Goal: Task Accomplishment & Management: Use online tool/utility

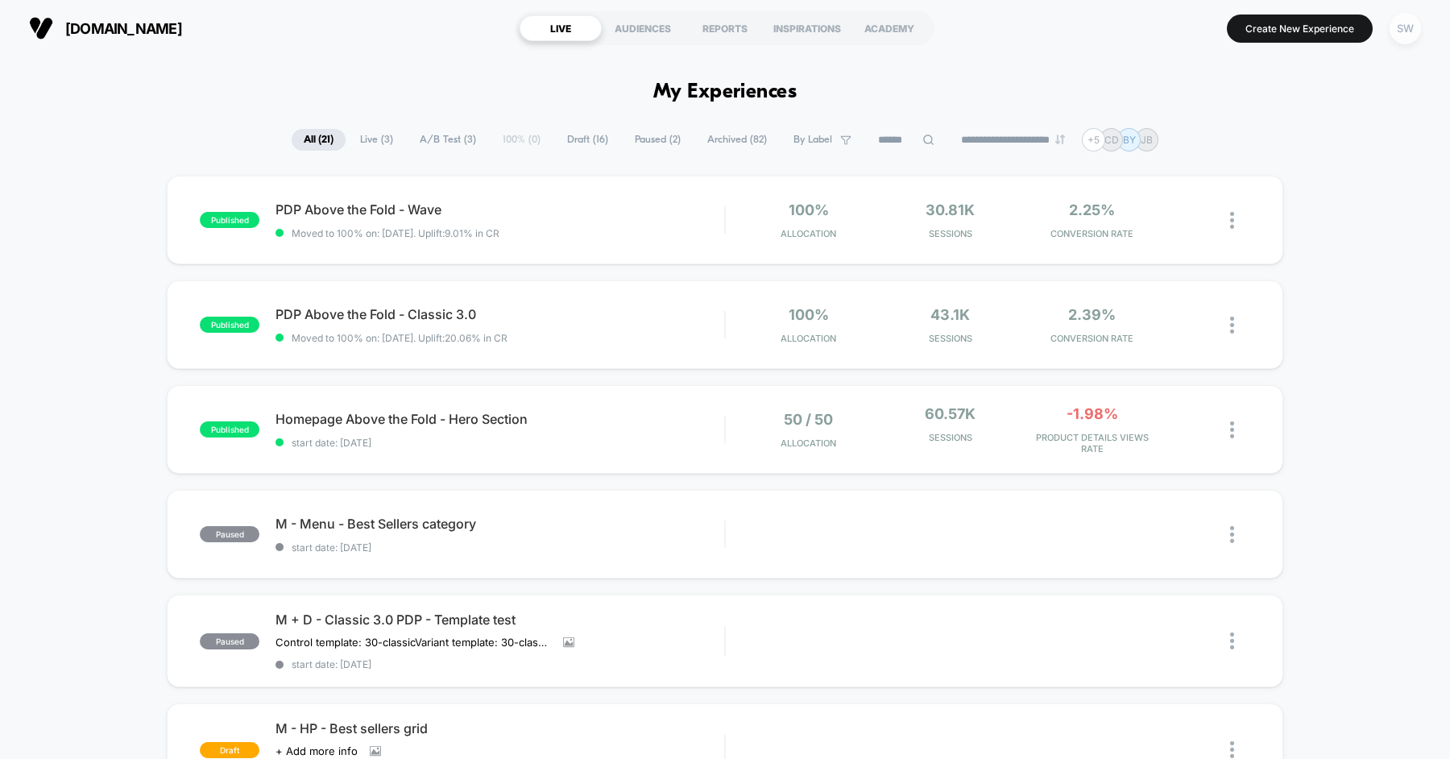
click at [1413, 31] on div "SW" at bounding box center [1405, 28] width 31 height 31
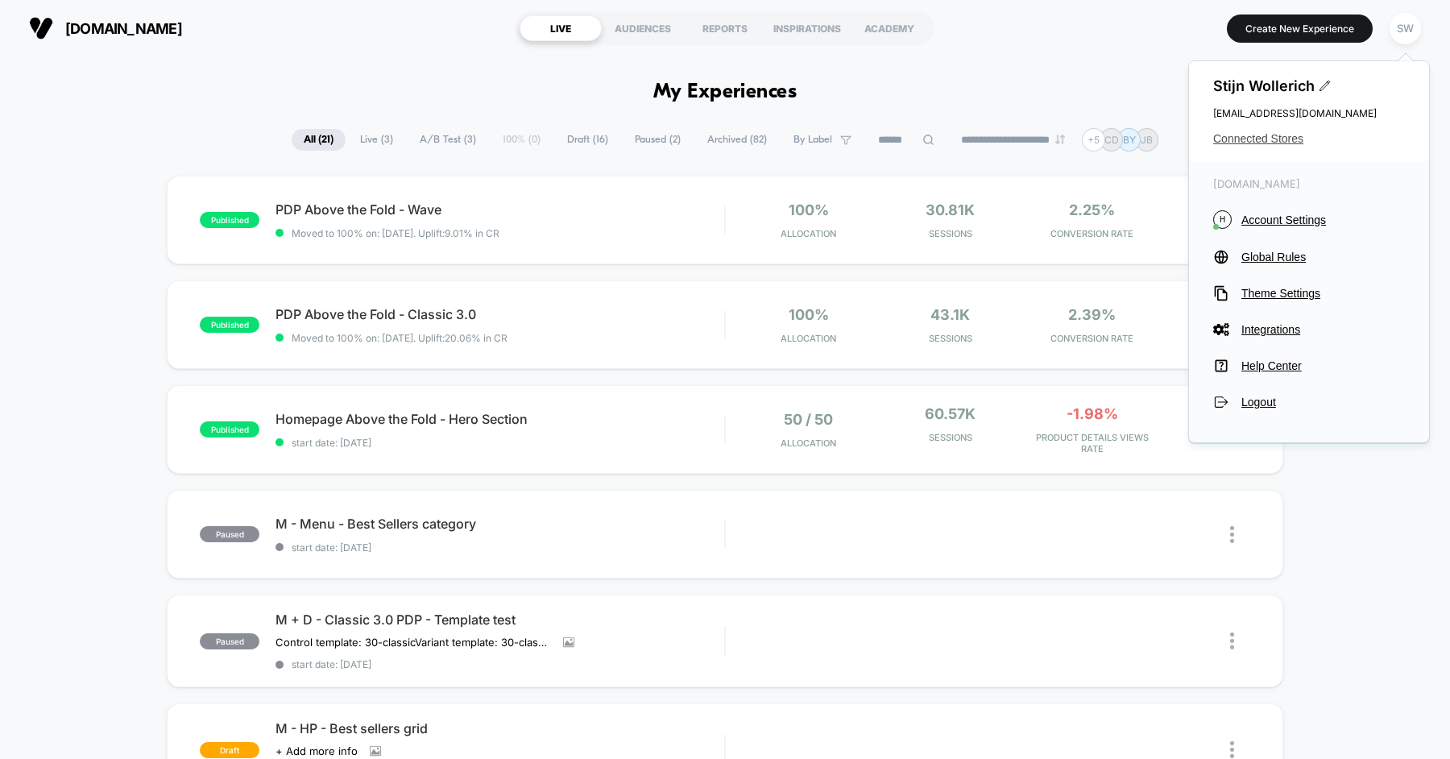
click at [1279, 143] on span "Connected Stores" at bounding box center [1310, 138] width 192 height 13
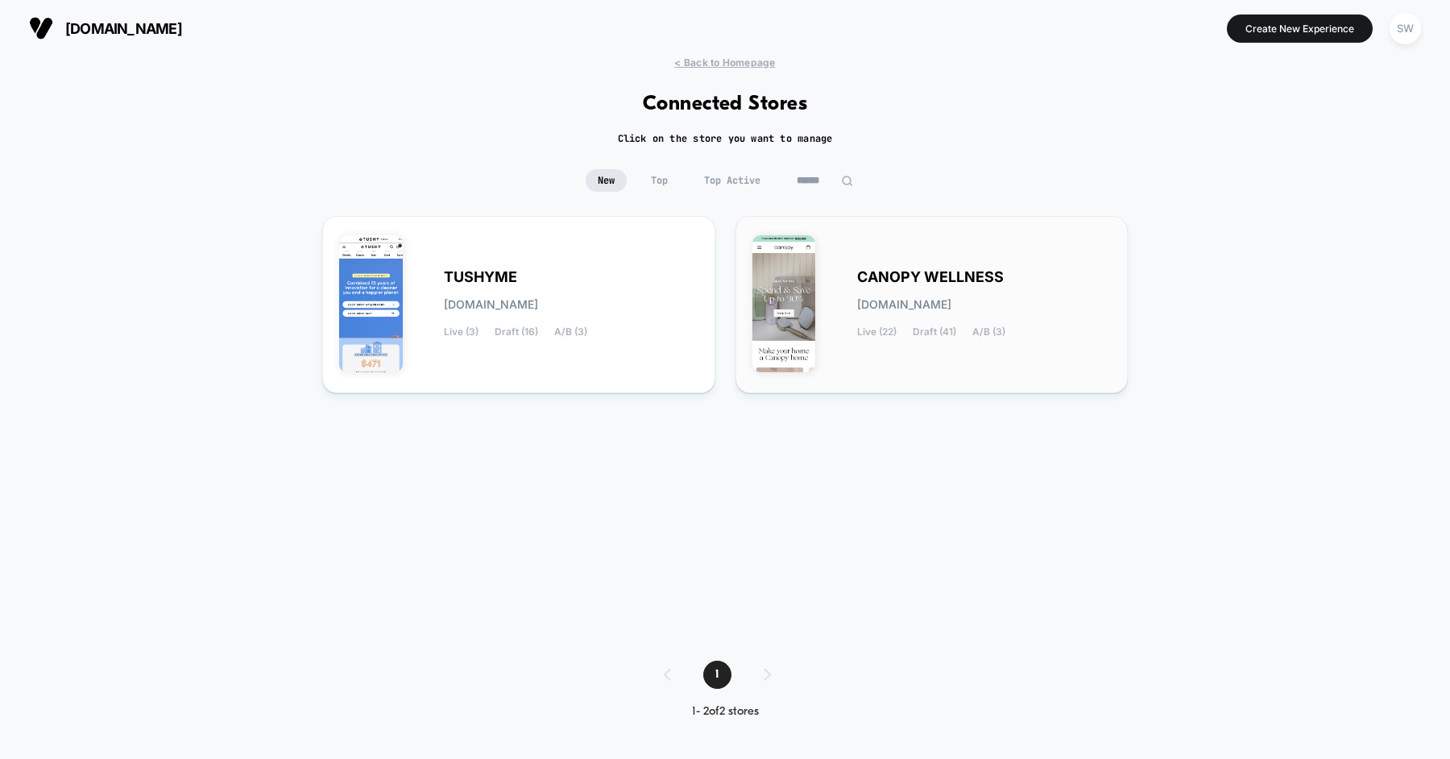
click at [901, 268] on div "CANOPY WELLNESS canopy-wellness.myshopify.com Live (22) Draft (41) A/B (3)" at bounding box center [932, 304] width 359 height 143
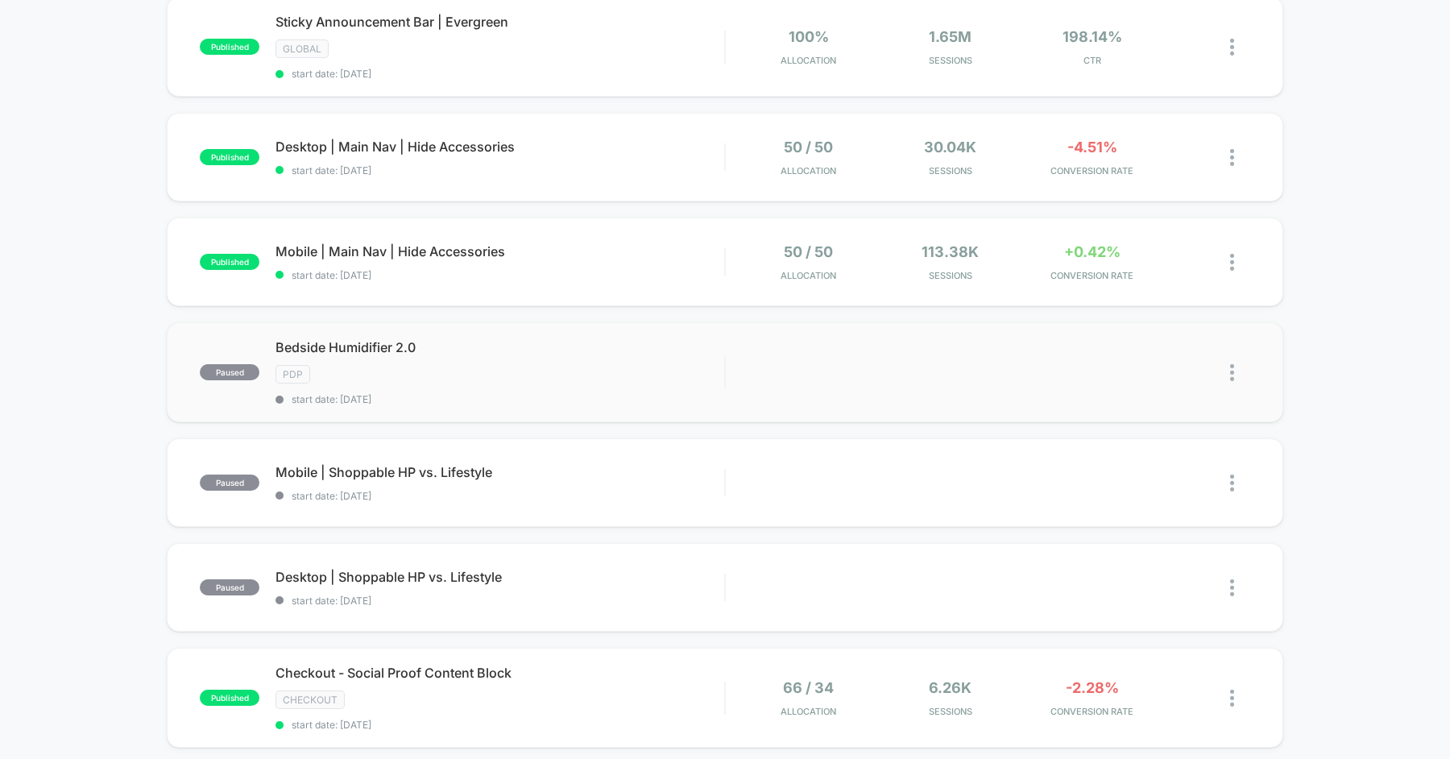
scroll to position [181, 0]
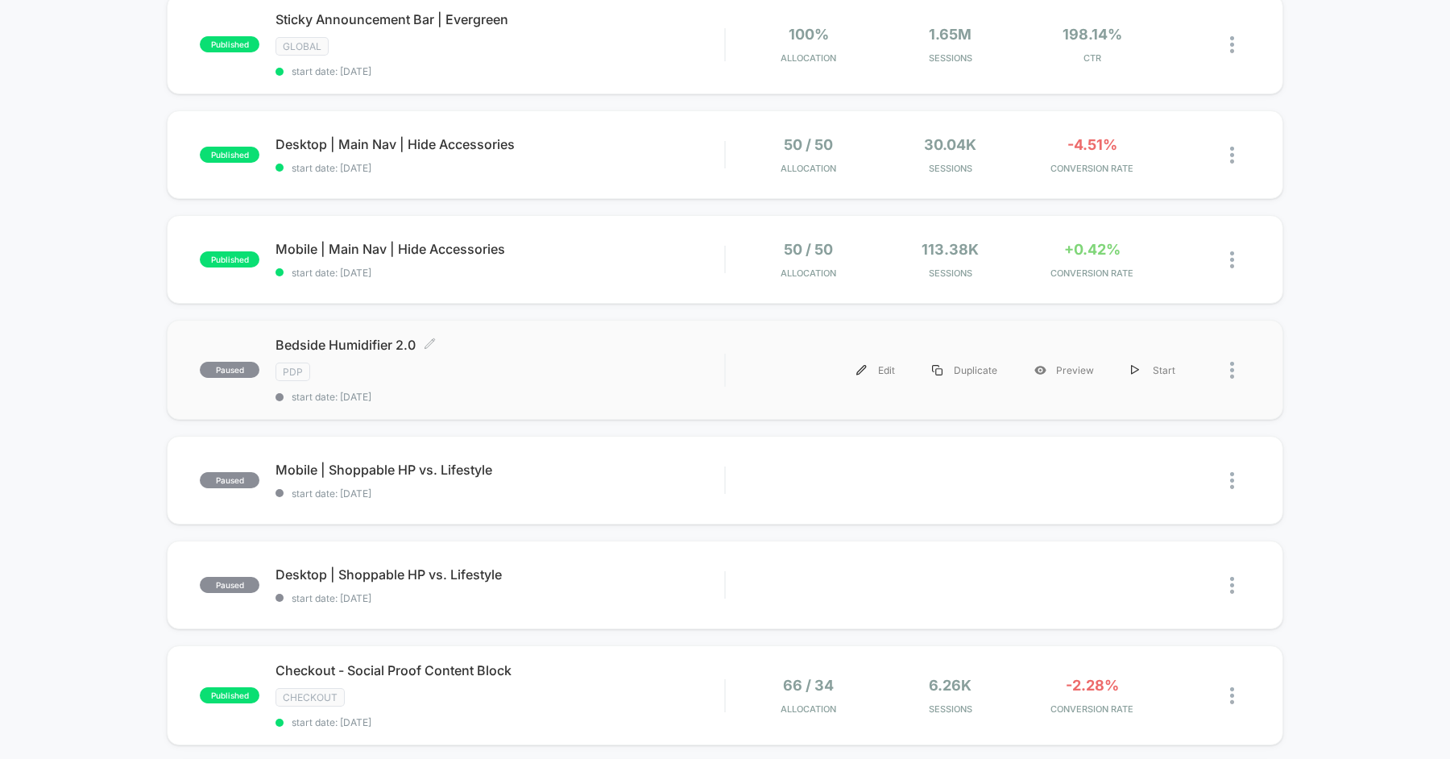
click at [495, 351] on div "Bedside Humidifier 2.0 Click to edit experience details Click to edit experienc…" at bounding box center [500, 370] width 449 height 66
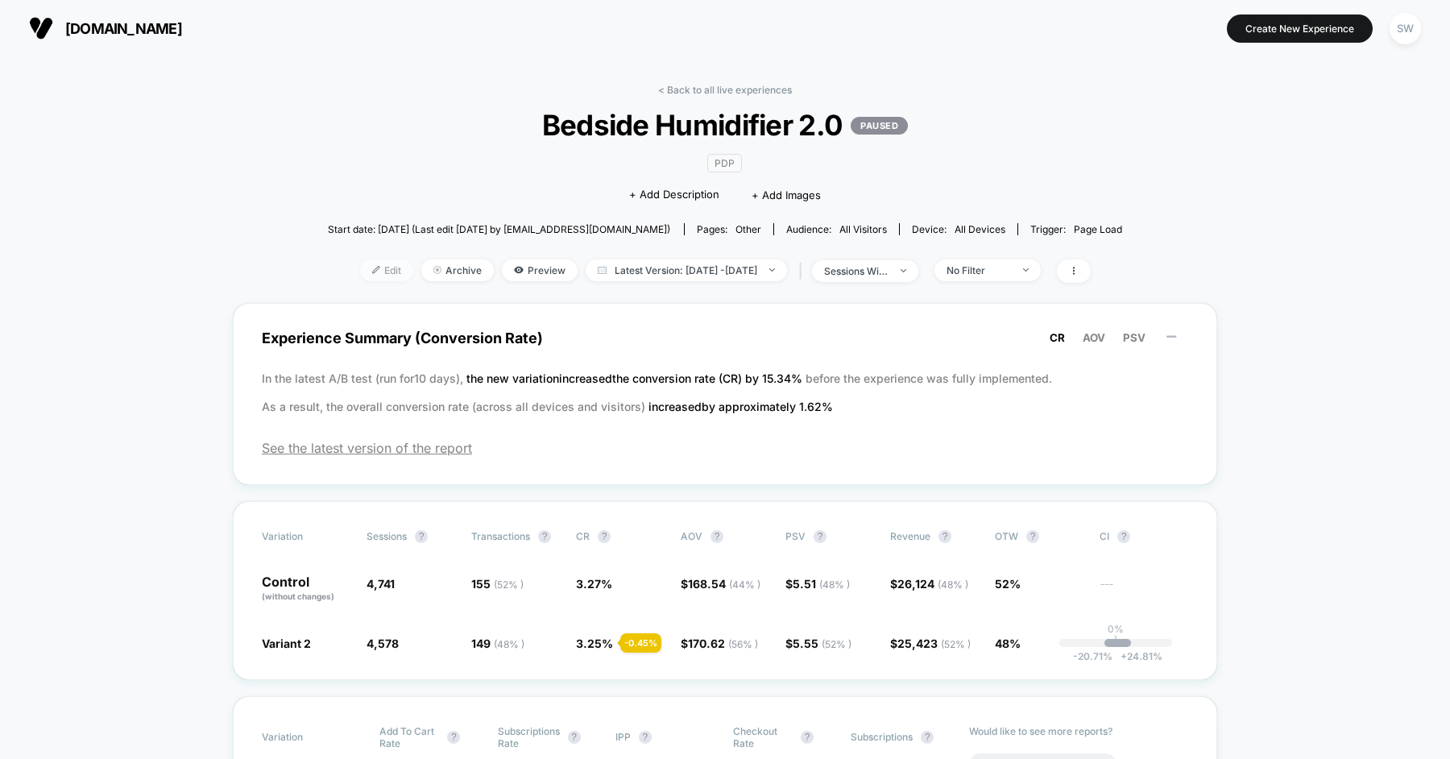
click at [376, 268] on span "Edit" at bounding box center [386, 270] width 53 height 22
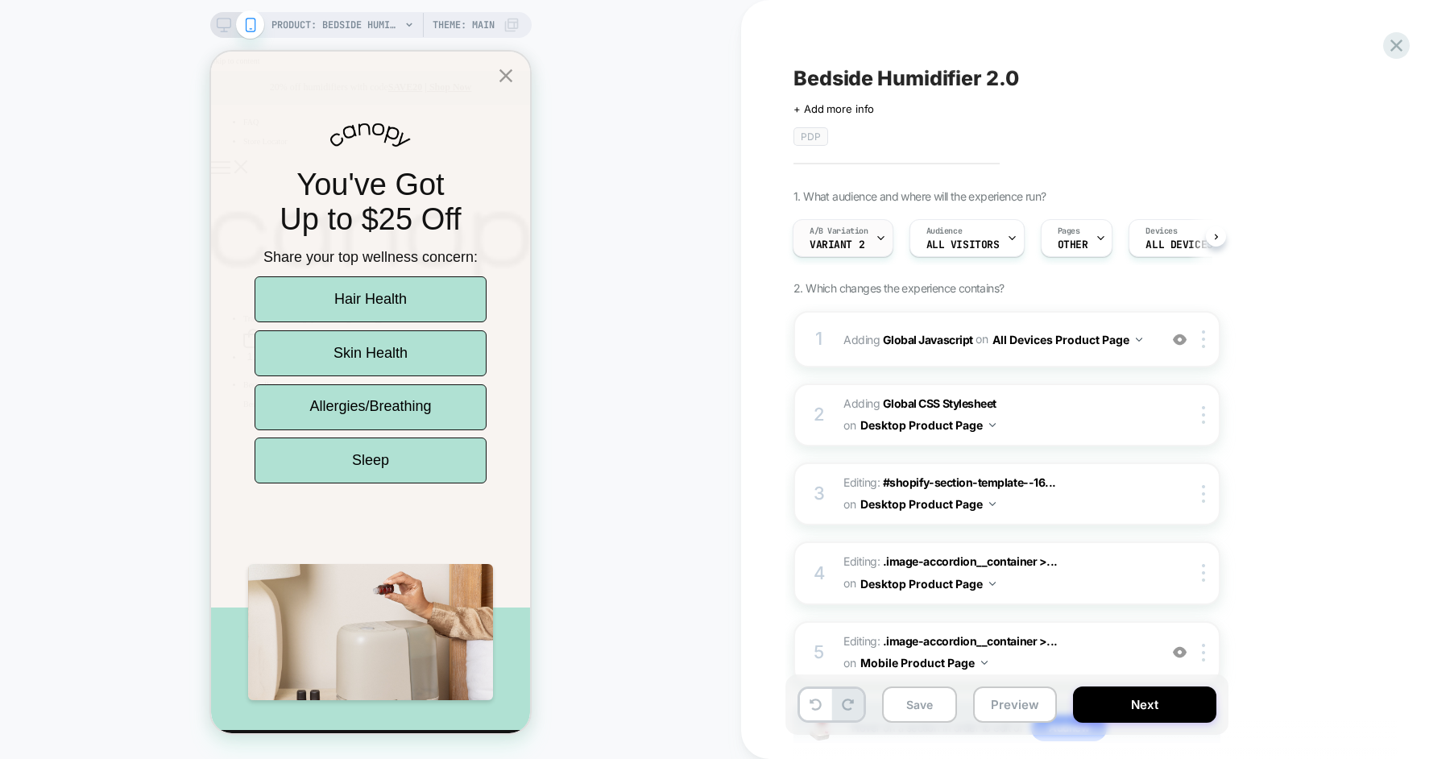
click at [848, 252] on div "A/B Variation Variant 2" at bounding box center [839, 238] width 91 height 36
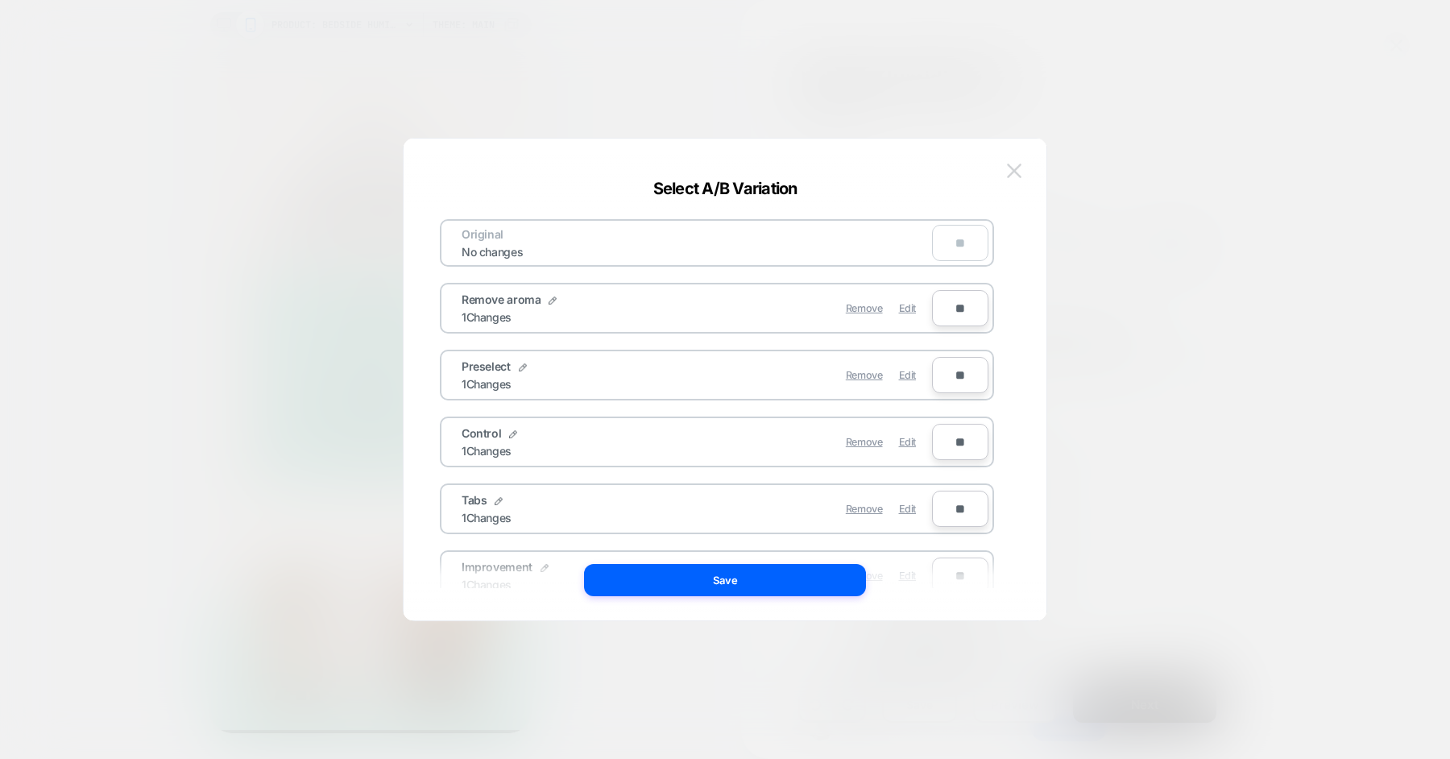
click at [1011, 166] on img at bounding box center [1014, 171] width 15 height 14
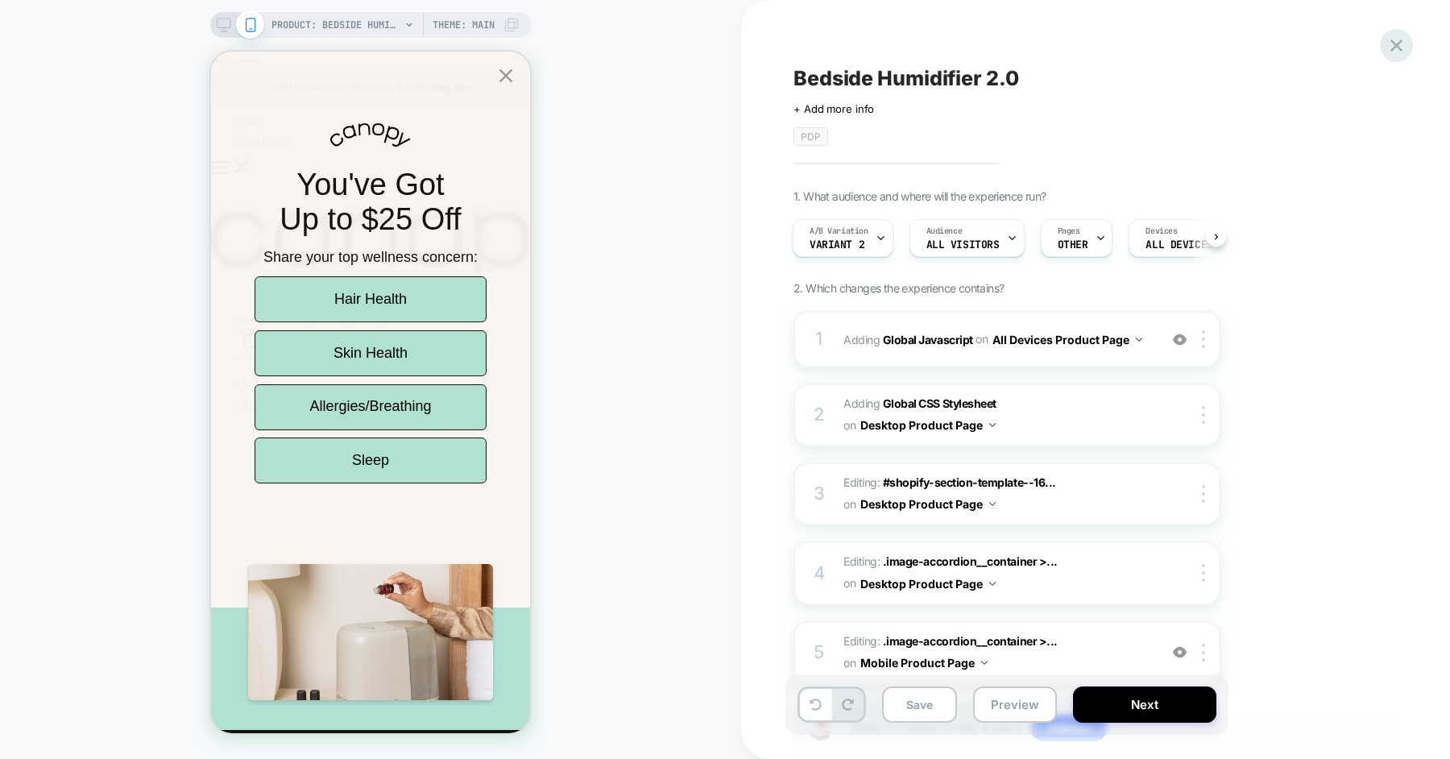
click at [1397, 55] on icon at bounding box center [1397, 46] width 22 height 22
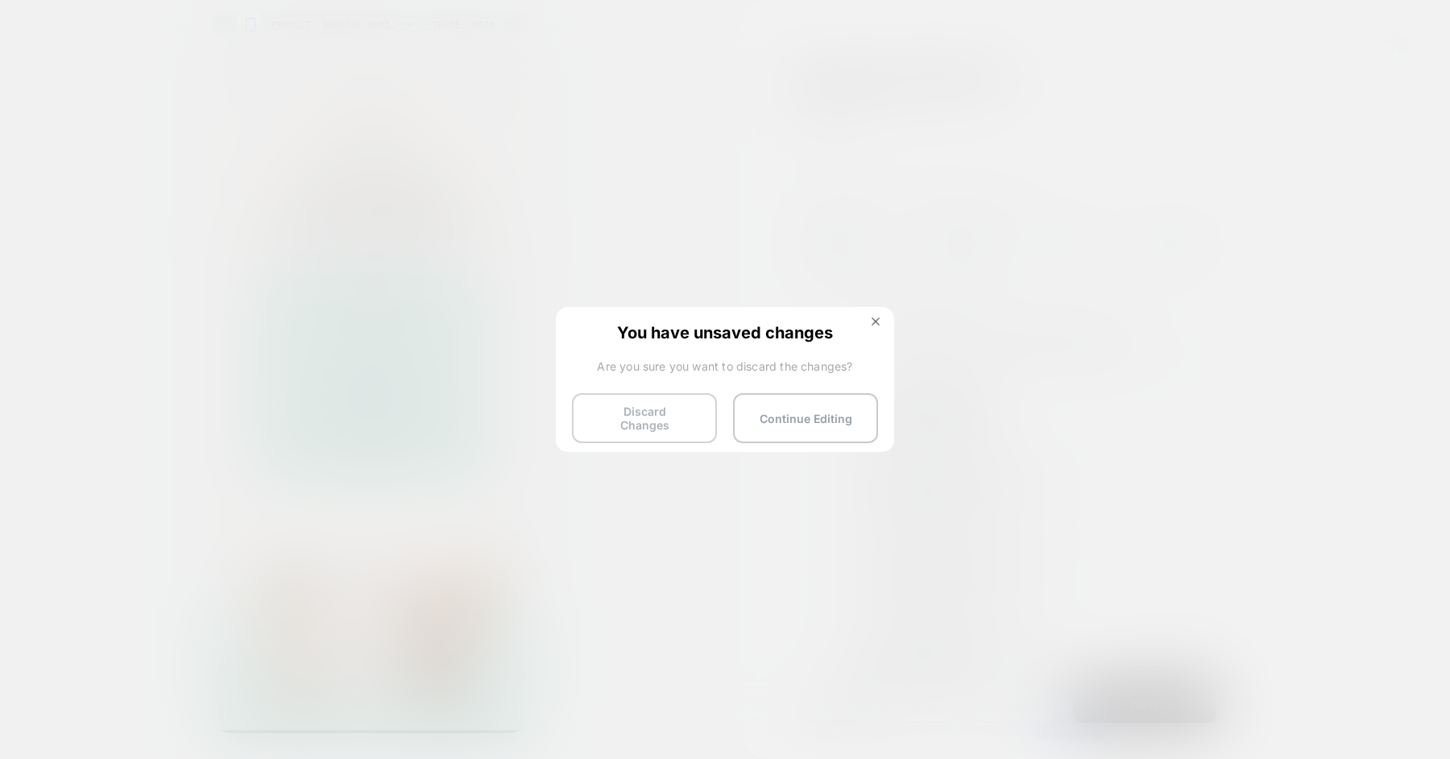
click at [646, 420] on button "Discard Changes" at bounding box center [644, 418] width 145 height 50
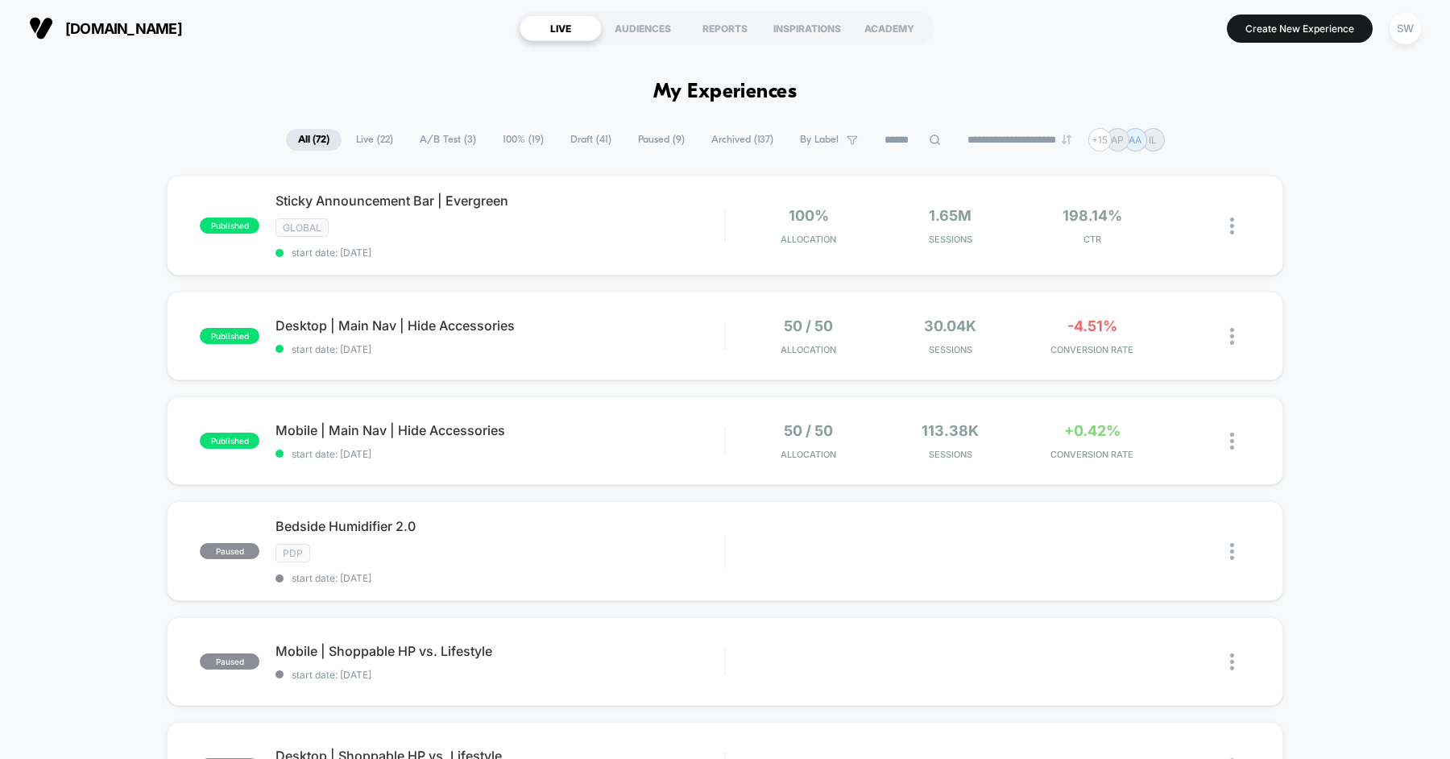
click at [908, 138] on input at bounding box center [913, 140] width 81 height 19
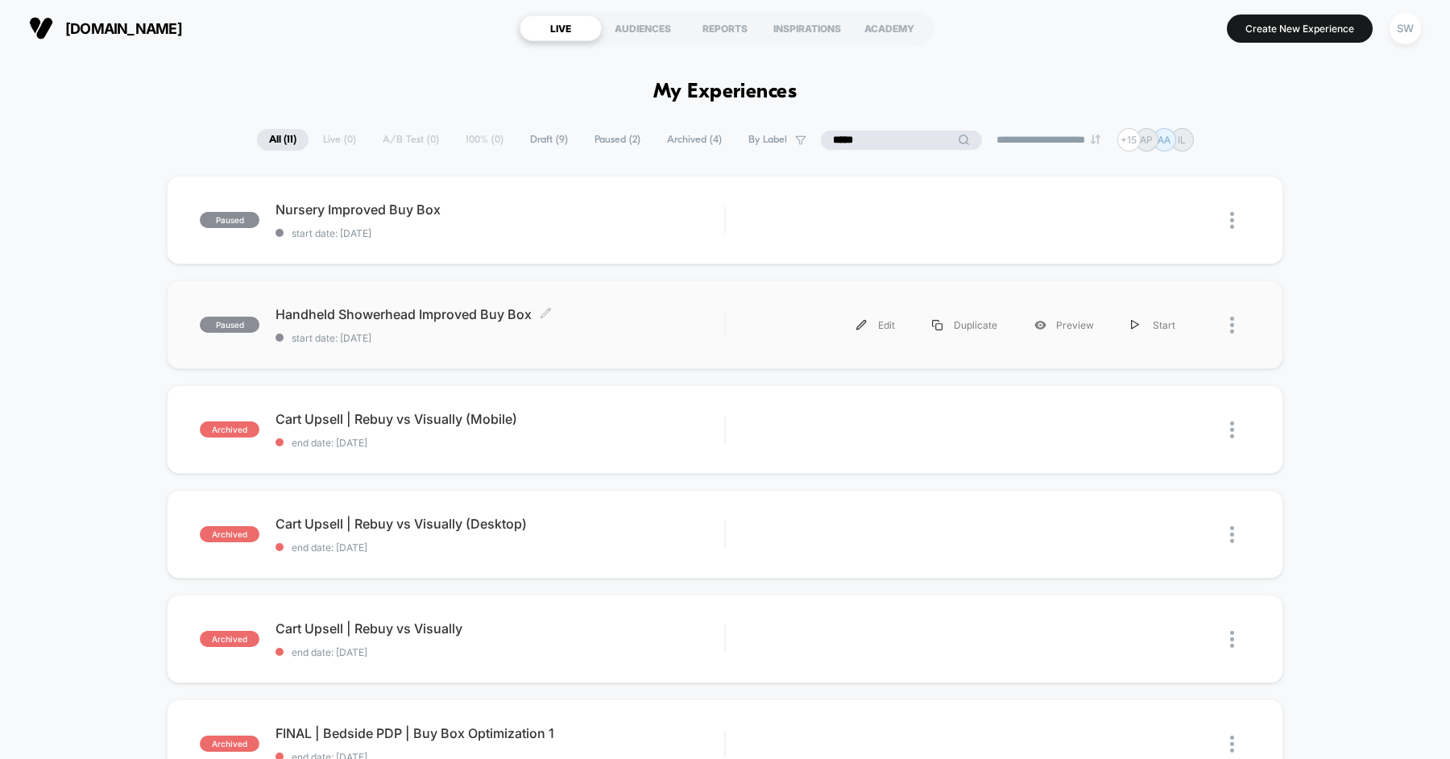
type input "*****"
click at [660, 312] on span "Handheld Showerhead Improved Buy Box Click to edit experience details" at bounding box center [500, 314] width 449 height 16
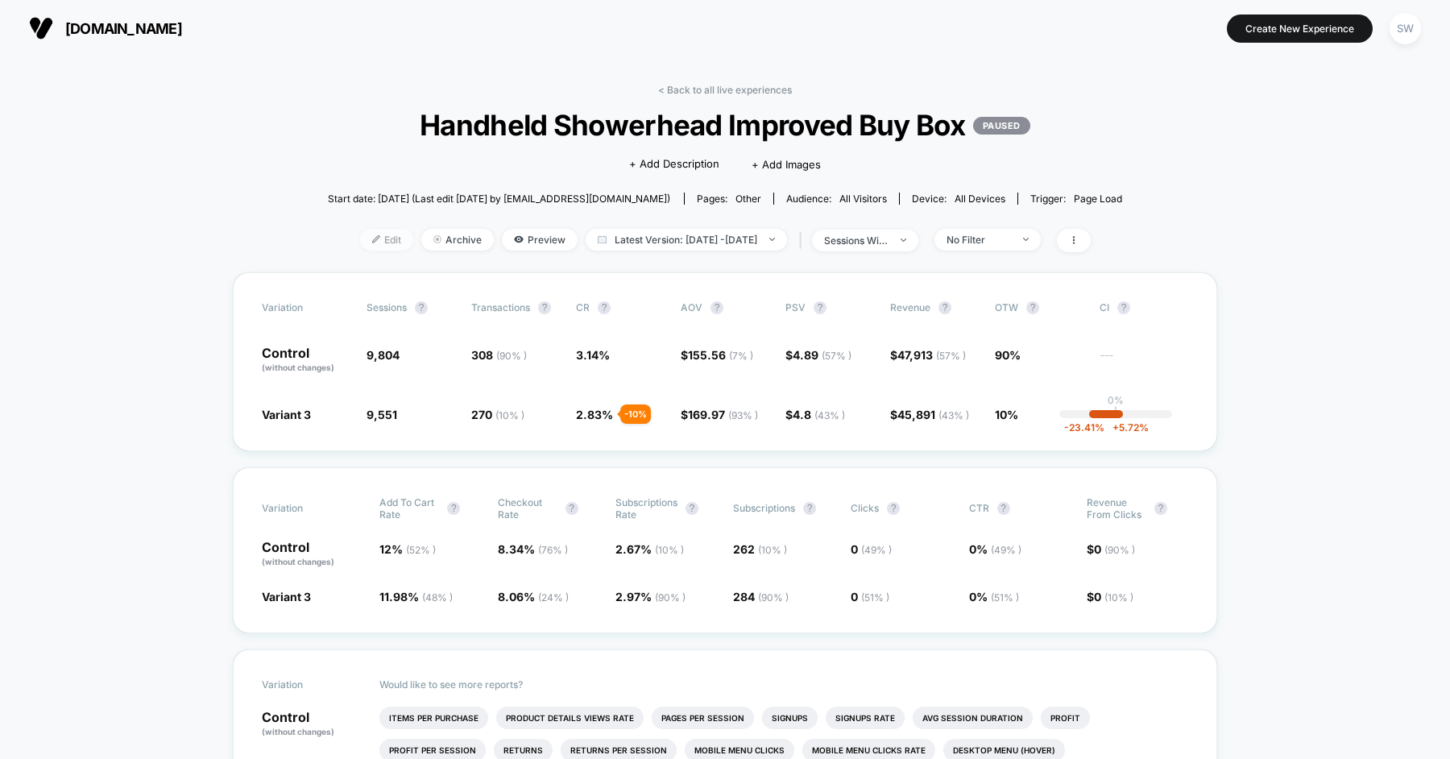
click at [372, 241] on img at bounding box center [376, 239] width 8 height 8
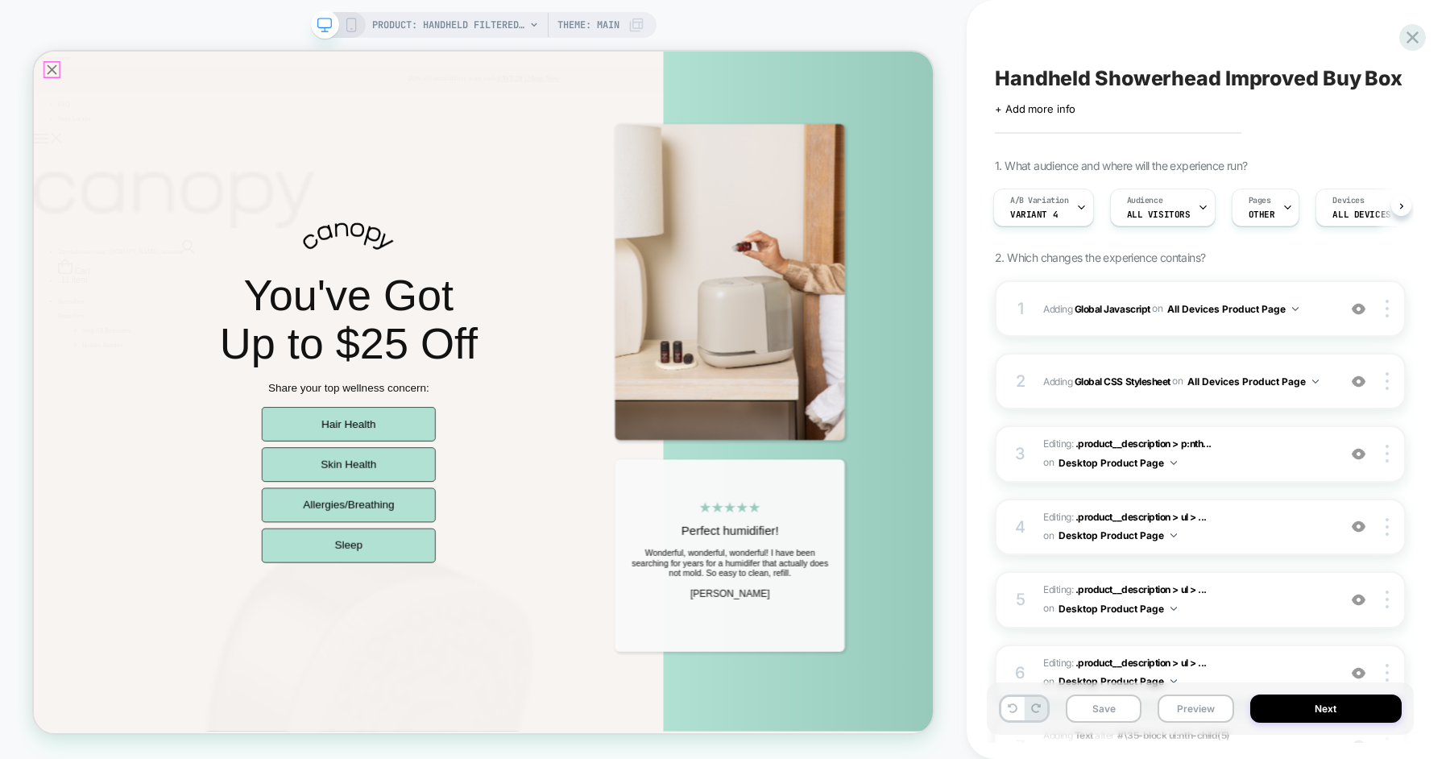
click at [61, 75] on icon "Close popup" at bounding box center [58, 75] width 23 height 23
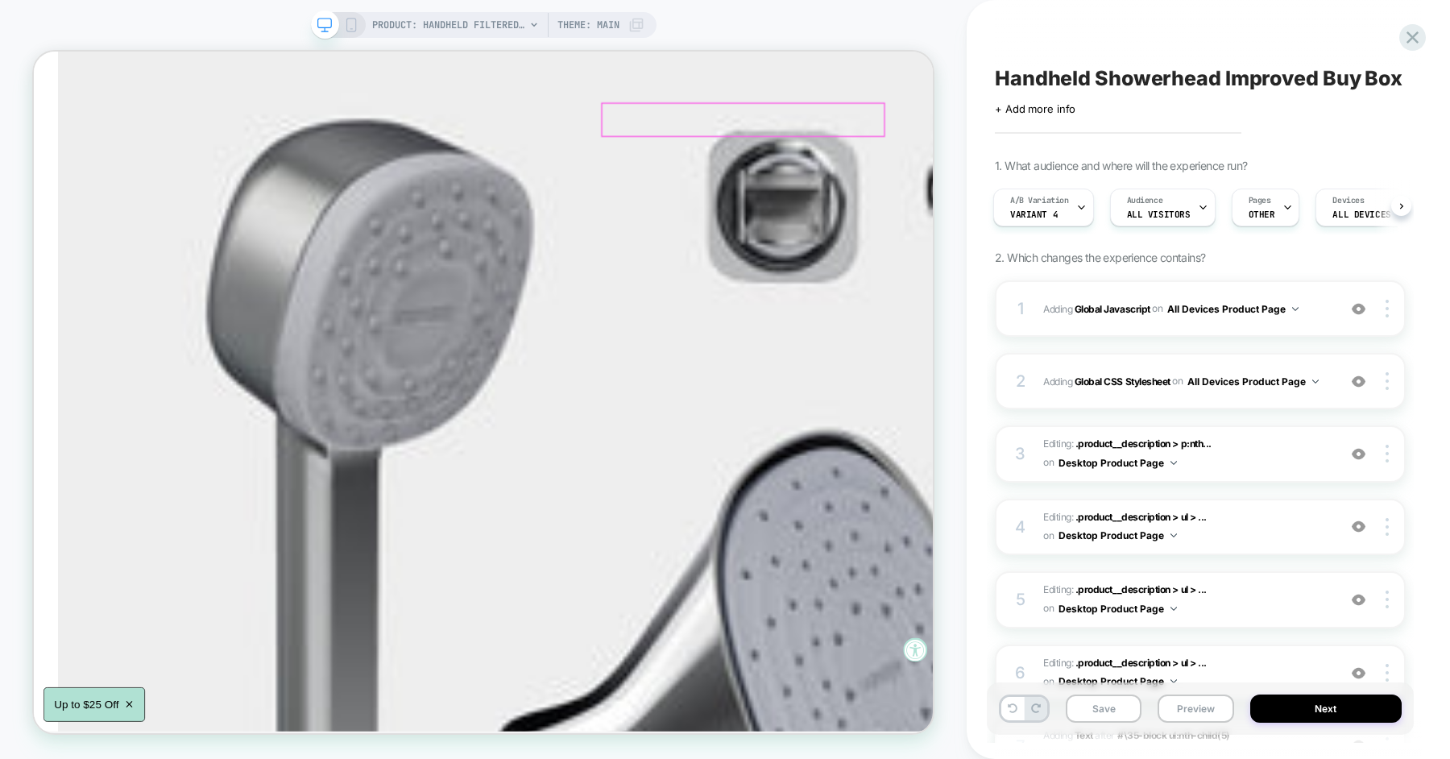
scroll to position [343, 0]
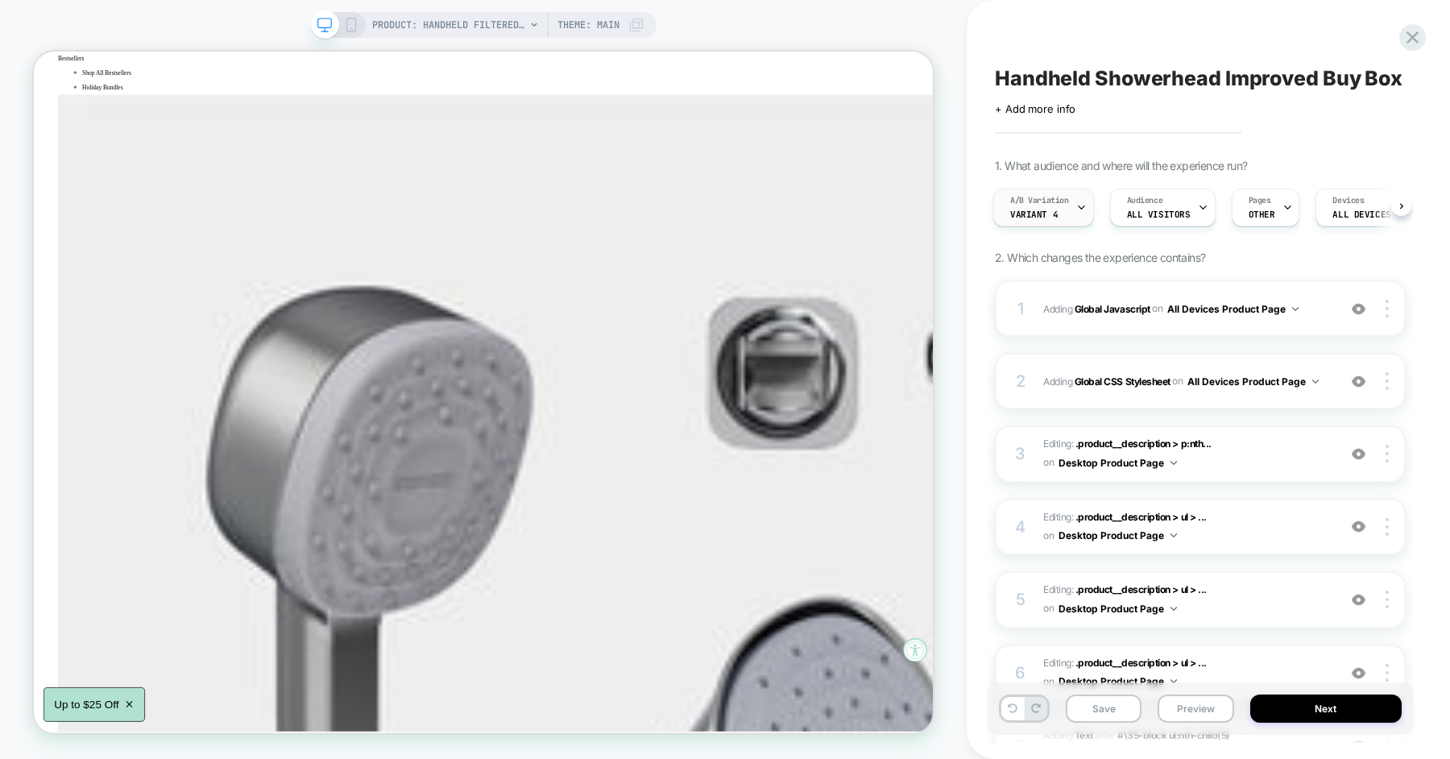
click at [1072, 202] on div "A/B Variation Variant 4" at bounding box center [1039, 207] width 91 height 36
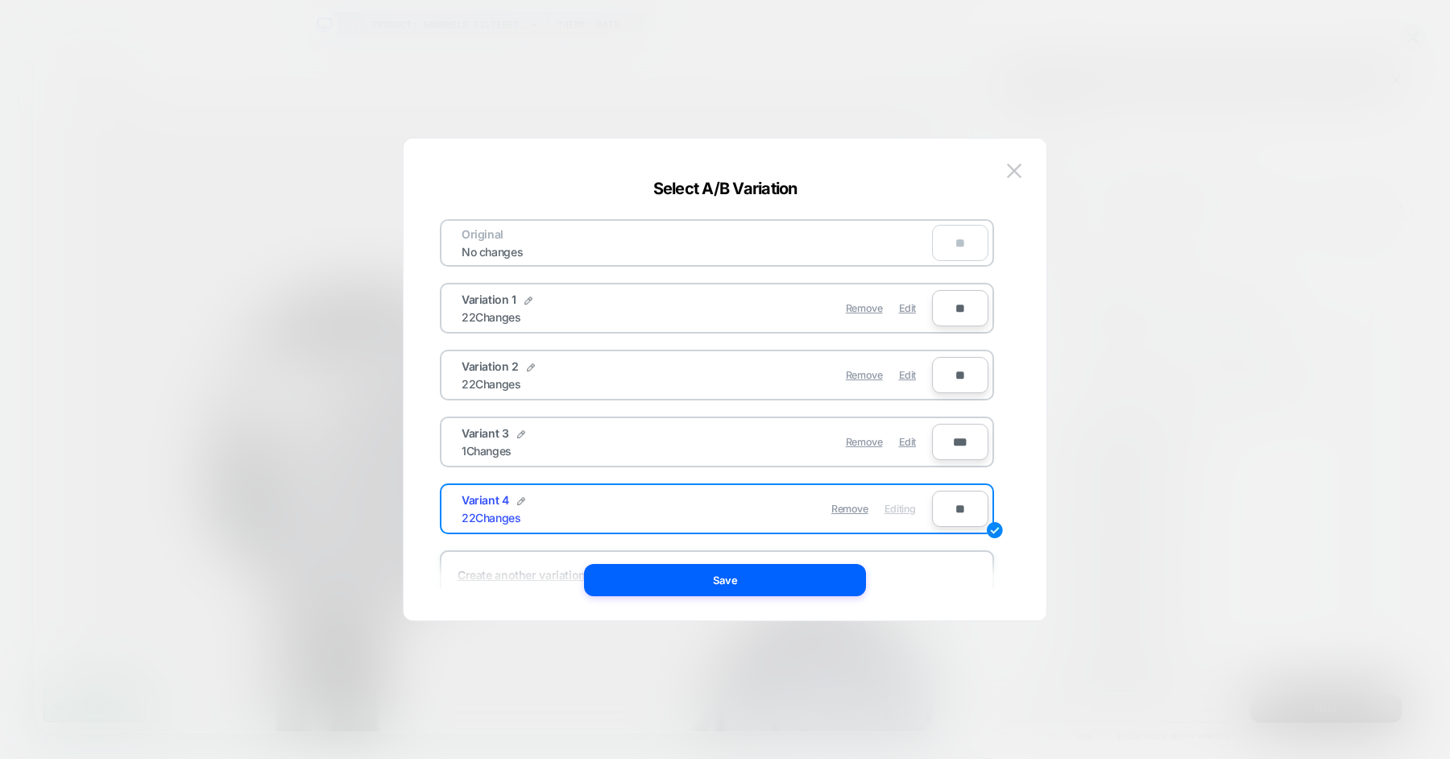
scroll to position [56, 0]
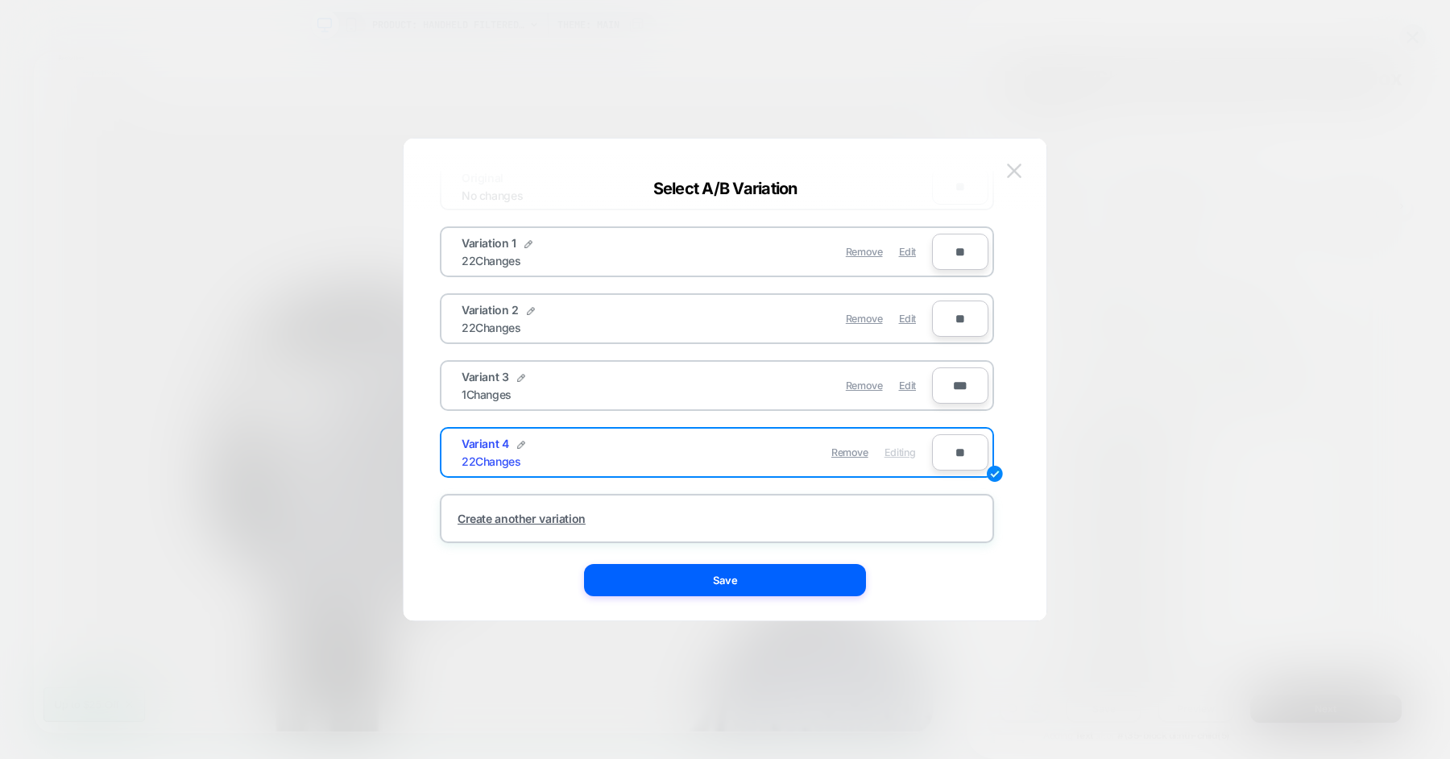
click at [1017, 182] on button at bounding box center [1014, 171] width 24 height 24
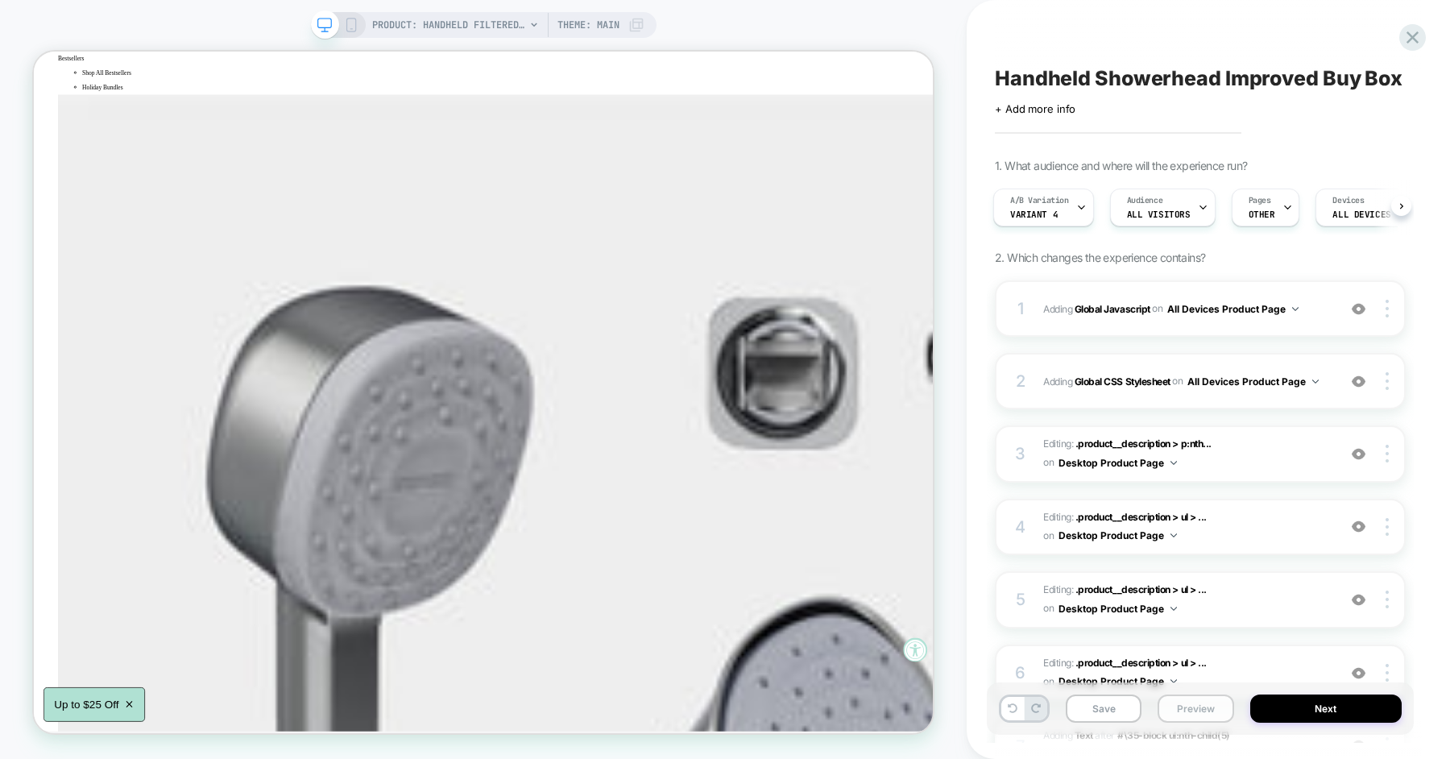
click at [1180, 711] on button "Preview" at bounding box center [1196, 709] width 76 height 28
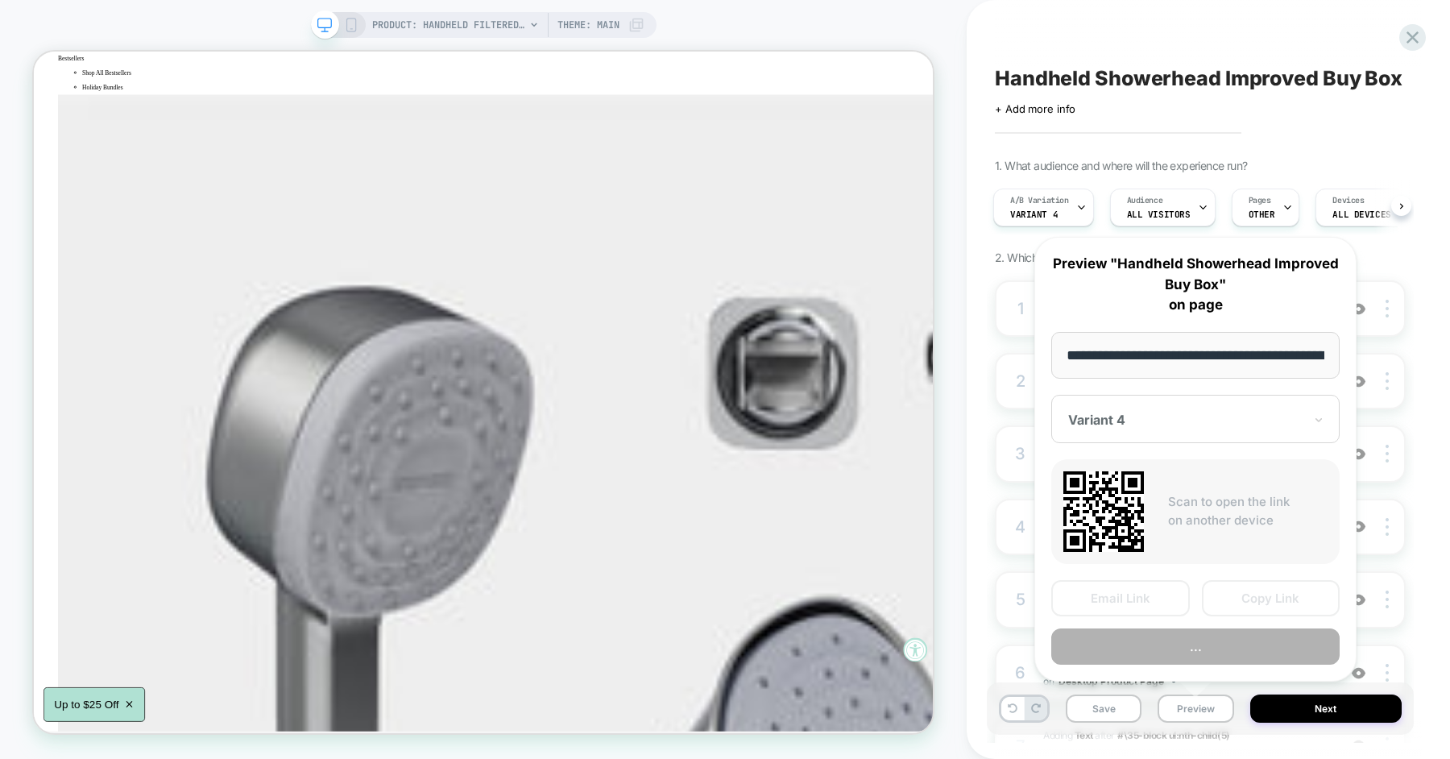
scroll to position [0, 259]
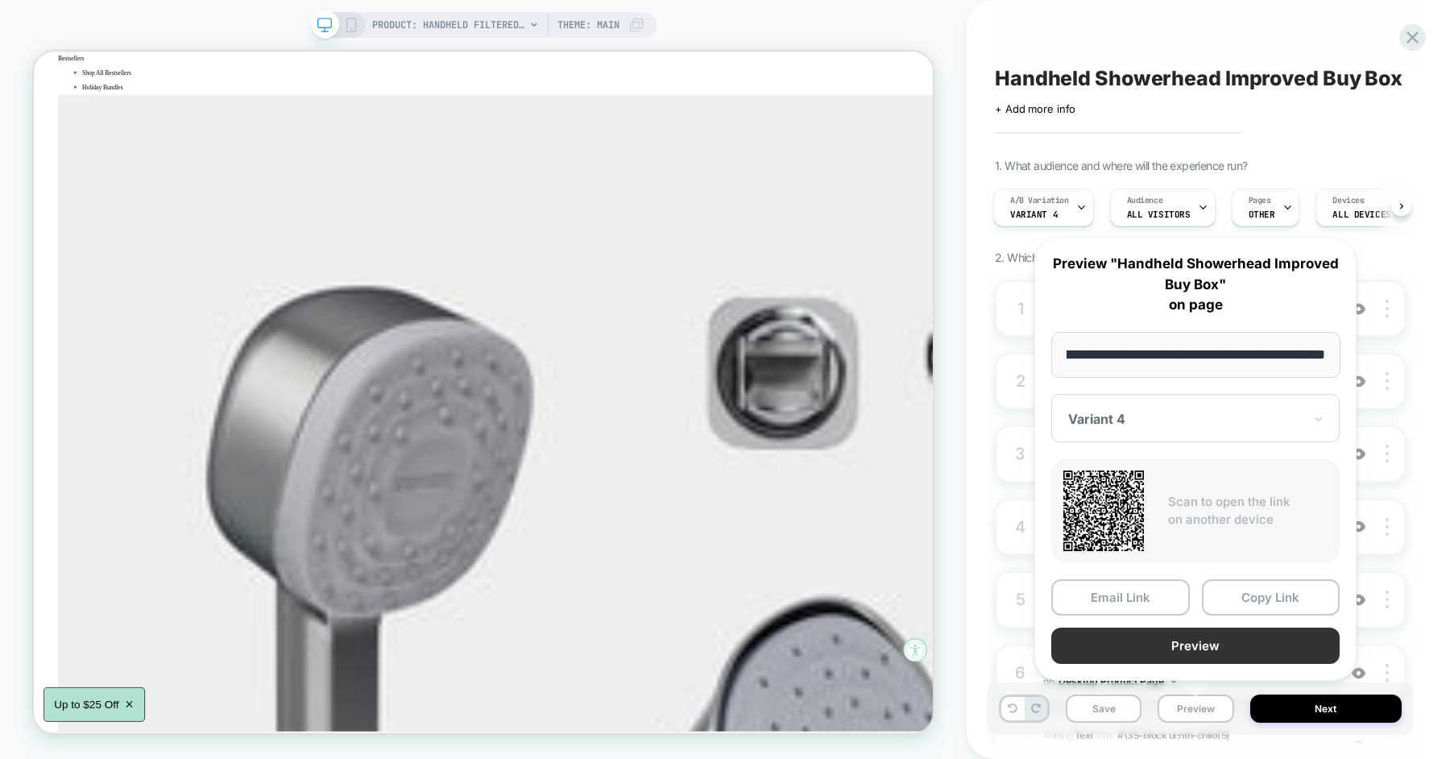
click at [1198, 633] on button "Preview" at bounding box center [1196, 646] width 288 height 36
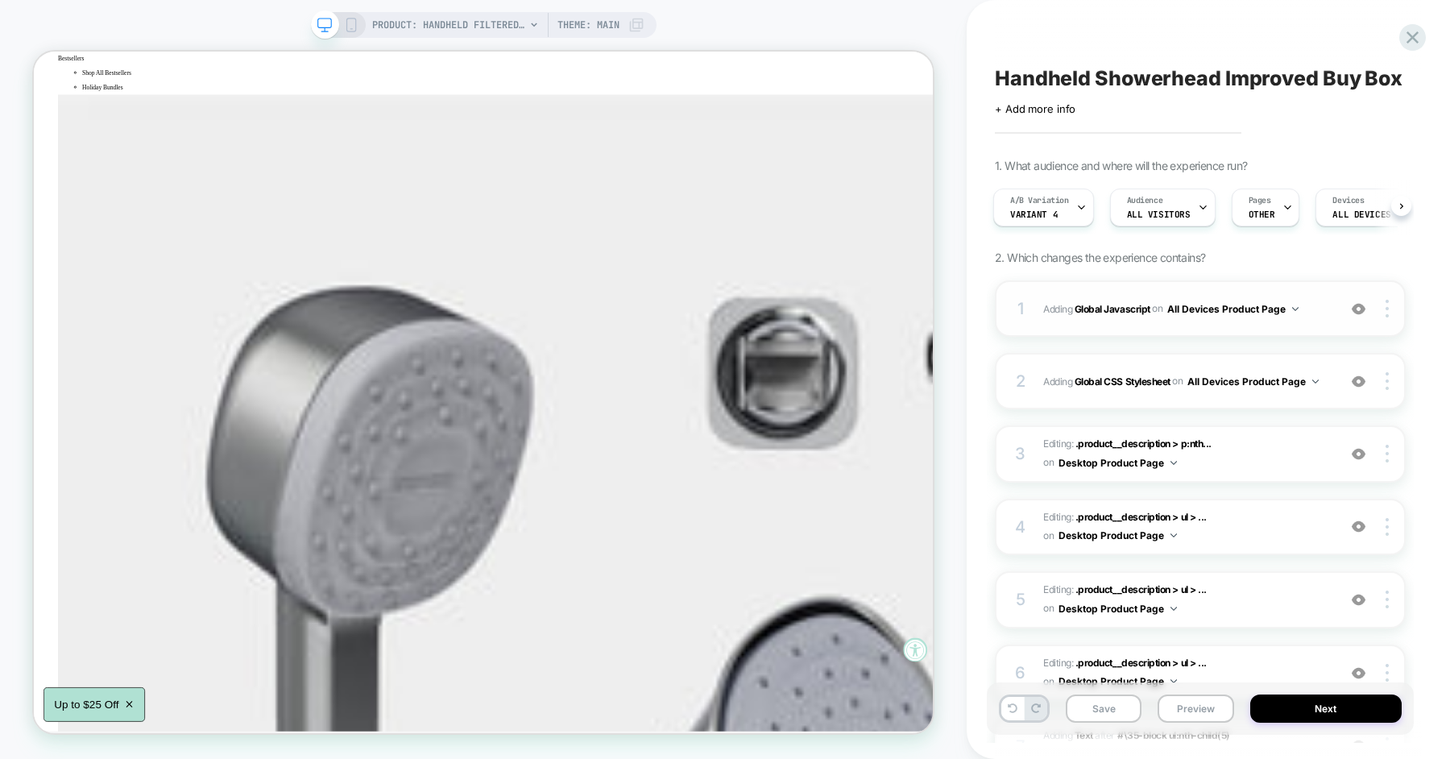
click at [1044, 305] on span "Adding Global Javascript on All Devices Product Page" at bounding box center [1187, 309] width 286 height 20
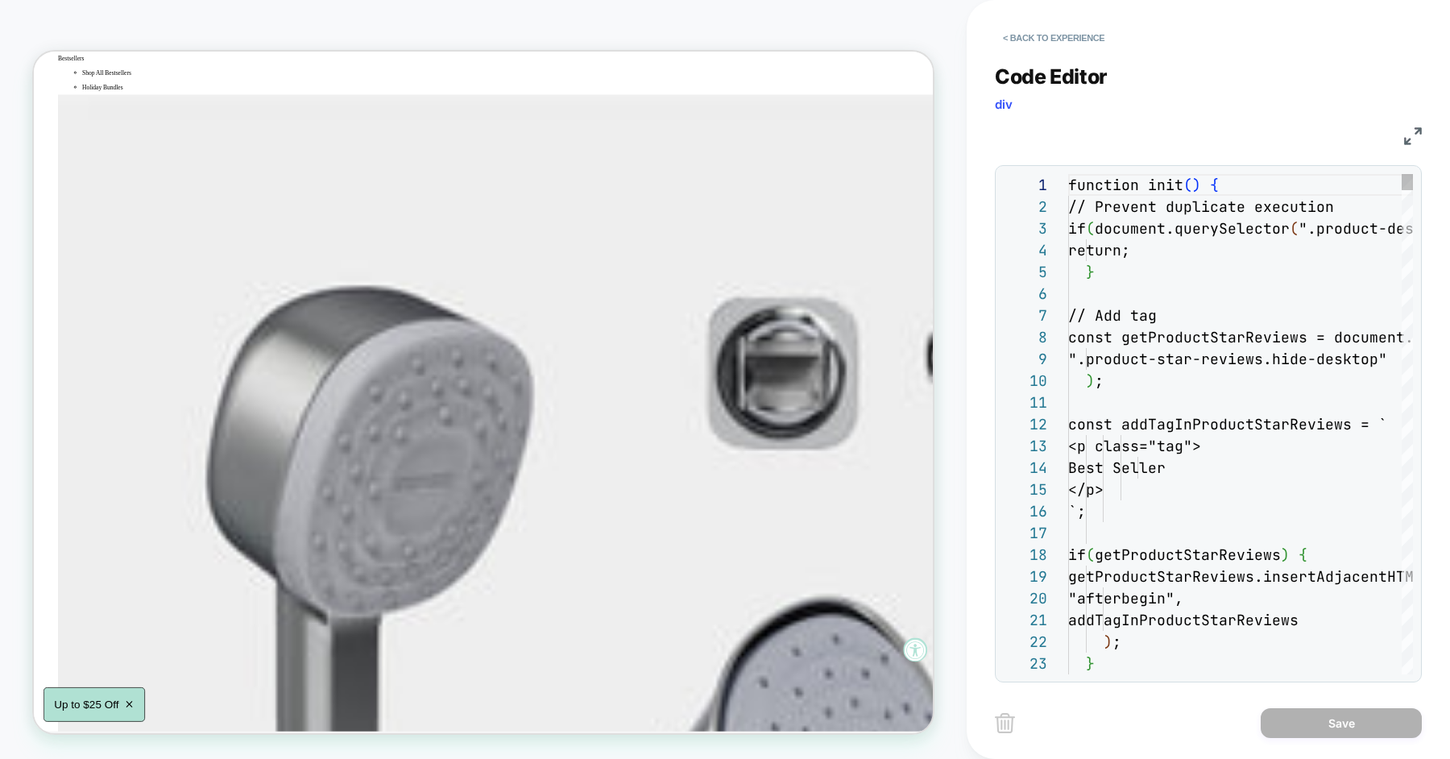
scroll to position [218, 0]
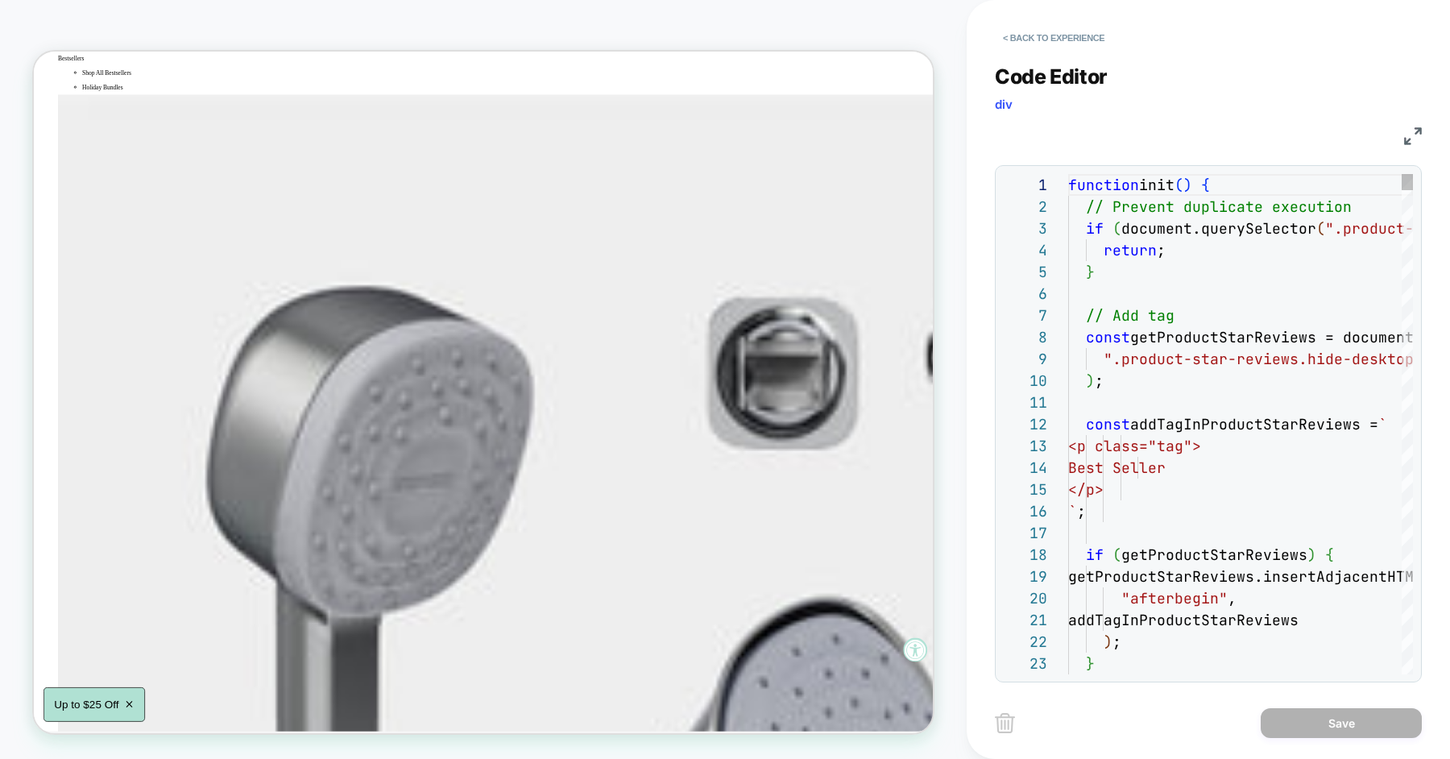
type textarea "**********"
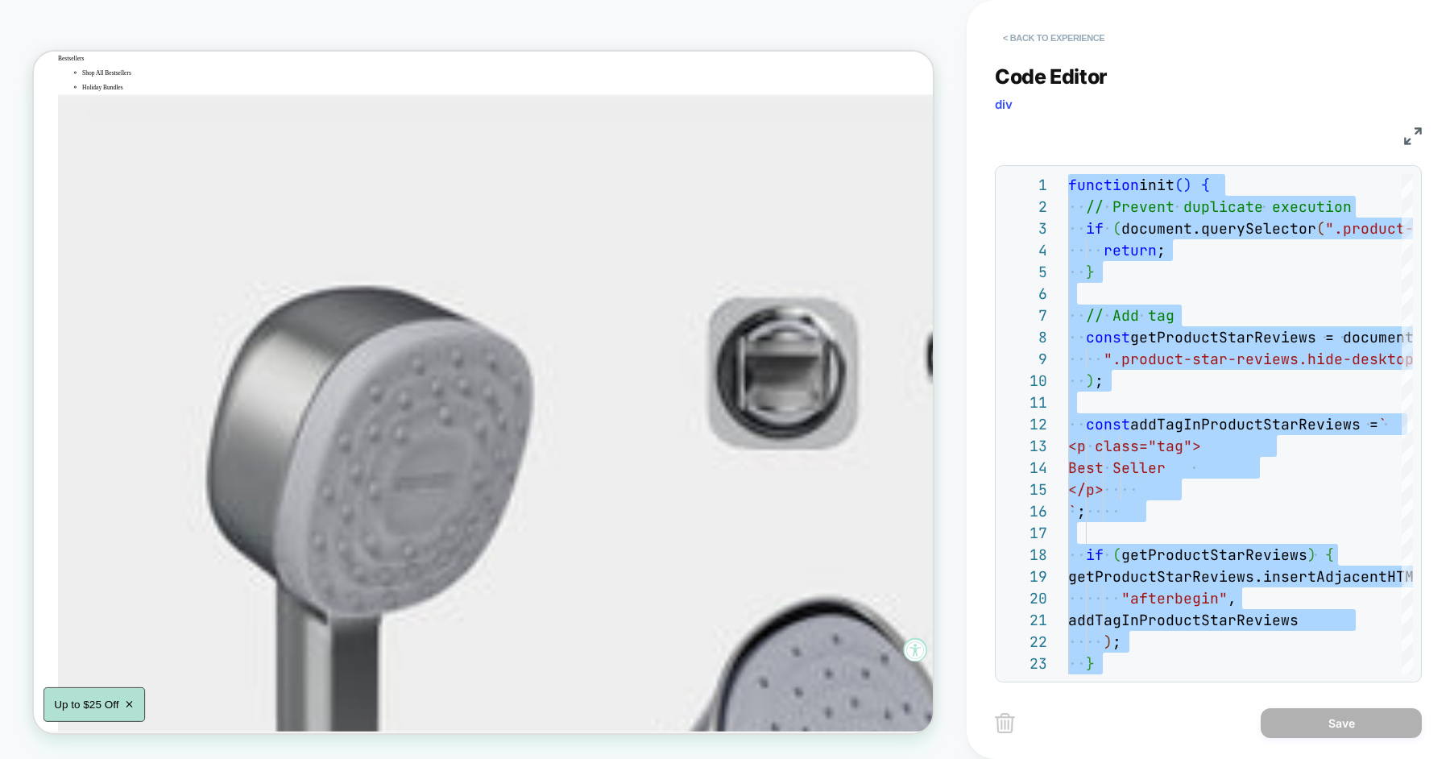
click at [1048, 44] on button "< Back to experience" at bounding box center [1054, 38] width 118 height 26
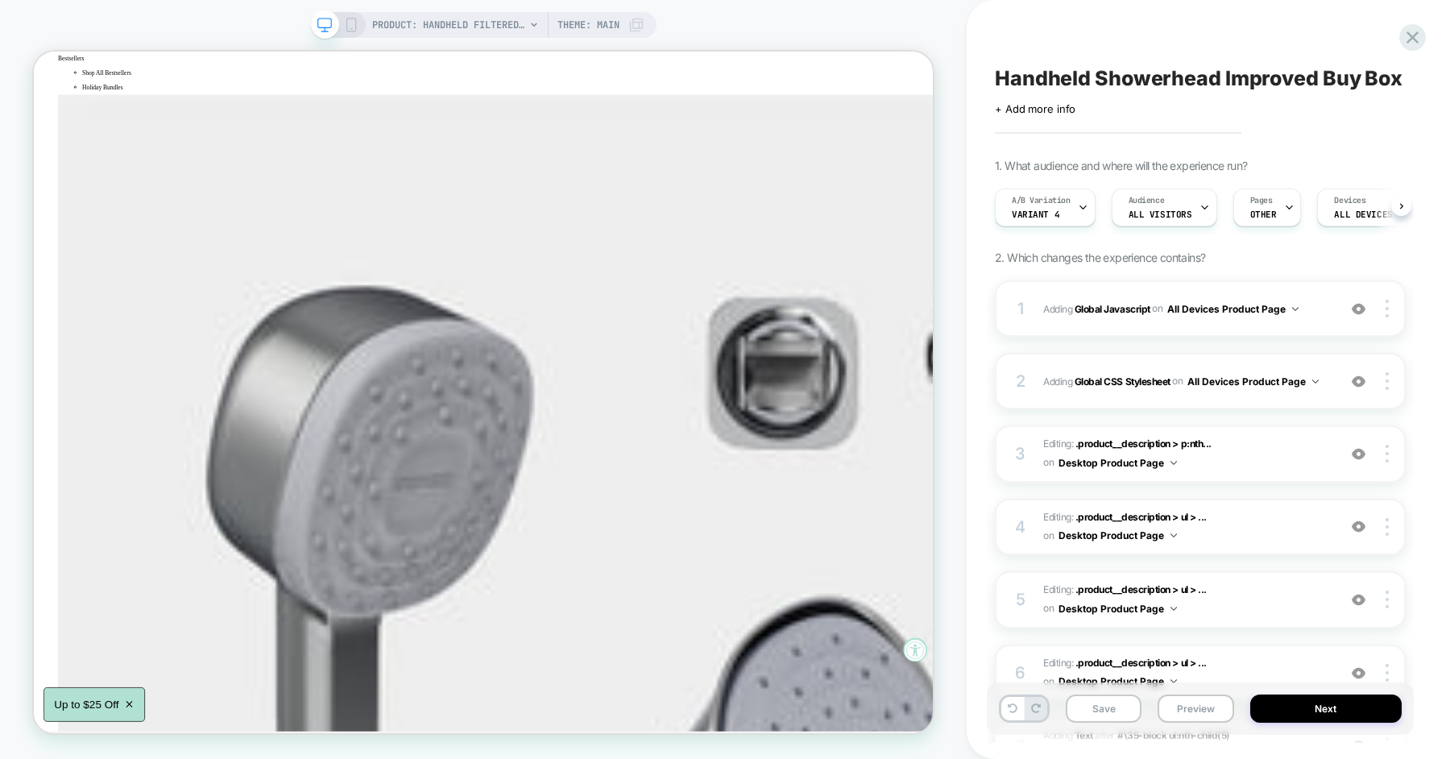
scroll to position [0, 1]
click at [1027, 305] on div "1" at bounding box center [1021, 308] width 16 height 29
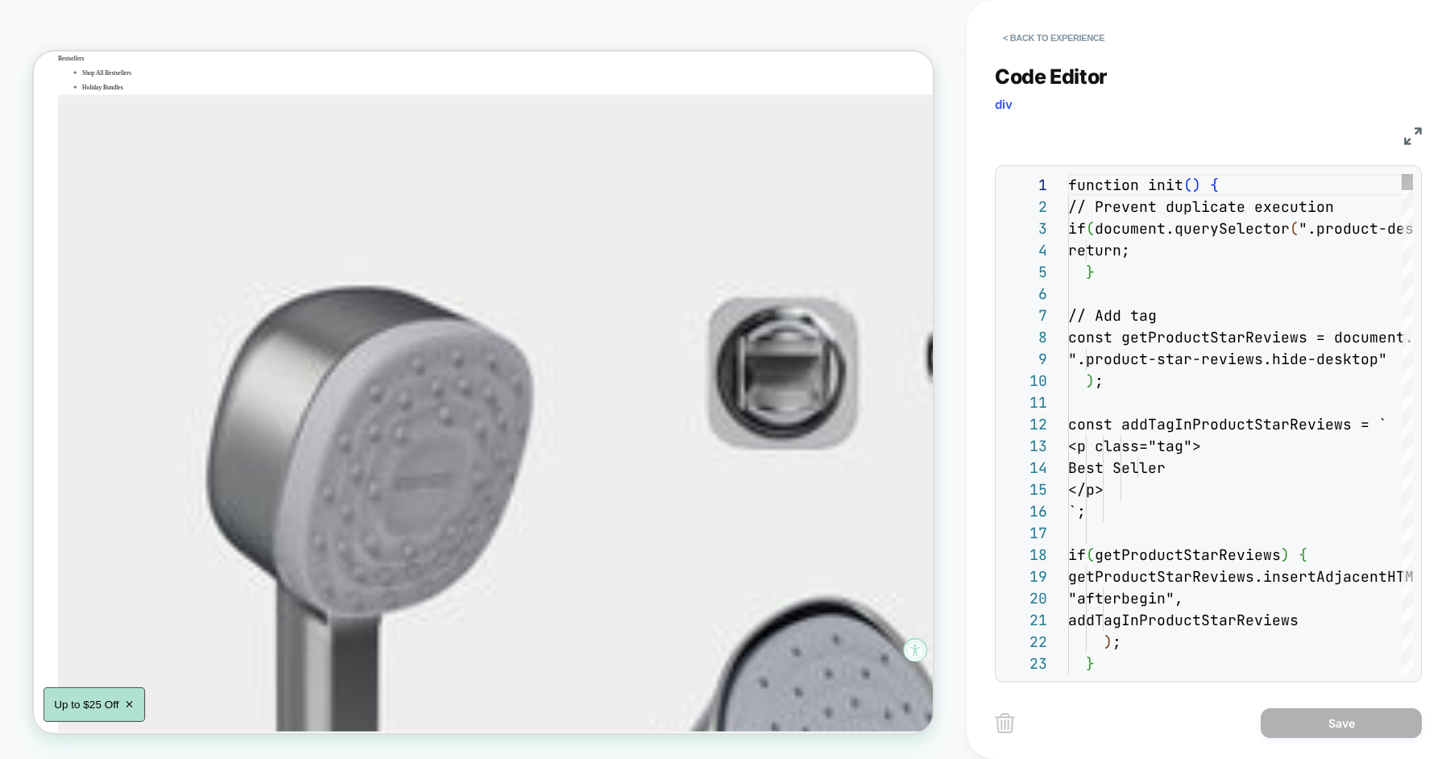
scroll to position [218, 0]
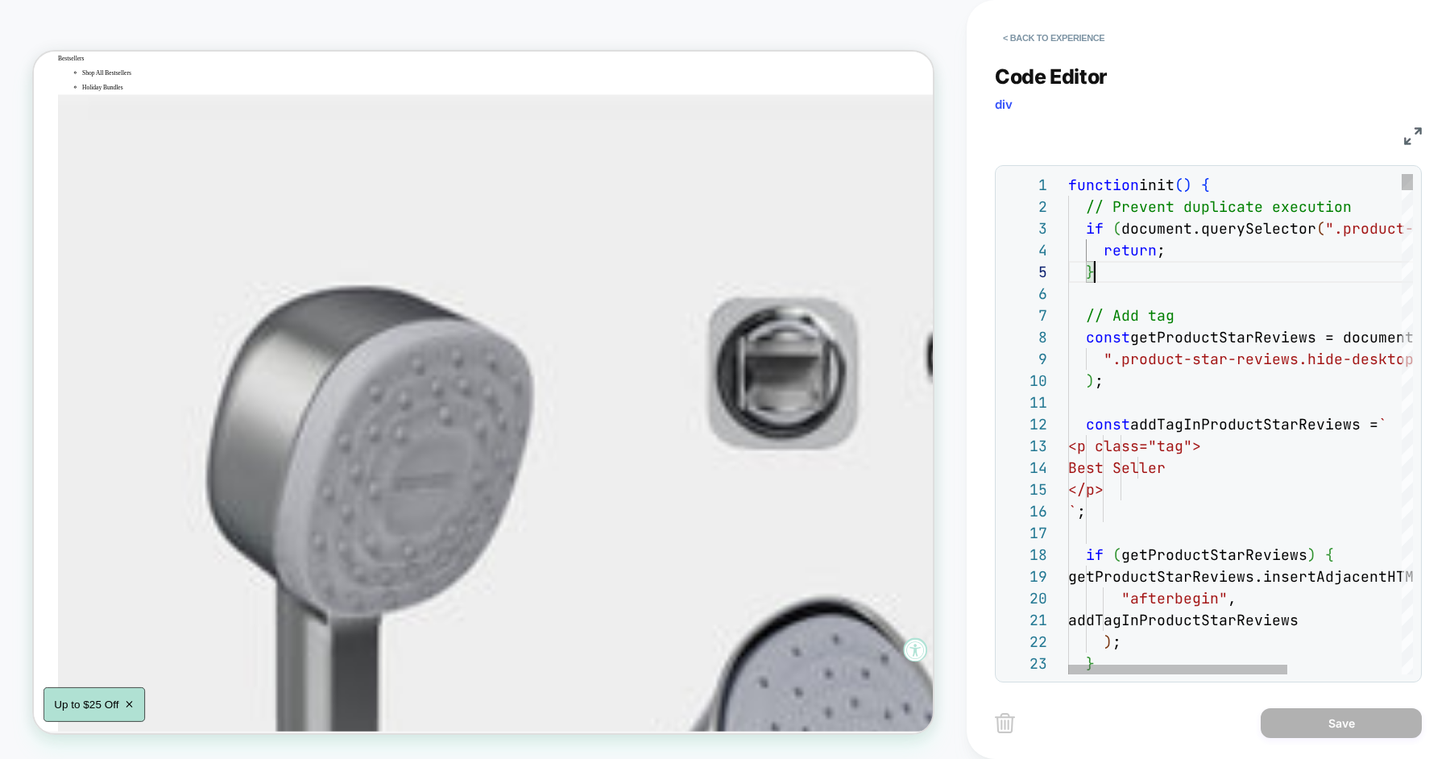
scroll to position [87, 25]
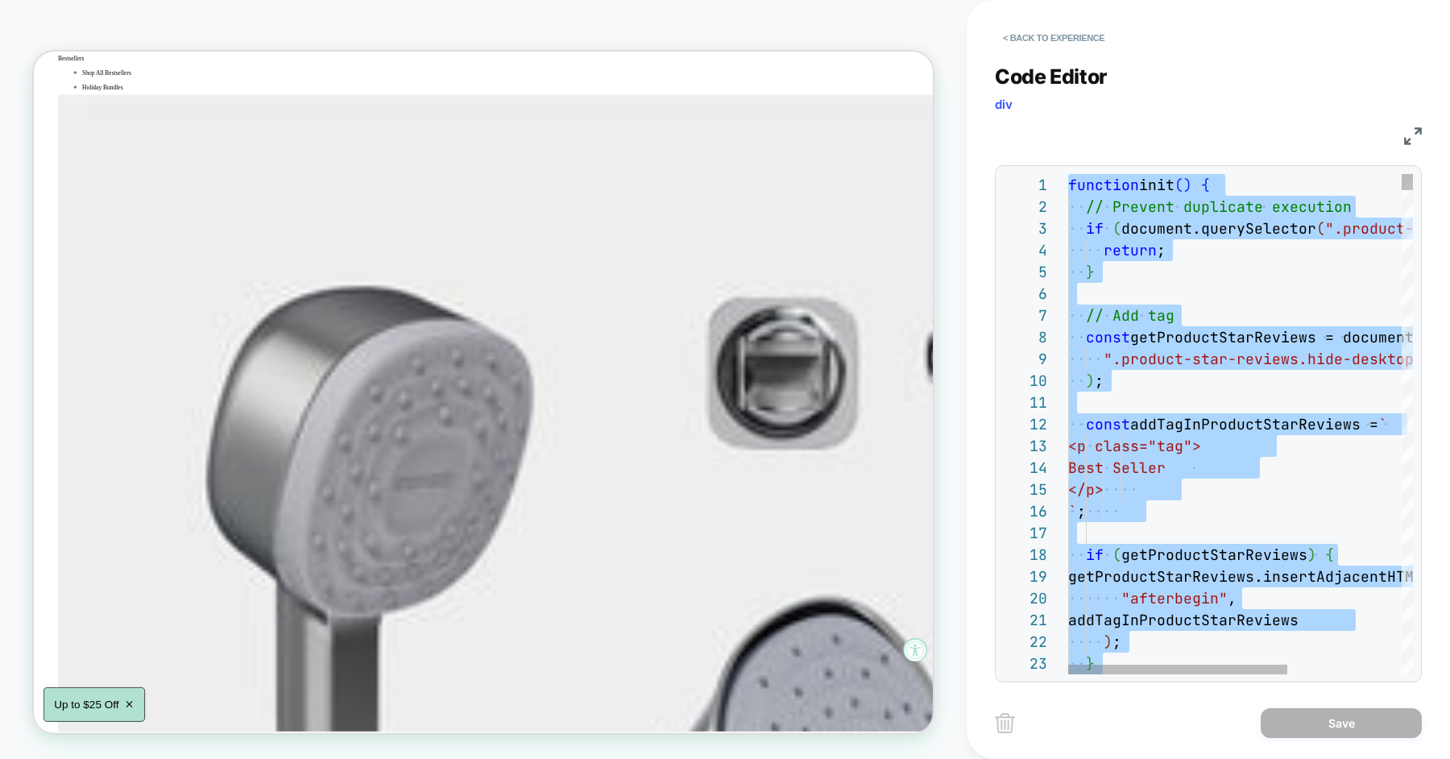
type textarea "**********"
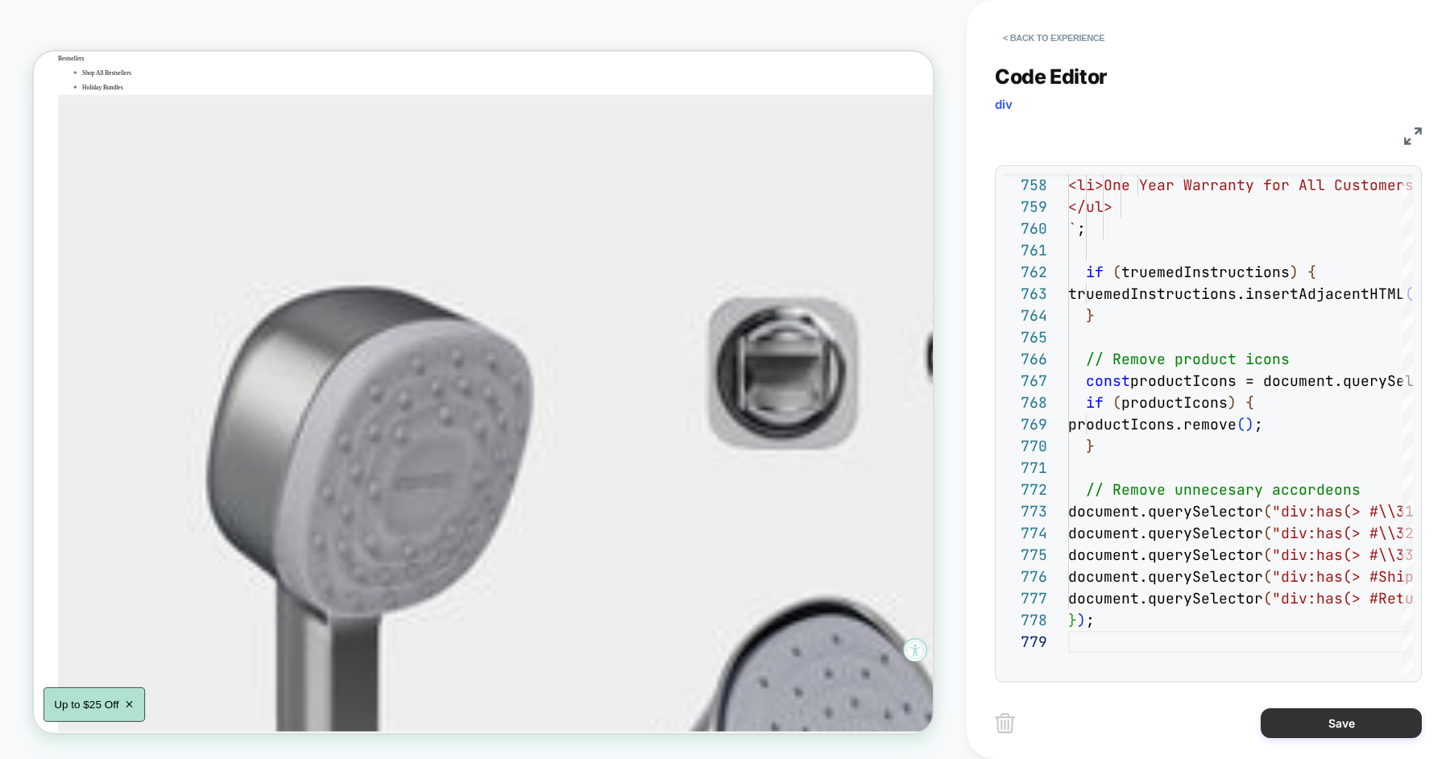
click at [1308, 716] on button "Save" at bounding box center [1341, 723] width 161 height 30
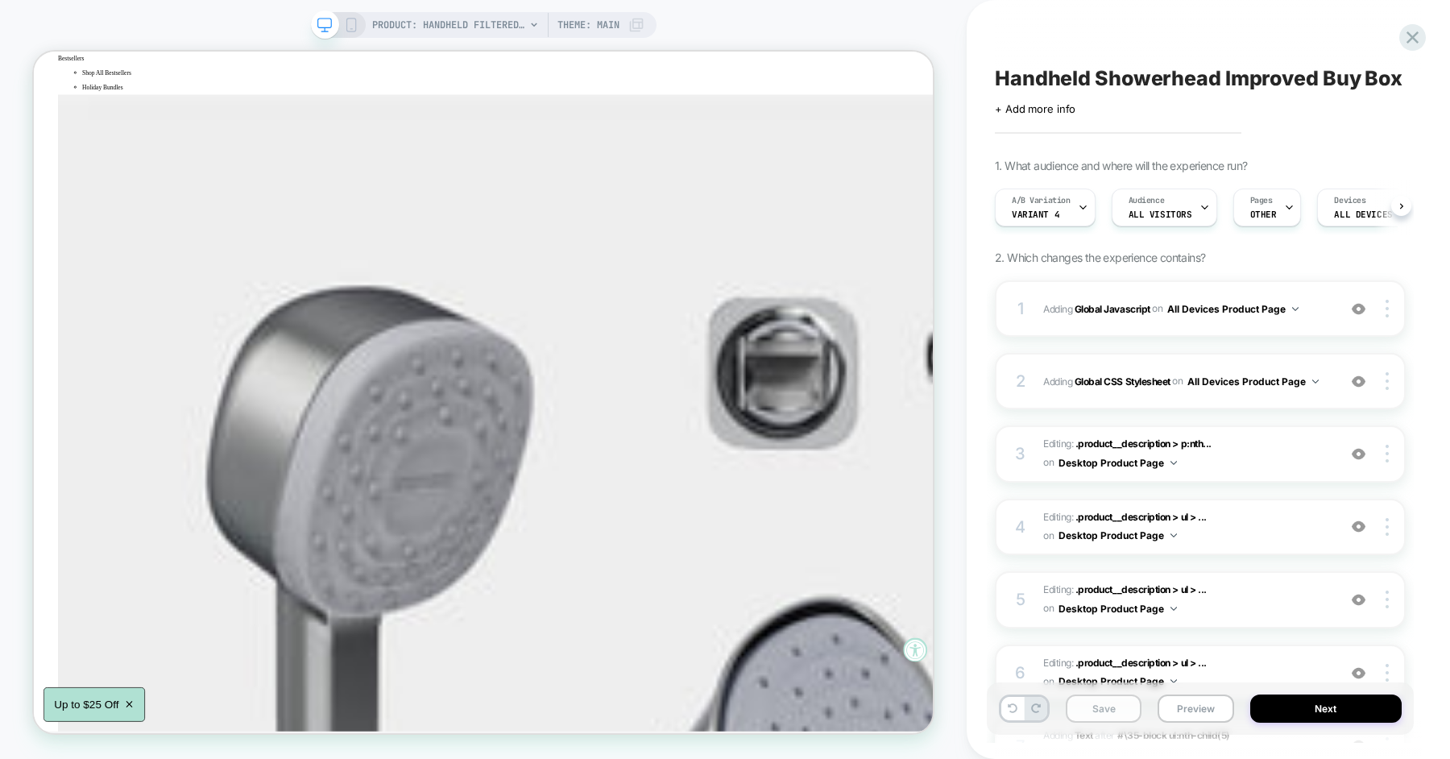
scroll to position [0, 1]
click at [1089, 703] on button "Save" at bounding box center [1104, 709] width 76 height 28
click at [1172, 710] on button "Preview" at bounding box center [1196, 709] width 76 height 28
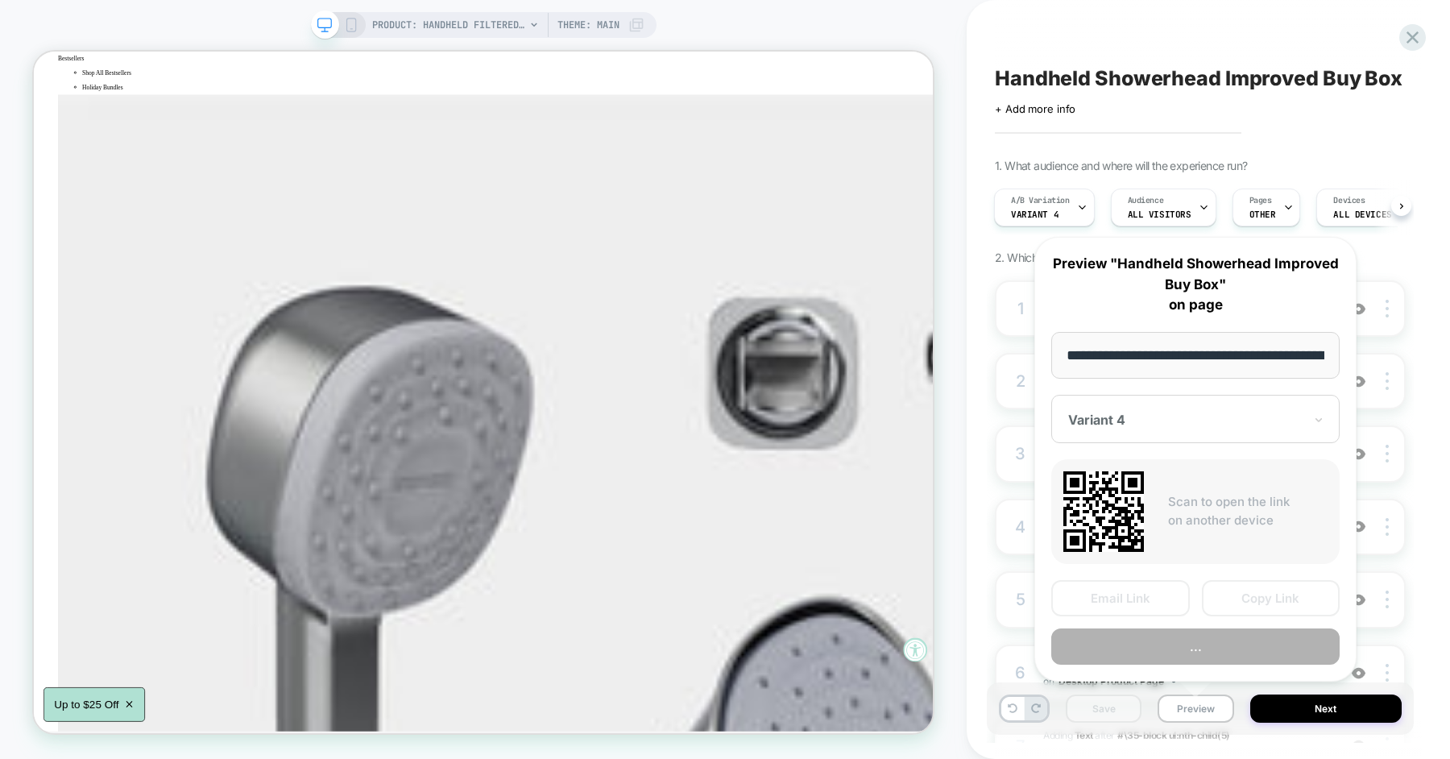
scroll to position [0, 259]
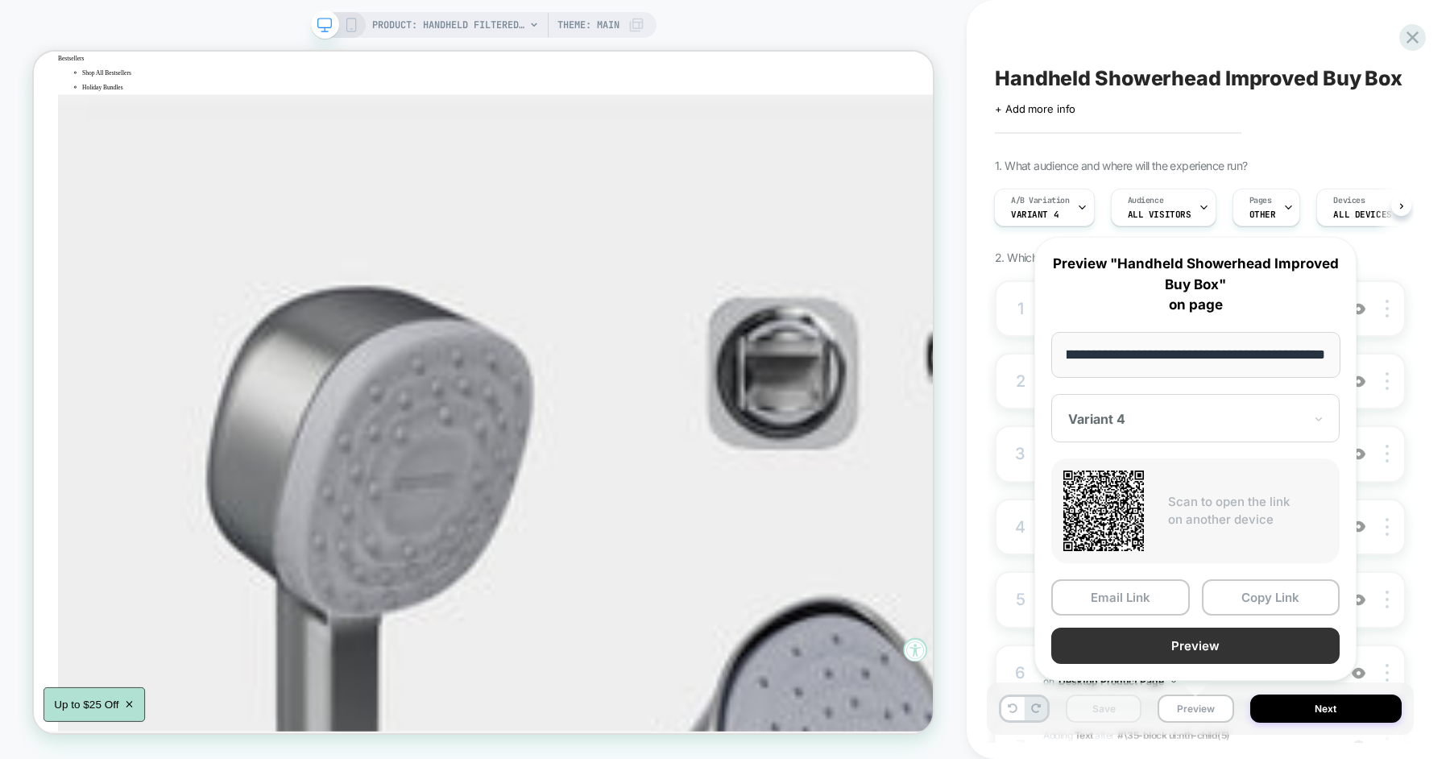
click at [1206, 648] on button "Preview" at bounding box center [1196, 646] width 288 height 36
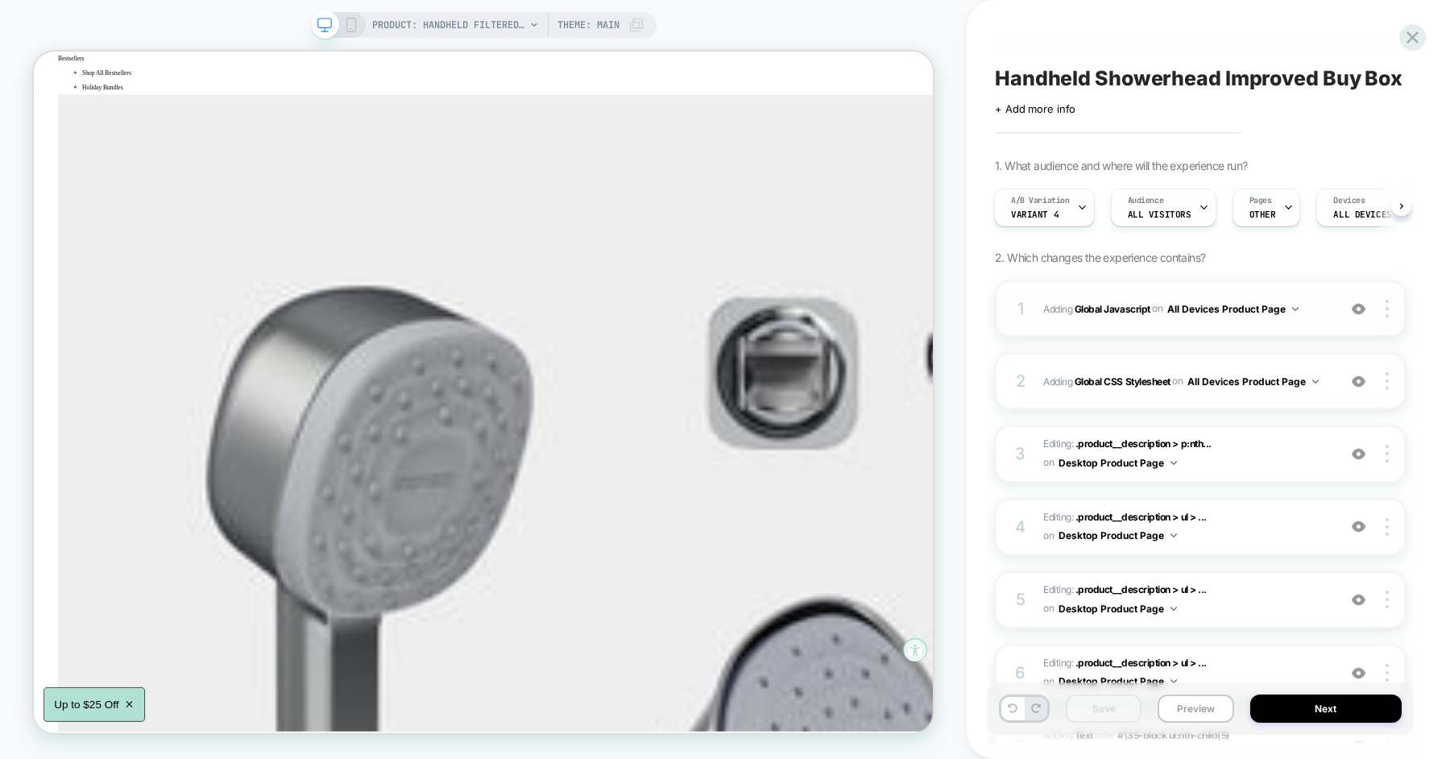
click at [1063, 297] on div "1 Adding Global Javascript on All Devices Product Page Add Before Add After Tar…" at bounding box center [1200, 308] width 411 height 56
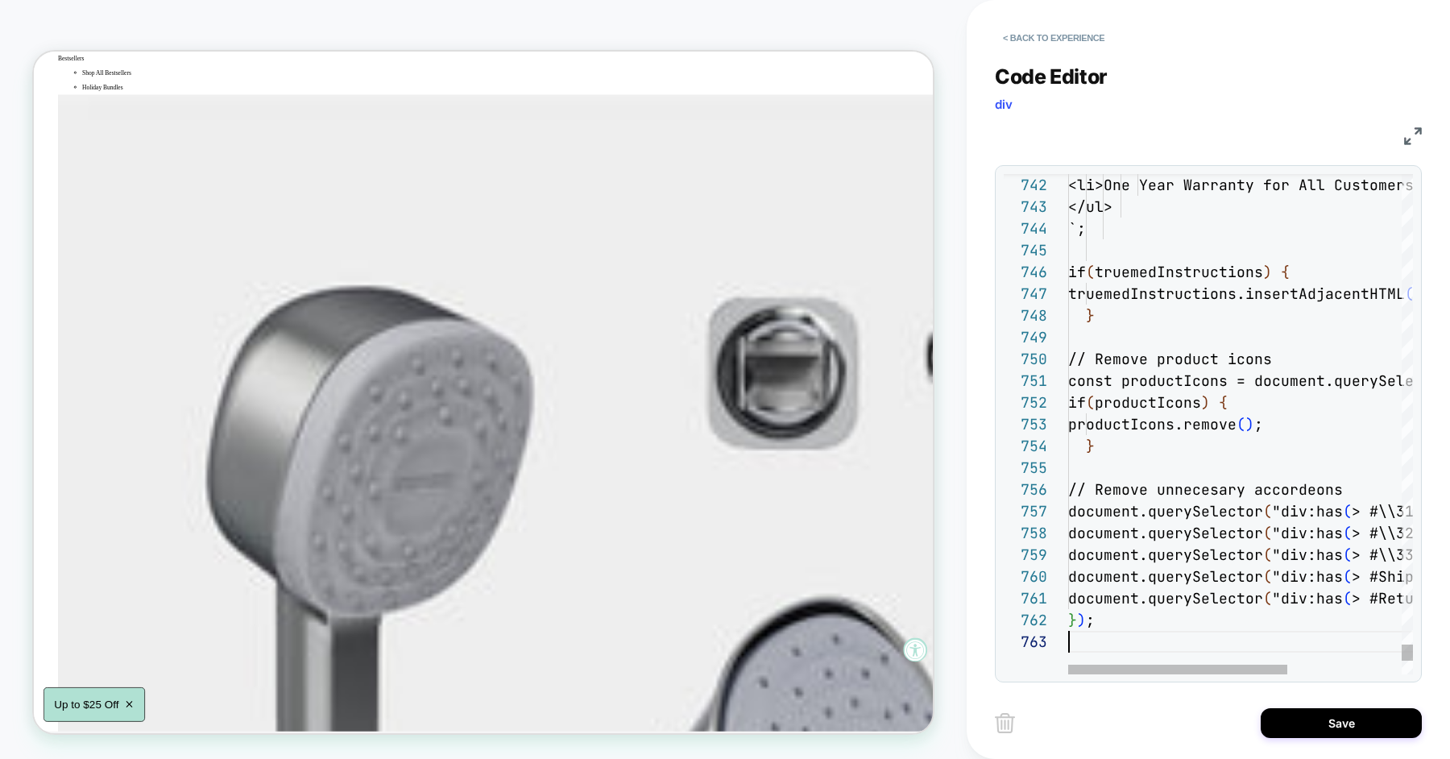
type textarea "**********"
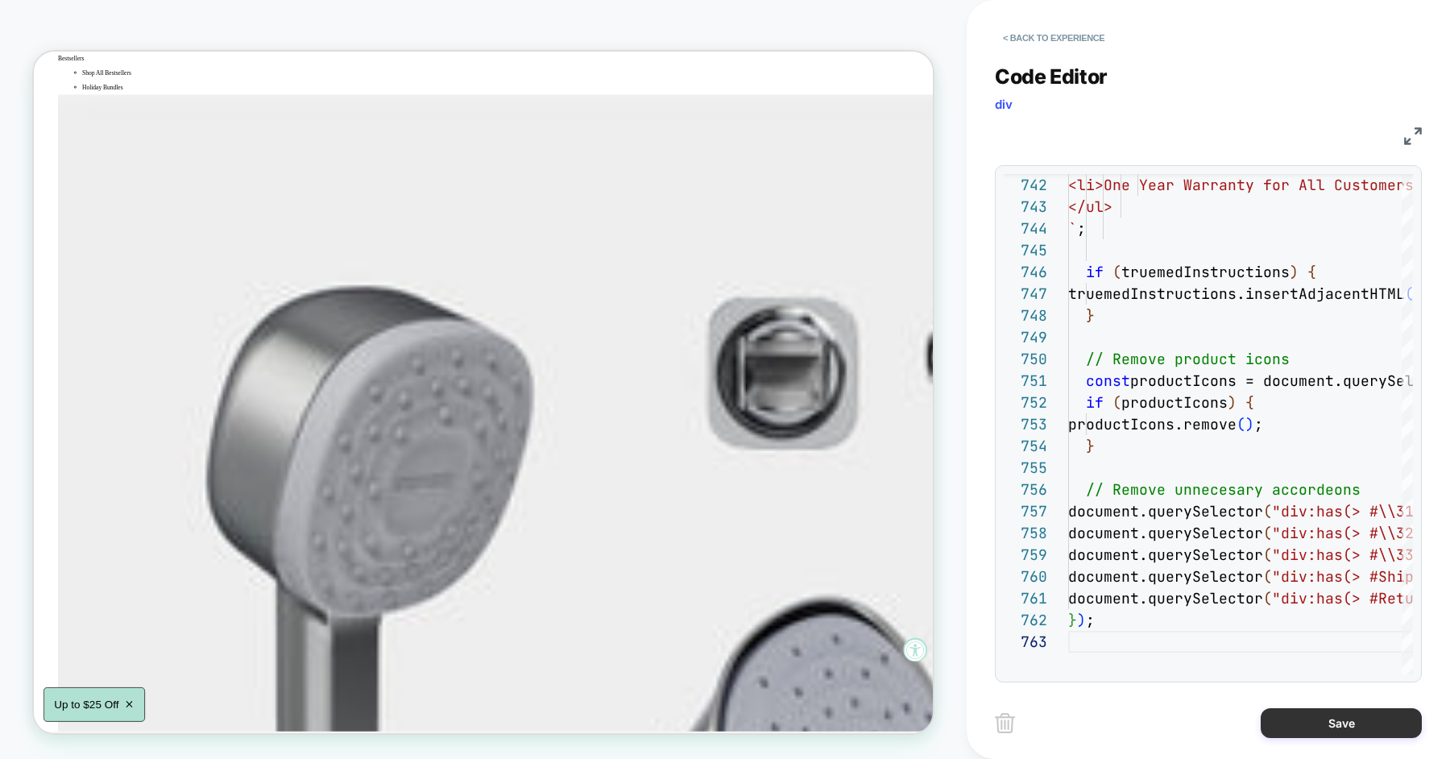
click at [1290, 721] on button "Save" at bounding box center [1341, 723] width 161 height 30
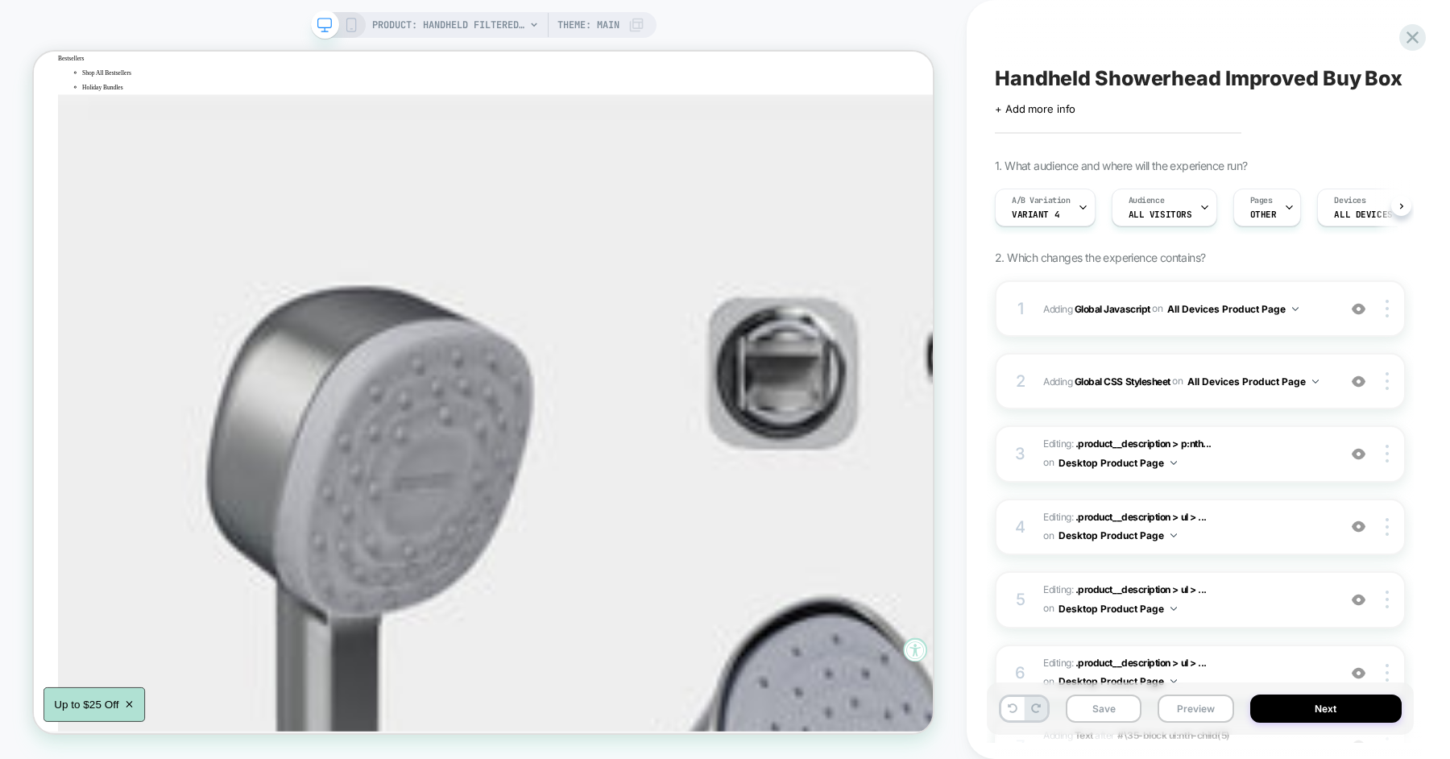
scroll to position [0, 1]
click at [1101, 712] on button "Save" at bounding box center [1104, 709] width 76 height 28
click at [1194, 716] on button "Preview" at bounding box center [1196, 709] width 76 height 28
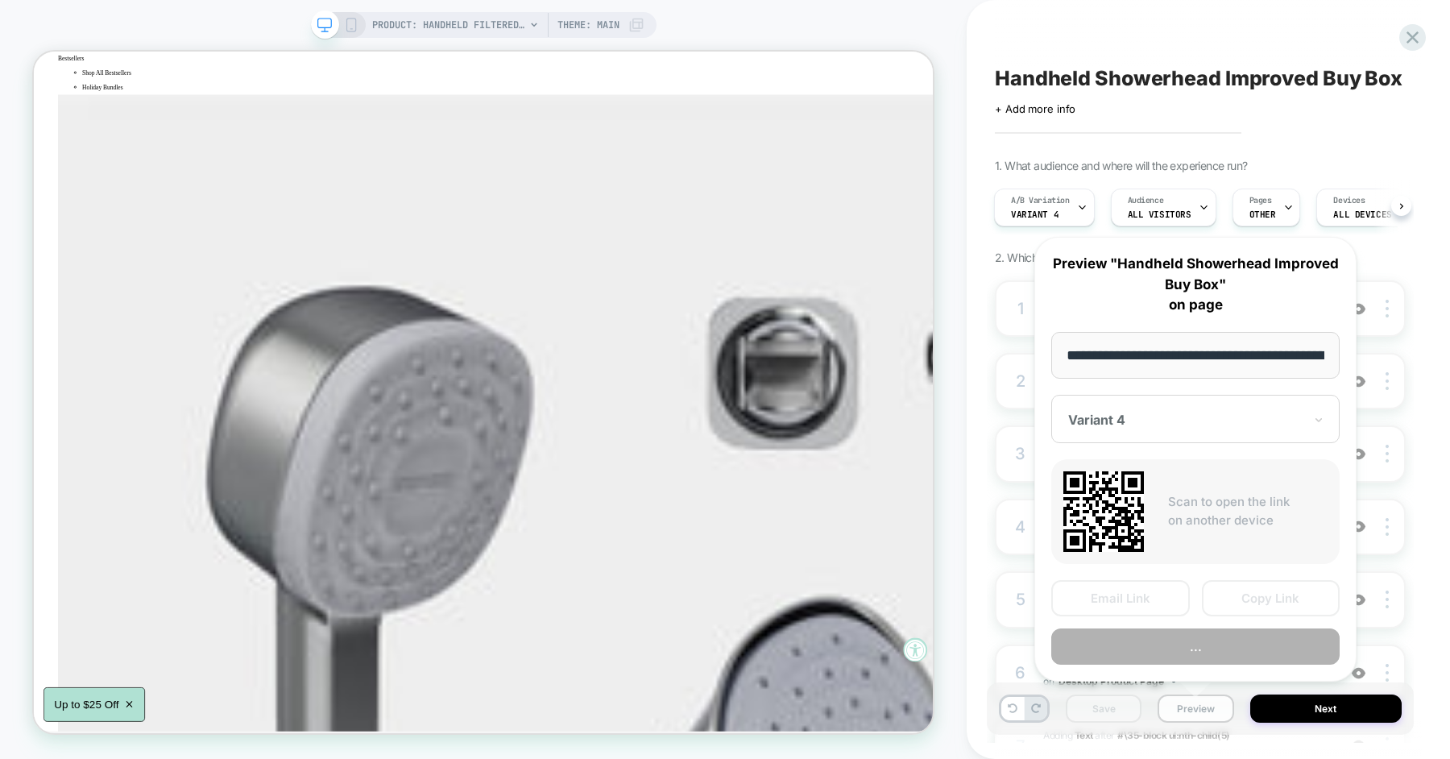
scroll to position [0, 259]
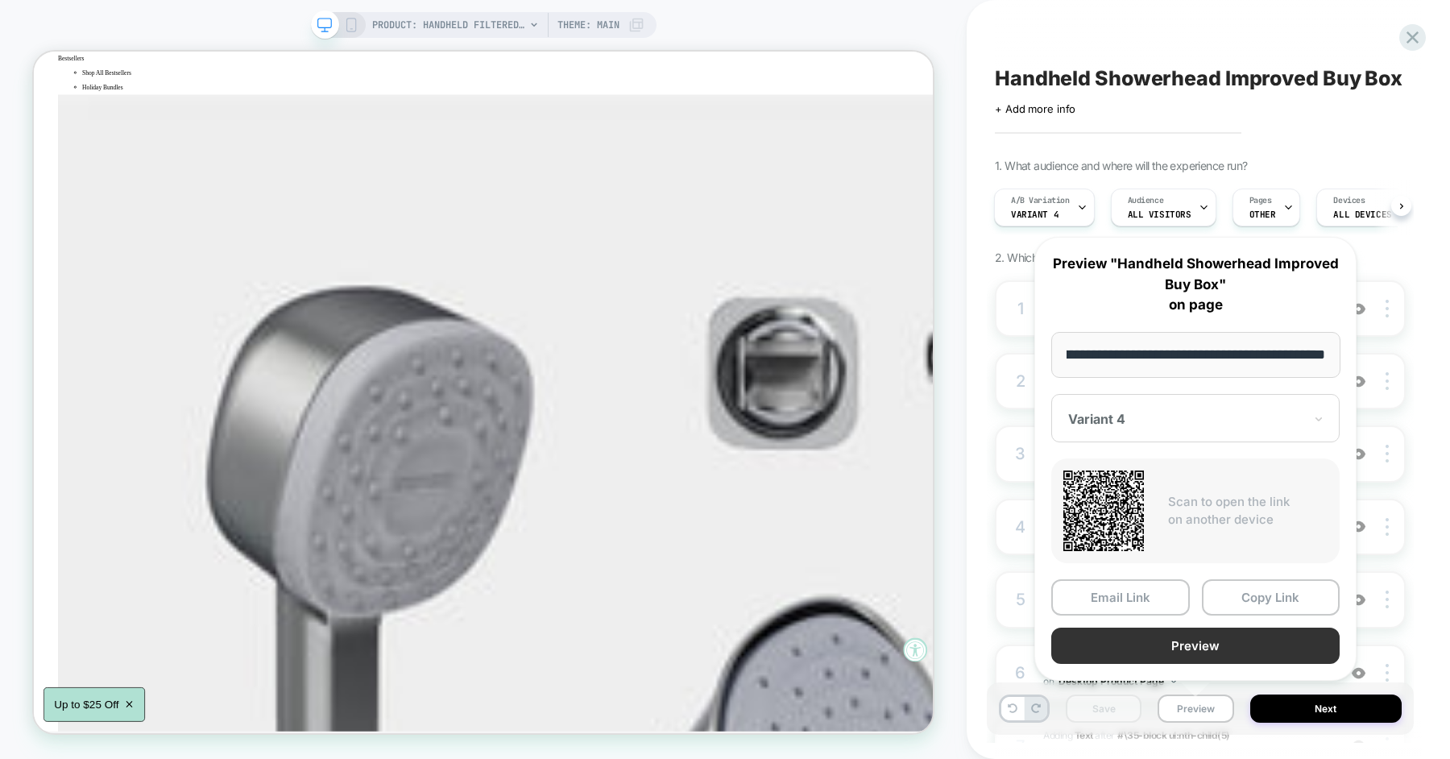
click at [1218, 649] on button "Preview" at bounding box center [1196, 646] width 288 height 36
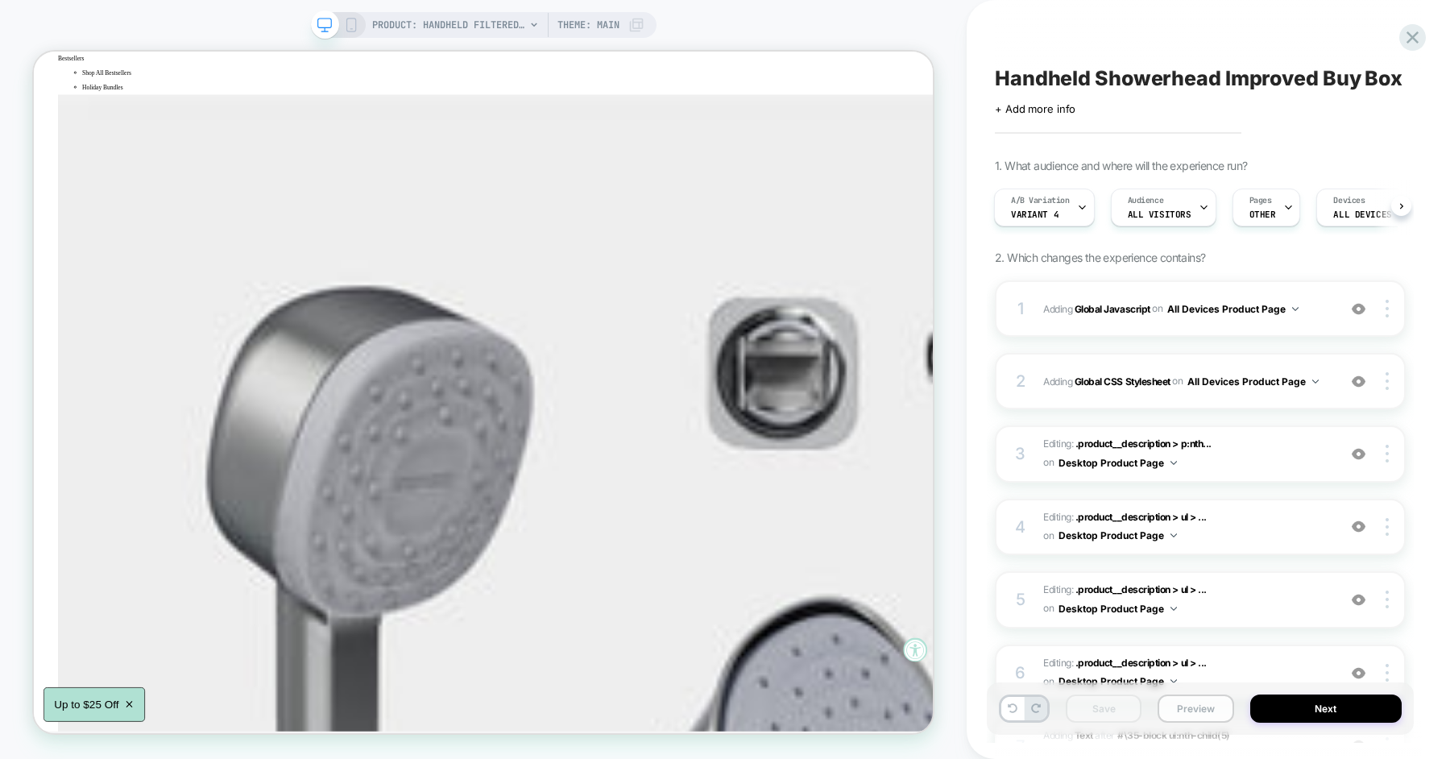
click at [1180, 708] on button "Preview" at bounding box center [1196, 709] width 76 height 28
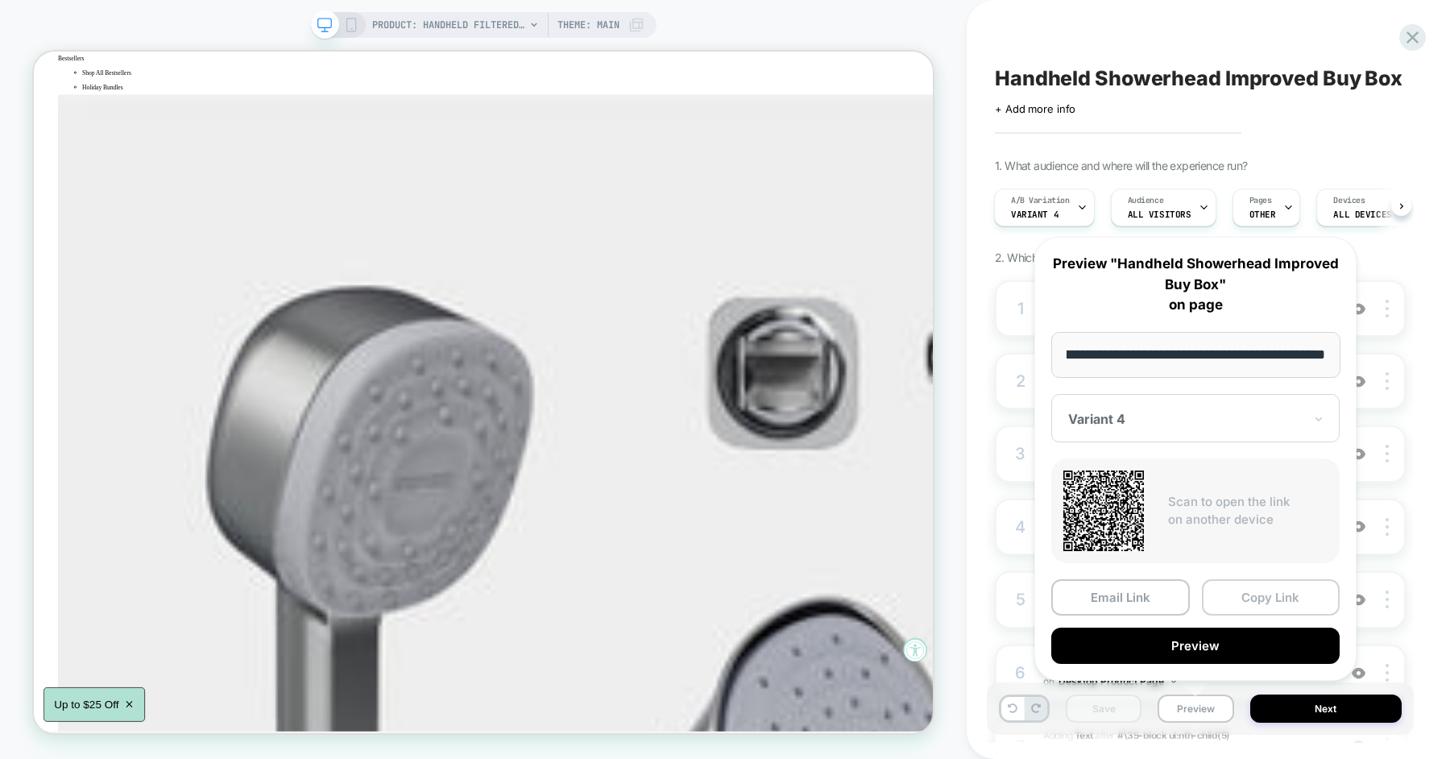
click at [1243, 601] on button "Copy Link" at bounding box center [1271, 597] width 139 height 36
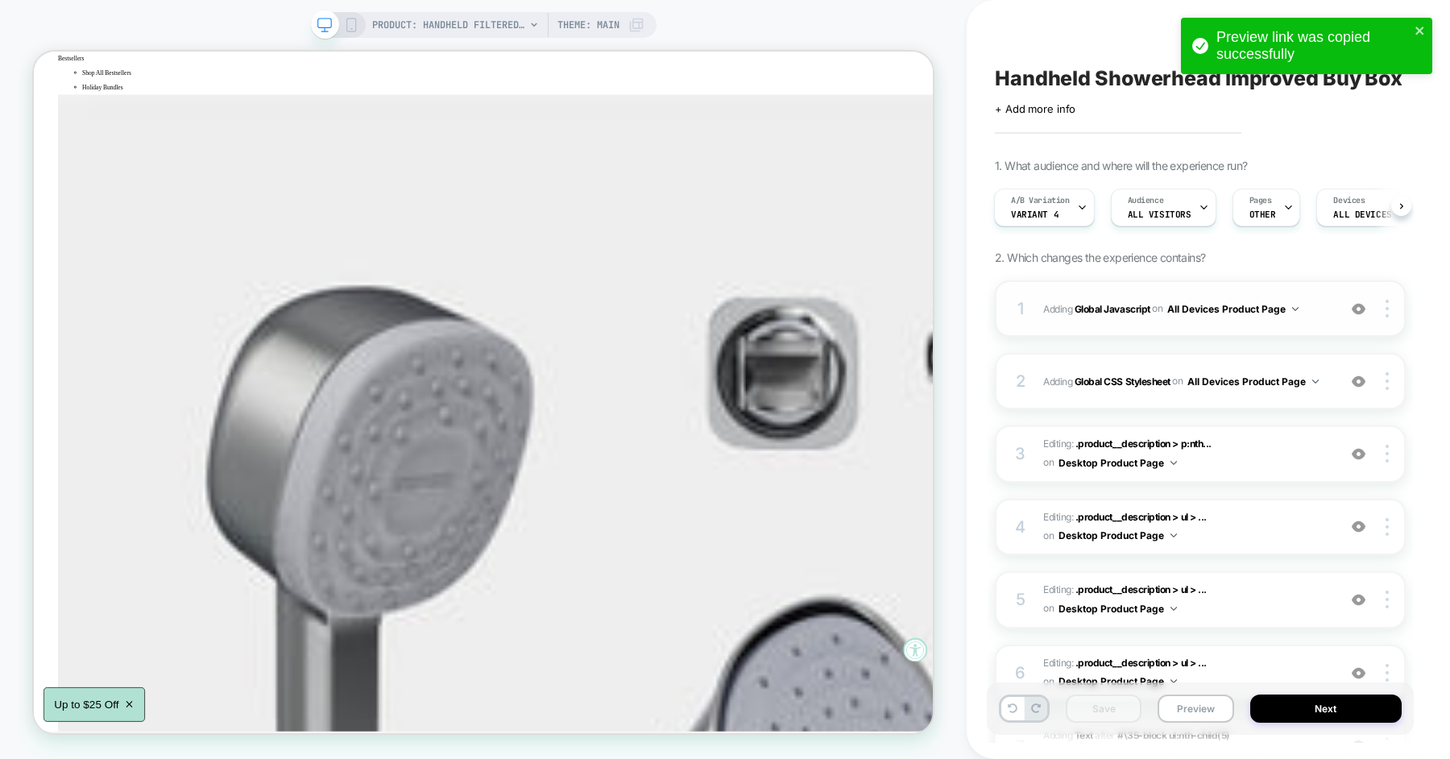
click at [1293, 315] on button "All Devices Product Page" at bounding box center [1233, 309] width 131 height 20
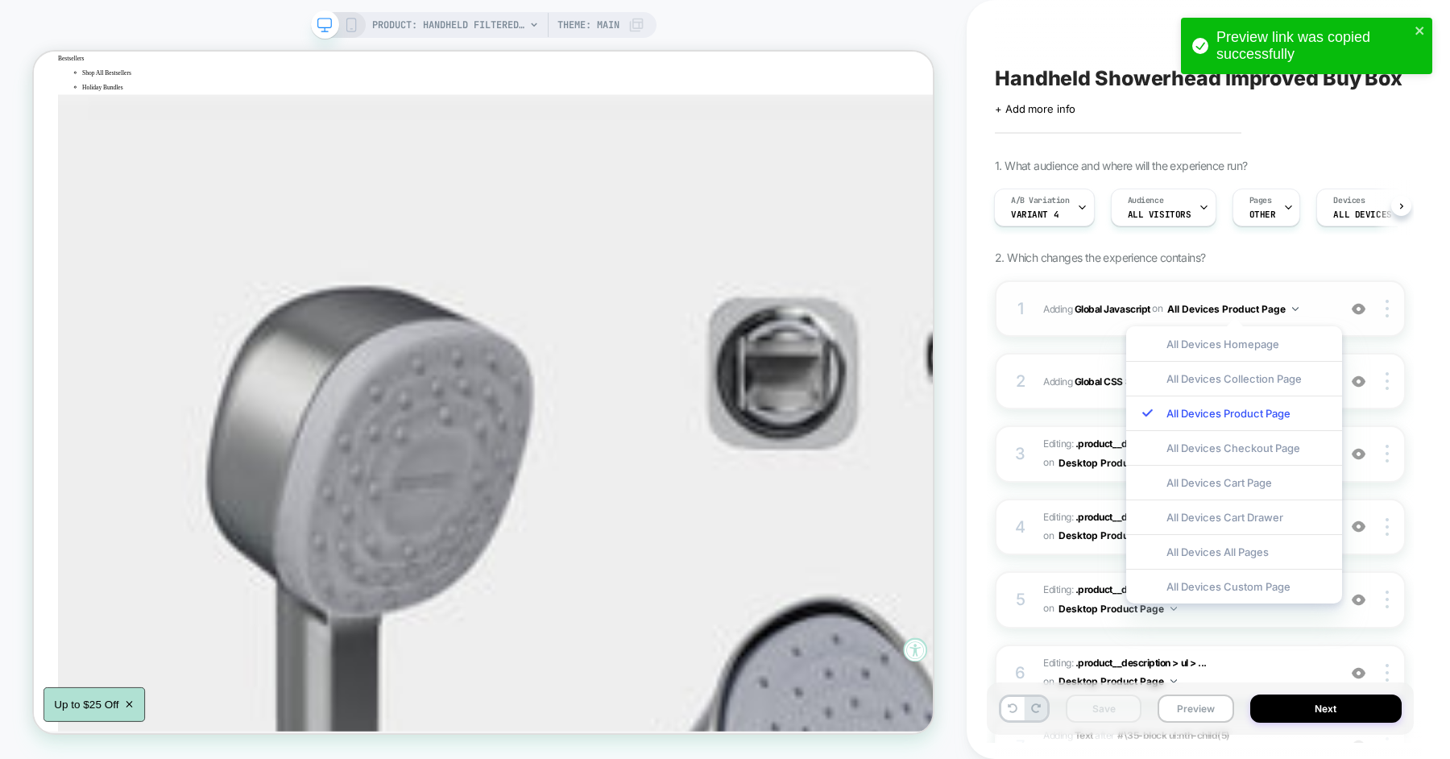
click at [1330, 304] on div "1 Adding Global Javascript on All Devices Product Page Add Before Add After Tar…" at bounding box center [1200, 308] width 411 height 56
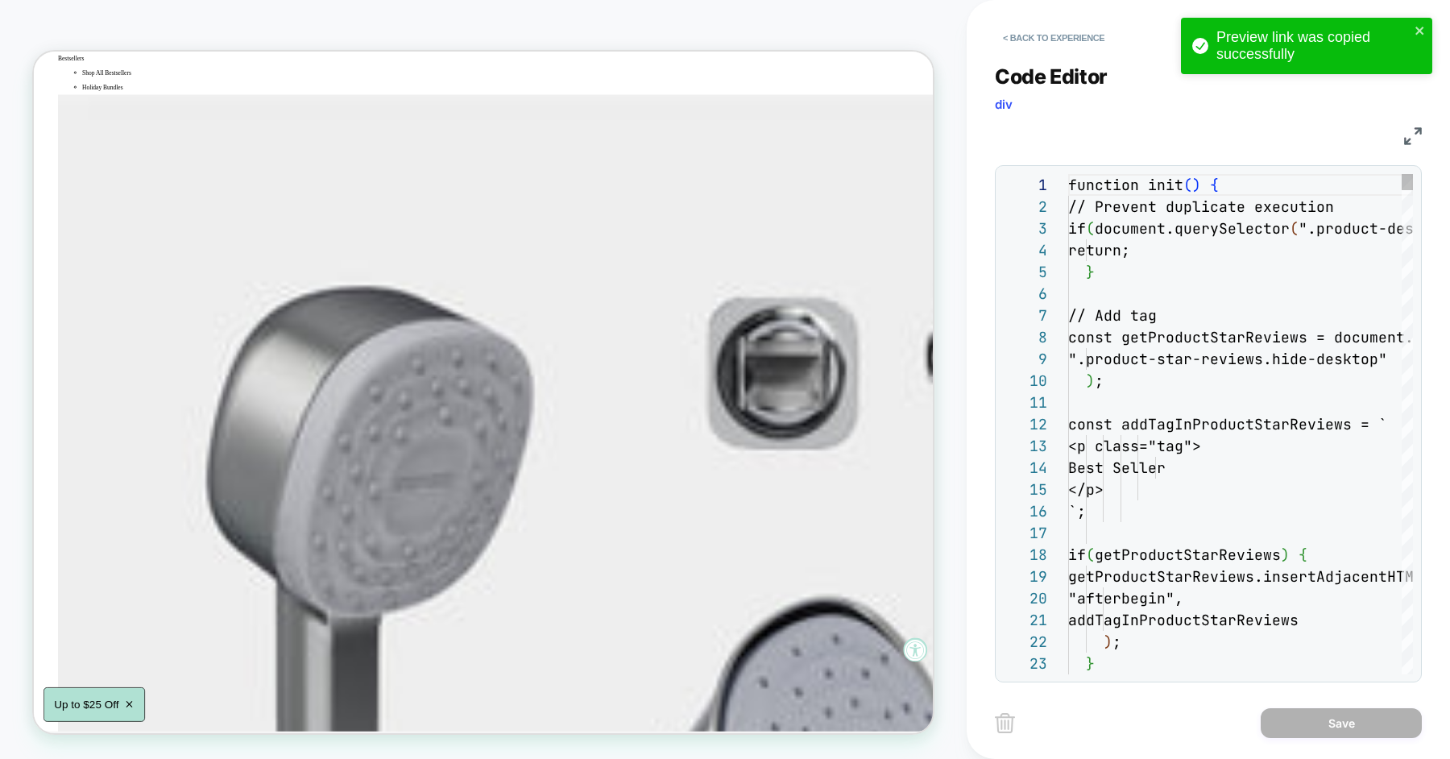
scroll to position [218, 0]
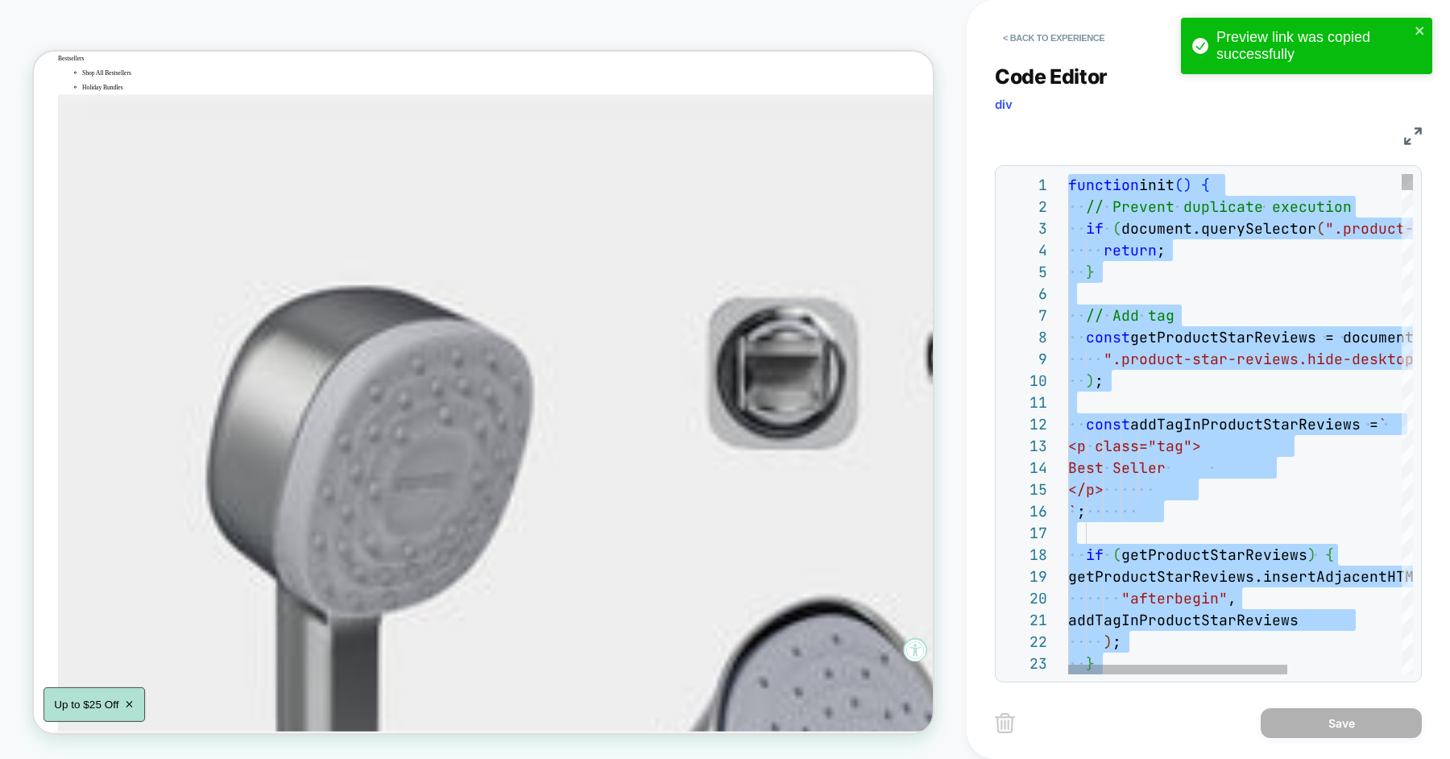
type textarea "**********"
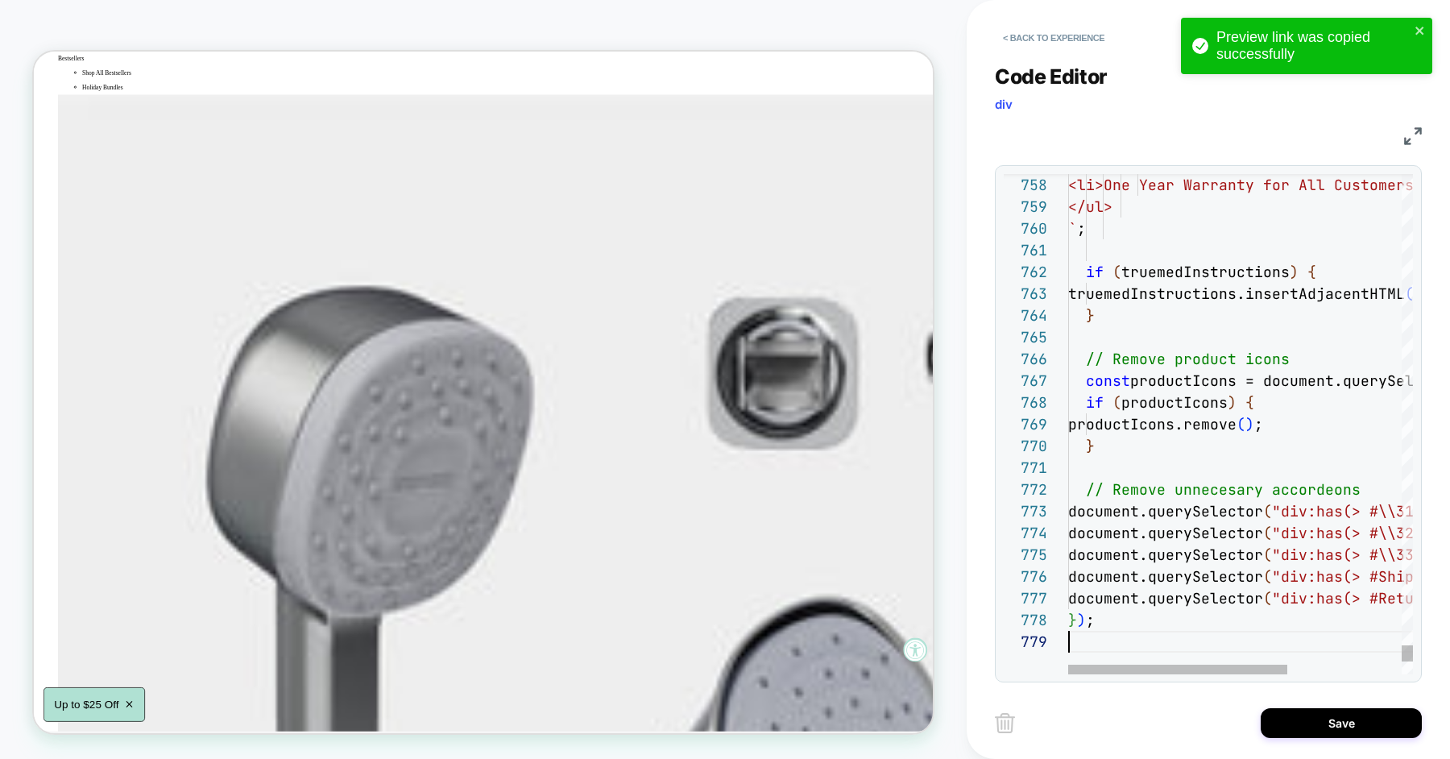
scroll to position [174, 0]
click at [1291, 728] on button "Save" at bounding box center [1341, 723] width 161 height 30
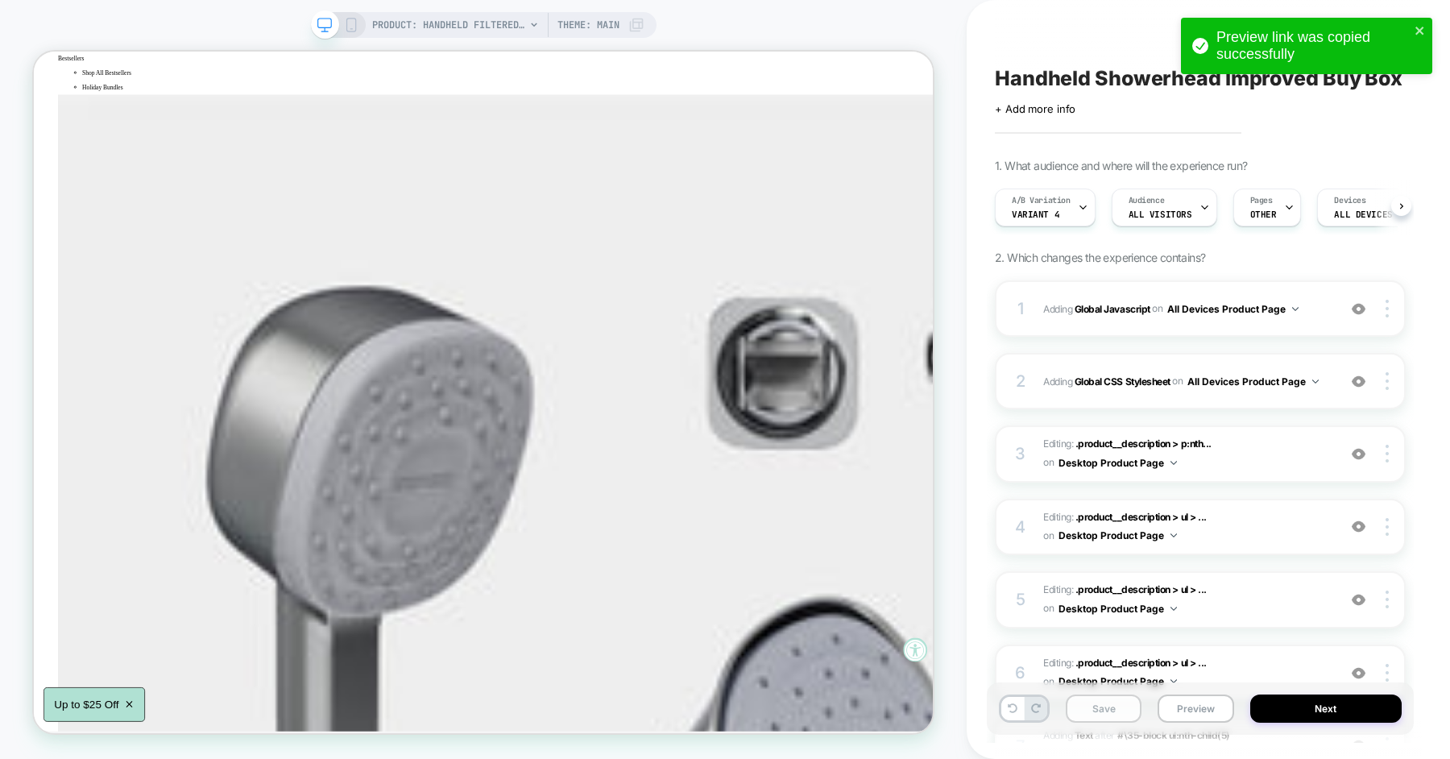
scroll to position [0, 1]
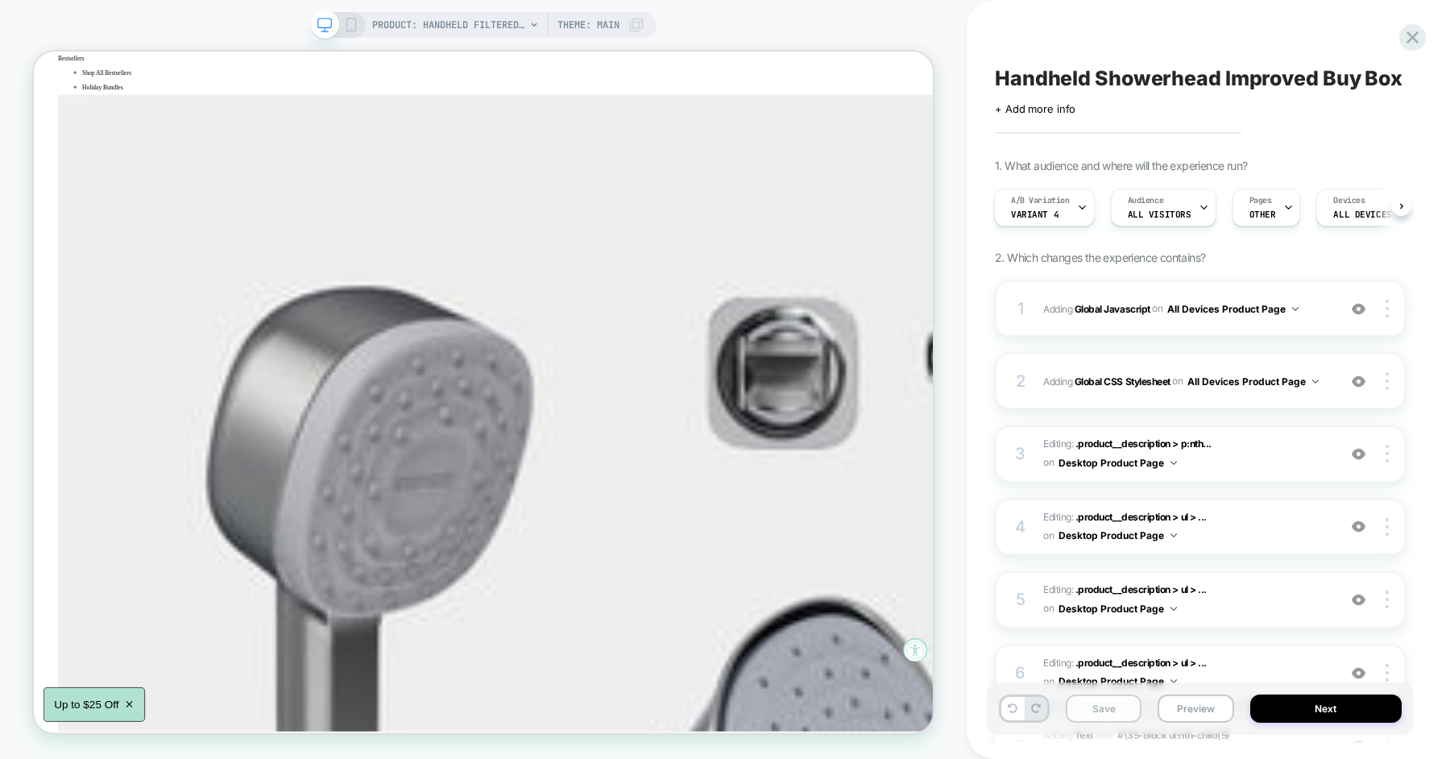
click at [1110, 700] on button "Save" at bounding box center [1104, 709] width 76 height 28
click at [1203, 713] on button "Preview" at bounding box center [1196, 709] width 76 height 28
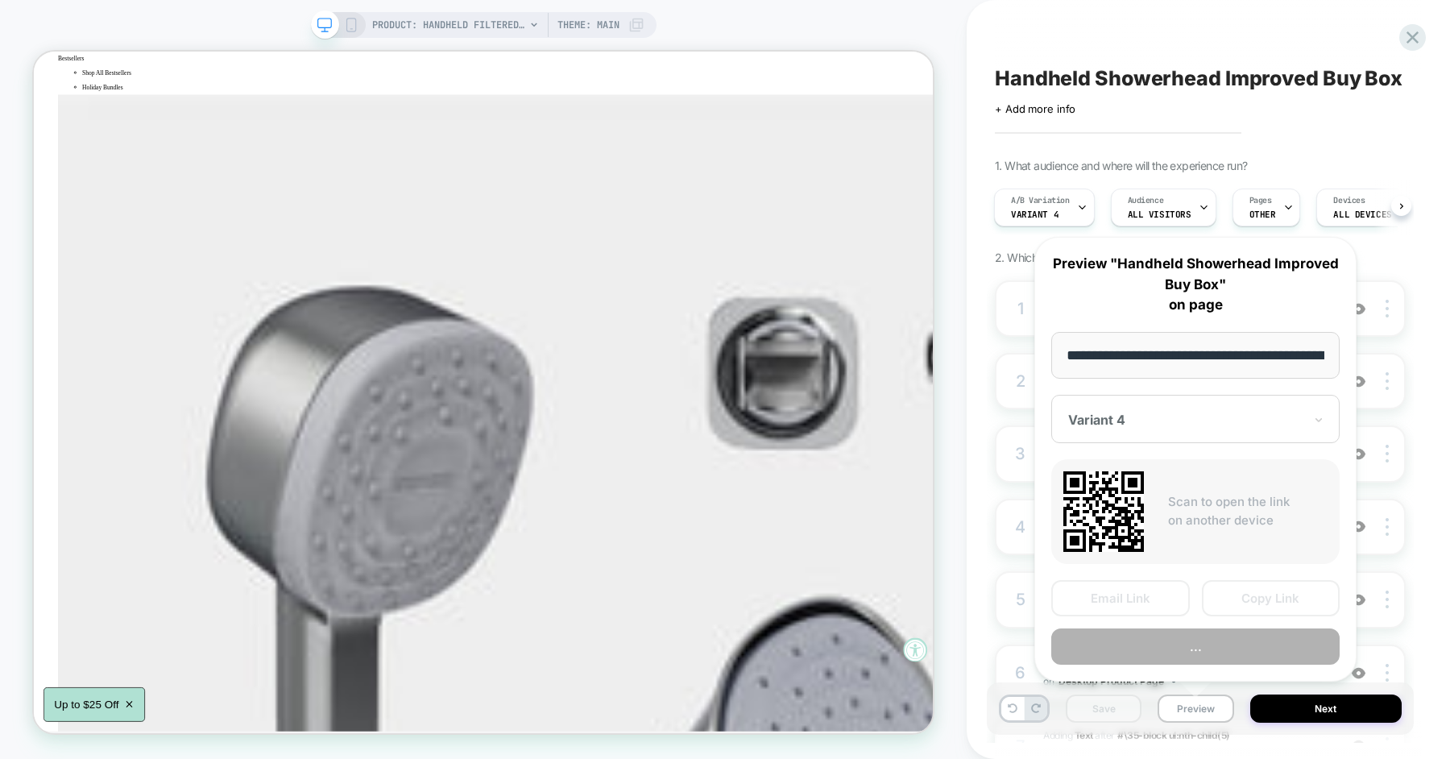
scroll to position [0, 259]
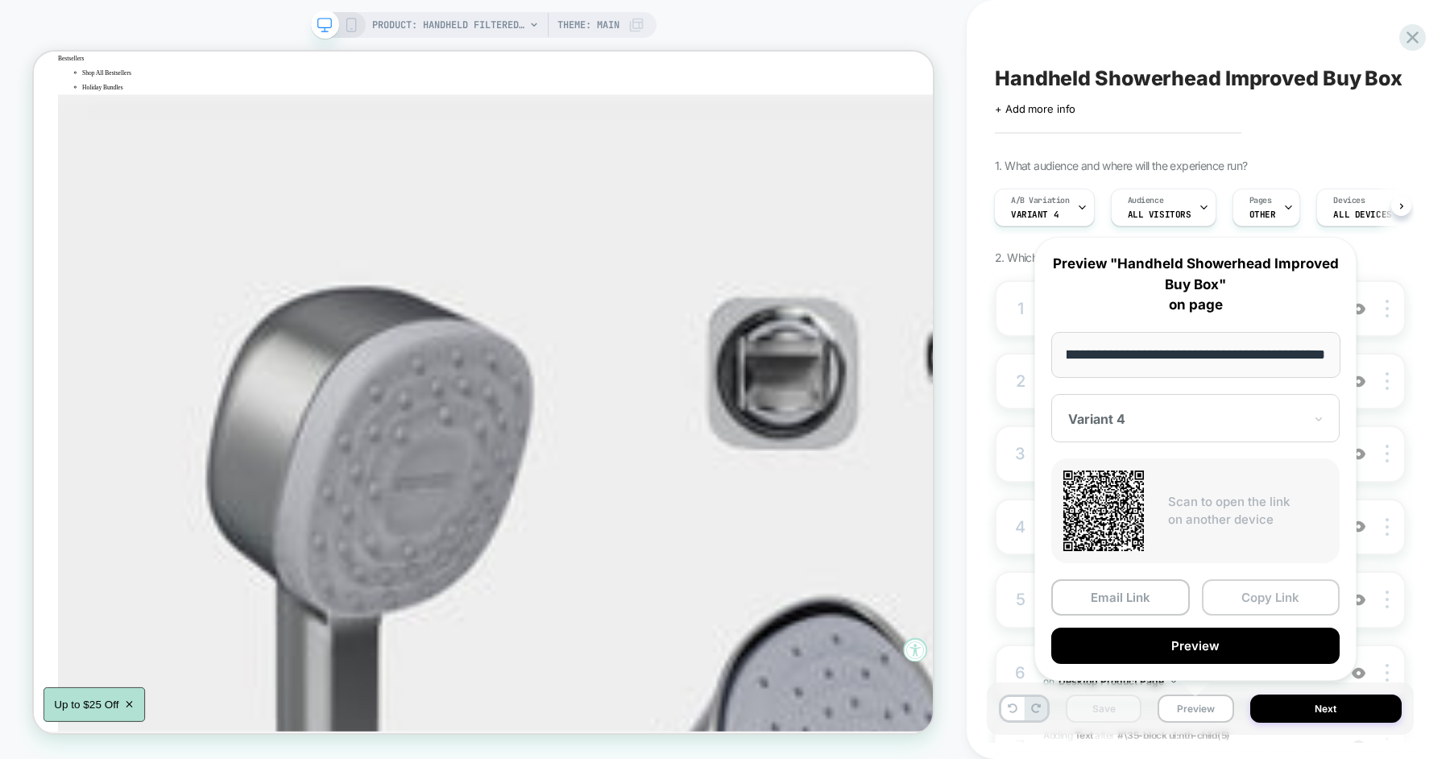
click at [1241, 591] on button "Copy Link" at bounding box center [1271, 597] width 139 height 36
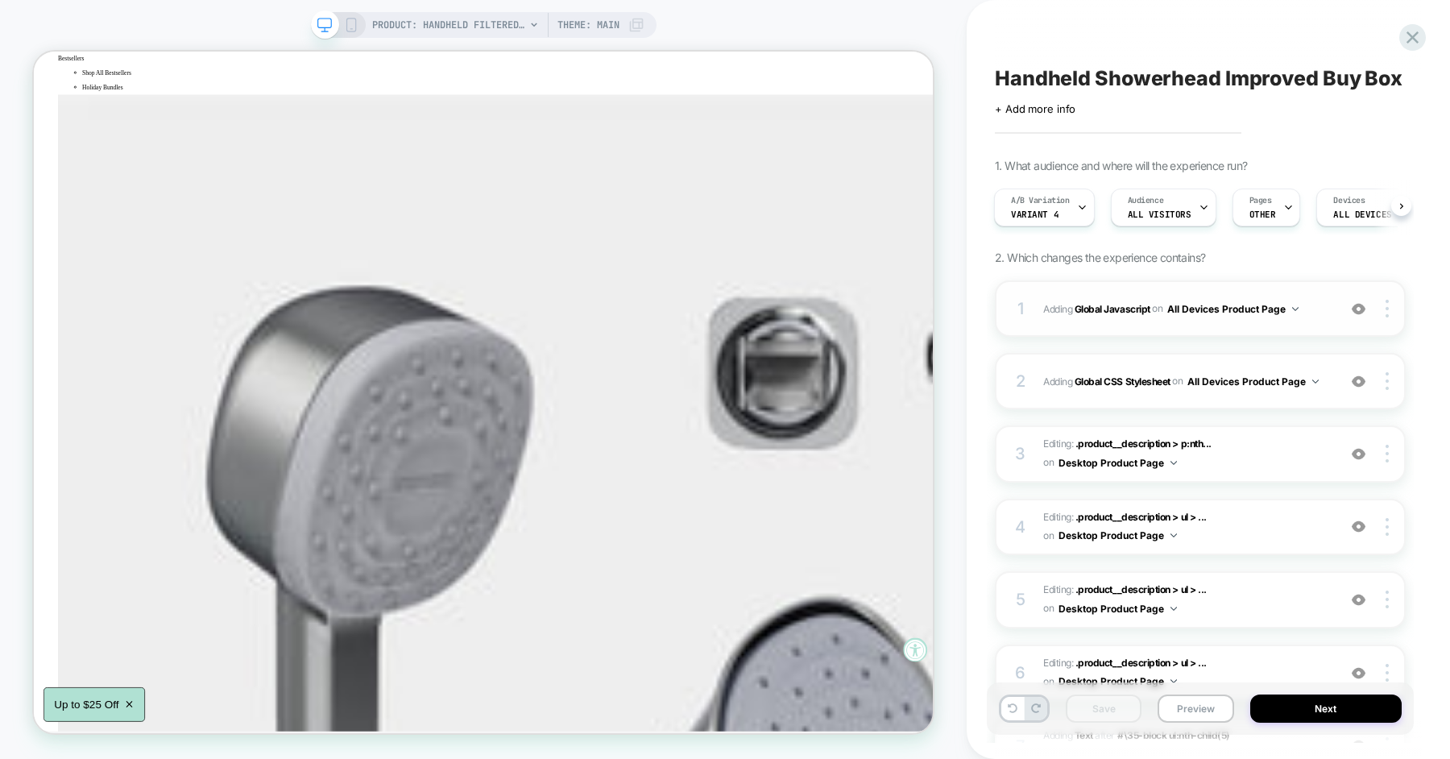
click at [1232, 330] on div "1 Adding Global Javascript on All Devices Product Page Add Before Add After Tar…" at bounding box center [1200, 308] width 411 height 56
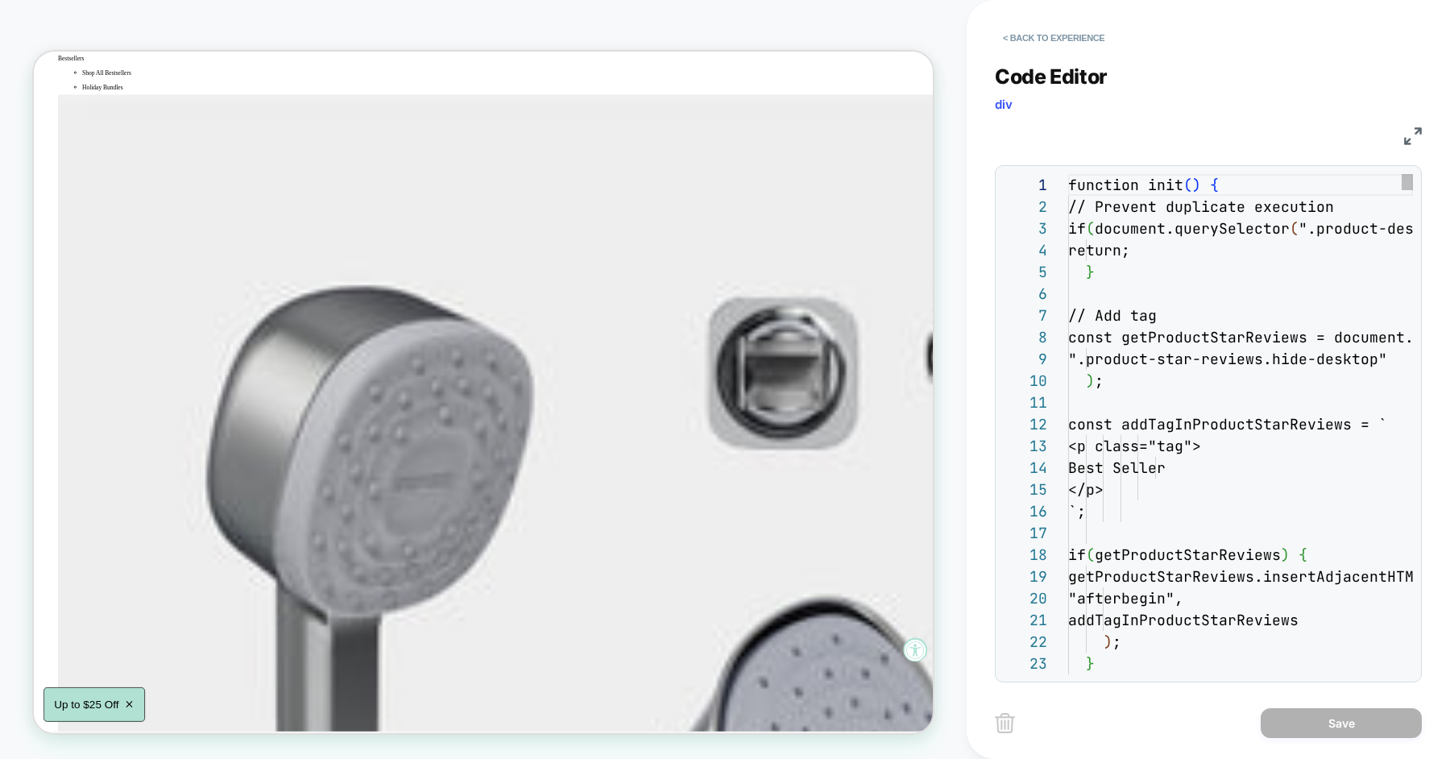
scroll to position [218, 0]
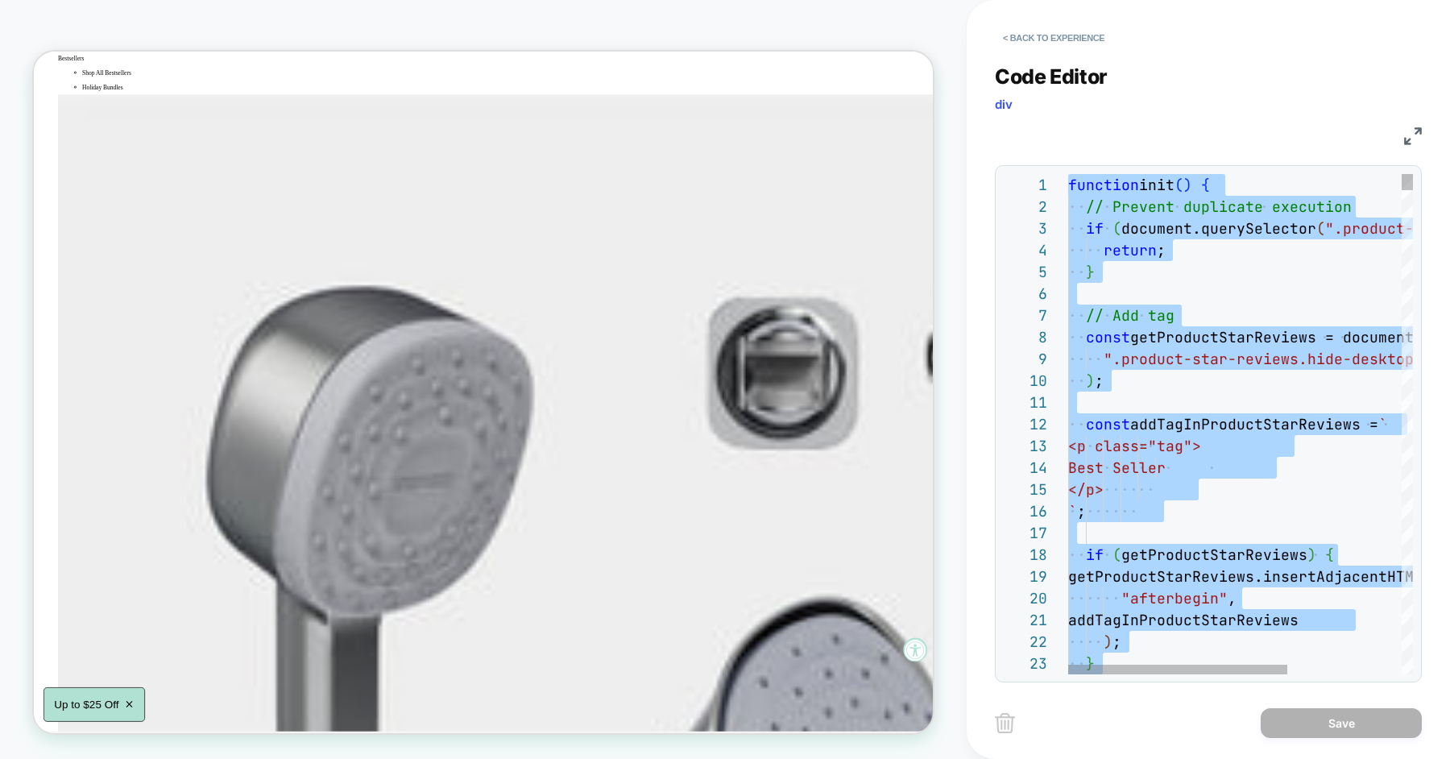
type textarea "**********"
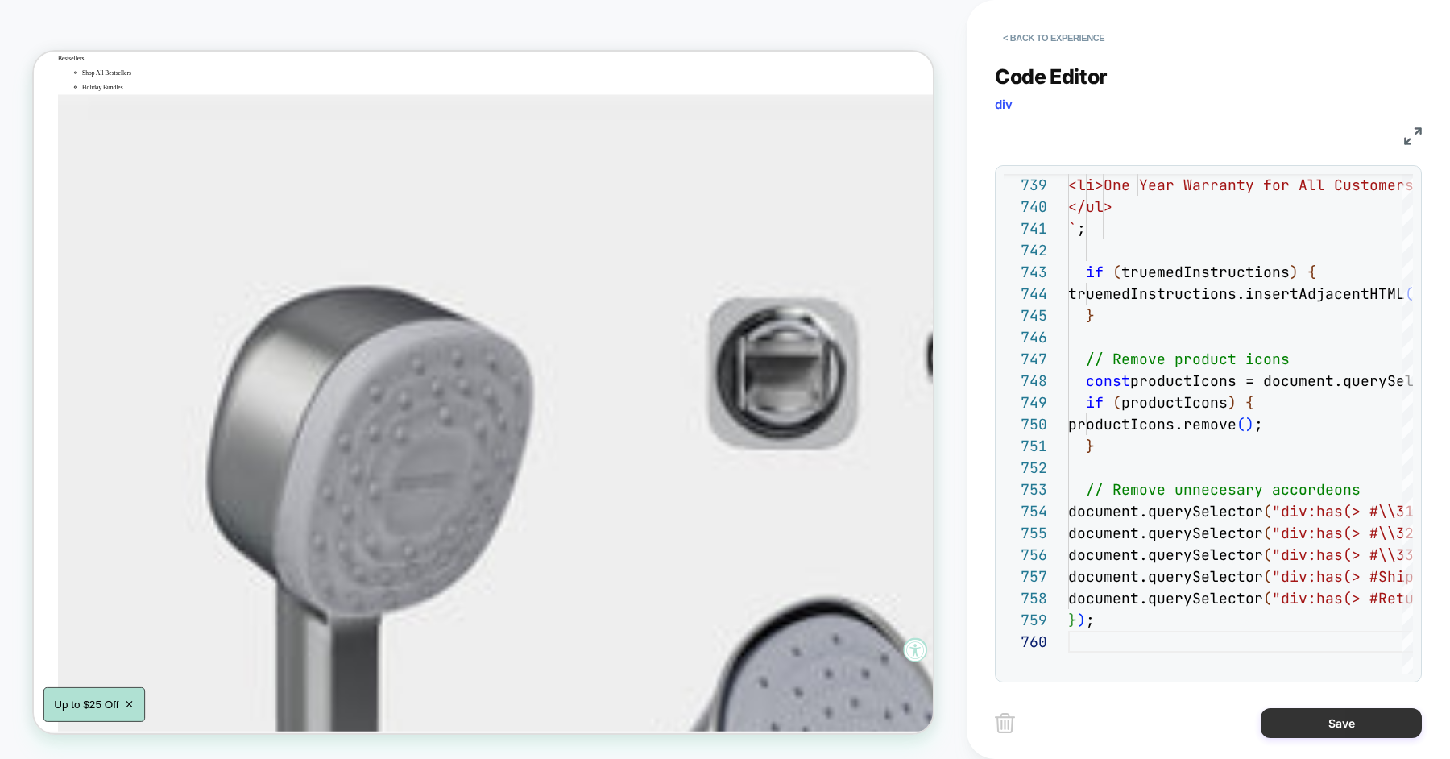
click at [1322, 720] on button "Save" at bounding box center [1341, 723] width 161 height 30
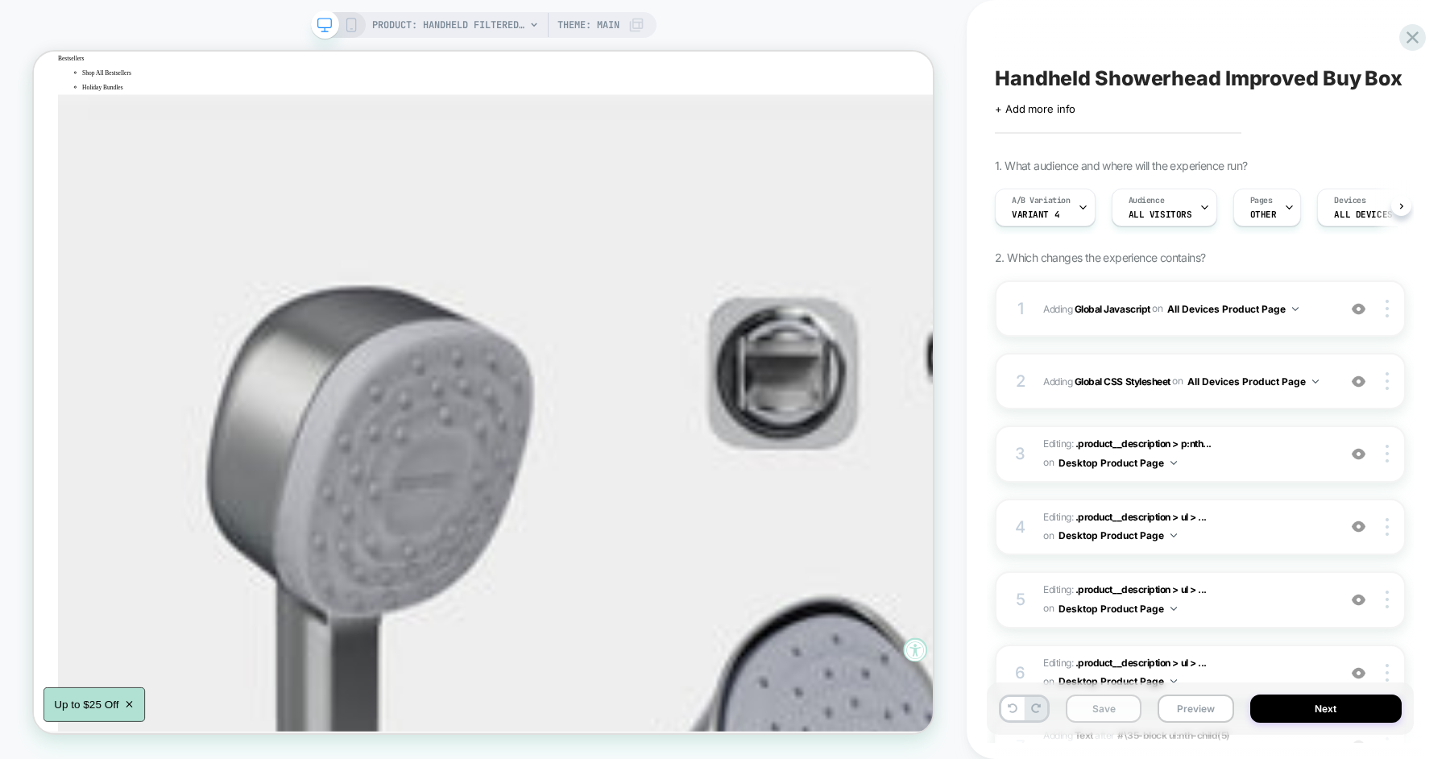
scroll to position [0, 1]
click at [1092, 703] on button "Save" at bounding box center [1104, 709] width 76 height 28
click at [1133, 709] on button "Save" at bounding box center [1104, 709] width 76 height 28
click at [1182, 711] on button "Preview" at bounding box center [1196, 709] width 76 height 28
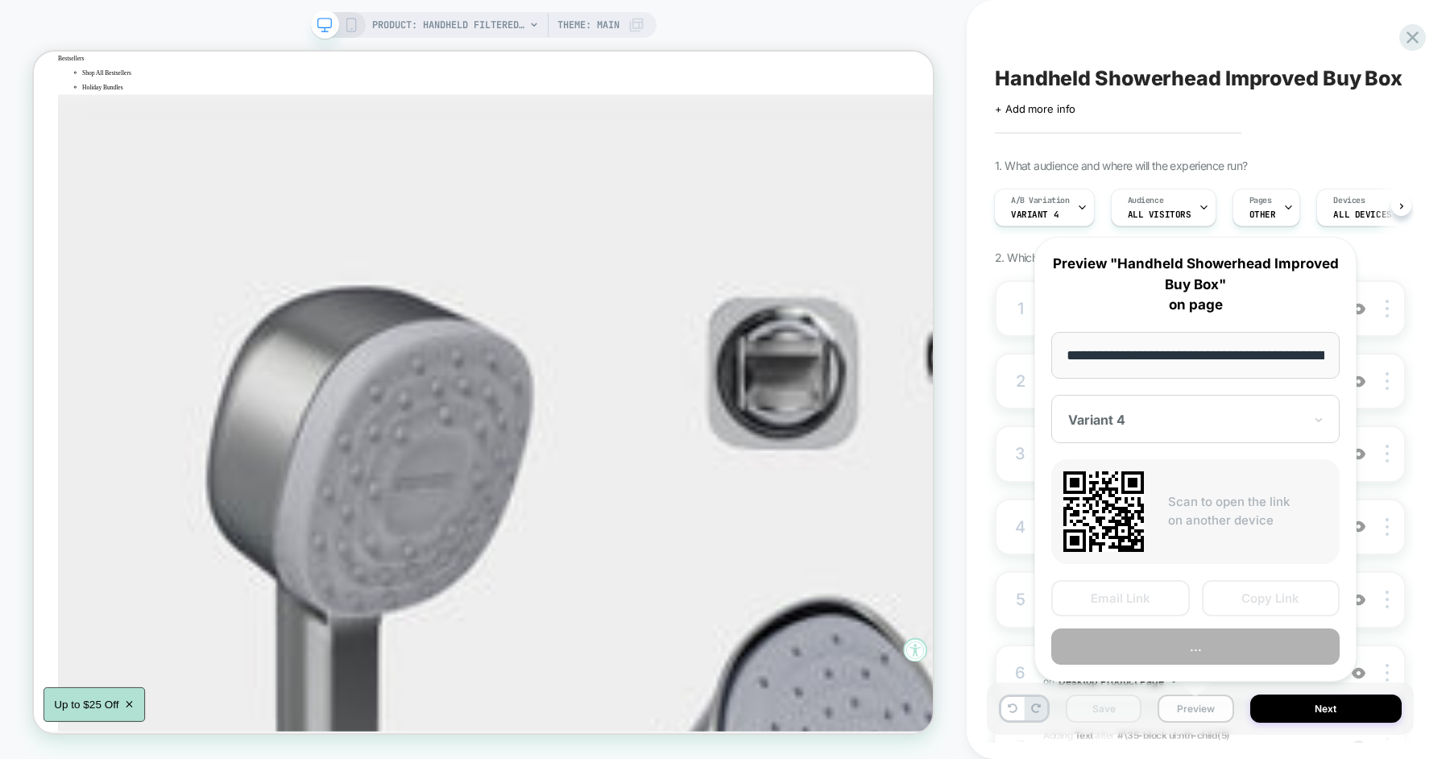
scroll to position [0, 259]
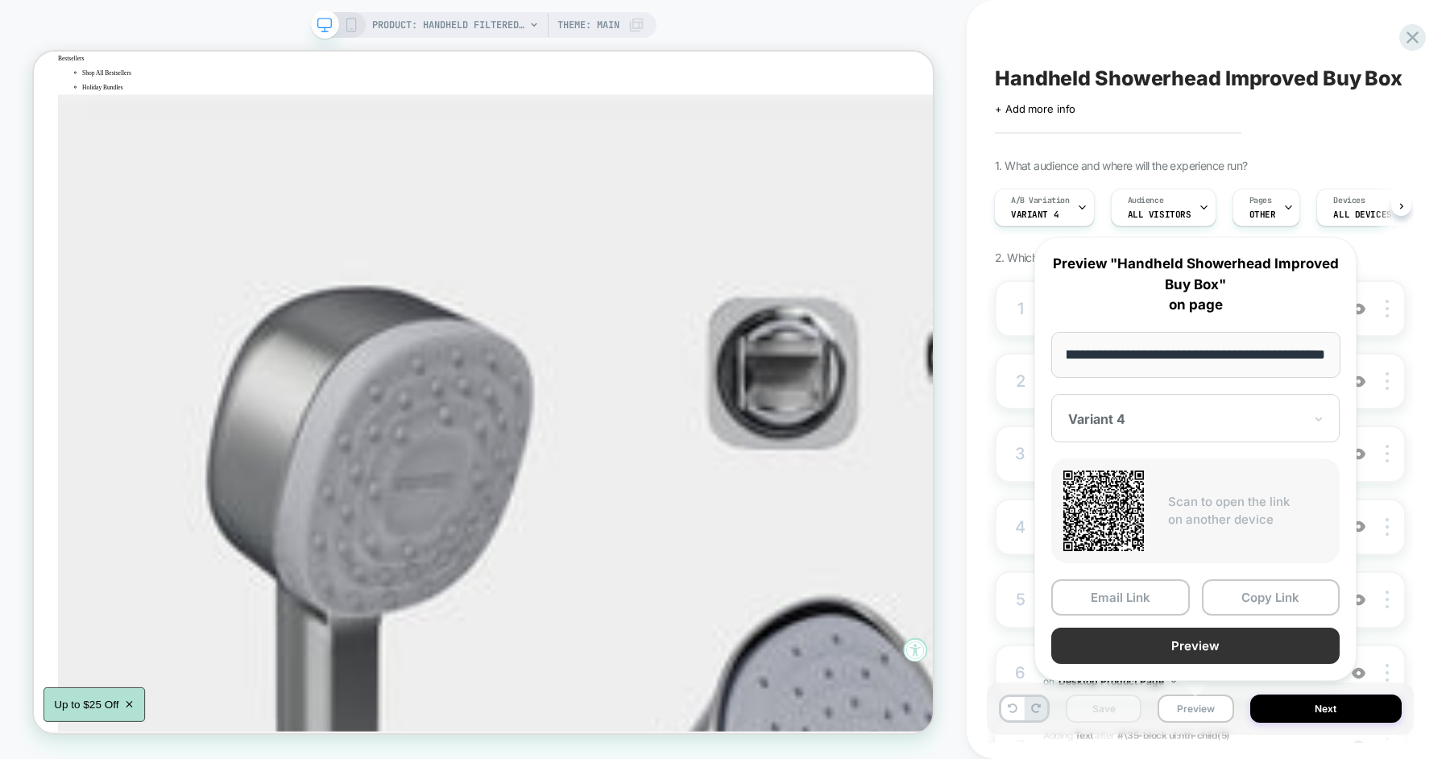
click at [1194, 642] on button "Preview" at bounding box center [1196, 646] width 288 height 36
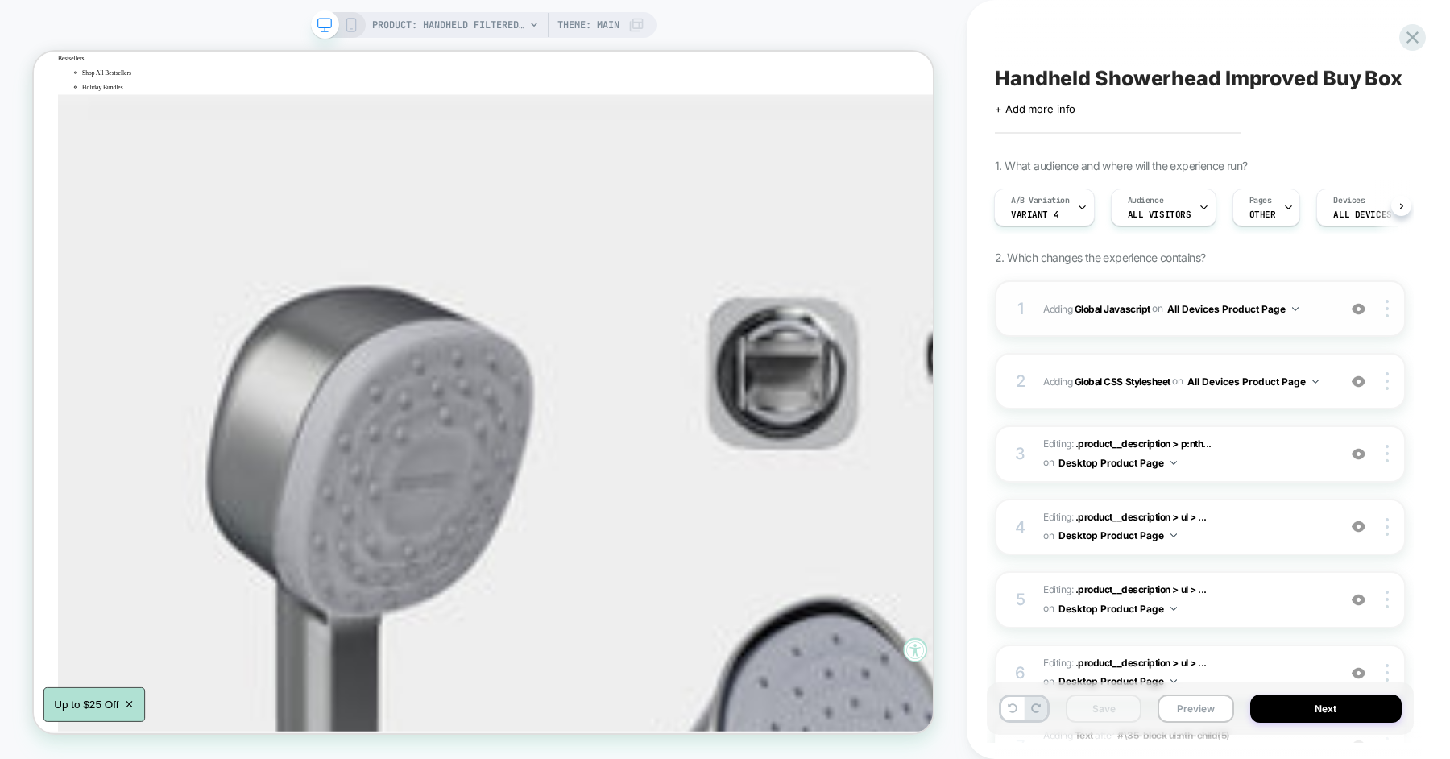
click at [1037, 326] on div "1 Adding Global Javascript on All Devices Product Page Add Before Add After Tar…" at bounding box center [1200, 308] width 411 height 56
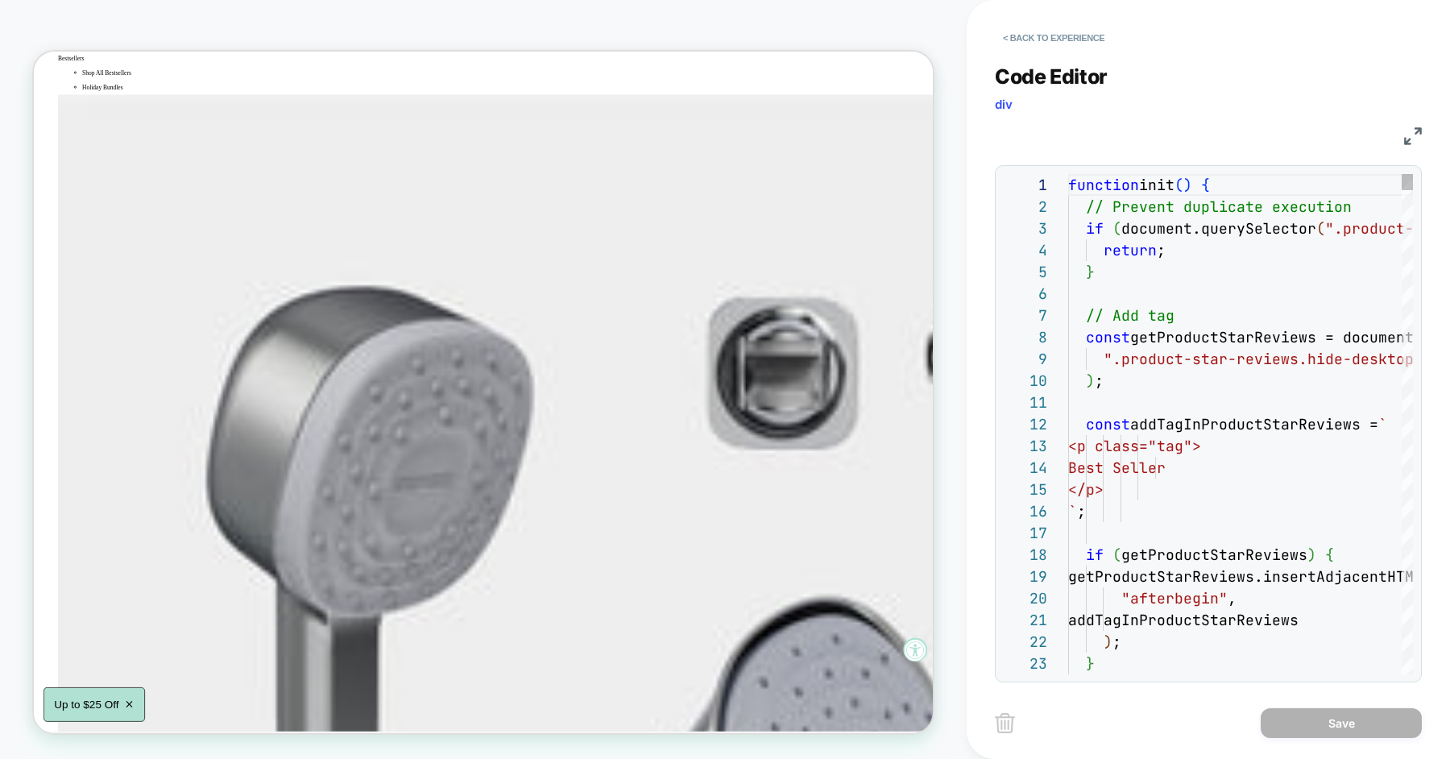
scroll to position [218, 0]
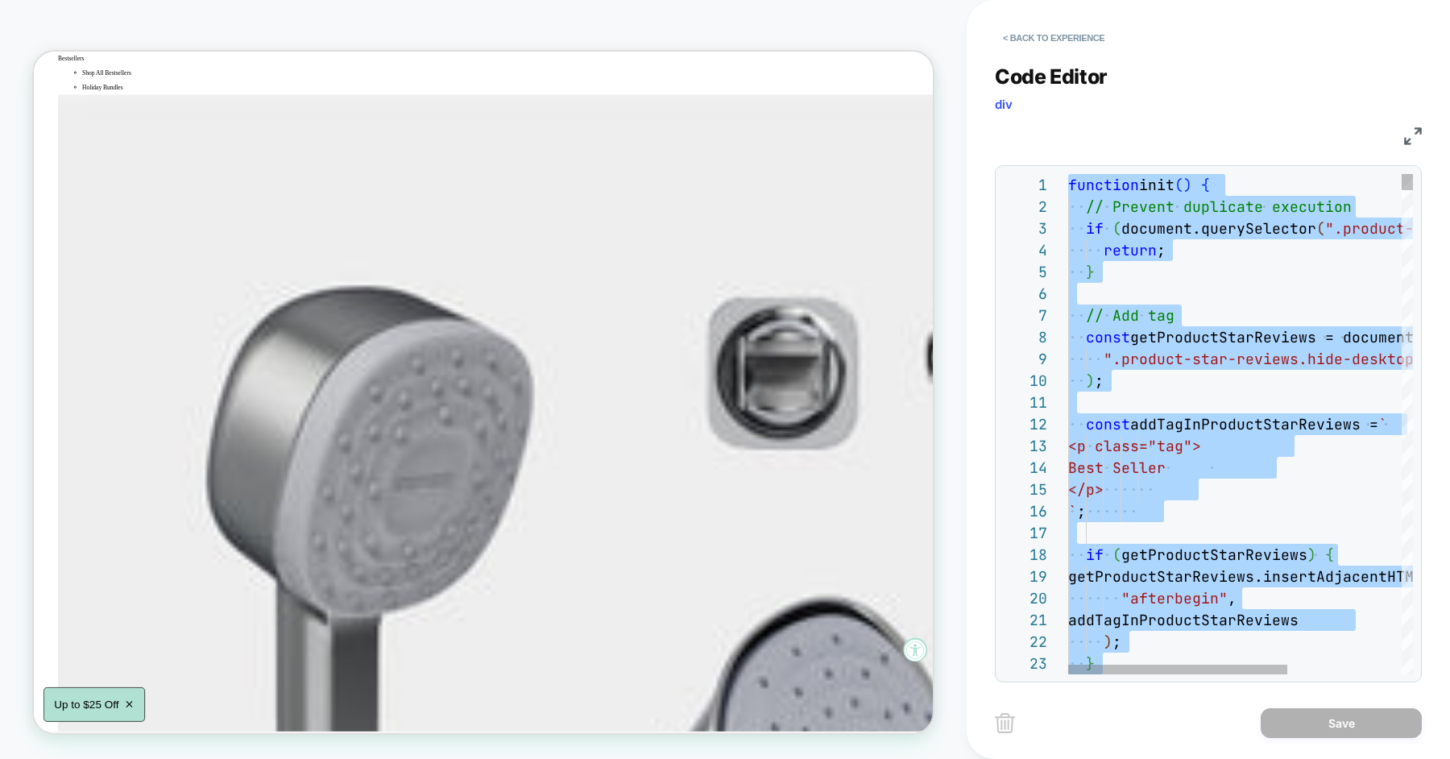
type textarea "**********"
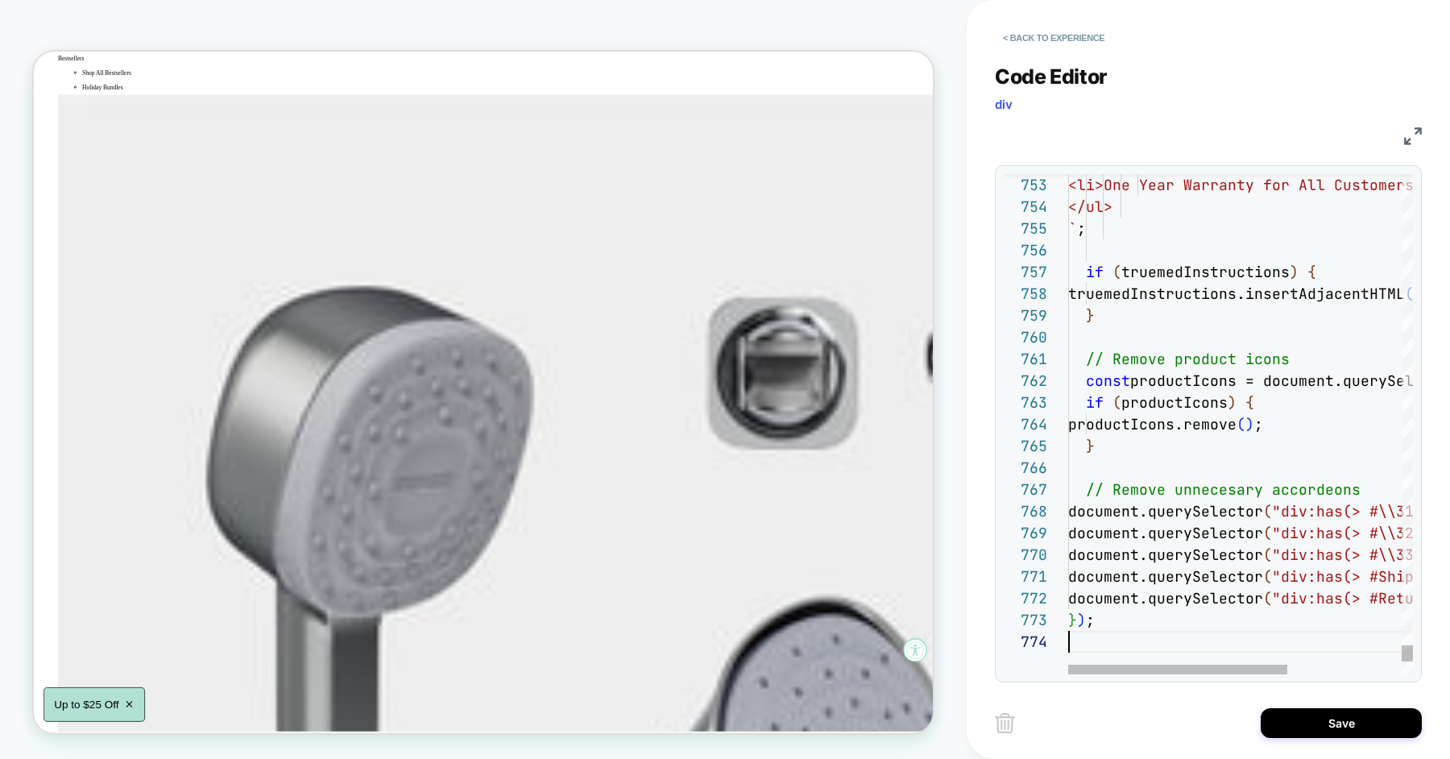
scroll to position [65, 0]
click at [1296, 728] on button "Save" at bounding box center [1341, 723] width 161 height 30
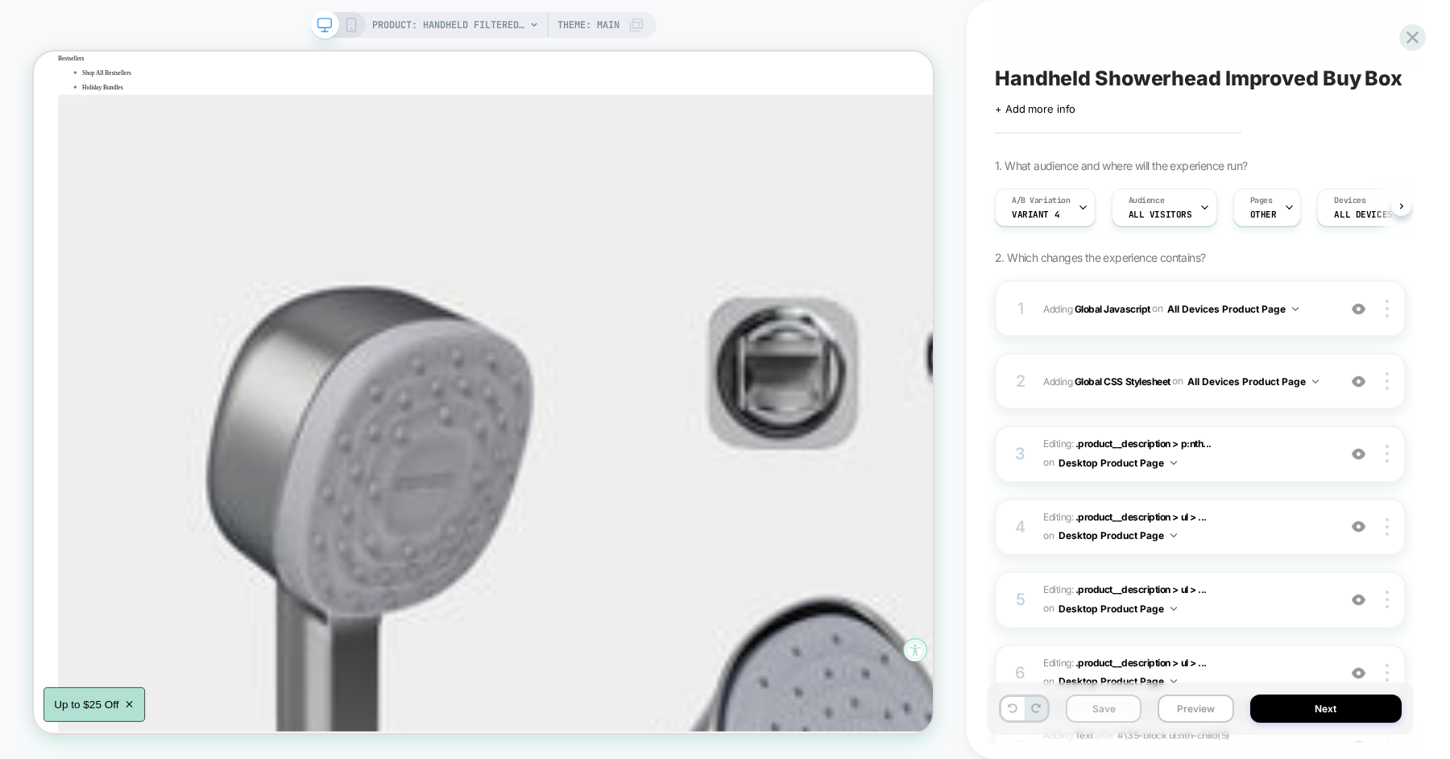
click at [1110, 708] on button "Save" at bounding box center [1104, 709] width 76 height 28
click at [1206, 704] on button "Preview" at bounding box center [1196, 709] width 76 height 28
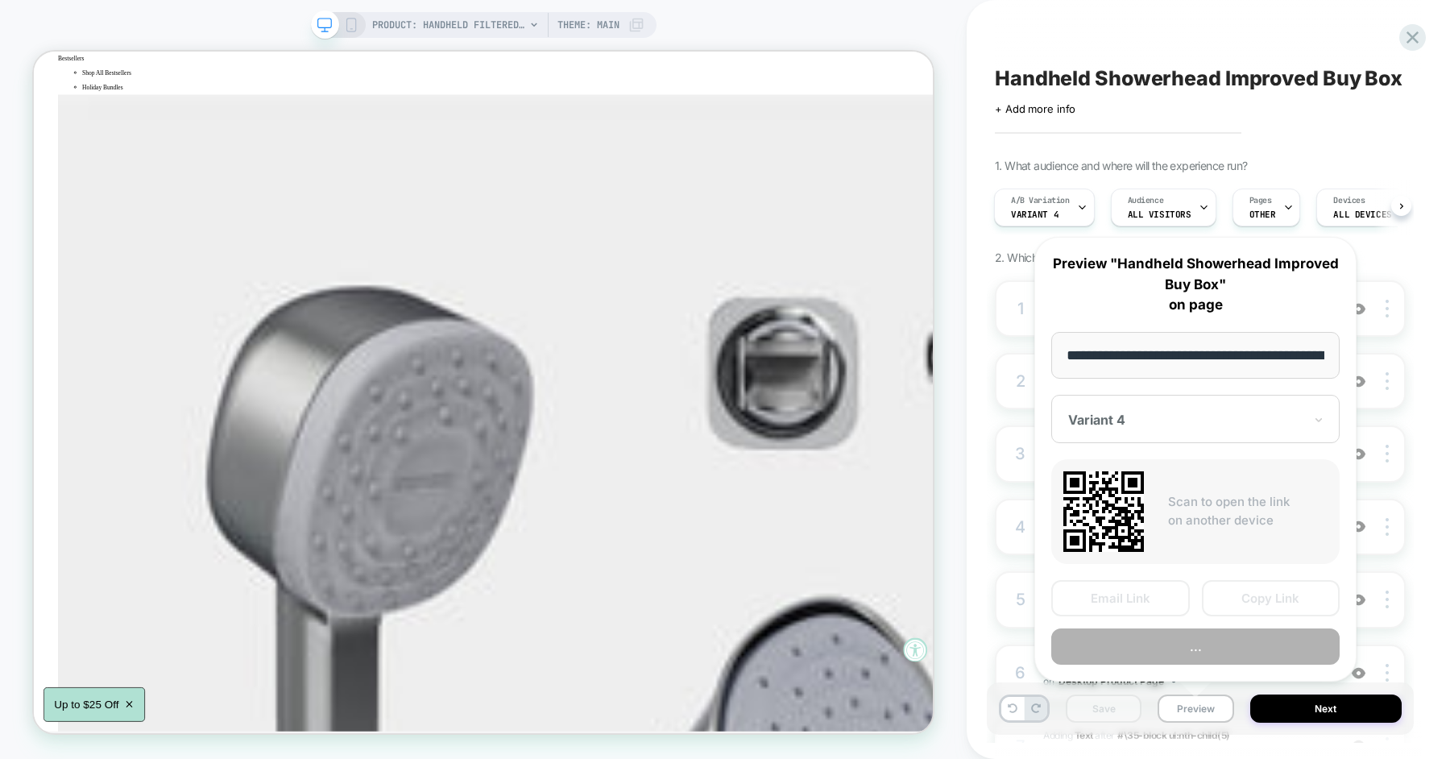
scroll to position [0, 259]
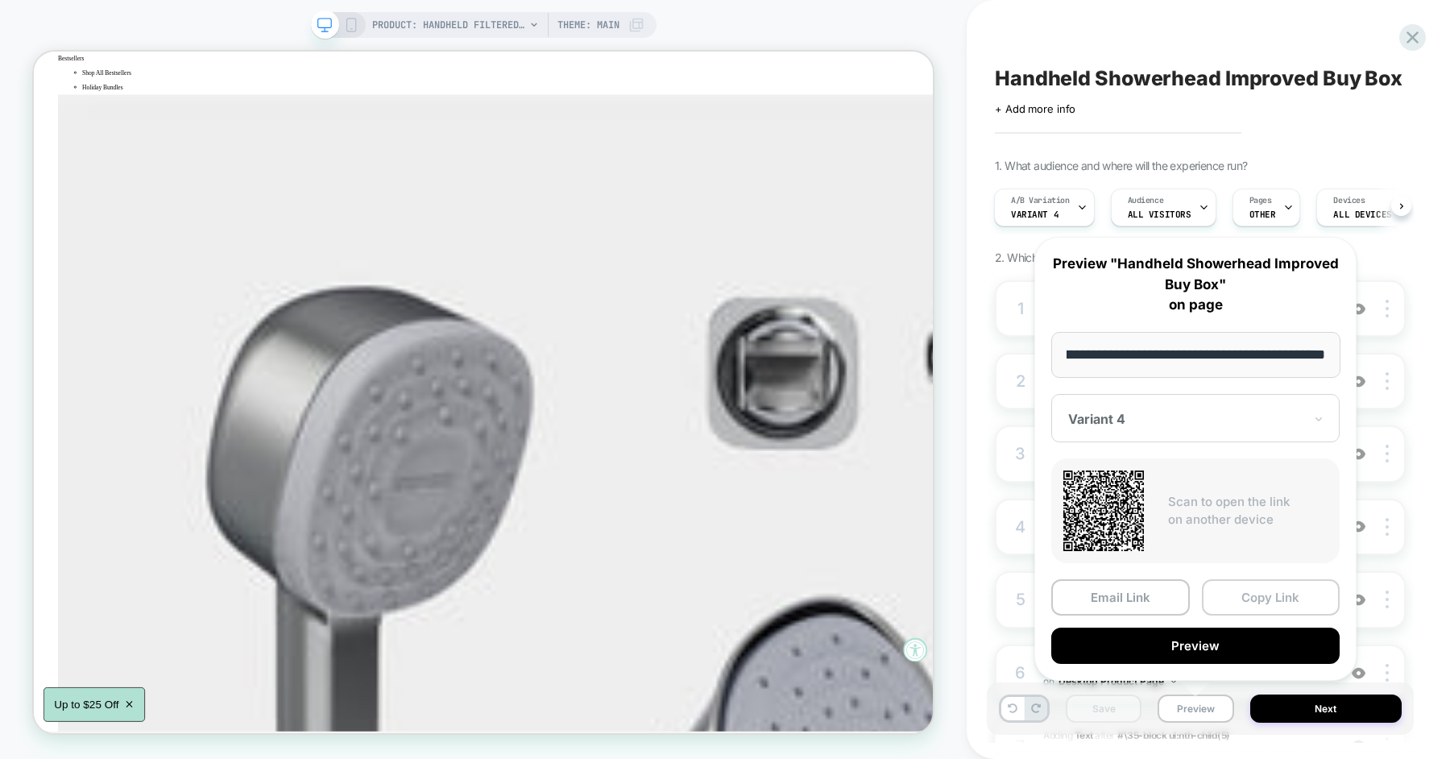
click at [1235, 600] on button "Copy Link" at bounding box center [1271, 597] width 139 height 36
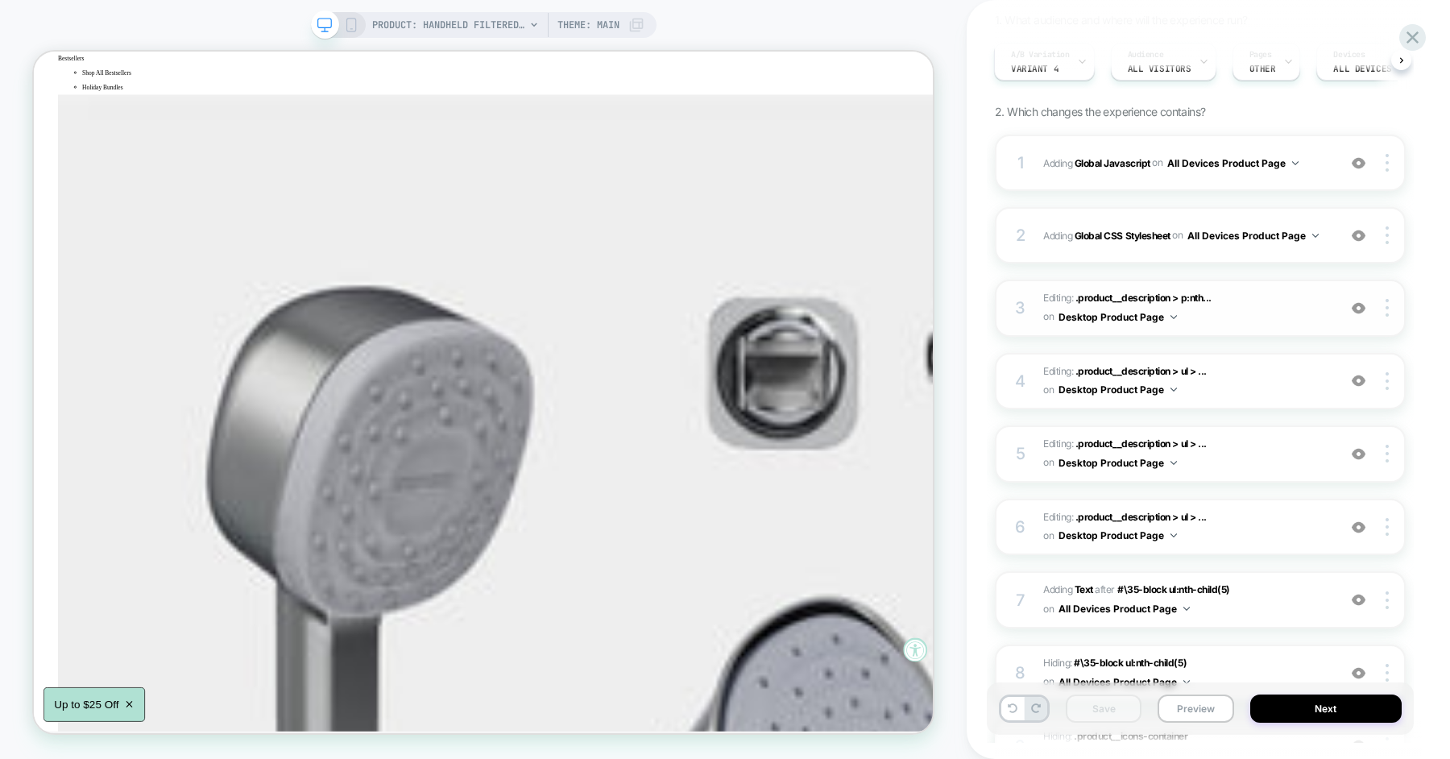
scroll to position [147, 0]
click at [1031, 302] on div "3 Editing : .product__description > p:nth... .product__description > p:nth-chil…" at bounding box center [1200, 306] width 411 height 57
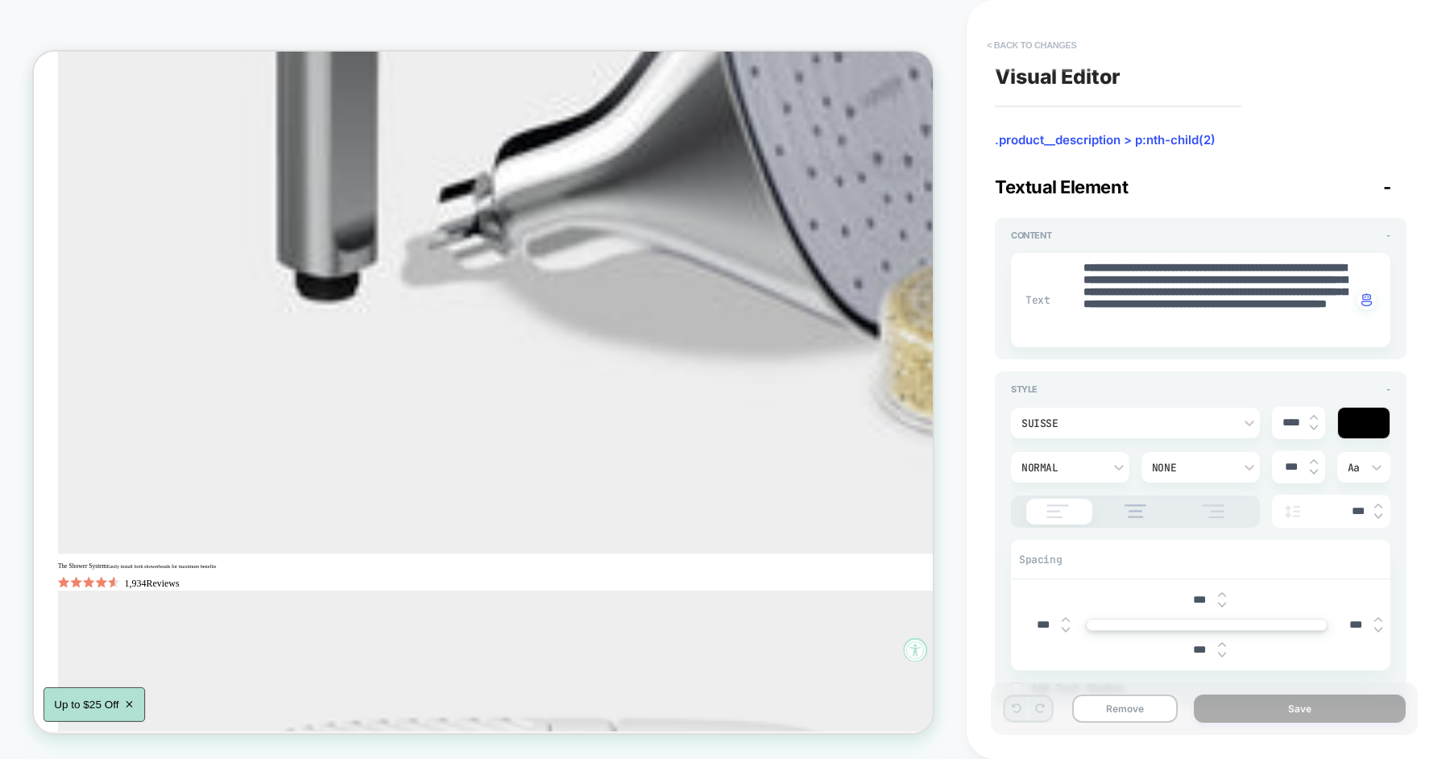
scroll to position [1348, 0]
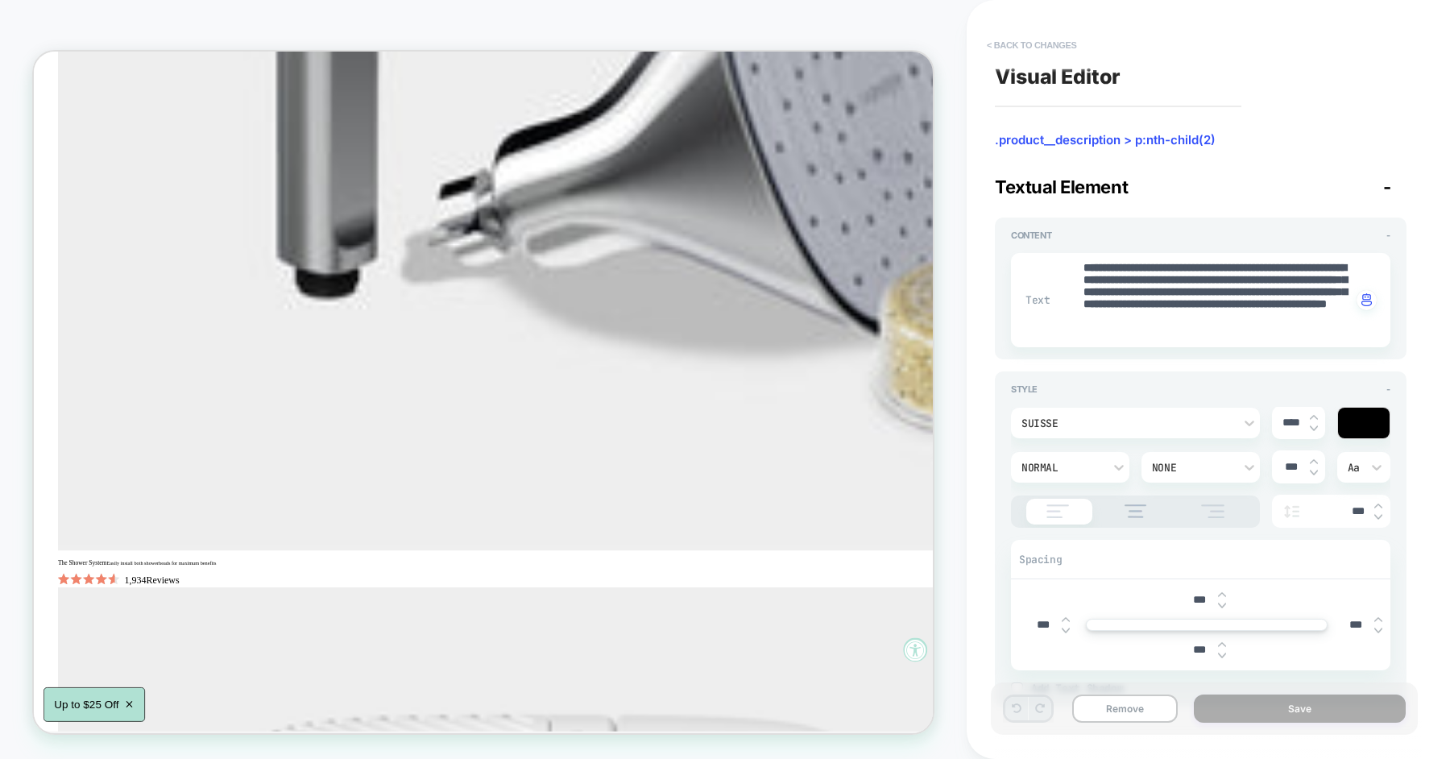
click at [1044, 48] on button "< Back to changes" at bounding box center [1032, 45] width 106 height 26
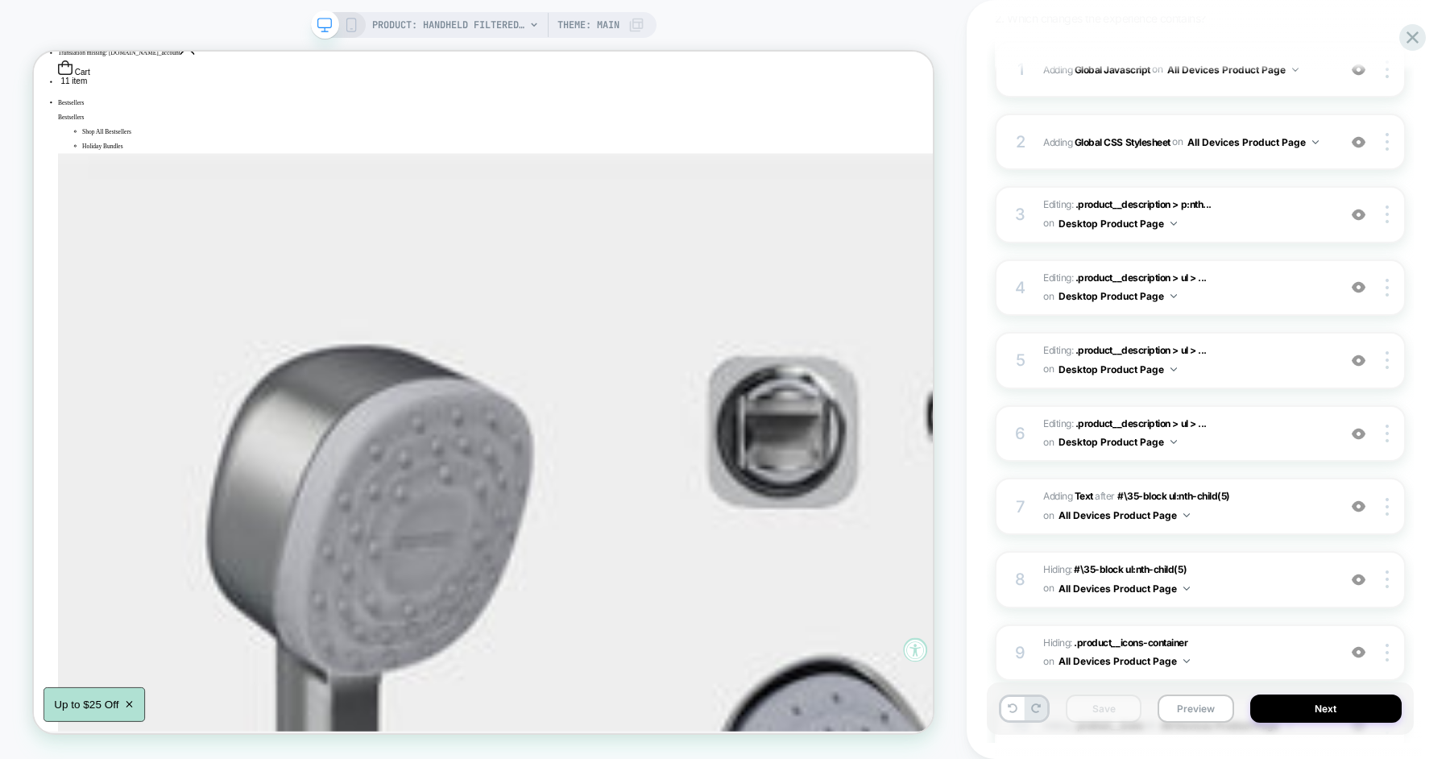
scroll to position [240, 0]
click at [1038, 280] on div "4 Editing : .product__description > ul > ... .product__description > ul > li:nt…" at bounding box center [1200, 287] width 411 height 57
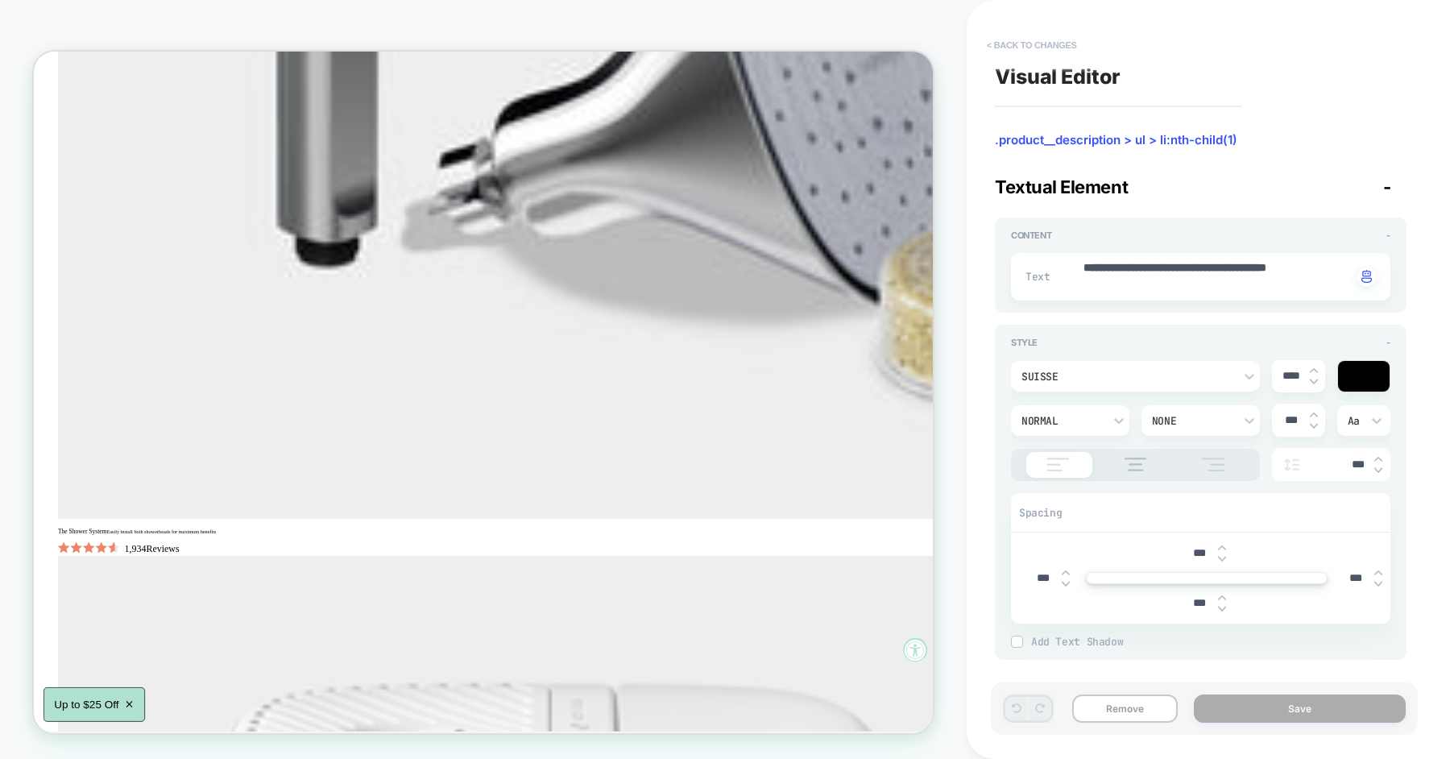
scroll to position [1392, 0]
click at [1058, 50] on button "< Back to changes" at bounding box center [1032, 45] width 106 height 26
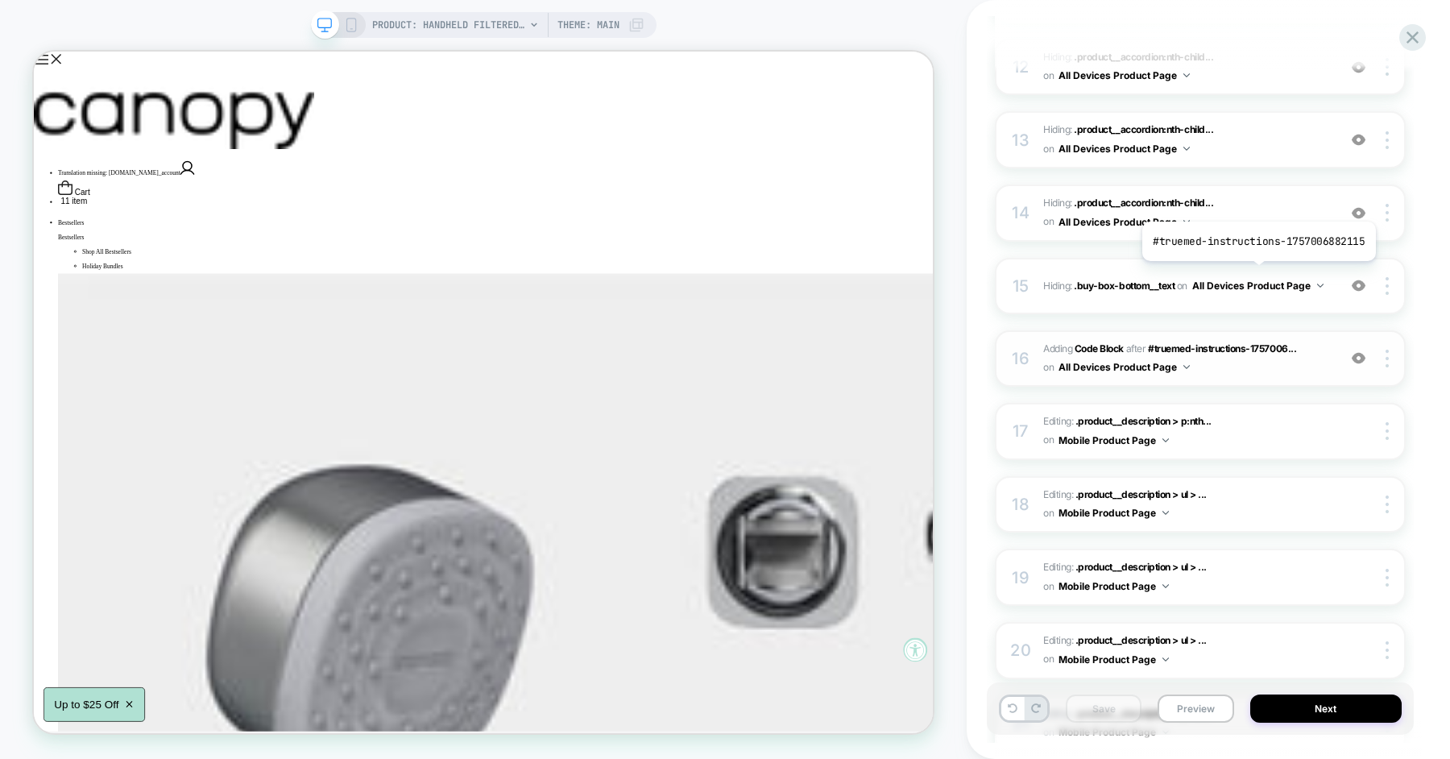
scroll to position [1042, 0]
click at [1240, 363] on span "Adding Code Block AFTER #truemed-instructions-1757006... #truemed-instructions-…" at bounding box center [1187, 361] width 286 height 38
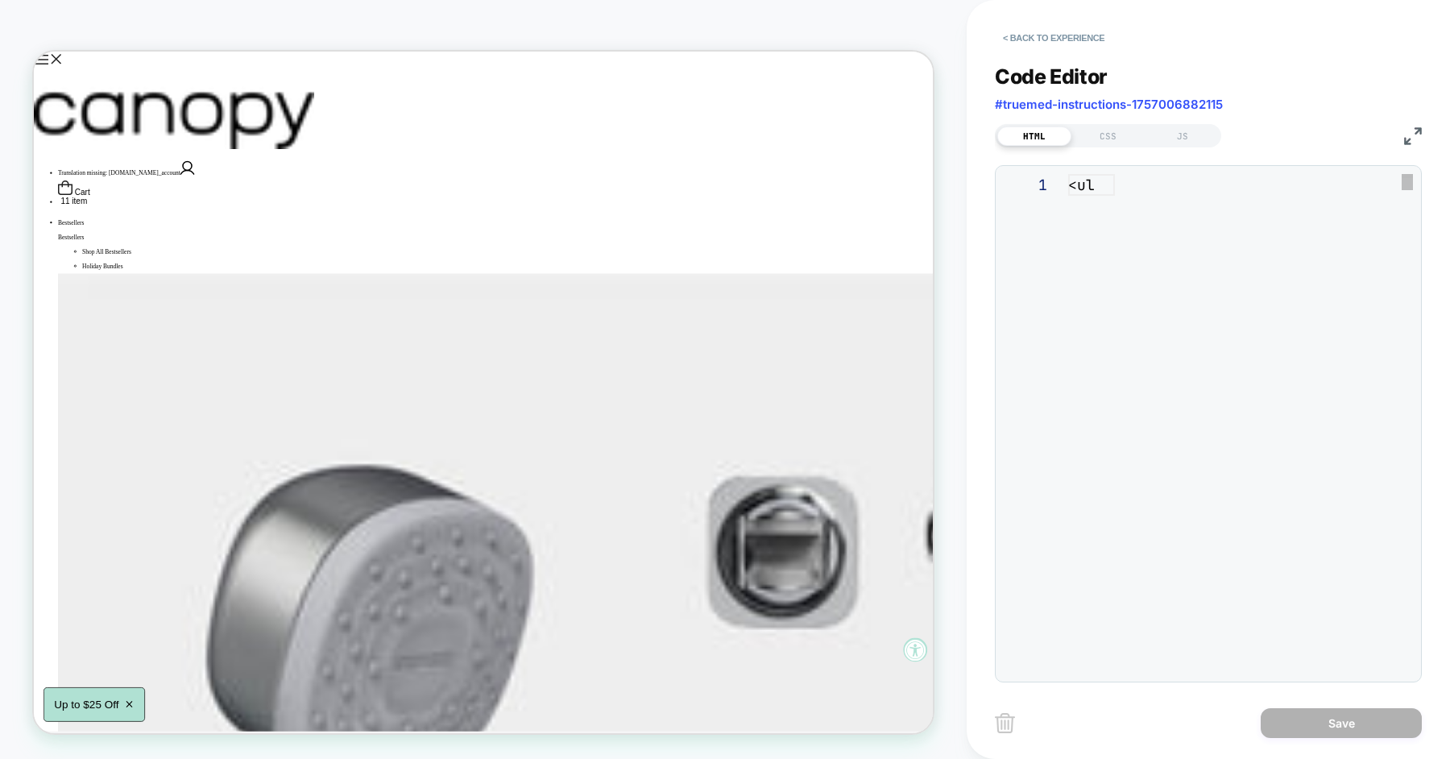
scroll to position [218, 0]
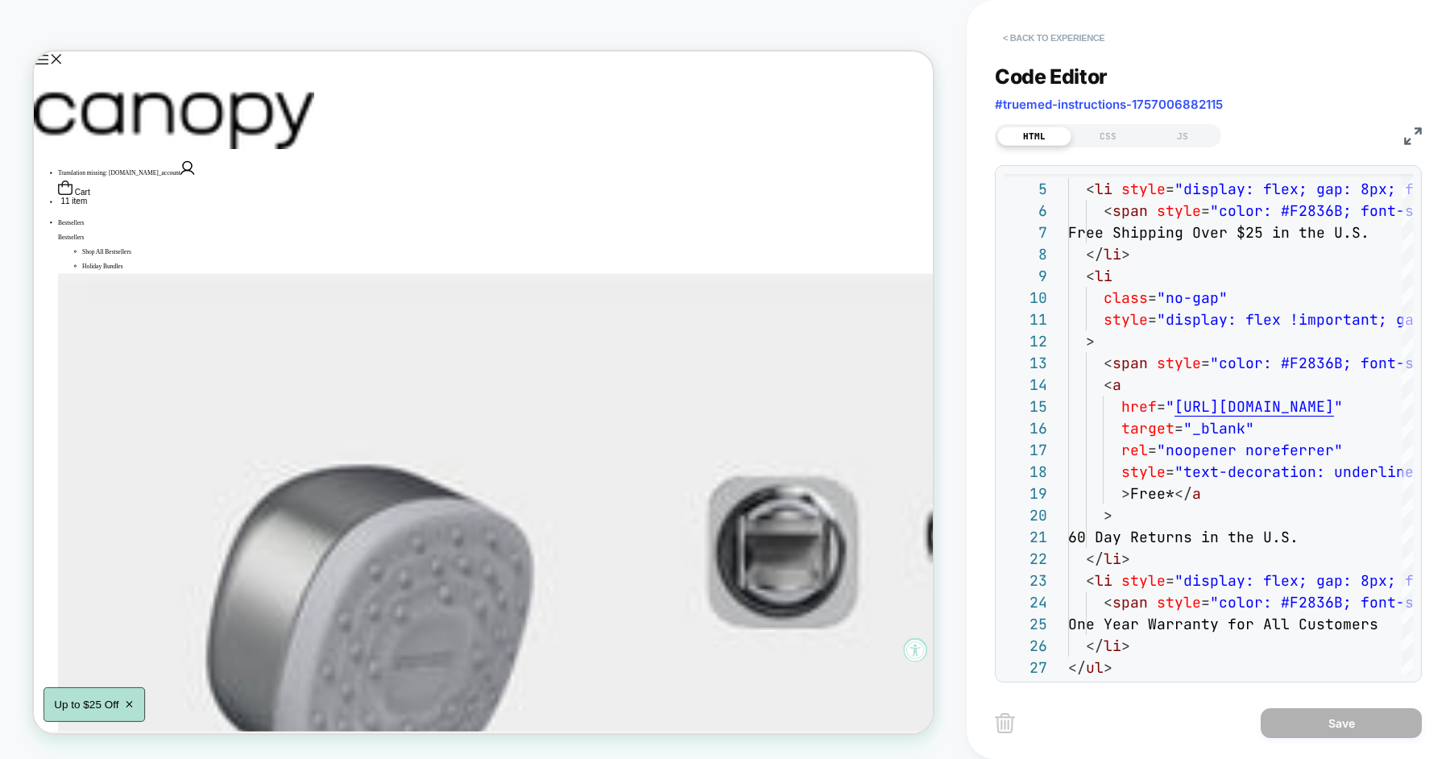
click at [1064, 25] on button "< Back to experience" at bounding box center [1054, 38] width 118 height 26
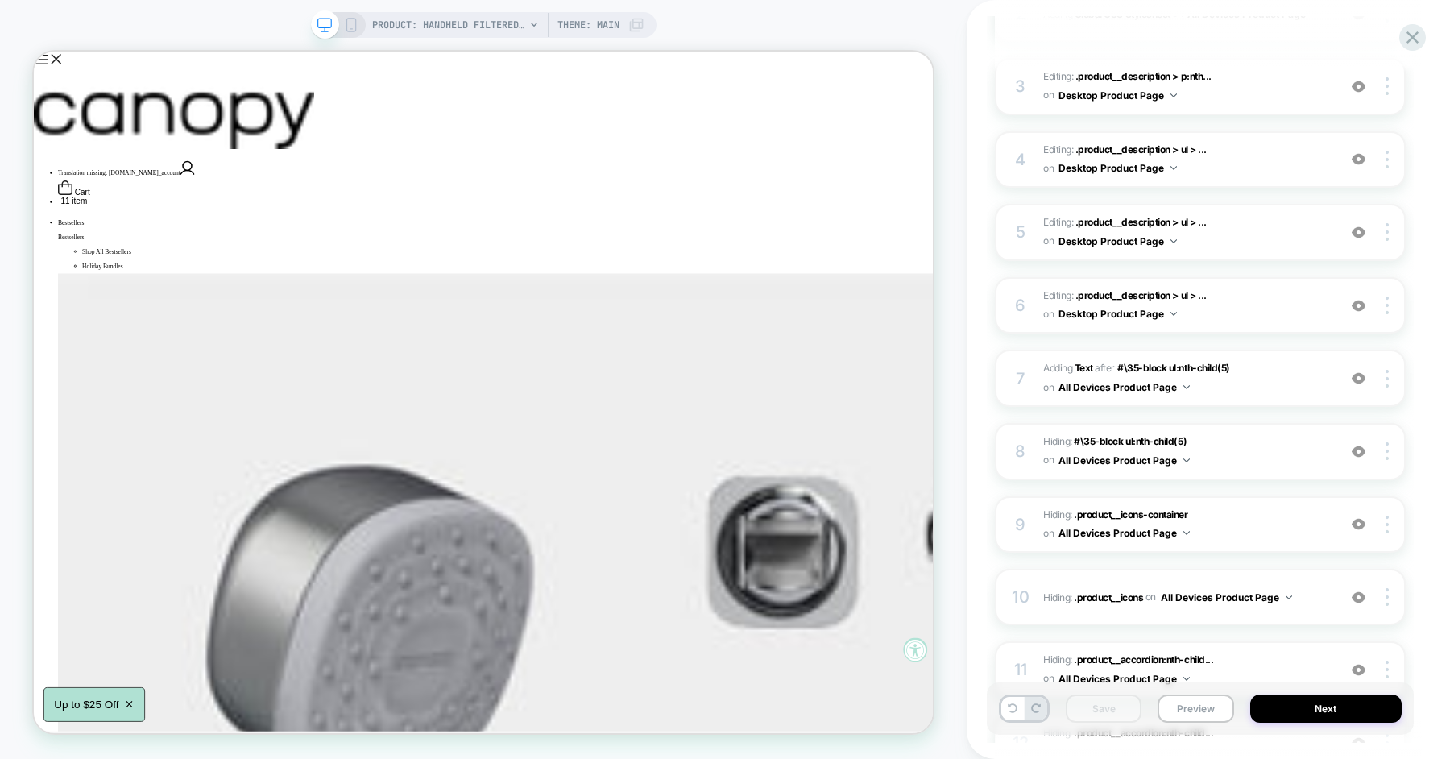
scroll to position [356, 0]
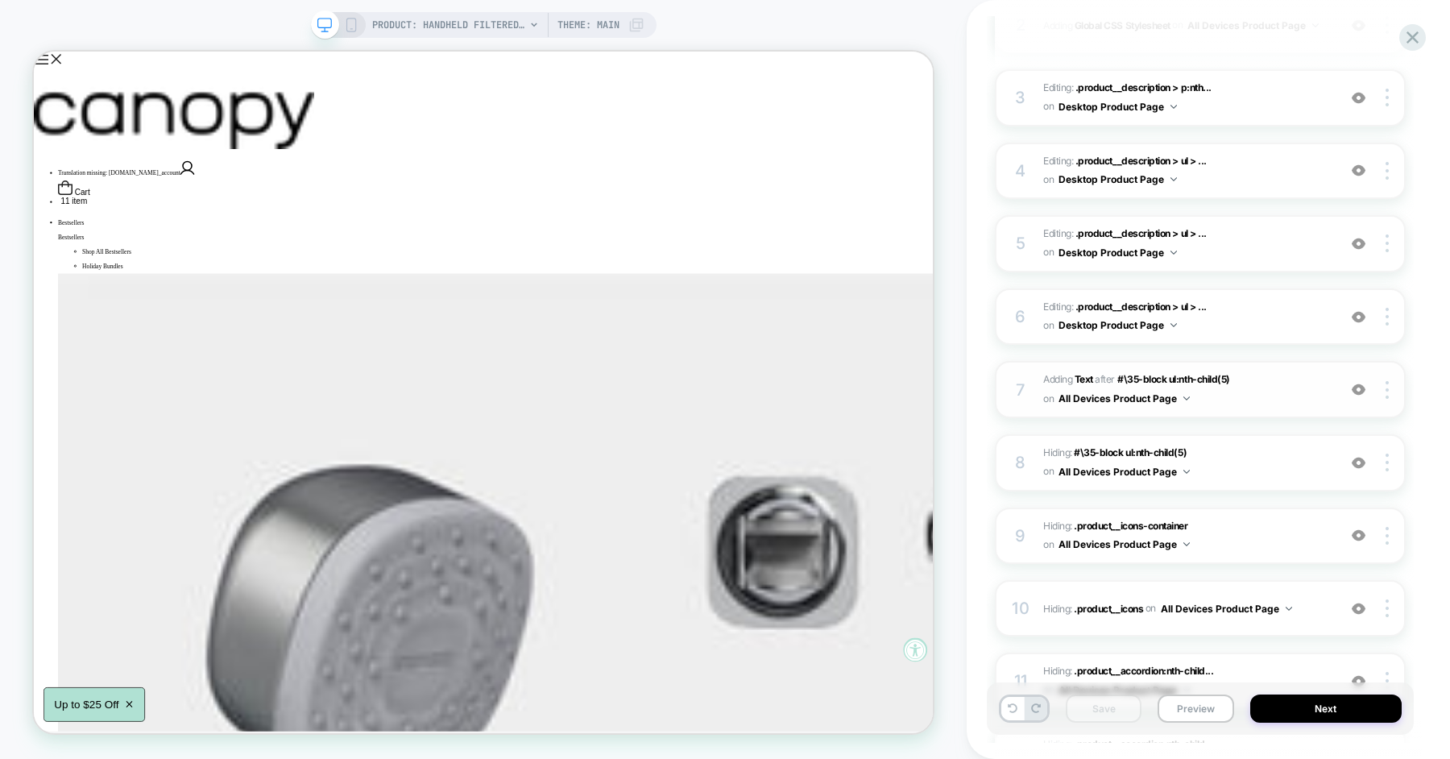
click at [1226, 388] on span "#_loomi_addon_1757003872048_dup1757005751 Adding Text AFTER #\35-block ul:nth-c…" at bounding box center [1187, 390] width 286 height 38
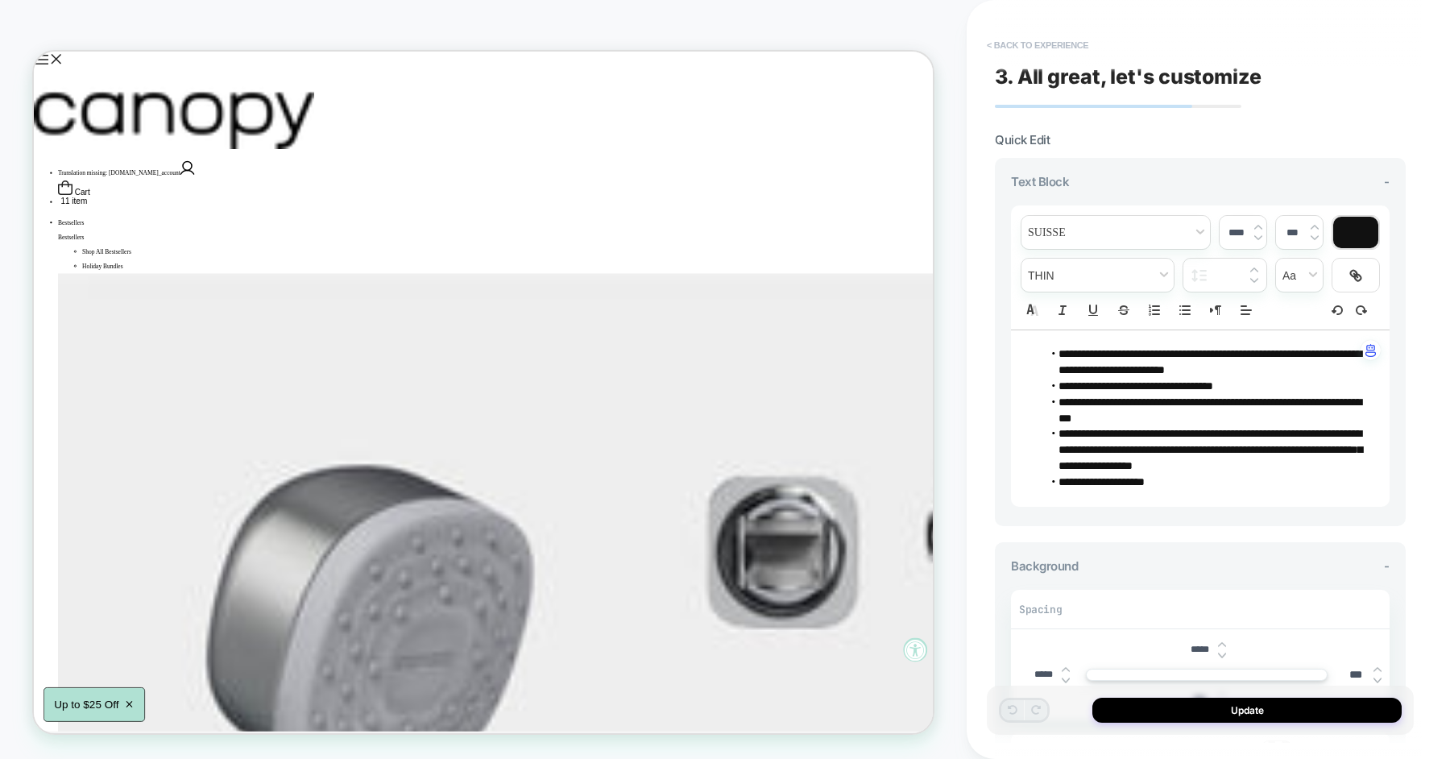
click at [1069, 51] on button "< Back to experience" at bounding box center [1038, 45] width 118 height 26
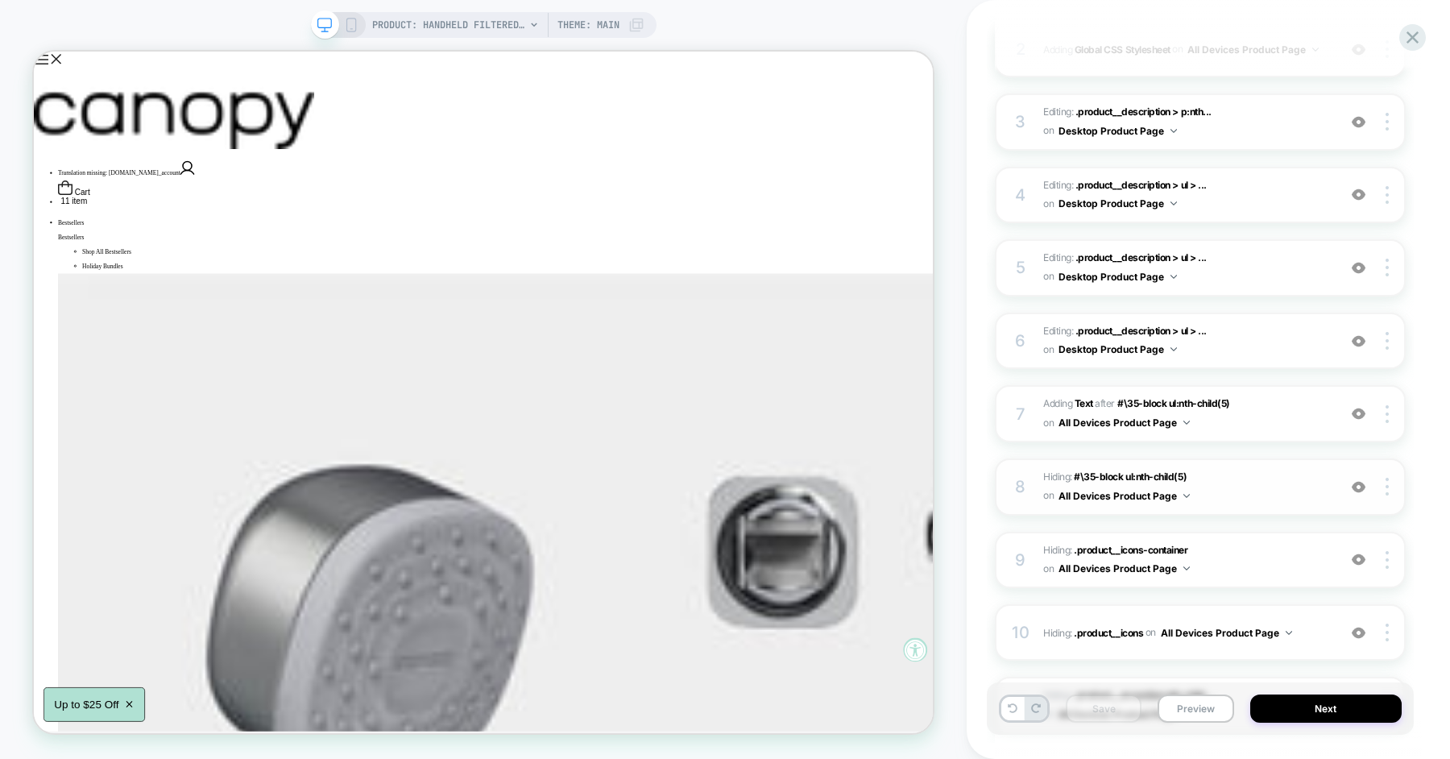
scroll to position [330, 0]
click at [1257, 335] on span "Editing : .product__description > ul > ... .product__description > ul > li:nth-…" at bounding box center [1187, 343] width 286 height 38
type textarea "*"
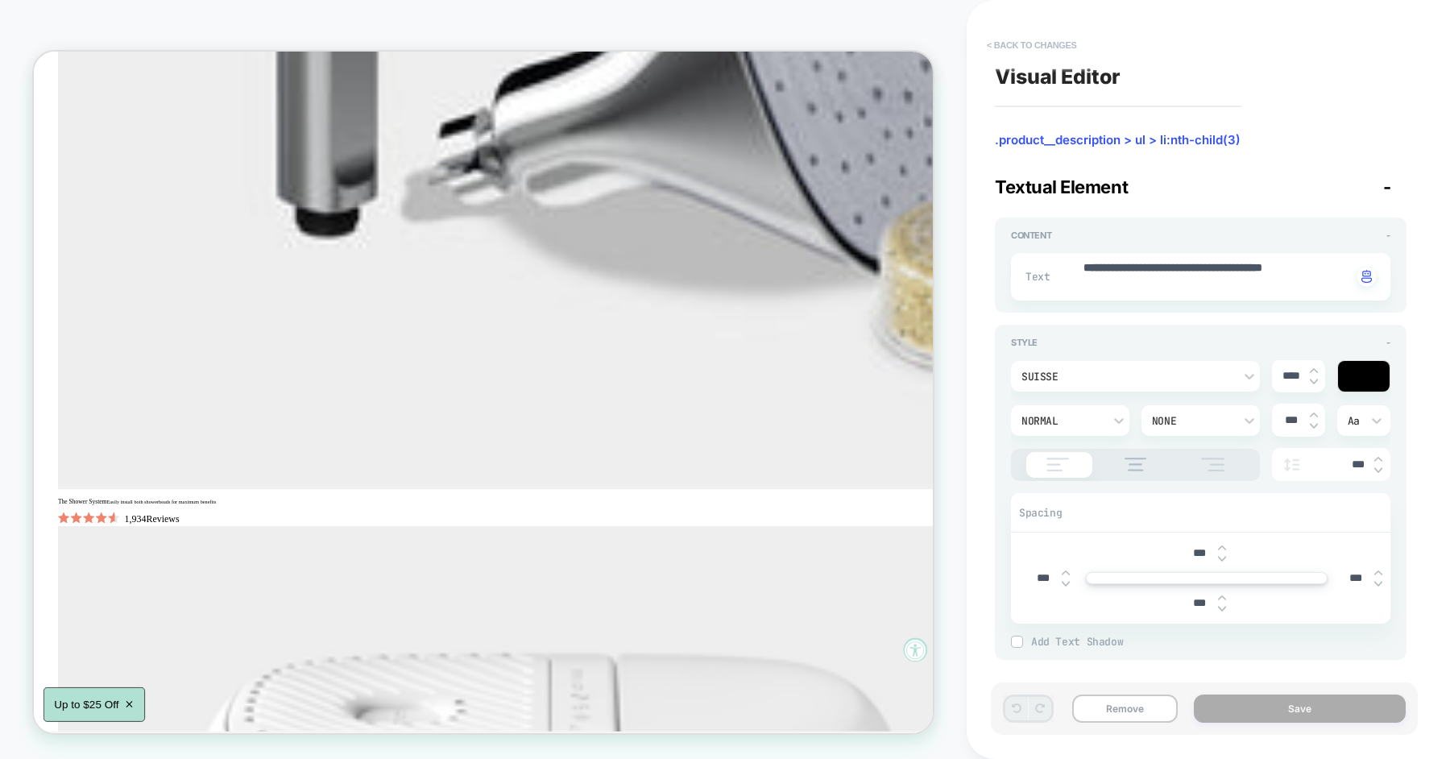
scroll to position [1430, 0]
click at [1069, 40] on button "< Back to changes" at bounding box center [1032, 45] width 106 height 26
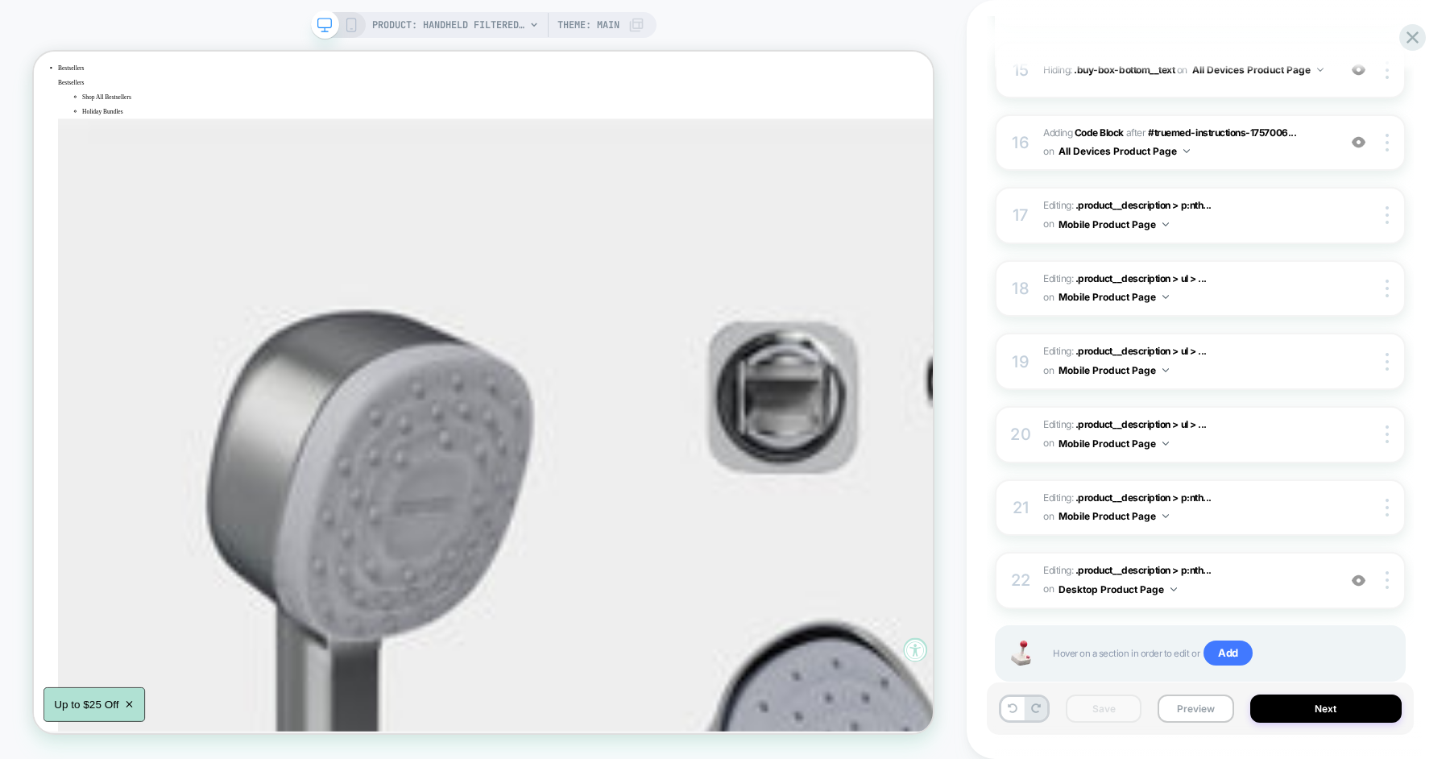
scroll to position [1298, 0]
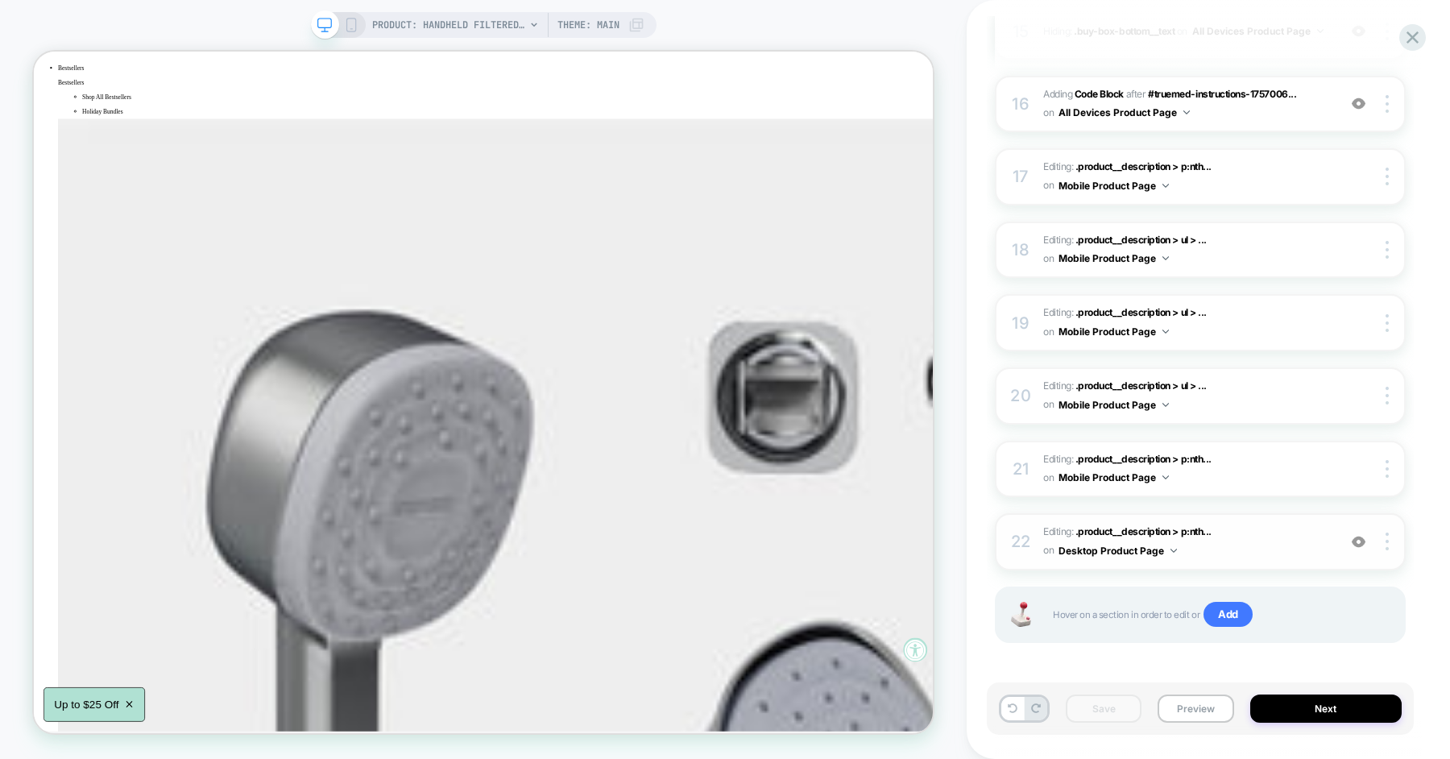
click at [1265, 530] on span "Editing : .product__description > p:nth... .product__description > p:nth-child(…" at bounding box center [1187, 542] width 286 height 38
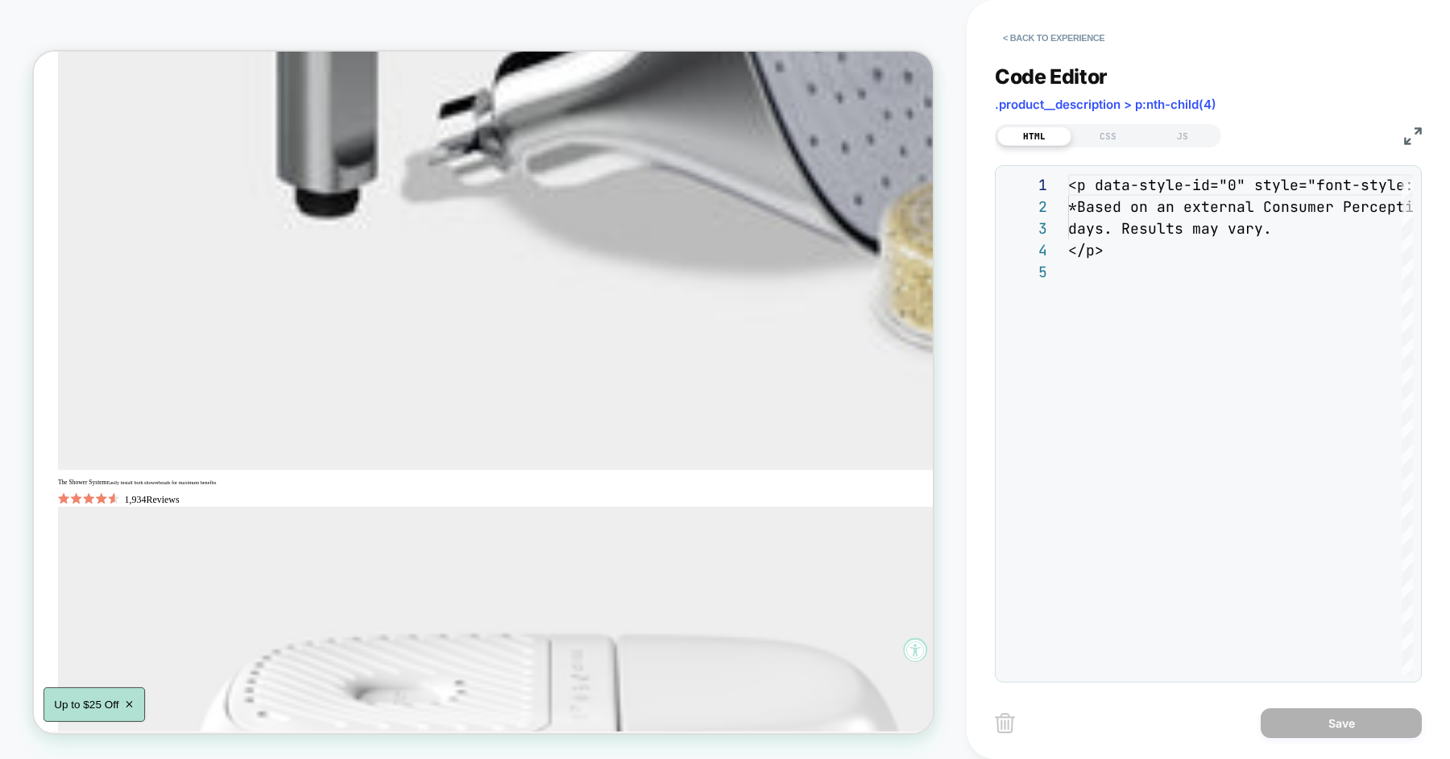
scroll to position [1457, 0]
click at [1077, 44] on button "< Back to experience" at bounding box center [1054, 38] width 118 height 26
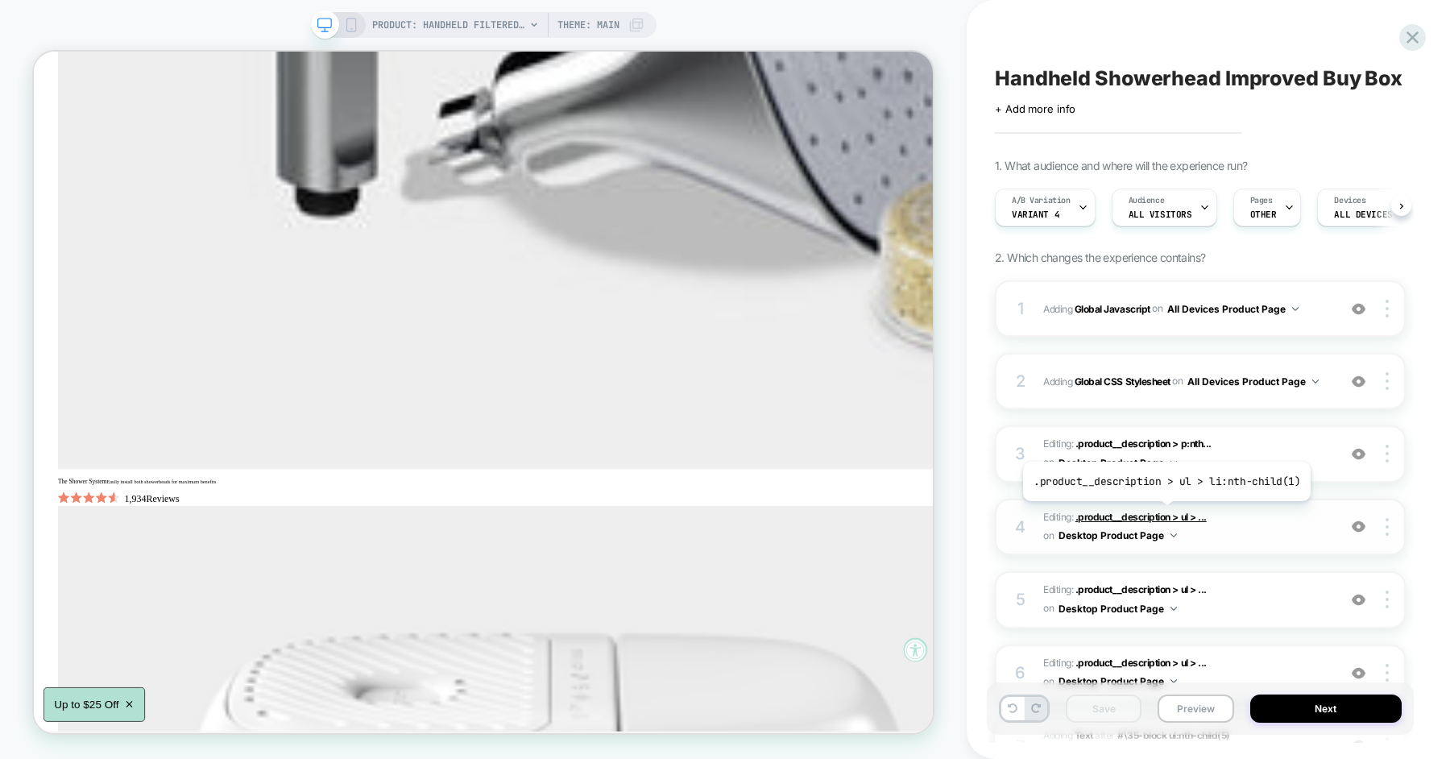
scroll to position [0, 1]
click at [1022, 298] on div "1" at bounding box center [1021, 308] width 16 height 29
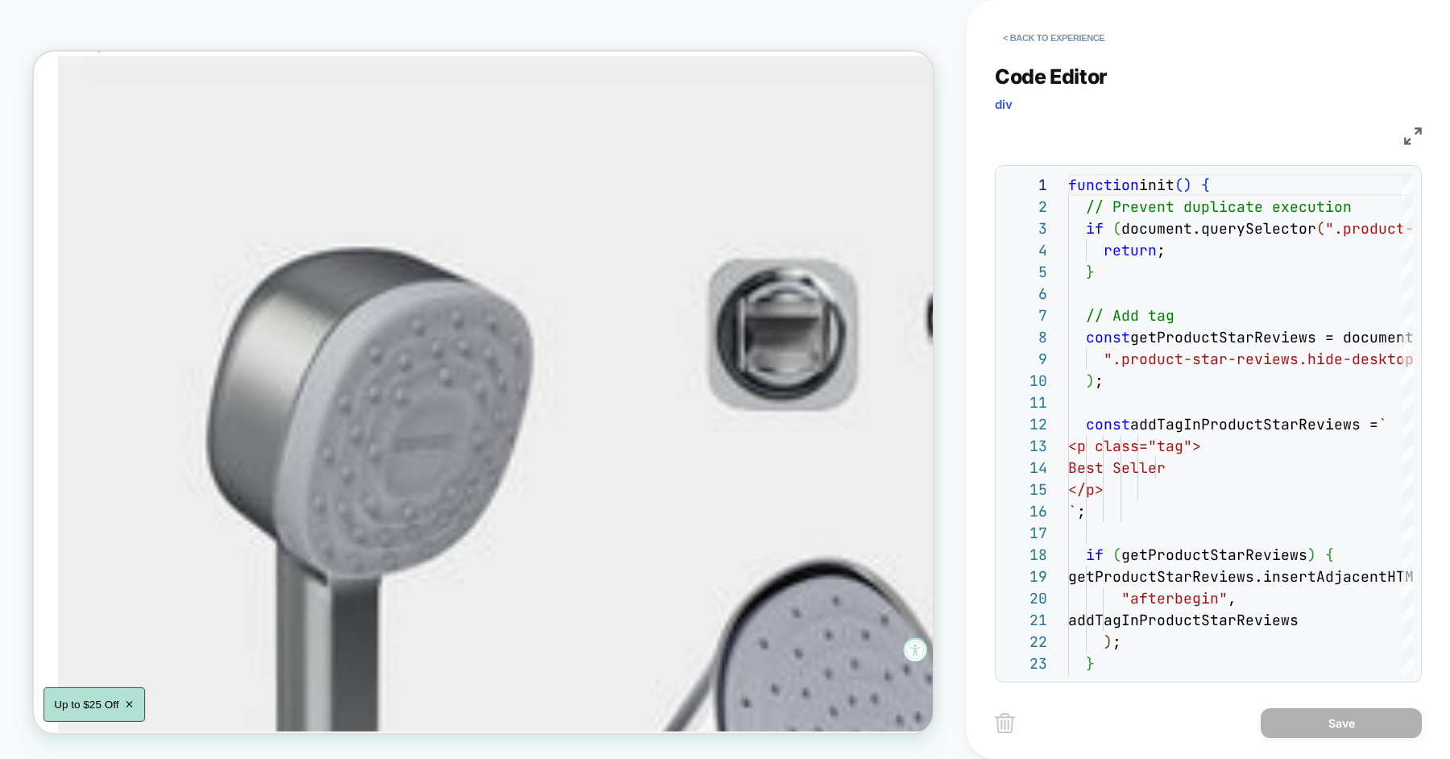
scroll to position [388, 0]
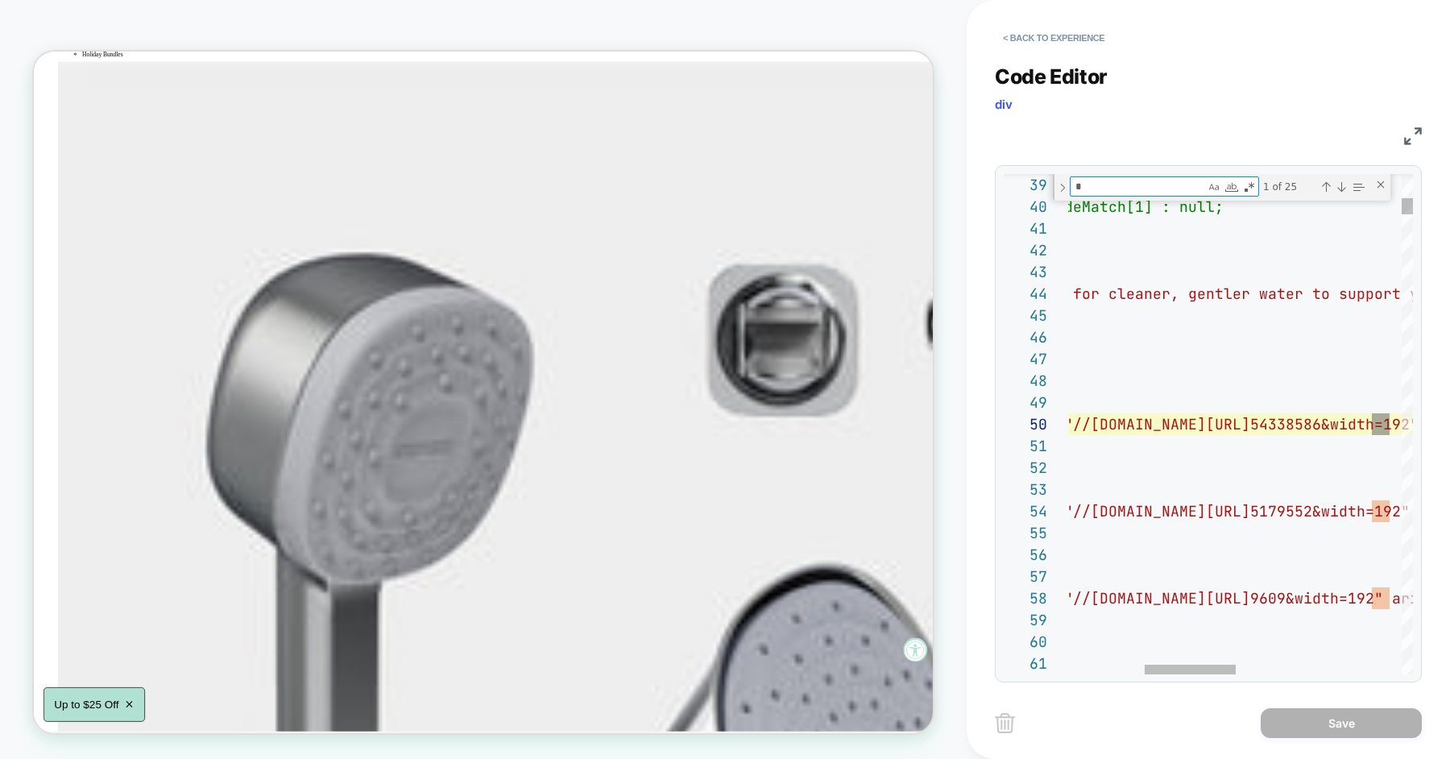
type textarea "**"
type textarea "**********"
type textarea "***"
type textarea "**********"
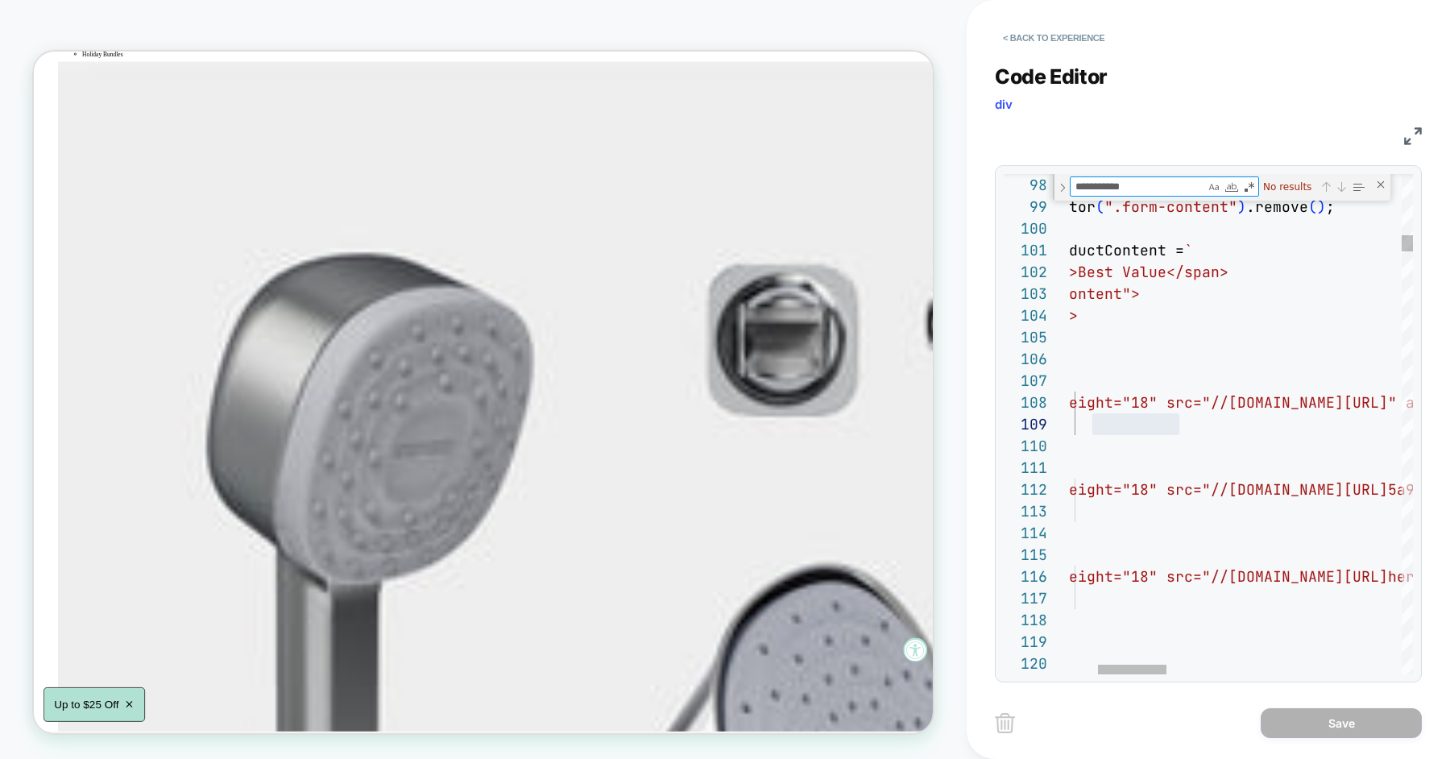
scroll to position [218, 260]
type textarea "**********"
type textarea "*"
type textarea "**********"
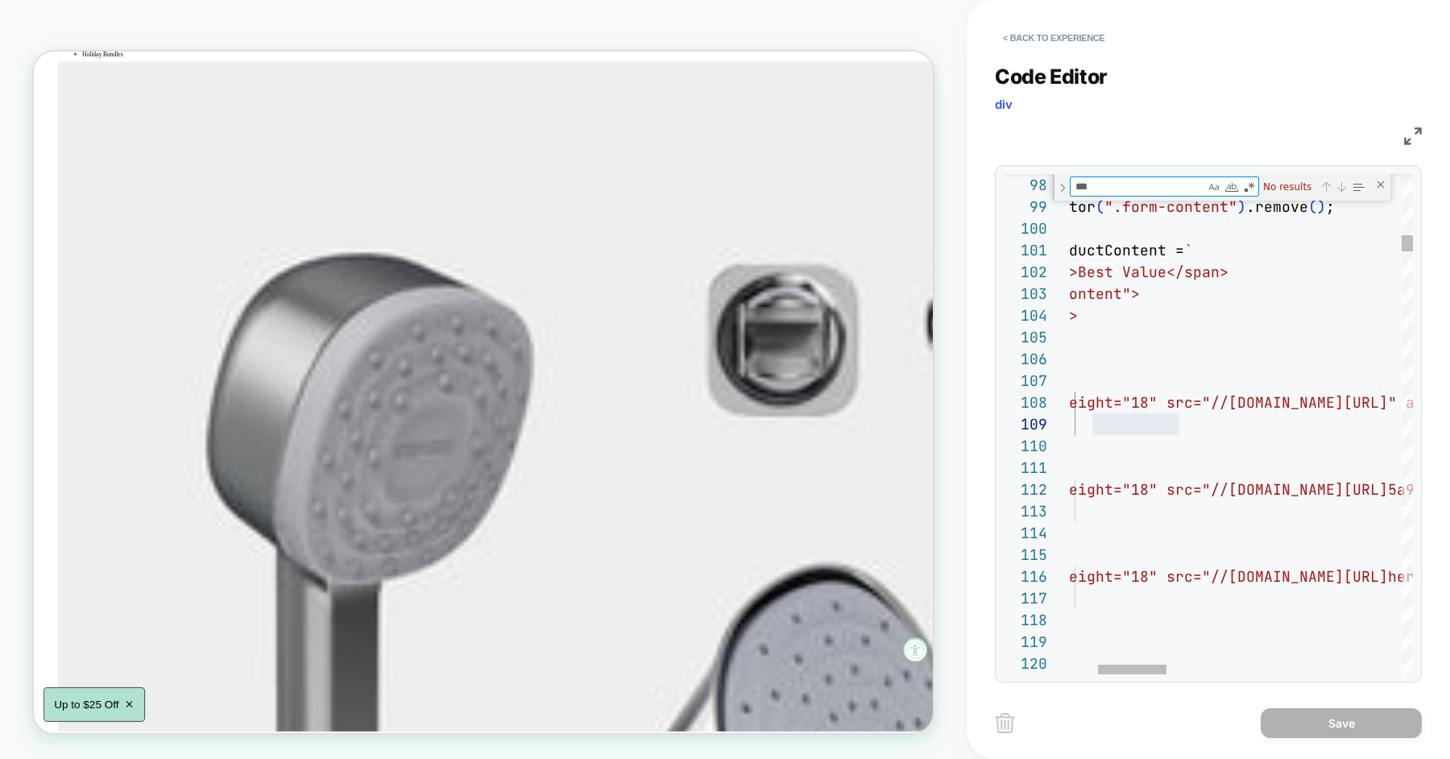
type textarea "****"
type textarea "**********"
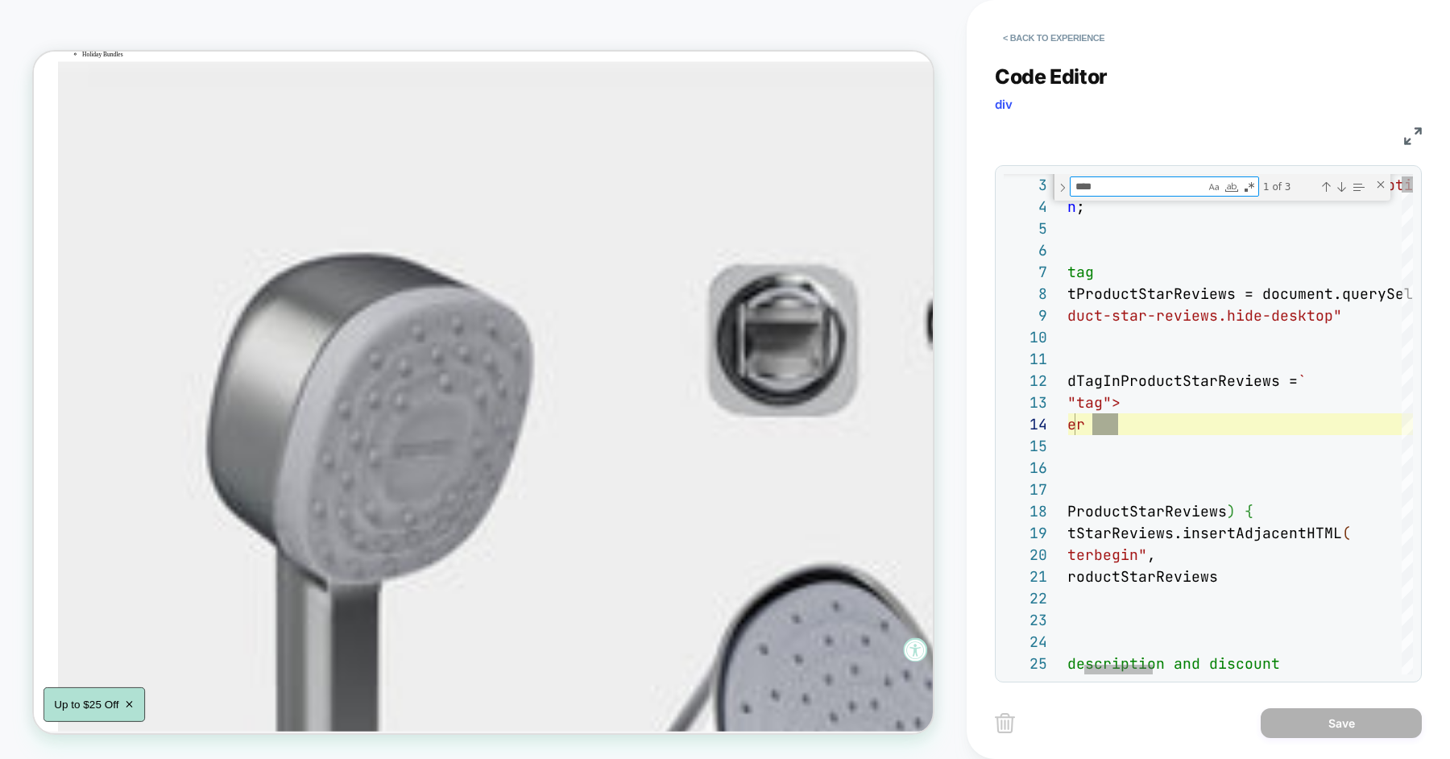
type textarea "****"
type textarea "**********"
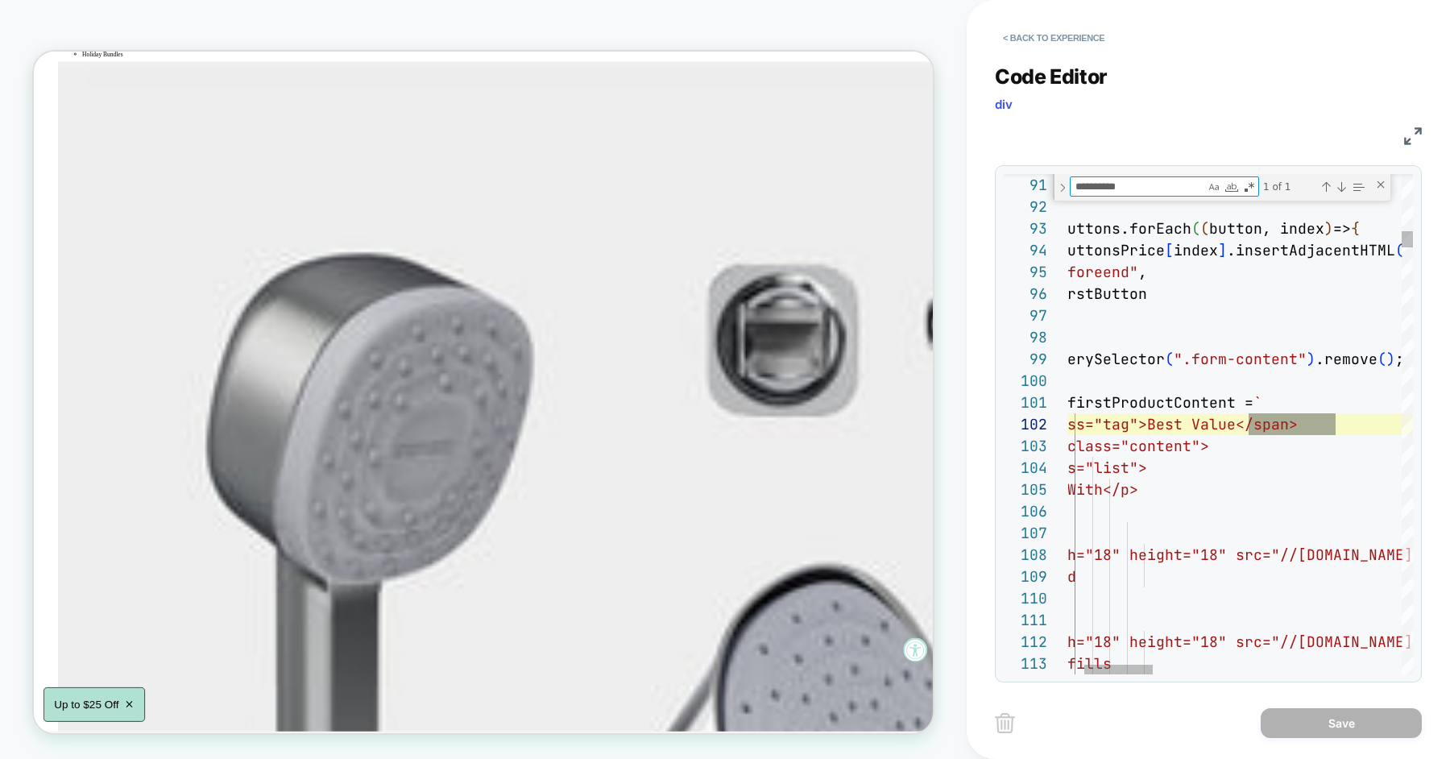
scroll to position [218, 347]
type textarea "**********"
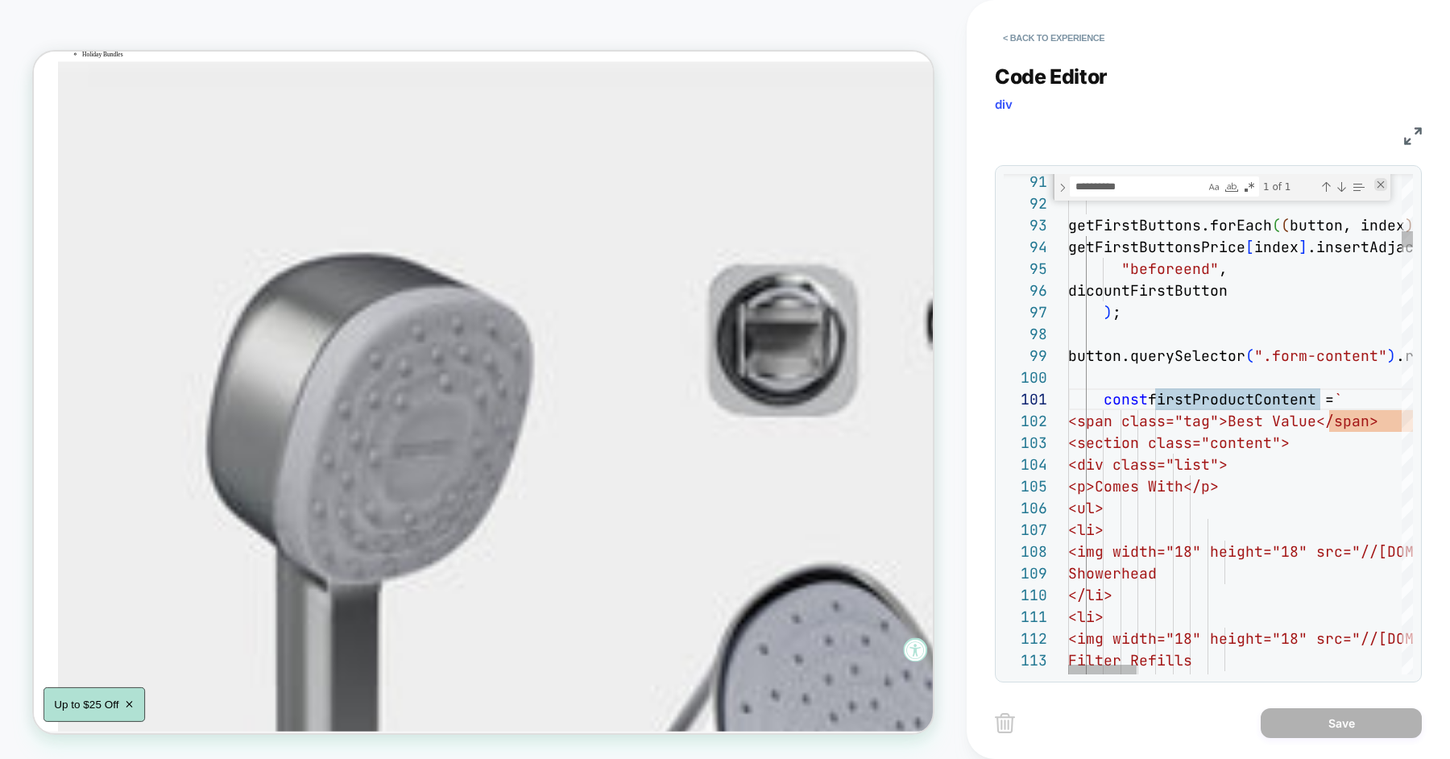
click at [1384, 185] on div "Close (Escape)" at bounding box center [1381, 184] width 13 height 13
click at [1053, 50] on button "< Back to experience" at bounding box center [1054, 38] width 118 height 26
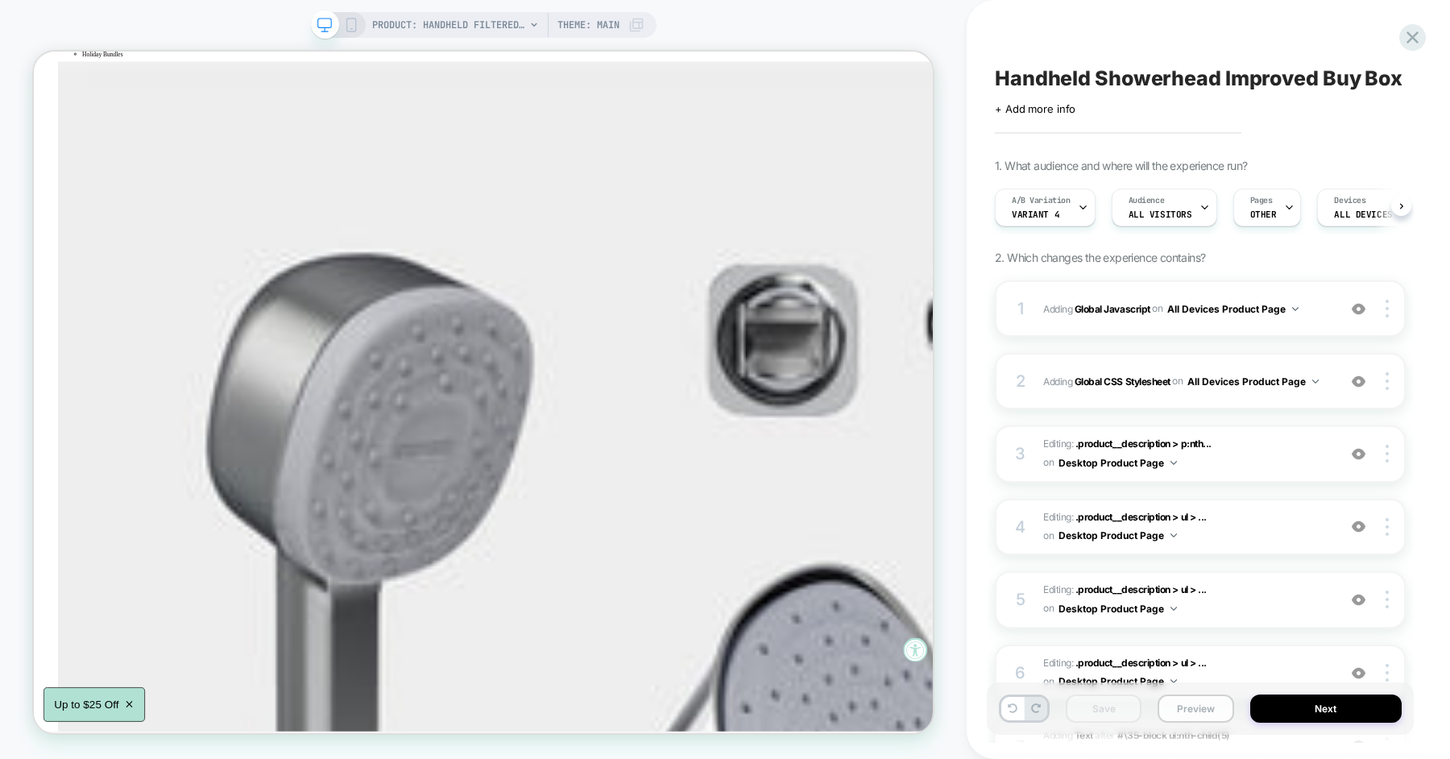
scroll to position [0, 1]
click at [1197, 715] on button "Preview" at bounding box center [1196, 709] width 76 height 28
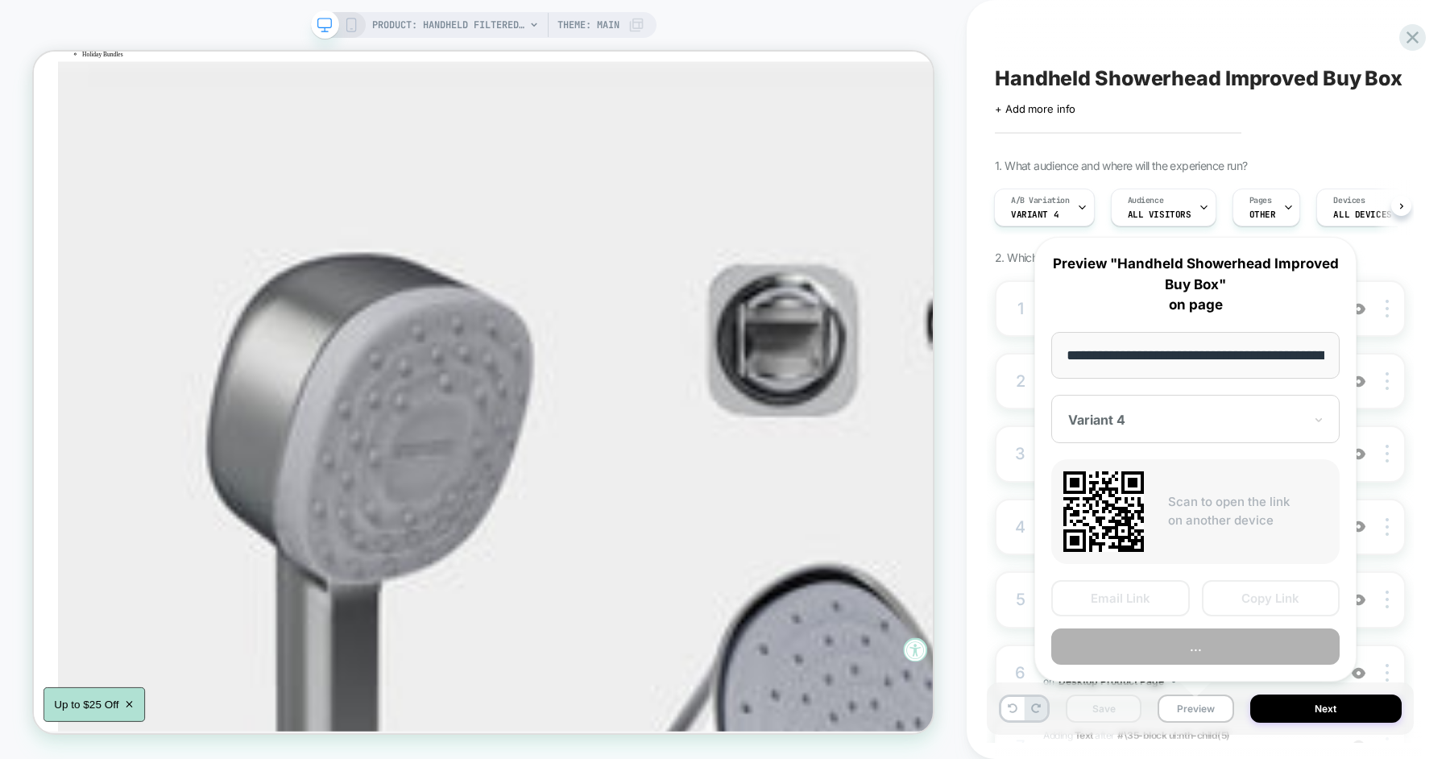
scroll to position [0, 259]
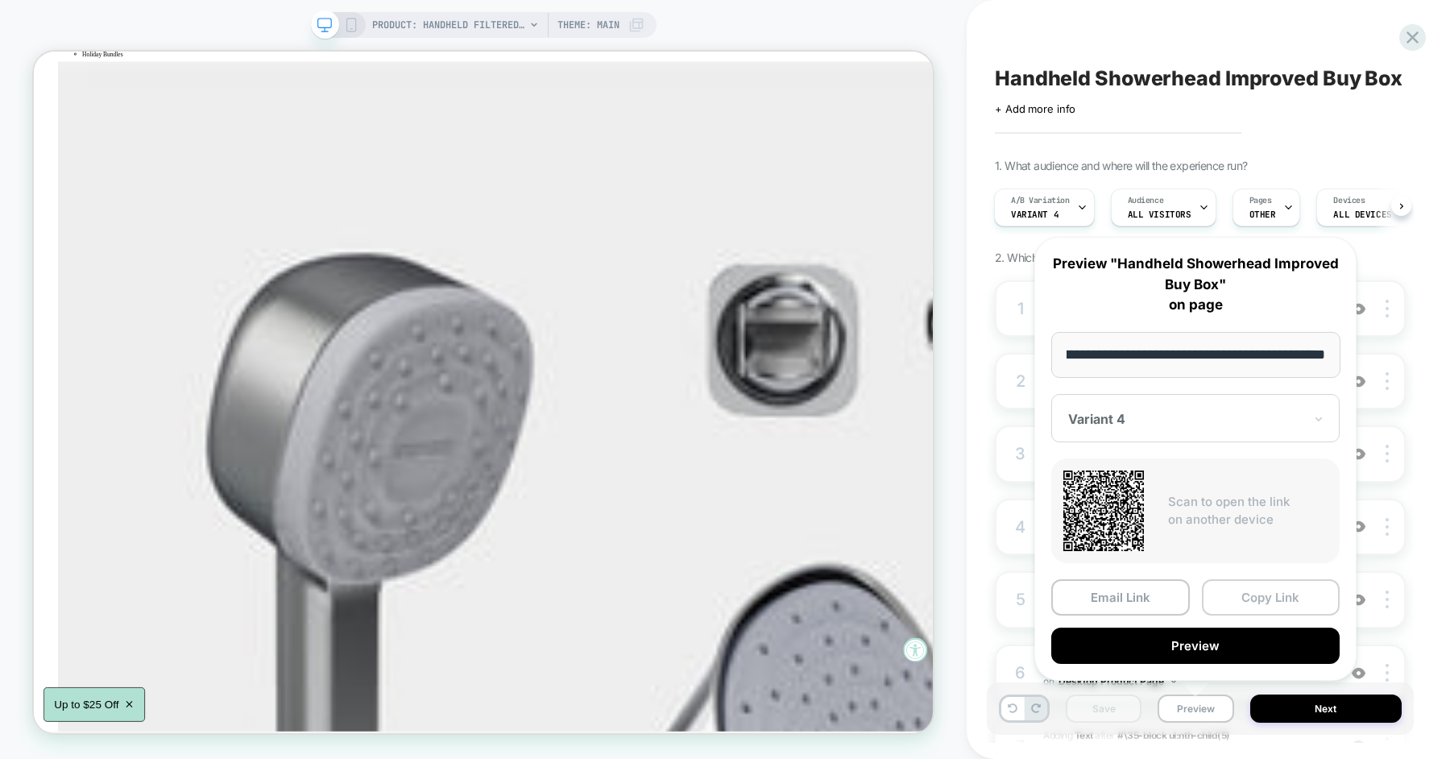
click at [1247, 600] on button "Copy Link" at bounding box center [1271, 597] width 139 height 36
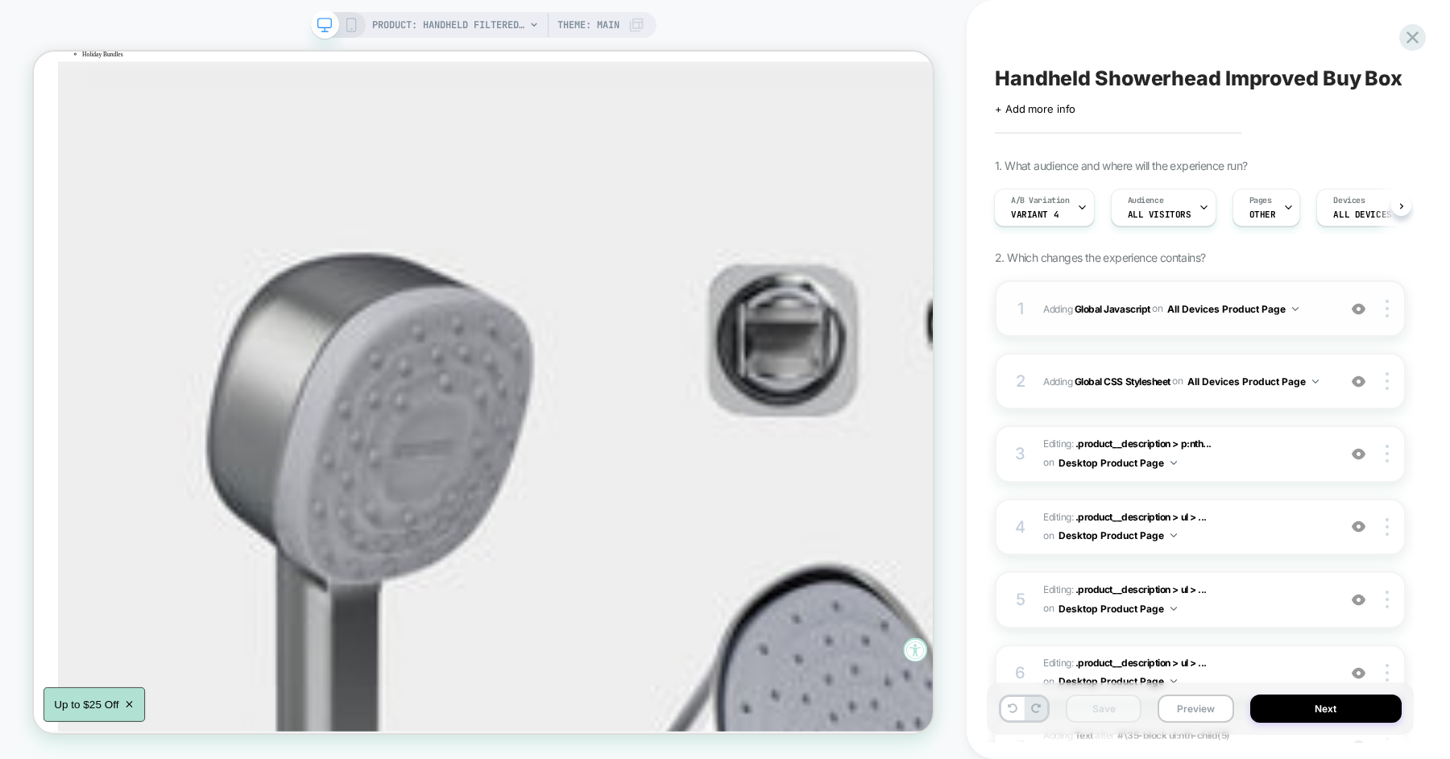
click at [1314, 307] on span "Adding Global Javascript on All Devices Product Page" at bounding box center [1187, 309] width 286 height 20
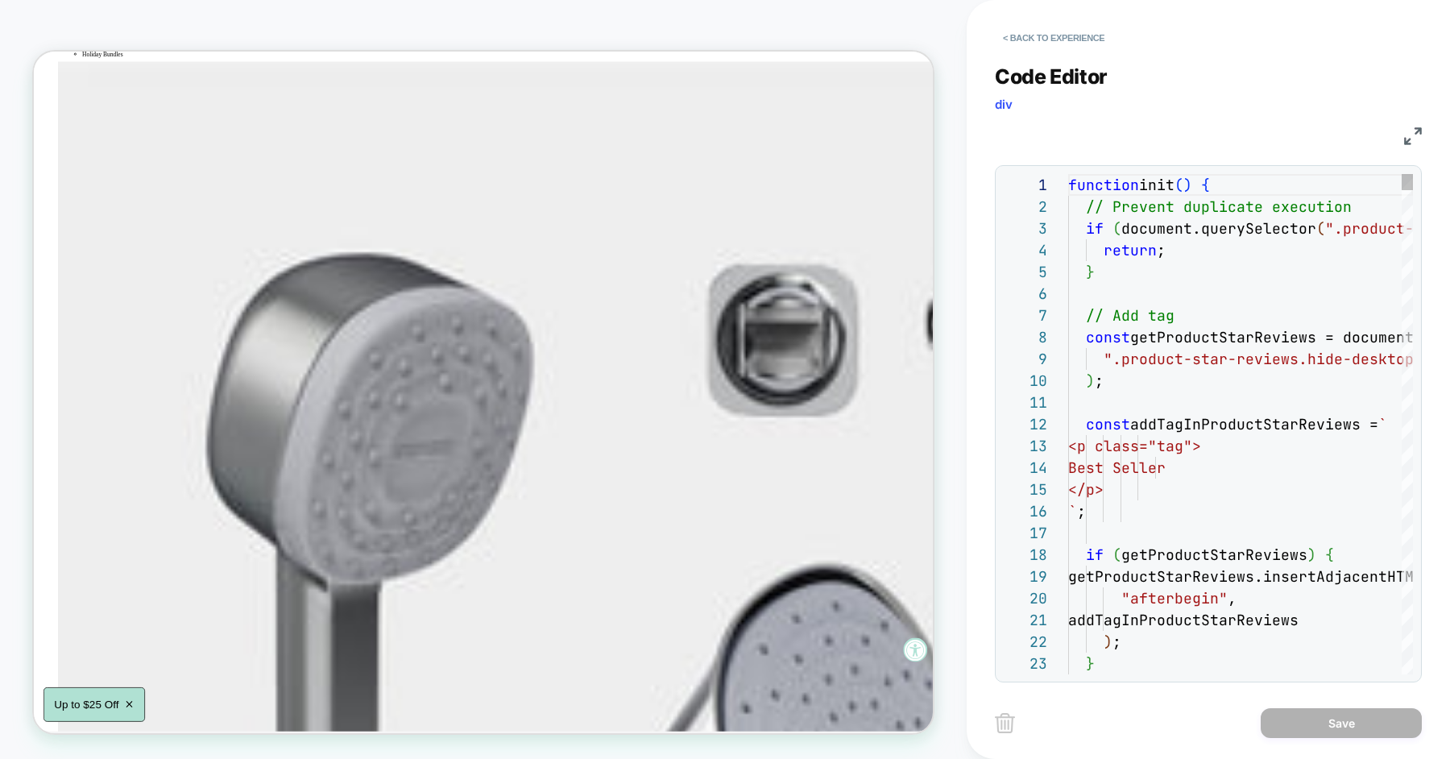
scroll to position [218, 0]
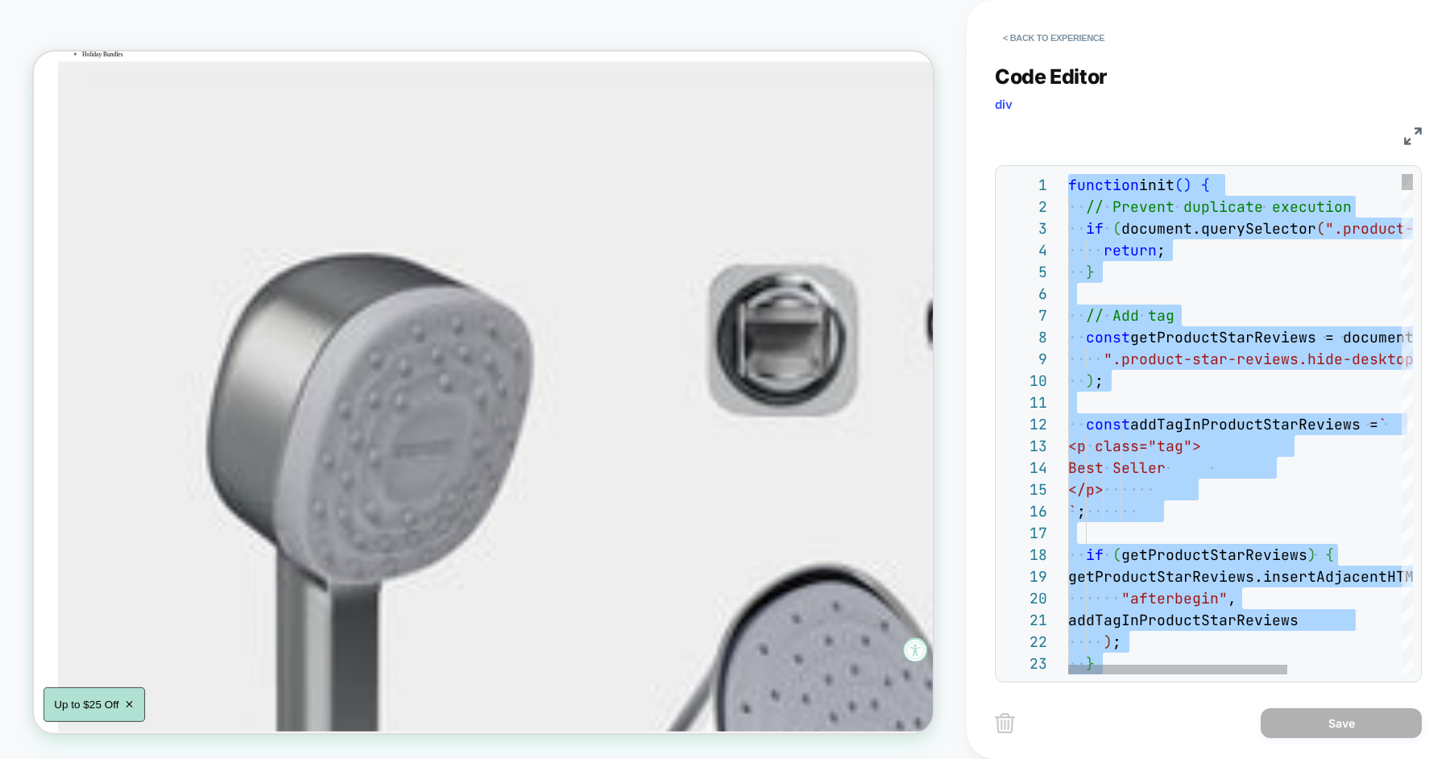
type textarea "**********"
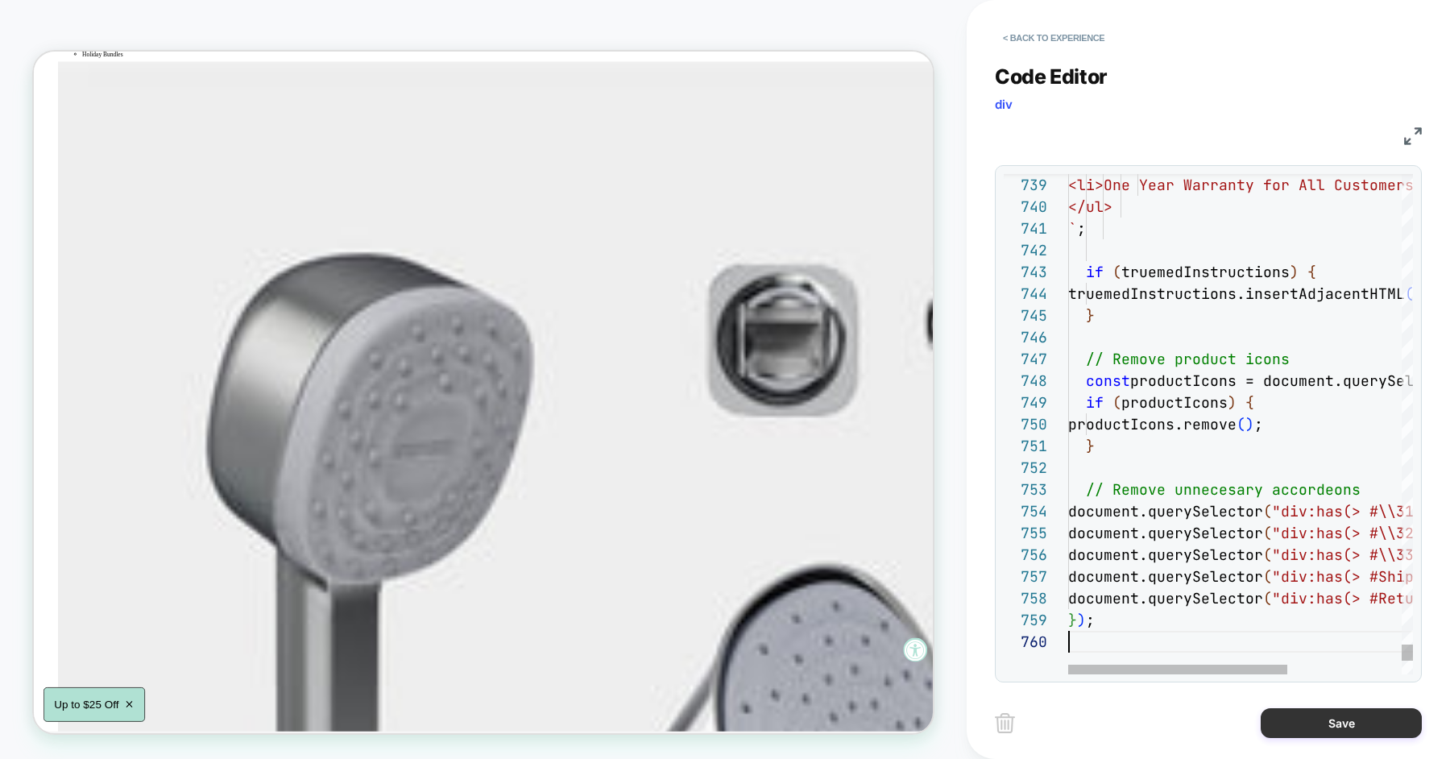
scroll to position [196, 0]
click at [1322, 726] on button "Save" at bounding box center [1341, 723] width 161 height 30
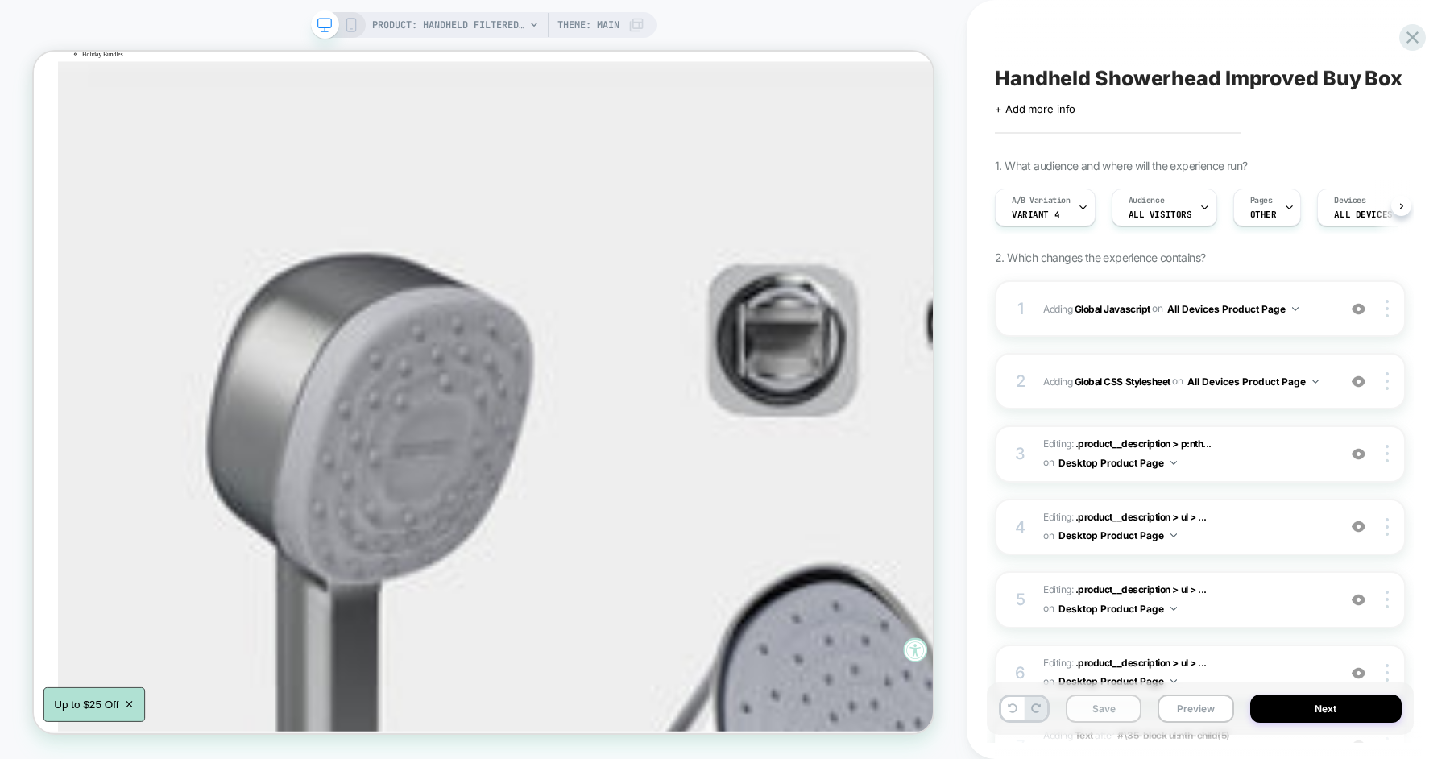
scroll to position [0, 1]
click at [1112, 709] on button "Save" at bounding box center [1104, 709] width 76 height 28
click at [1196, 716] on button "Preview" at bounding box center [1196, 709] width 76 height 28
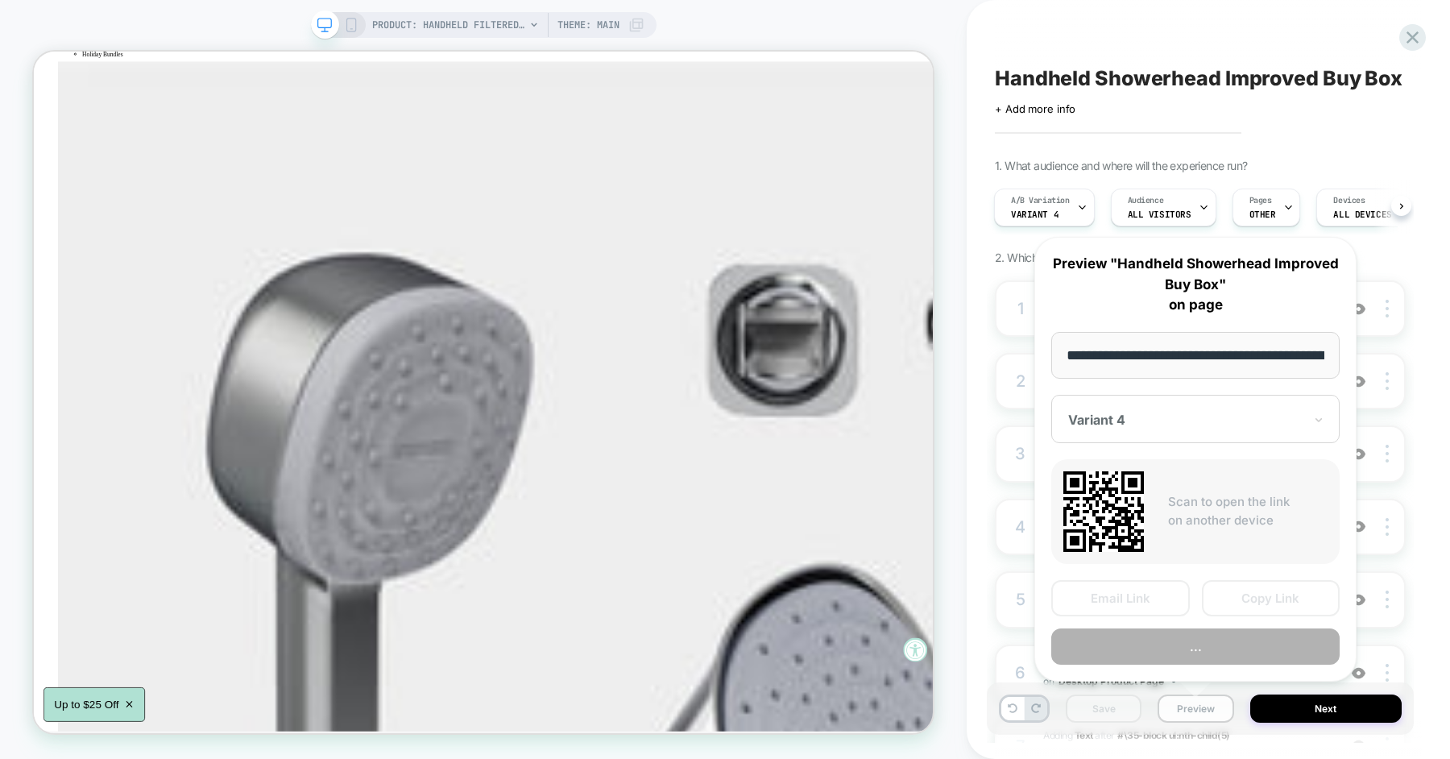
scroll to position [0, 259]
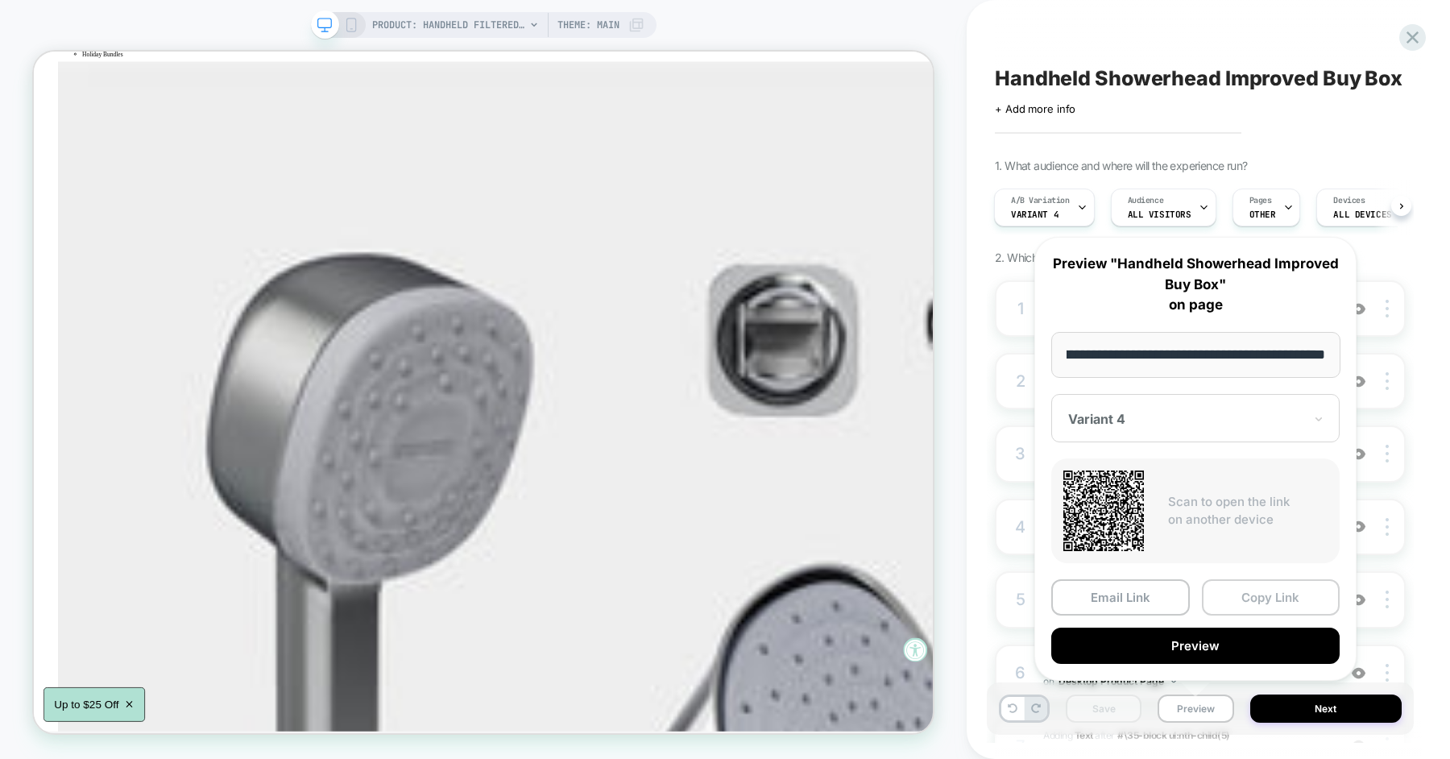
click at [1253, 602] on button "Copy Link" at bounding box center [1271, 597] width 139 height 36
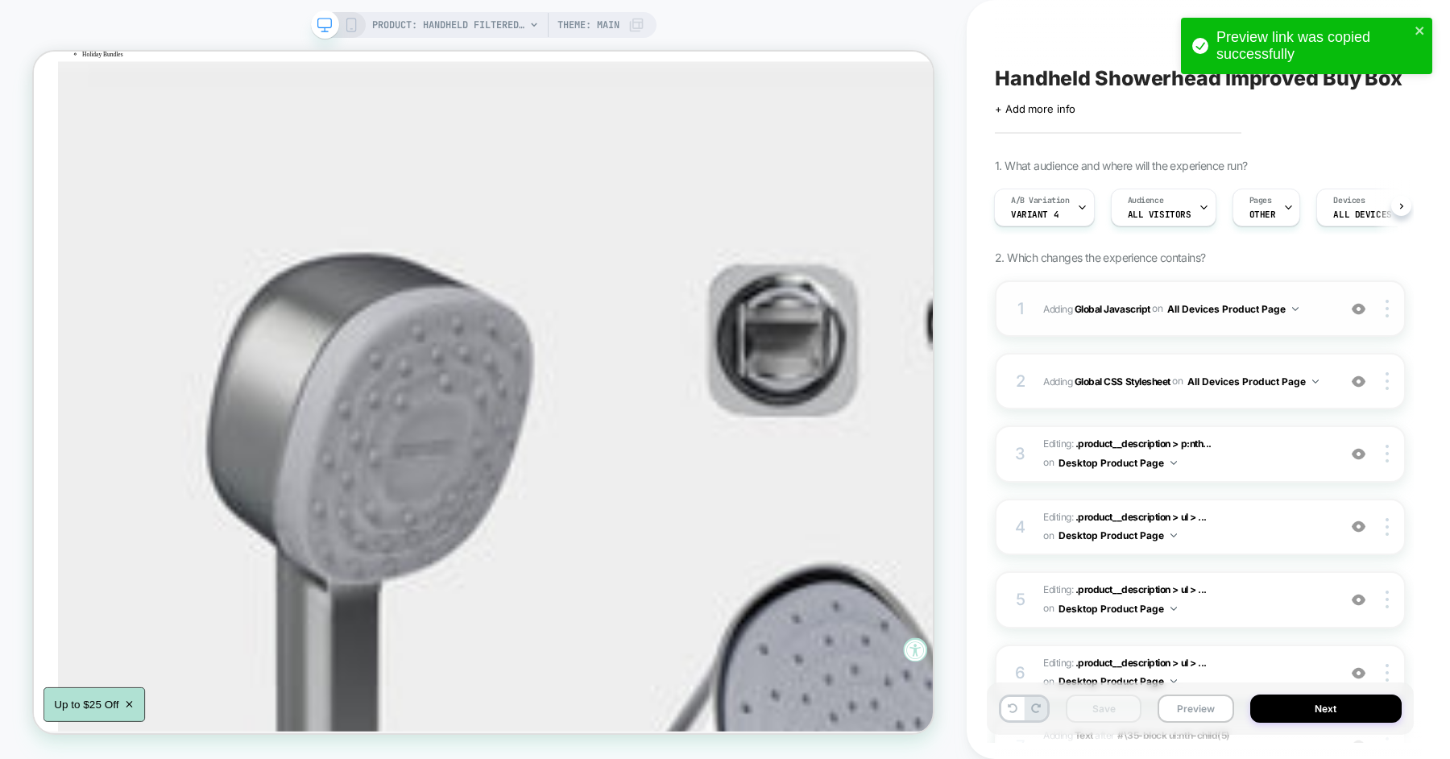
click at [1267, 327] on div "1 Adding Global Javascript on All Devices Product Page Add Before Add After Tar…" at bounding box center [1200, 308] width 411 height 56
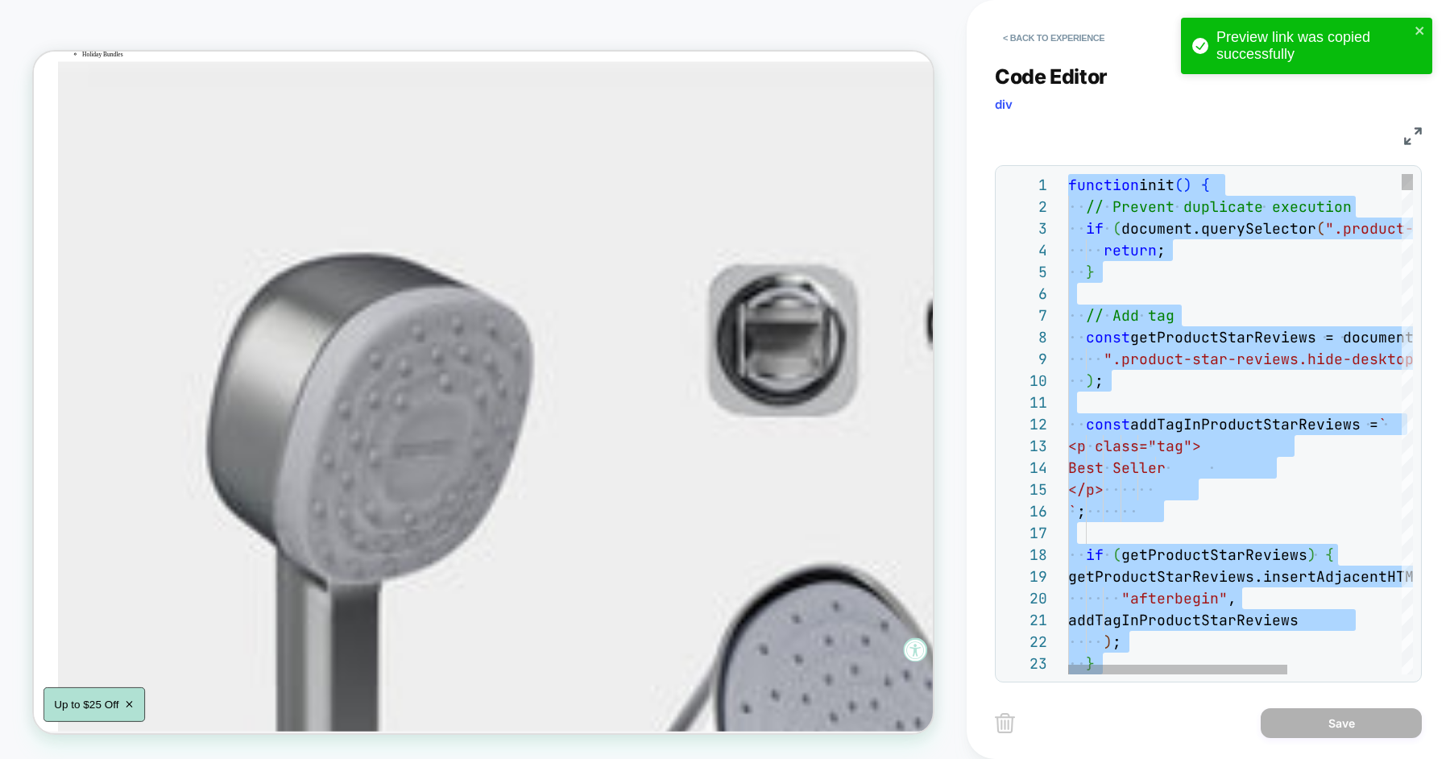
type textarea "**********"
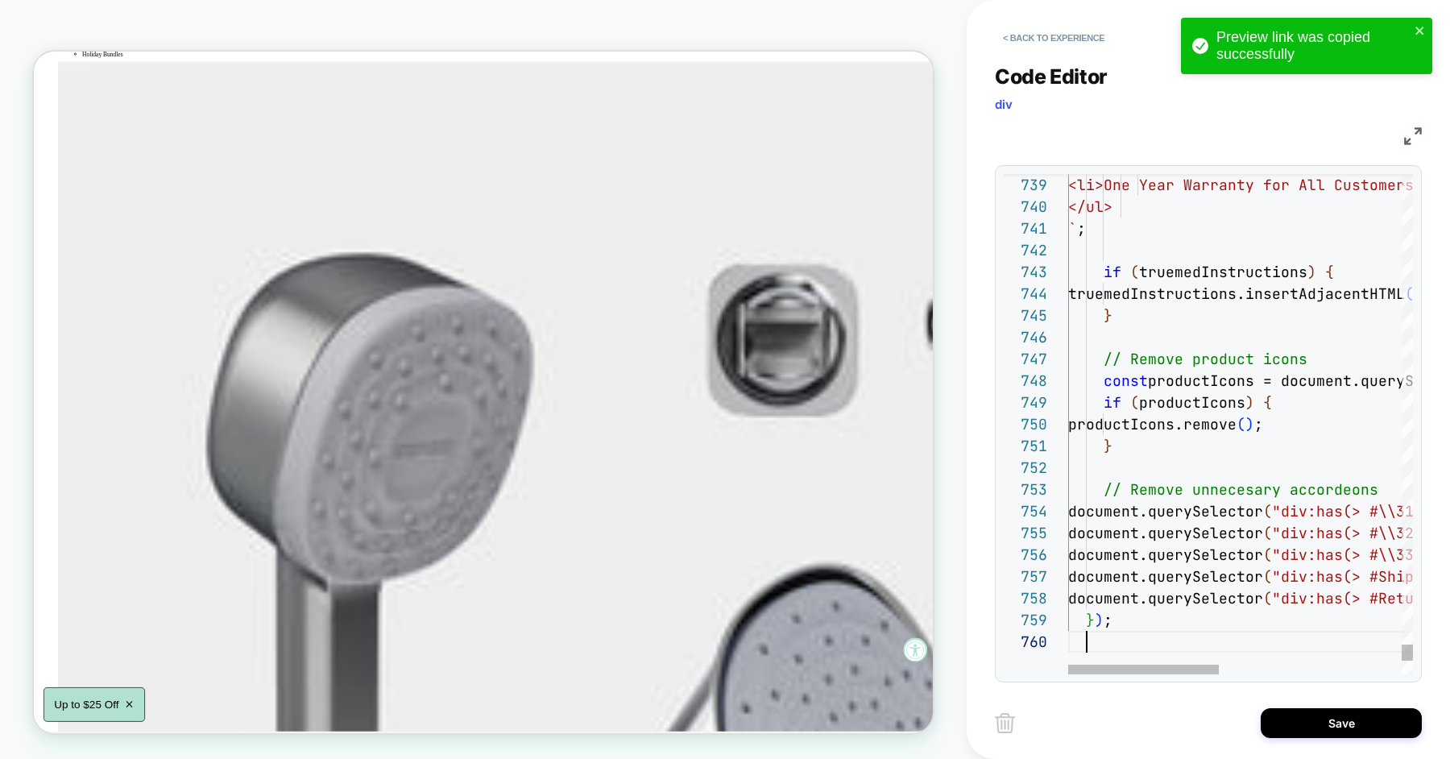
scroll to position [196, 17]
click at [1290, 726] on button "Save" at bounding box center [1341, 723] width 161 height 30
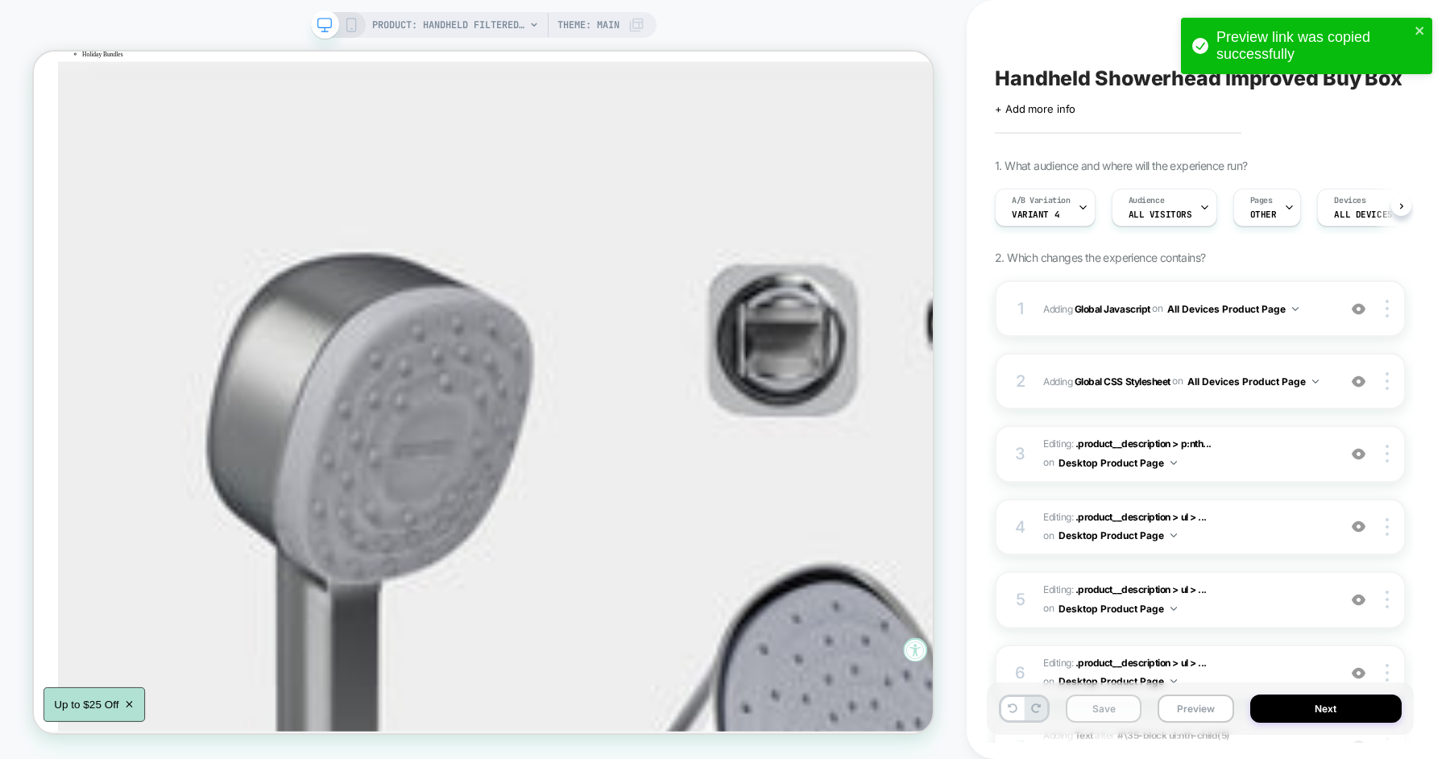
scroll to position [0, 1]
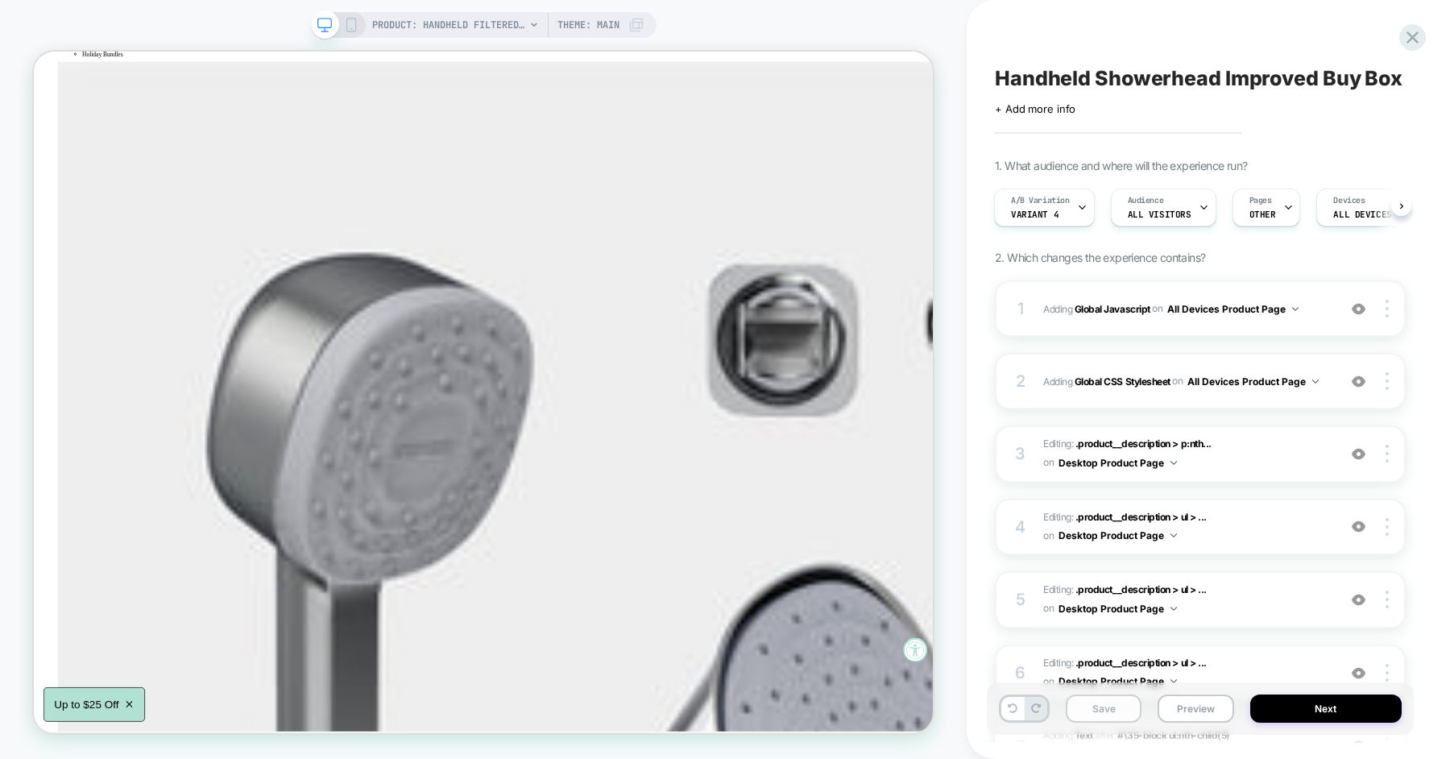
click at [1108, 710] on button "Save" at bounding box center [1104, 709] width 76 height 28
click at [1200, 712] on button "Preview" at bounding box center [1196, 709] width 76 height 28
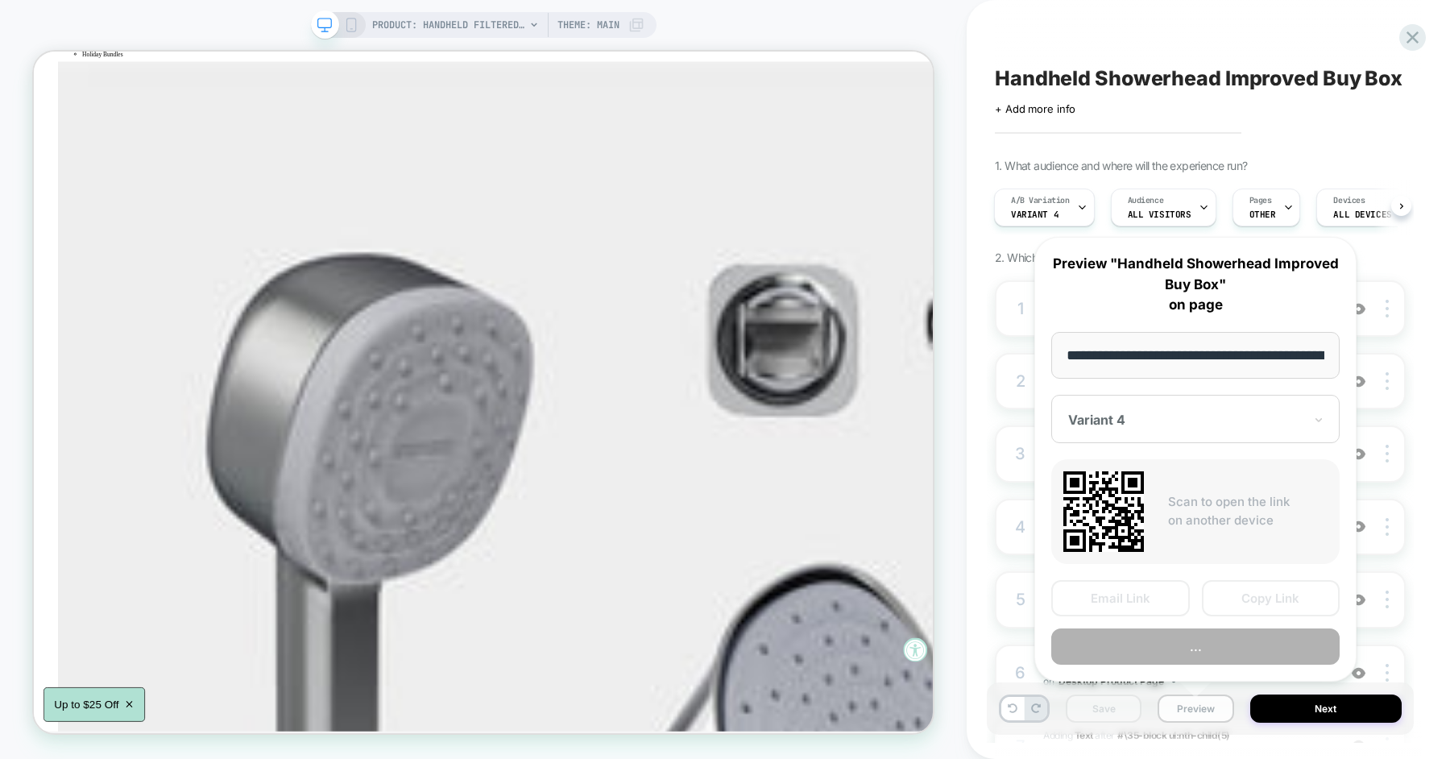
scroll to position [0, 259]
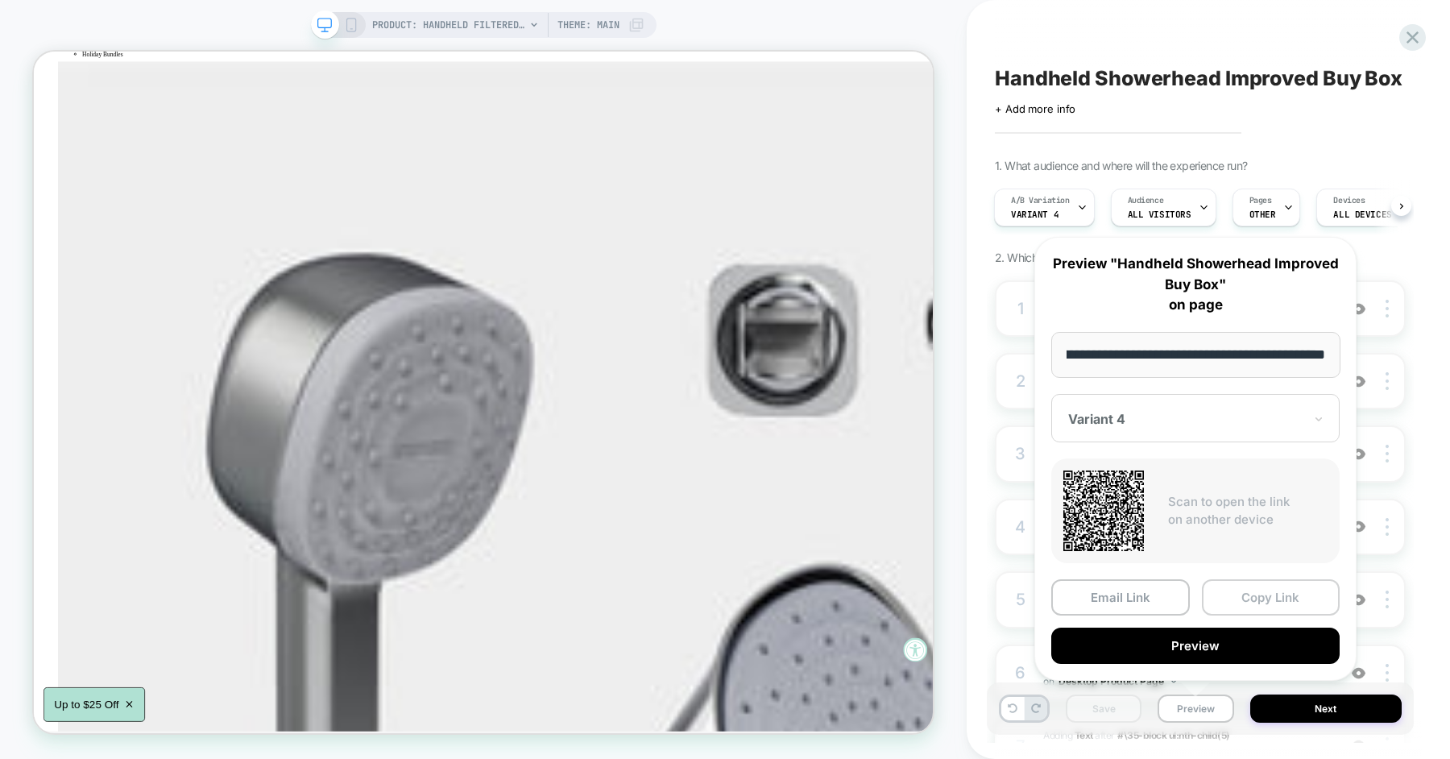
click at [1242, 600] on button "Copy Link" at bounding box center [1271, 597] width 139 height 36
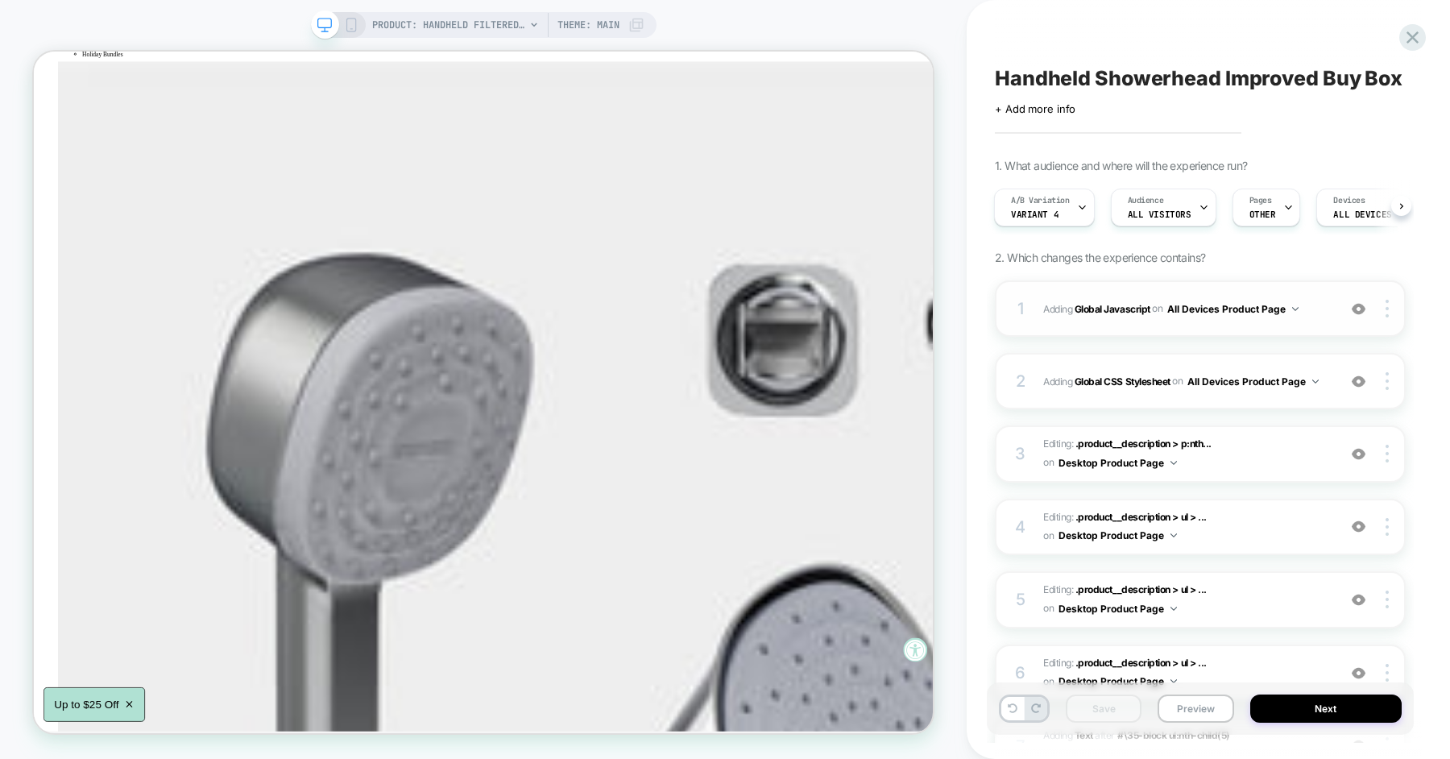
click at [1167, 326] on div "1 Adding Global Javascript on All Devices Product Page Add Before Add After Tar…" at bounding box center [1200, 308] width 411 height 56
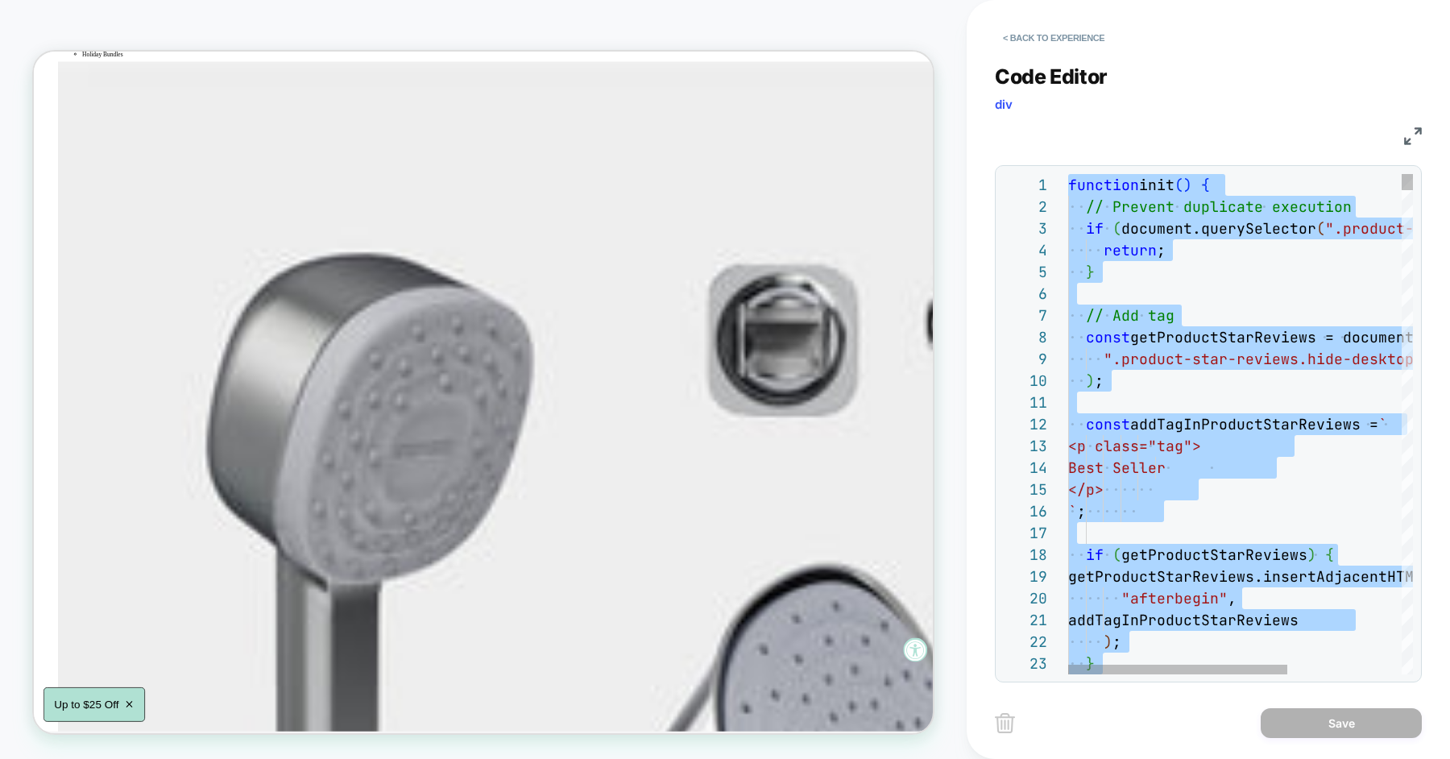
type textarea "**********"
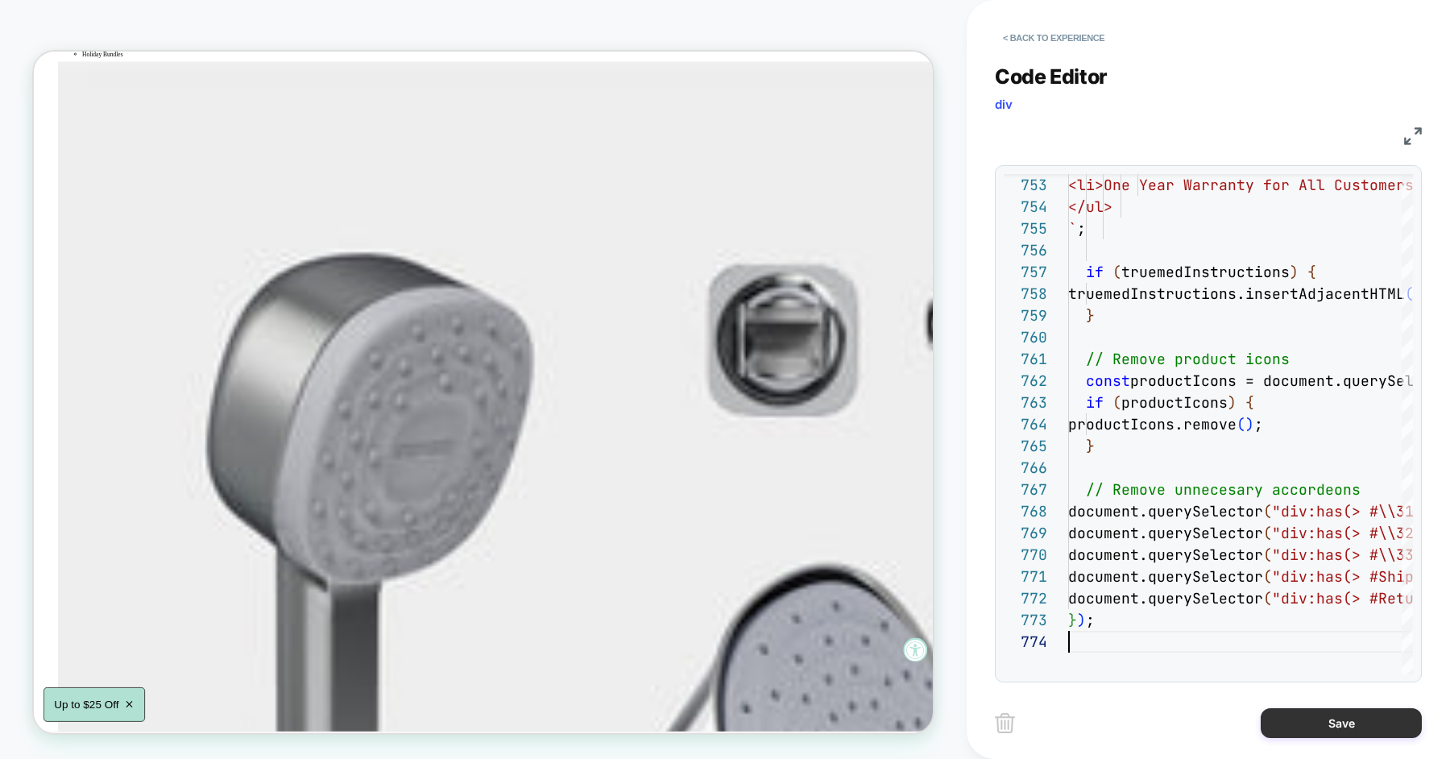
click at [1288, 728] on button "Save" at bounding box center [1341, 723] width 161 height 30
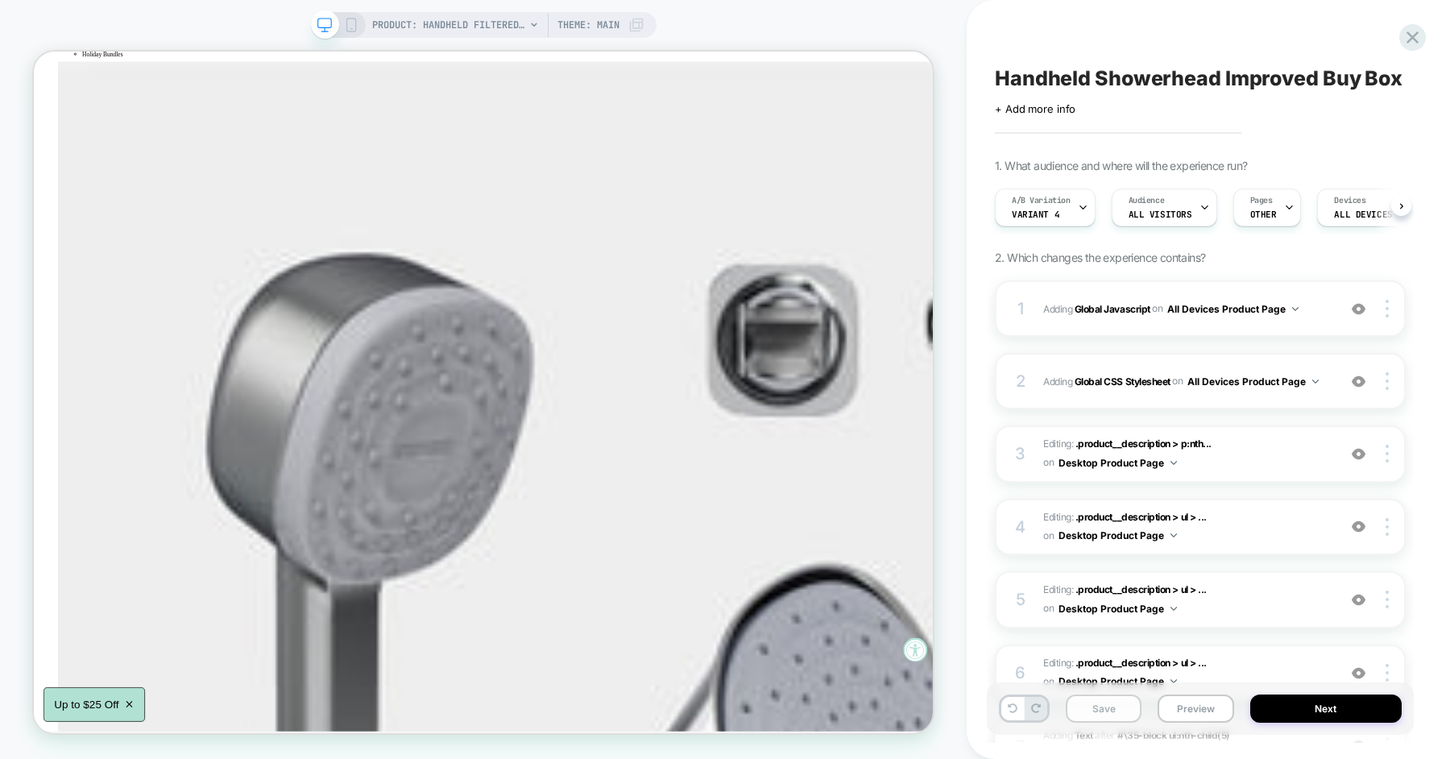
scroll to position [0, 1]
click at [1109, 703] on button "Save" at bounding box center [1104, 709] width 76 height 28
click at [1206, 710] on button "Preview" at bounding box center [1196, 709] width 76 height 28
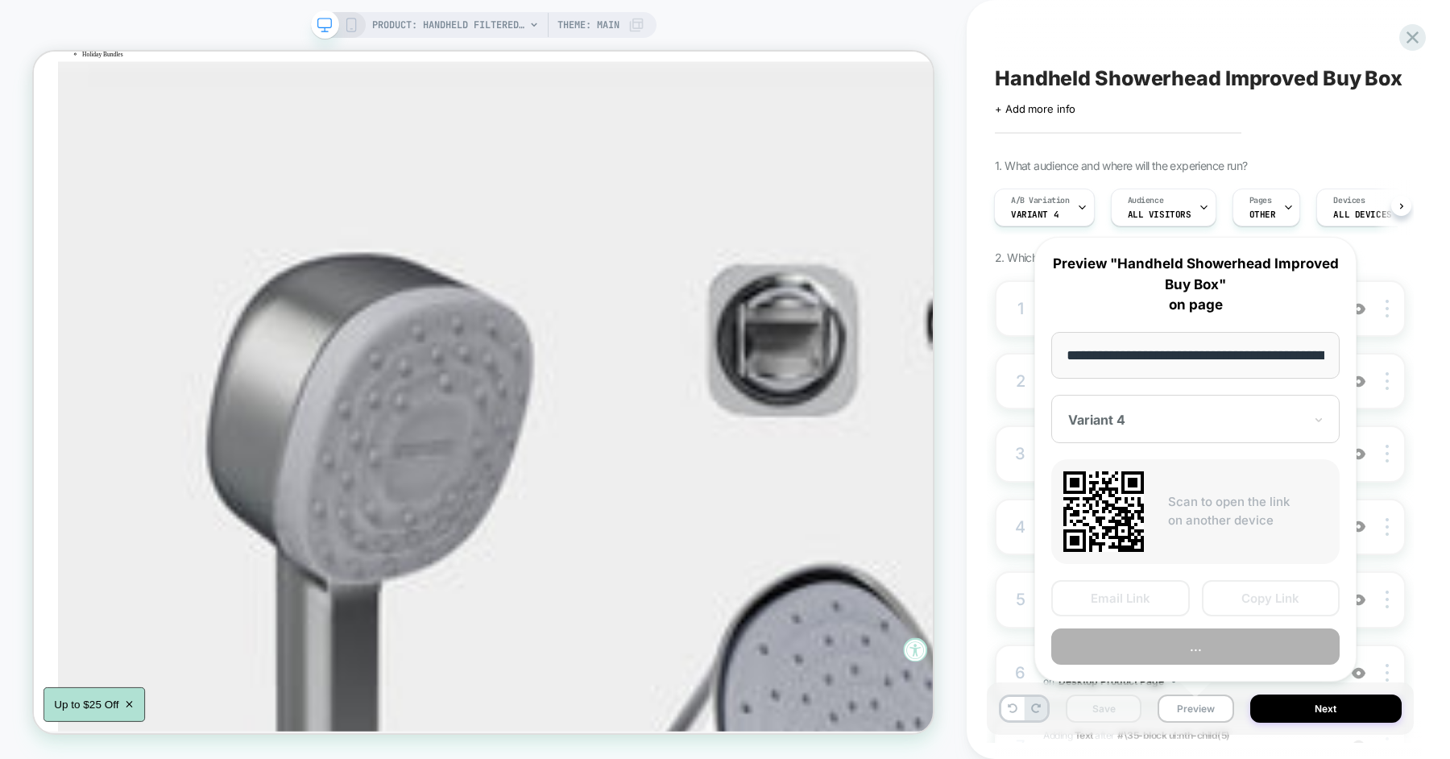
scroll to position [0, 259]
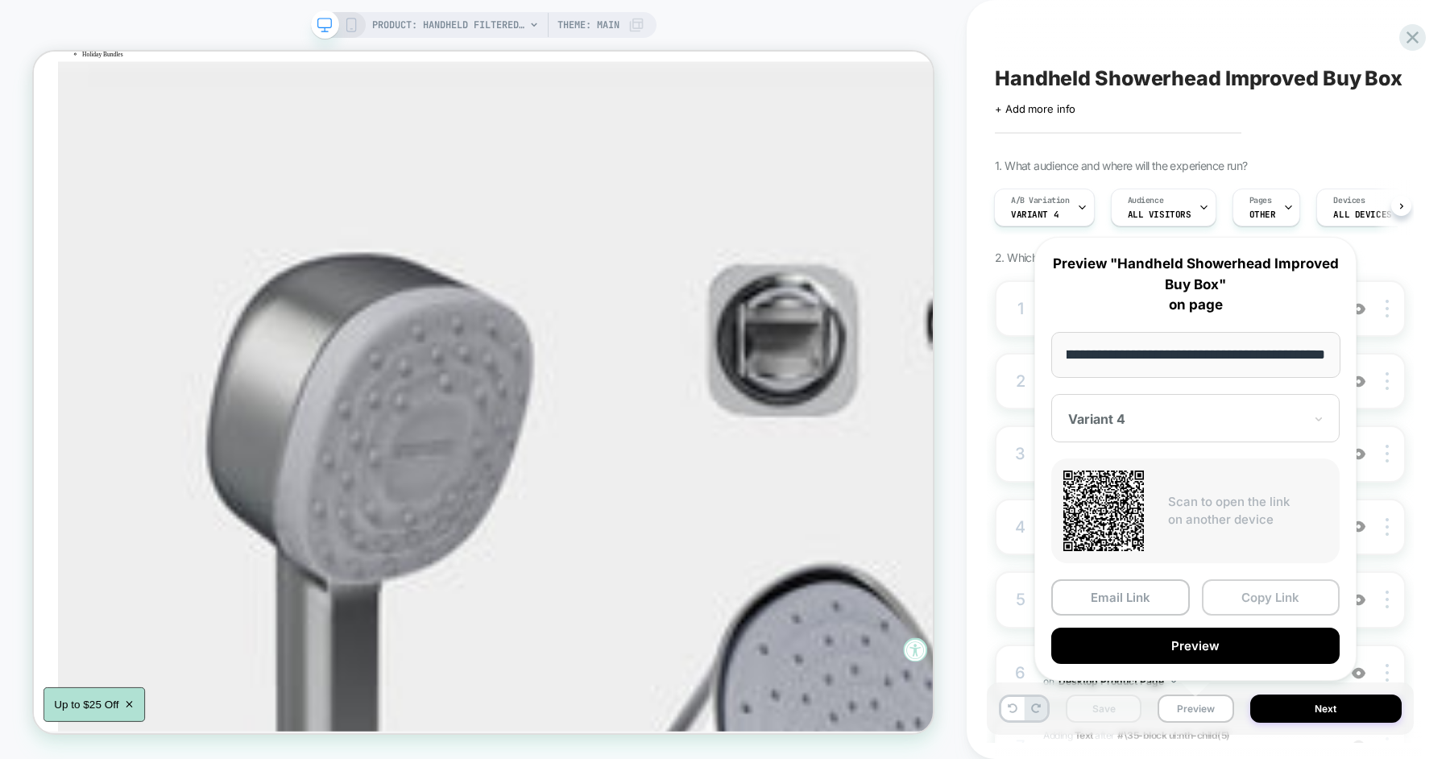
click at [1237, 594] on button "Copy Link" at bounding box center [1271, 597] width 139 height 36
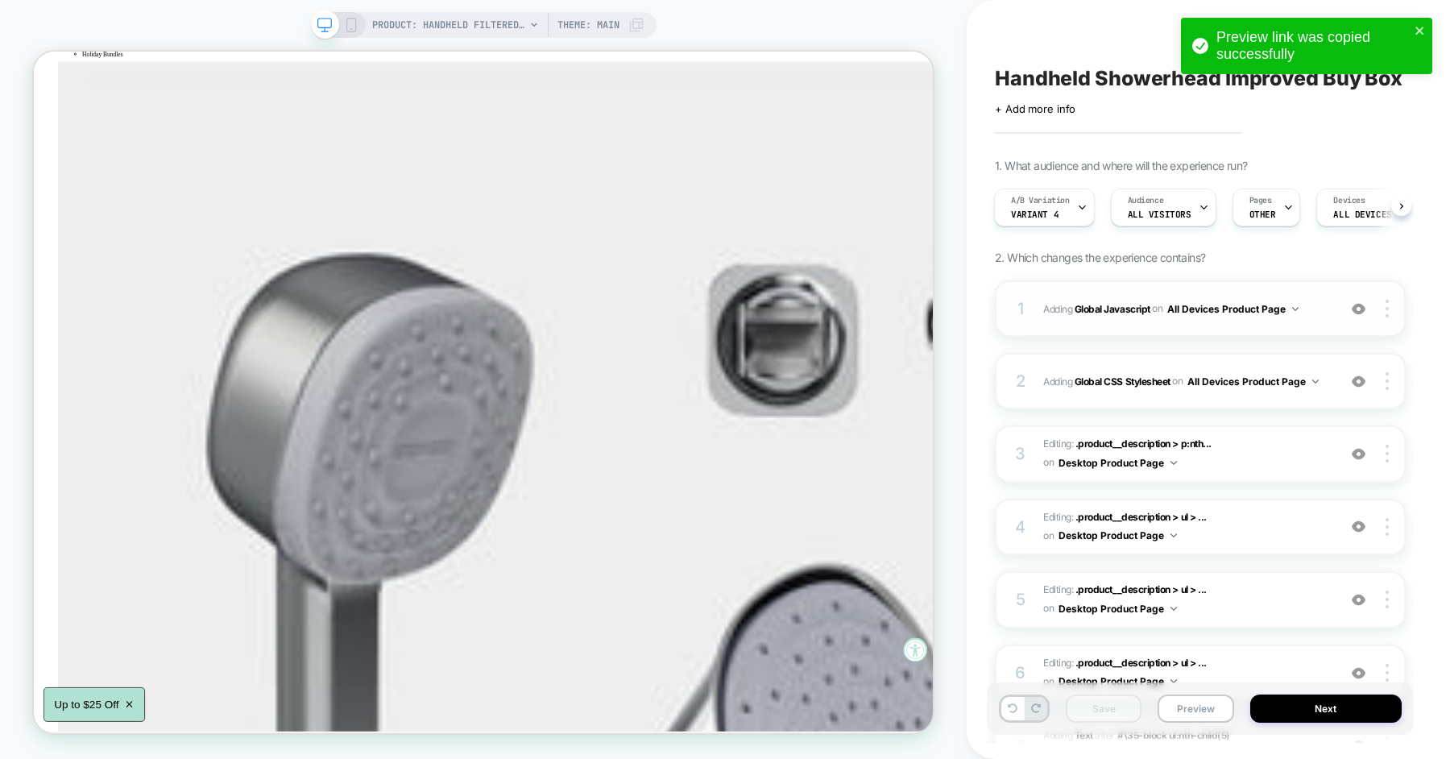
click at [1013, 313] on div "1" at bounding box center [1021, 308] width 16 height 29
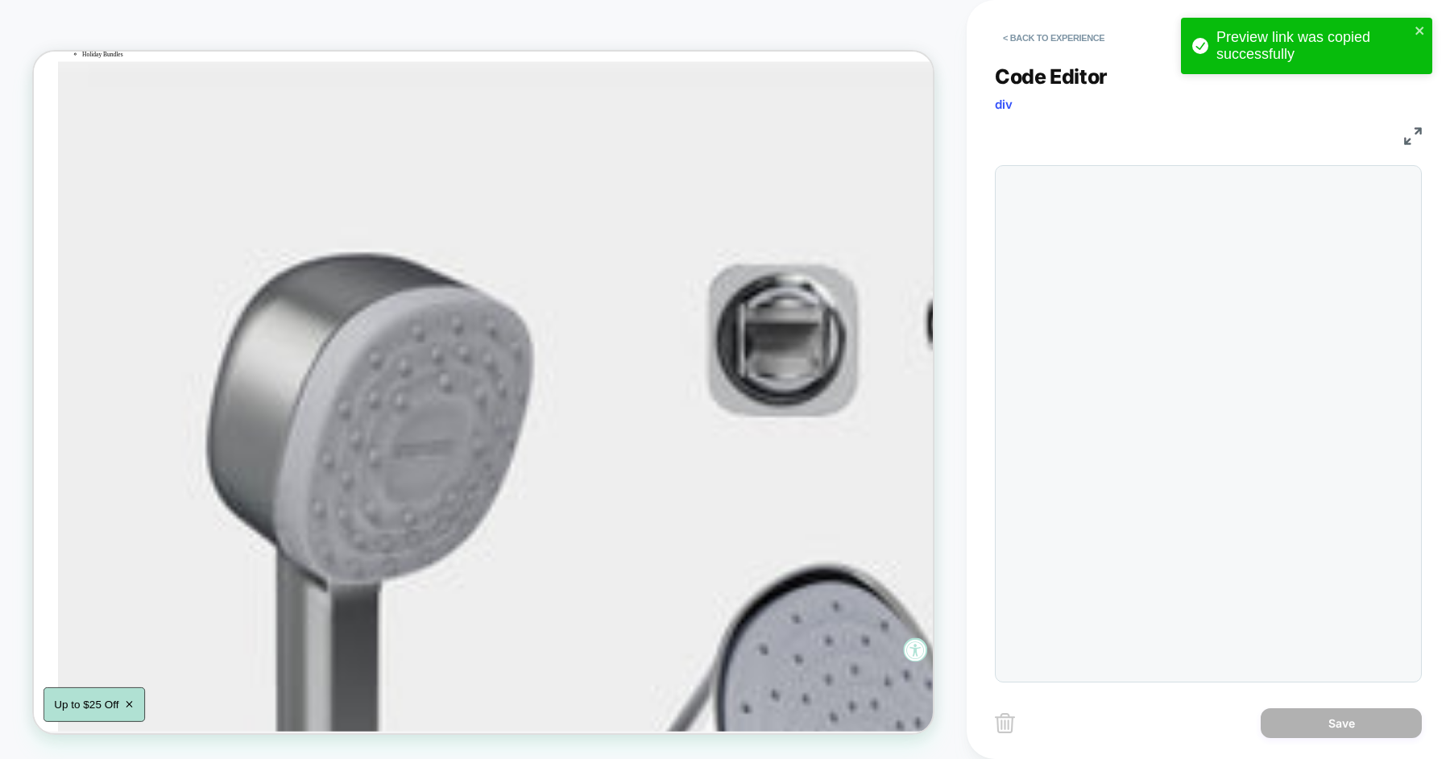
scroll to position [218, 0]
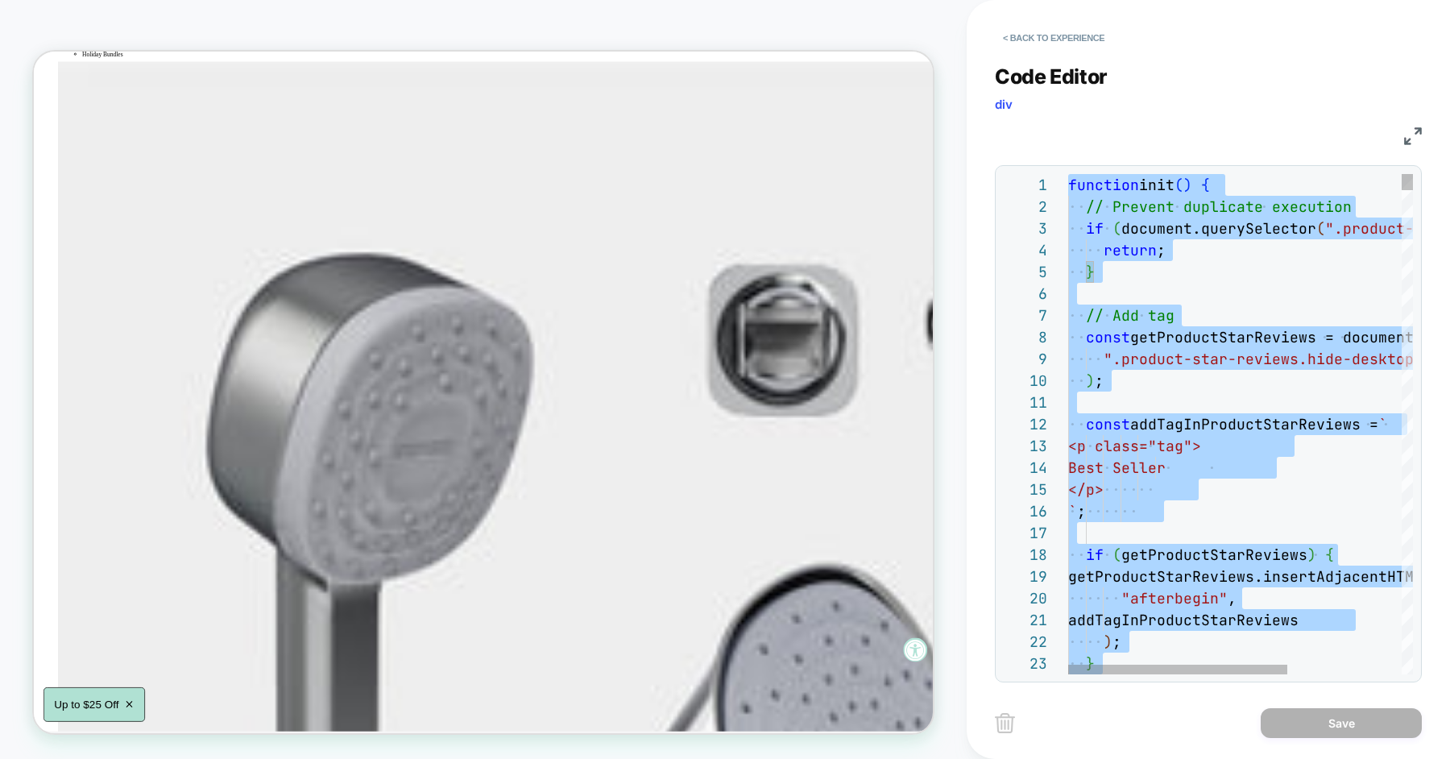
type textarea "**********"
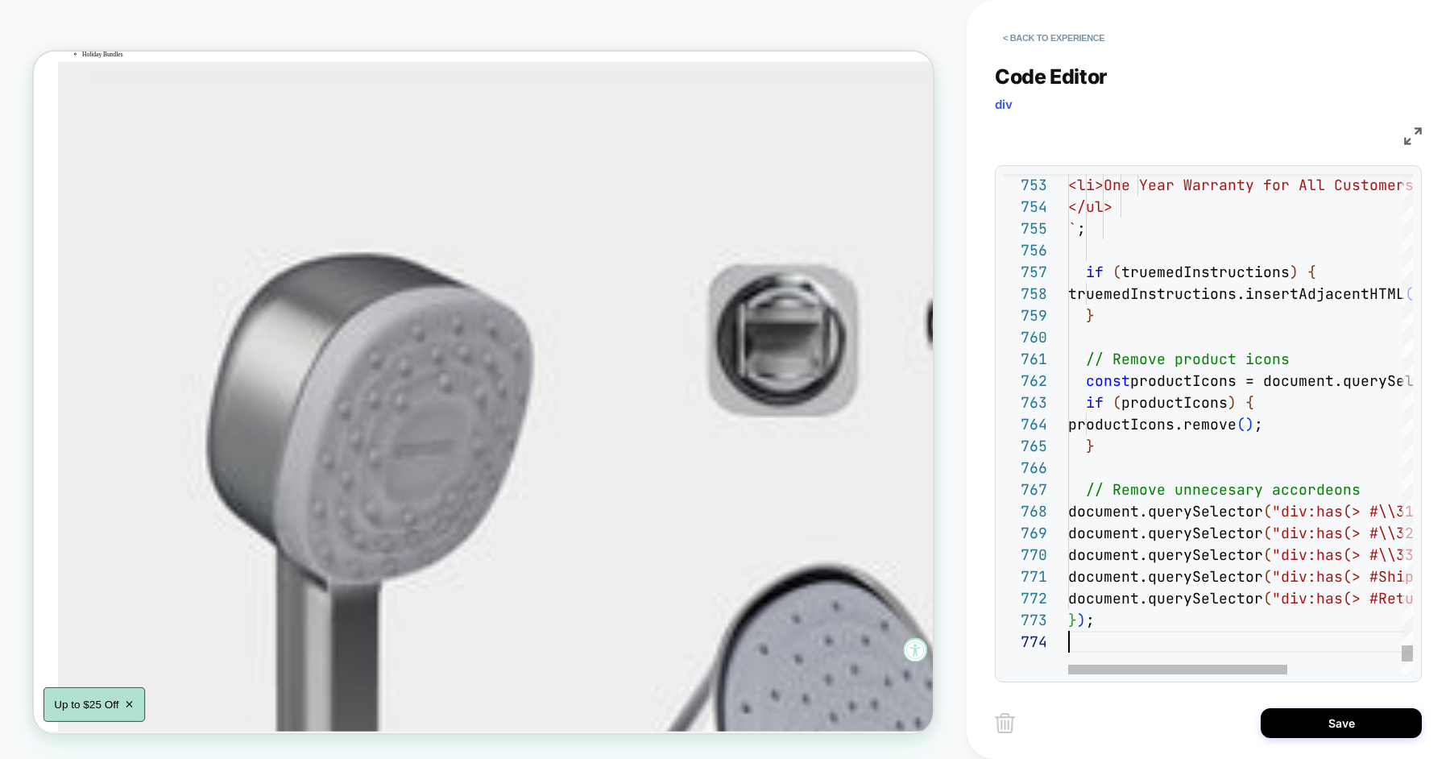
scroll to position [65, 0]
click at [1306, 733] on button "Save" at bounding box center [1341, 723] width 161 height 30
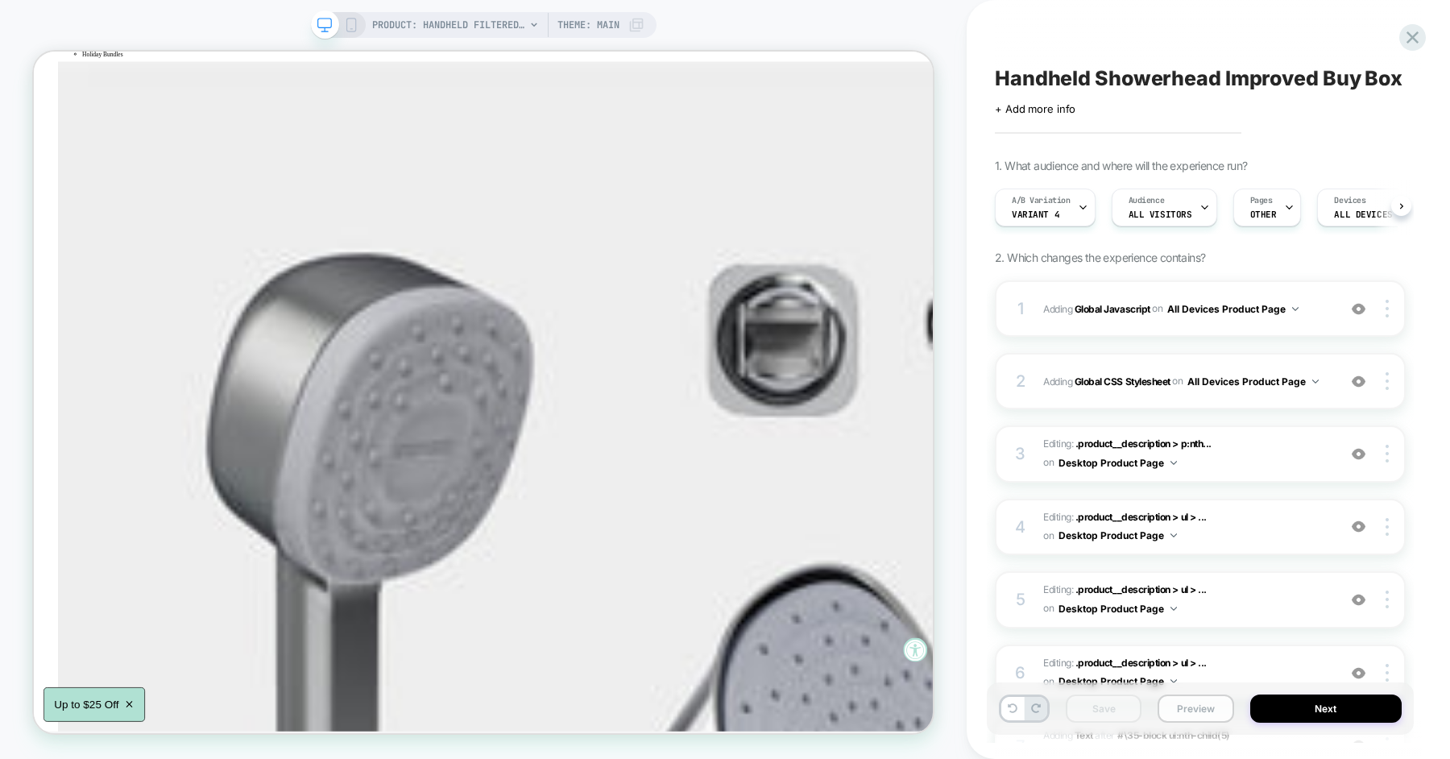
scroll to position [0, 1]
click at [1222, 717] on button "Preview" at bounding box center [1196, 709] width 76 height 28
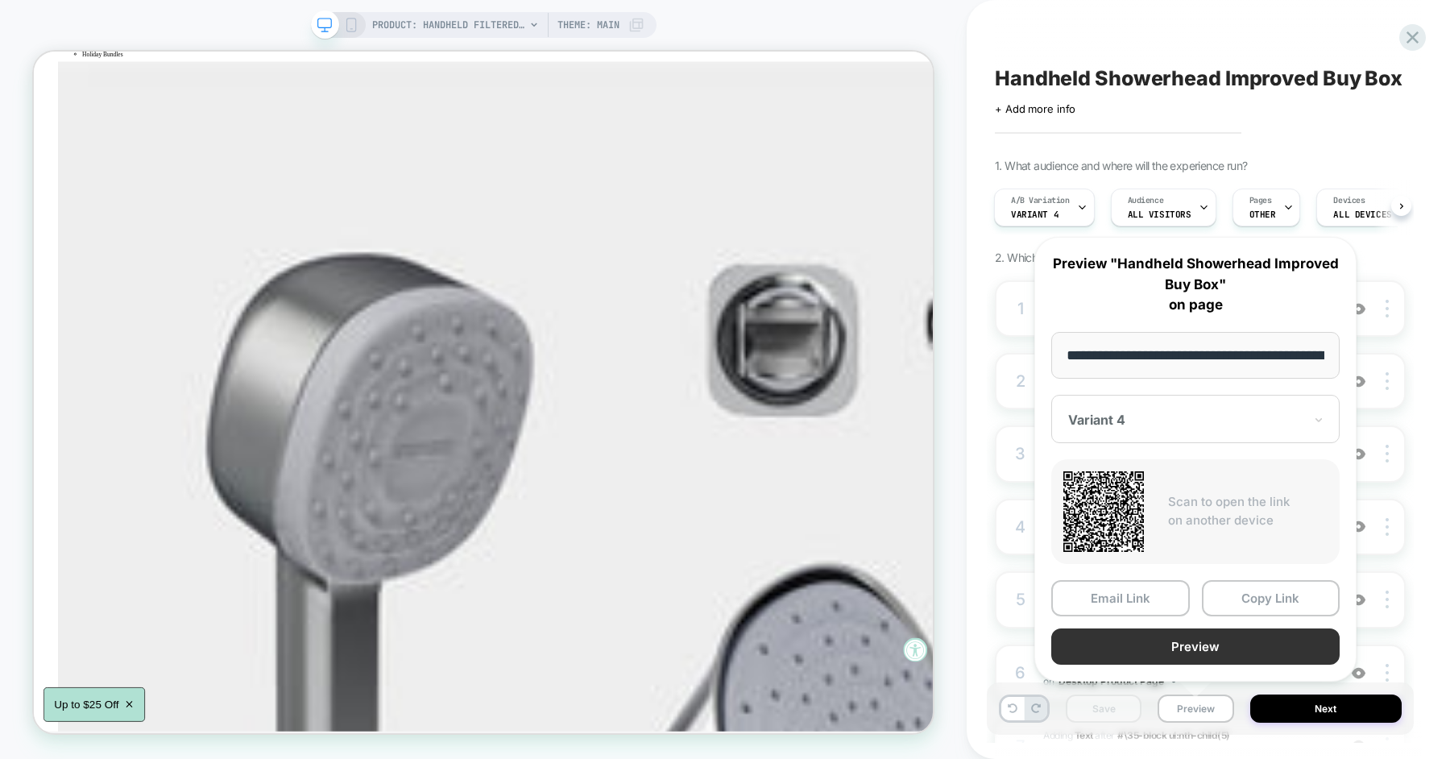
scroll to position [0, 259]
click at [1219, 643] on button "Preview" at bounding box center [1196, 646] width 288 height 36
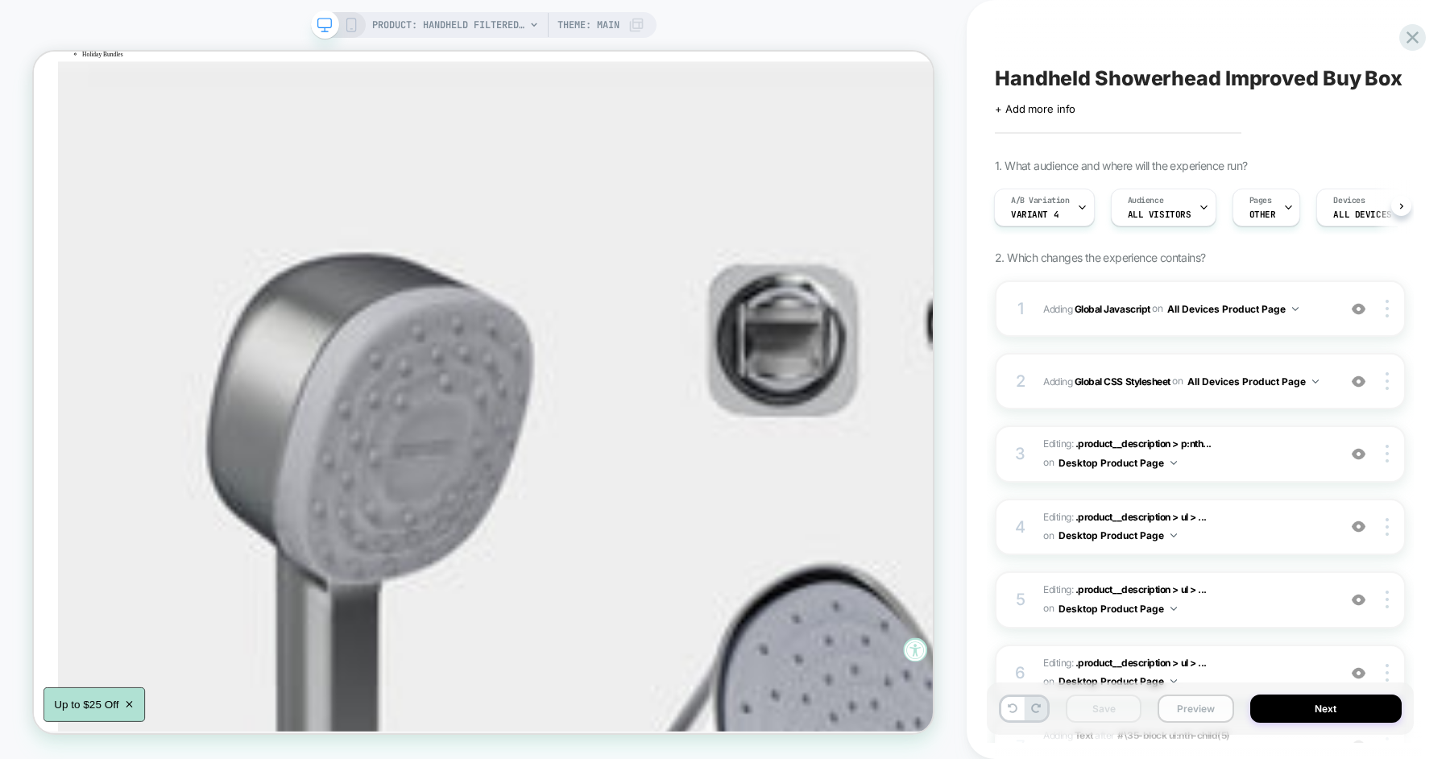
click at [1182, 716] on button "Preview" at bounding box center [1196, 709] width 76 height 28
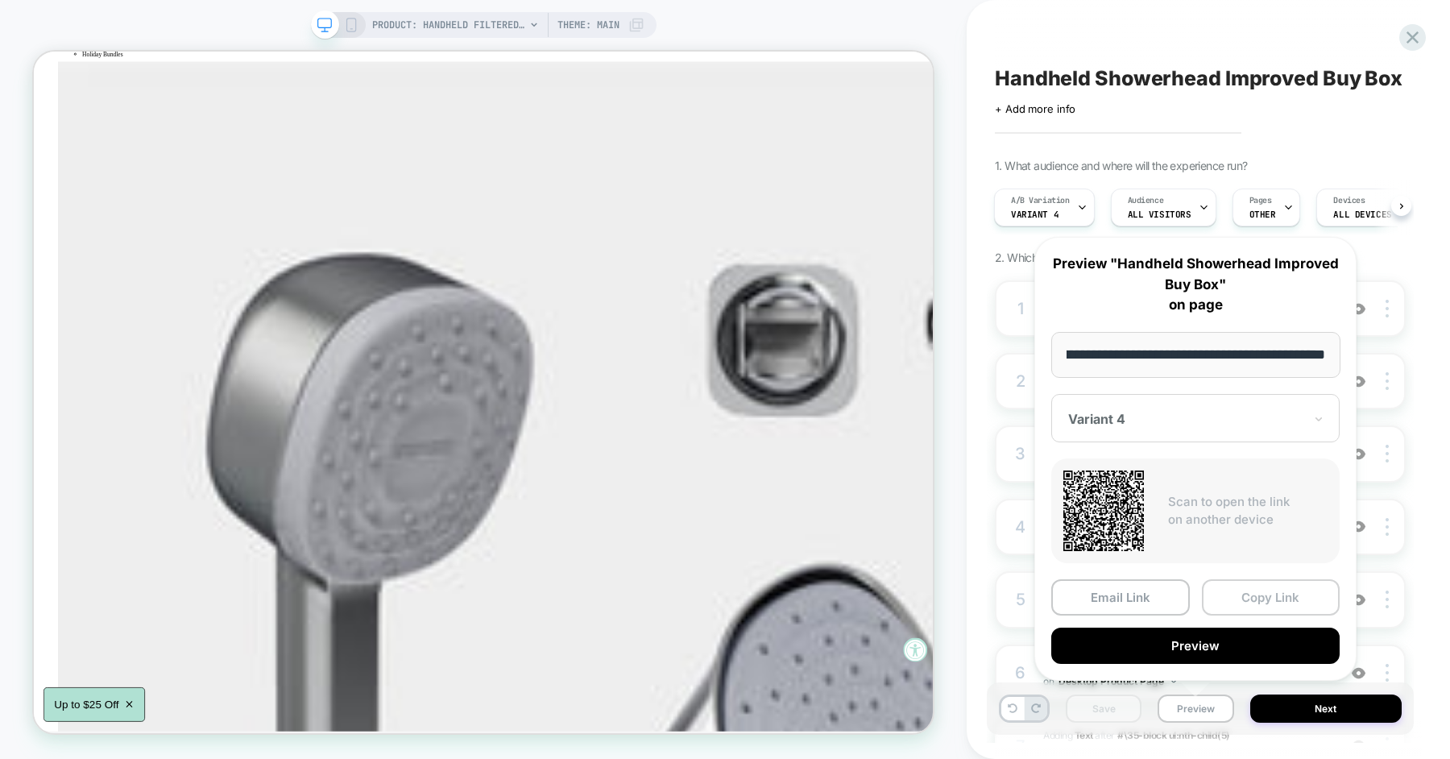
click at [1243, 606] on button "Copy Link" at bounding box center [1271, 597] width 139 height 36
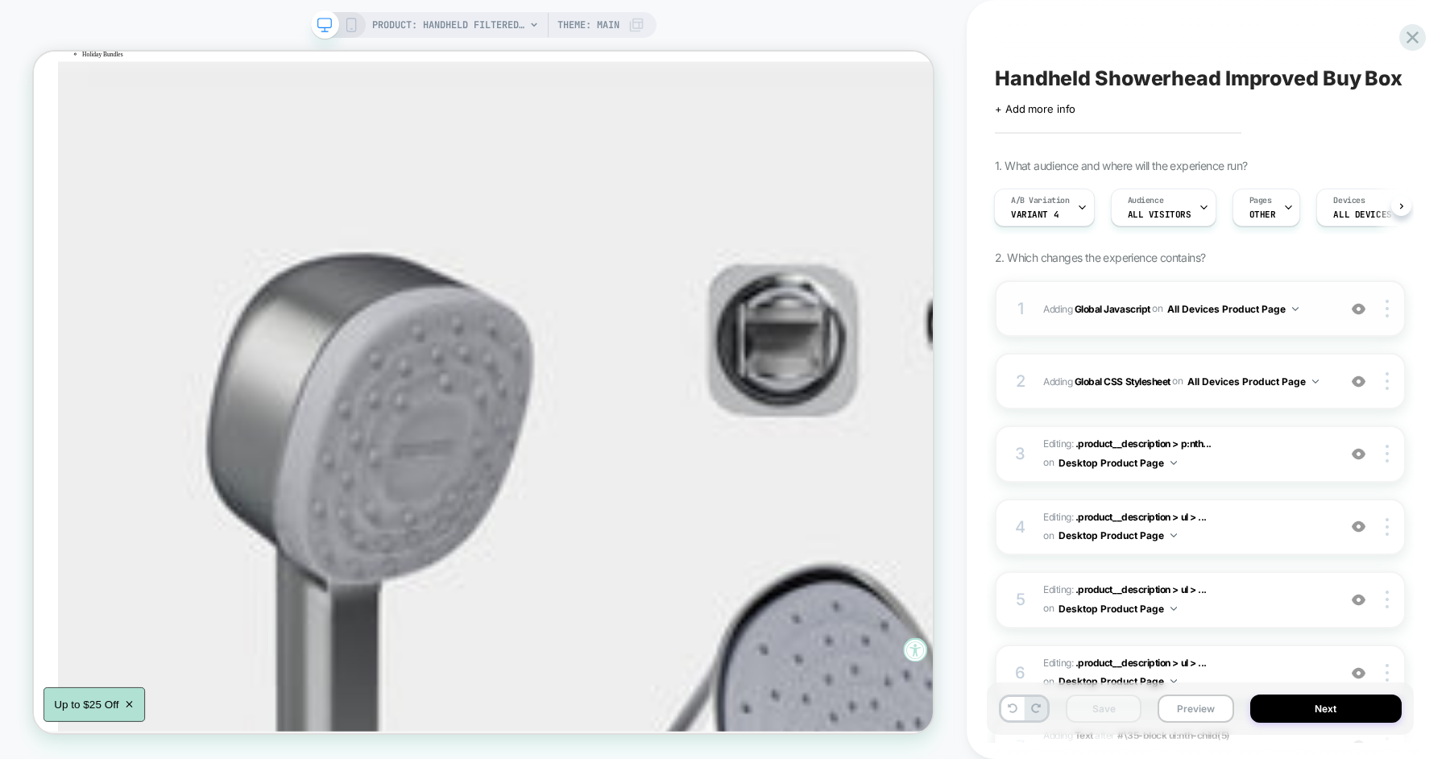
click at [1034, 294] on div "1 Adding Global Javascript on All Devices Product Page Add Before Add After Tar…" at bounding box center [1200, 308] width 411 height 56
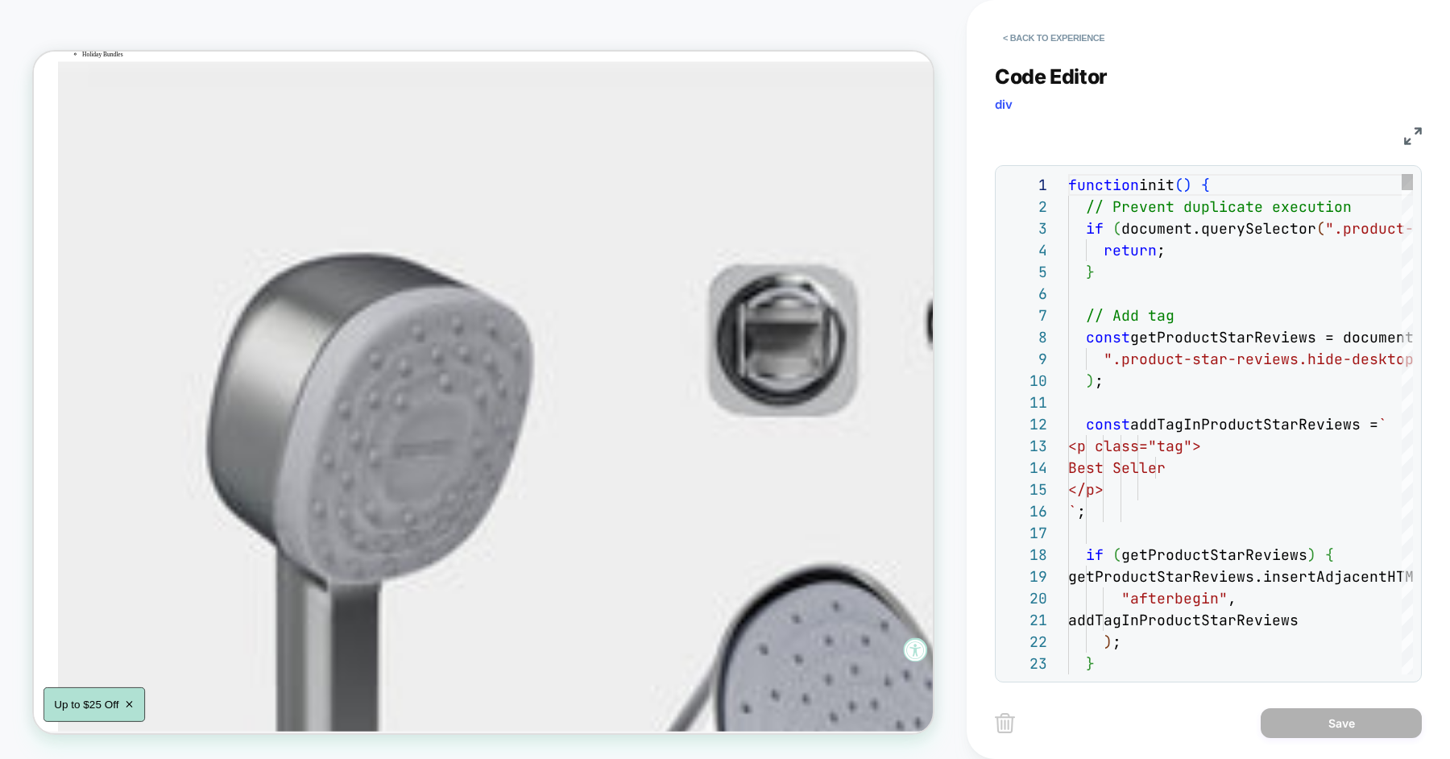
scroll to position [218, 0]
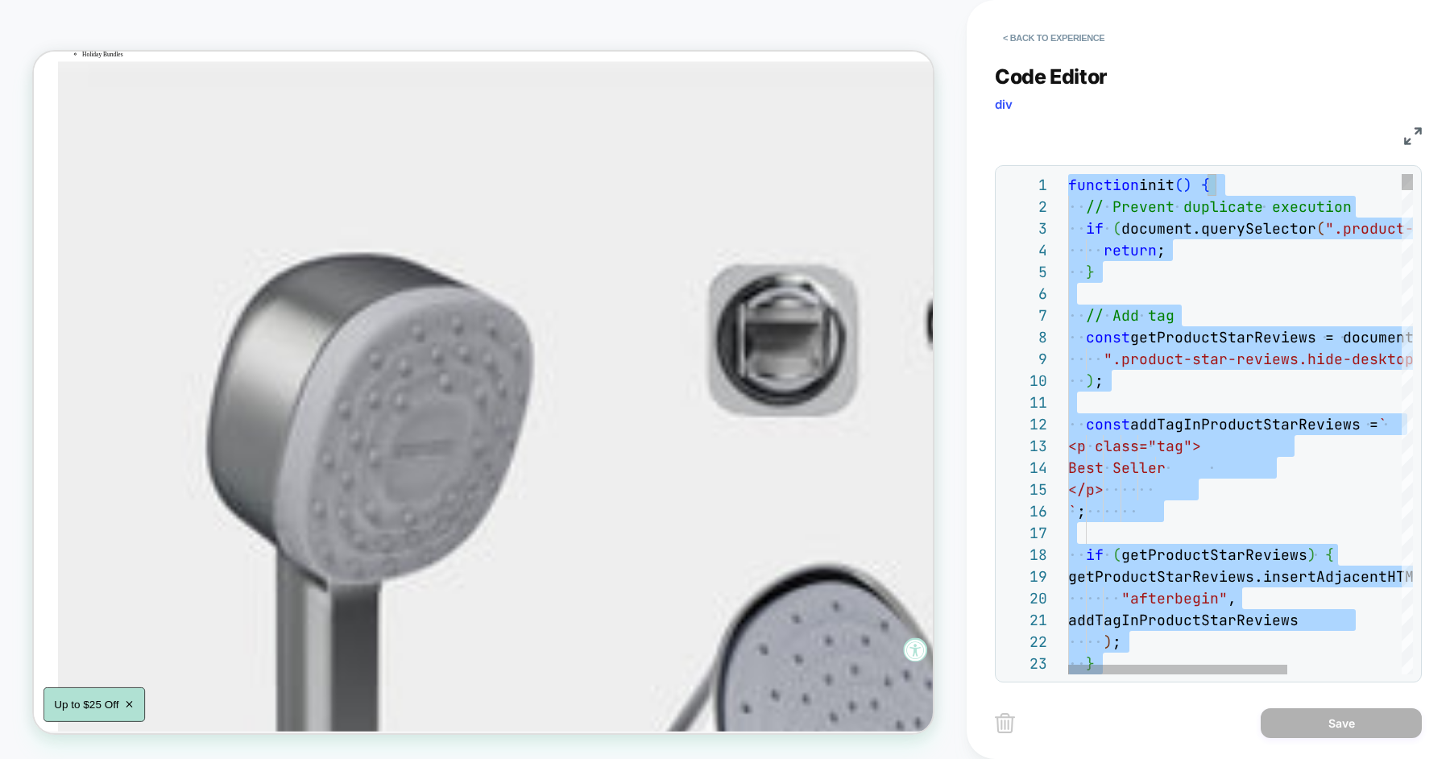
type textarea "**********"
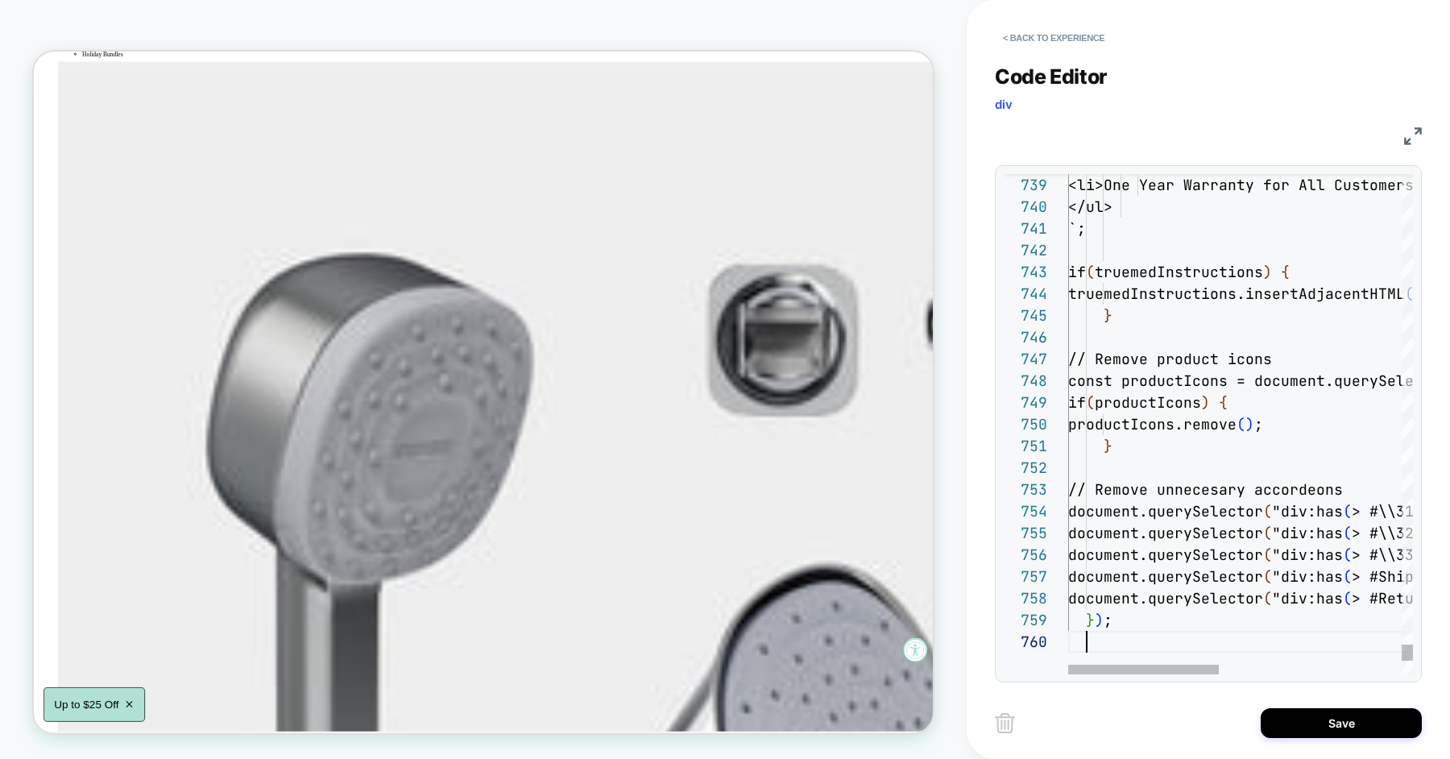
scroll to position [196, 17]
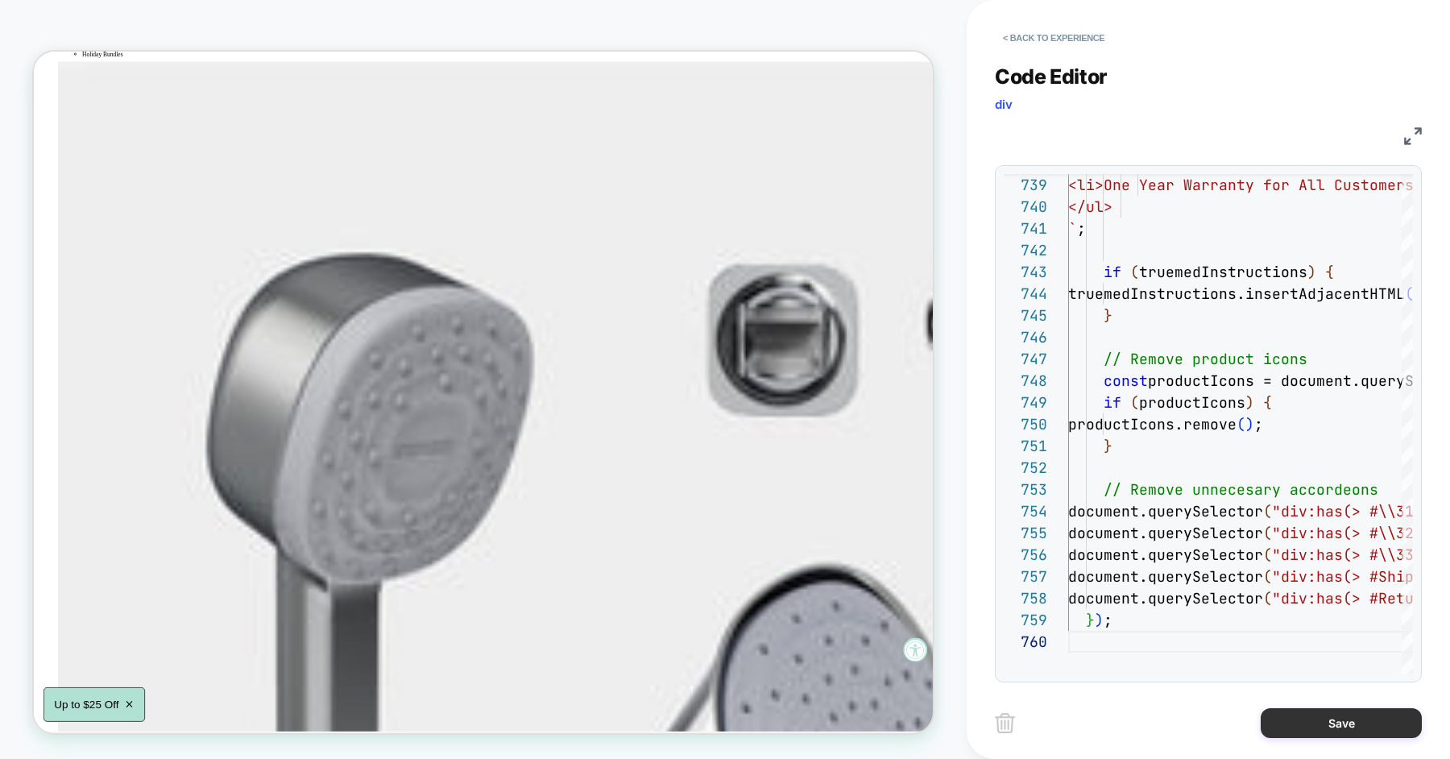
click at [1317, 718] on button "Save" at bounding box center [1341, 723] width 161 height 30
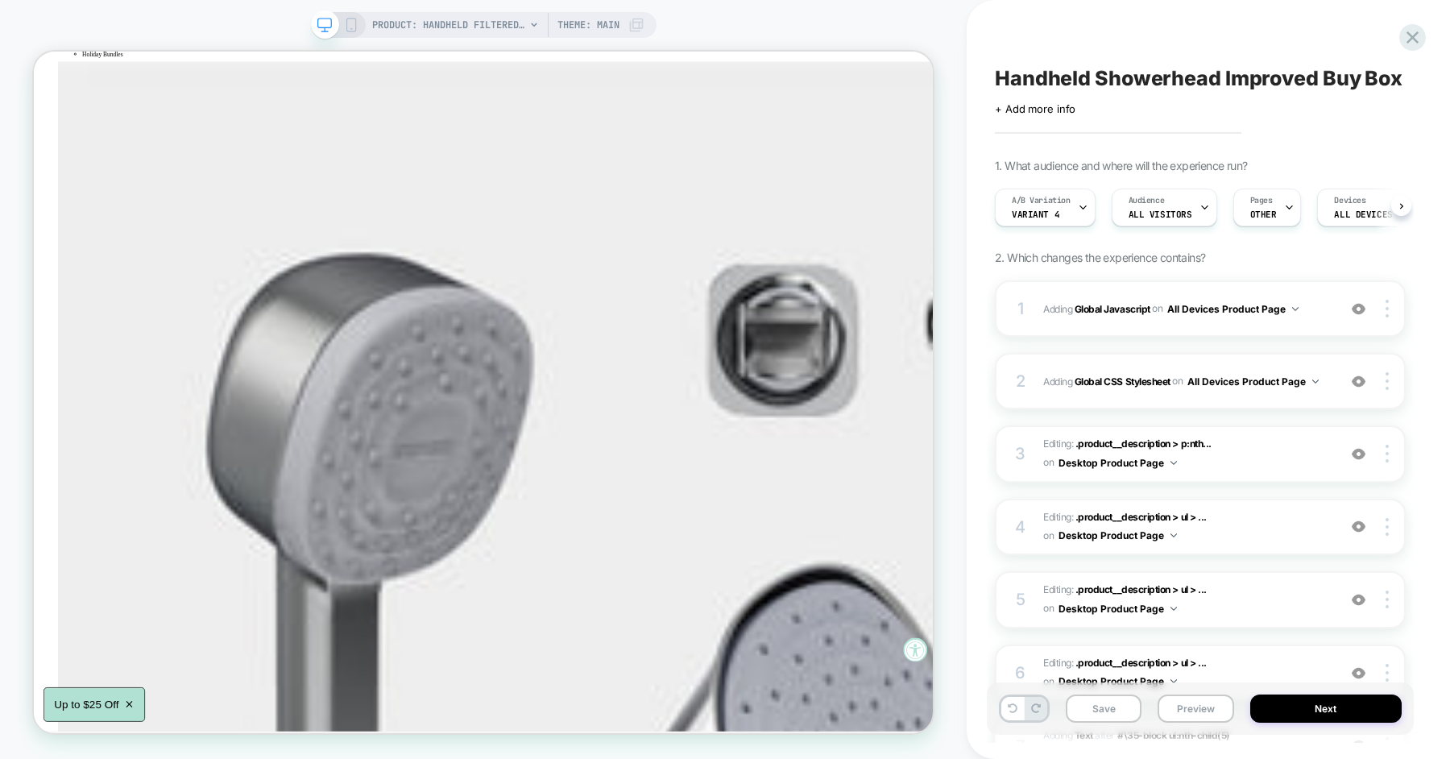
scroll to position [0, 1]
click at [1108, 708] on button "Save" at bounding box center [1104, 709] width 76 height 28
click at [1048, 308] on span "Adding Global Javascript on All Devices Product Page" at bounding box center [1187, 309] width 286 height 20
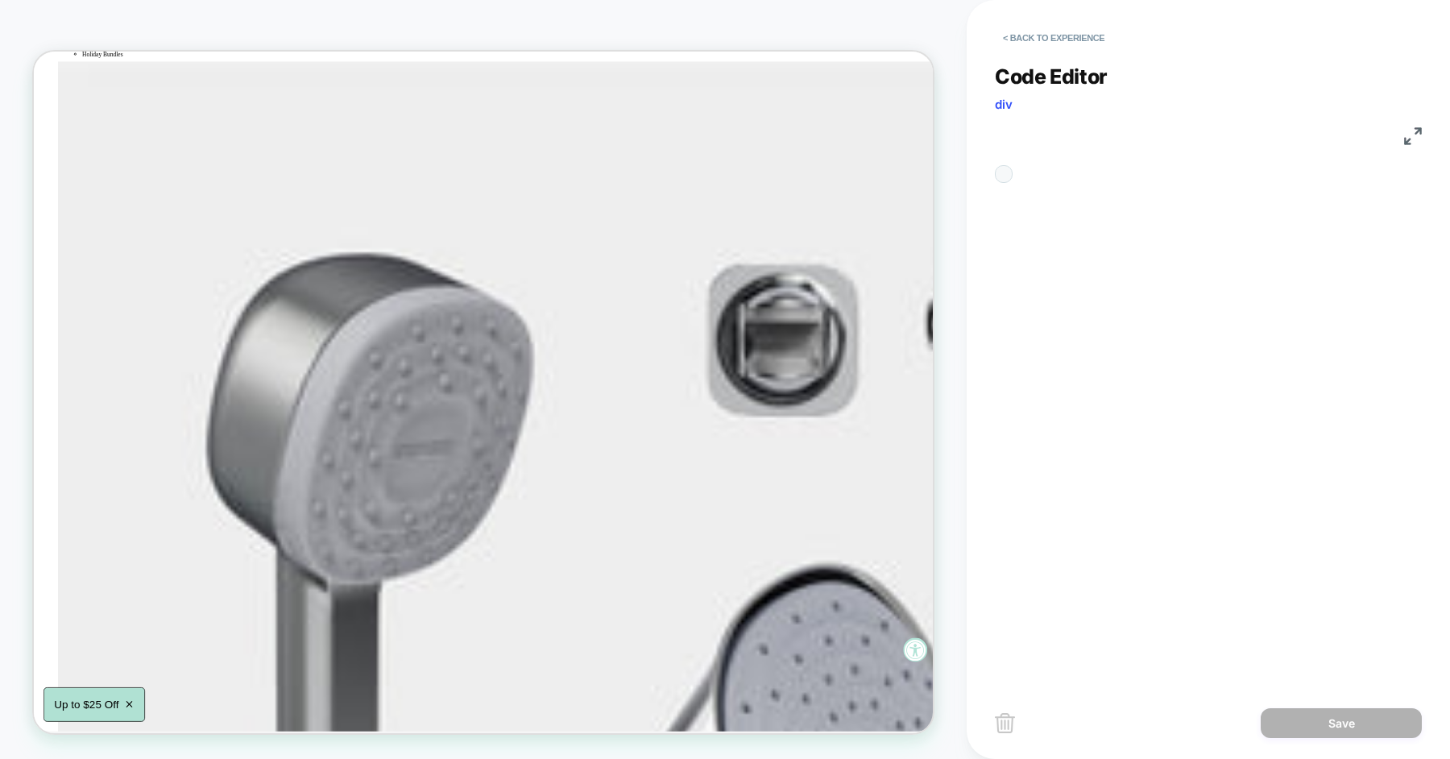
scroll to position [218, 0]
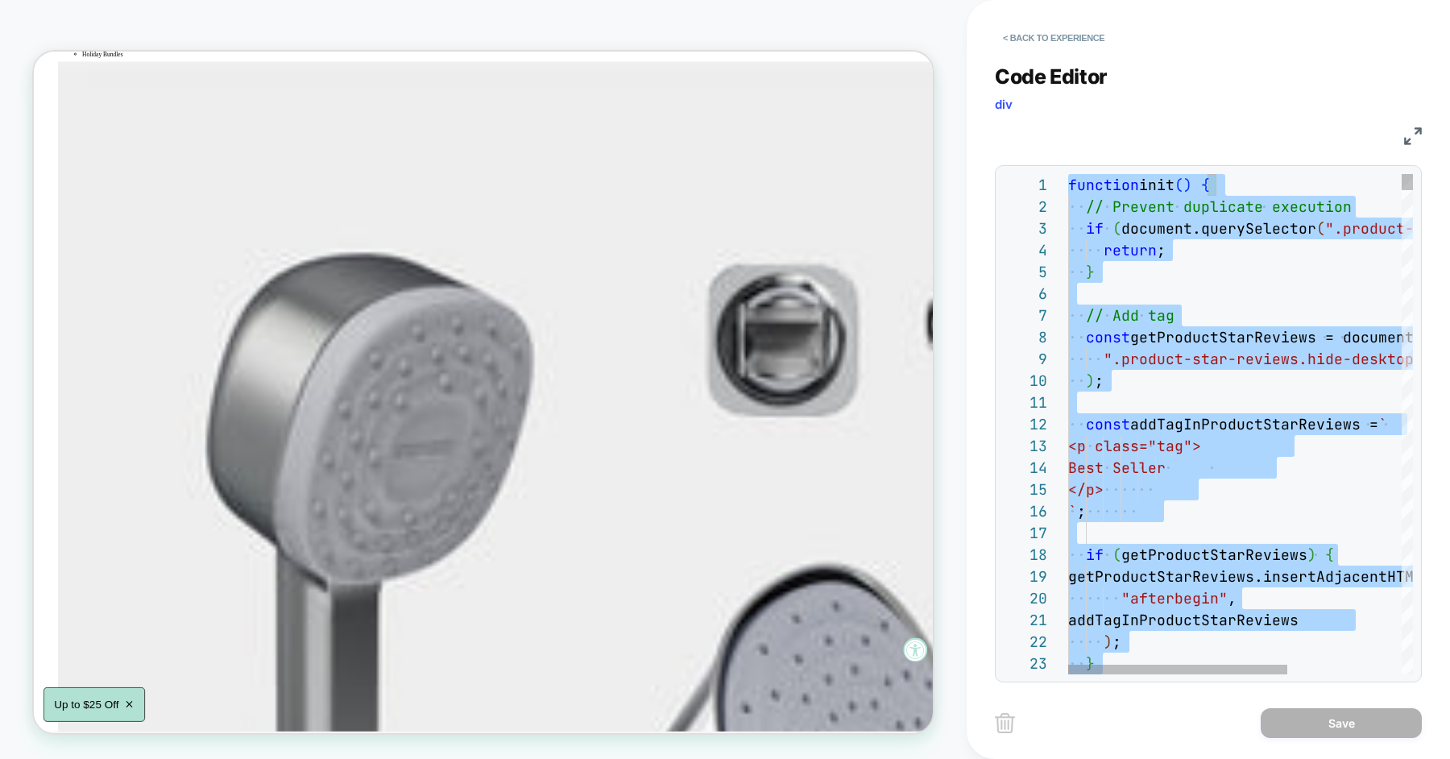
type textarea "**********"
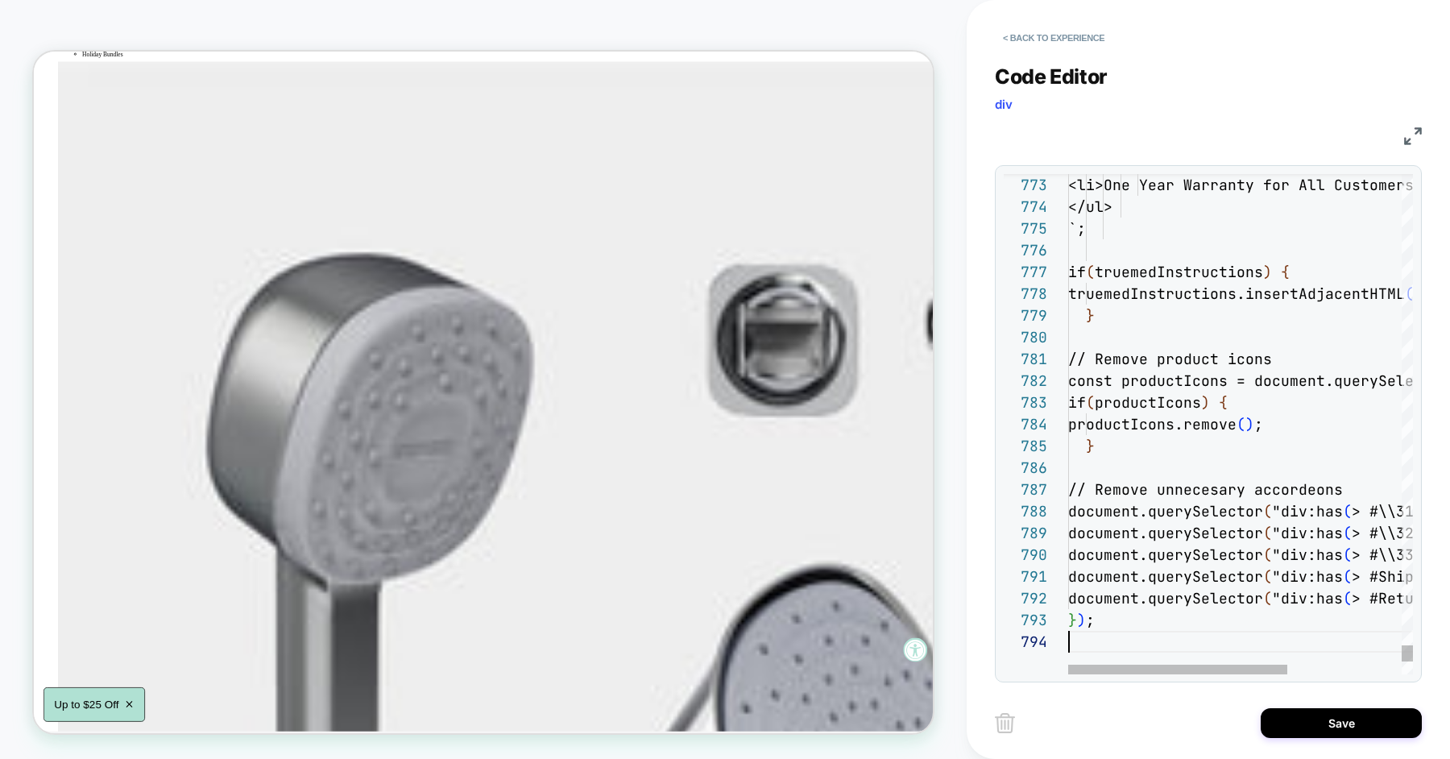
scroll to position [65, 0]
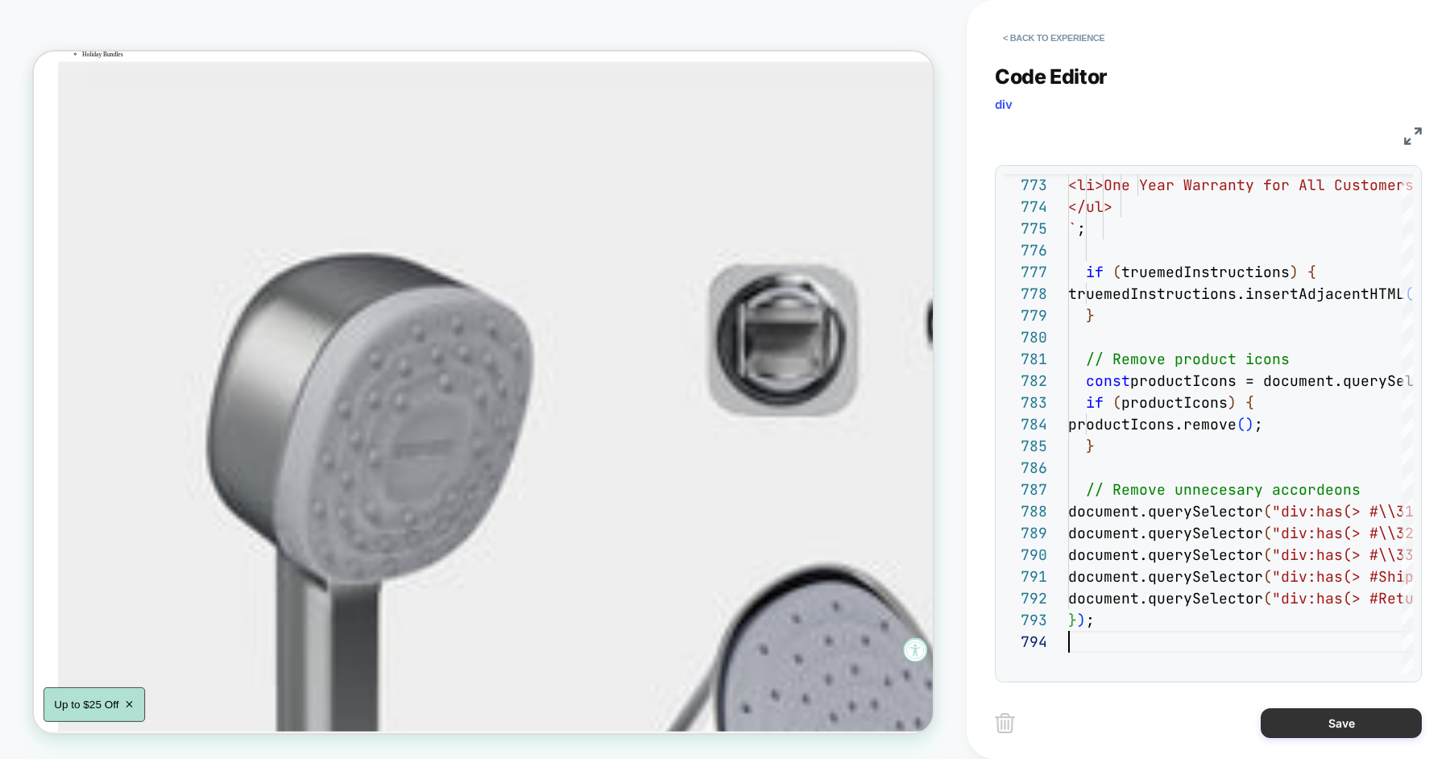
click at [1343, 732] on button "Save" at bounding box center [1341, 723] width 161 height 30
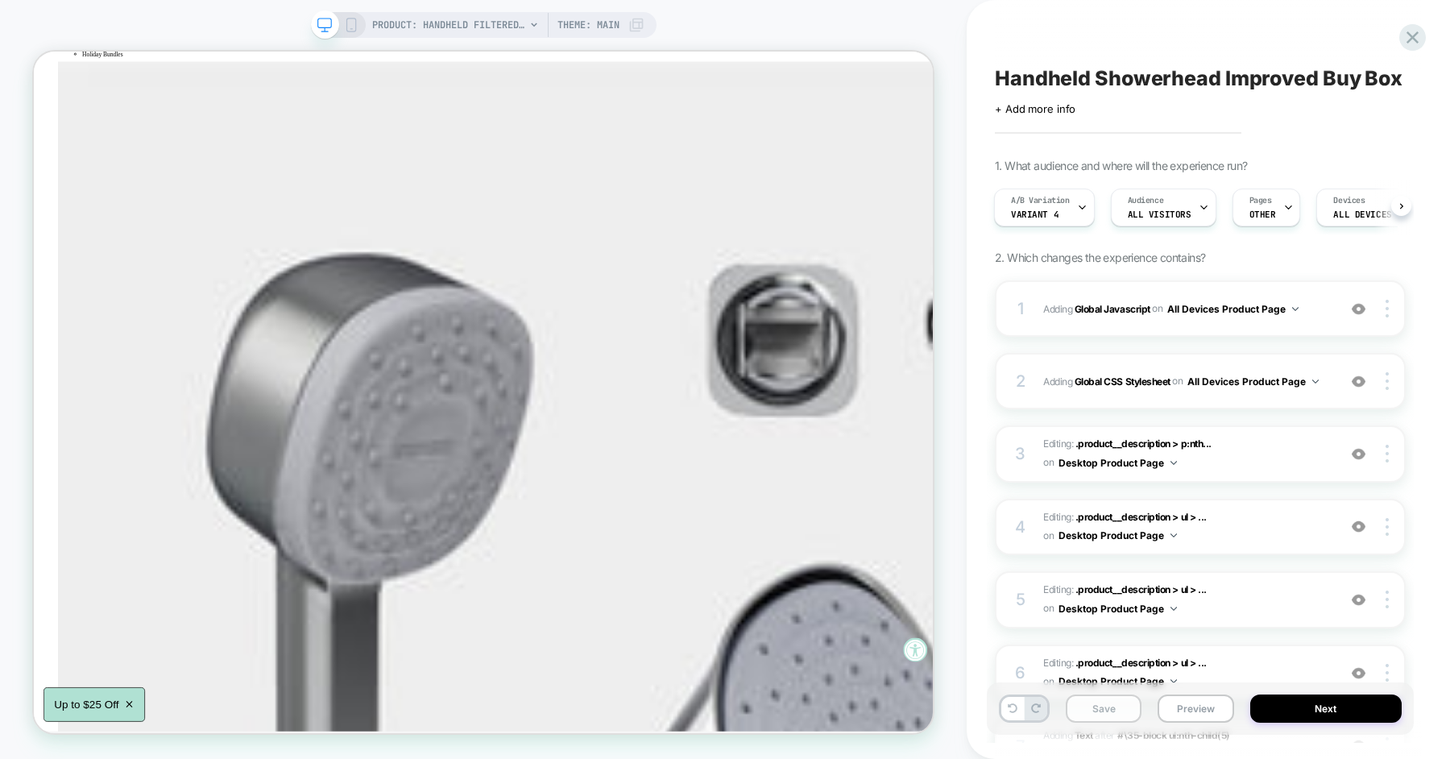
click at [1126, 699] on button "Save" at bounding box center [1104, 709] width 76 height 28
click at [1181, 707] on button "Preview" at bounding box center [1196, 709] width 76 height 28
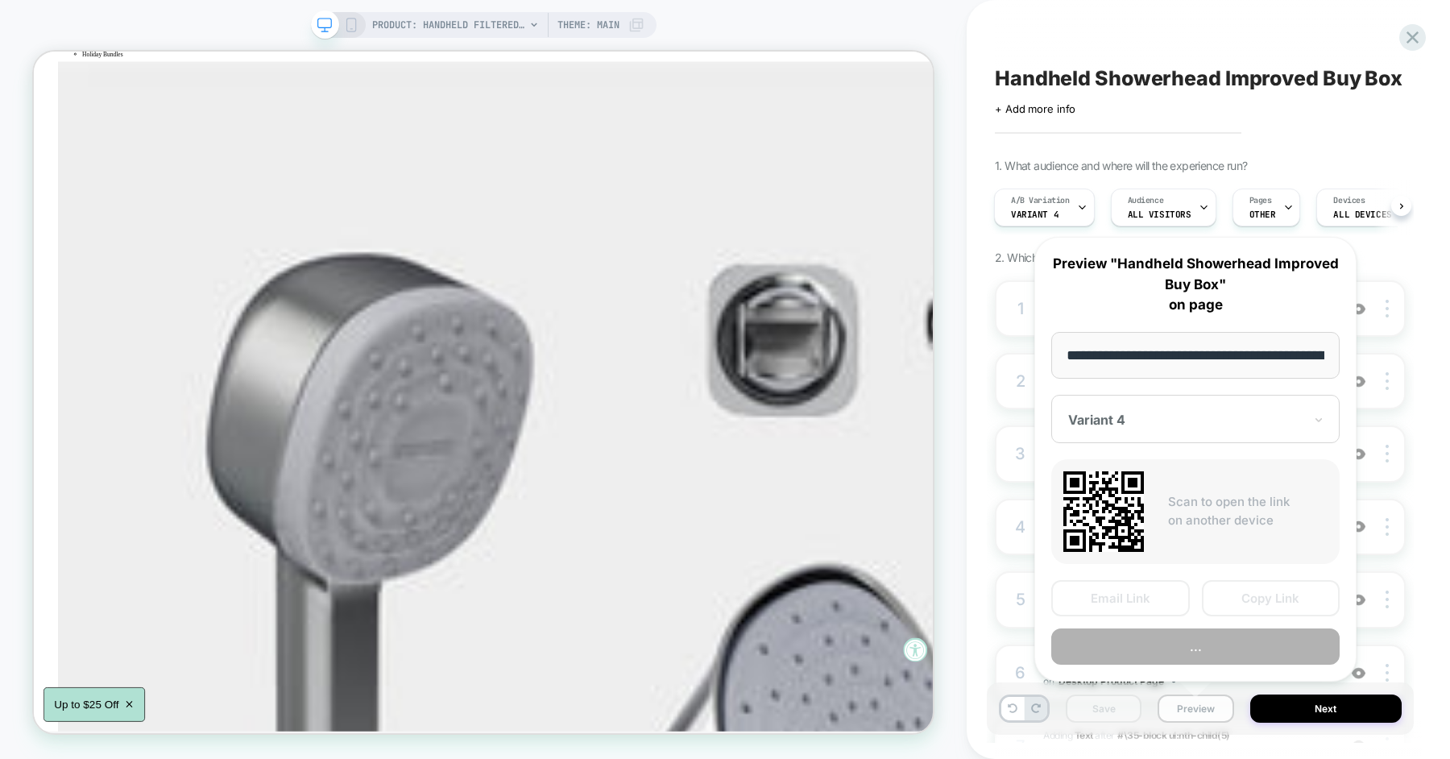
scroll to position [0, 259]
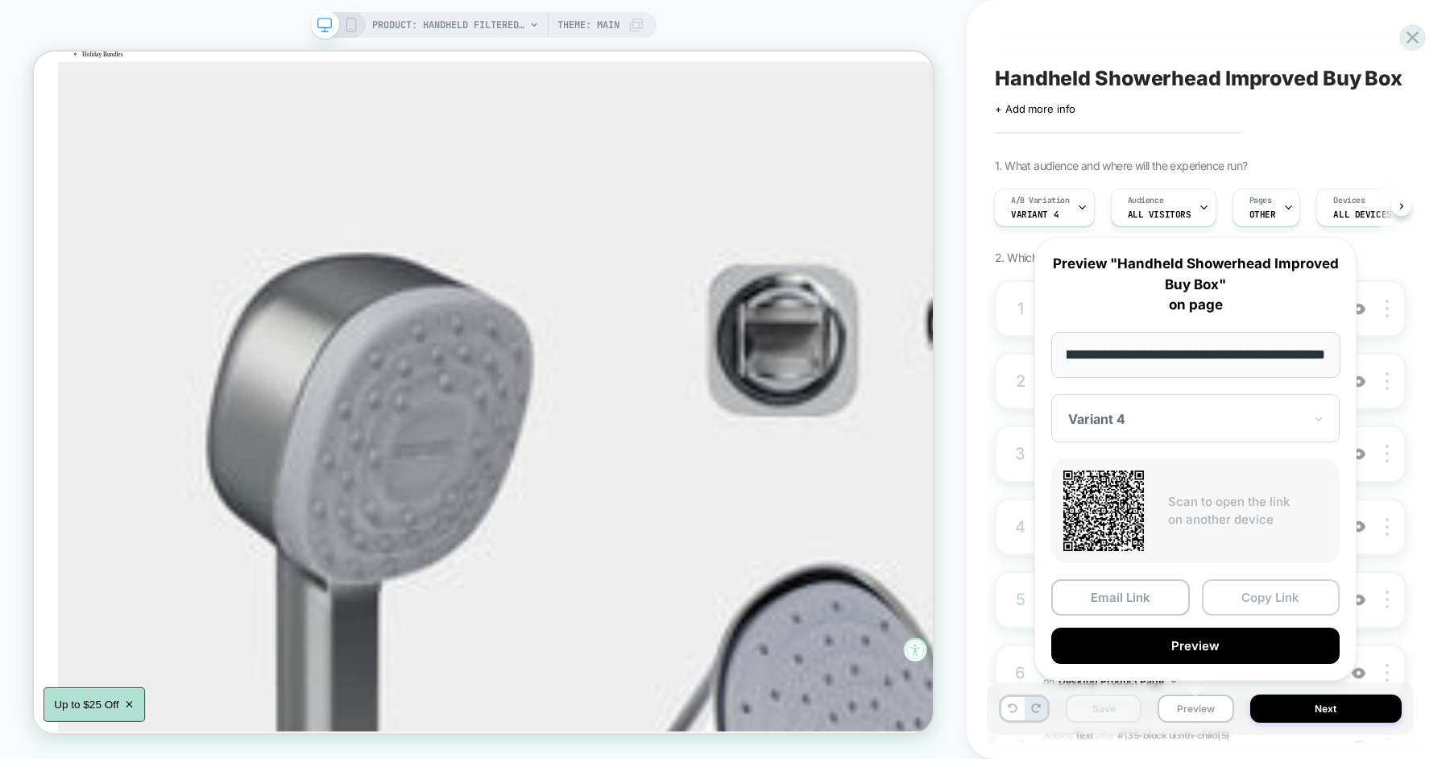
click at [1257, 592] on button "Copy Link" at bounding box center [1271, 597] width 139 height 36
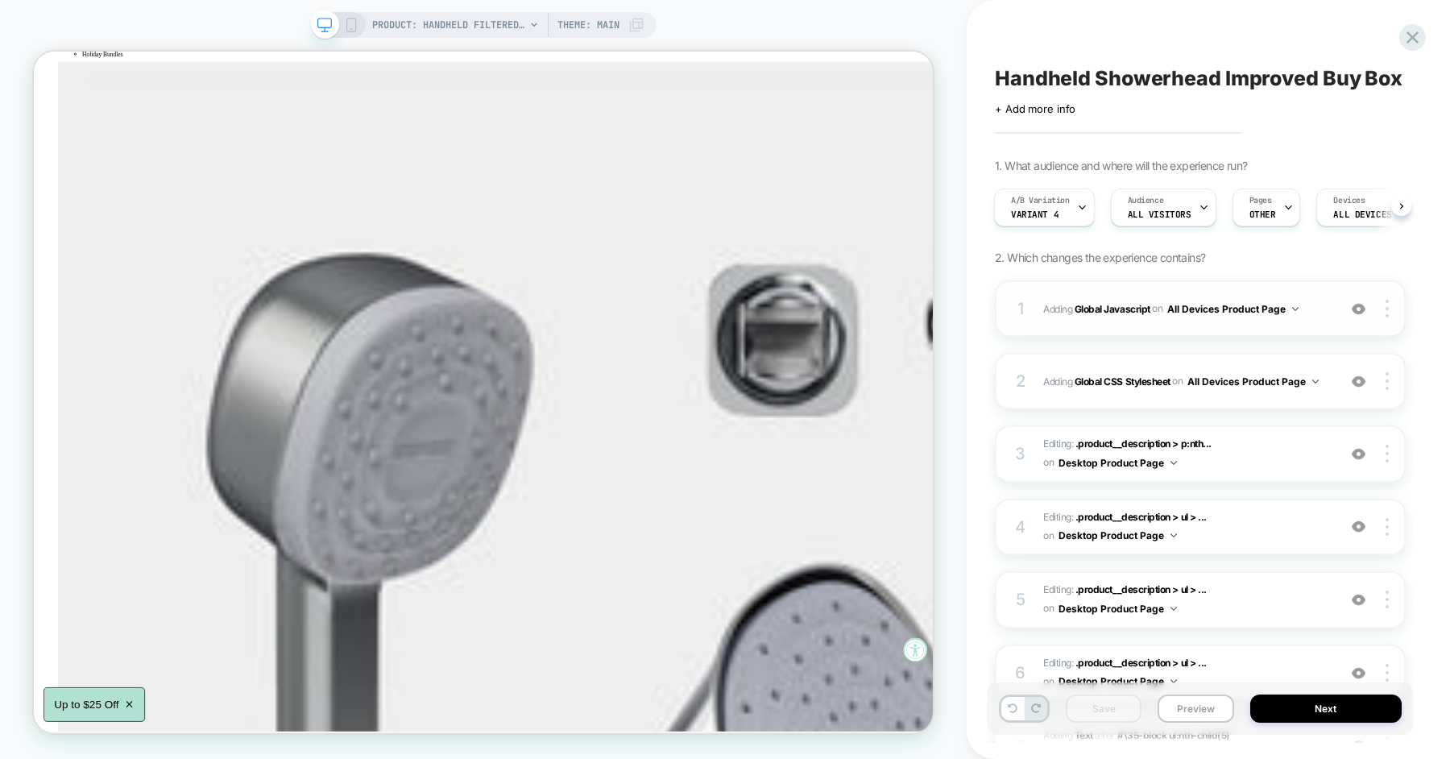
click at [1041, 309] on div "1 Adding Global Javascript on All Devices Product Page Add Before Add After Tar…" at bounding box center [1200, 308] width 411 height 56
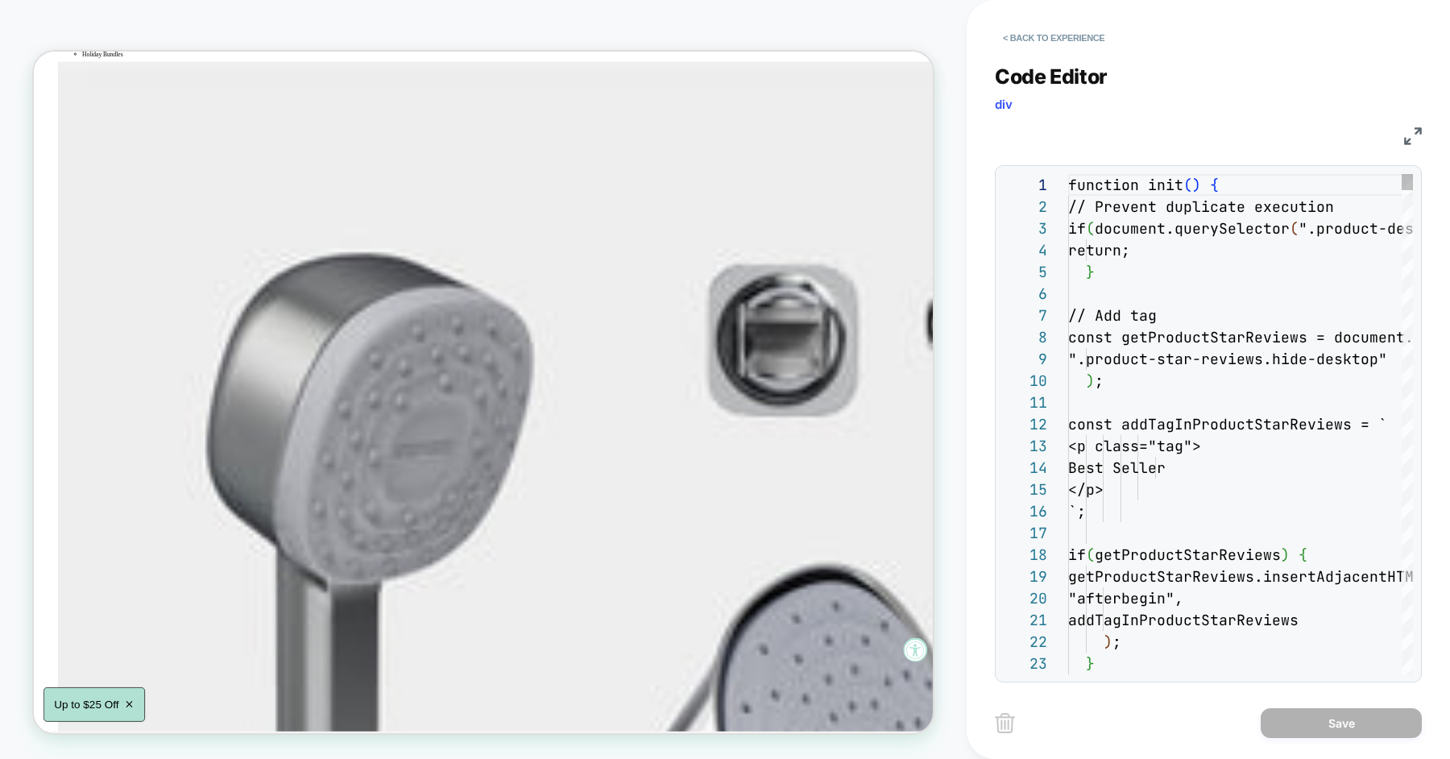
scroll to position [218, 0]
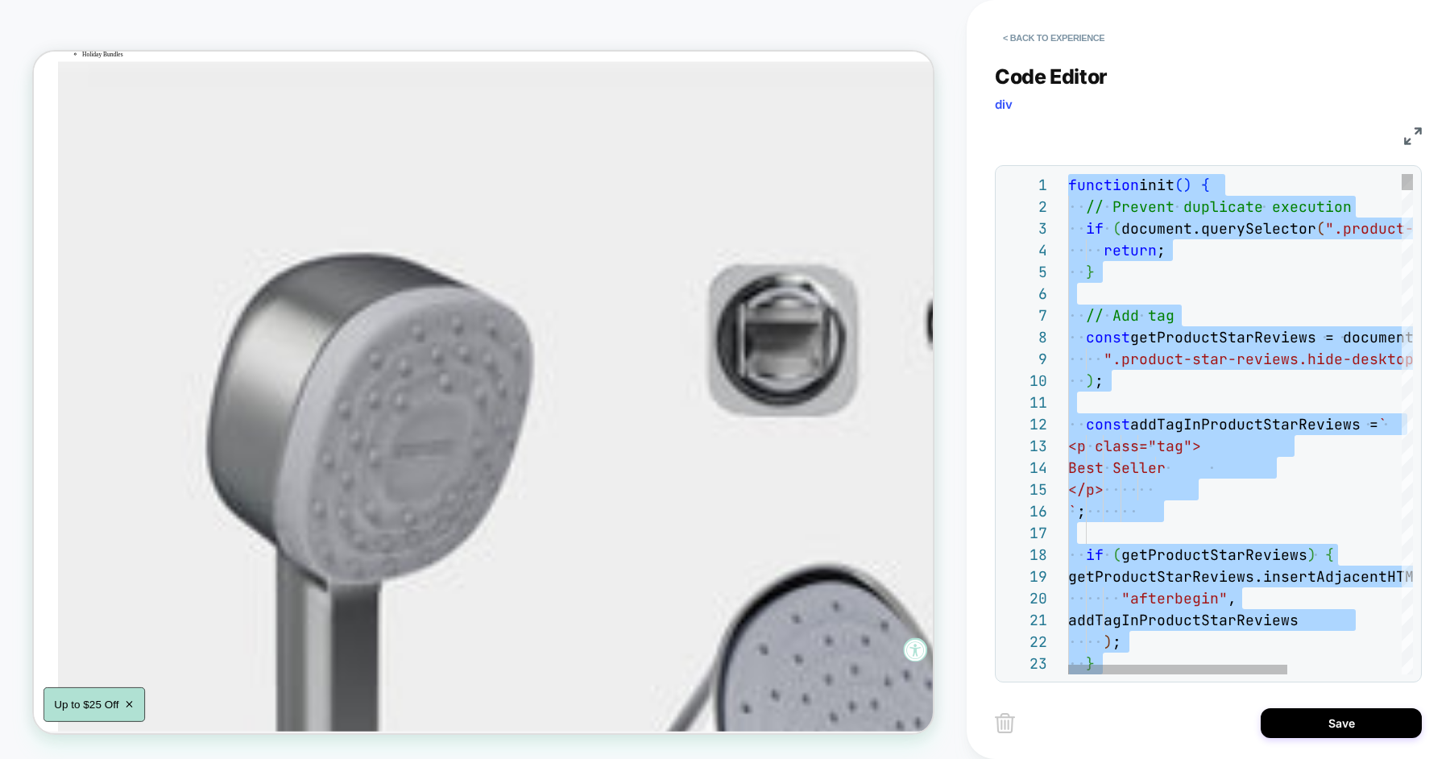
type textarea "**********"
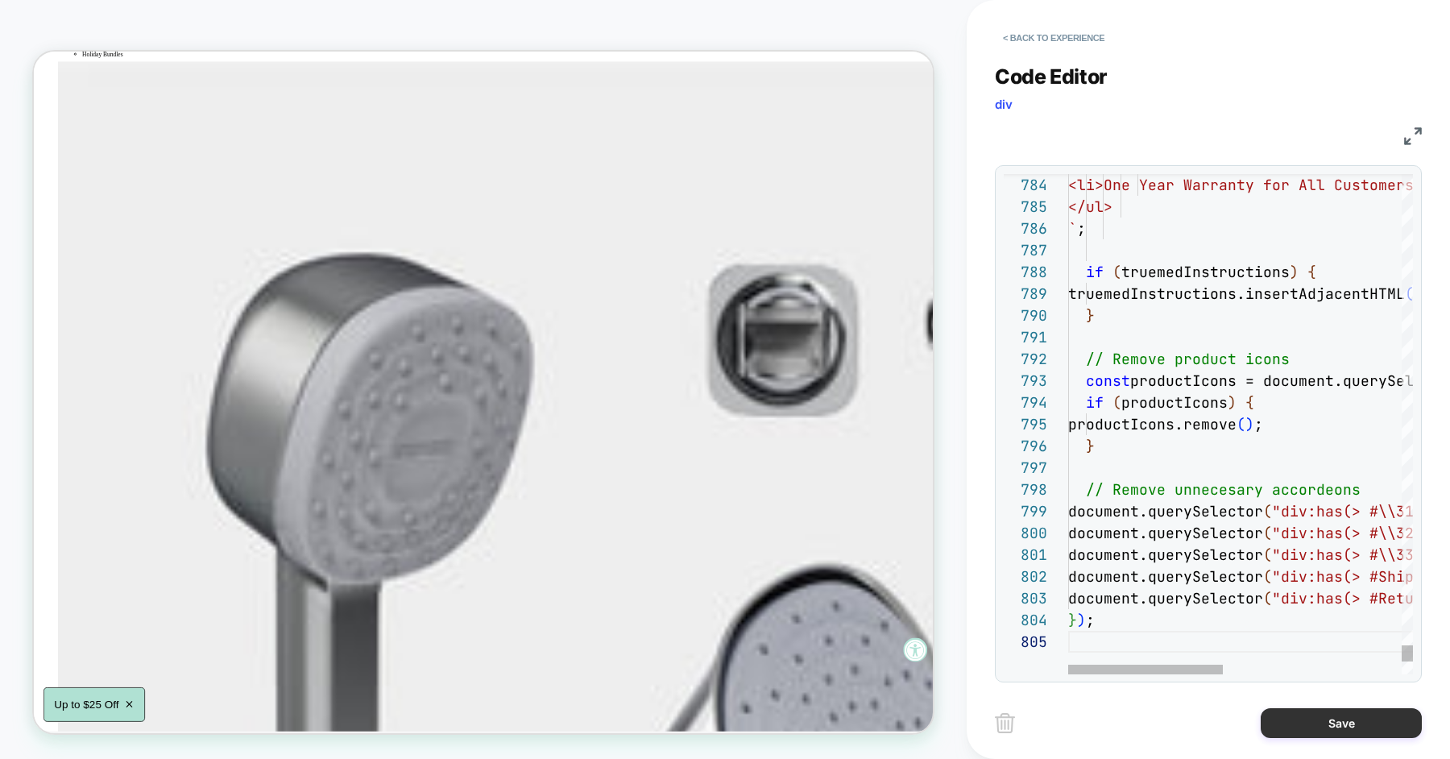
click at [1338, 720] on button "Save" at bounding box center [1341, 723] width 161 height 30
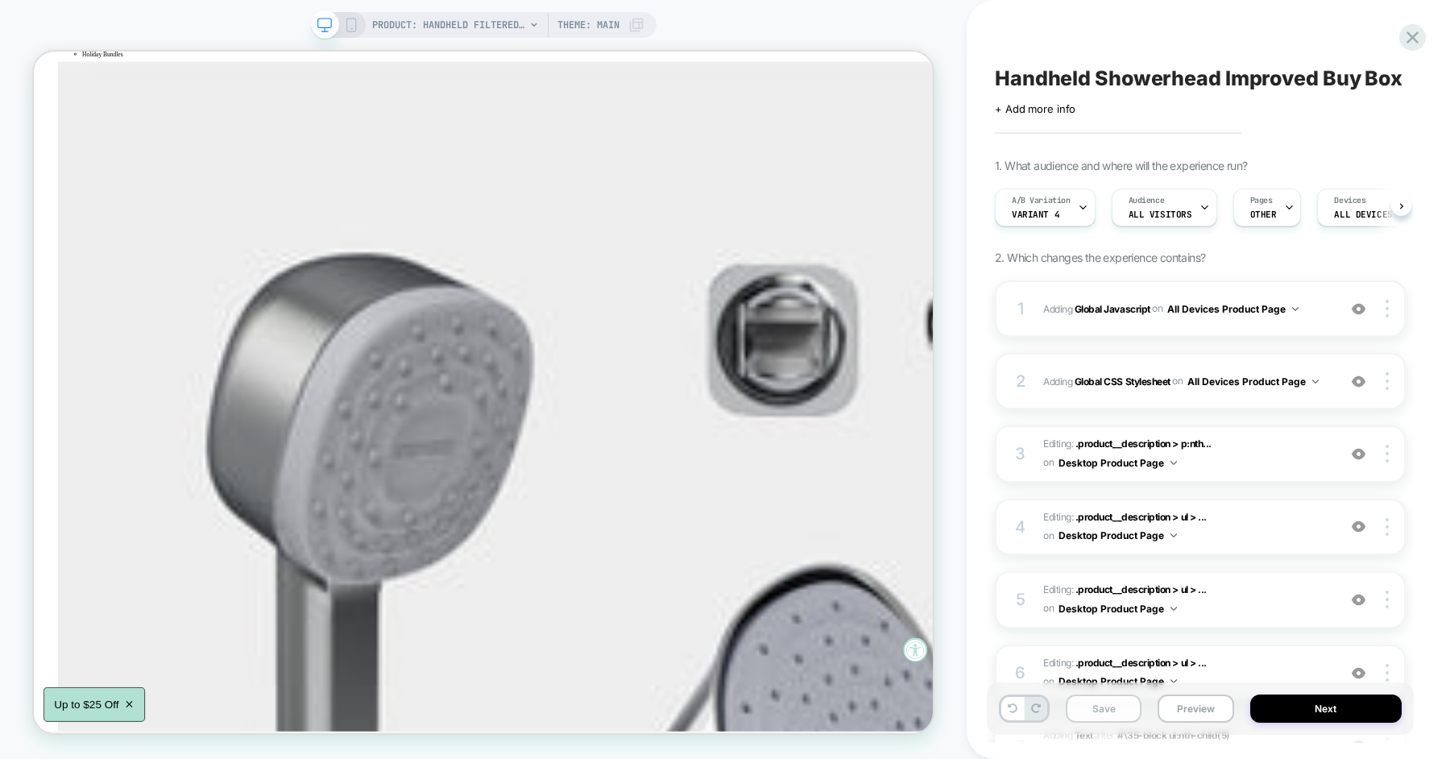
scroll to position [0, 1]
click at [1105, 714] on button "Save" at bounding box center [1104, 709] width 76 height 28
click at [1197, 708] on button "Preview" at bounding box center [1196, 709] width 76 height 28
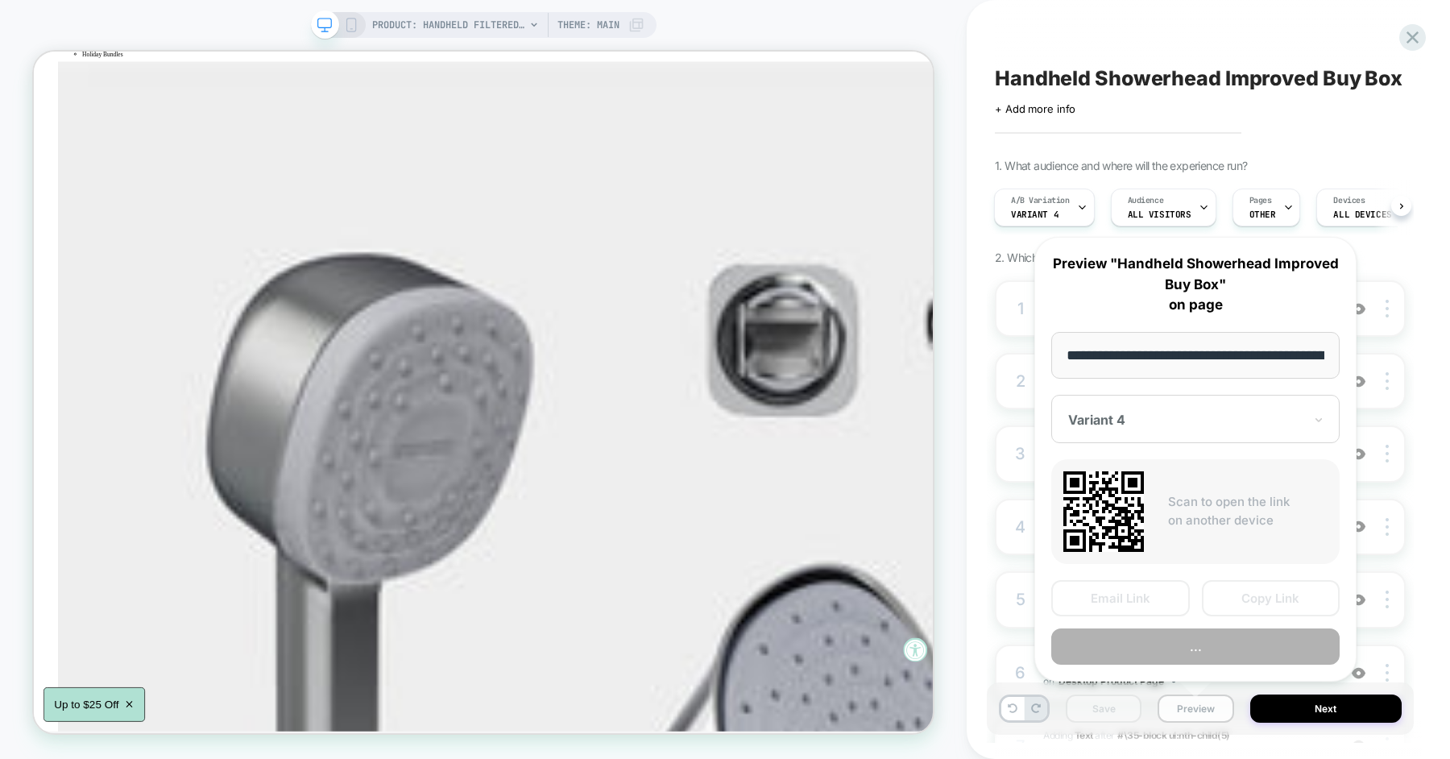
scroll to position [0, 259]
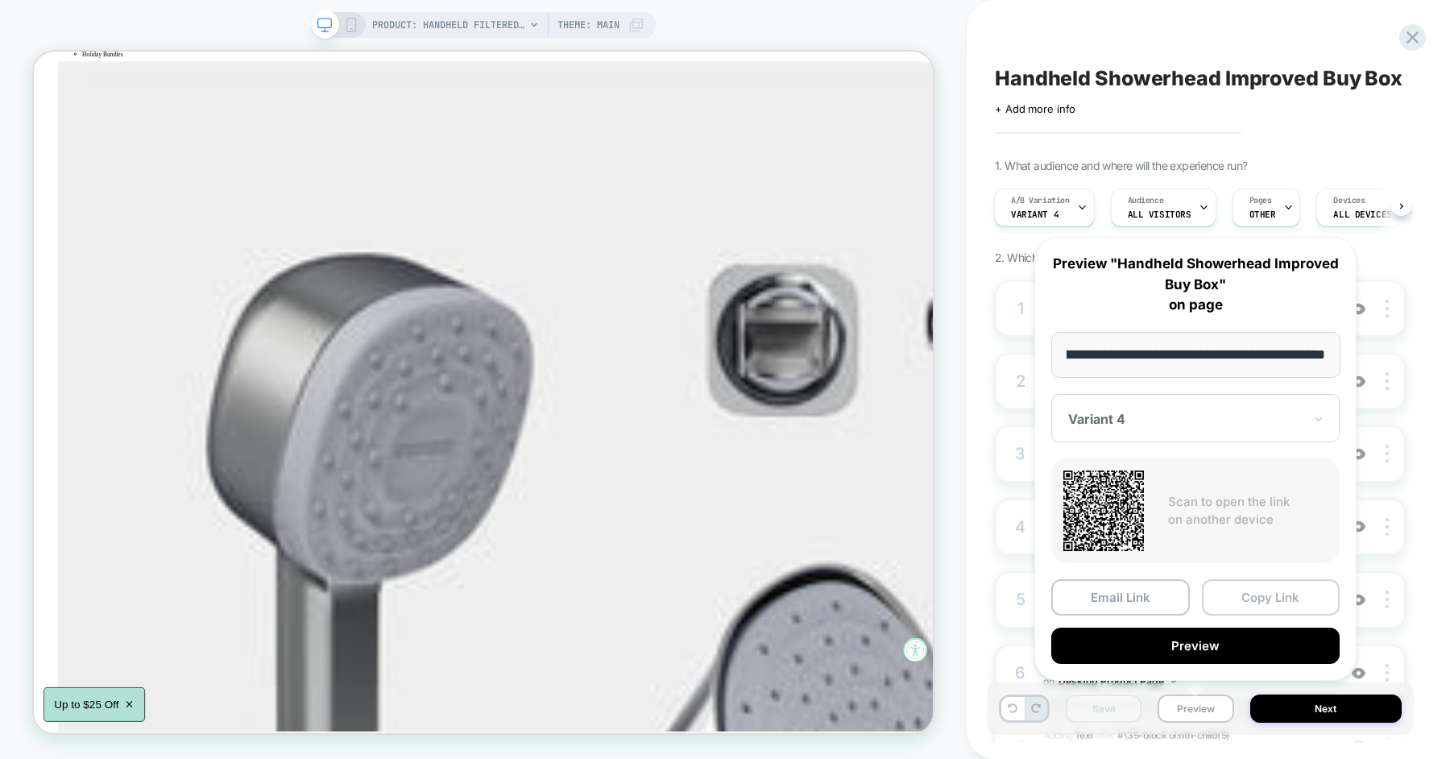
click at [1230, 603] on button "Copy Link" at bounding box center [1271, 597] width 139 height 36
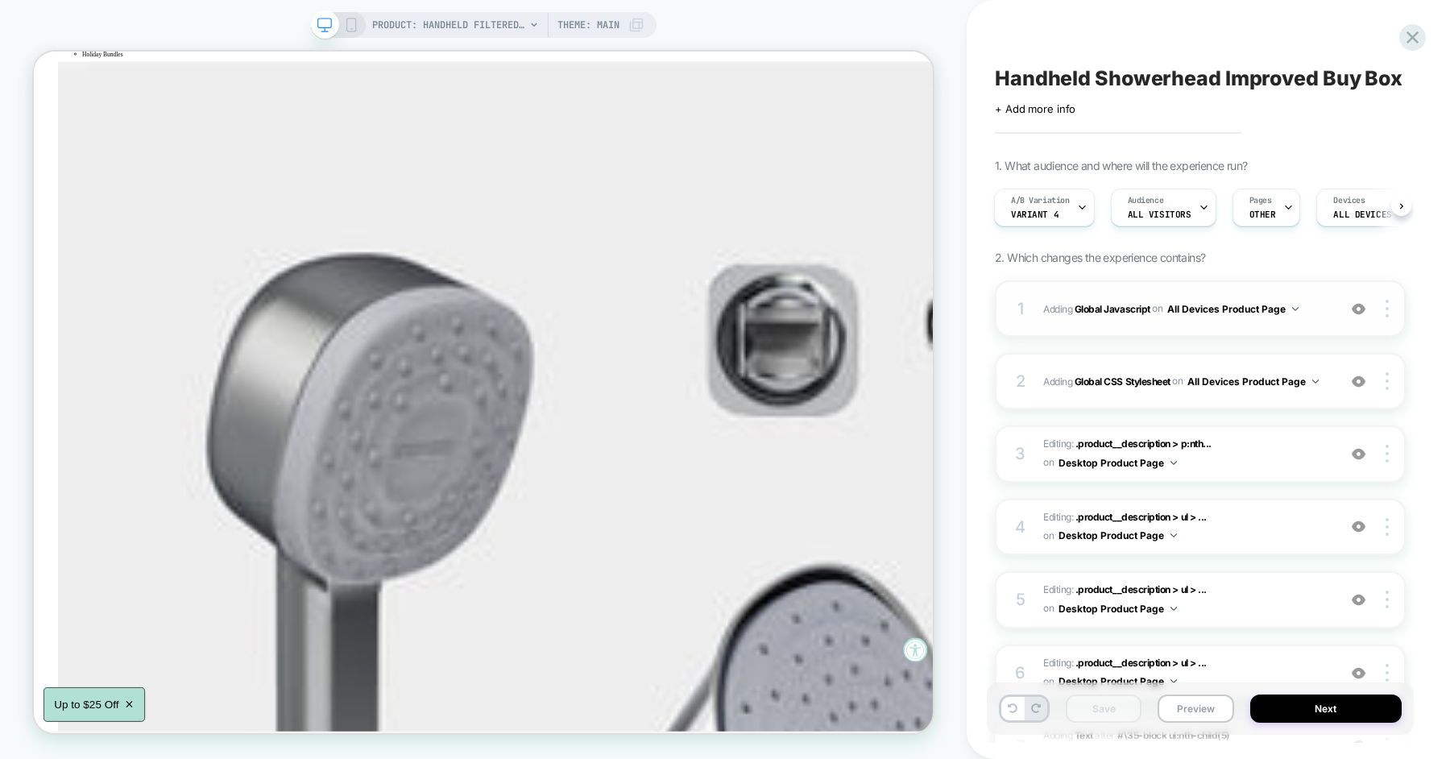
click at [1056, 313] on span "Adding Global Javascript on All Devices Product Page" at bounding box center [1187, 309] width 286 height 20
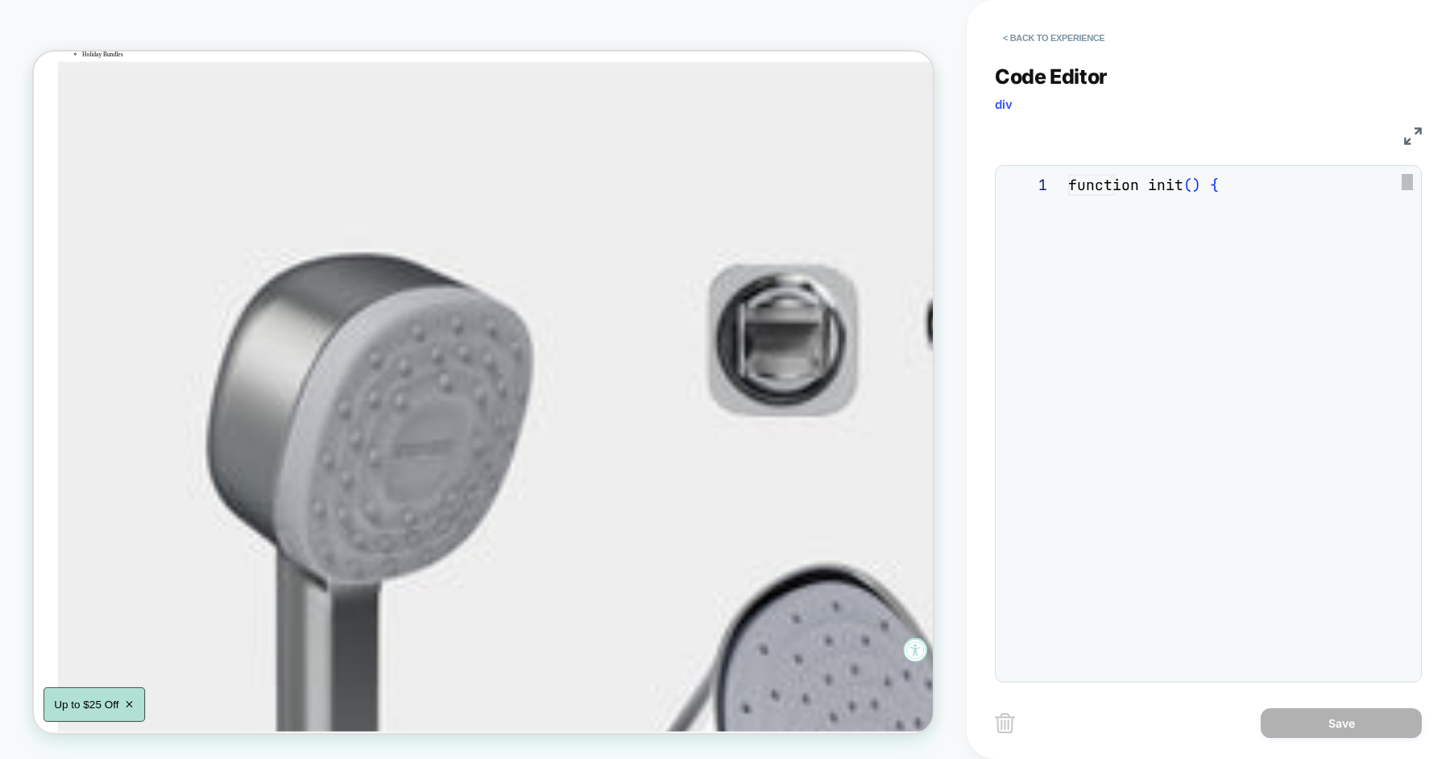
scroll to position [218, 0]
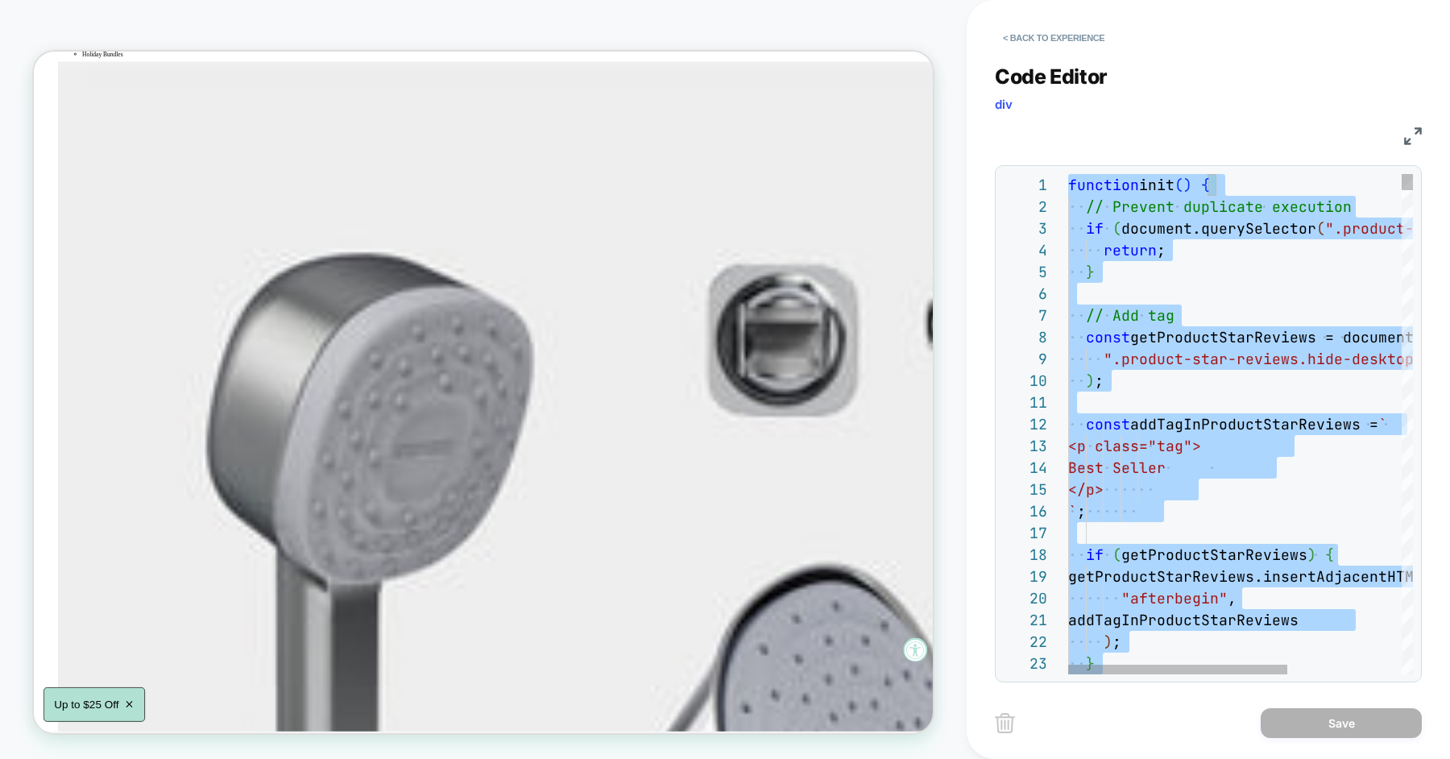
type textarea "**********"
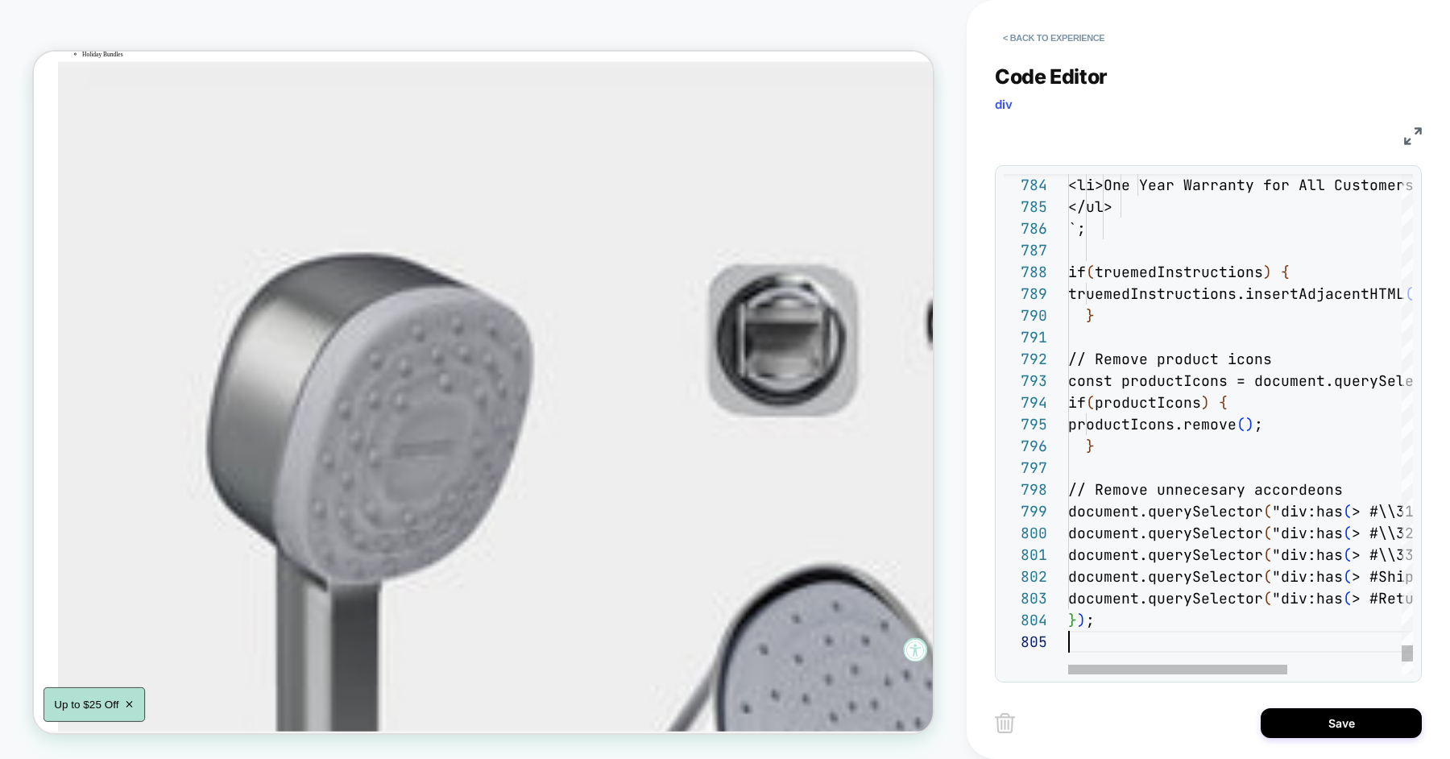
scroll to position [87, 0]
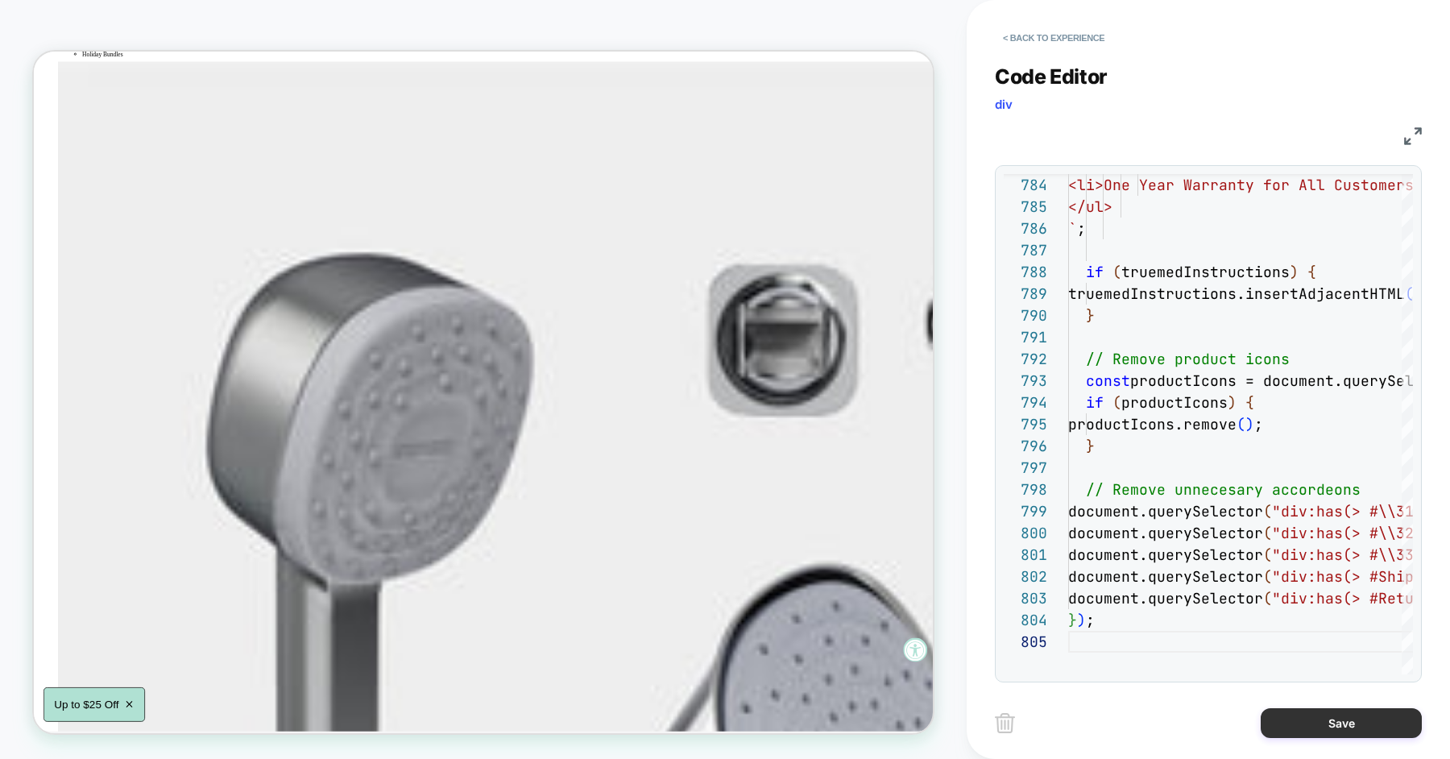
click at [1297, 727] on button "Save" at bounding box center [1341, 723] width 161 height 30
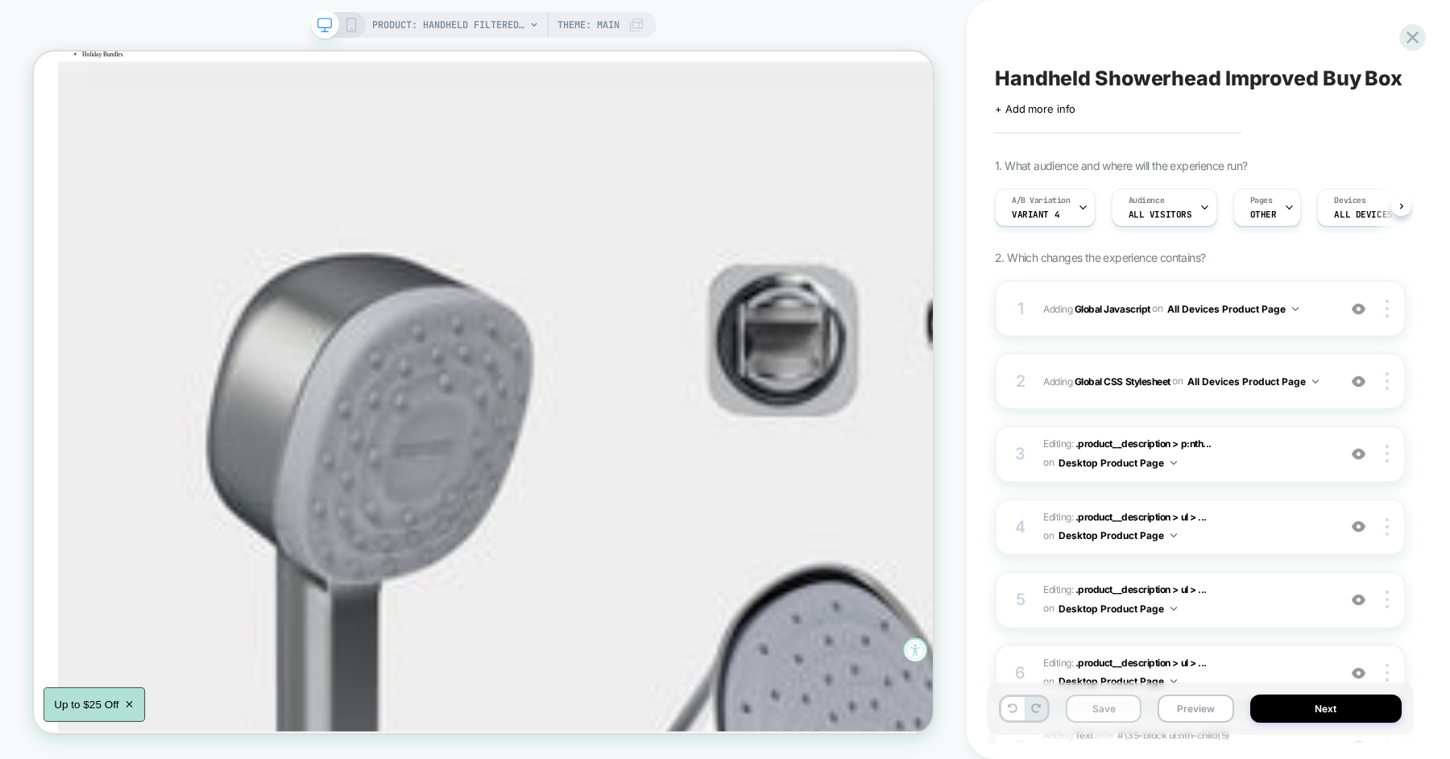
scroll to position [0, 1]
click at [1118, 705] on button "Save" at bounding box center [1104, 709] width 76 height 28
click at [1177, 714] on button "Preview" at bounding box center [1196, 709] width 76 height 28
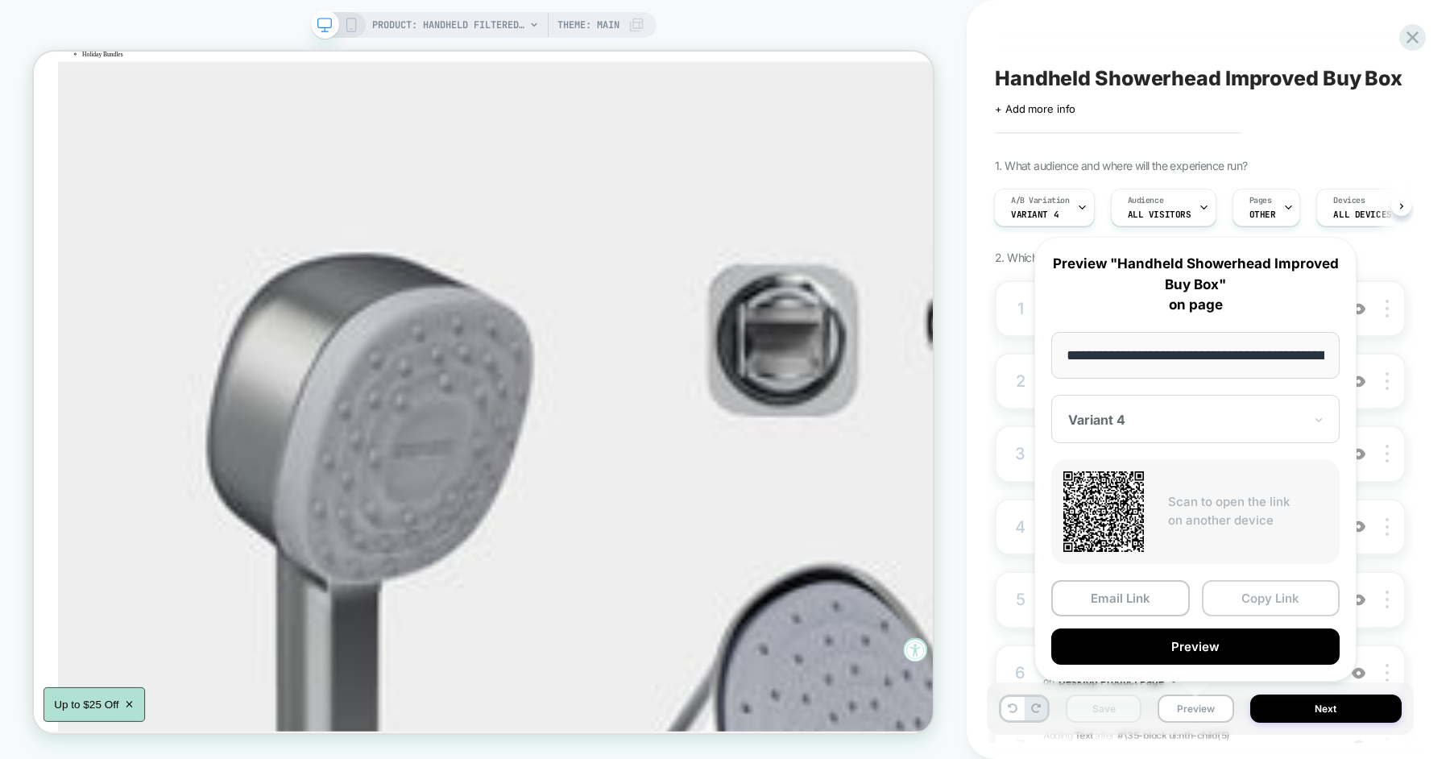
scroll to position [0, 259]
click at [1243, 600] on button "Copy Link" at bounding box center [1271, 597] width 139 height 36
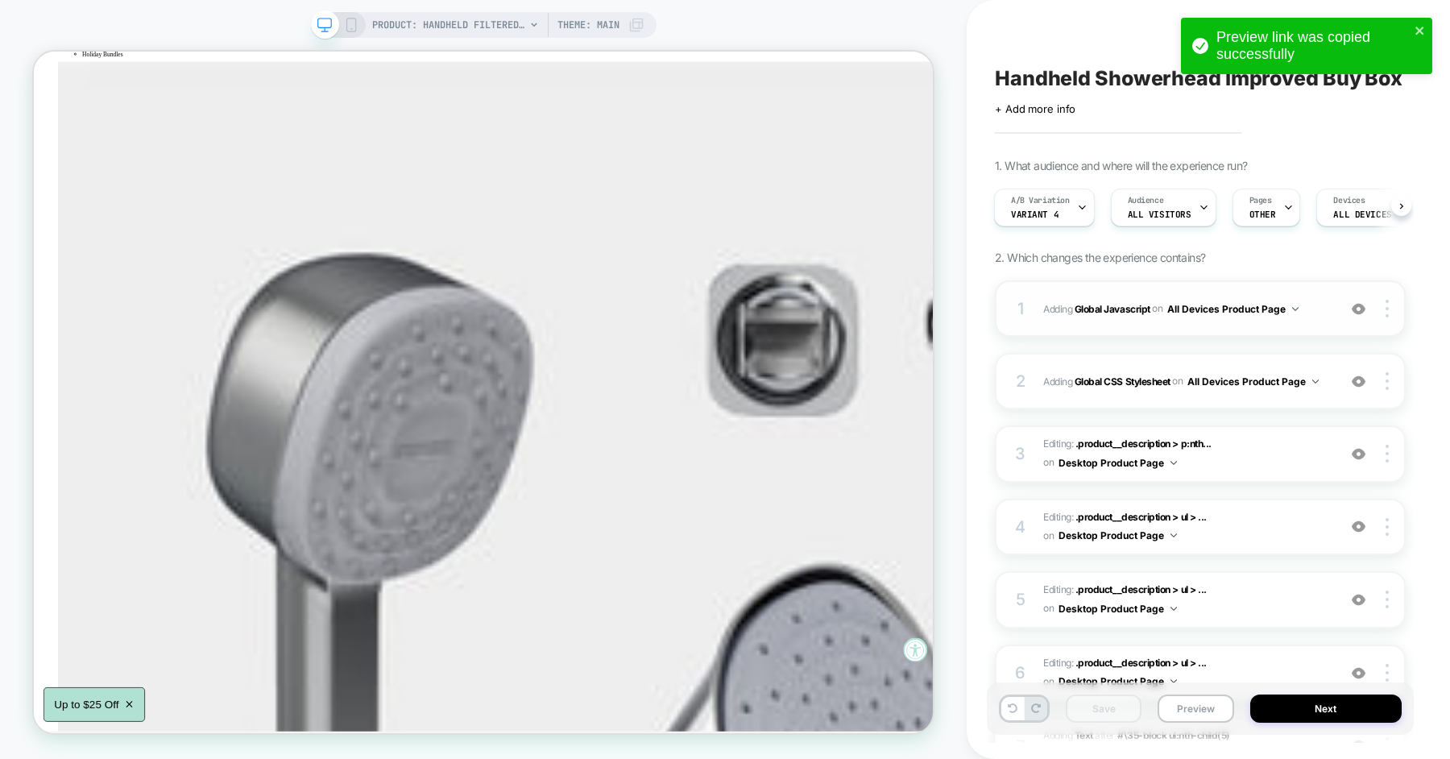
click at [1038, 298] on div "1 Adding Global Javascript on All Devices Product Page Add Before Add After Tar…" at bounding box center [1200, 308] width 411 height 56
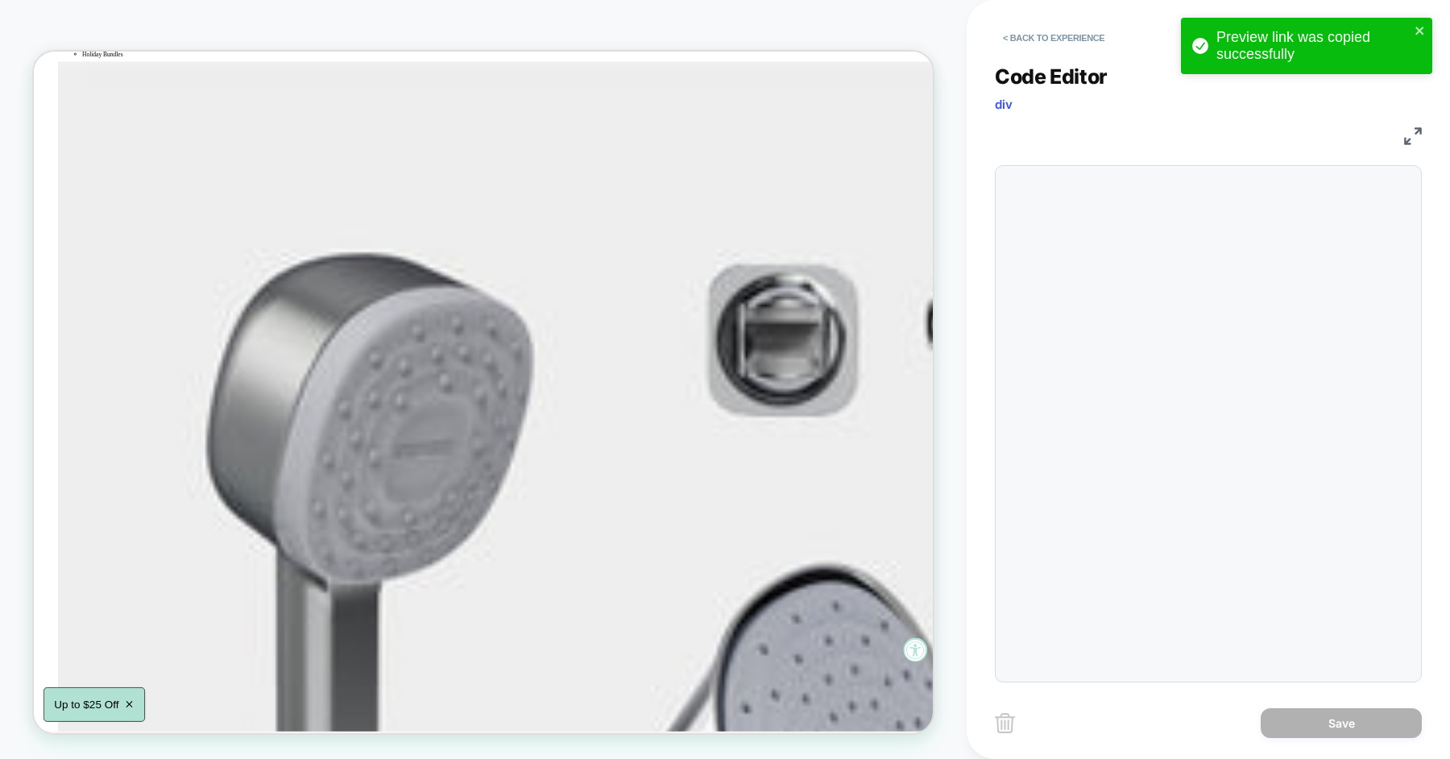
scroll to position [218, 0]
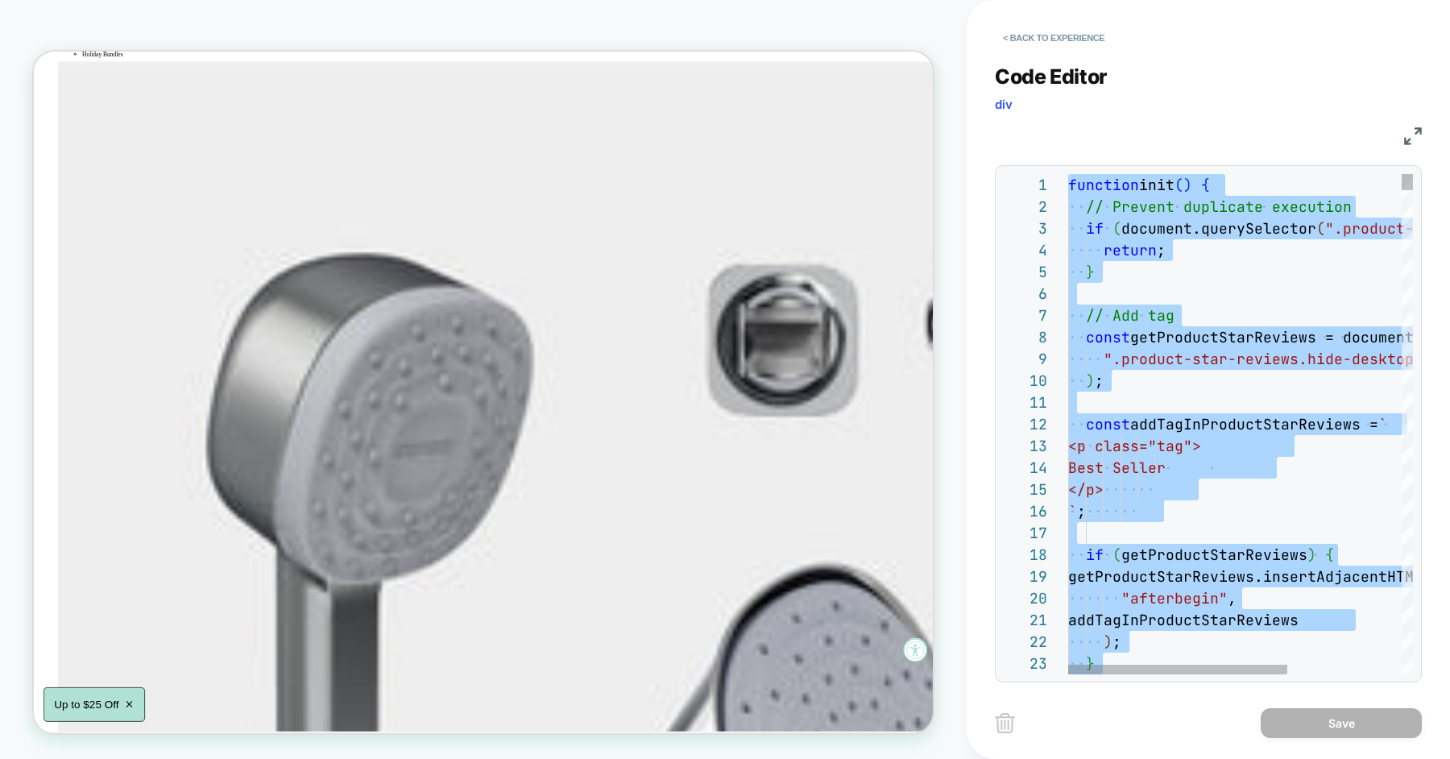
type textarea "**********"
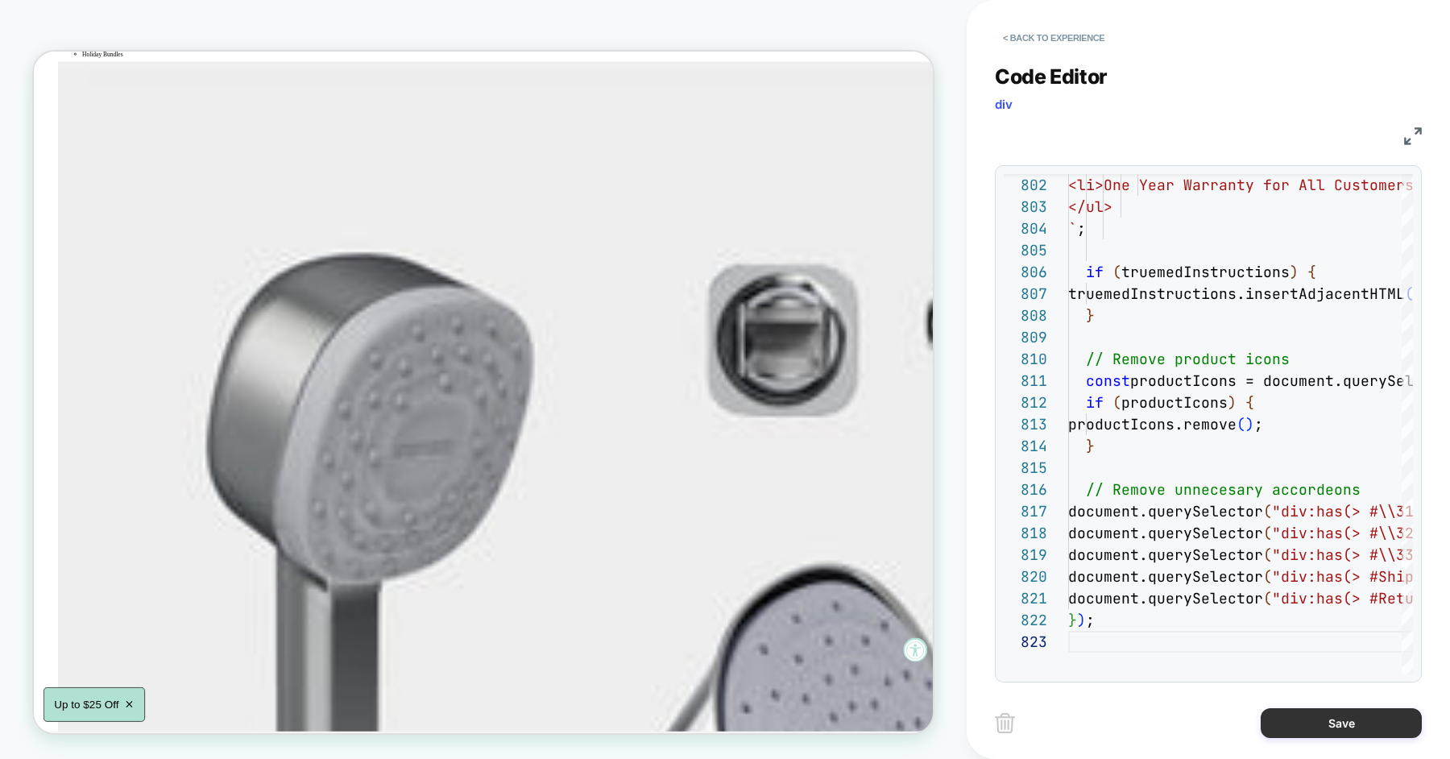
click at [1319, 718] on button "Save" at bounding box center [1341, 723] width 161 height 30
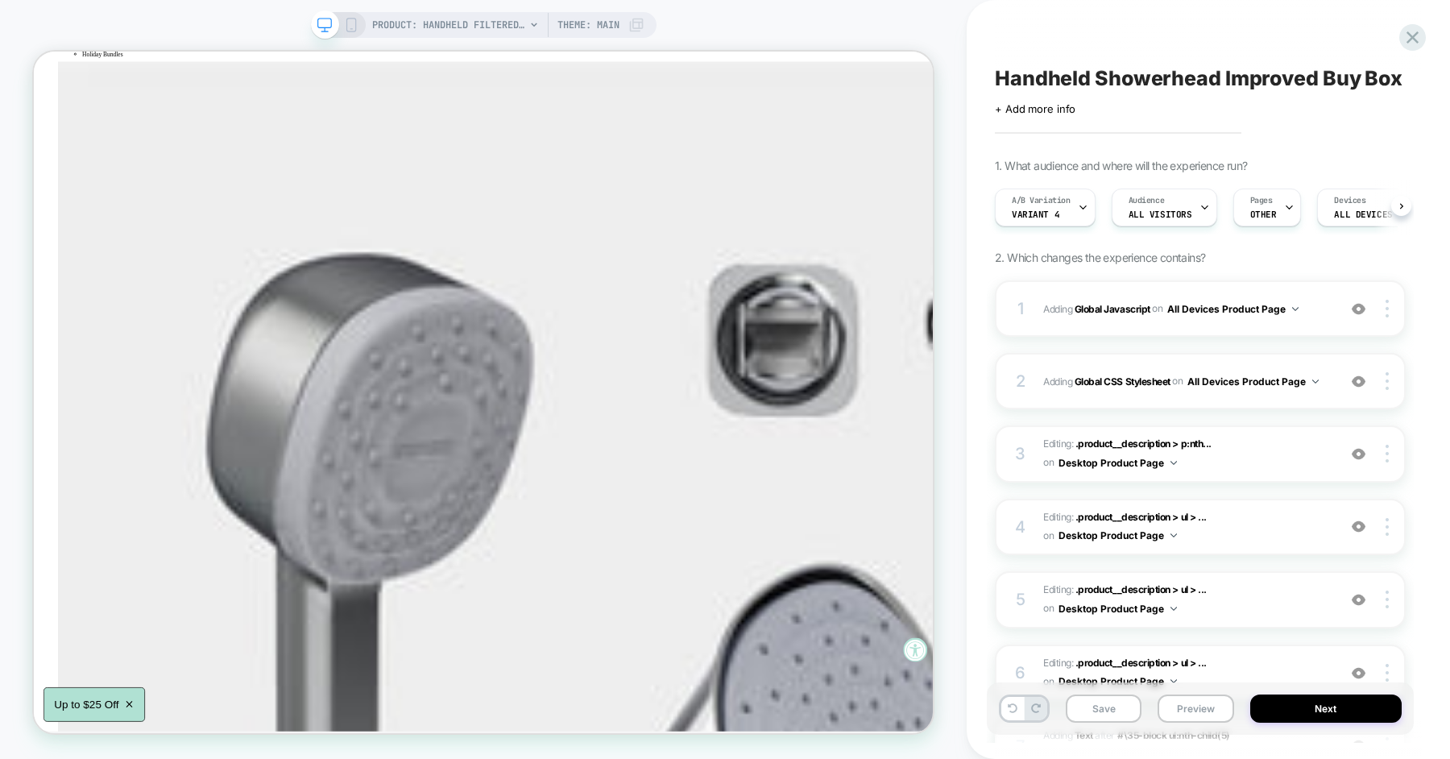
scroll to position [0, 1]
click at [1106, 700] on button "Save" at bounding box center [1104, 709] width 76 height 28
click at [1189, 707] on button "Preview" at bounding box center [1196, 709] width 76 height 28
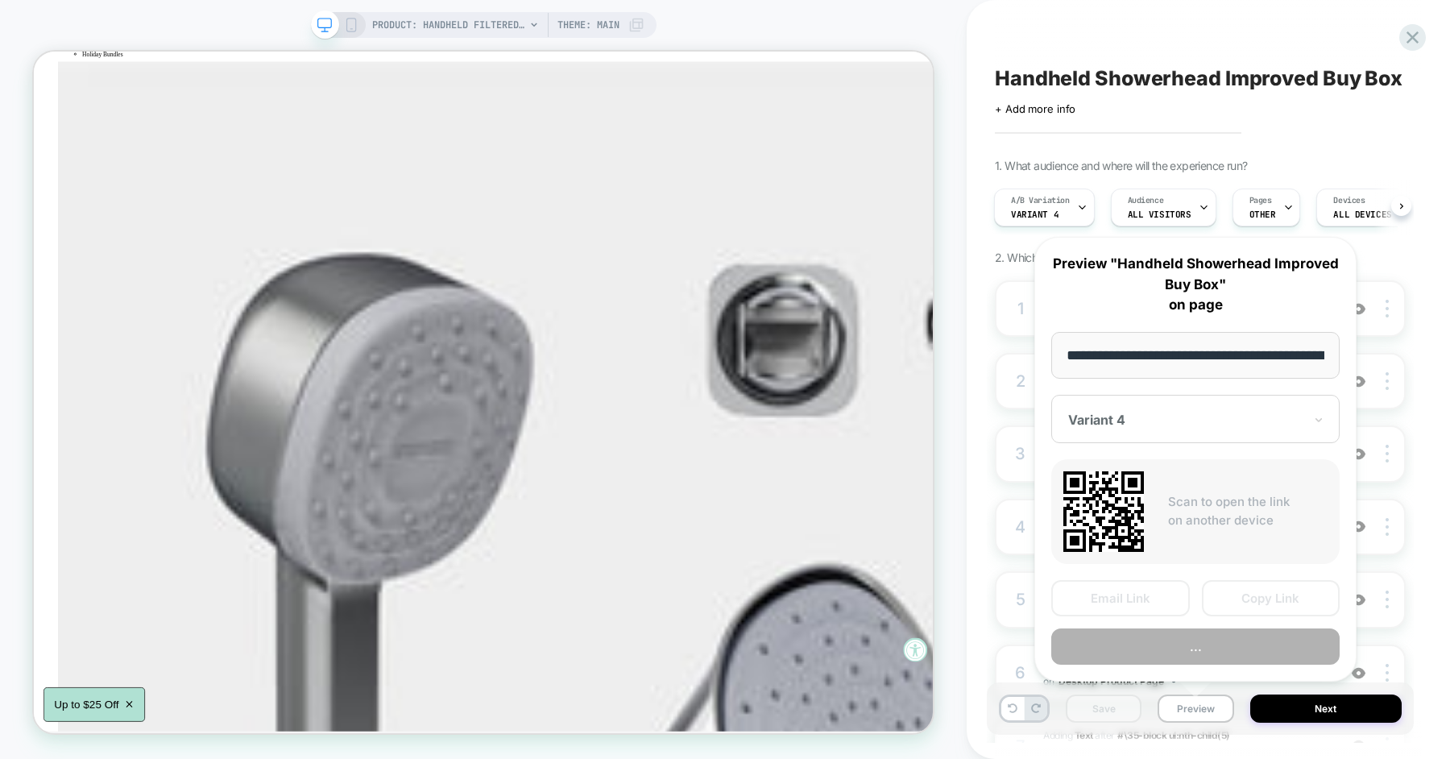
scroll to position [0, 259]
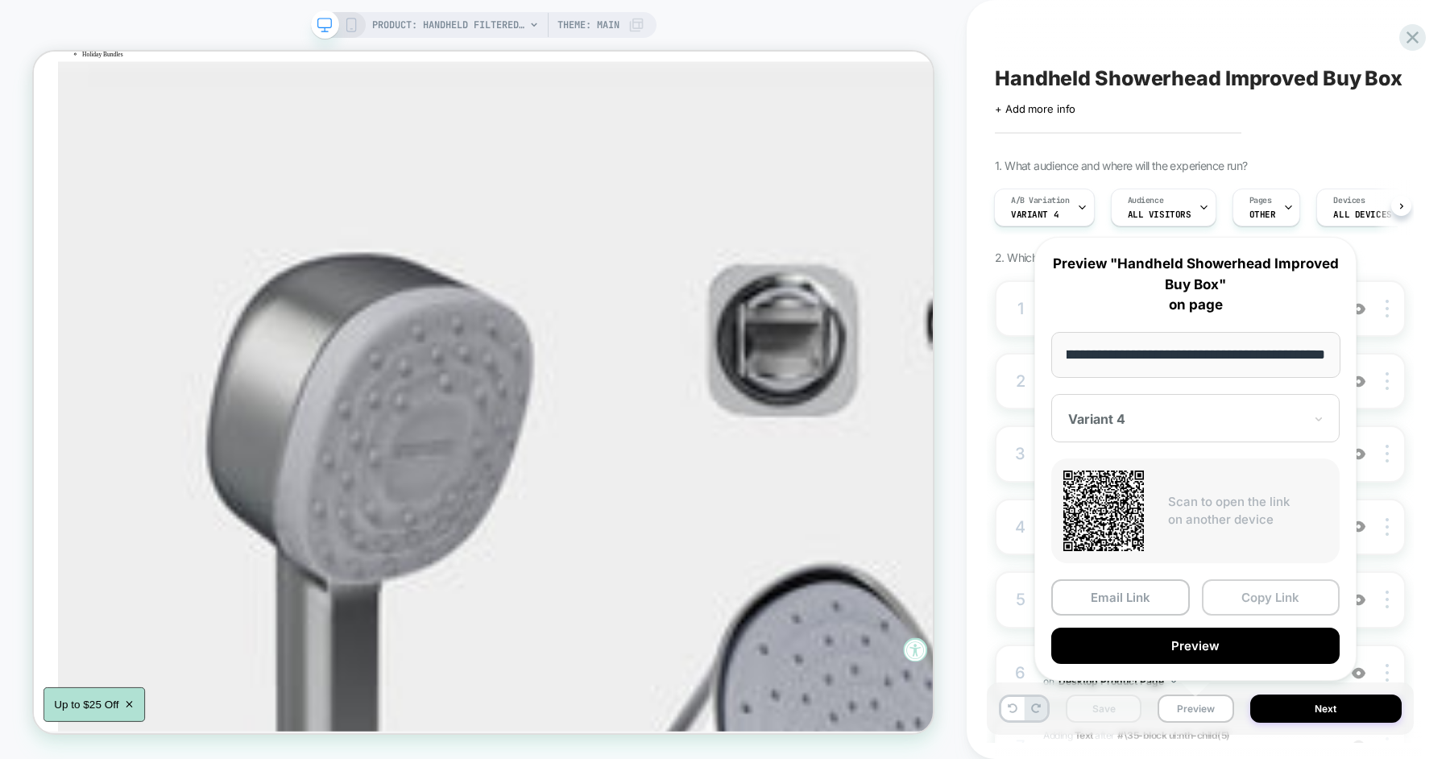
click at [1241, 587] on button "Copy Link" at bounding box center [1271, 597] width 139 height 36
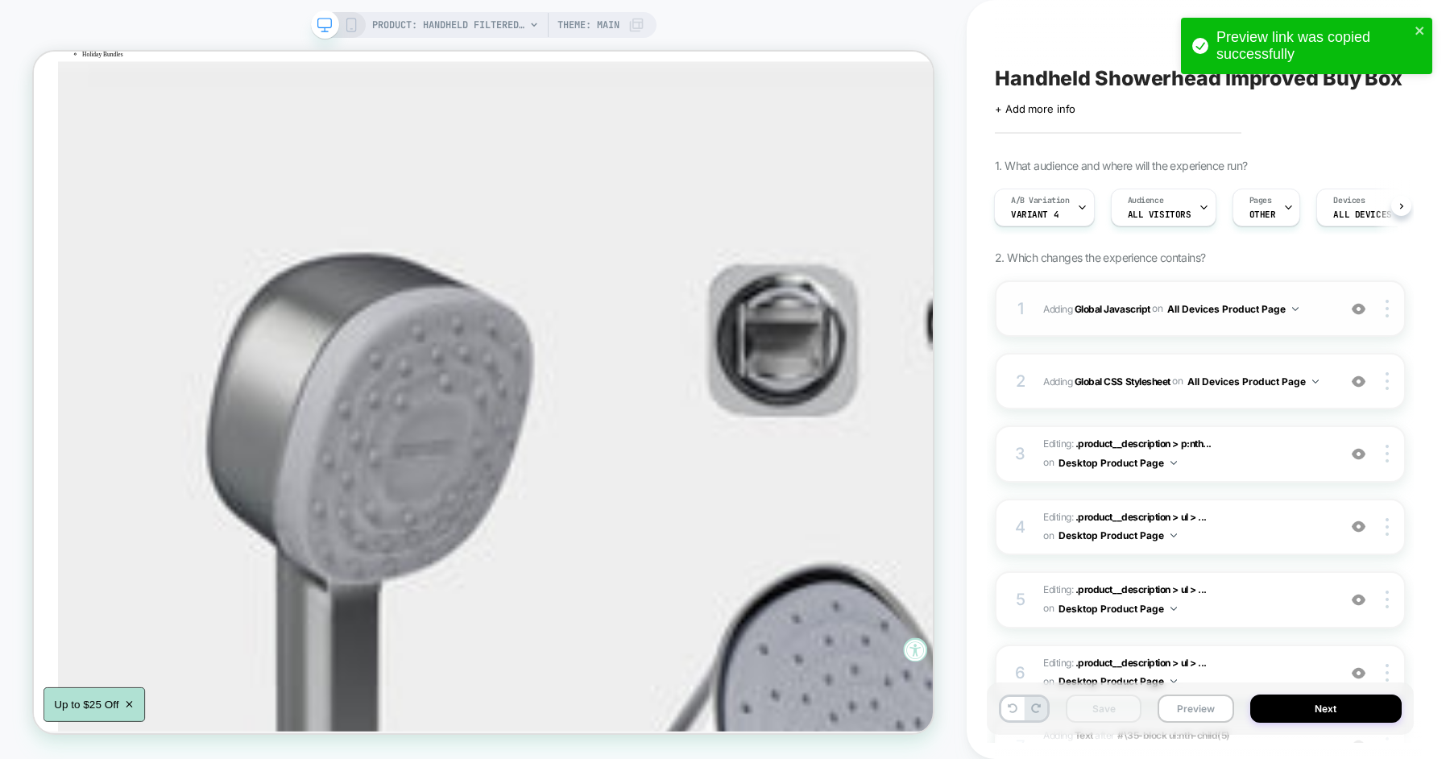
click at [1009, 309] on div "1 Adding Global Javascript on All Devices Product Page Add Before Add After Tar…" at bounding box center [1200, 308] width 411 height 56
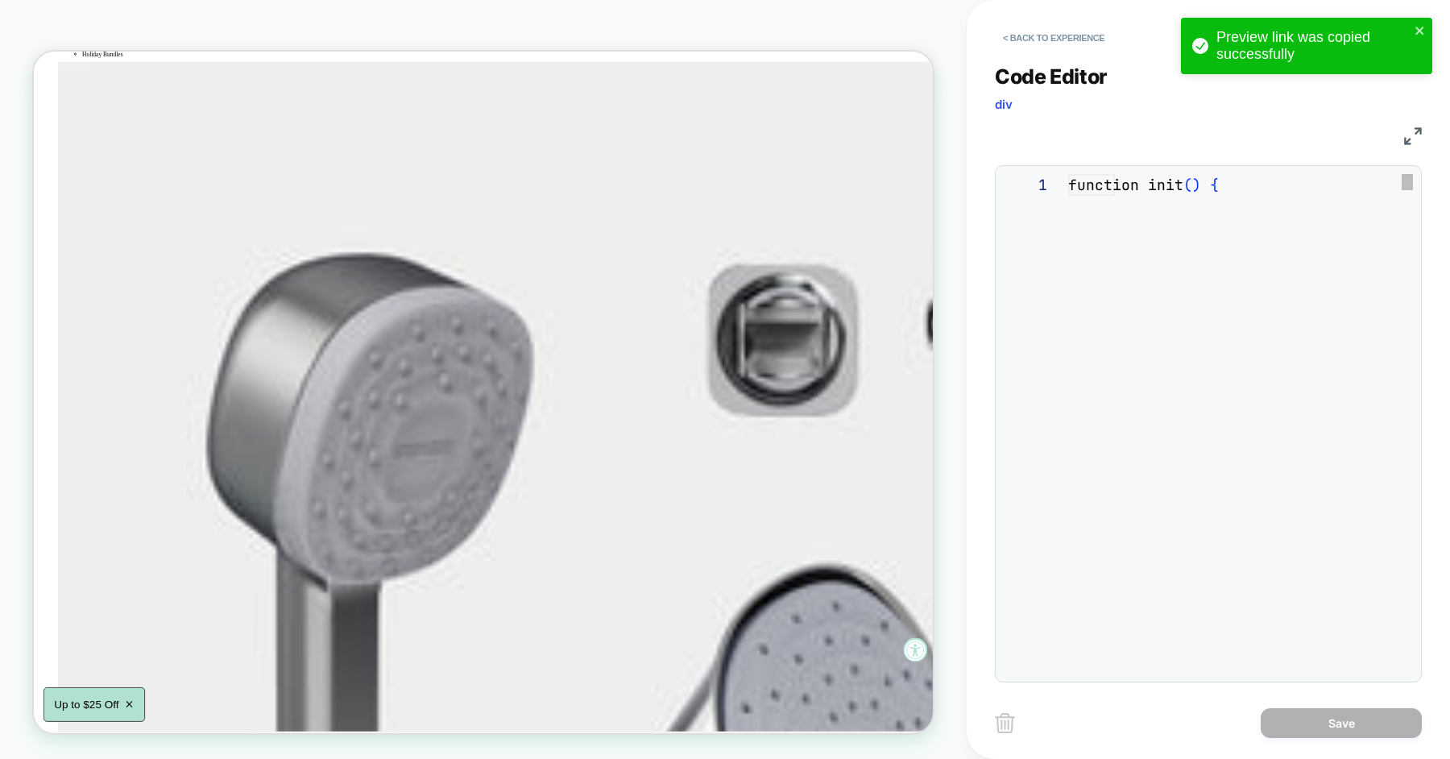
scroll to position [218, 0]
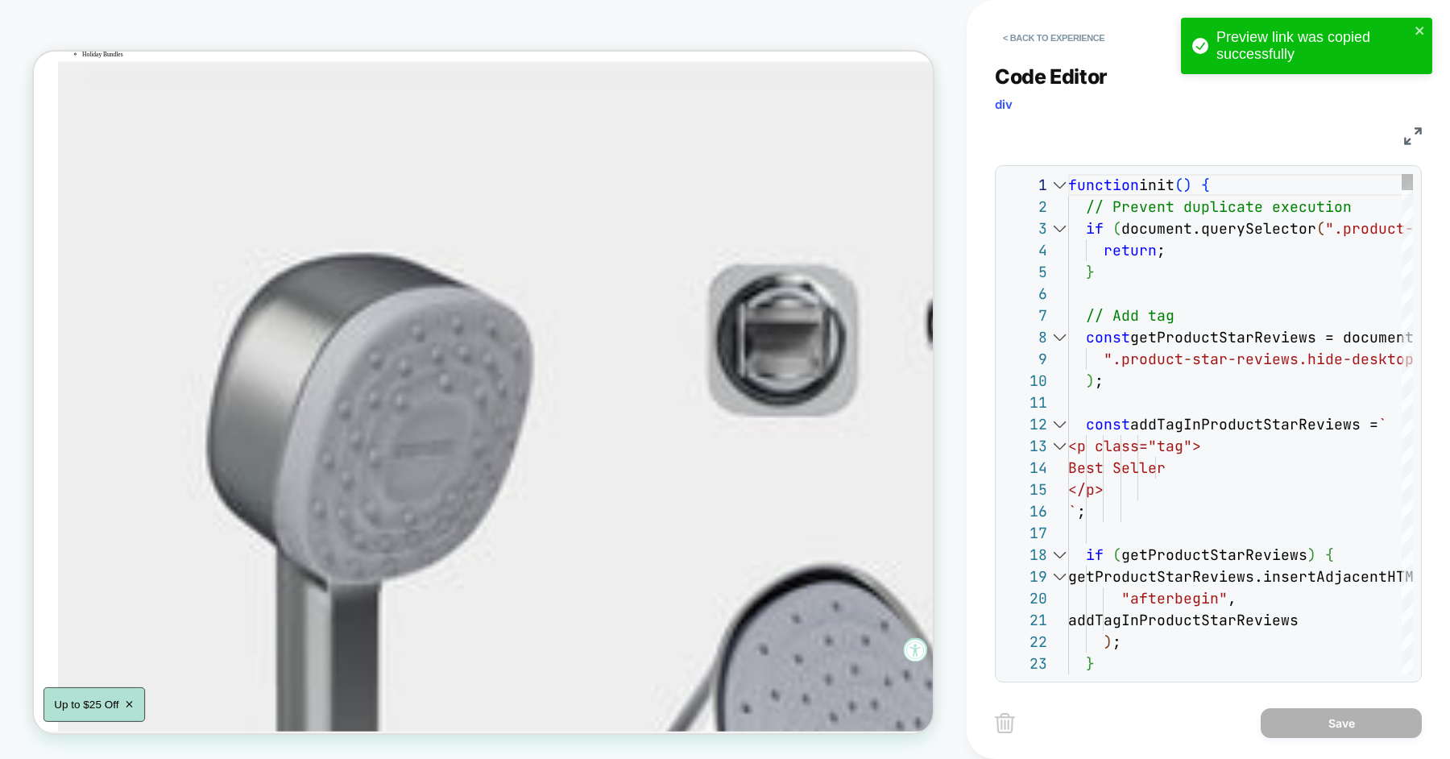
type textarea "***"
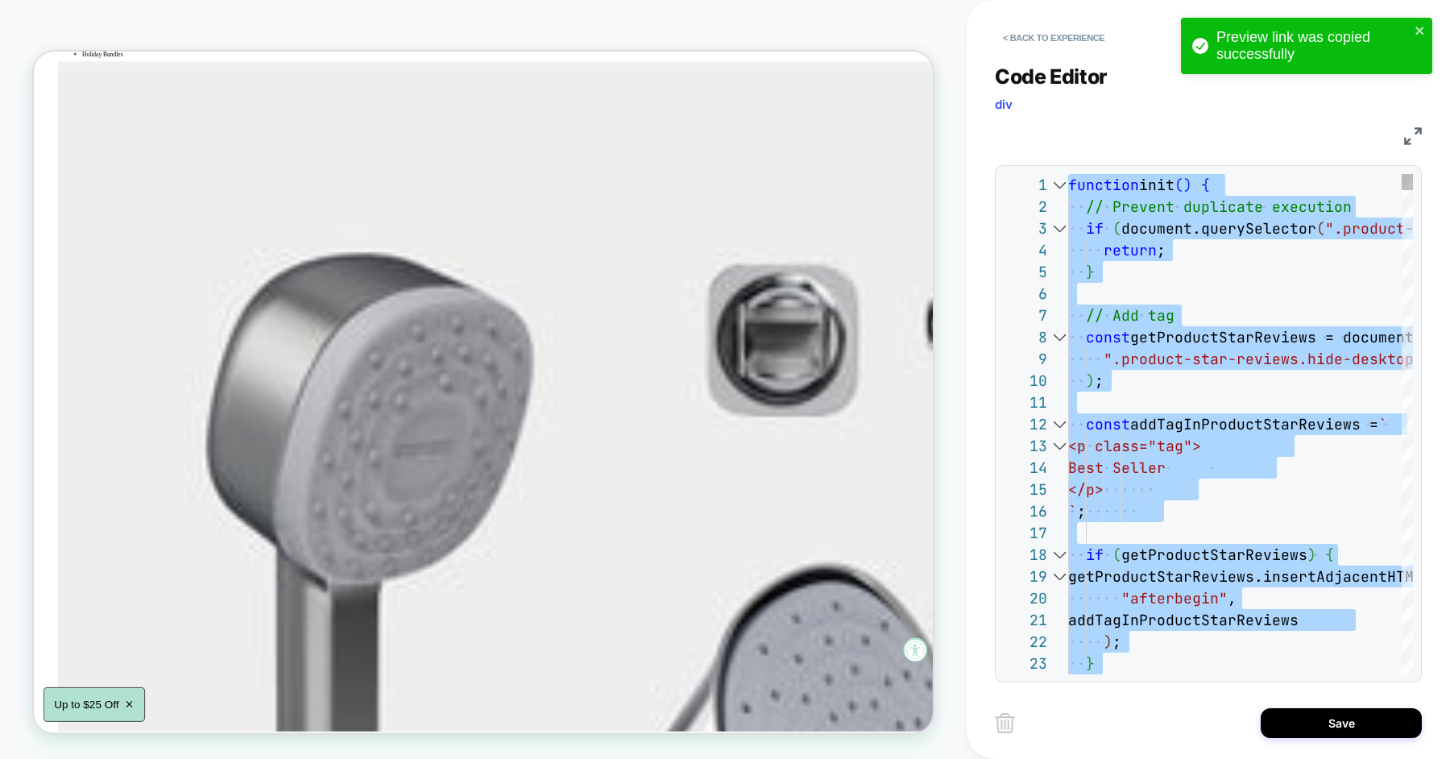
scroll to position [21, 0]
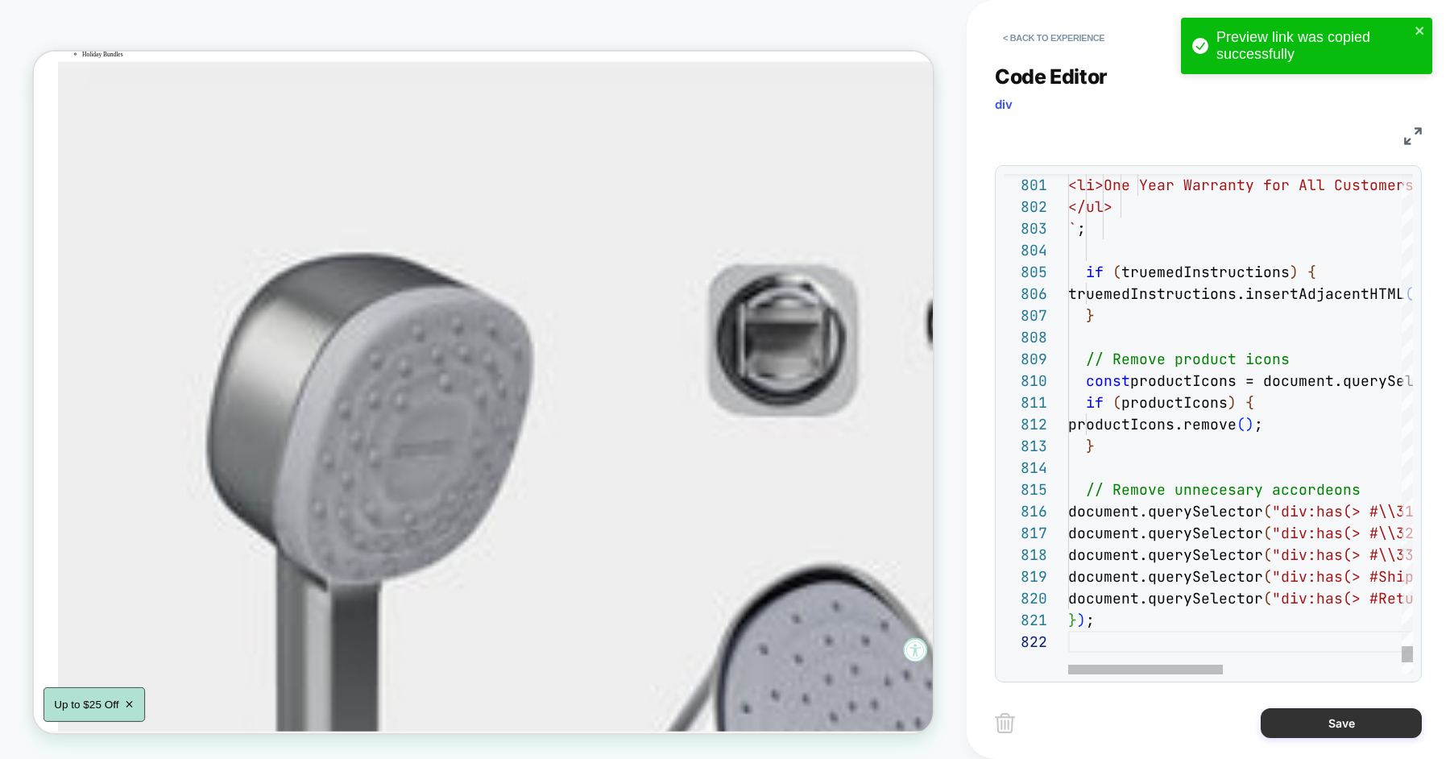
click at [1302, 727] on button "Save" at bounding box center [1341, 723] width 161 height 30
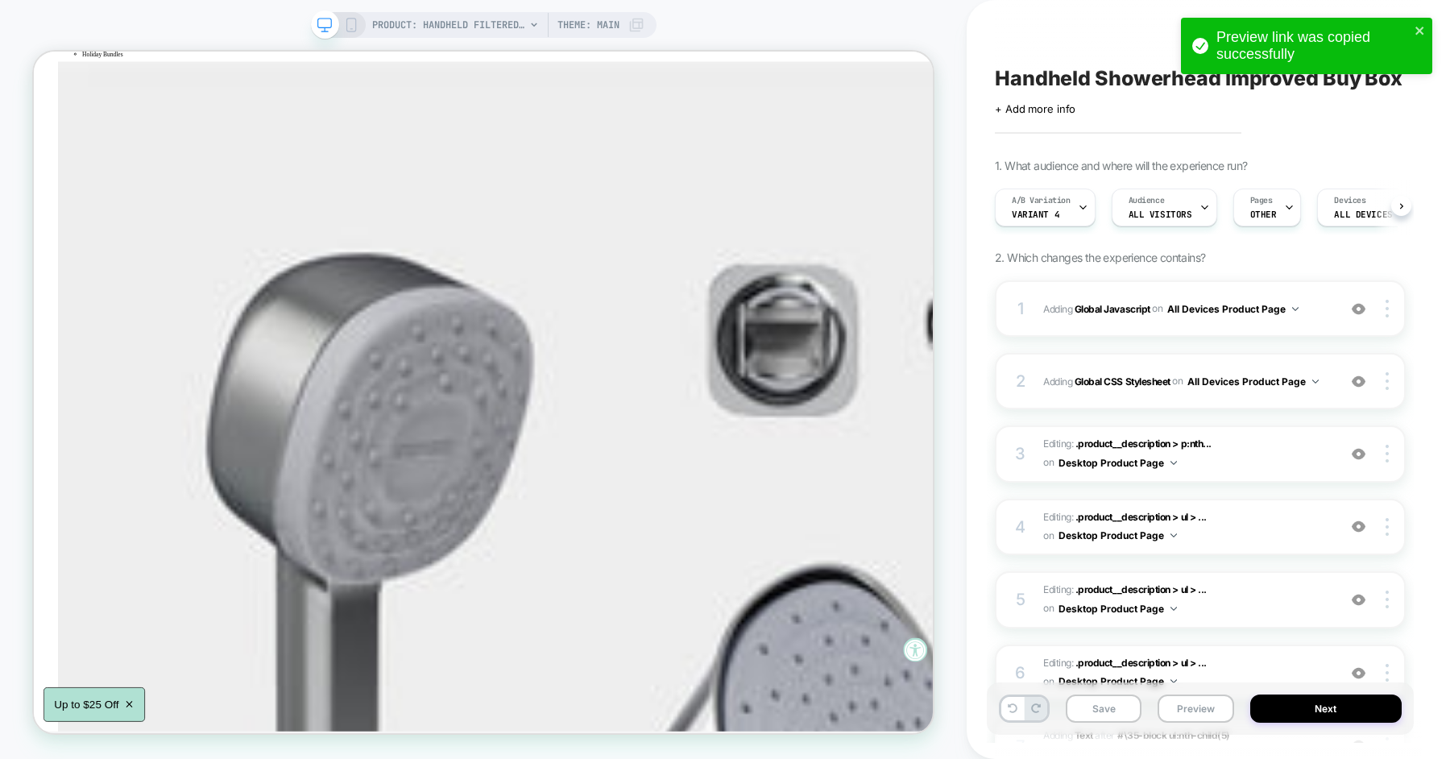
scroll to position [0, 1]
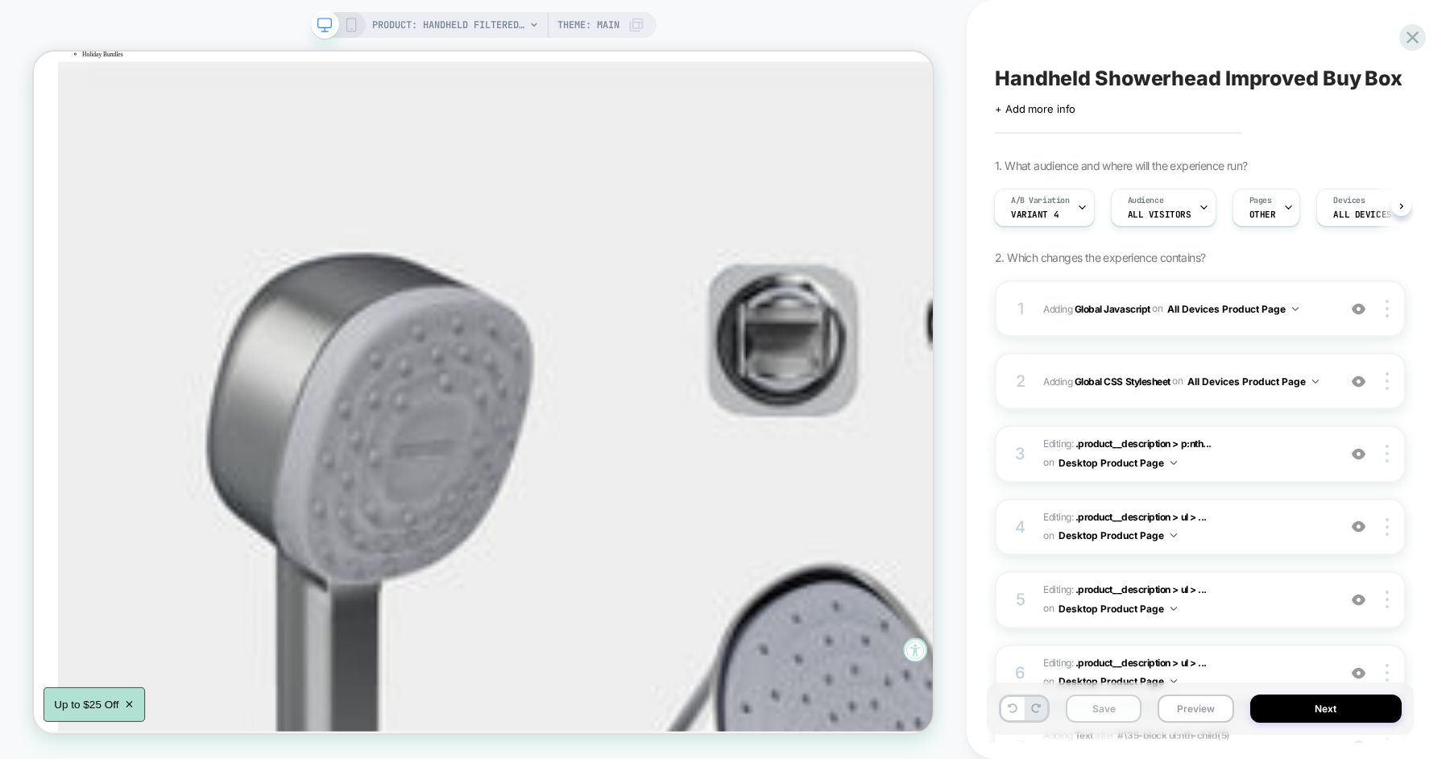
click at [1081, 716] on button "Save" at bounding box center [1104, 709] width 76 height 28
click at [1179, 709] on button "Preview" at bounding box center [1196, 709] width 76 height 28
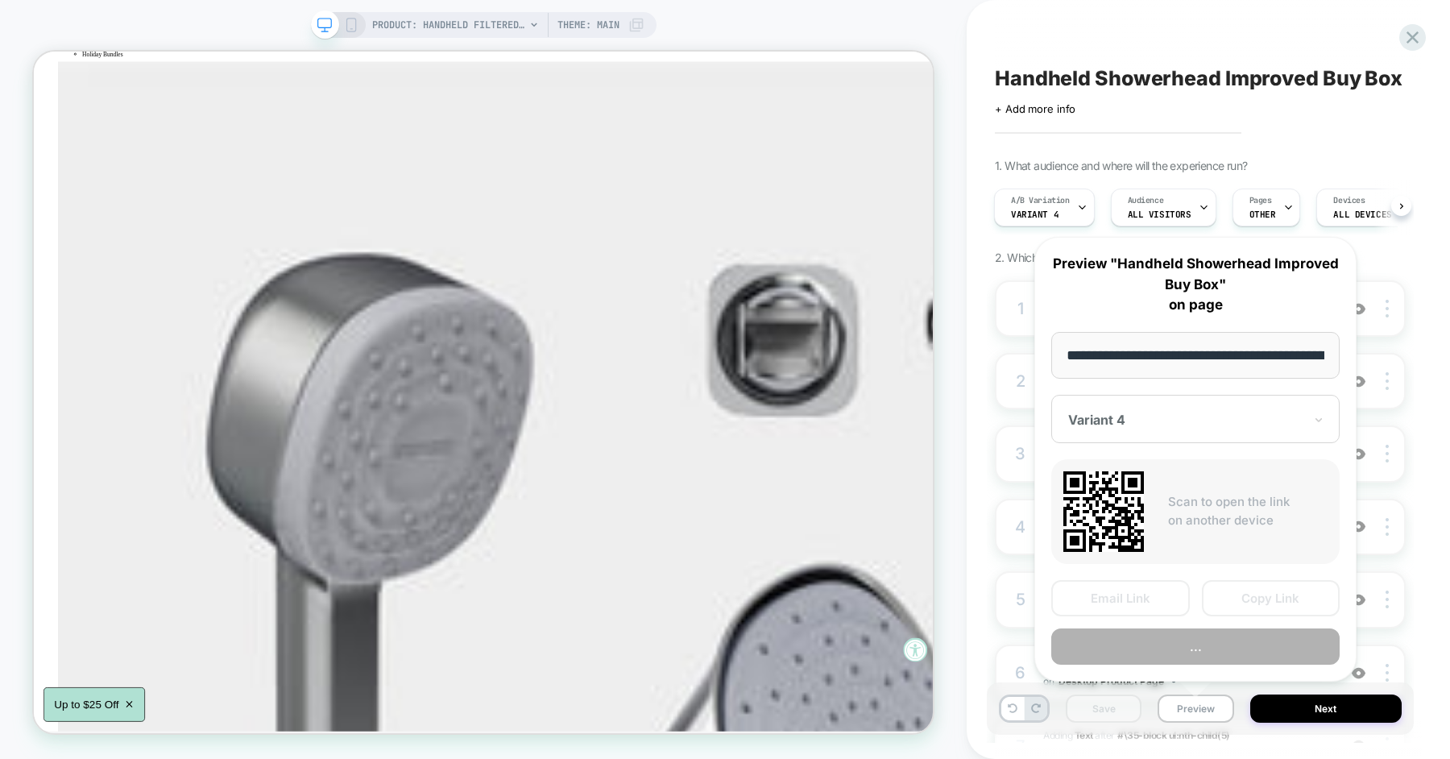
scroll to position [0, 259]
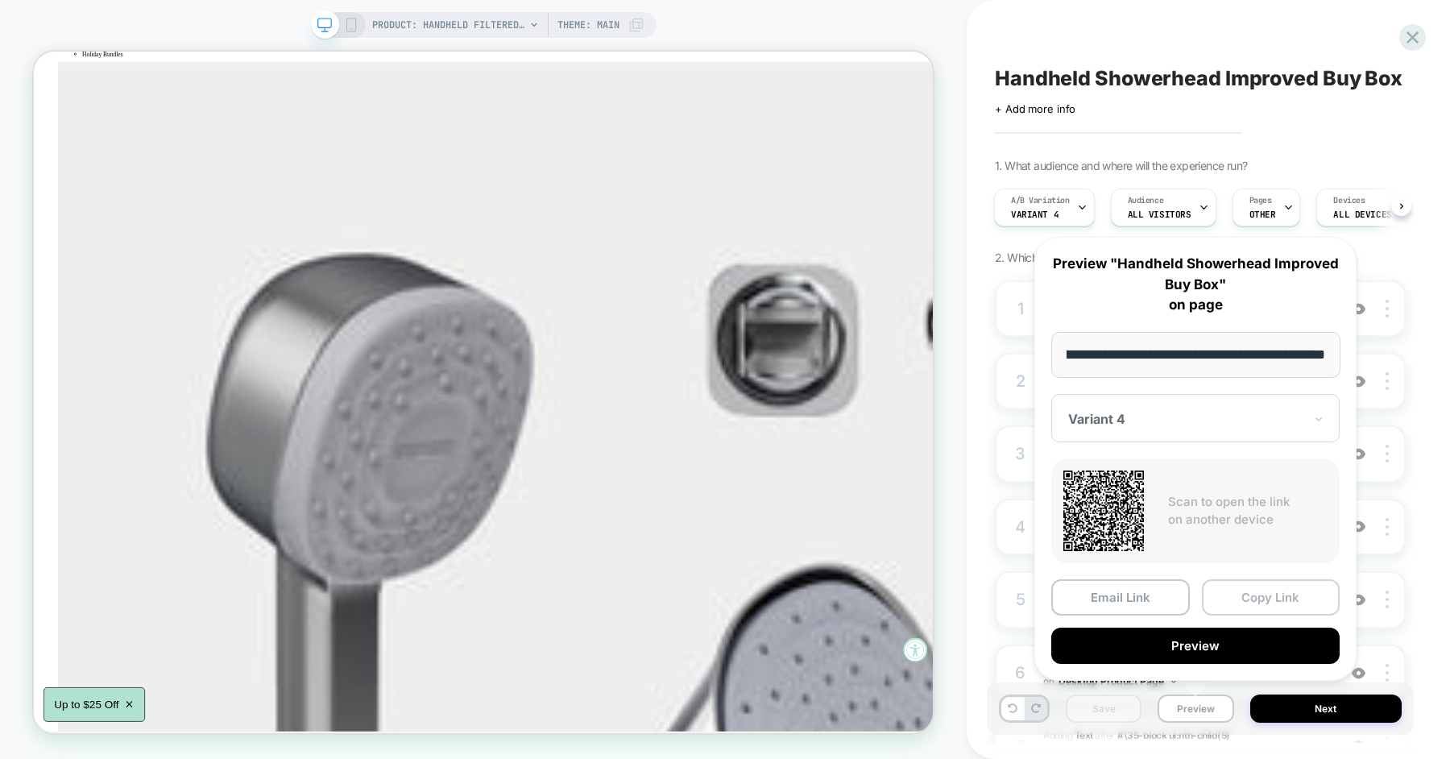
click at [1222, 585] on button "Copy Link" at bounding box center [1271, 597] width 139 height 36
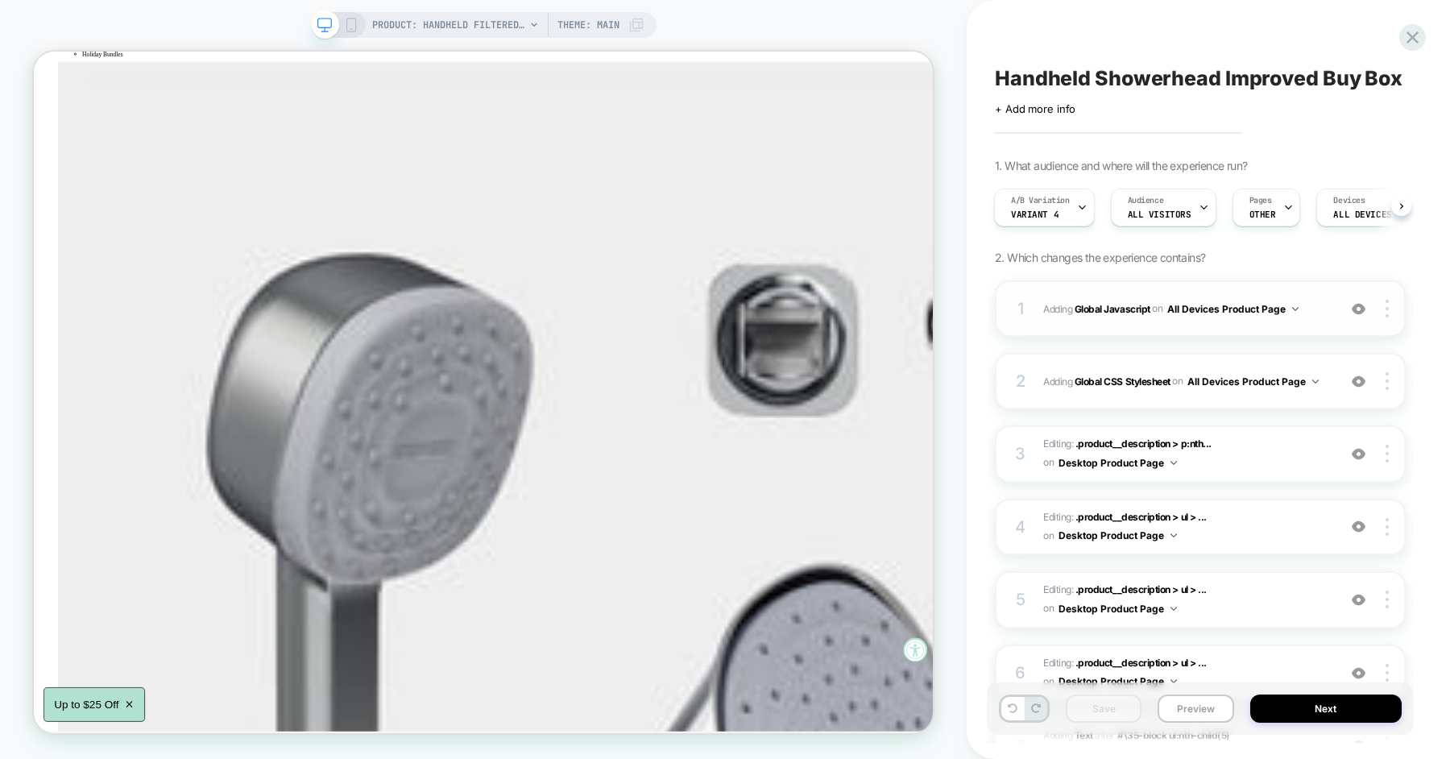
click at [1062, 305] on span "Adding Global Javascript on All Devices Product Page" at bounding box center [1187, 309] width 286 height 20
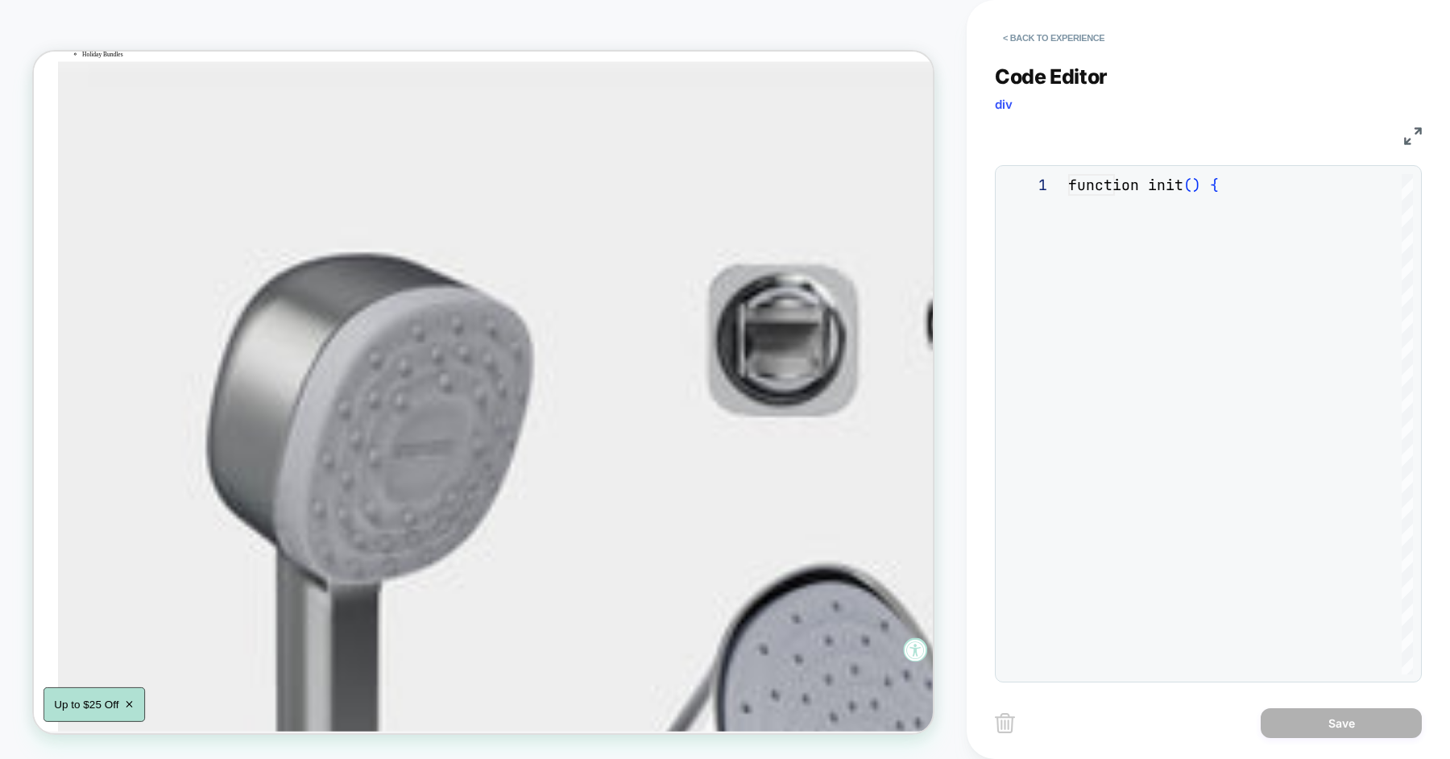
scroll to position [218, 0]
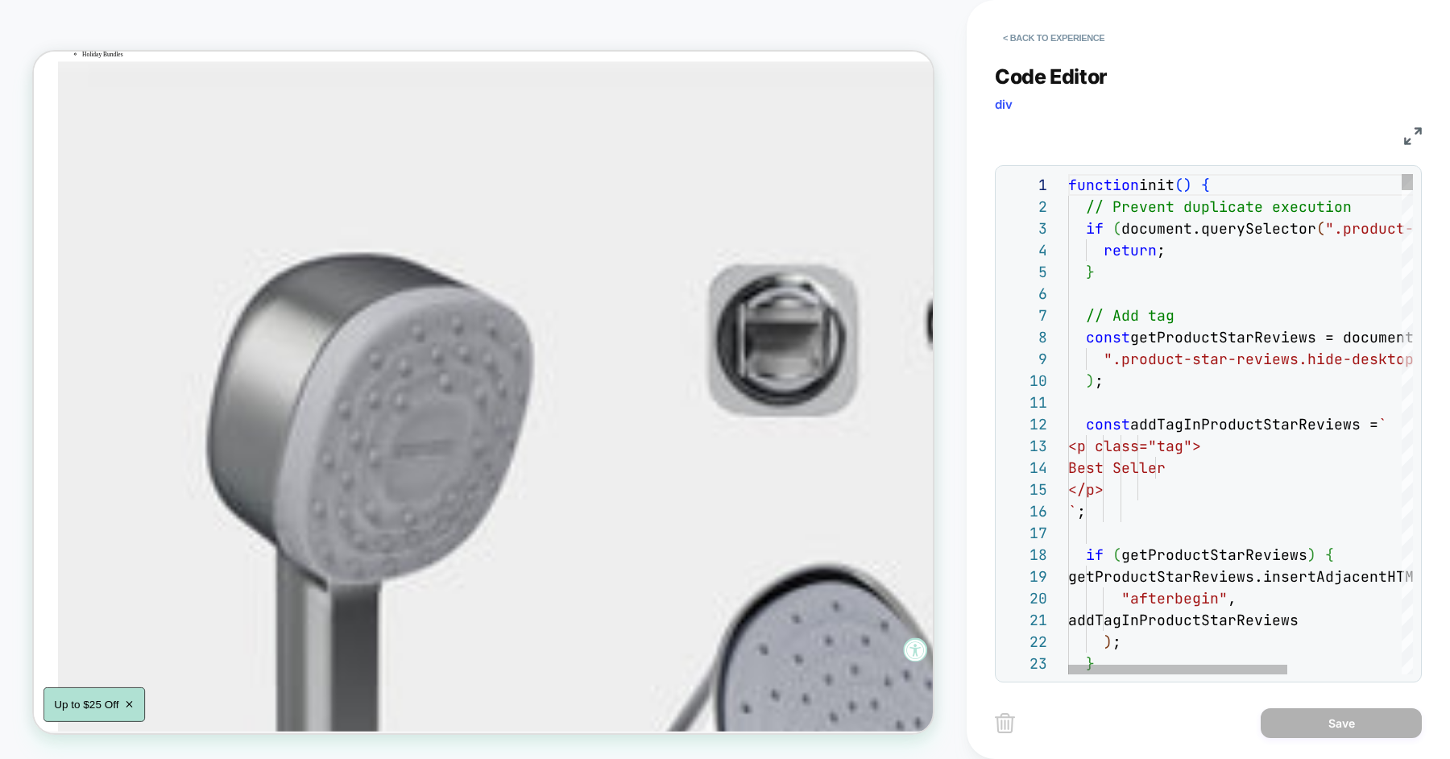
type textarea "**********"
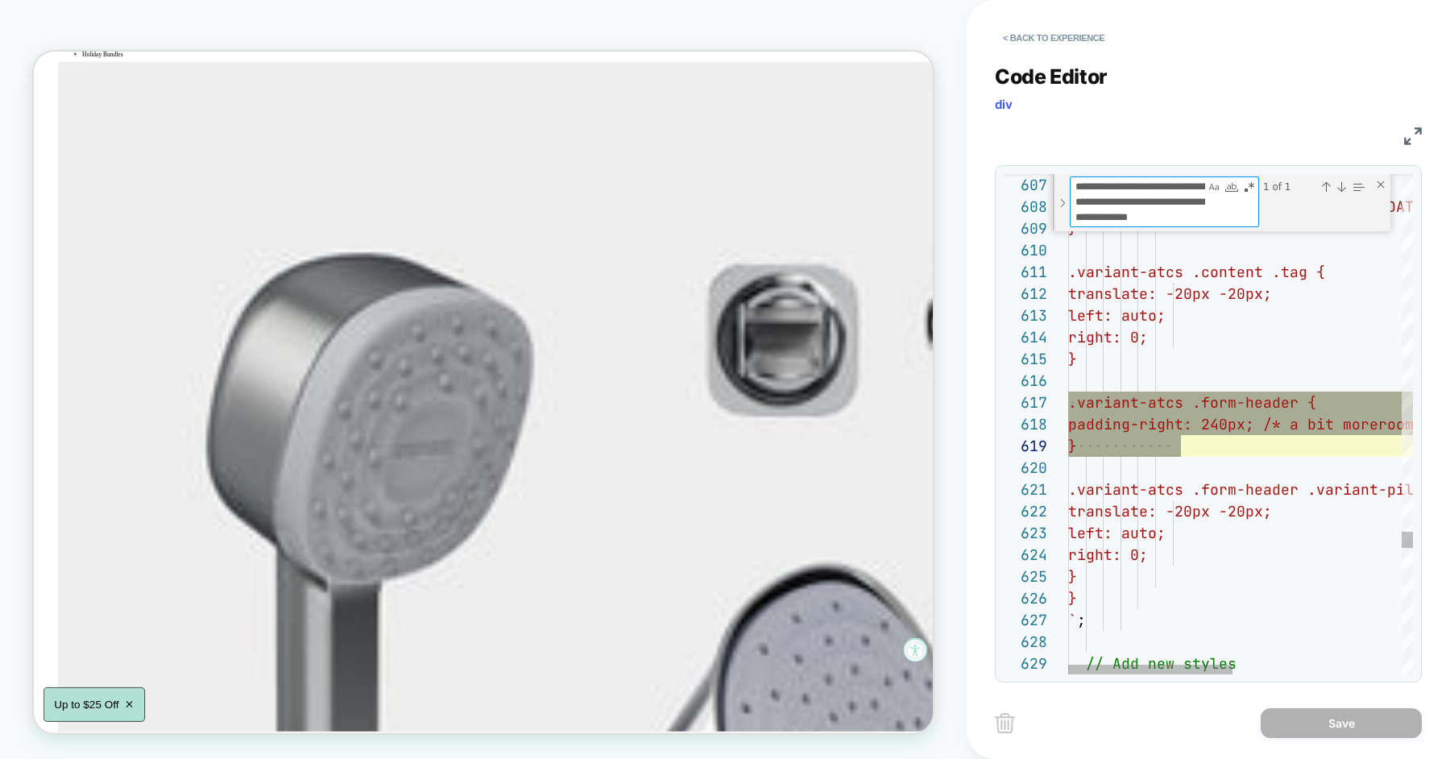
type textarea "**********"
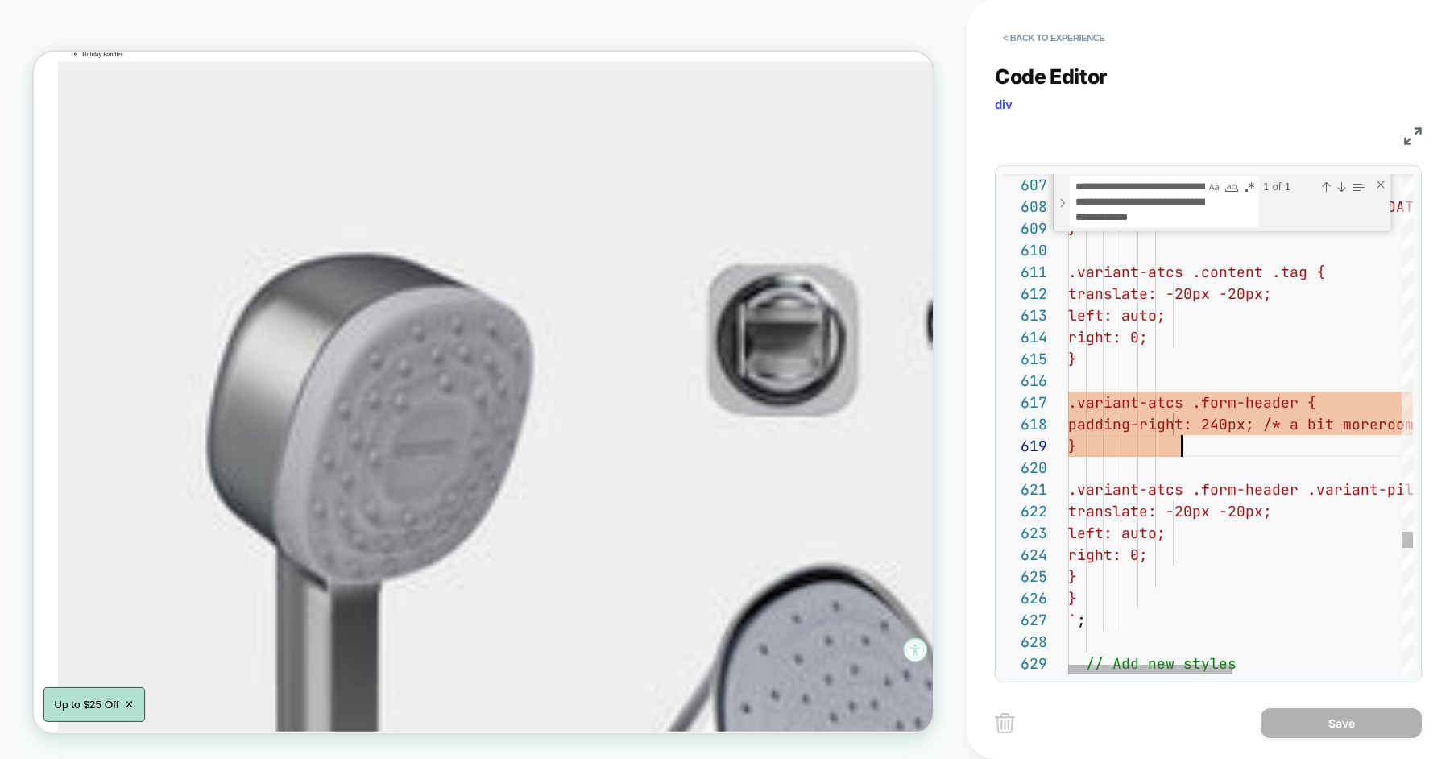
scroll to position [174, 113]
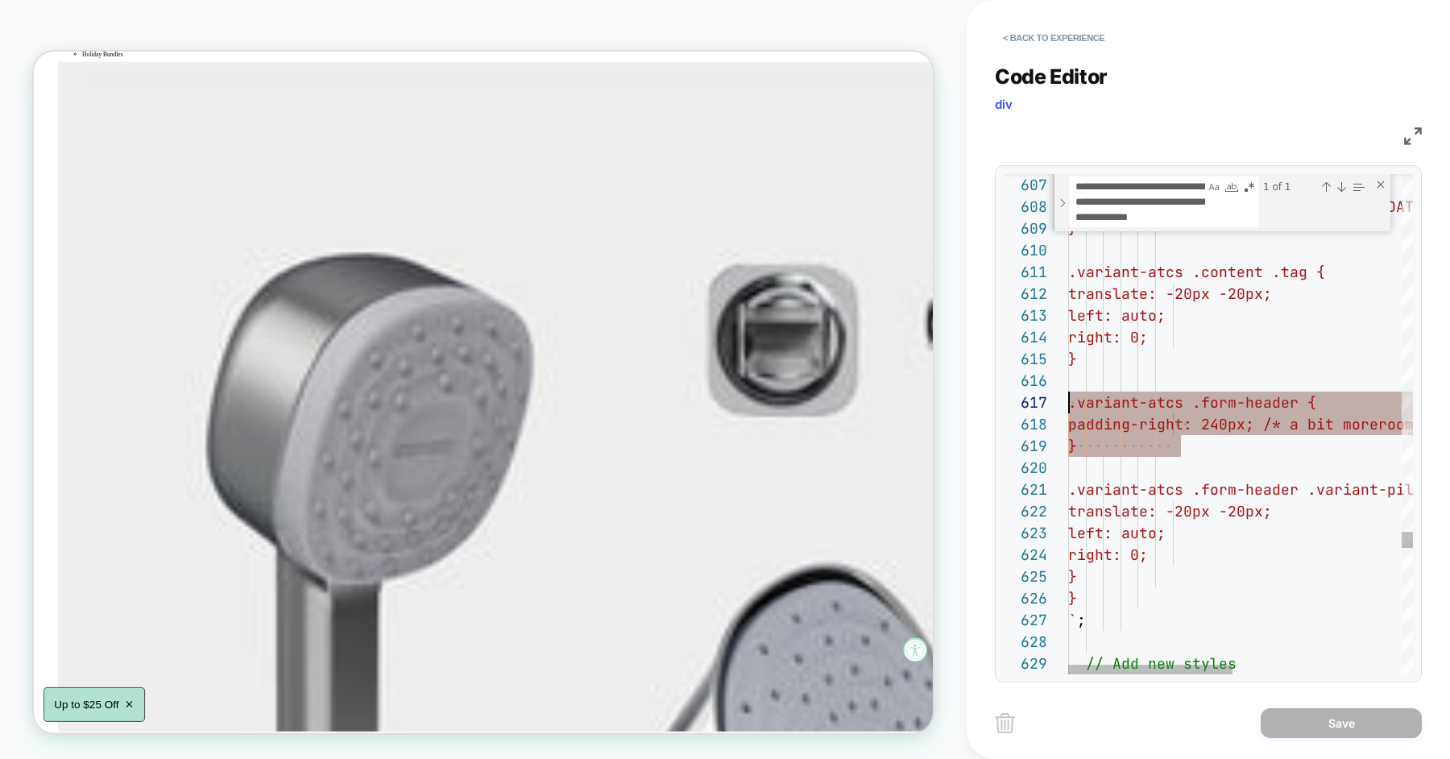
drag, startPoint x: 1218, startPoint y: 450, endPoint x: 1018, endPoint y: 400, distance: 206.6
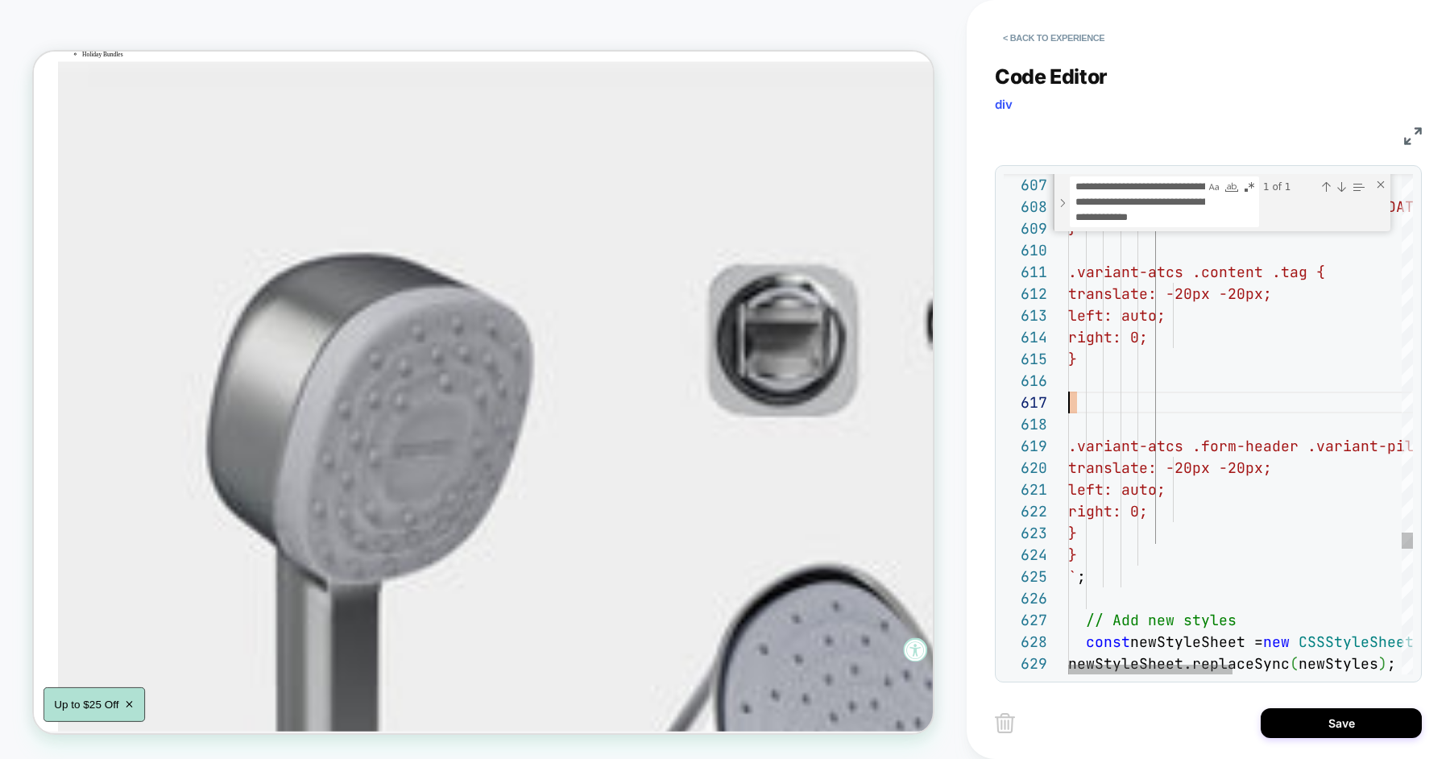
scroll to position [109, 0]
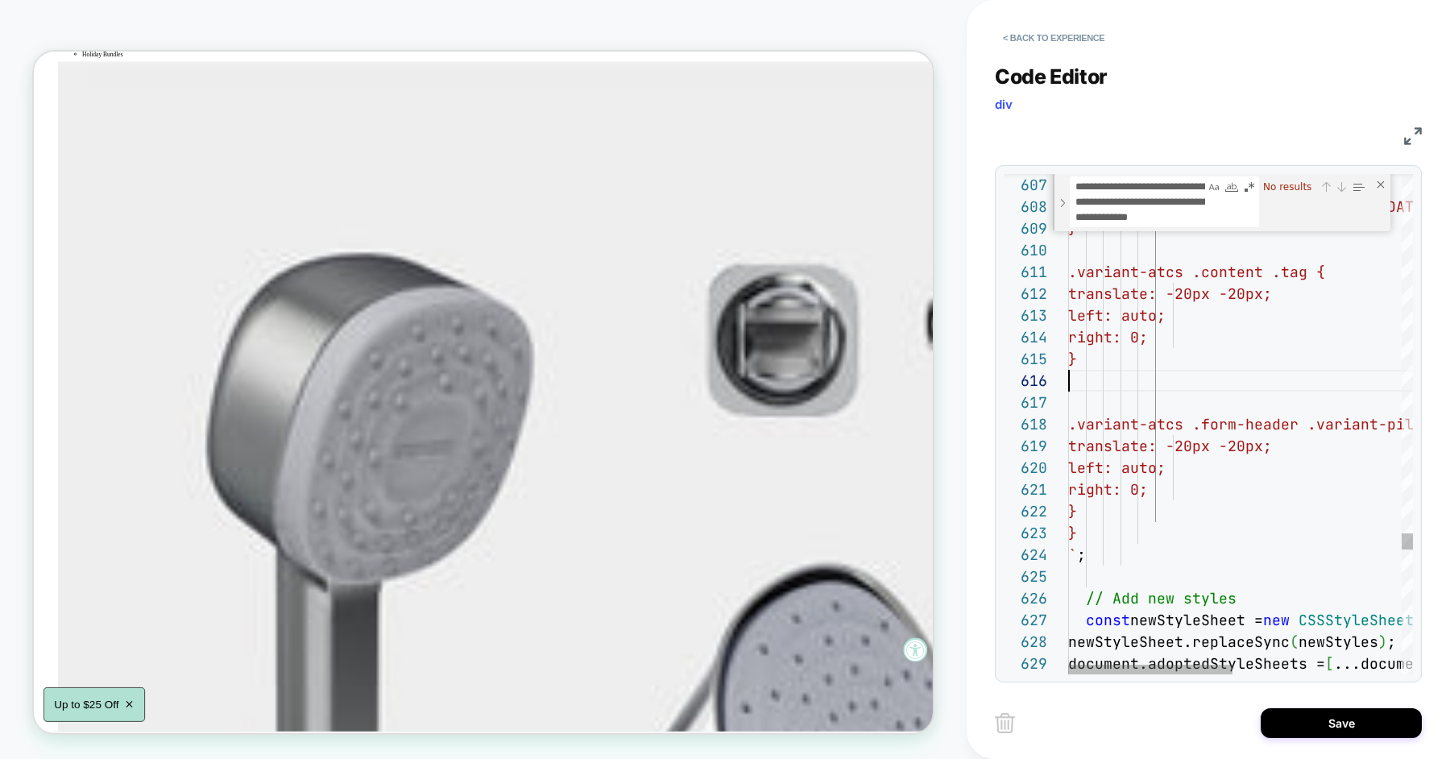
type textarea "**********"
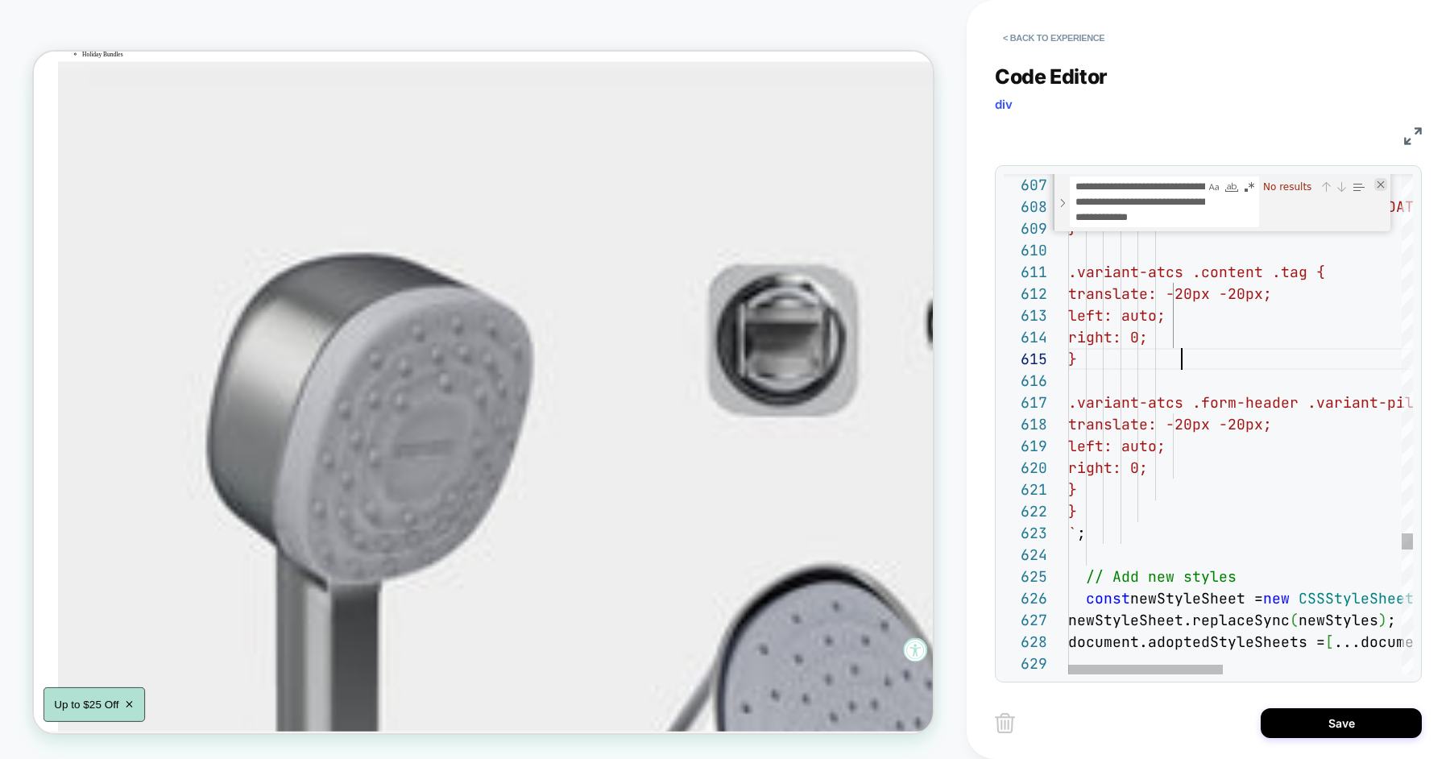
click at [1380, 183] on div "Close (Escape)" at bounding box center [1381, 184] width 13 height 13
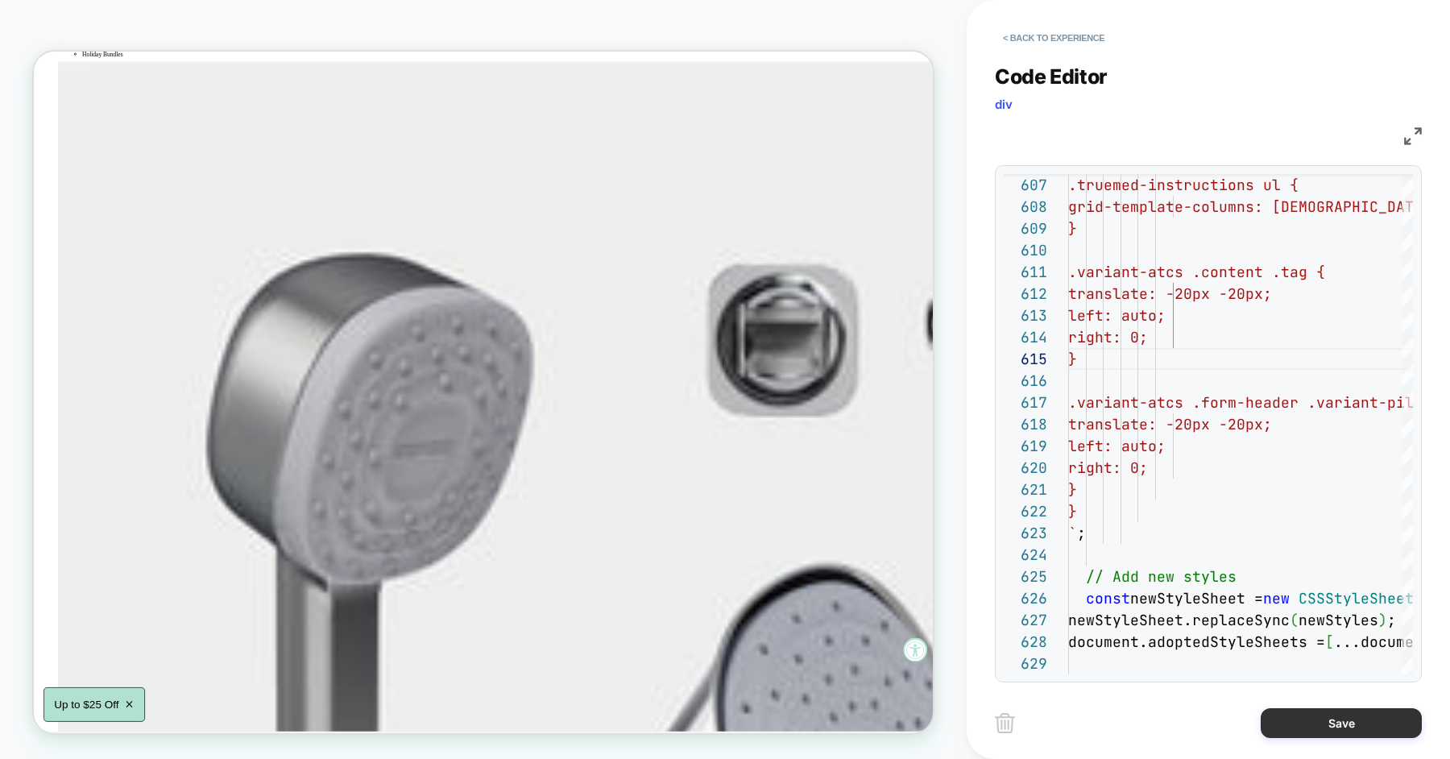
click at [1359, 732] on button "Save" at bounding box center [1341, 723] width 161 height 30
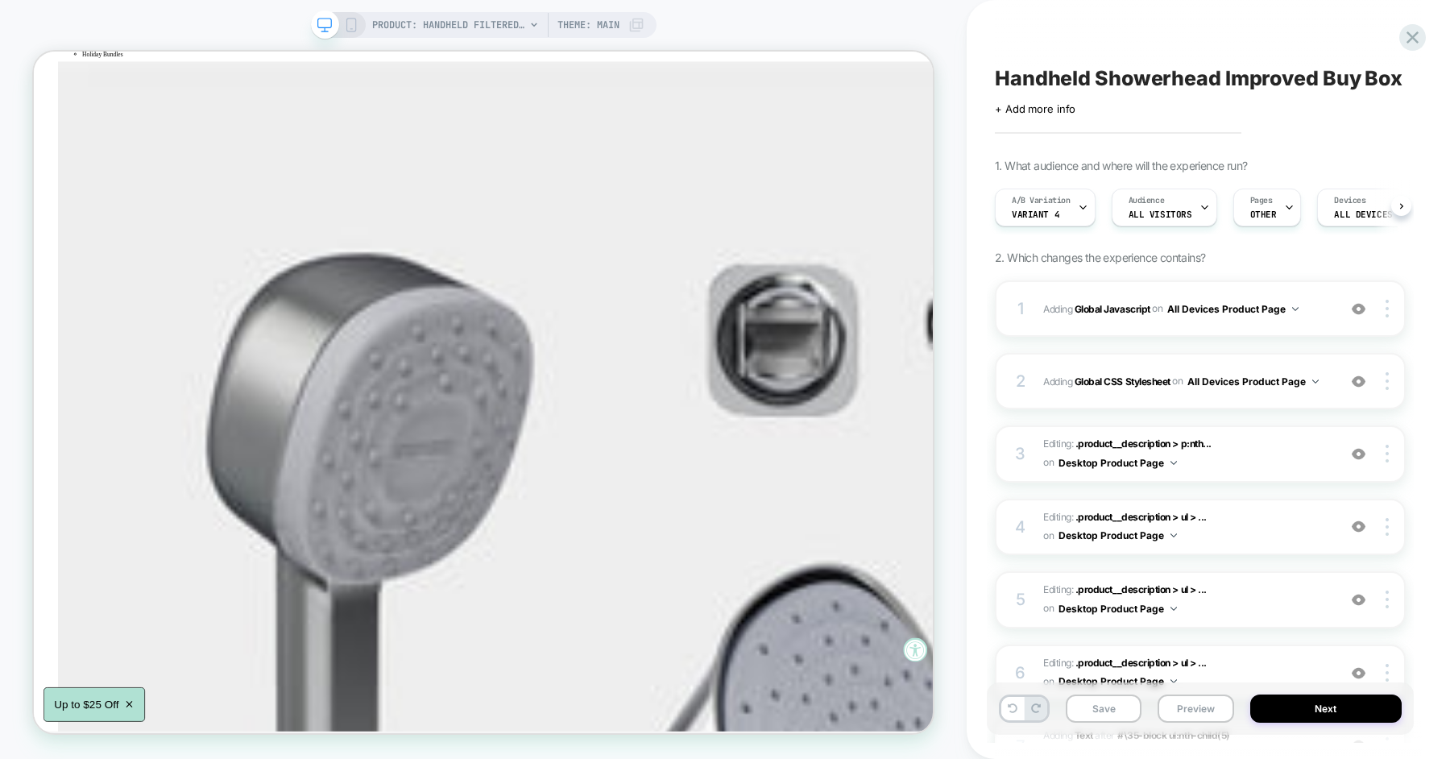
scroll to position [0, 1]
click at [1094, 708] on button "Save" at bounding box center [1104, 709] width 76 height 28
click at [1204, 712] on button "Preview" at bounding box center [1196, 709] width 76 height 28
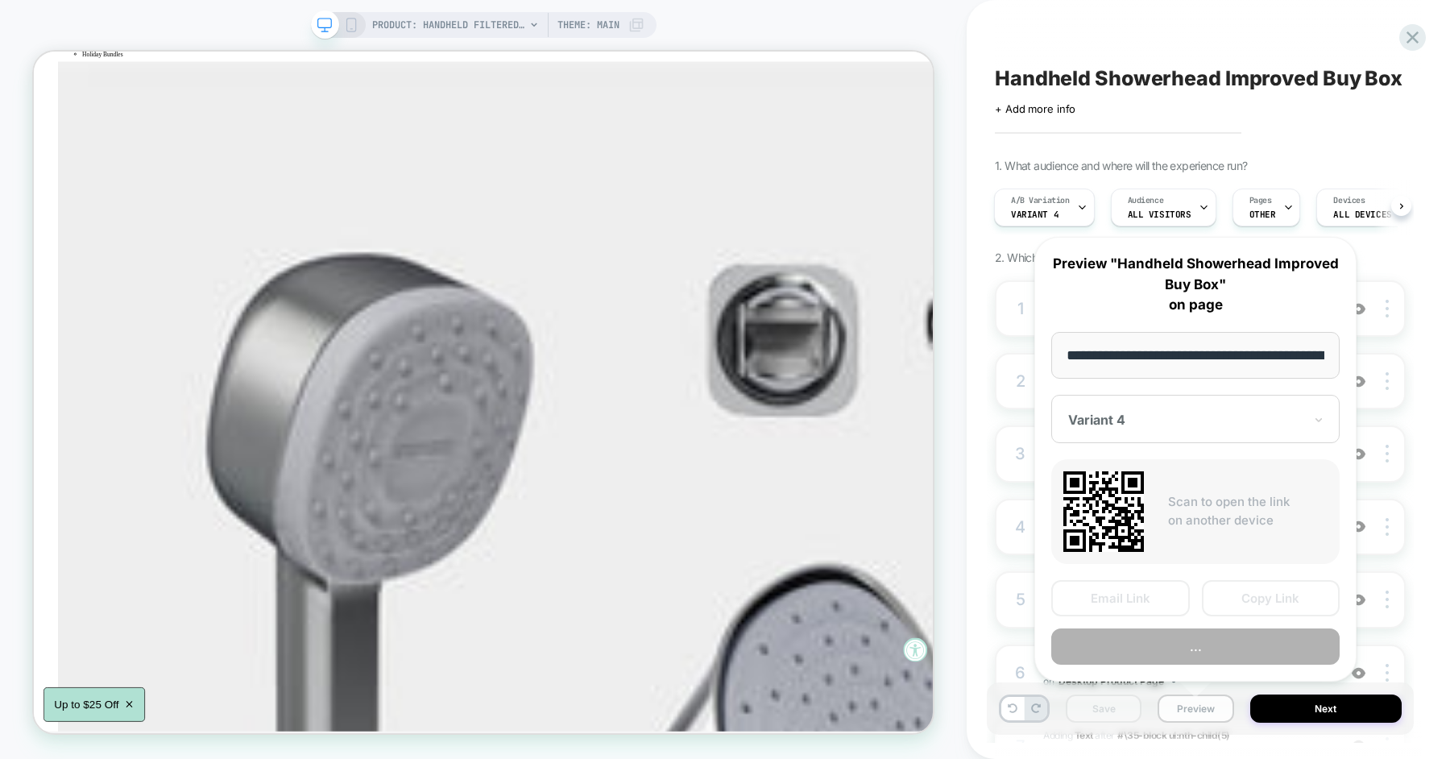
scroll to position [0, 259]
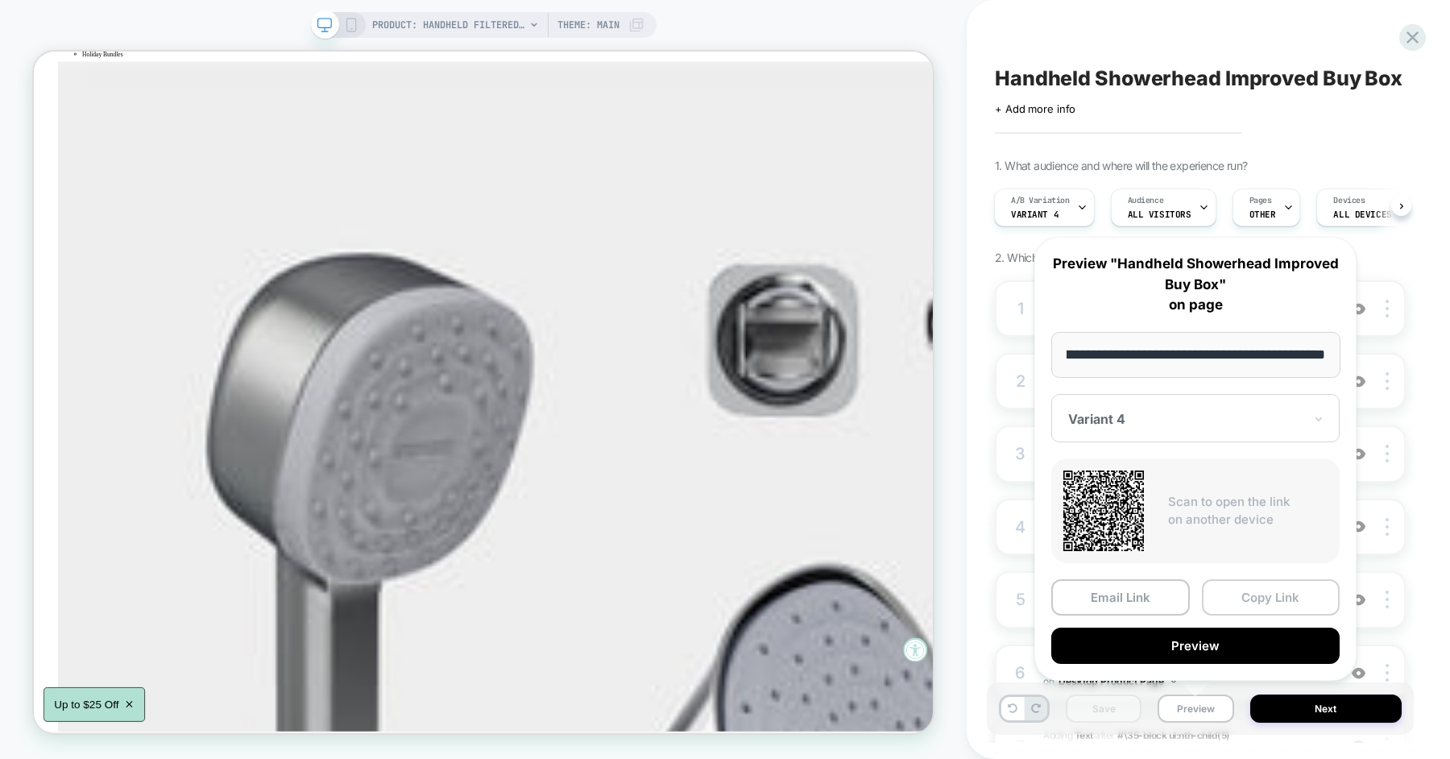
click at [1250, 588] on button "Copy Link" at bounding box center [1271, 597] width 139 height 36
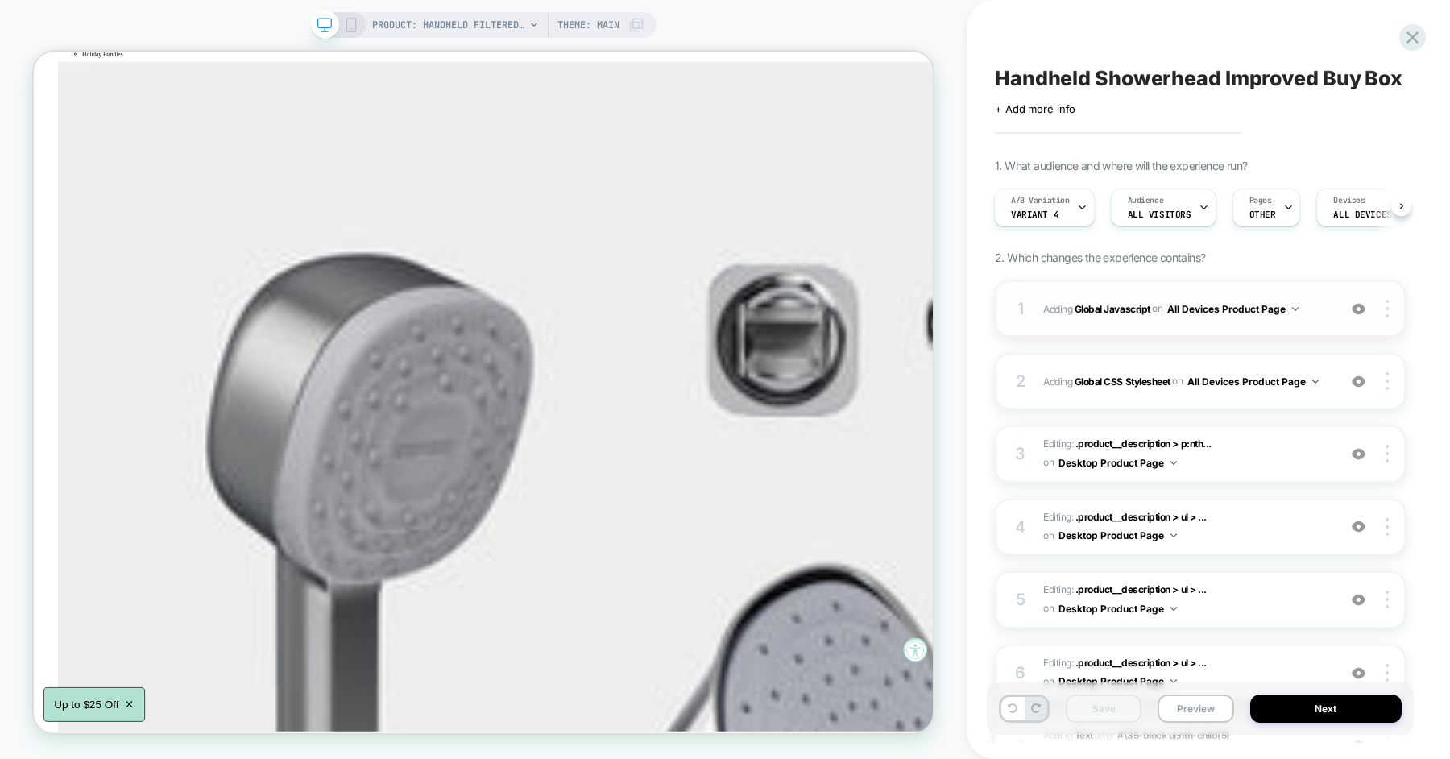
click at [1035, 314] on div "1 Adding Global Javascript on All Devices Product Page Add Before Add After Tar…" at bounding box center [1200, 308] width 411 height 56
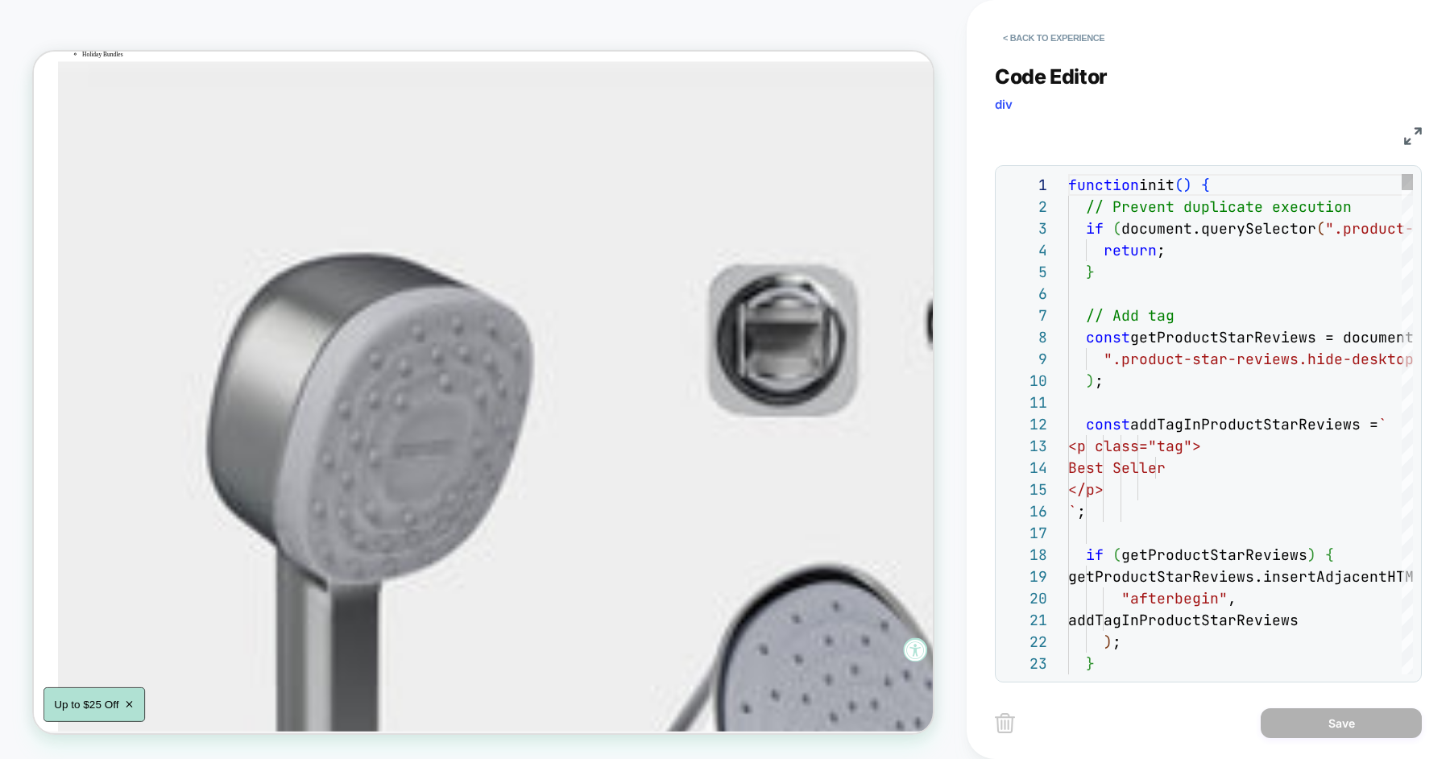
scroll to position [218, 0]
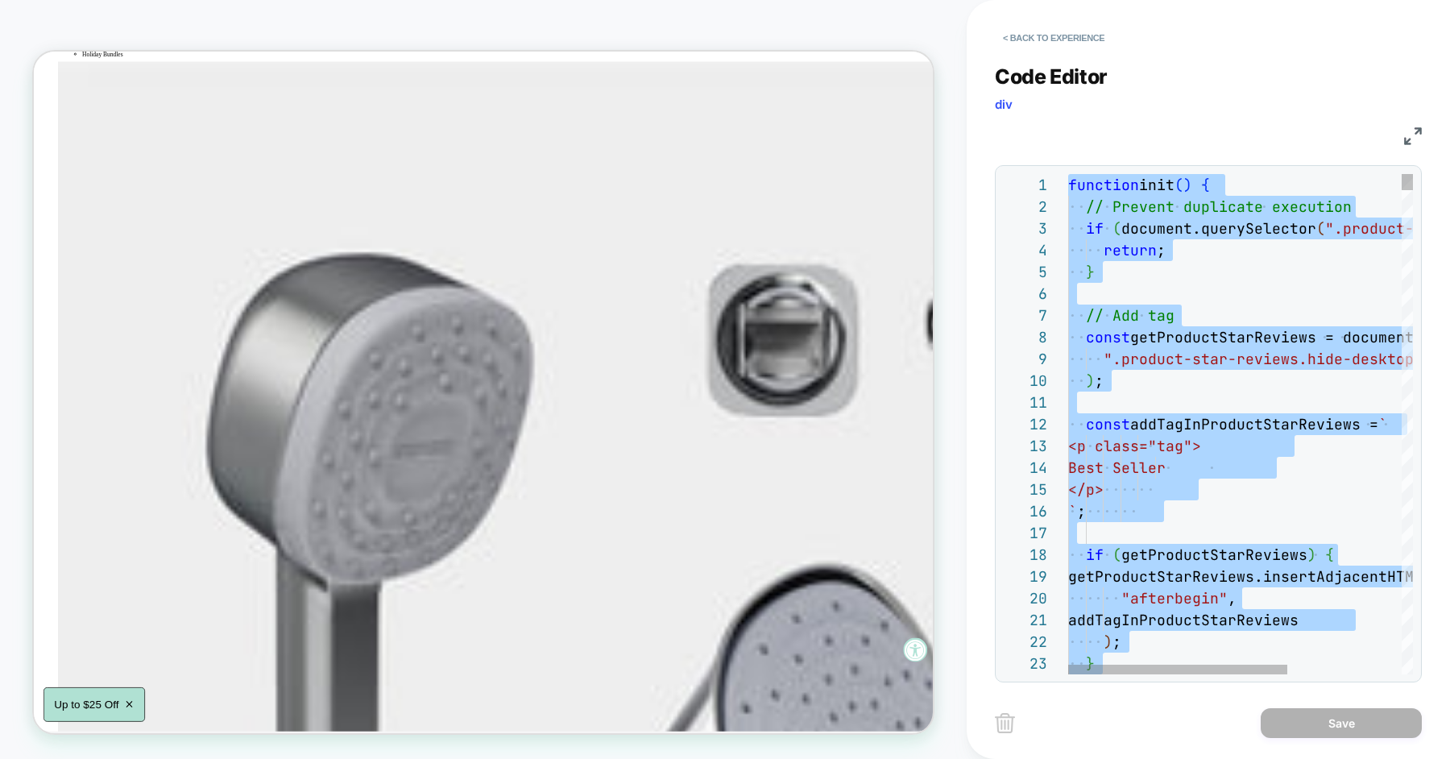
type textarea "**********"
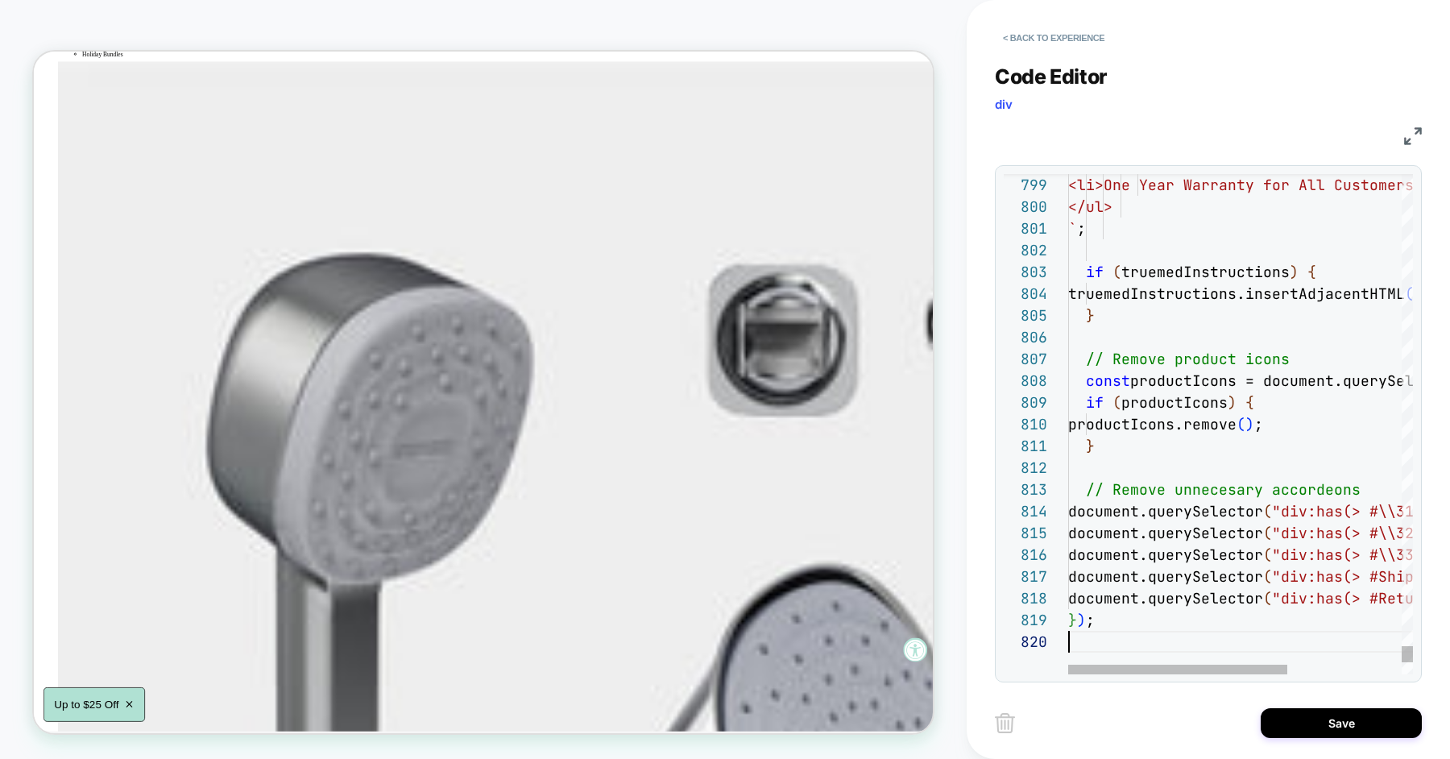
scroll to position [196, 0]
click at [1332, 718] on button "Save" at bounding box center [1341, 723] width 161 height 30
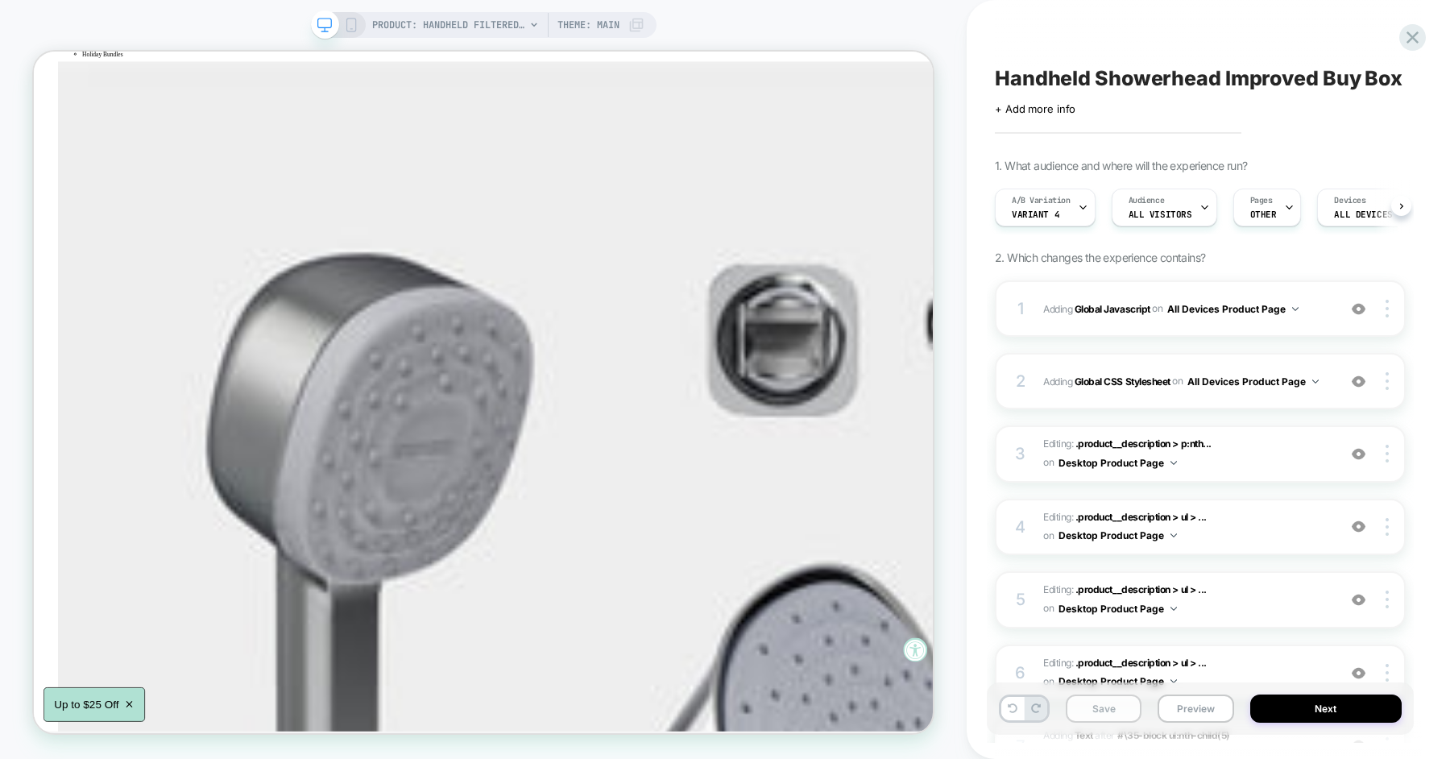
click at [1091, 703] on button "Save" at bounding box center [1104, 709] width 76 height 28
click at [1203, 714] on button "Preview" at bounding box center [1196, 709] width 76 height 28
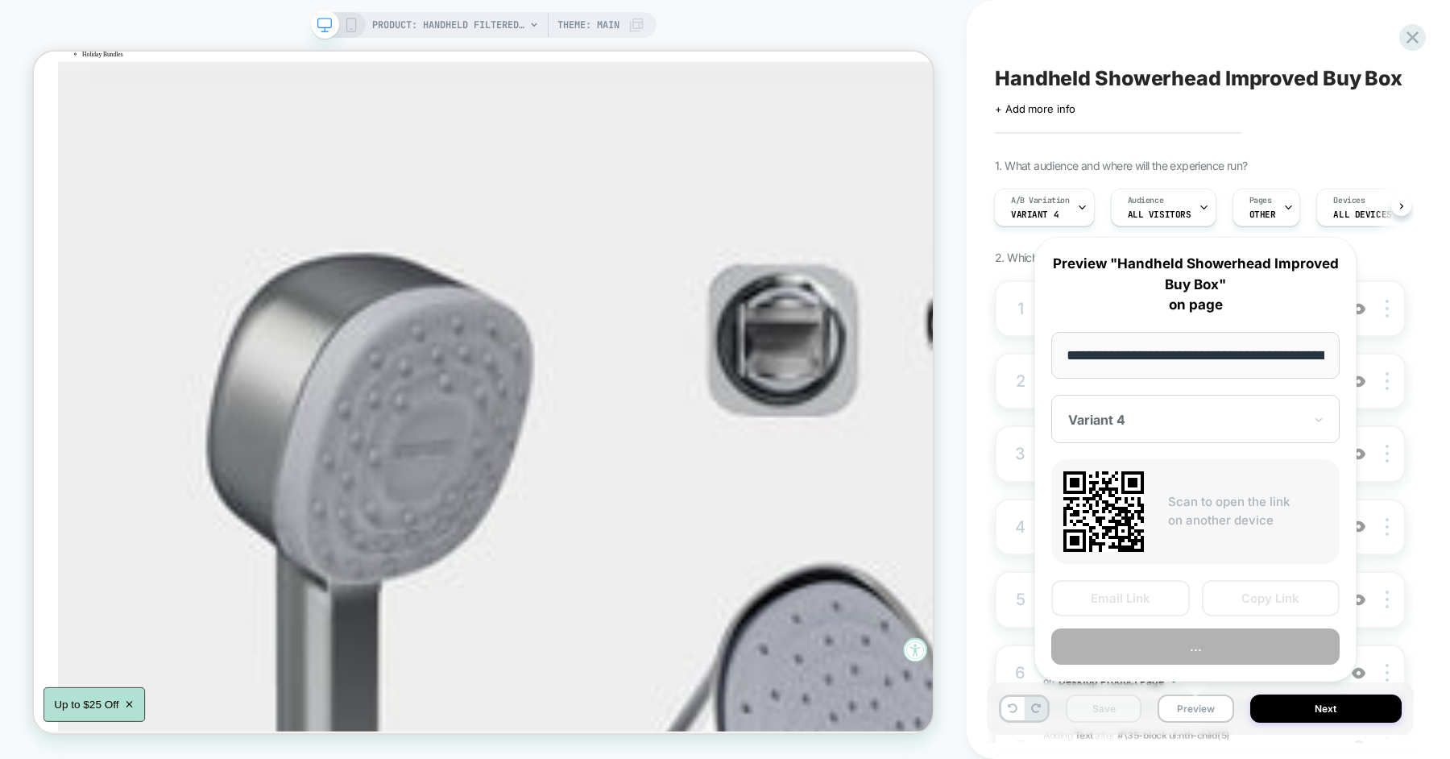
scroll to position [0, 259]
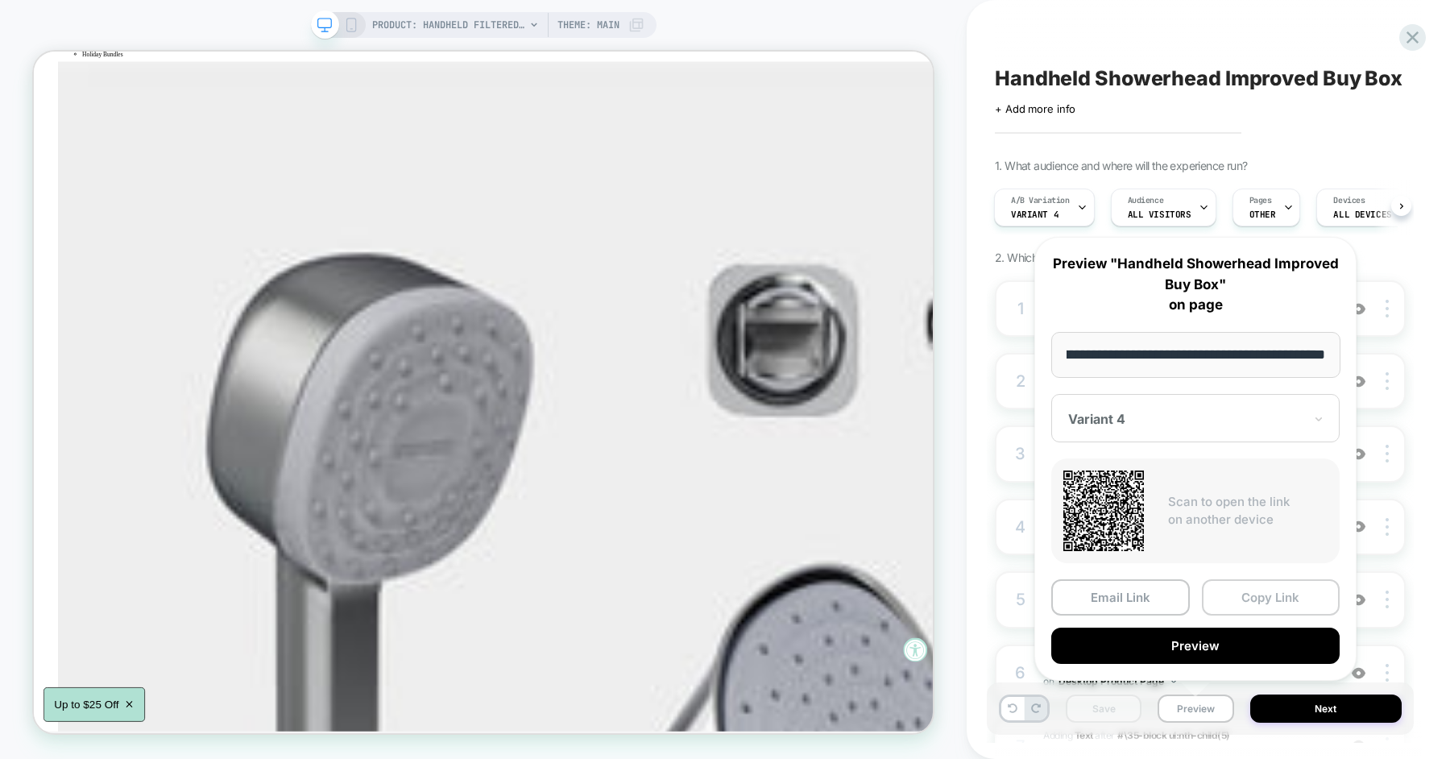
click at [1247, 598] on button "Copy Link" at bounding box center [1271, 597] width 139 height 36
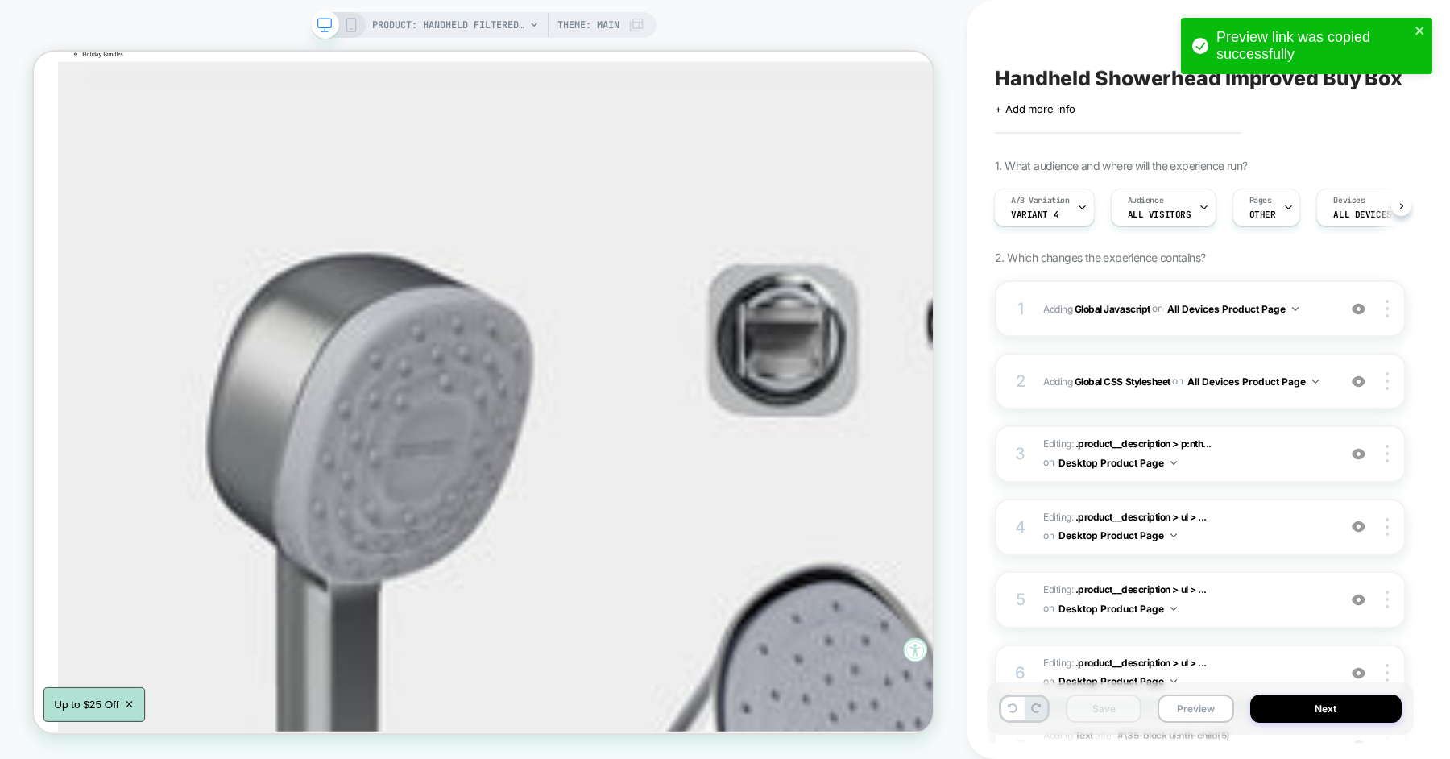
click at [1040, 314] on div "1 Adding Global Javascript on All Devices Product Page Add Before Add After Tar…" at bounding box center [1200, 308] width 411 height 56
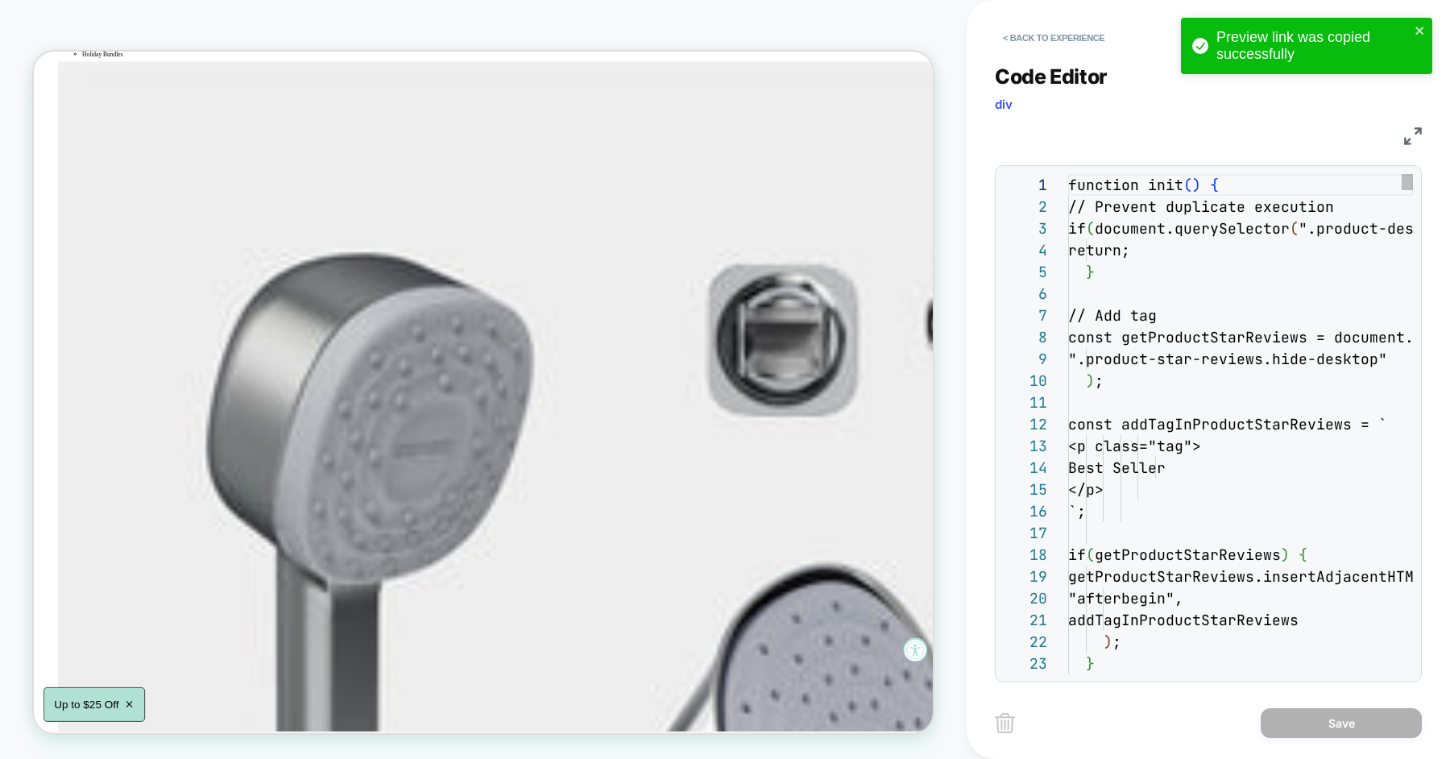
scroll to position [218, 0]
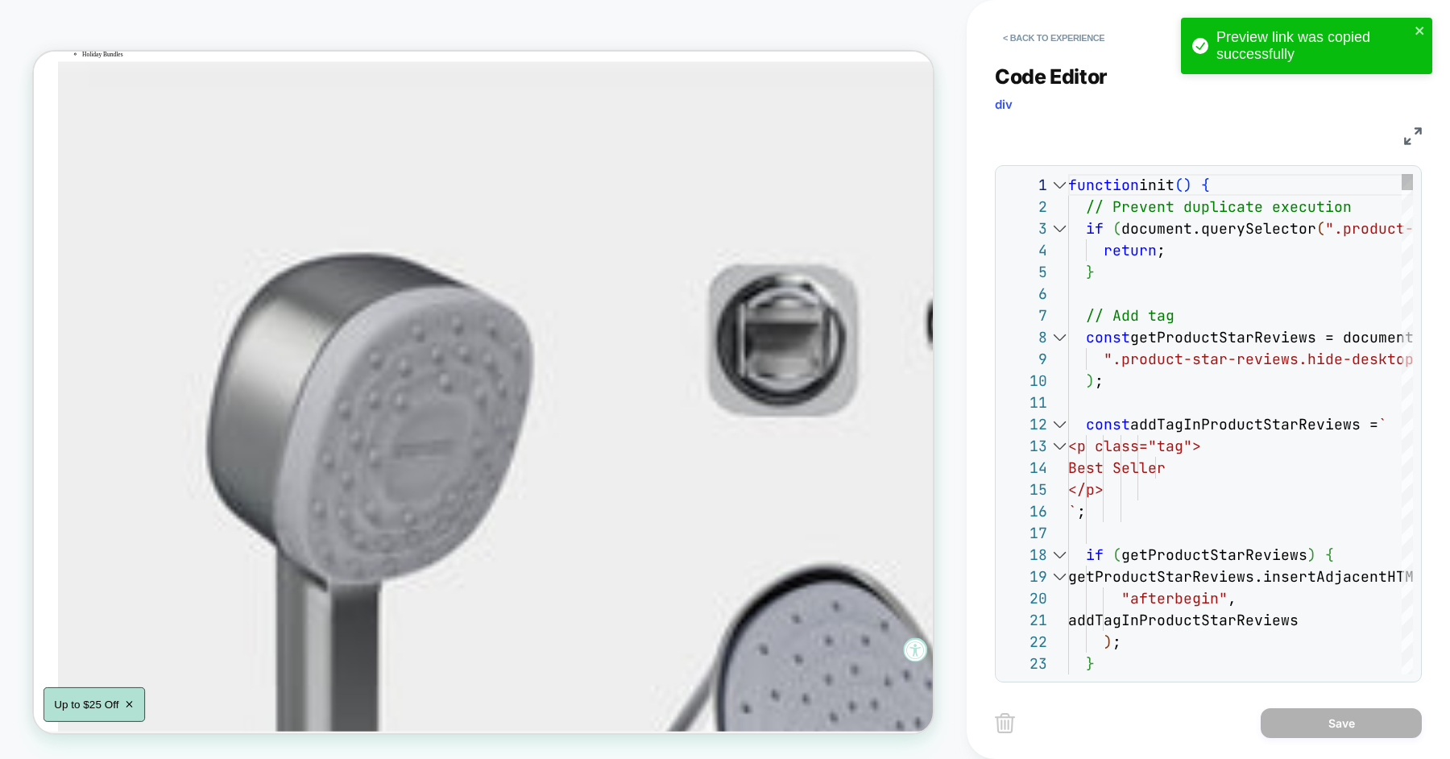
type textarea "**********"
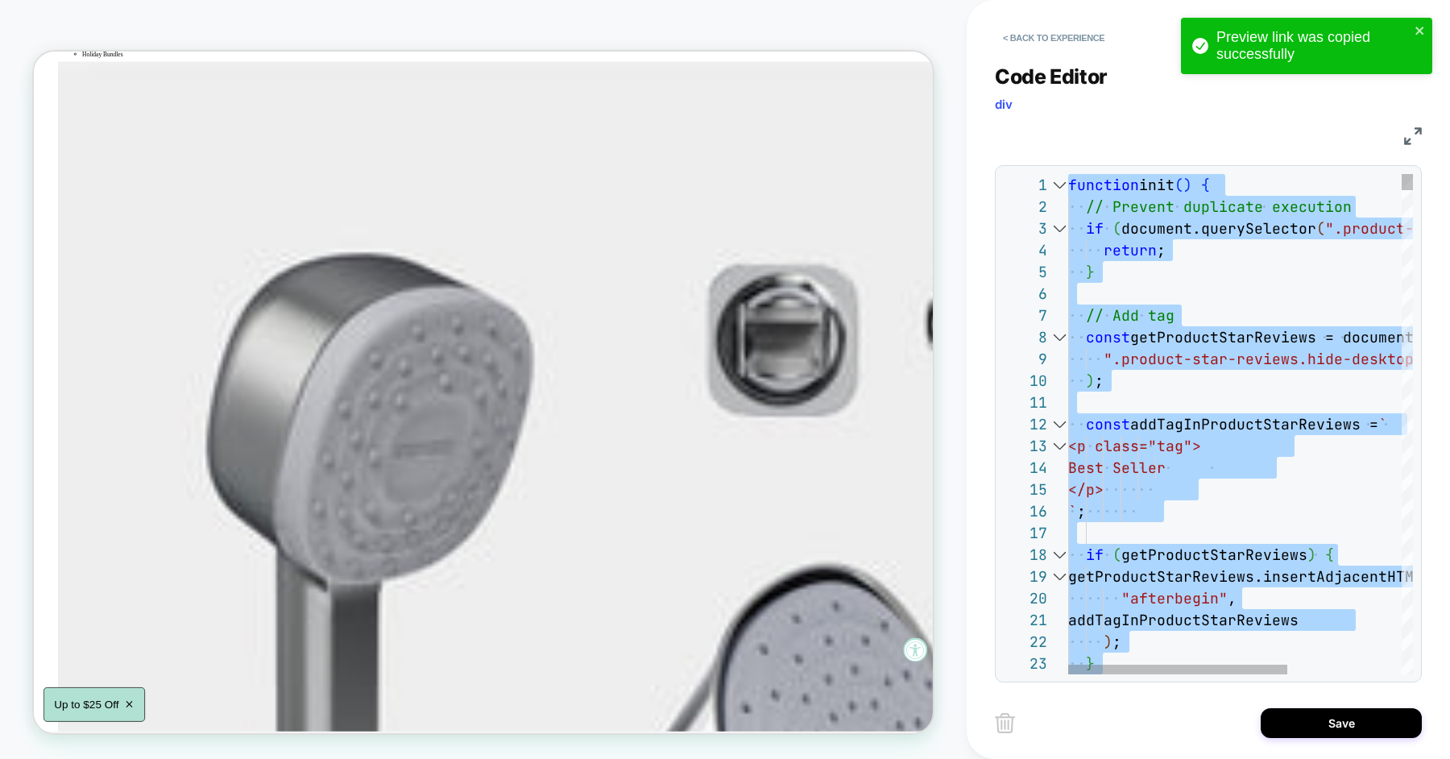
scroll to position [196, 0]
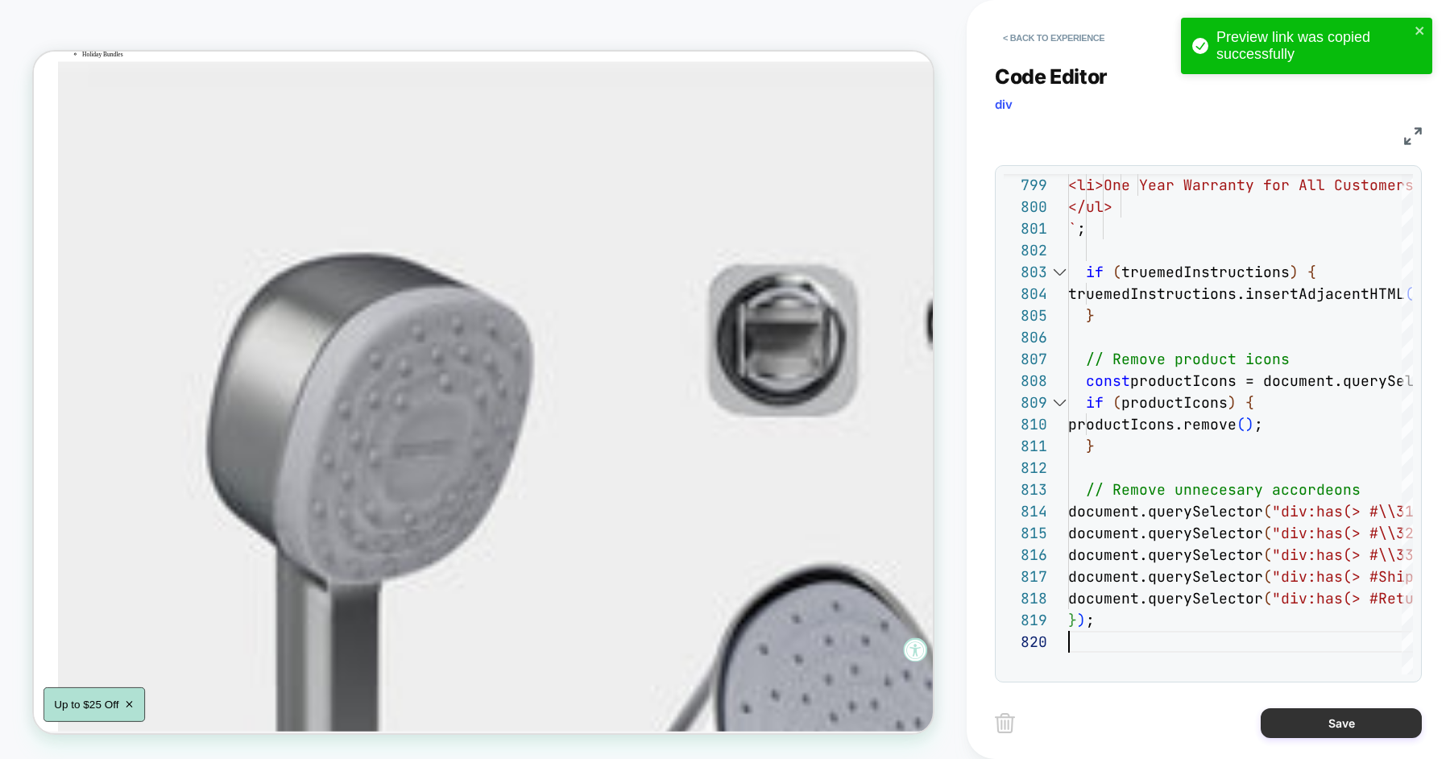
click at [1289, 726] on button "Save" at bounding box center [1341, 723] width 161 height 30
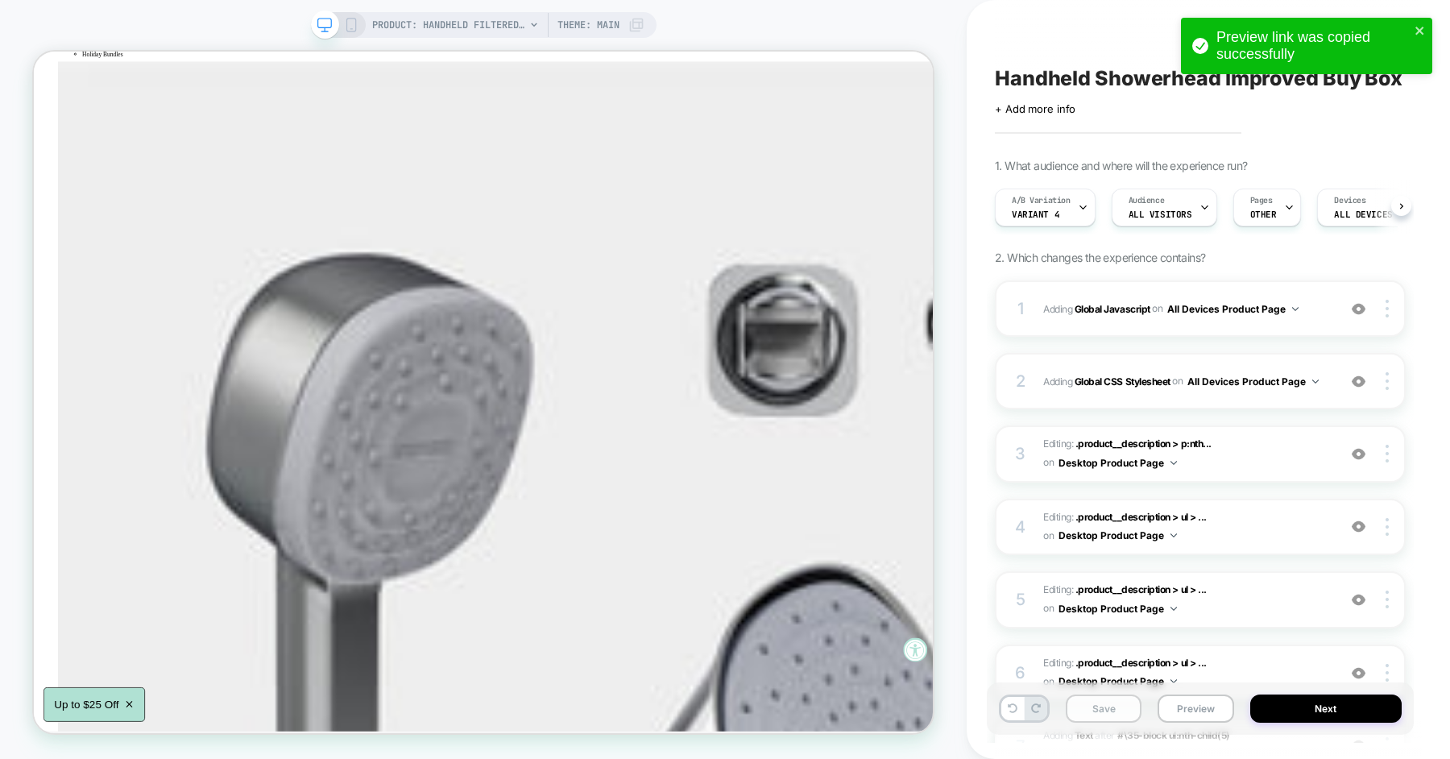
scroll to position [0, 1]
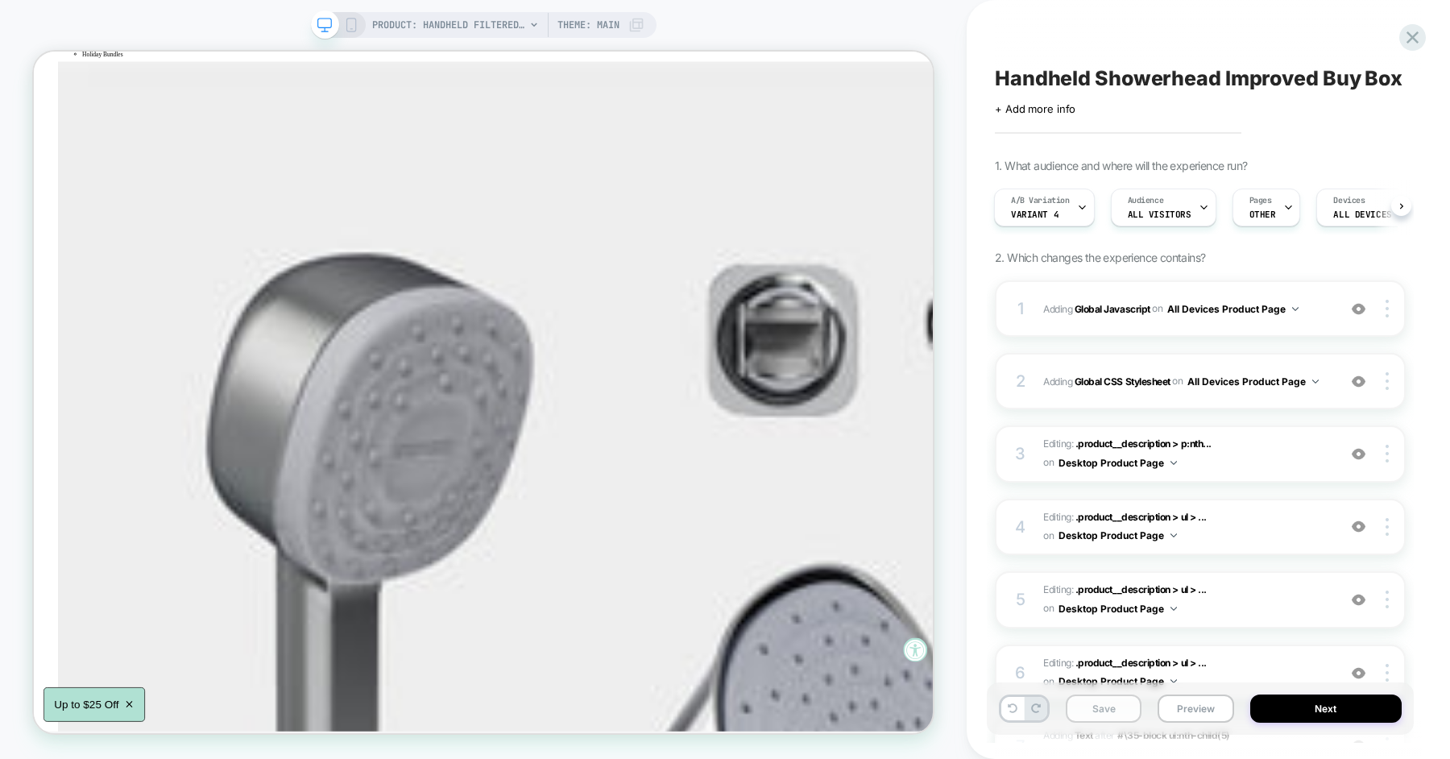
click at [1111, 712] on button "Save" at bounding box center [1104, 709] width 76 height 28
click at [1193, 710] on button "Preview" at bounding box center [1196, 709] width 76 height 28
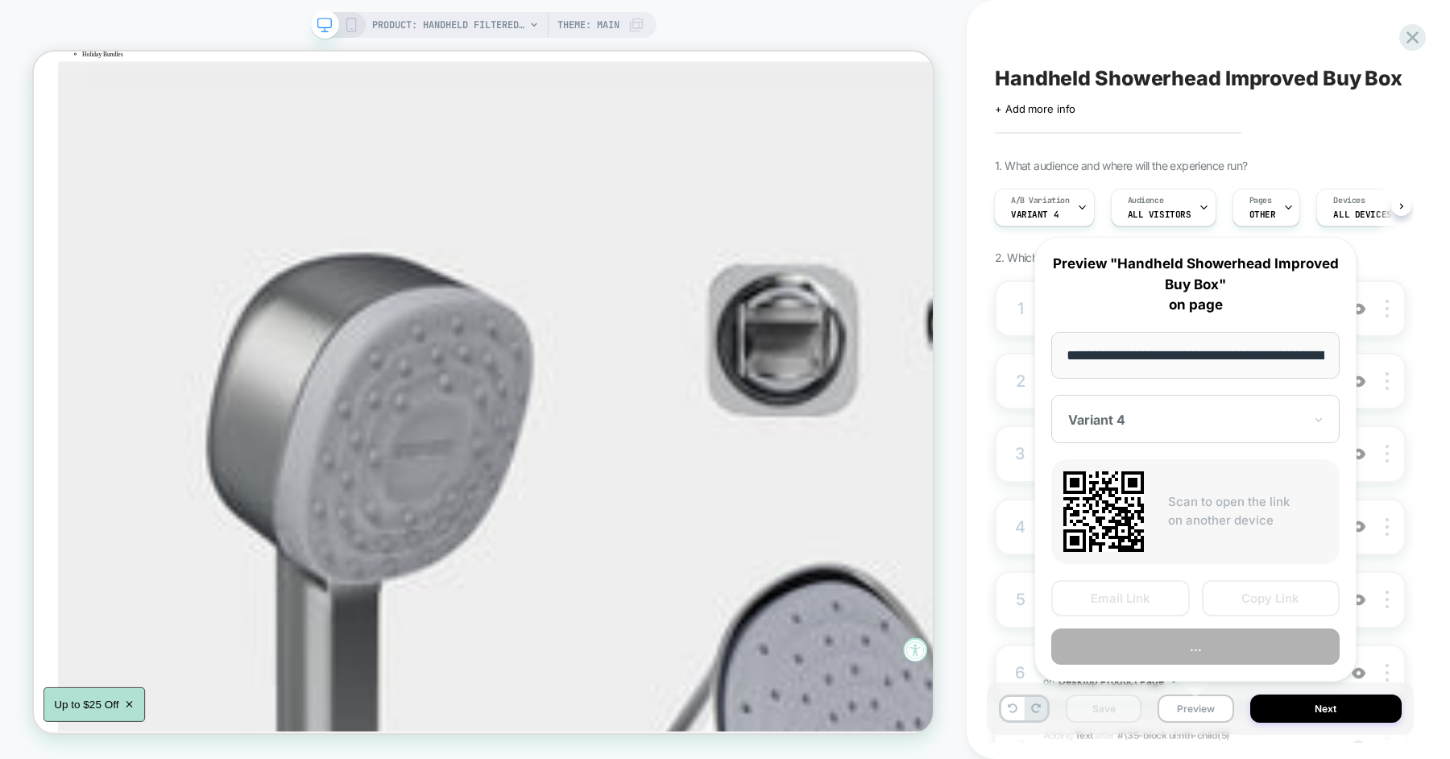
scroll to position [0, 259]
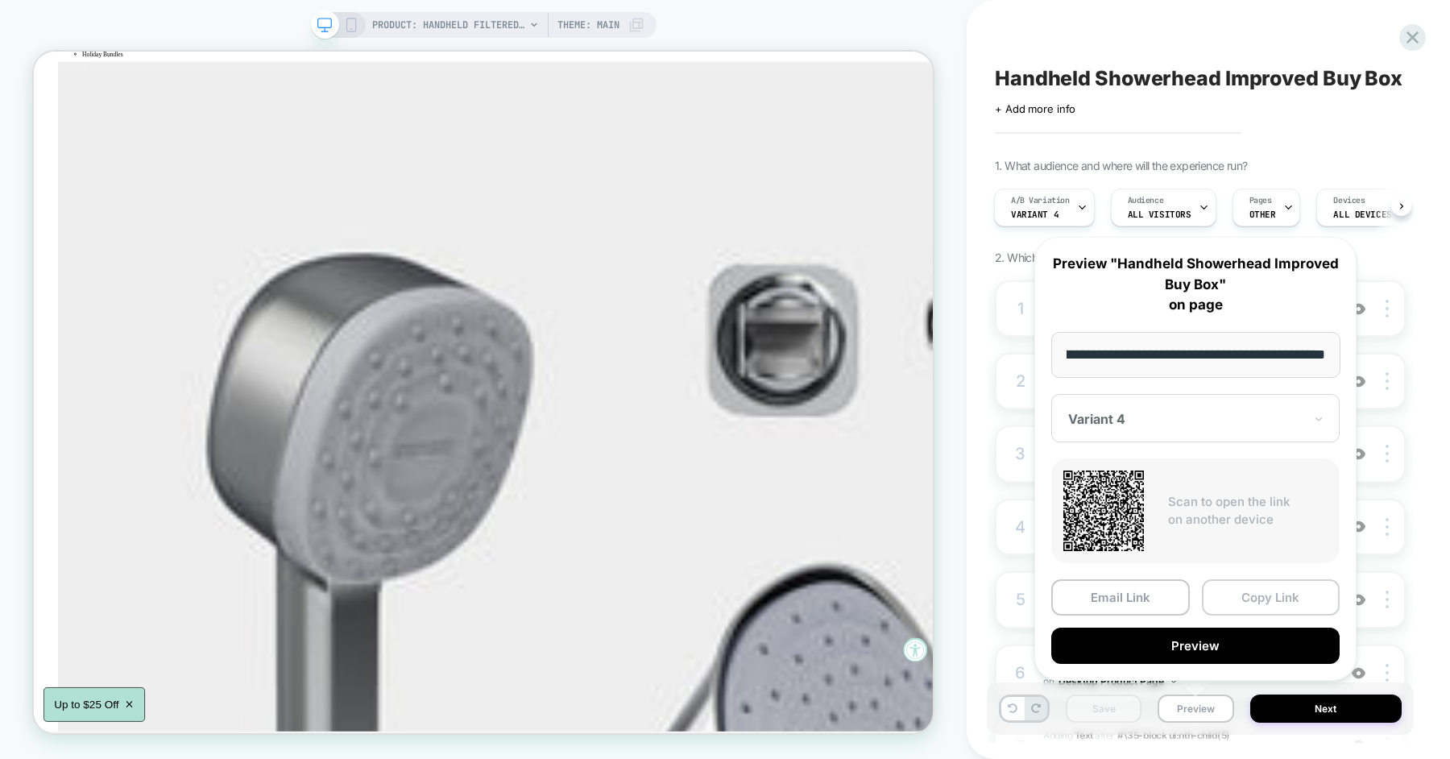
click at [1247, 596] on button "Copy Link" at bounding box center [1271, 597] width 139 height 36
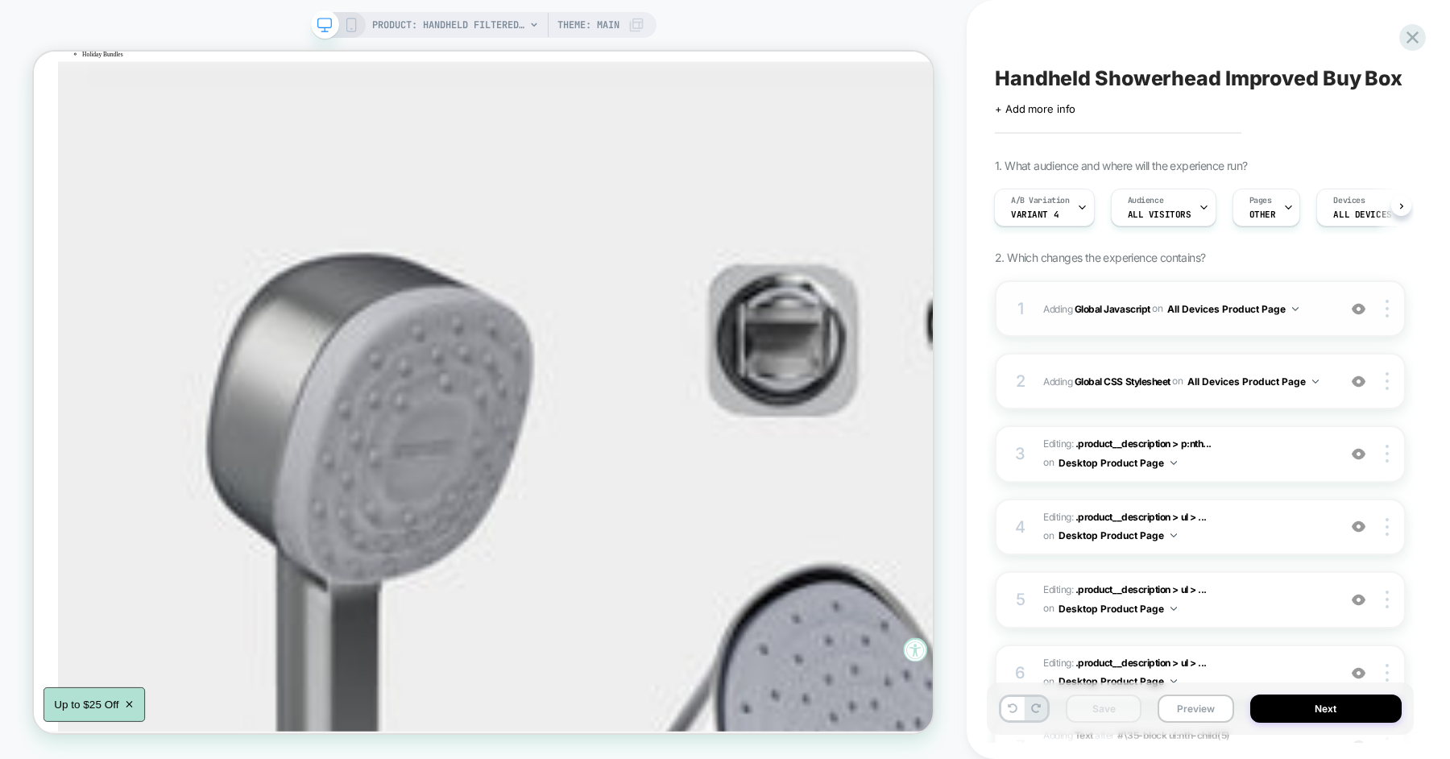
click at [1060, 301] on span "Adding Global Javascript on All Devices Product Page" at bounding box center [1187, 309] width 286 height 20
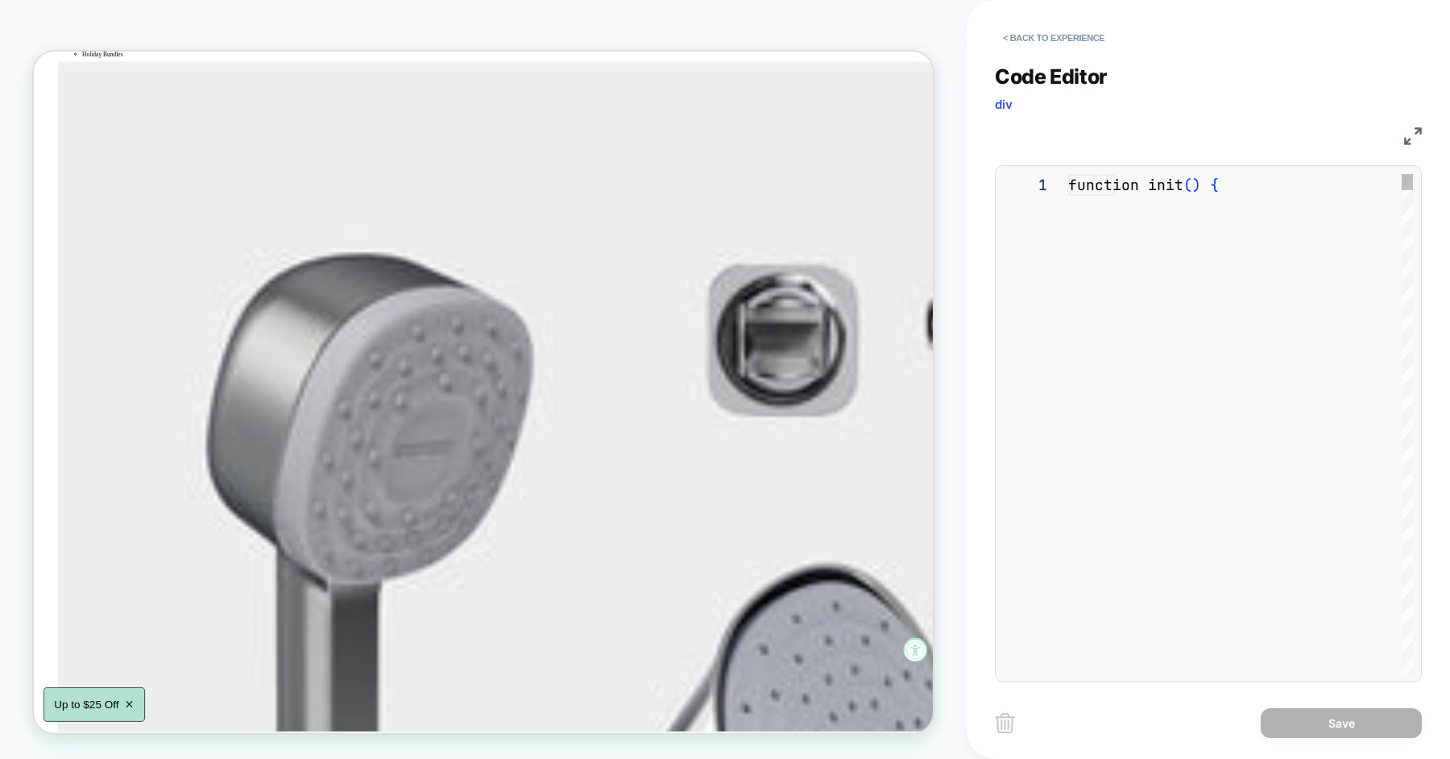
scroll to position [218, 0]
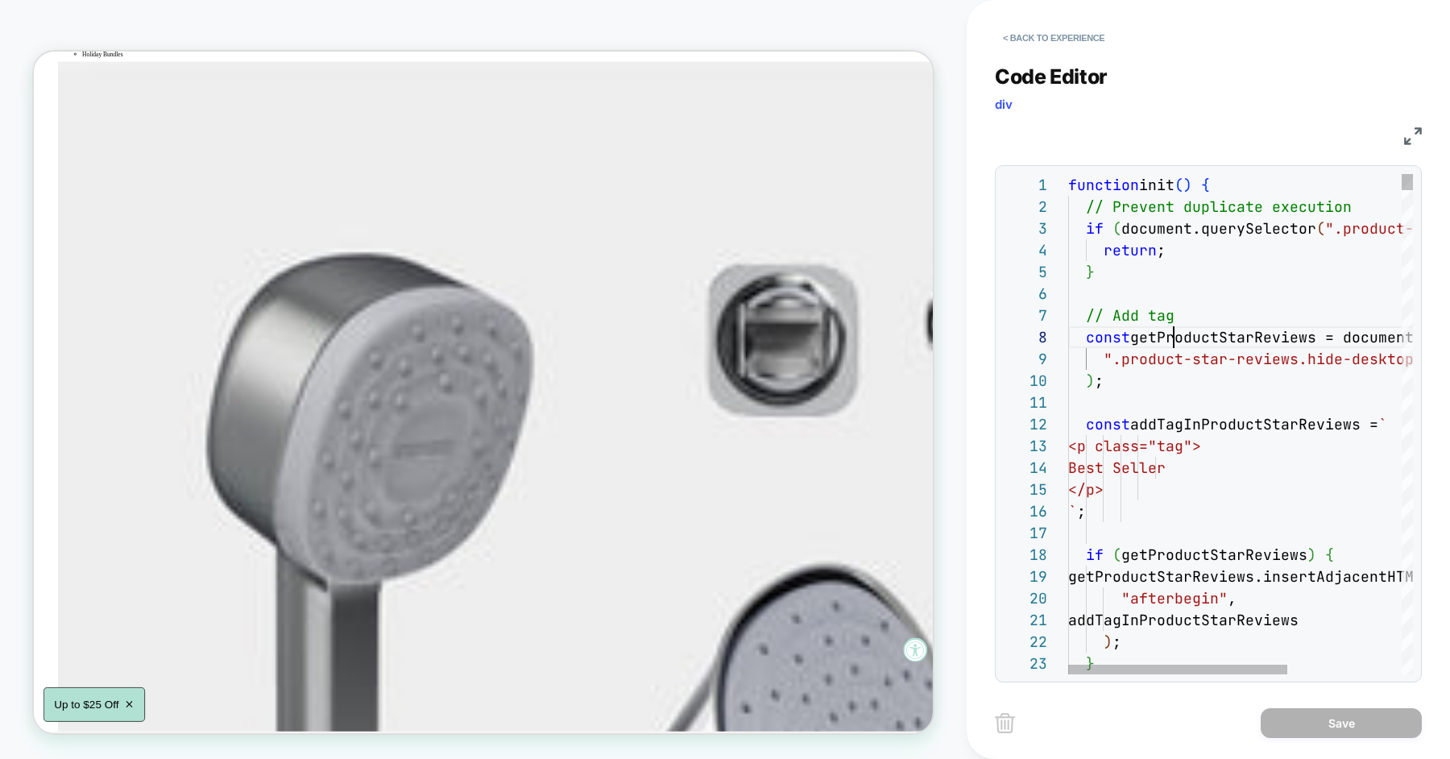
scroll to position [151, 105]
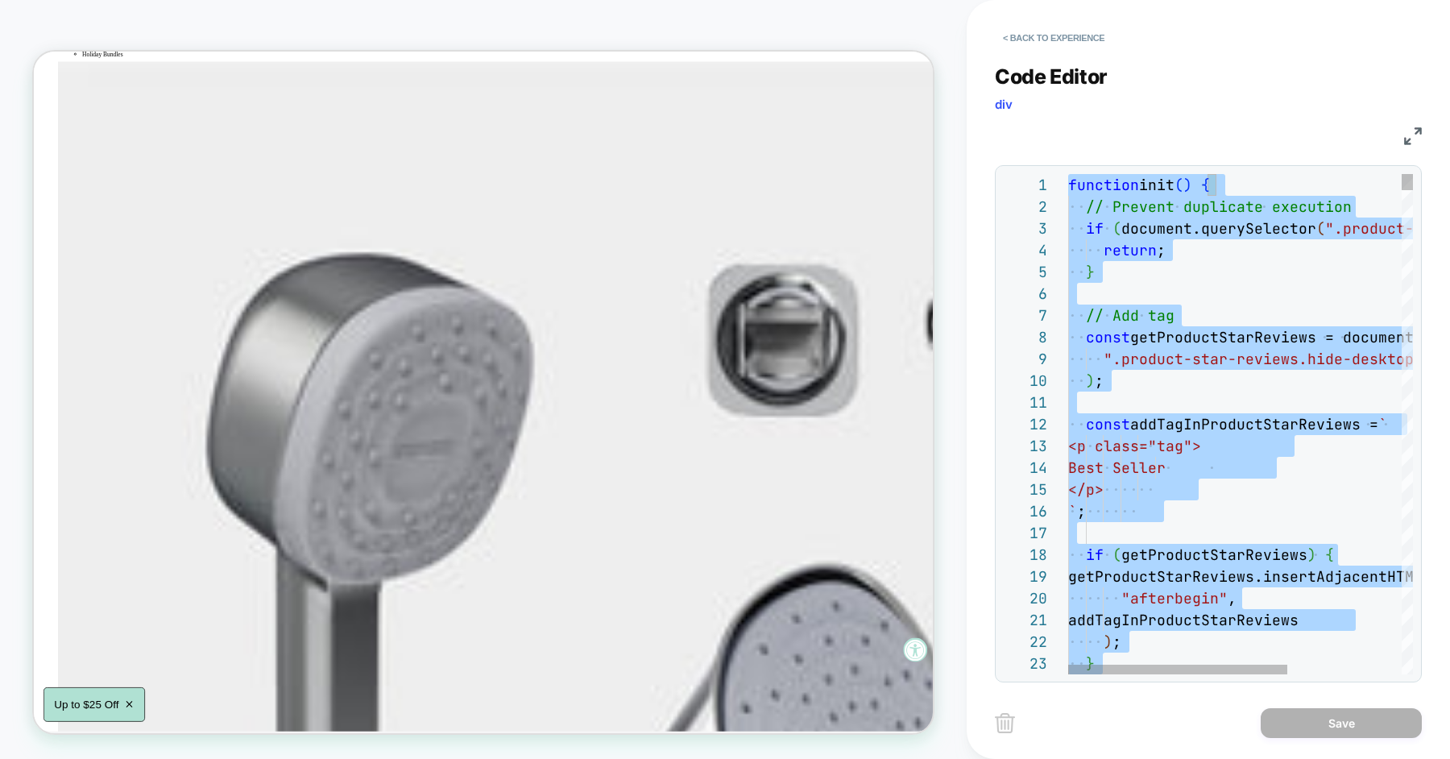
type textarea "**********"
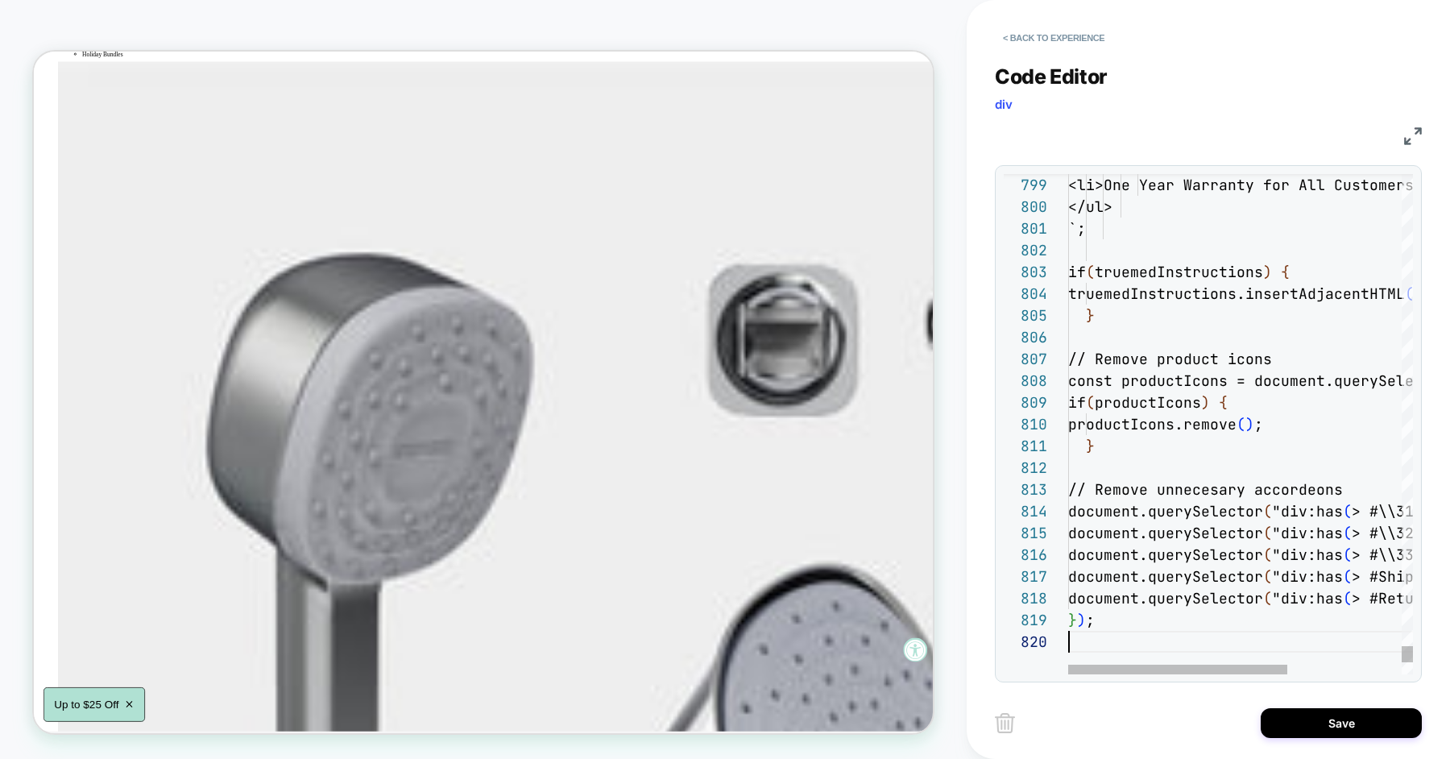
scroll to position [196, 0]
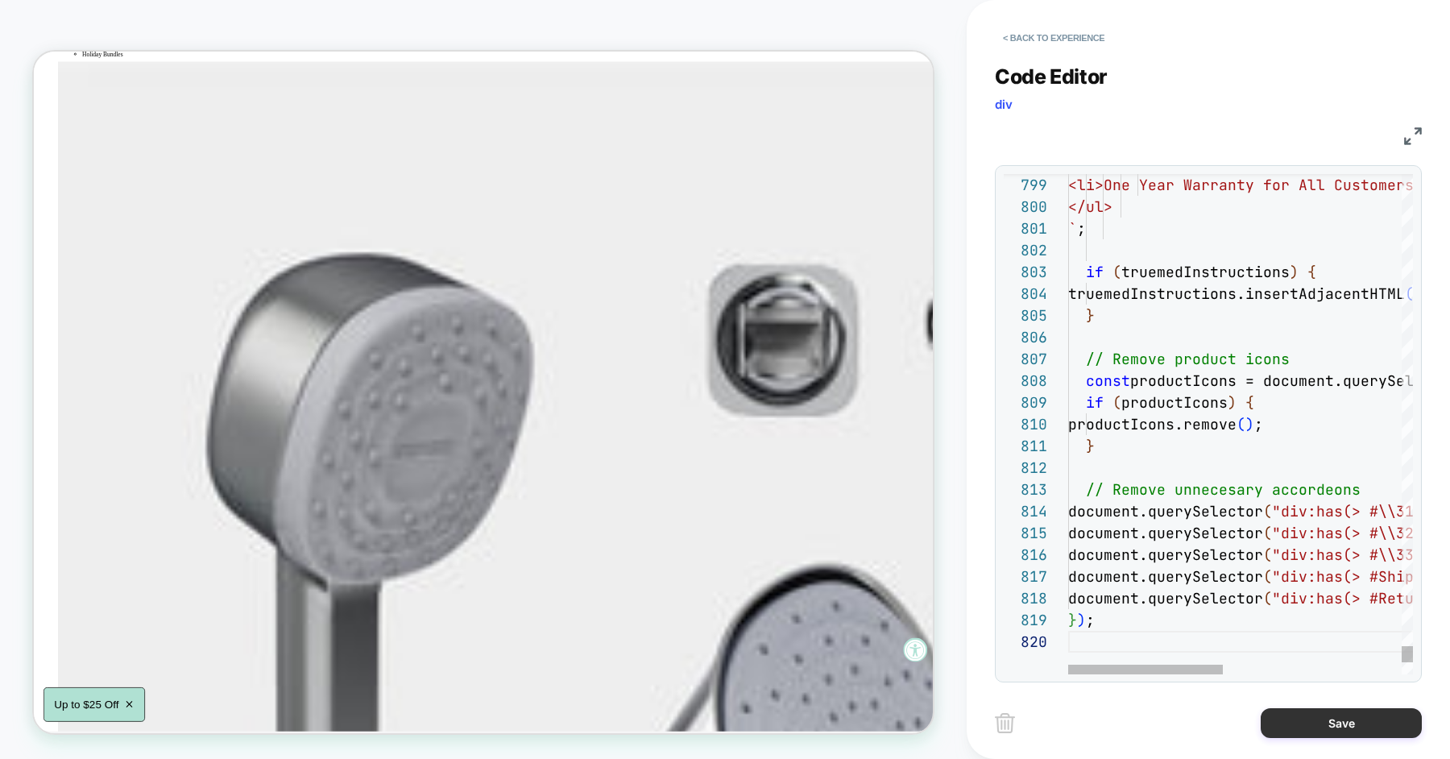
click at [1299, 726] on button "Save" at bounding box center [1341, 723] width 161 height 30
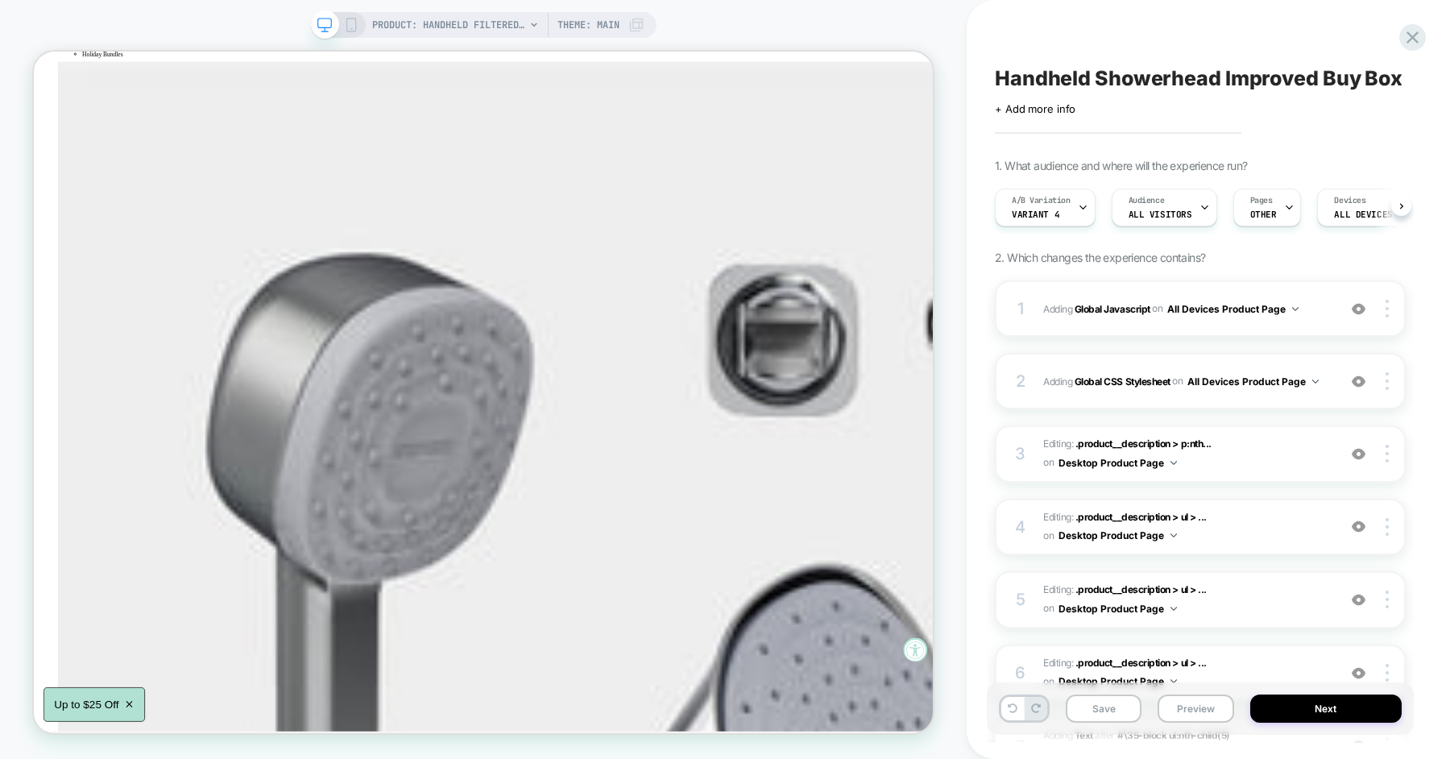
scroll to position [0, 1]
click at [1098, 712] on button "Save" at bounding box center [1104, 709] width 76 height 28
click at [1189, 712] on button "Preview" at bounding box center [1196, 709] width 76 height 28
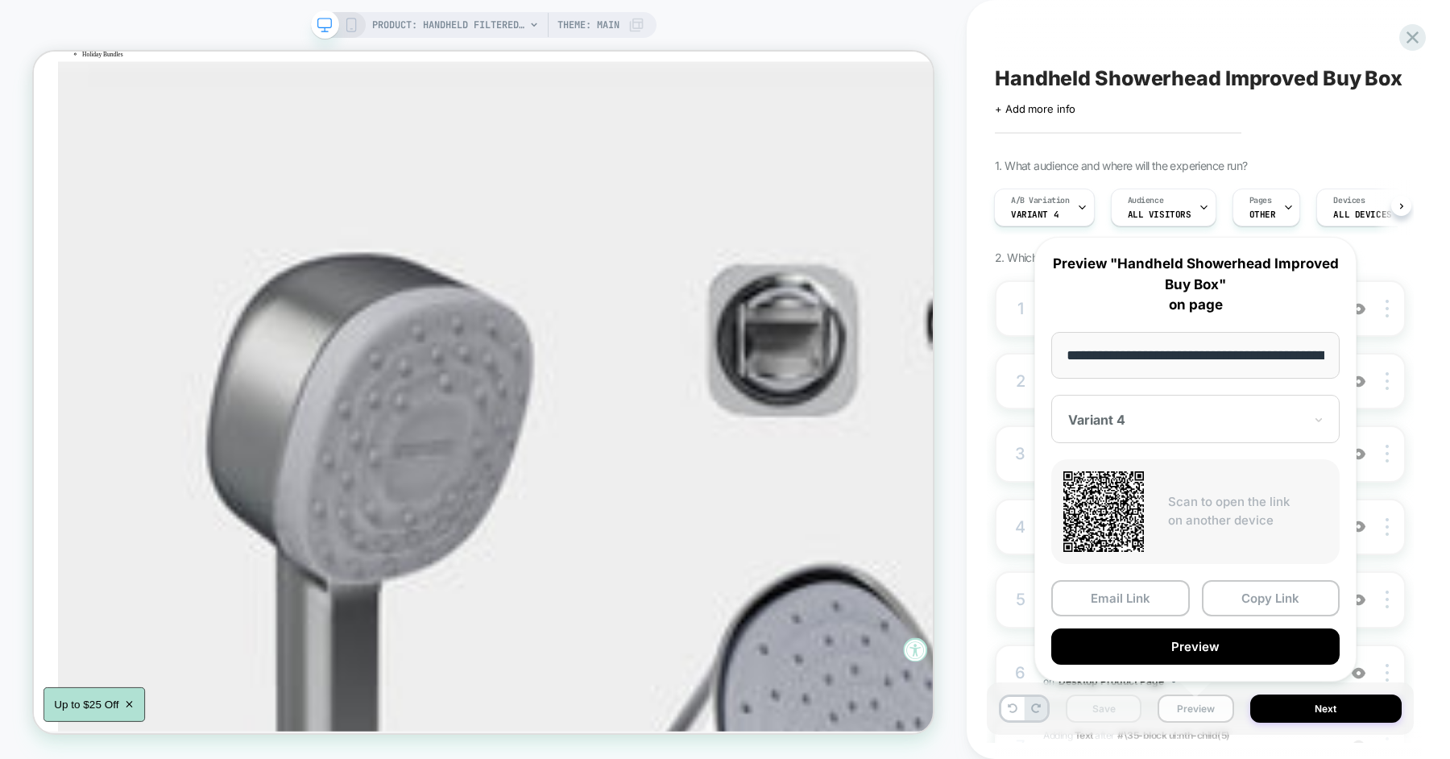
scroll to position [0, 259]
click at [1259, 603] on button "Copy Link" at bounding box center [1271, 597] width 139 height 36
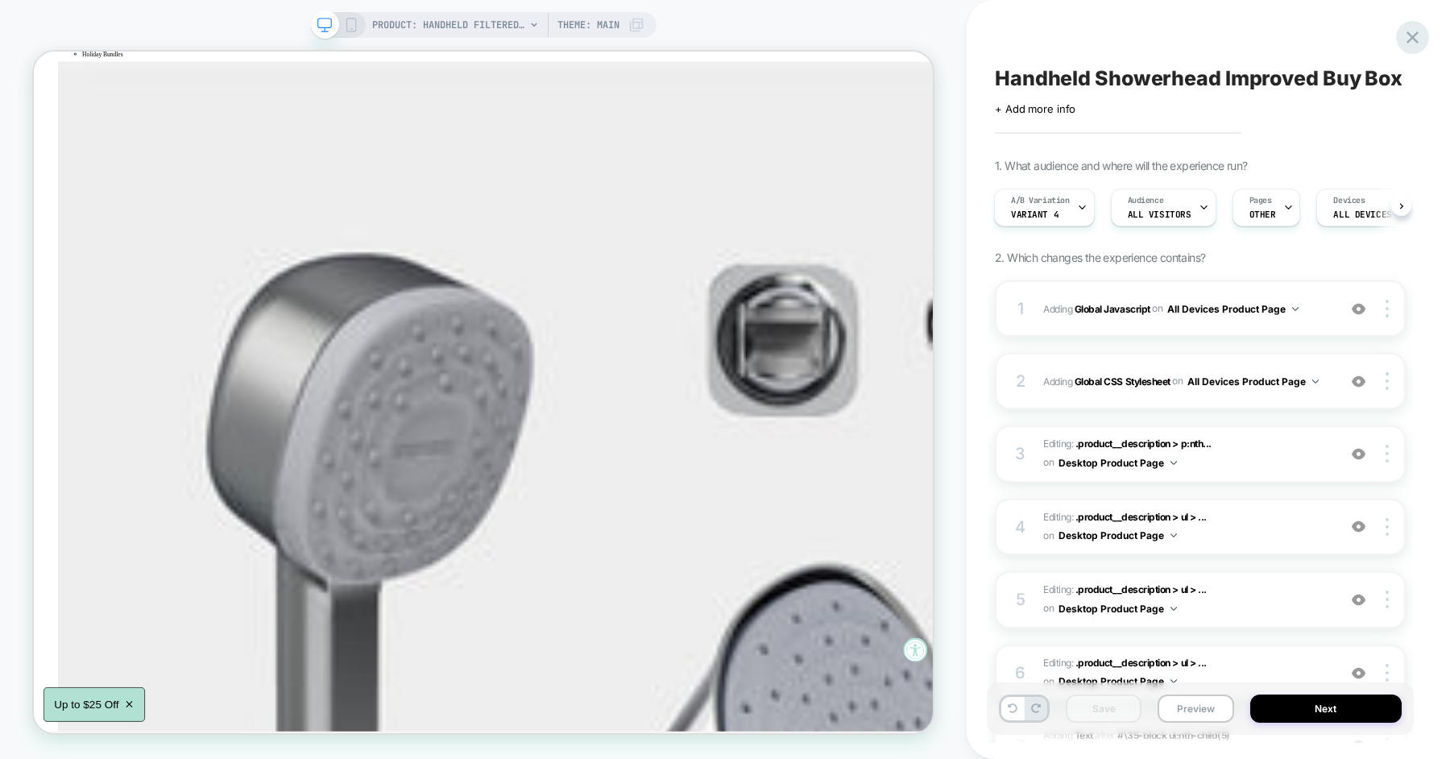
click at [1411, 38] on icon at bounding box center [1413, 37] width 12 height 12
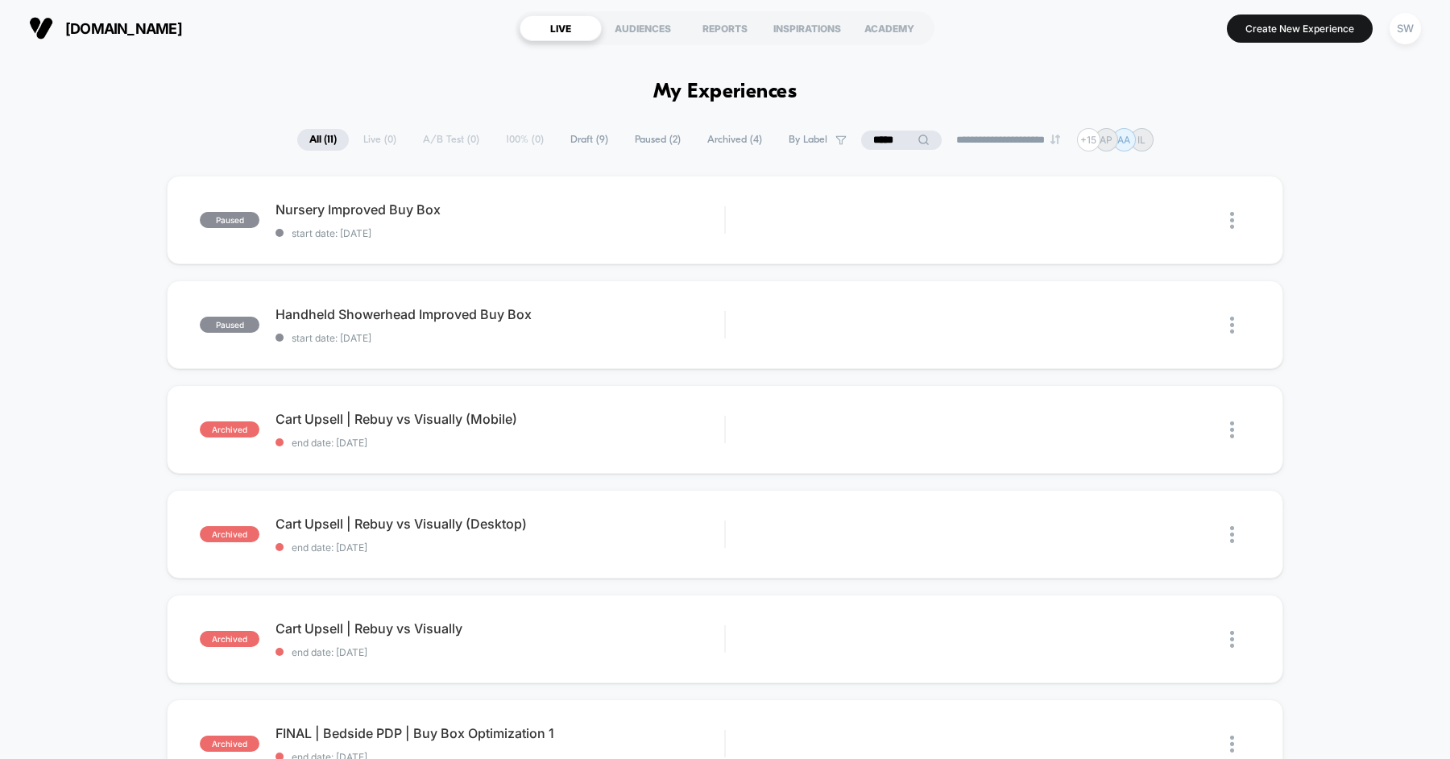
click at [893, 139] on input "*****" at bounding box center [901, 140] width 81 height 19
click at [893, 139] on input "*****" at bounding box center [901, 140] width 161 height 19
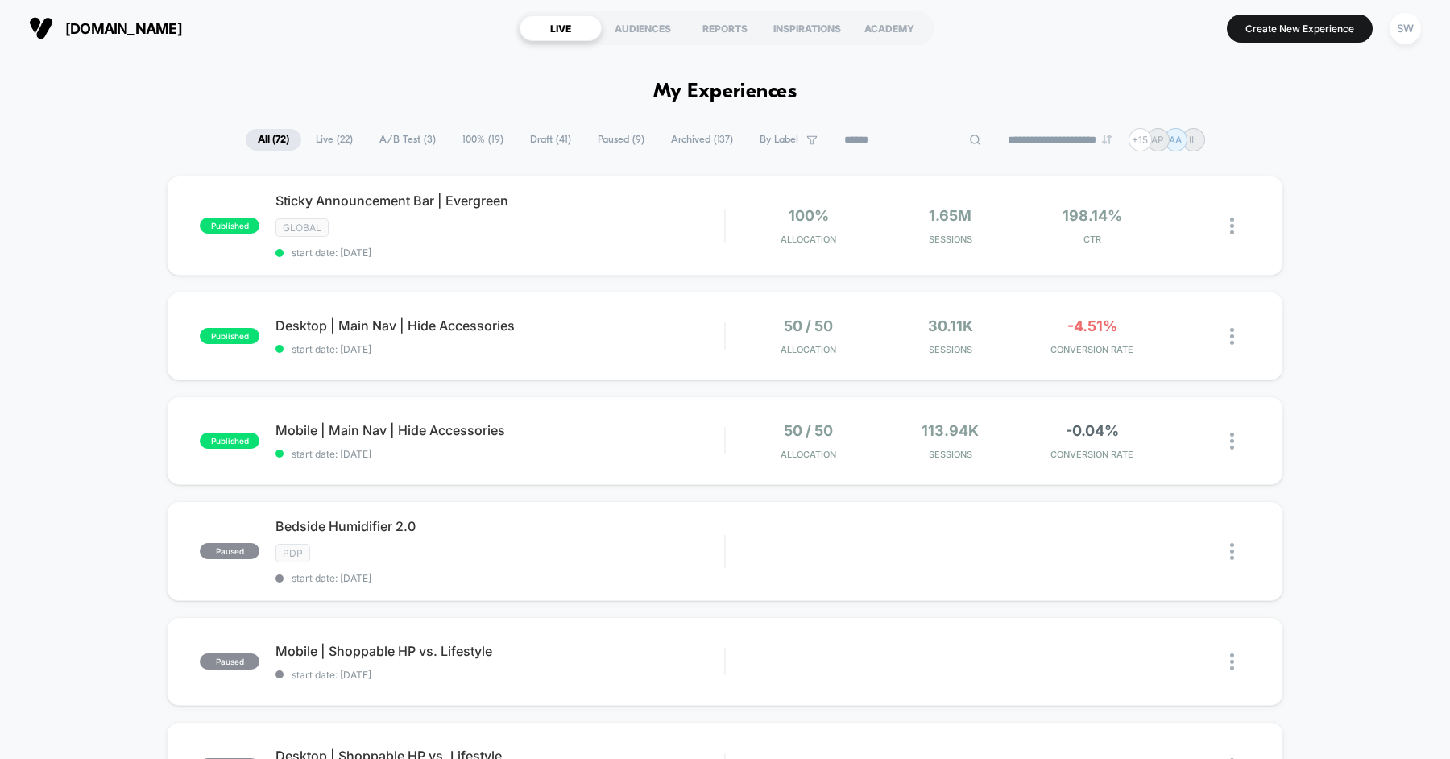
click at [919, 143] on input at bounding box center [912, 140] width 161 height 19
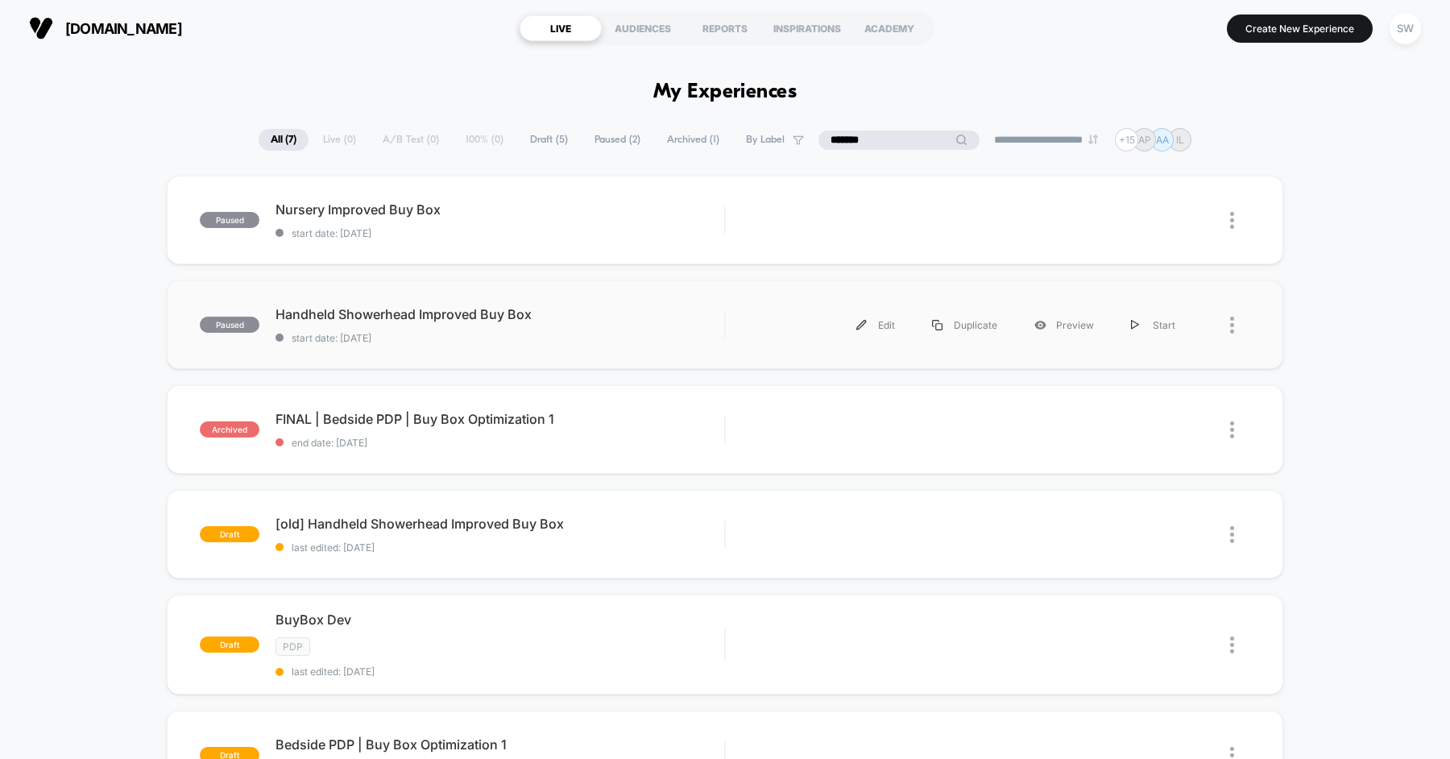
scroll to position [30, 0]
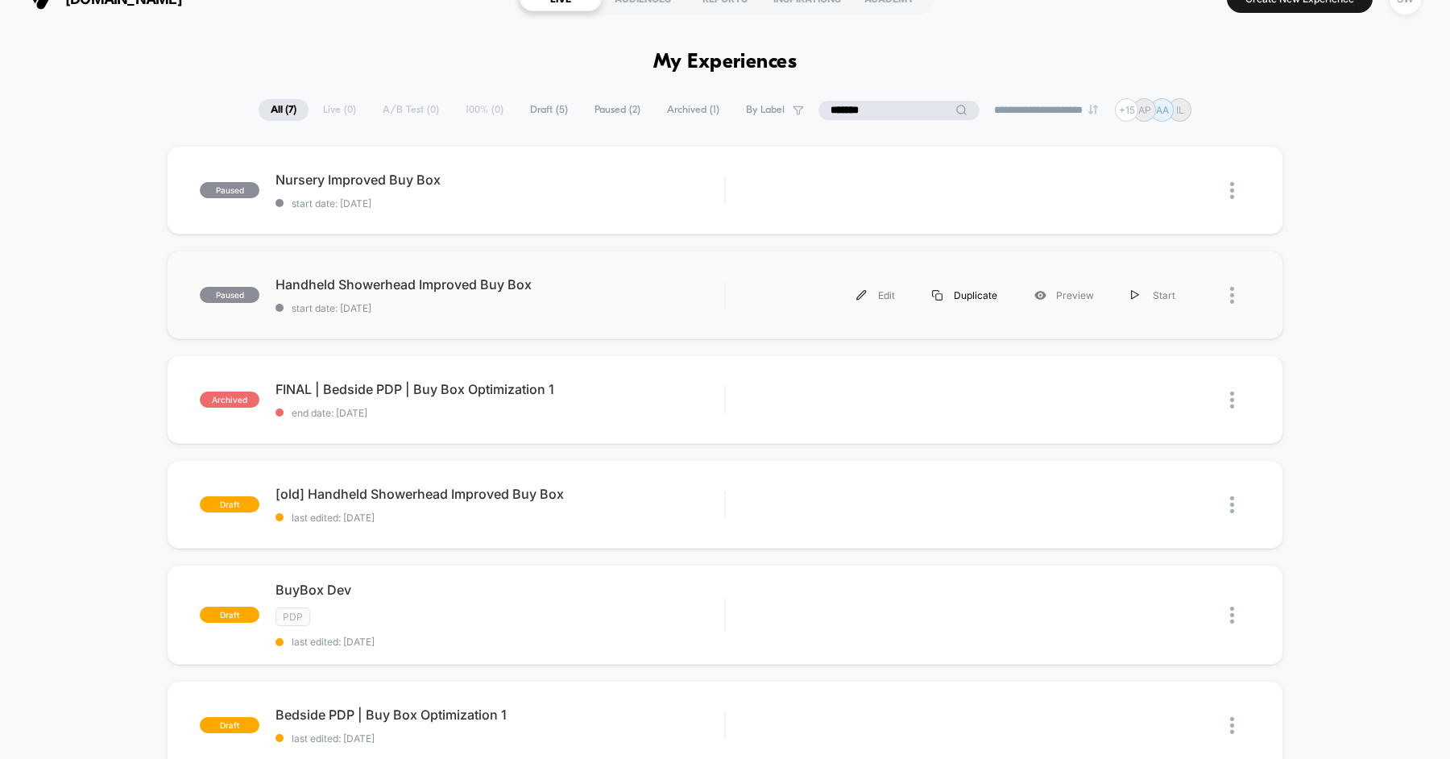
type input "*******"
click at [963, 293] on div "Duplicate" at bounding box center [965, 295] width 102 height 36
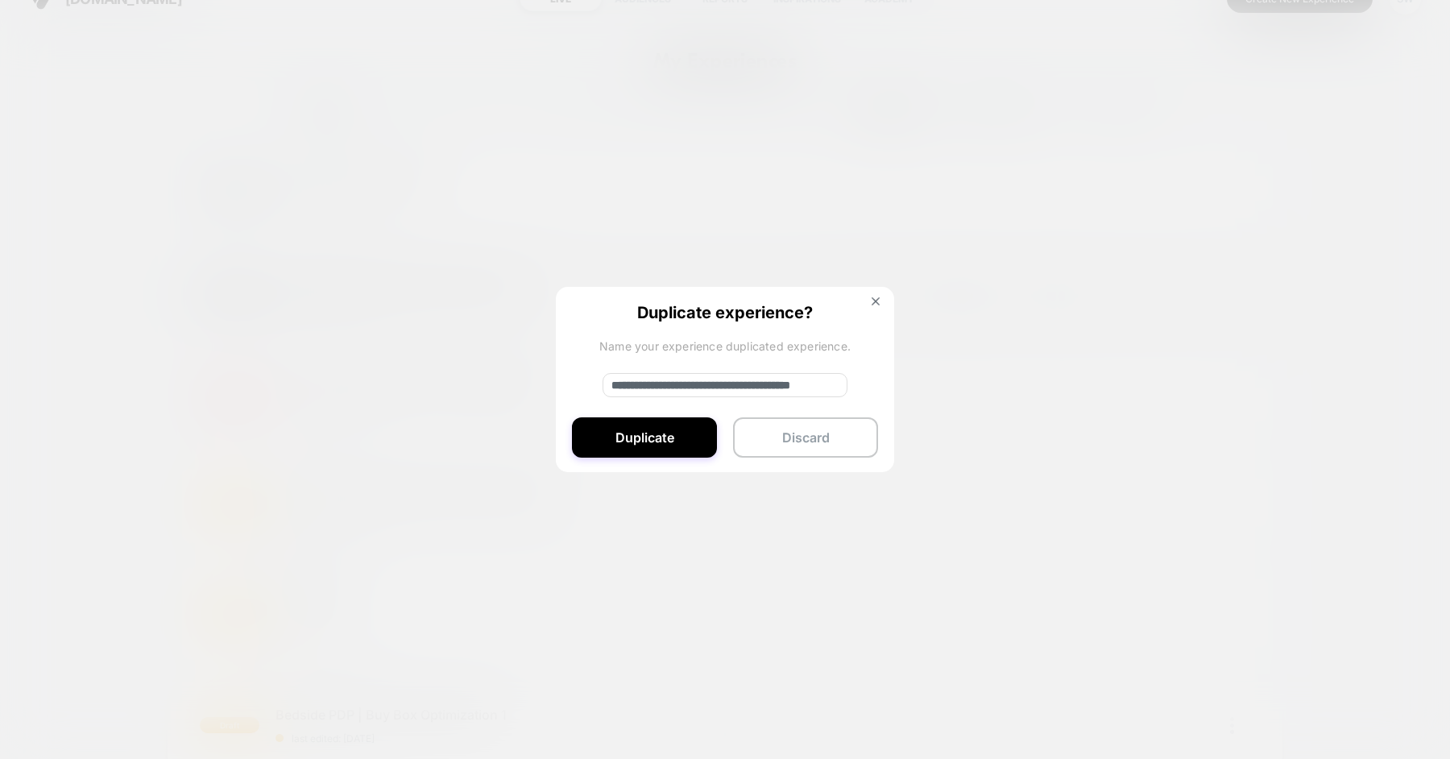
click at [666, 388] on input "**********" at bounding box center [725, 385] width 245 height 24
click at [636, 388] on input "**********" at bounding box center [725, 385] width 245 height 24
type input "**********"
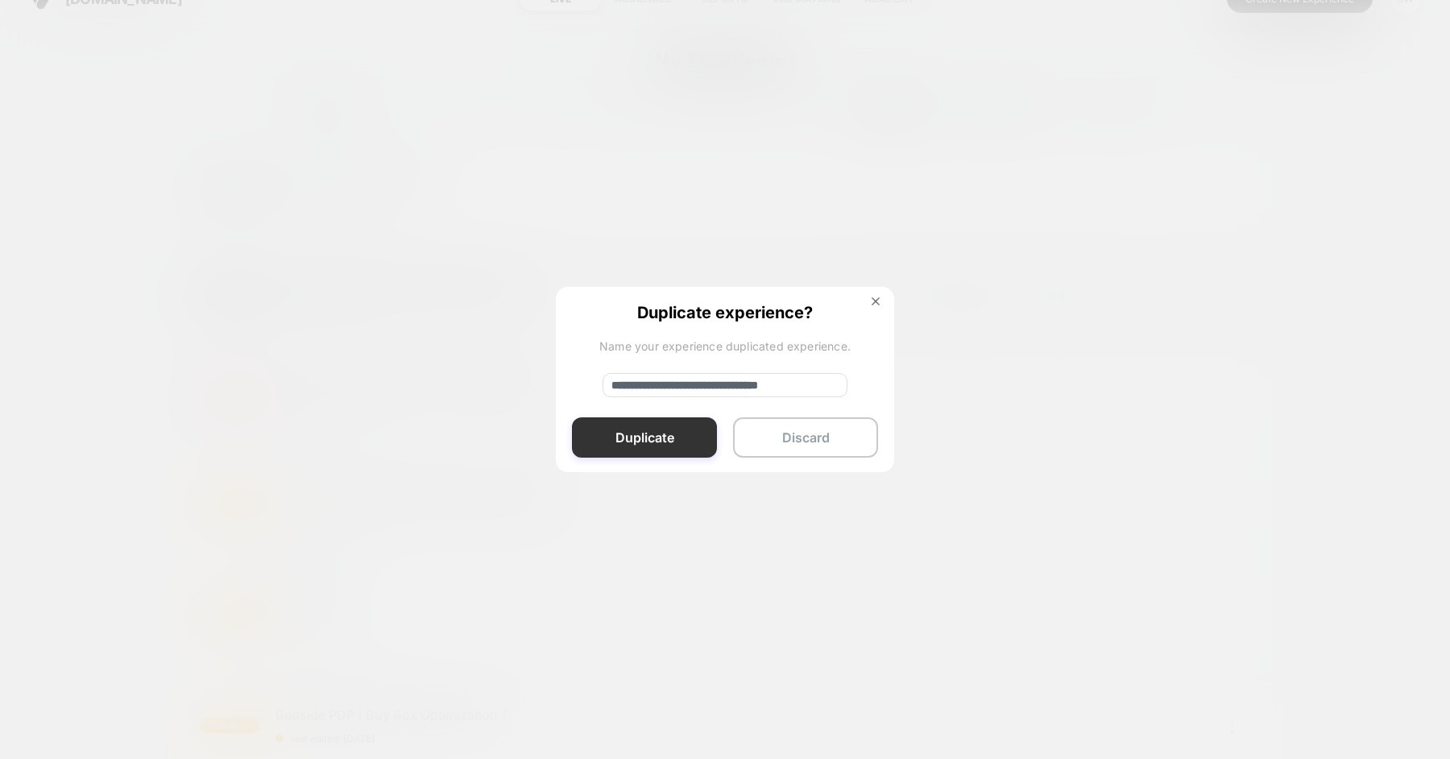
click at [675, 431] on button "Duplicate" at bounding box center [644, 437] width 145 height 40
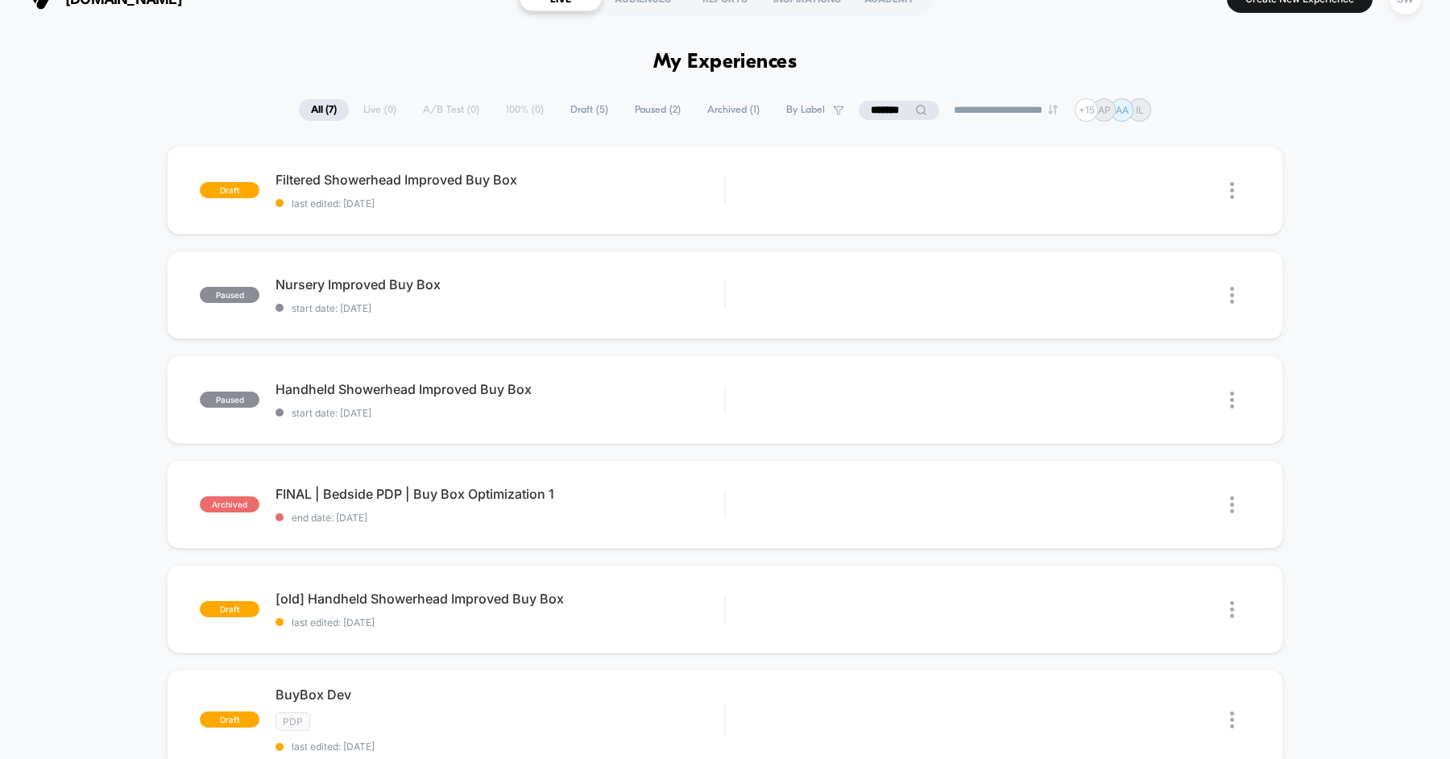
click at [890, 114] on input "*******" at bounding box center [899, 110] width 81 height 19
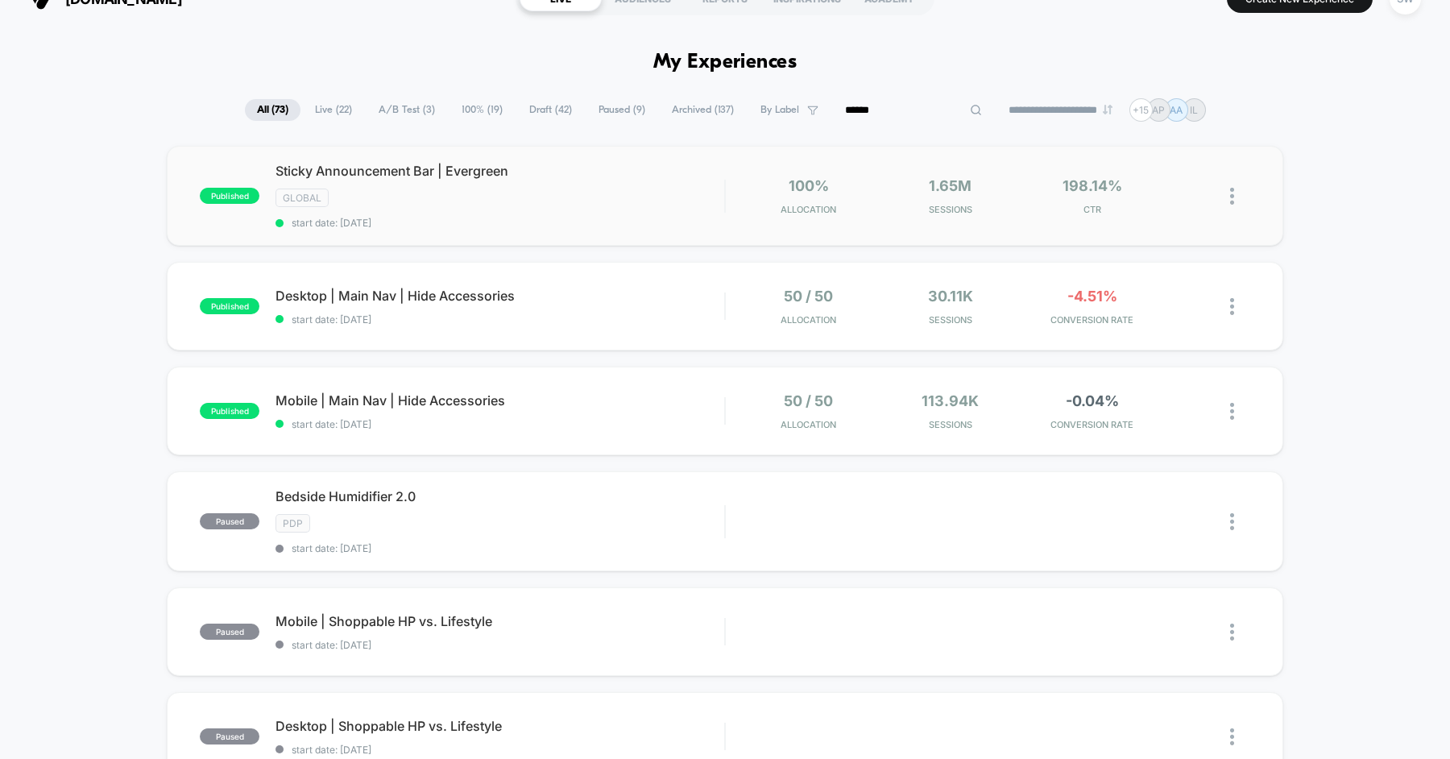
type input "*******"
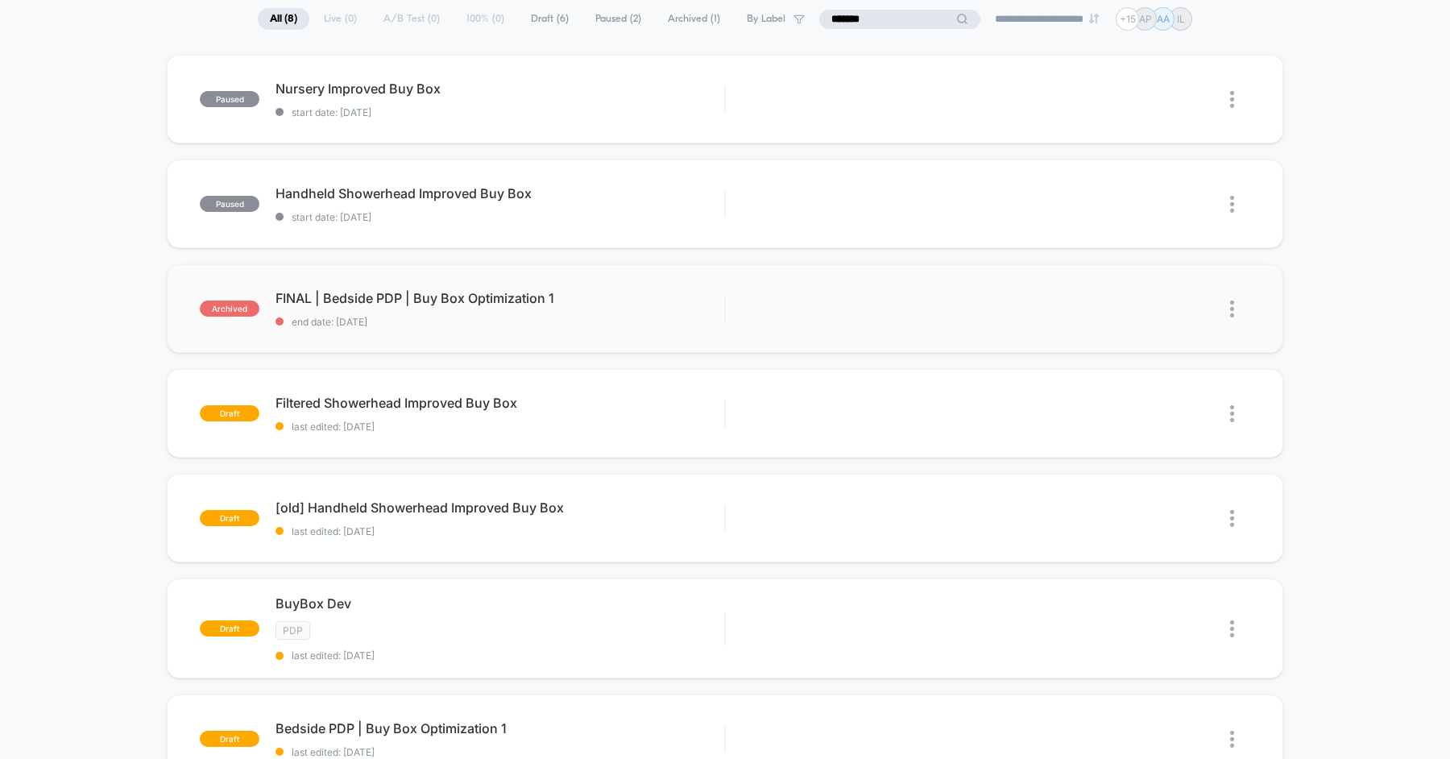
scroll to position [127, 0]
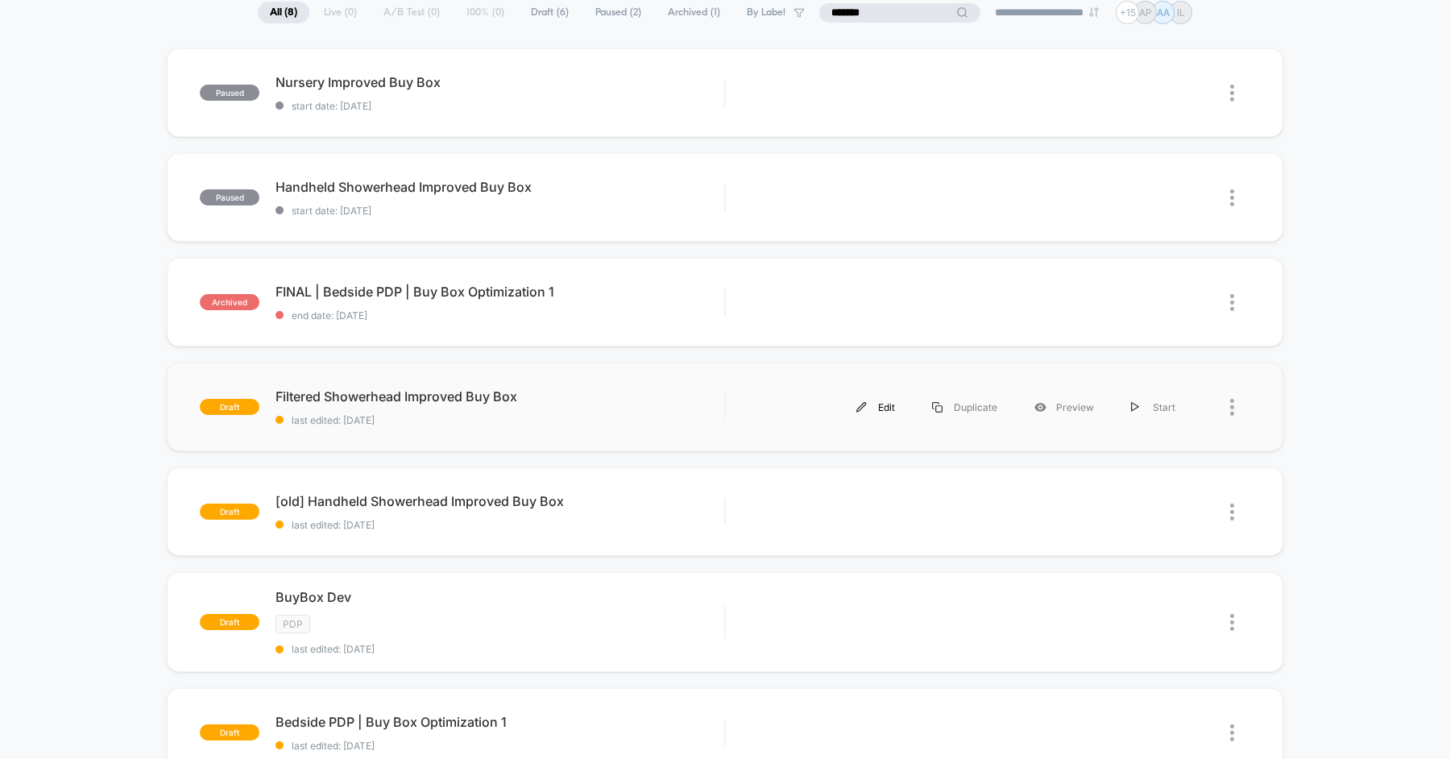
click at [886, 405] on div "Edit" at bounding box center [876, 407] width 76 height 36
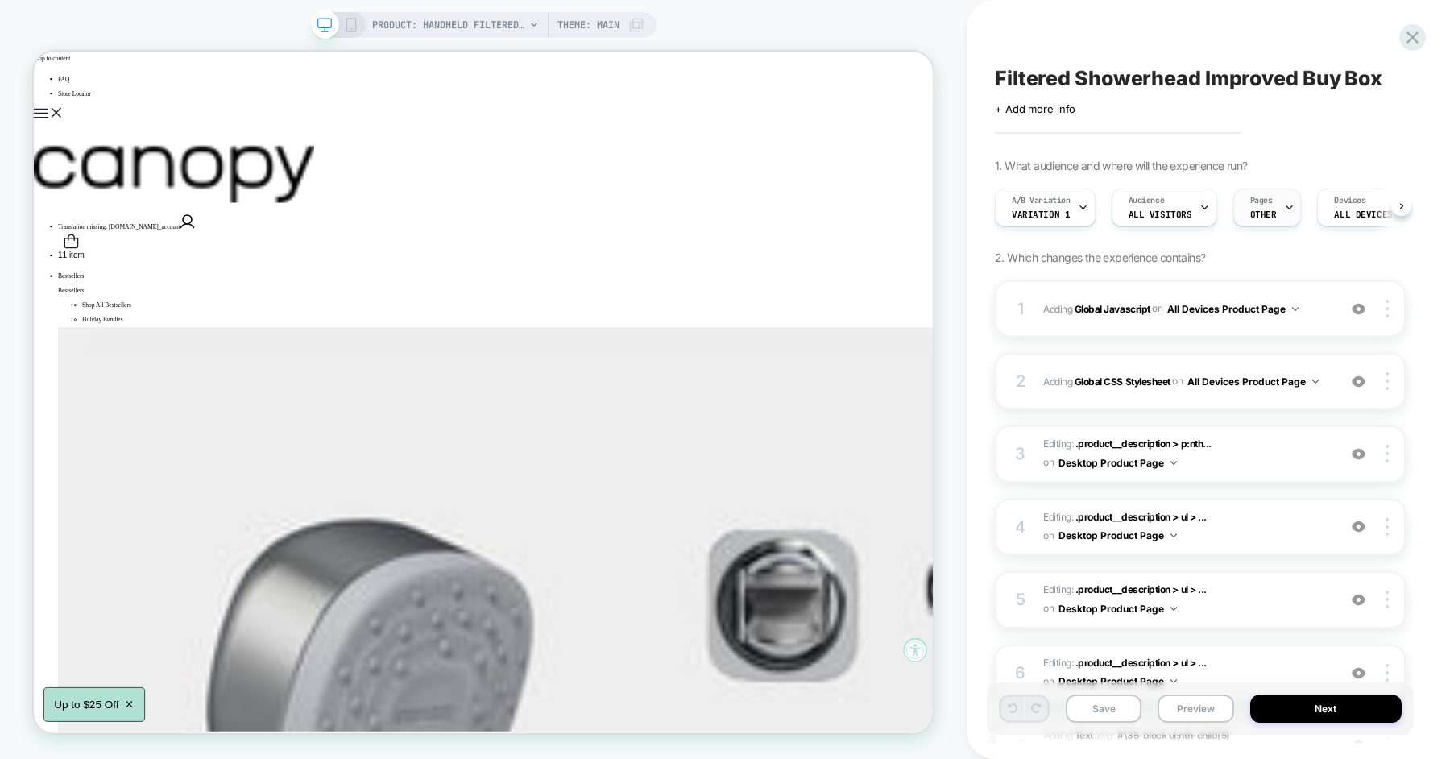
click at [1262, 209] on span "OTHER" at bounding box center [1264, 214] width 27 height 11
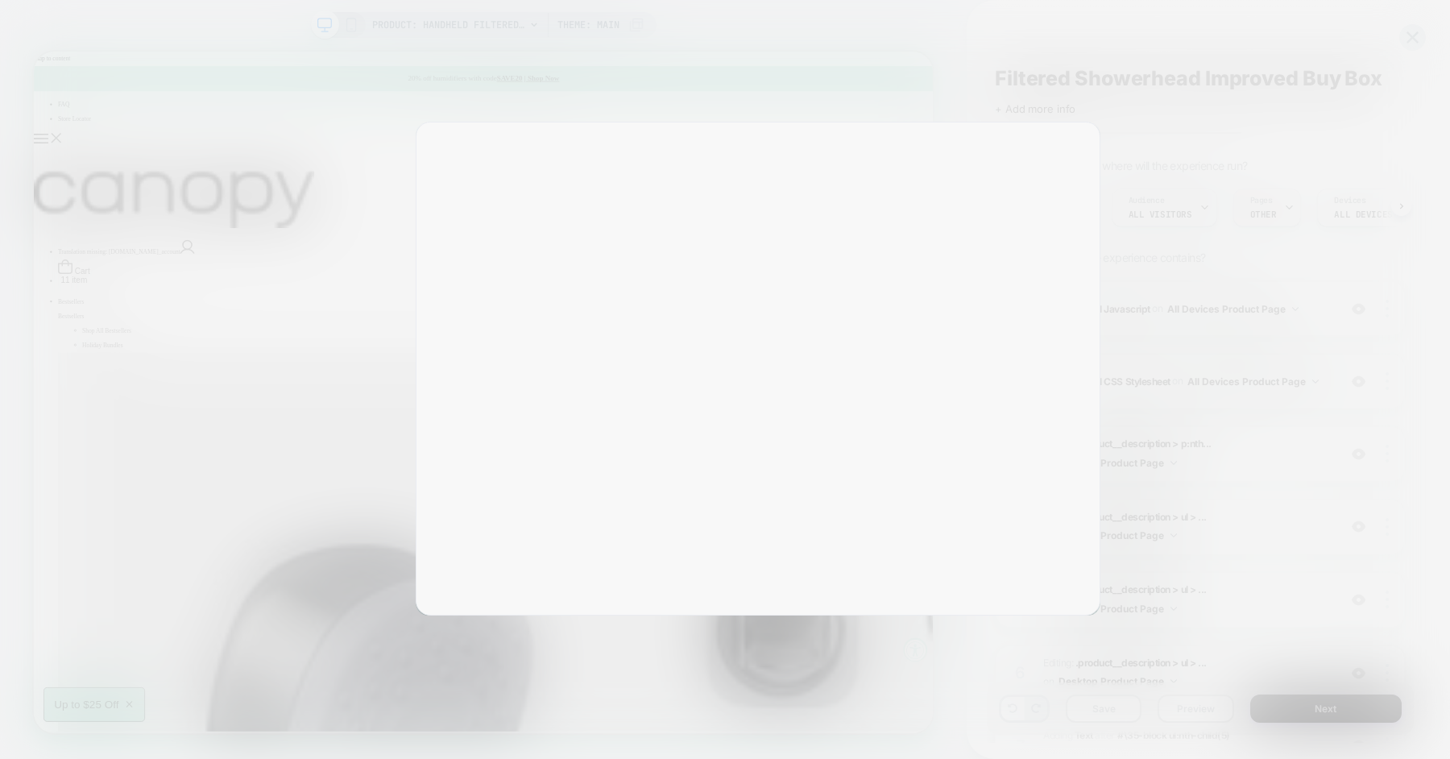
scroll to position [0, 1]
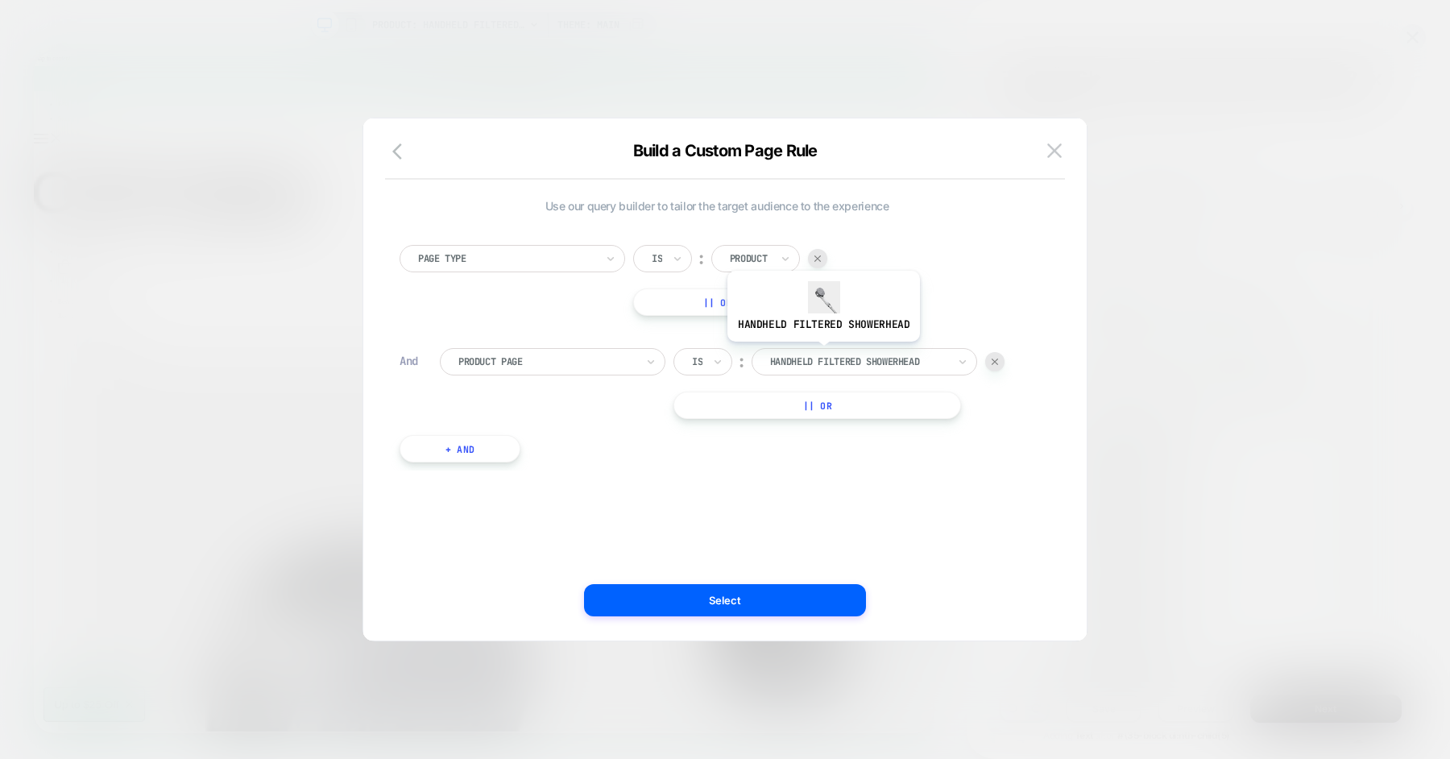
click at [821, 355] on div at bounding box center [858, 362] width 177 height 15
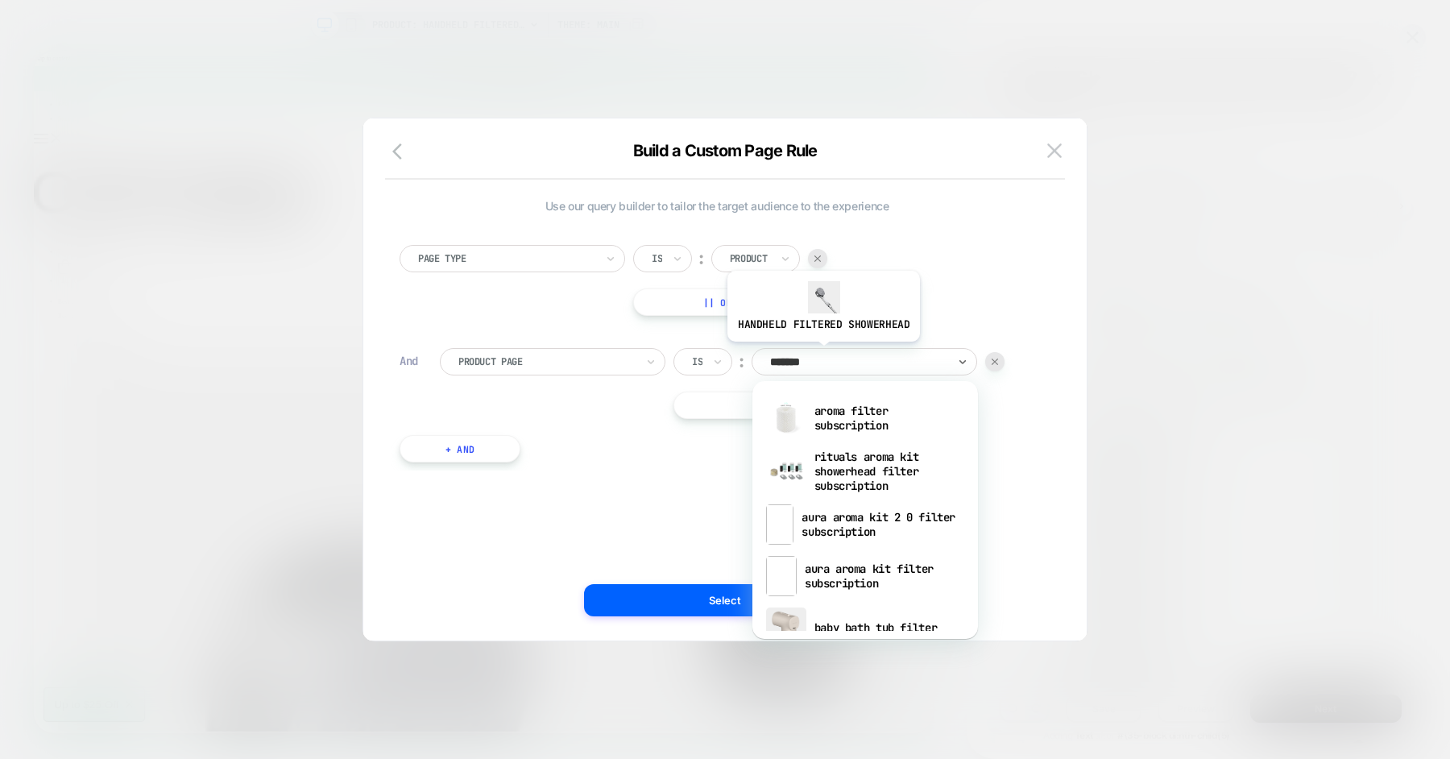
type input "********"
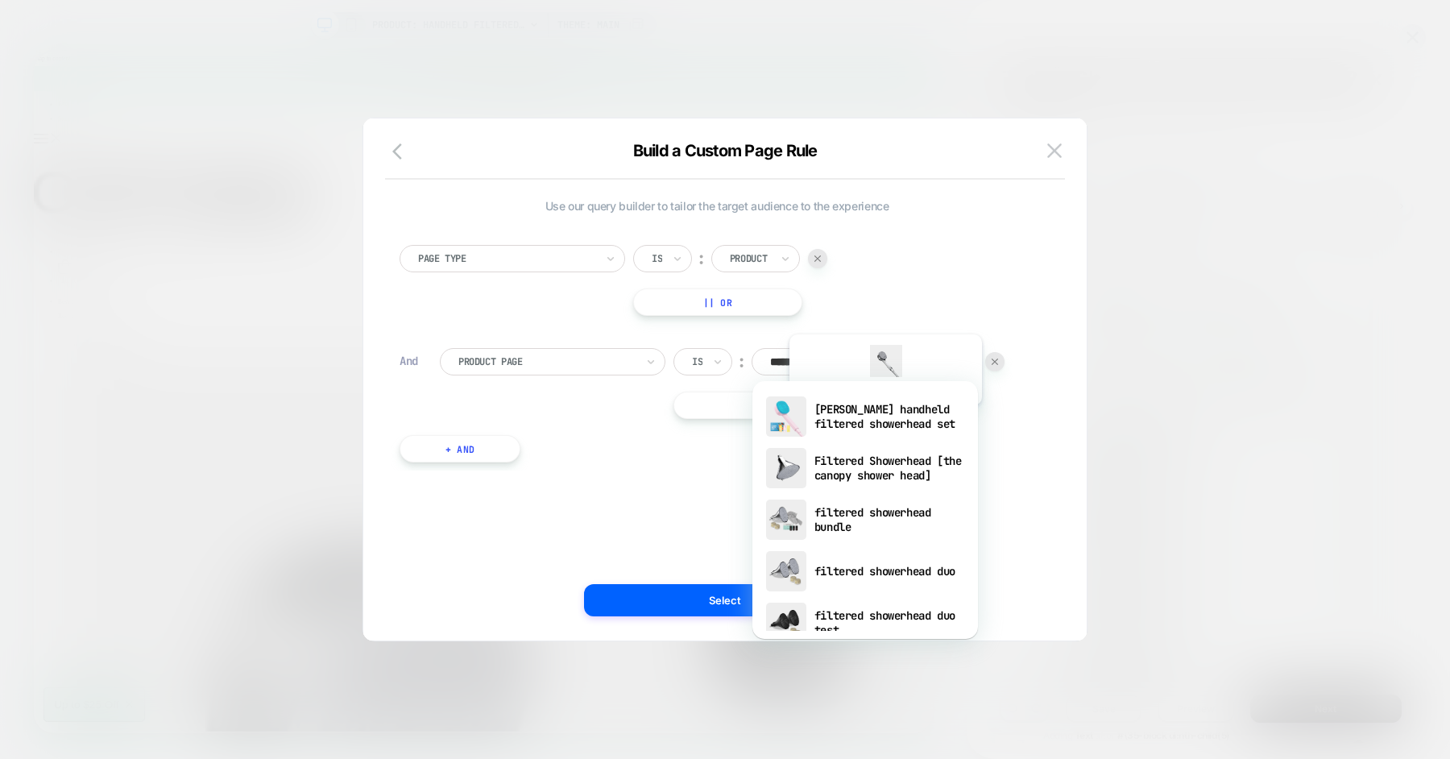
scroll to position [62, 0]
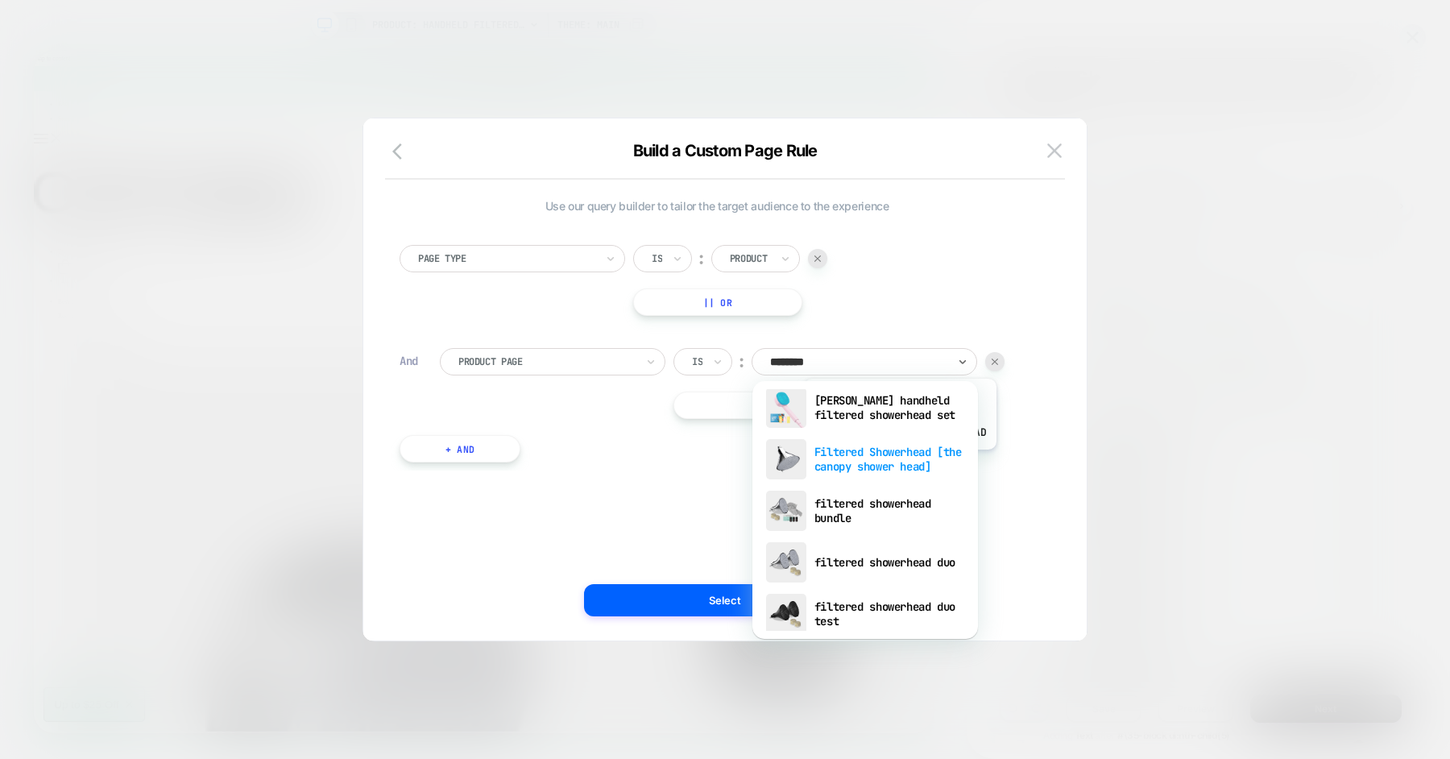
click at [898, 461] on div "Filtered Showerhead [the canopy shower head]" at bounding box center [866, 460] width 210 height 52
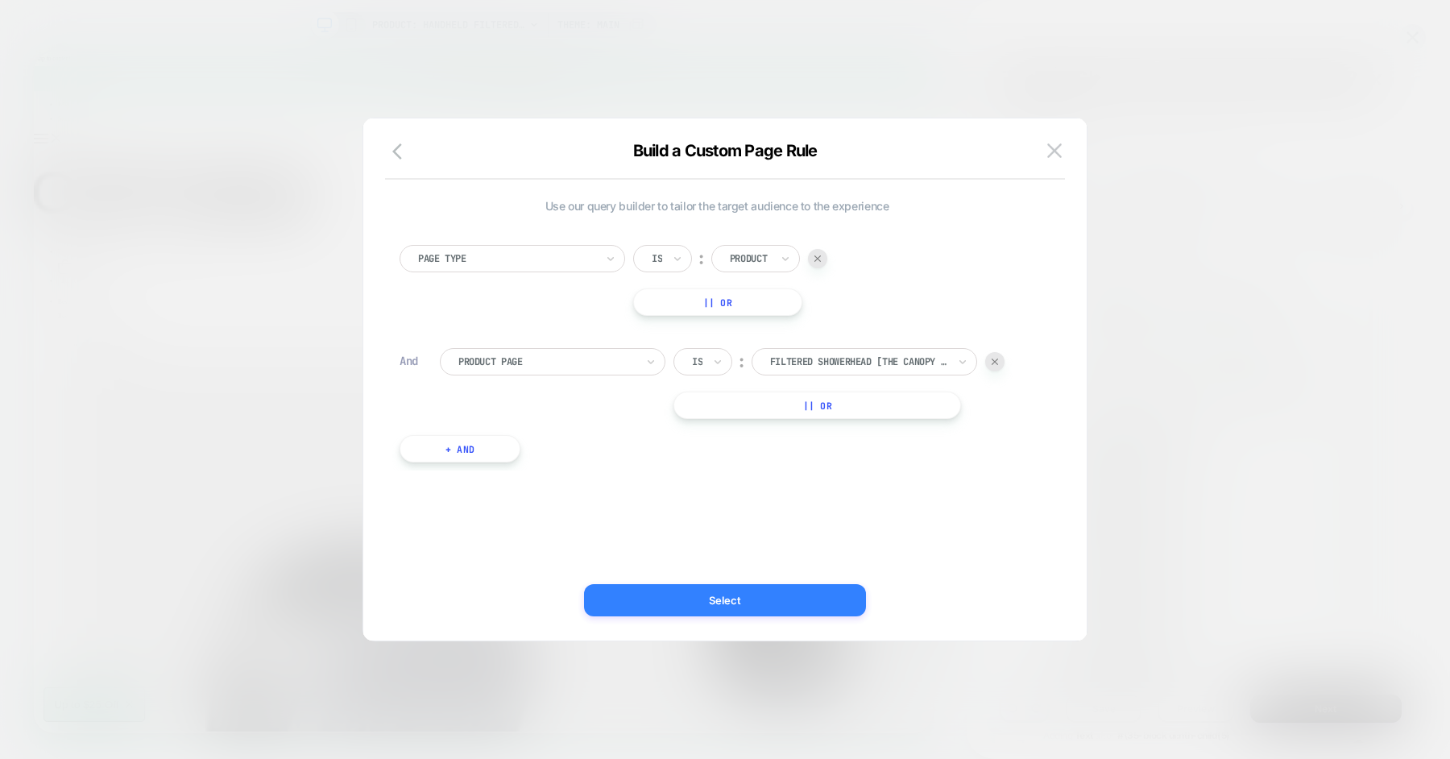
click at [716, 601] on button "Select" at bounding box center [725, 600] width 282 height 32
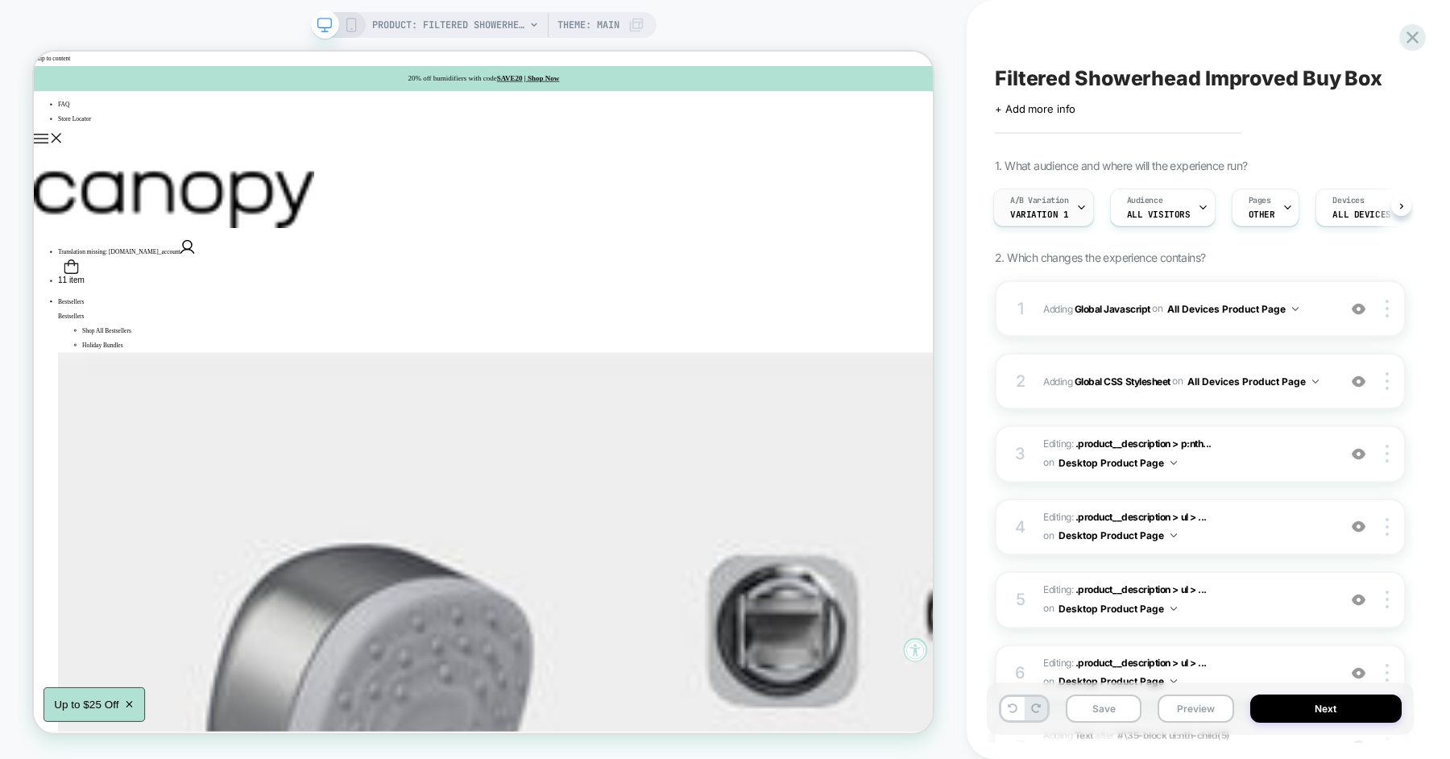
scroll to position [0, 0]
click at [1062, 213] on span "Variation 1" at bounding box center [1040, 214] width 58 height 11
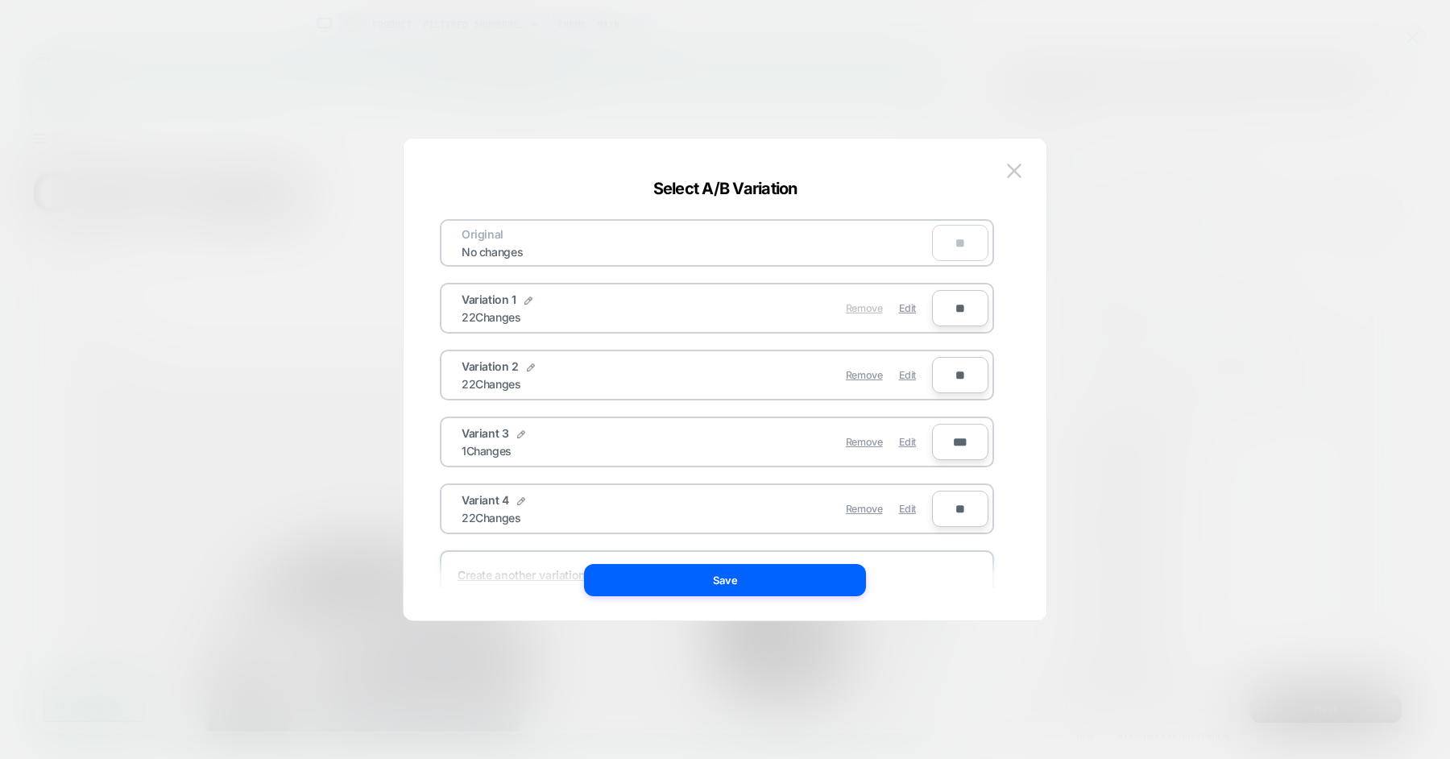
click at [864, 307] on span "Remove" at bounding box center [864, 308] width 37 height 12
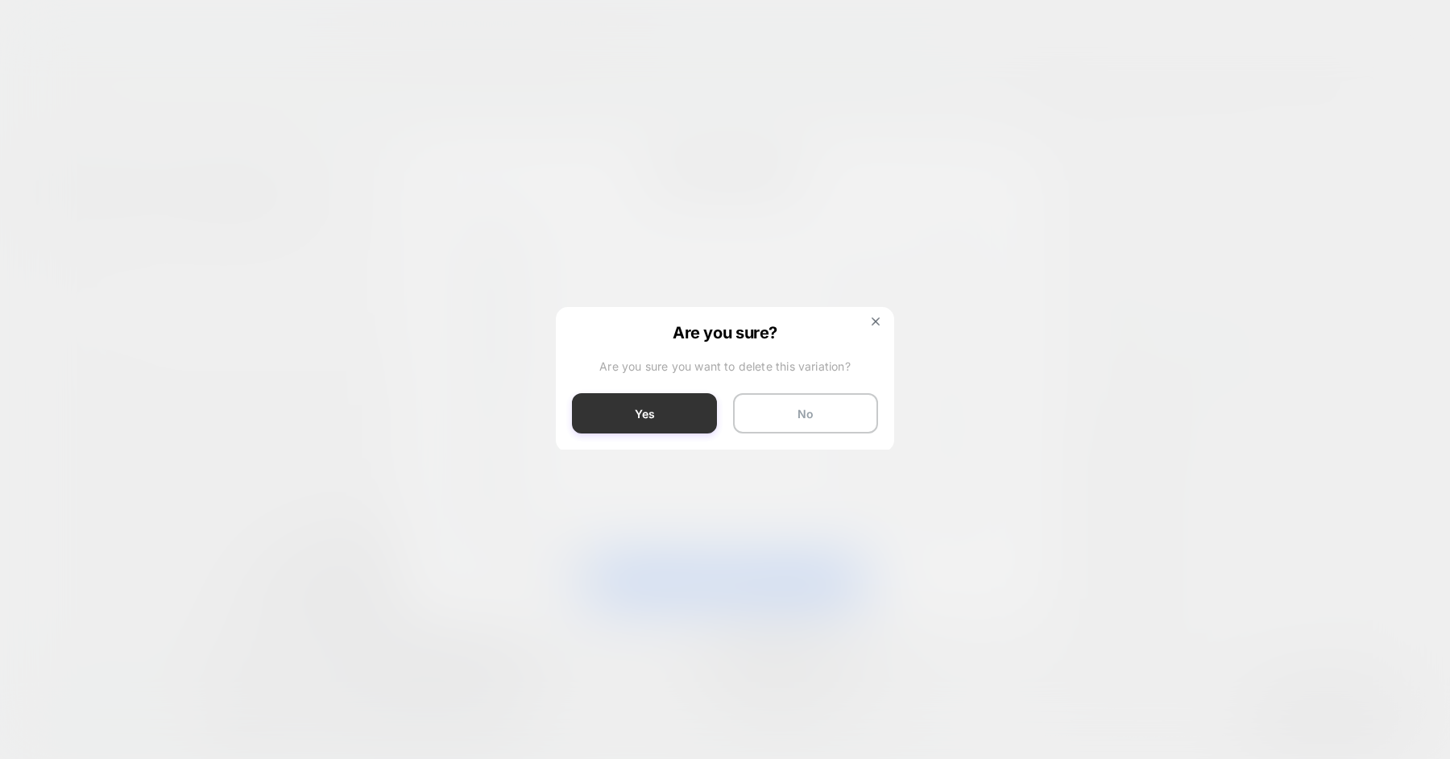
click at [668, 415] on button "Yes" at bounding box center [644, 413] width 145 height 40
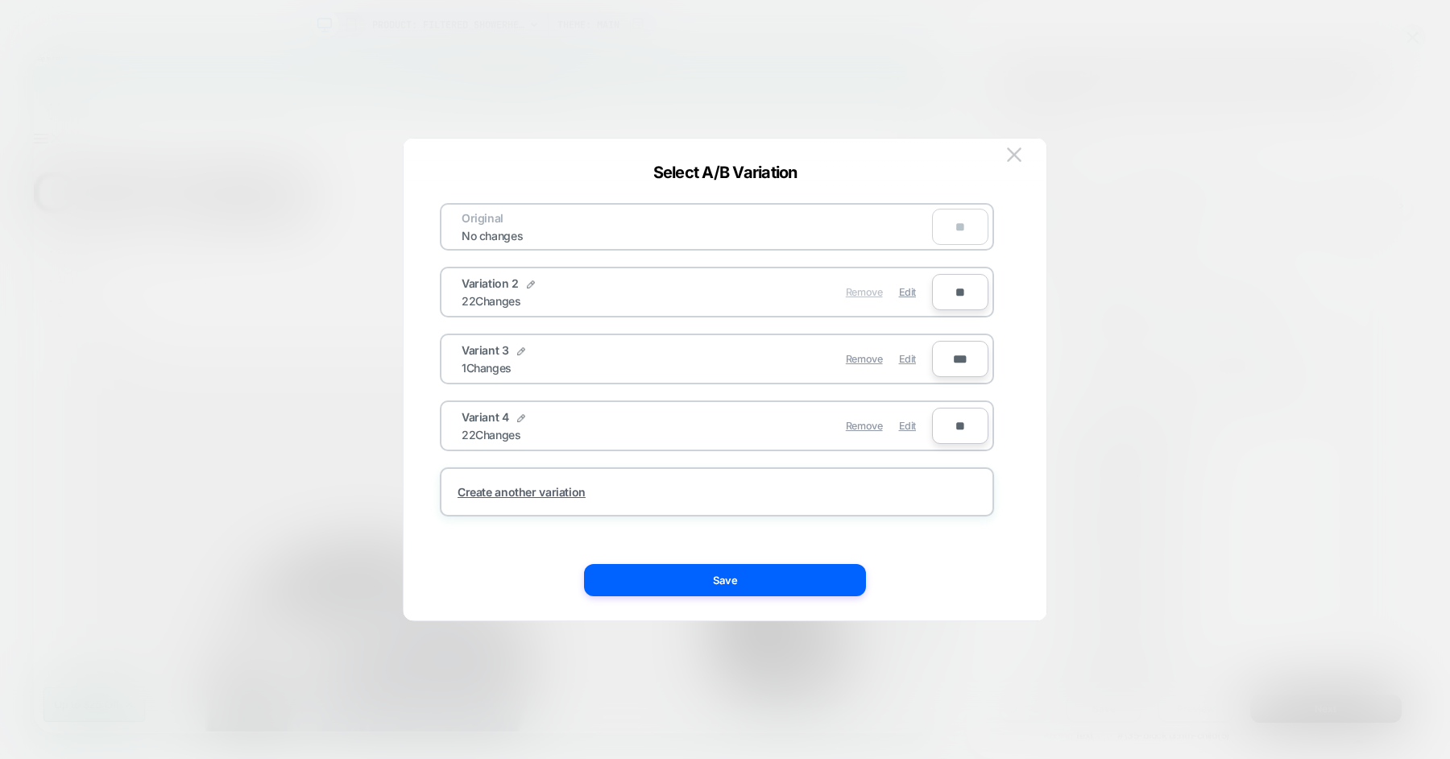
click at [853, 289] on span "Remove" at bounding box center [864, 292] width 37 height 12
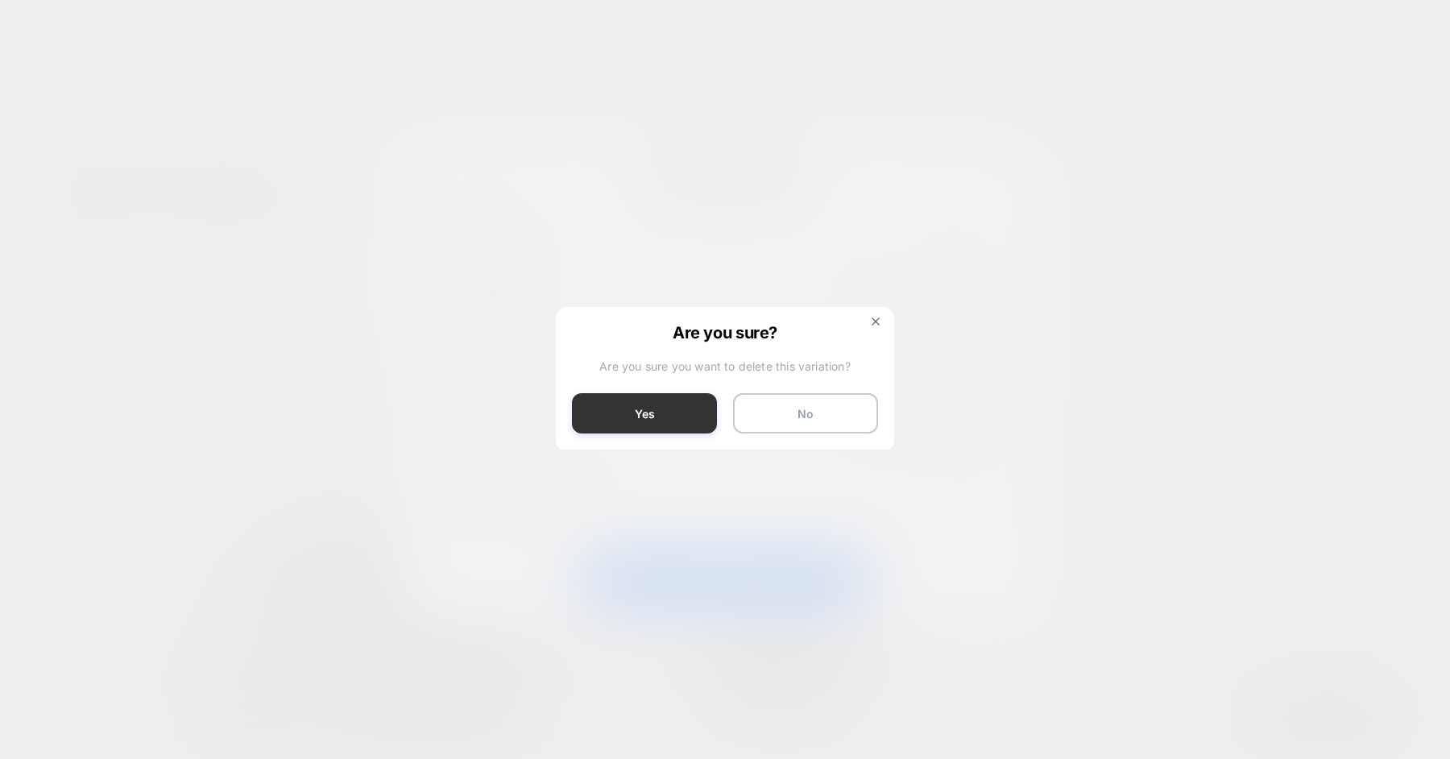
click at [665, 410] on button "Yes" at bounding box center [644, 413] width 145 height 40
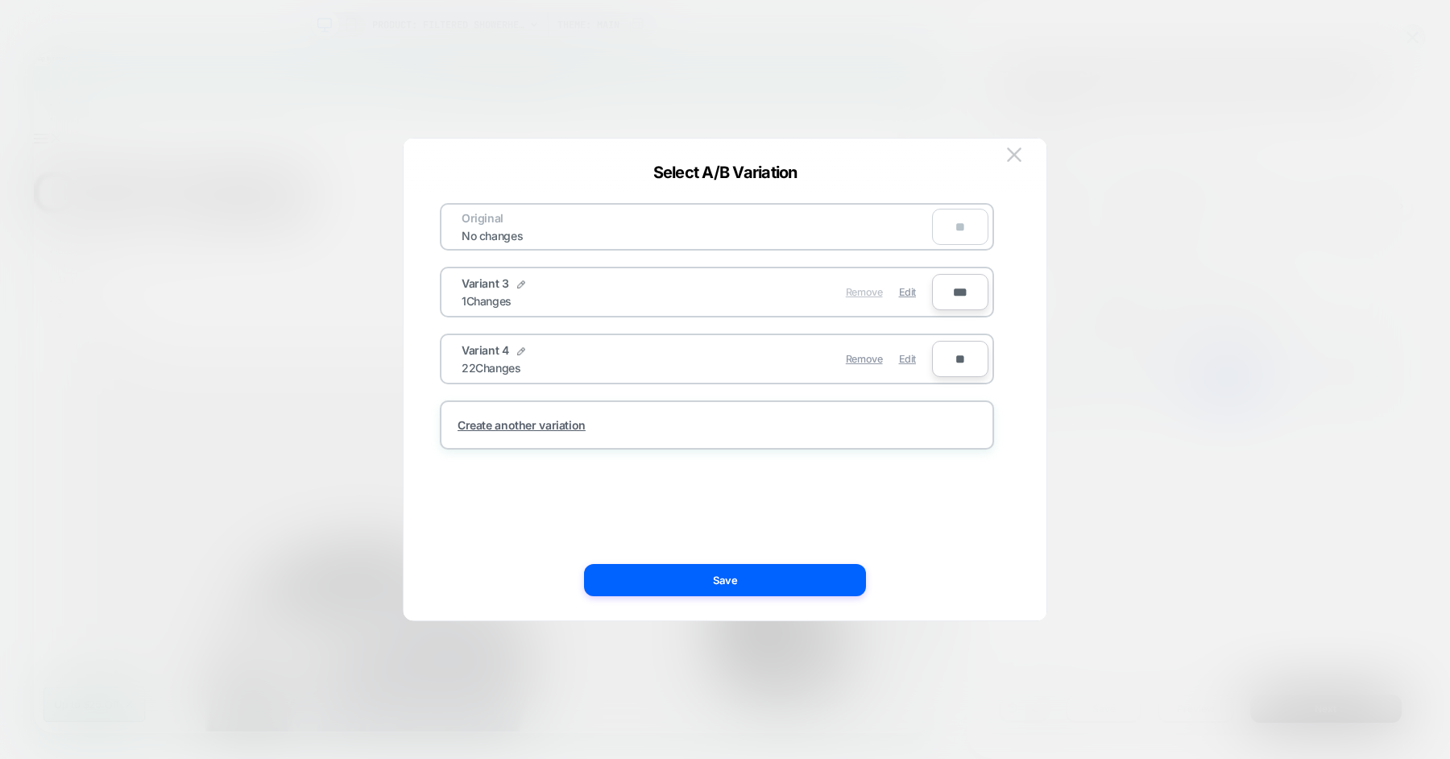
click at [866, 295] on span "Remove" at bounding box center [864, 292] width 37 height 12
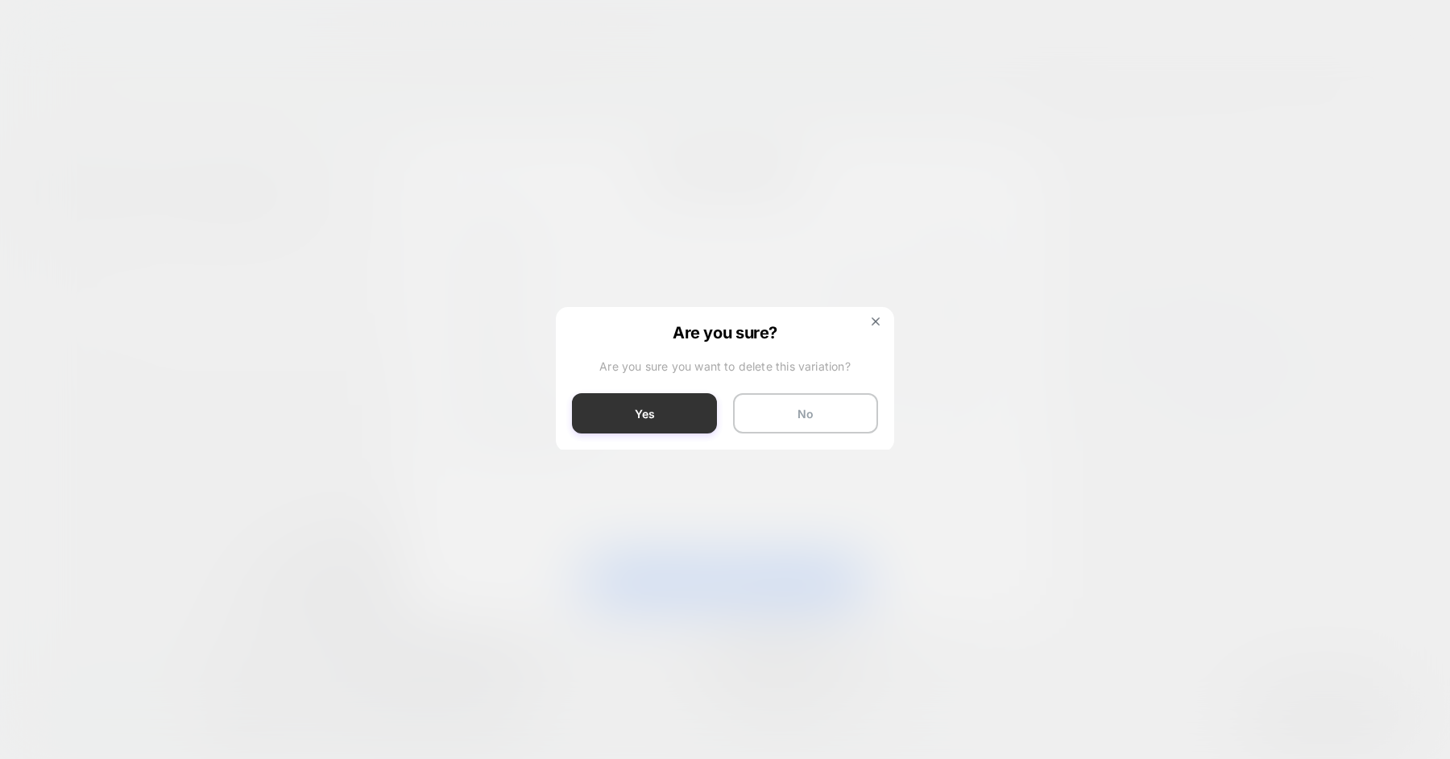
click at [668, 407] on button "Yes" at bounding box center [644, 413] width 145 height 40
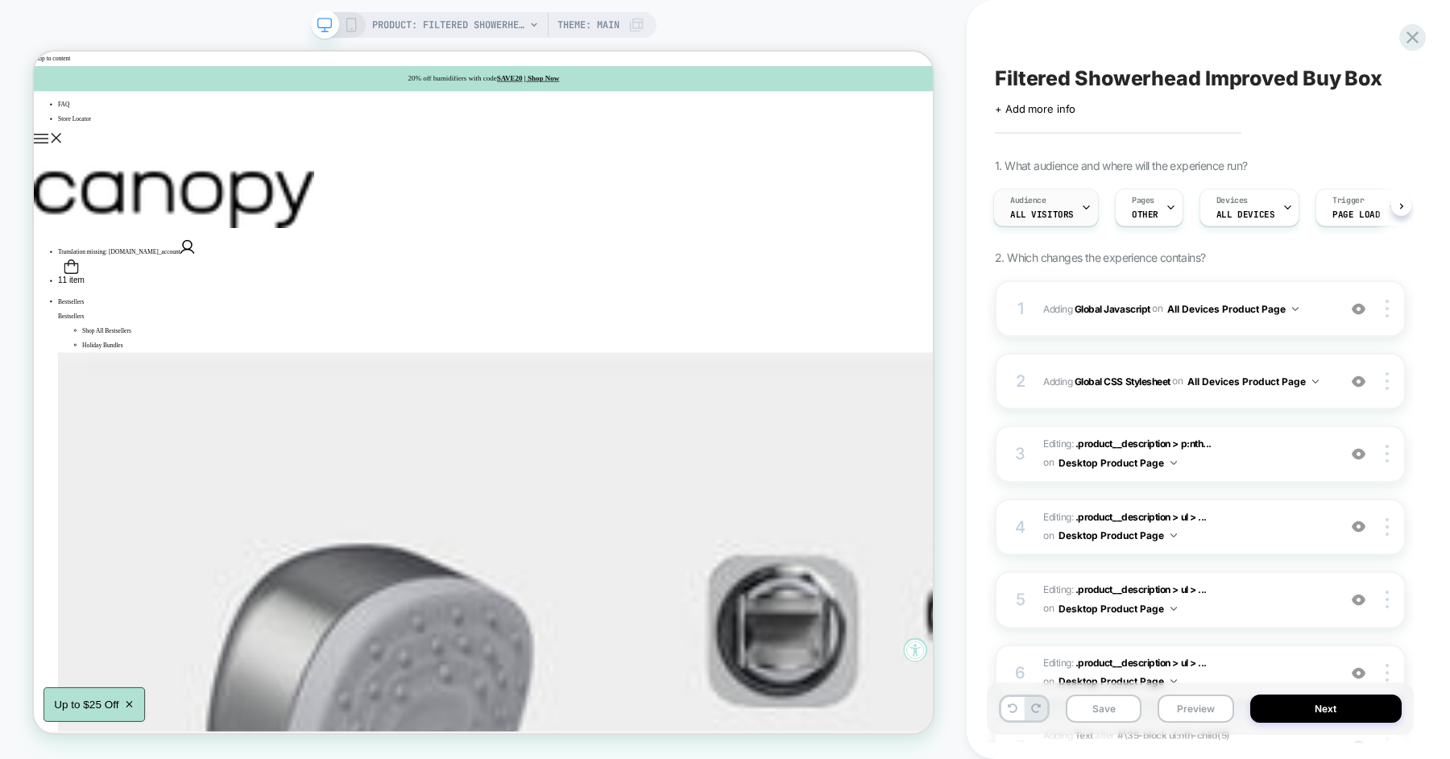
click at [1059, 197] on div "Audience All Visitors" at bounding box center [1042, 207] width 96 height 36
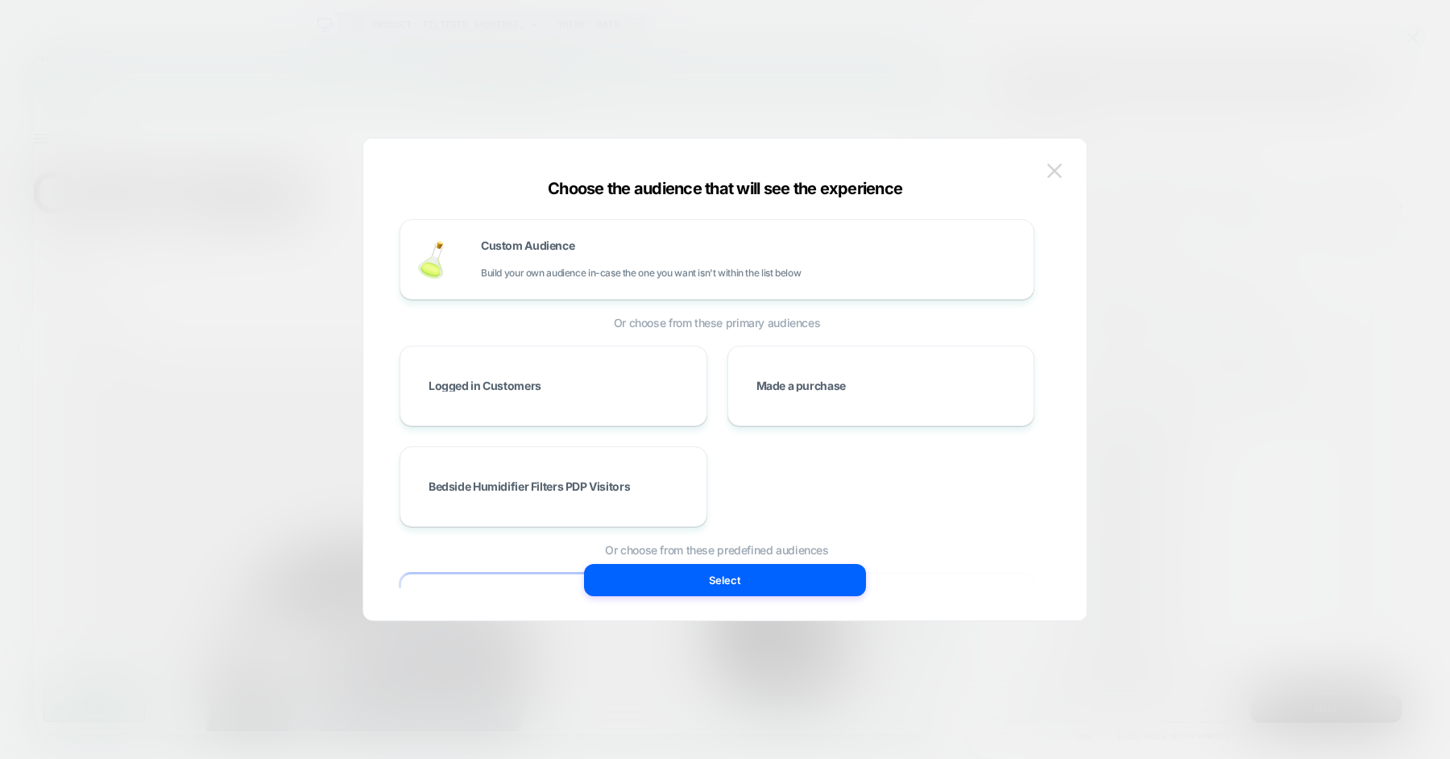
click at [1057, 175] on img at bounding box center [1055, 171] width 15 height 14
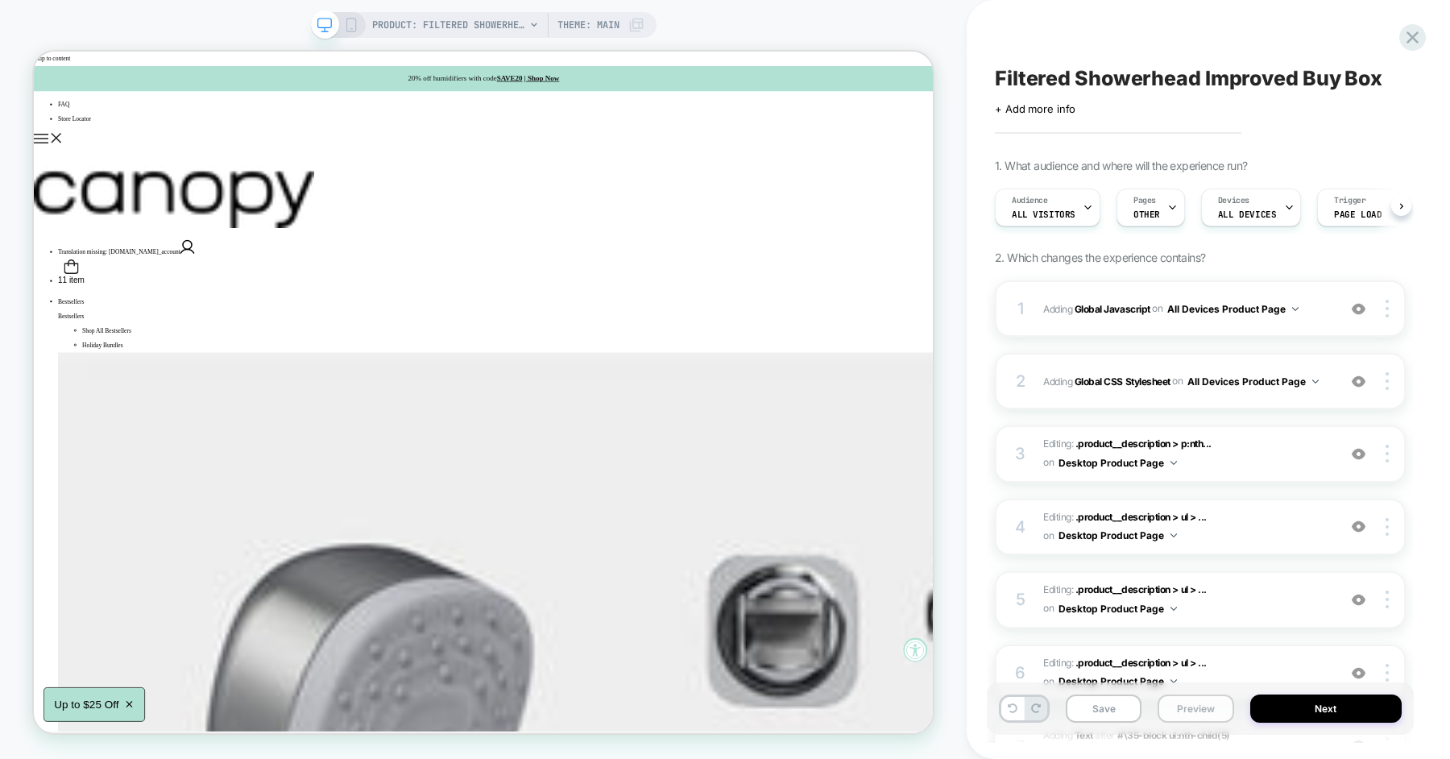
click at [1198, 712] on button "Preview" at bounding box center [1196, 709] width 76 height 28
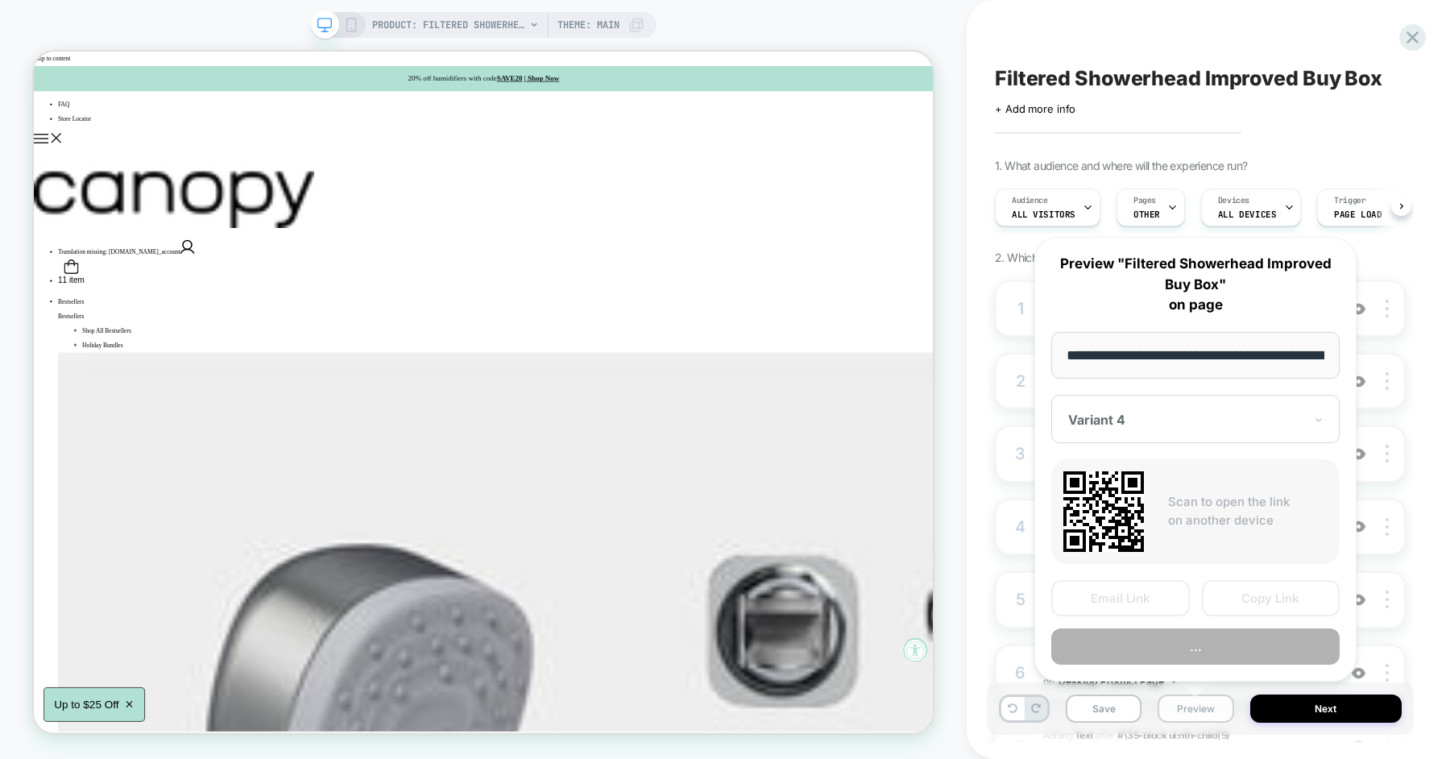
scroll to position [0, 276]
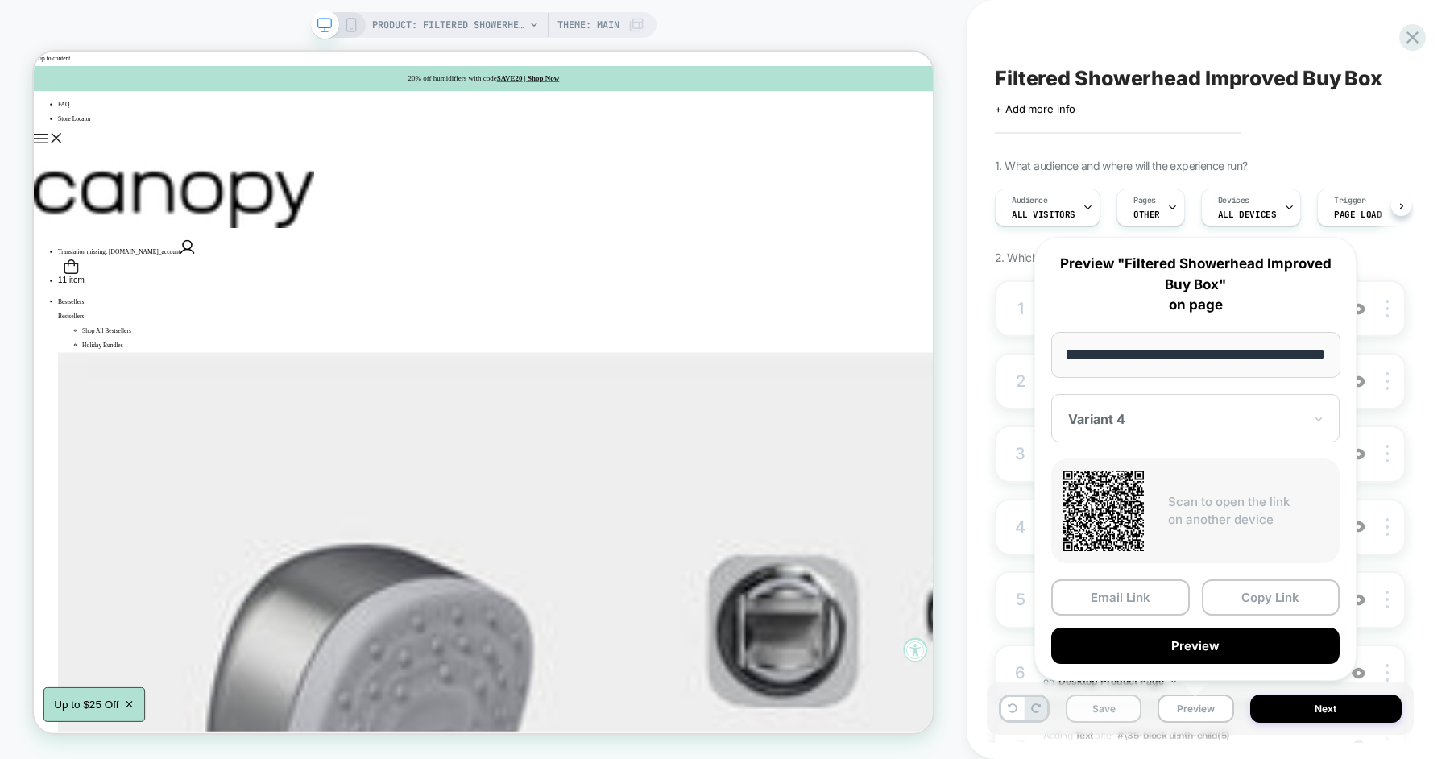
click at [1085, 698] on button "Save" at bounding box center [1104, 709] width 76 height 28
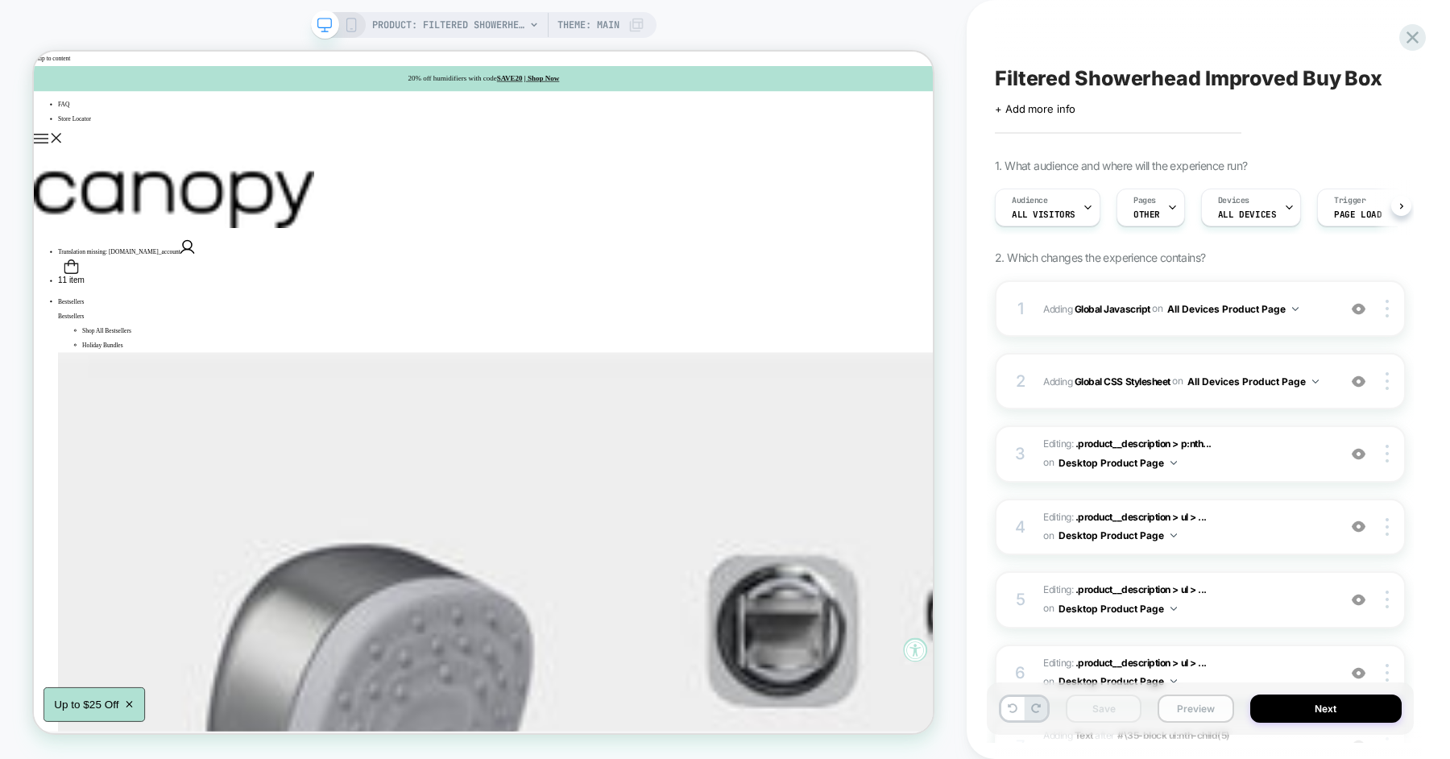
click at [1188, 714] on button "Preview" at bounding box center [1196, 709] width 76 height 28
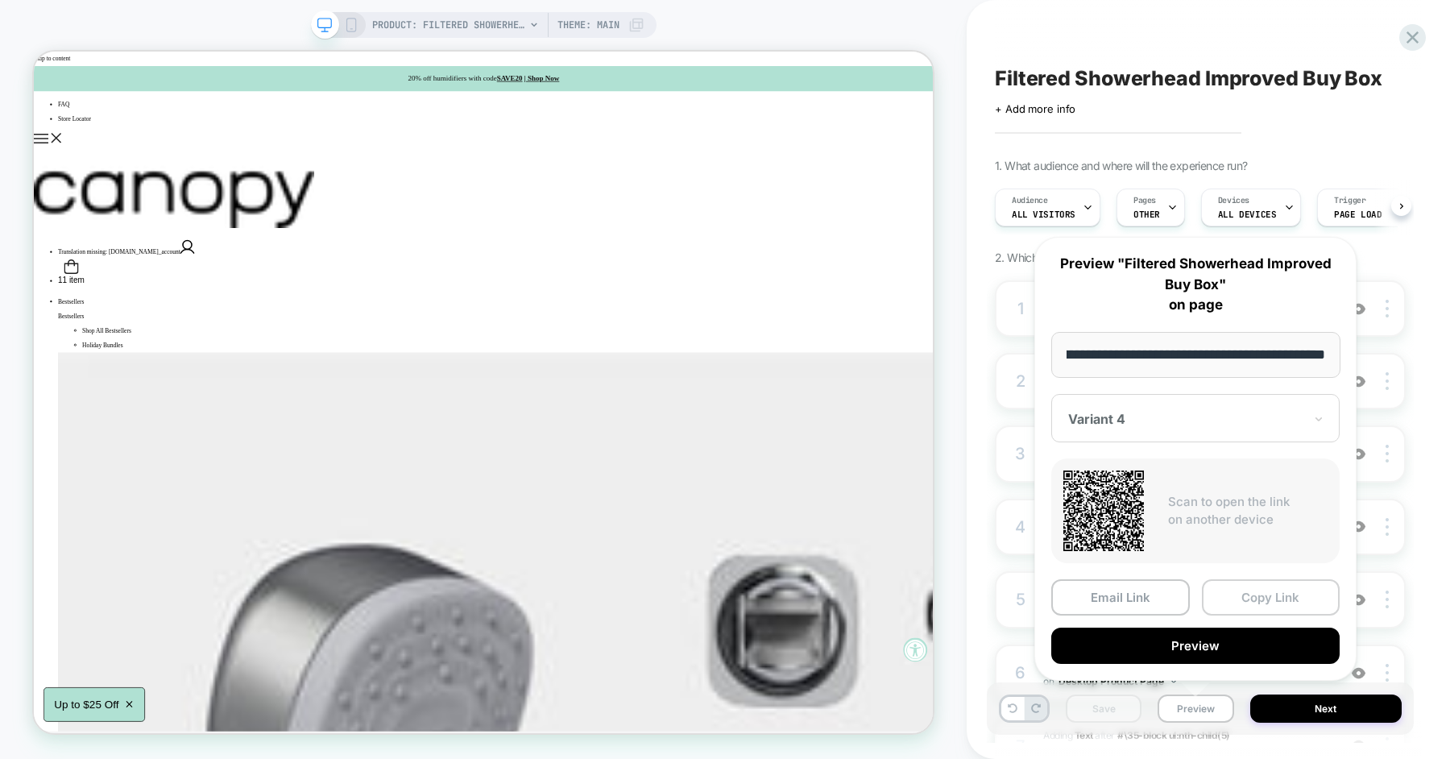
click at [1227, 606] on button "Copy Link" at bounding box center [1271, 597] width 139 height 36
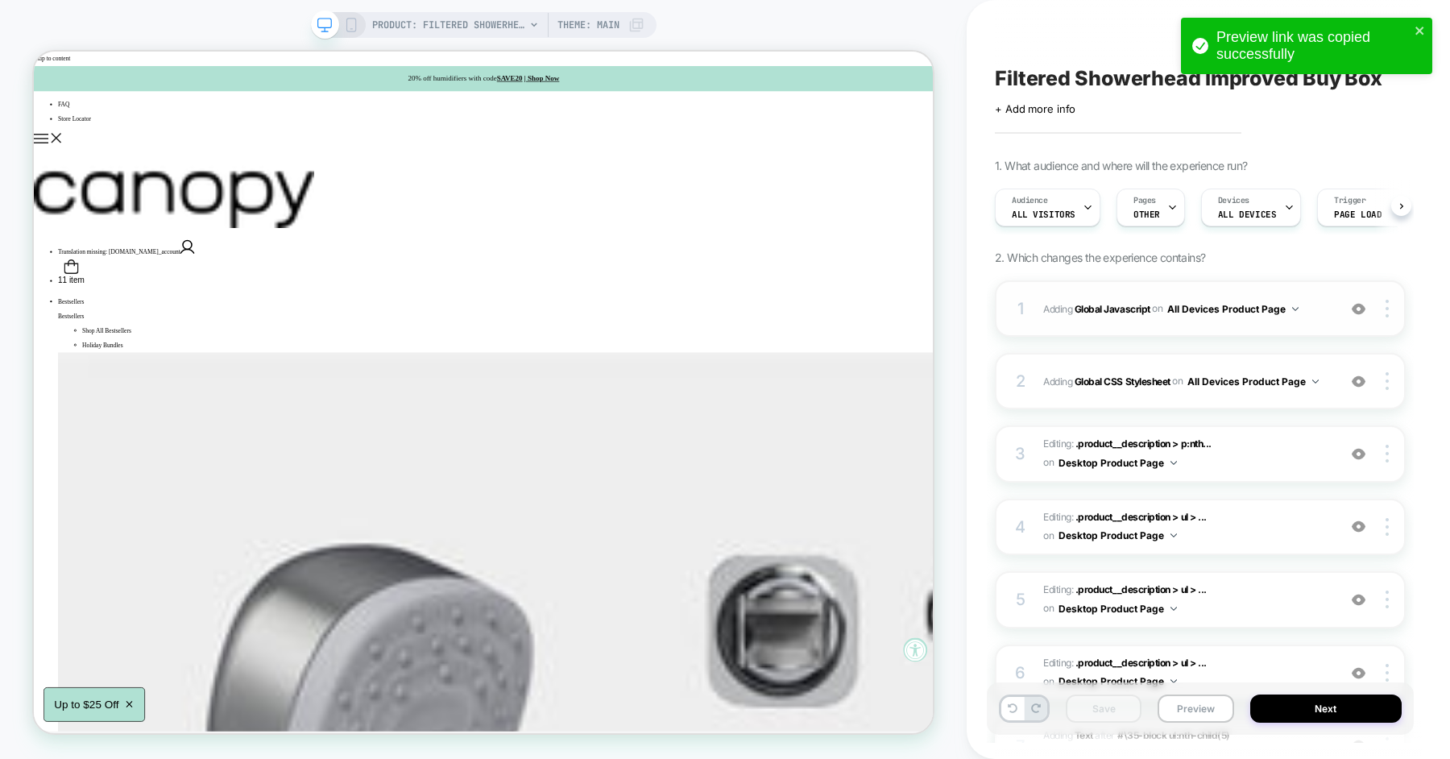
click at [1047, 317] on span "Adding Global Javascript on All Devices Product Page" at bounding box center [1187, 309] width 286 height 20
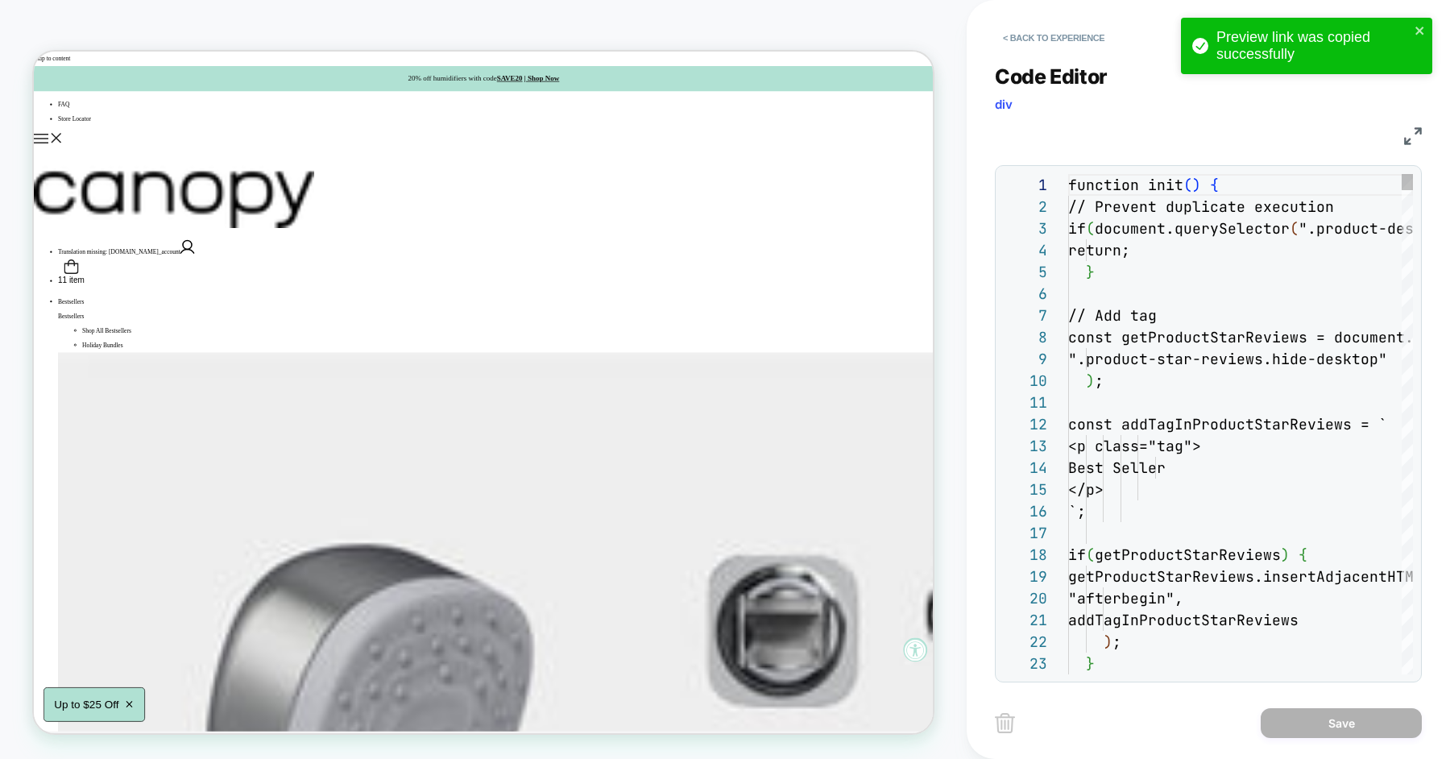
scroll to position [218, 0]
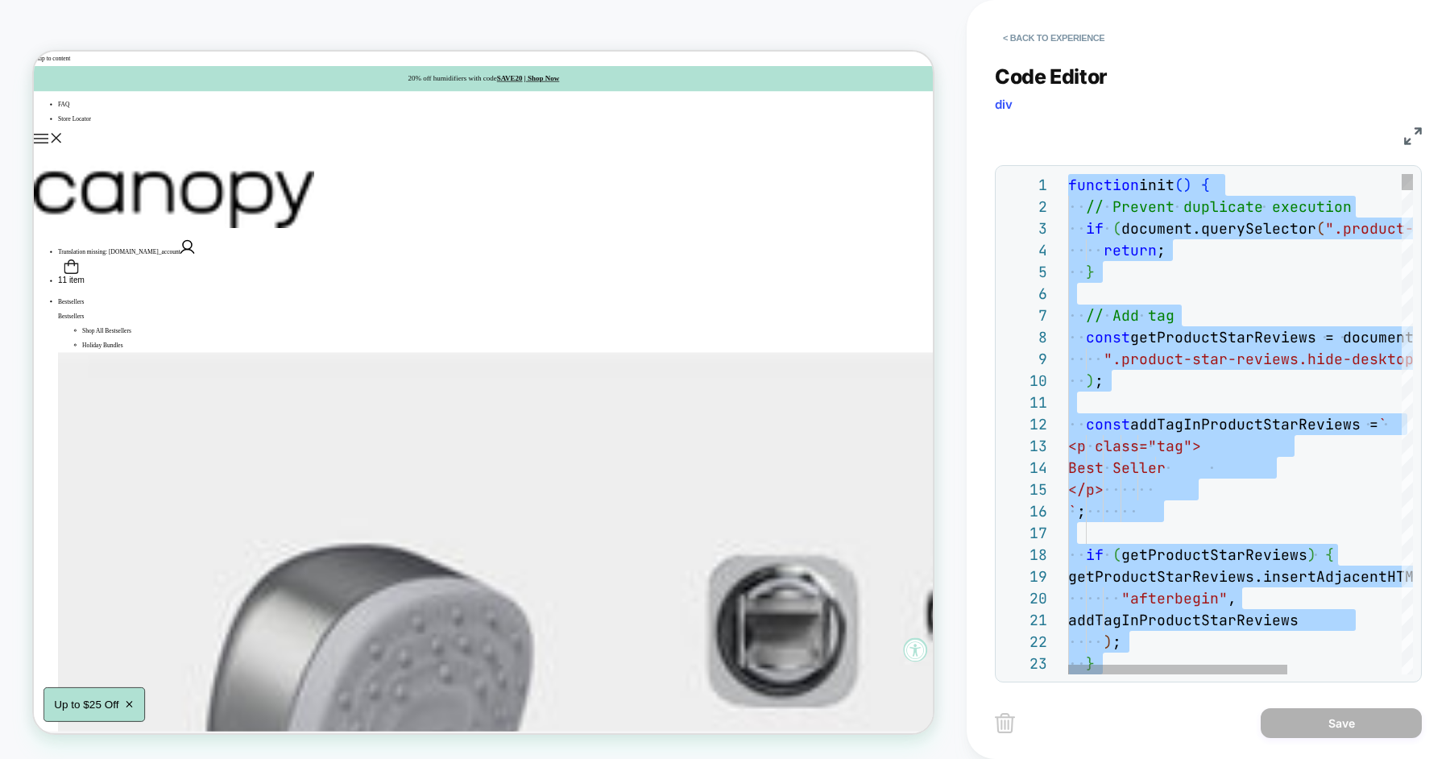
type textarea "**********"
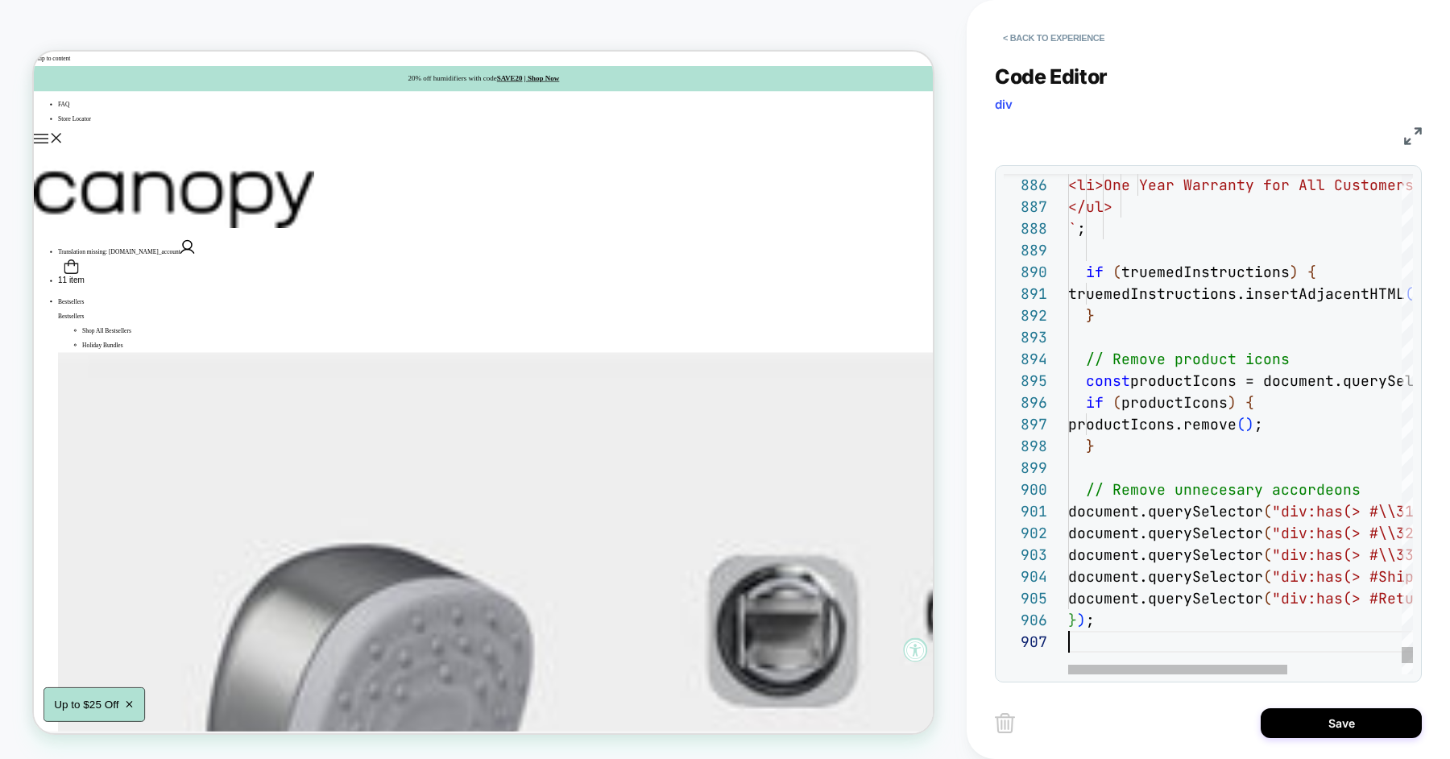
scroll to position [130, 0]
click at [1306, 724] on button "Save" at bounding box center [1341, 723] width 161 height 30
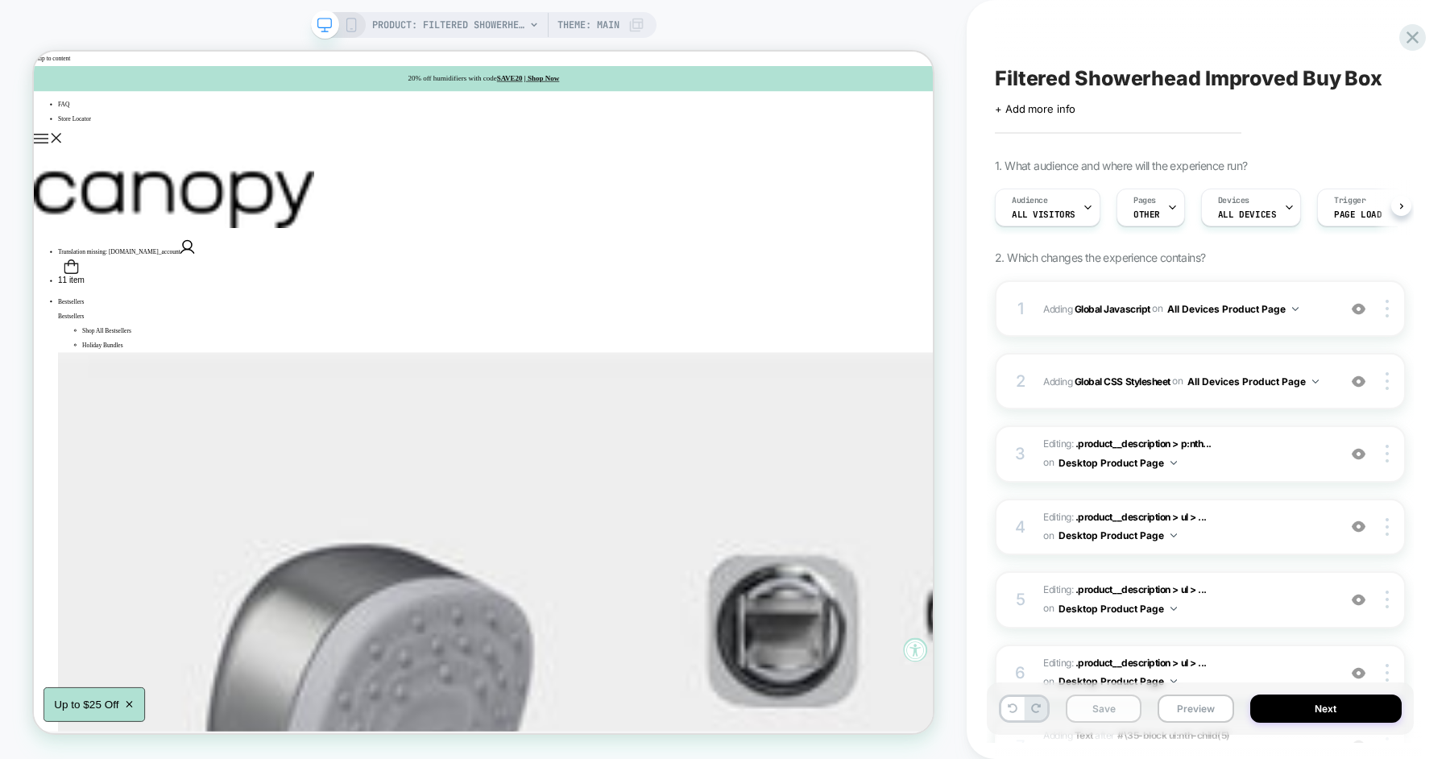
click at [1123, 713] on button "Save" at bounding box center [1104, 709] width 76 height 28
click at [1201, 712] on button "Preview" at bounding box center [1196, 709] width 76 height 28
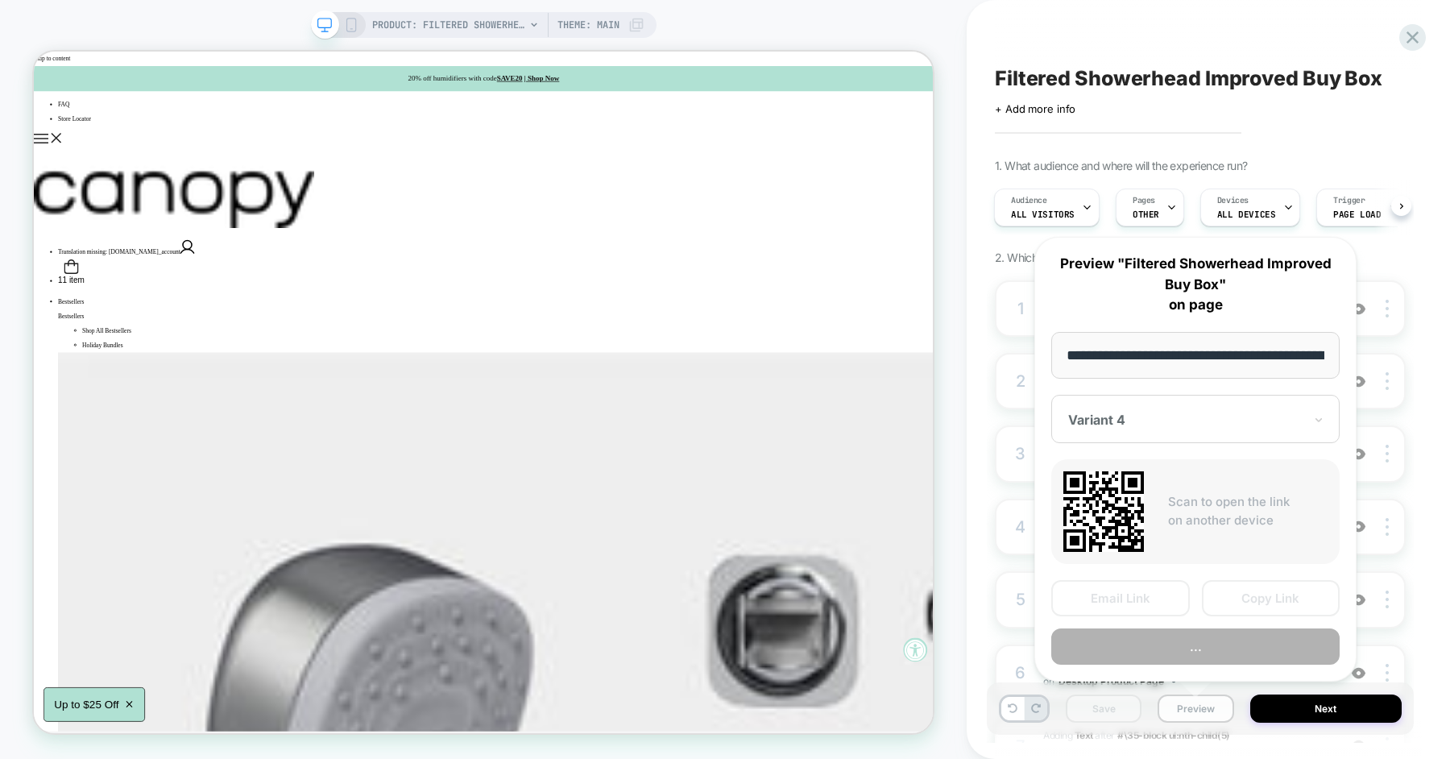
scroll to position [0, 276]
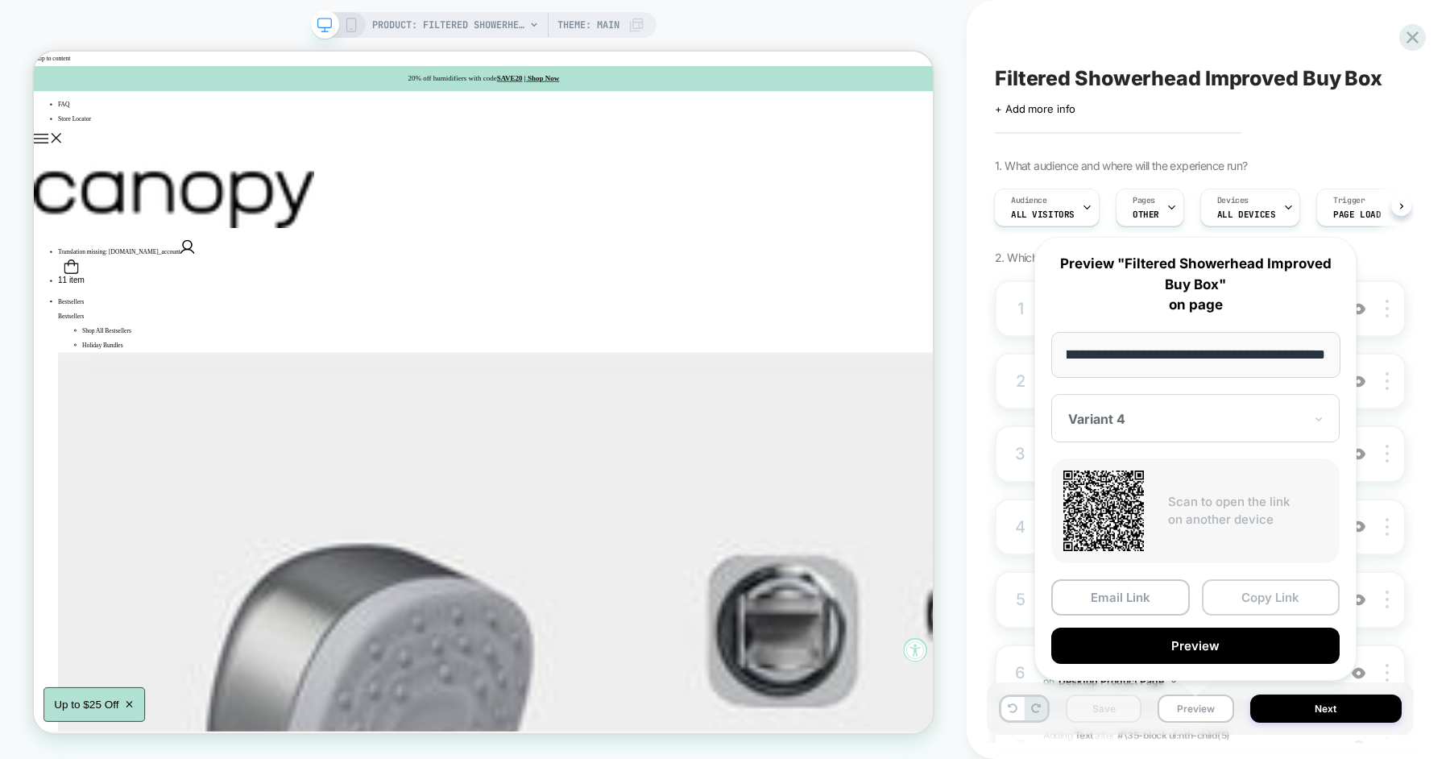
click at [1230, 608] on button "Copy Link" at bounding box center [1271, 597] width 139 height 36
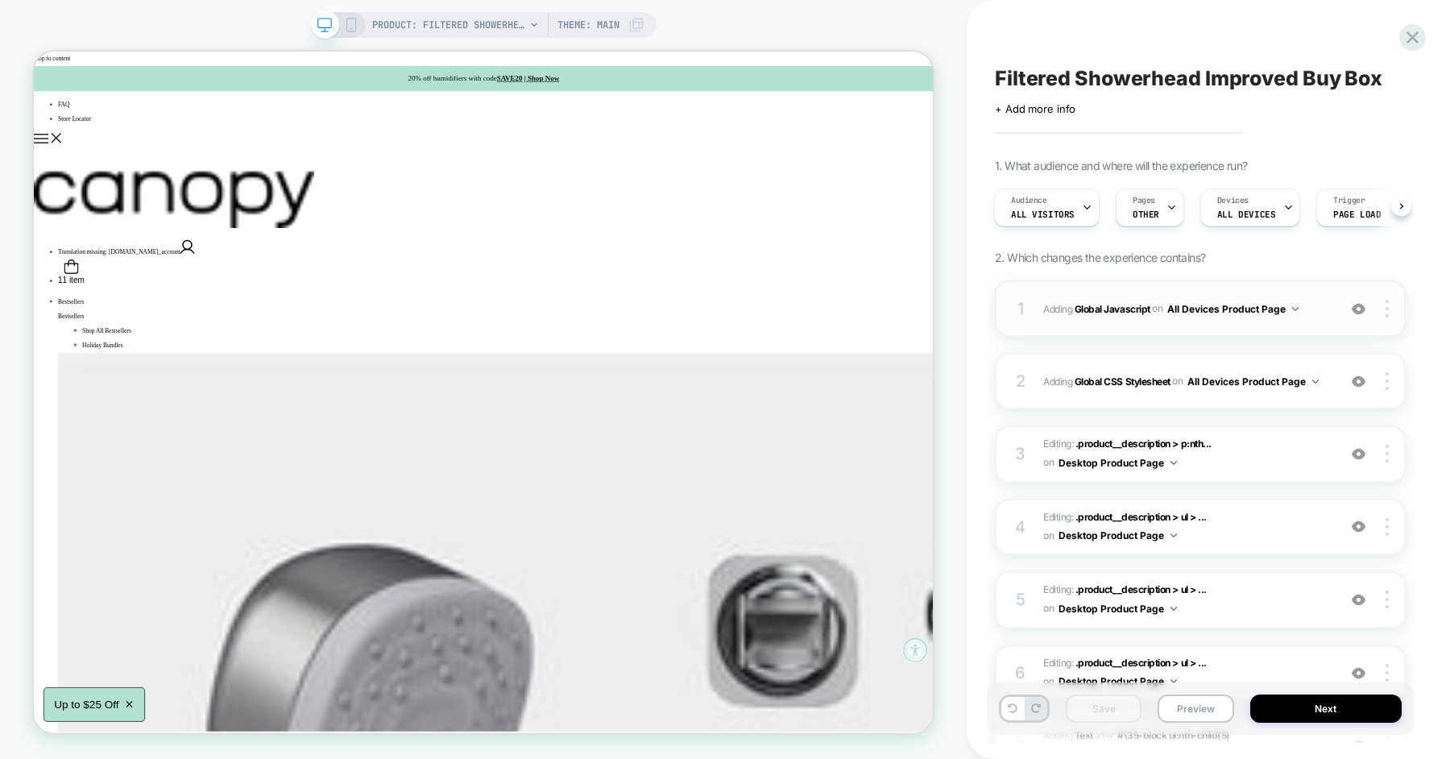
click at [1040, 311] on div "1 Adding Global Javascript on All Devices Product Page Add Before Add After Tar…" at bounding box center [1200, 308] width 411 height 56
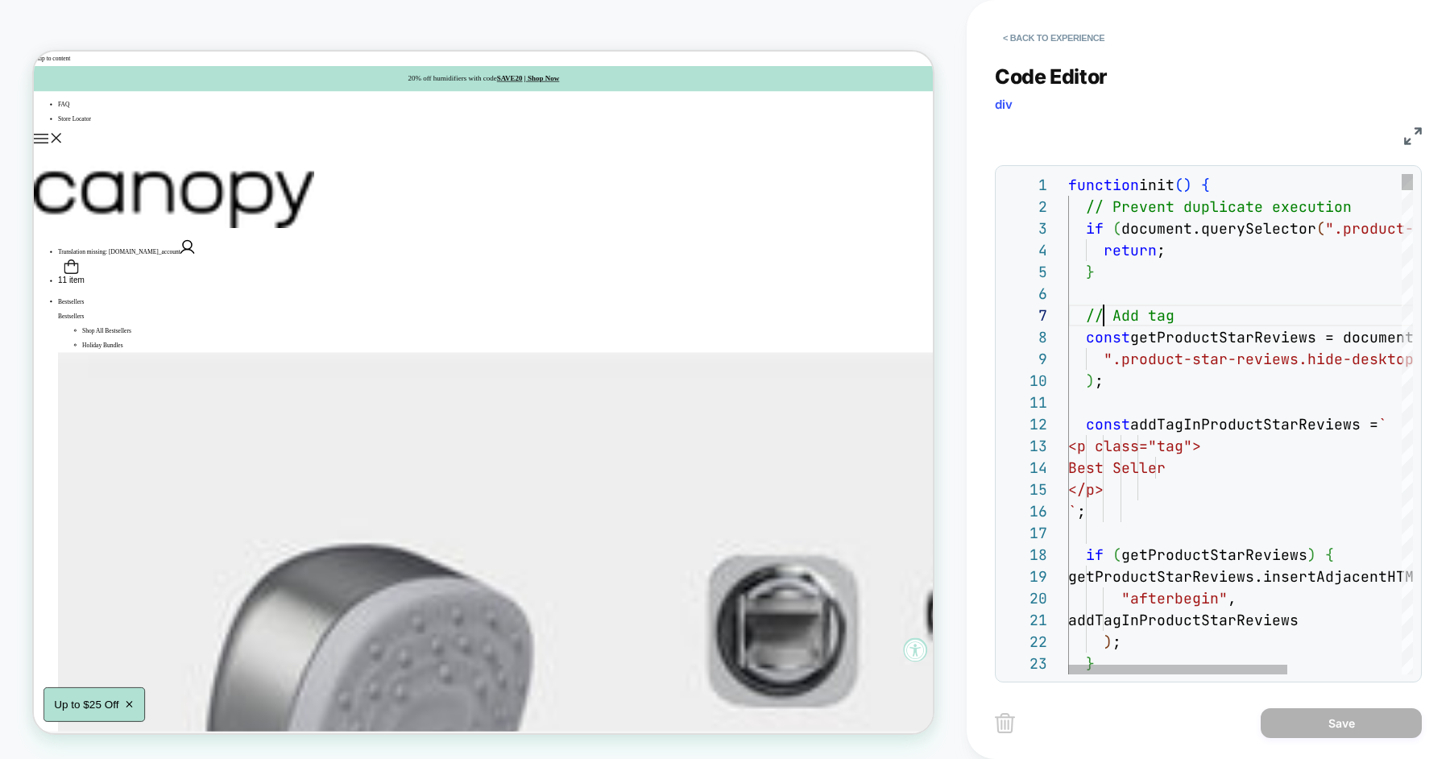
scroll to position [130, 35]
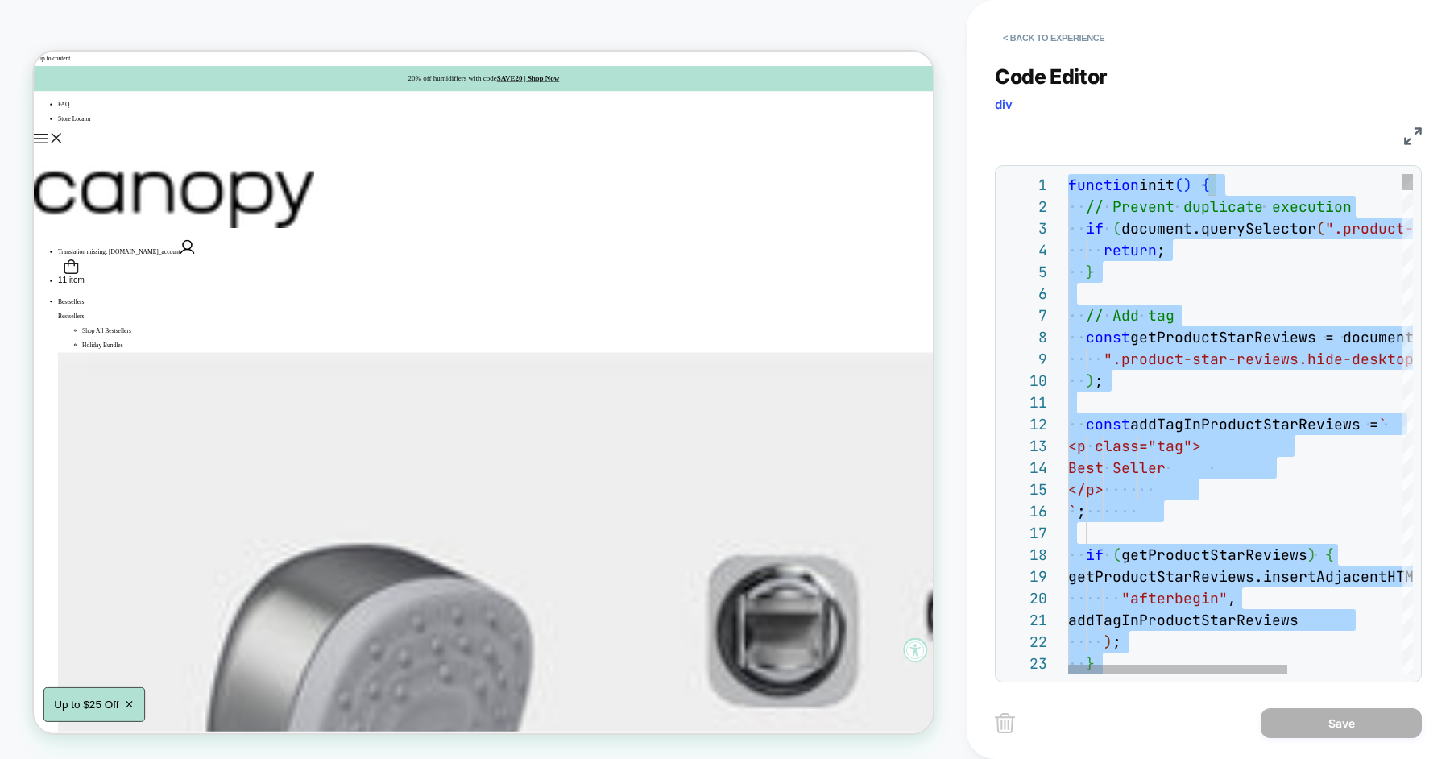
type textarea "**********"
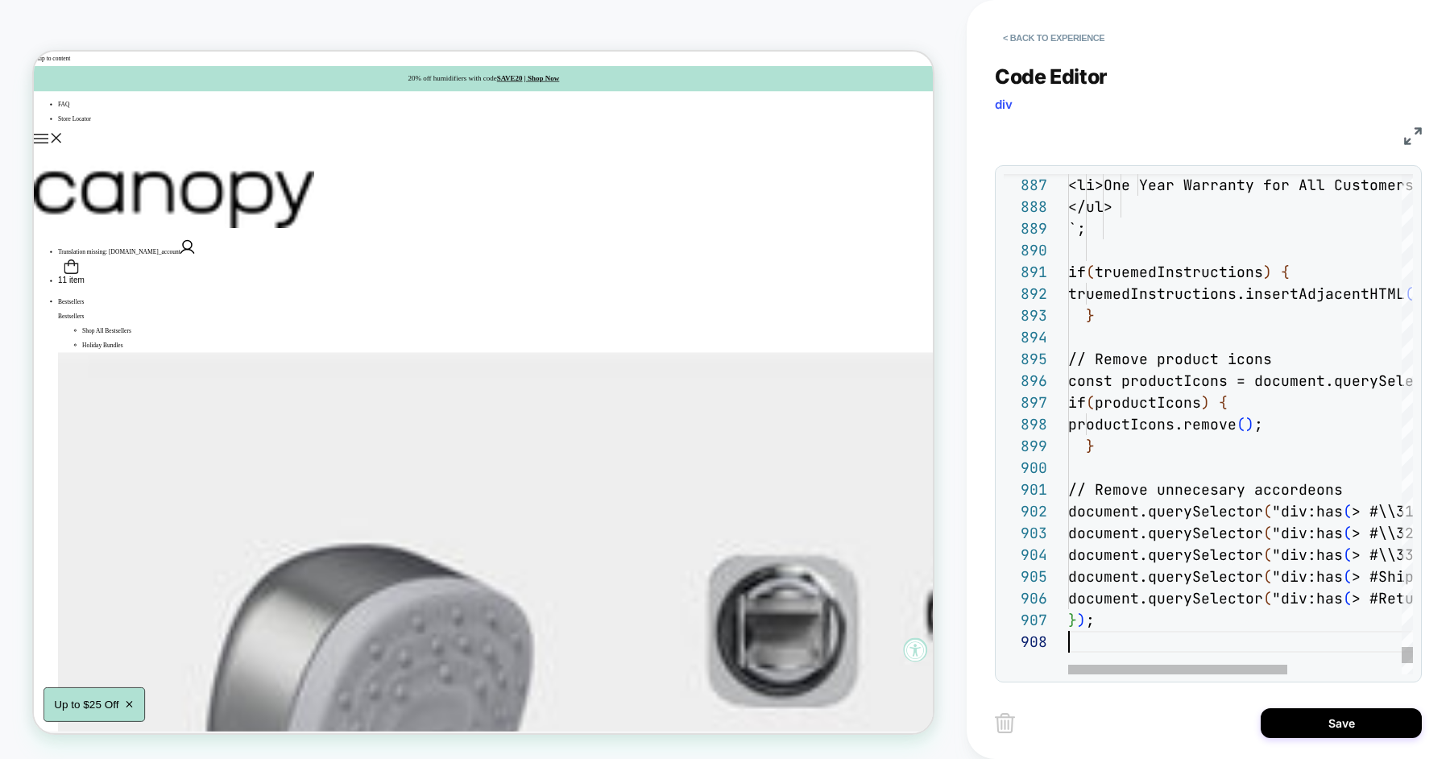
scroll to position [151, 0]
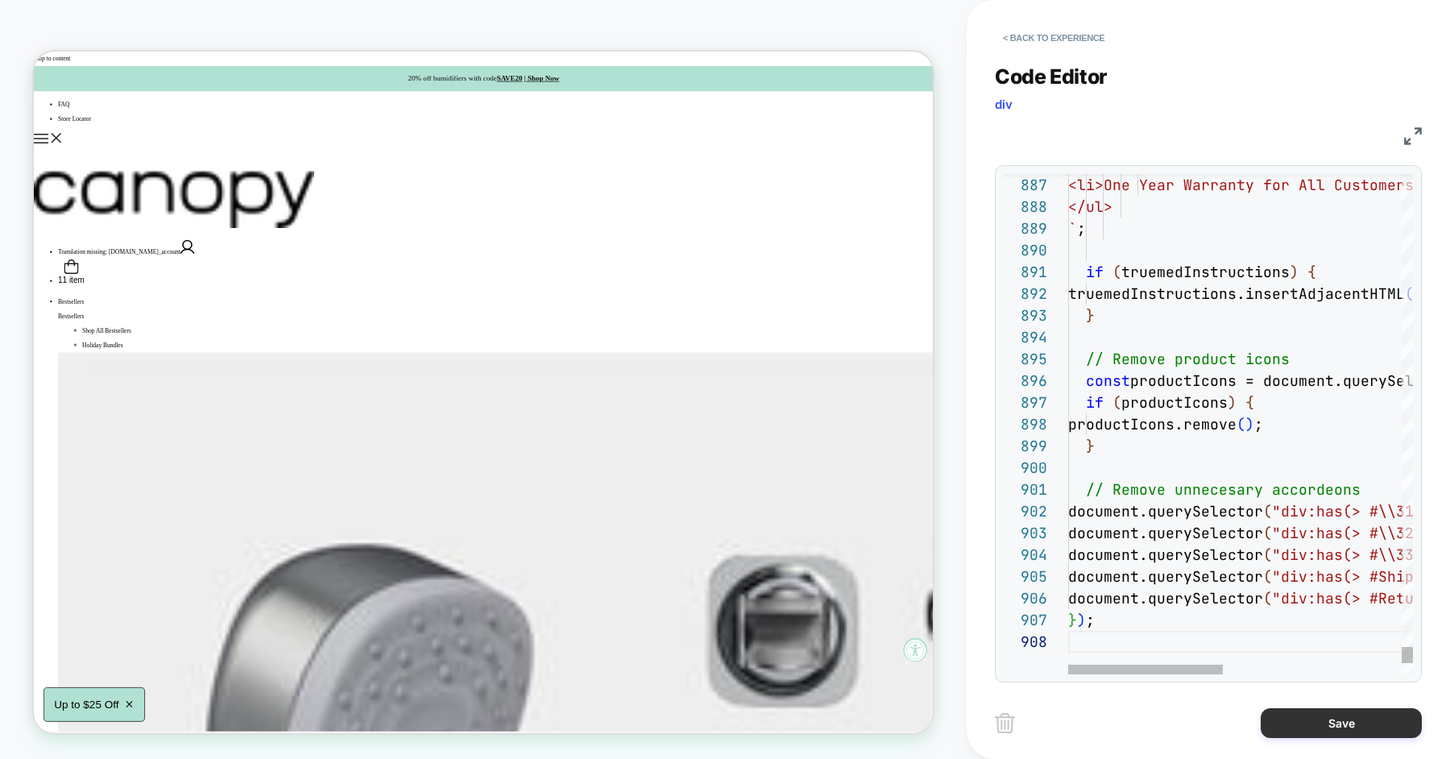
click at [1318, 722] on button "Save" at bounding box center [1341, 723] width 161 height 30
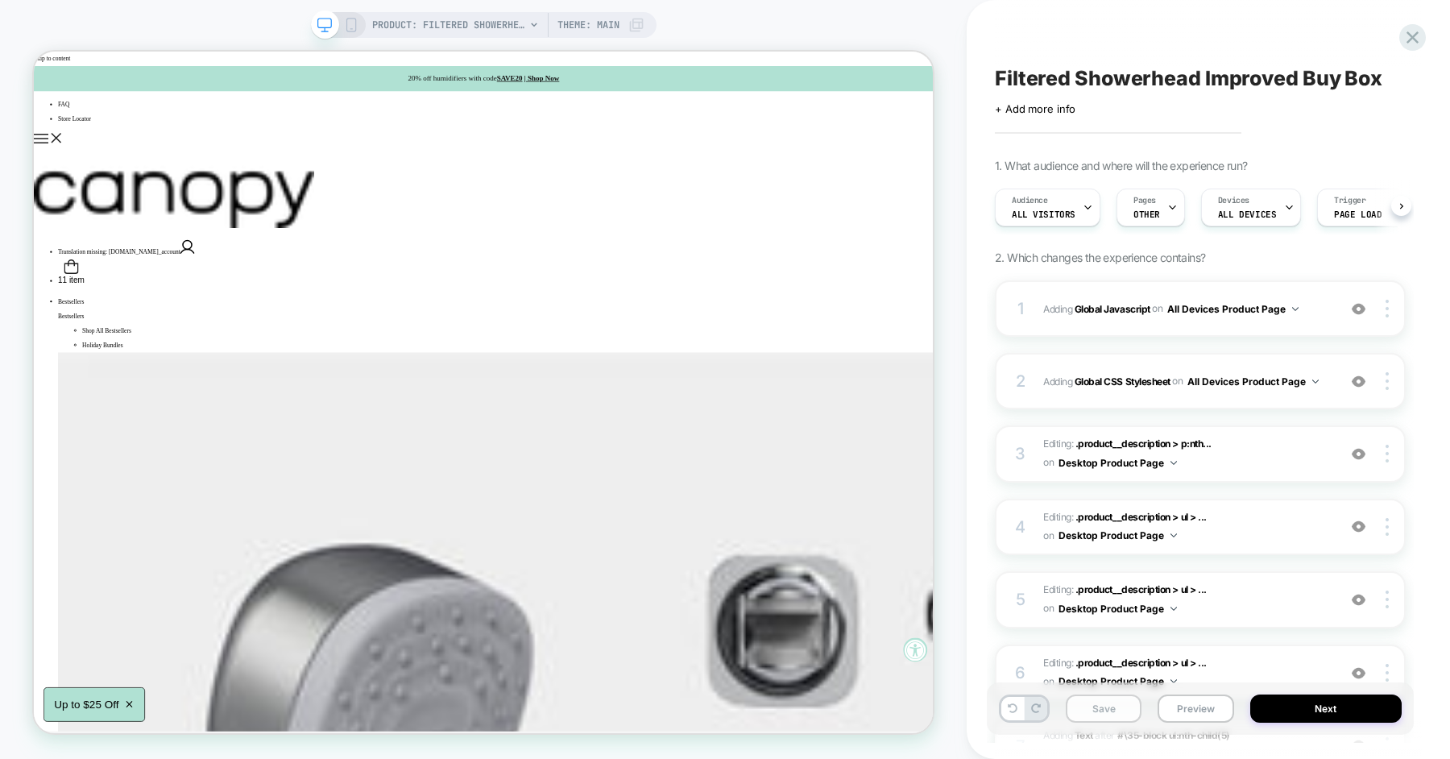
scroll to position [0, 1]
click at [1087, 703] on button "Save" at bounding box center [1104, 709] width 76 height 28
click at [1187, 706] on button "Preview" at bounding box center [1196, 709] width 76 height 28
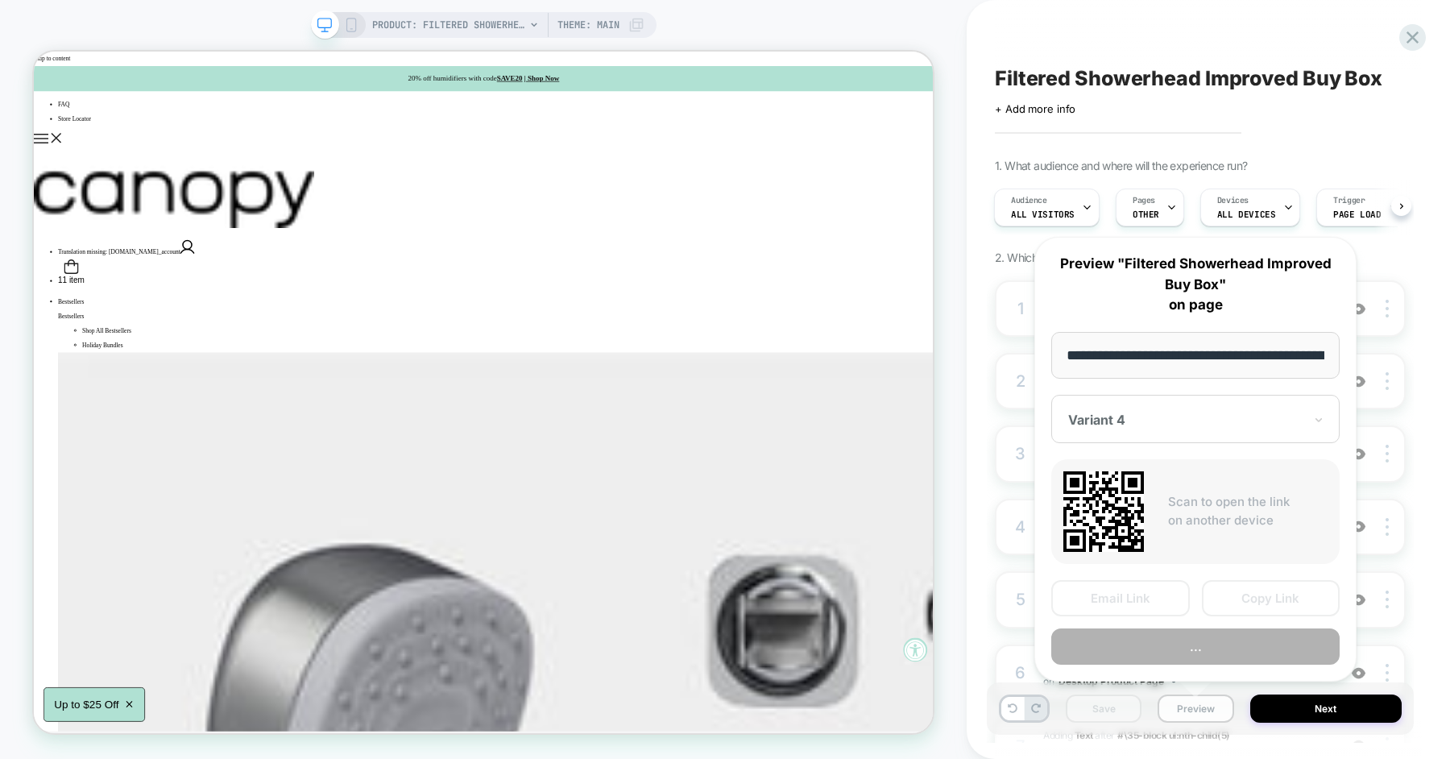
scroll to position [0, 276]
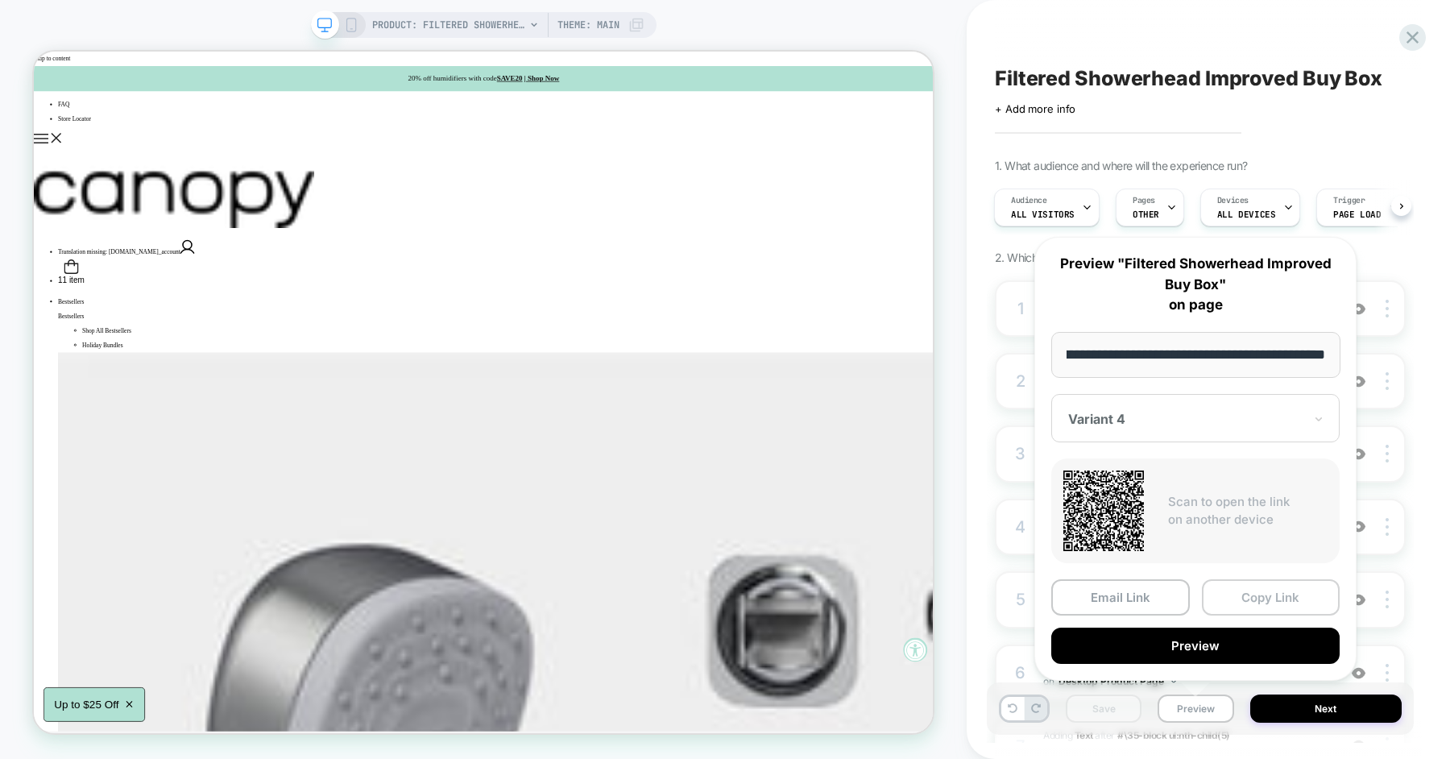
click at [1237, 604] on button "Copy Link" at bounding box center [1271, 597] width 139 height 36
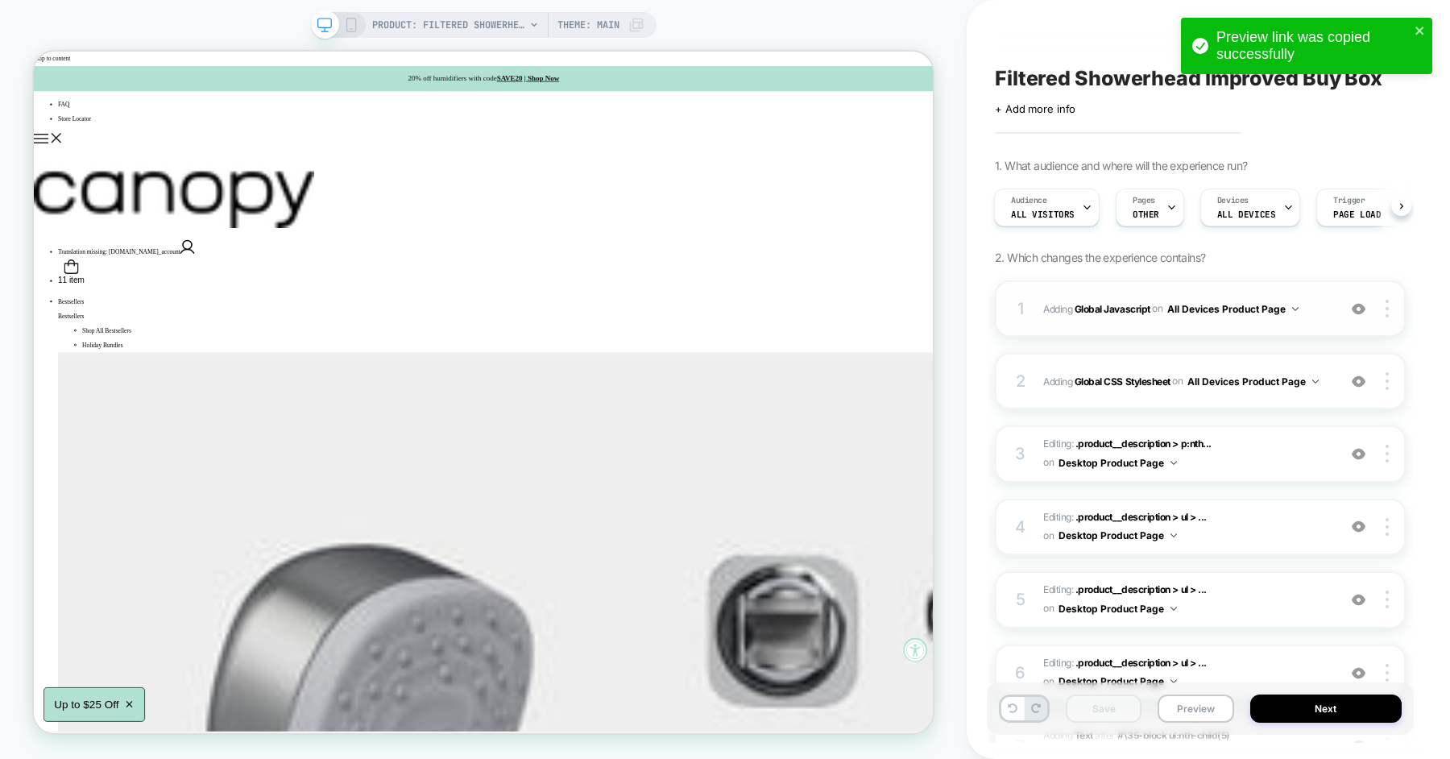
click at [1052, 314] on span "Adding Global Javascript on All Devices Product Page" at bounding box center [1187, 309] width 286 height 20
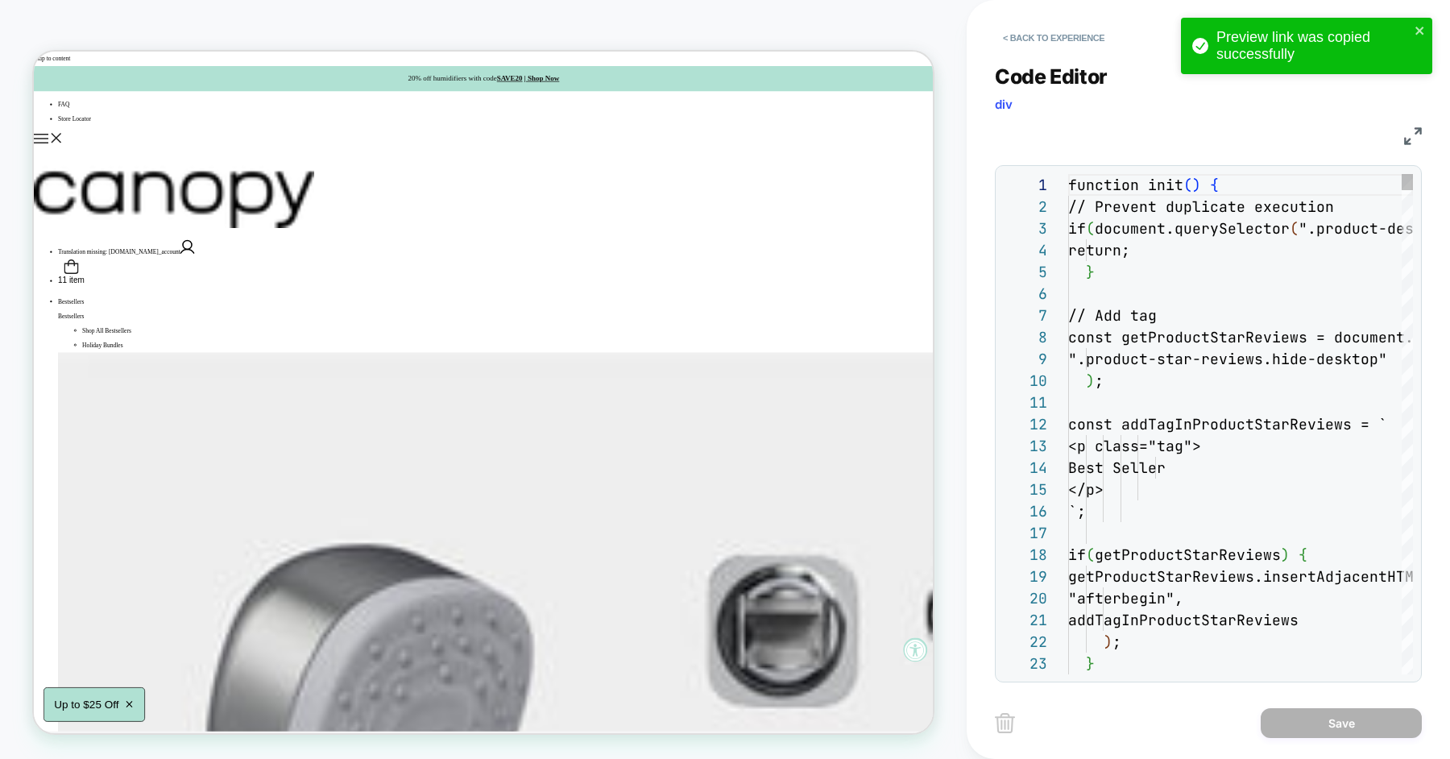
scroll to position [218, 0]
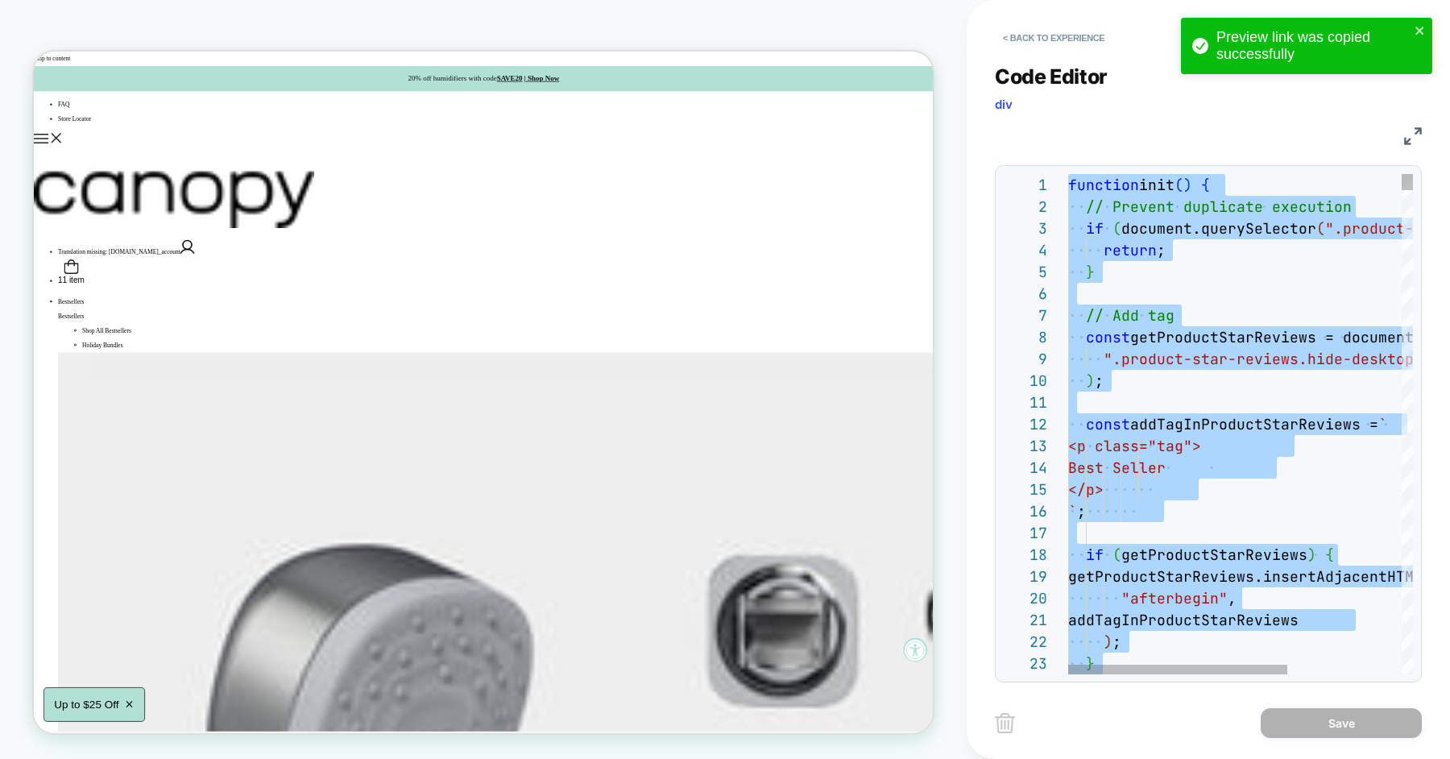
type textarea "***"
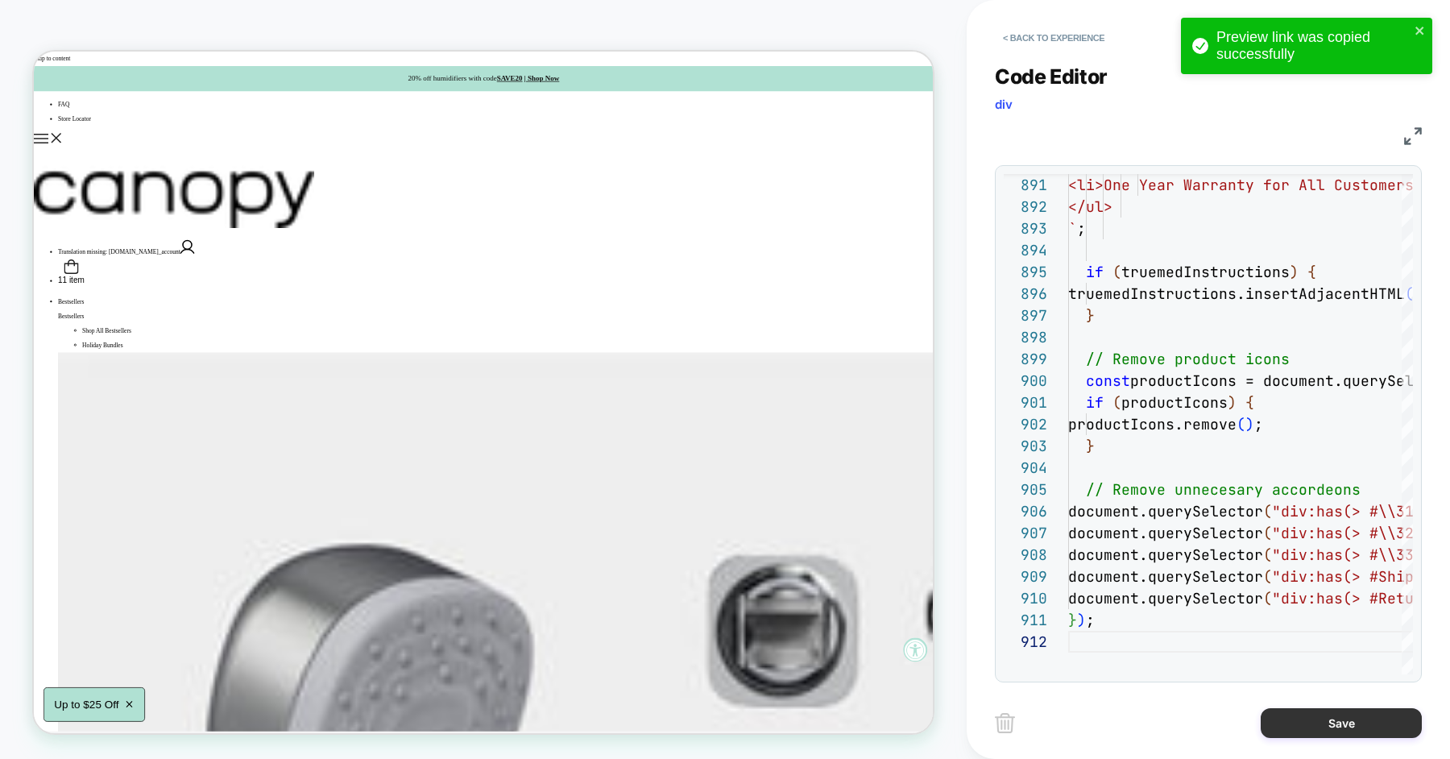
click at [1313, 717] on button "Save" at bounding box center [1341, 723] width 161 height 30
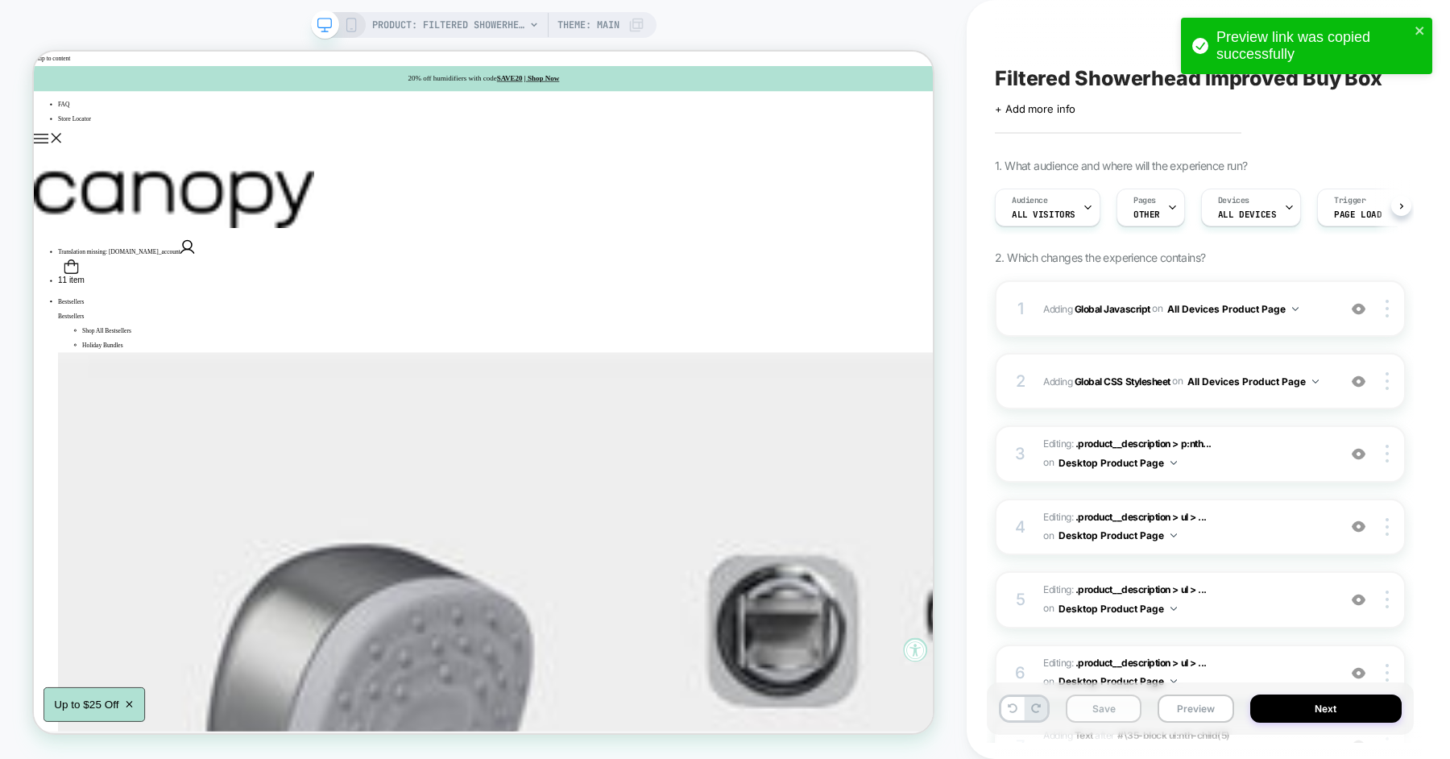
click at [1111, 709] on button "Save" at bounding box center [1104, 709] width 76 height 28
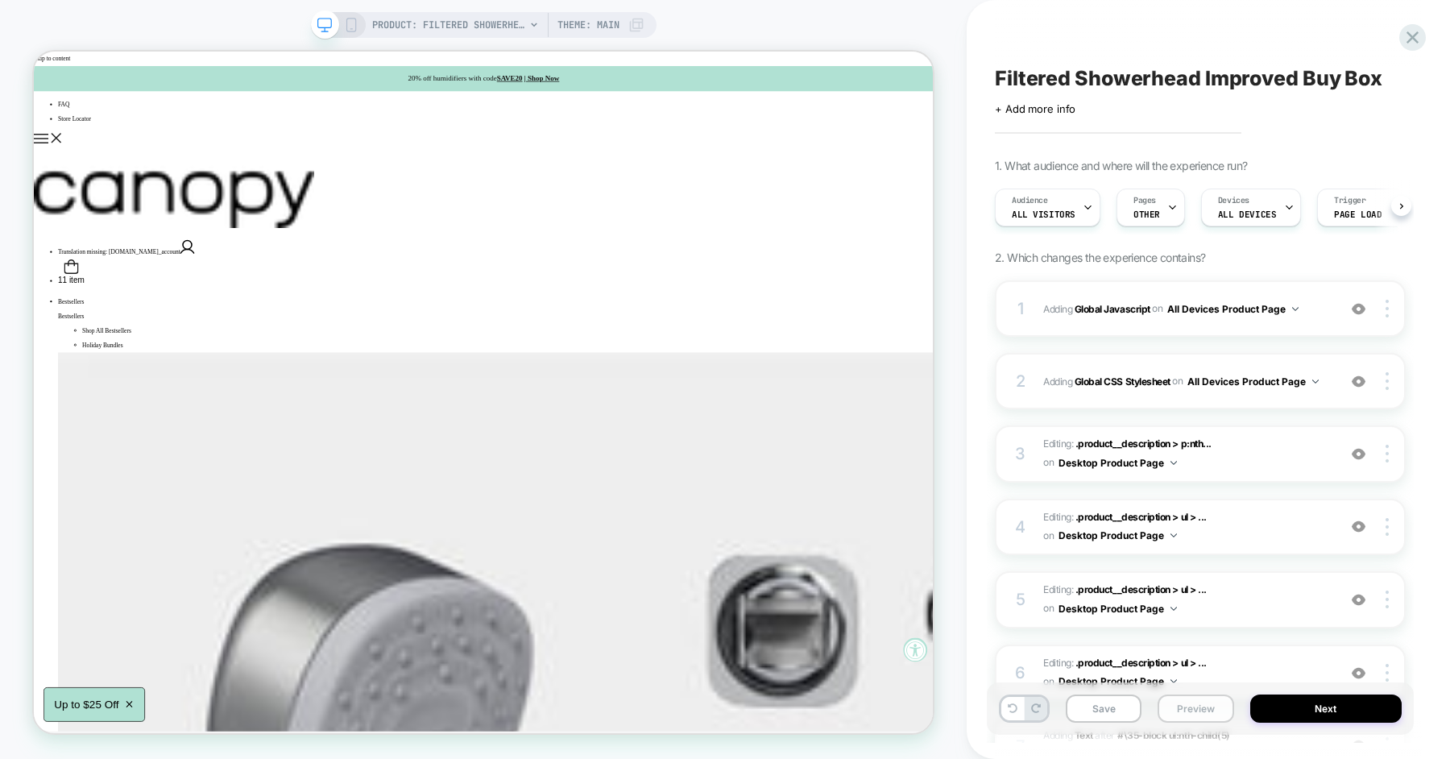
scroll to position [0, 1]
click at [1187, 708] on button "Preview" at bounding box center [1196, 709] width 76 height 28
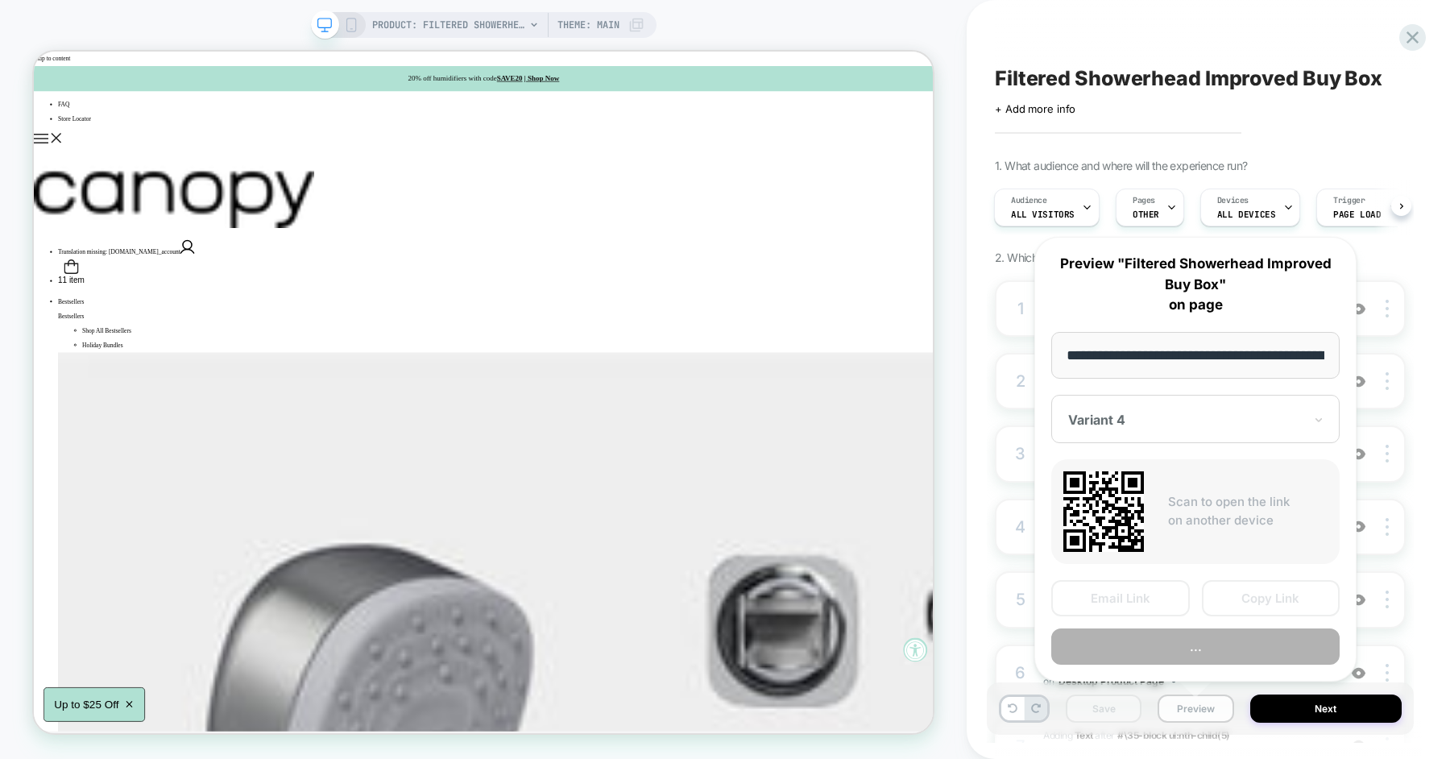
scroll to position [0, 276]
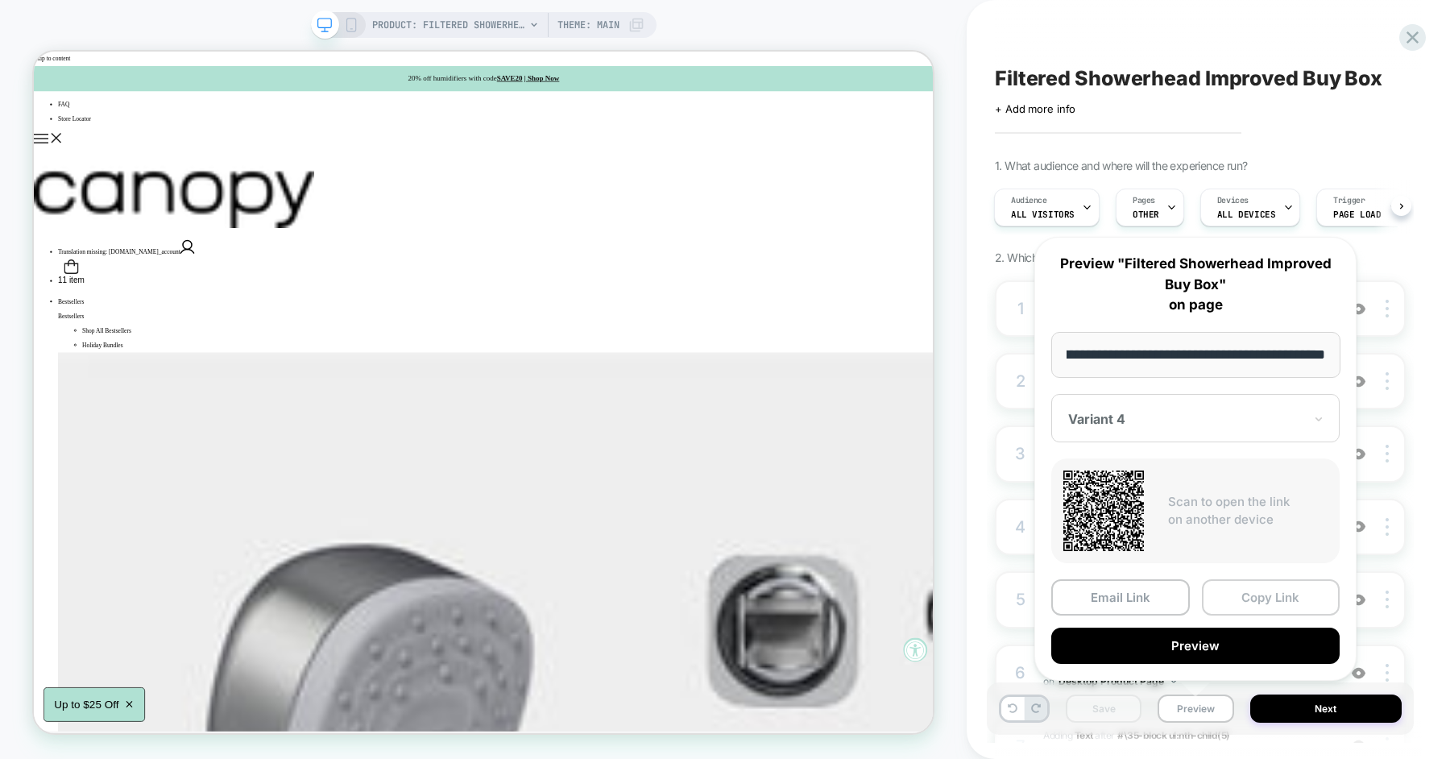
click at [1245, 604] on button "Copy Link" at bounding box center [1271, 597] width 139 height 36
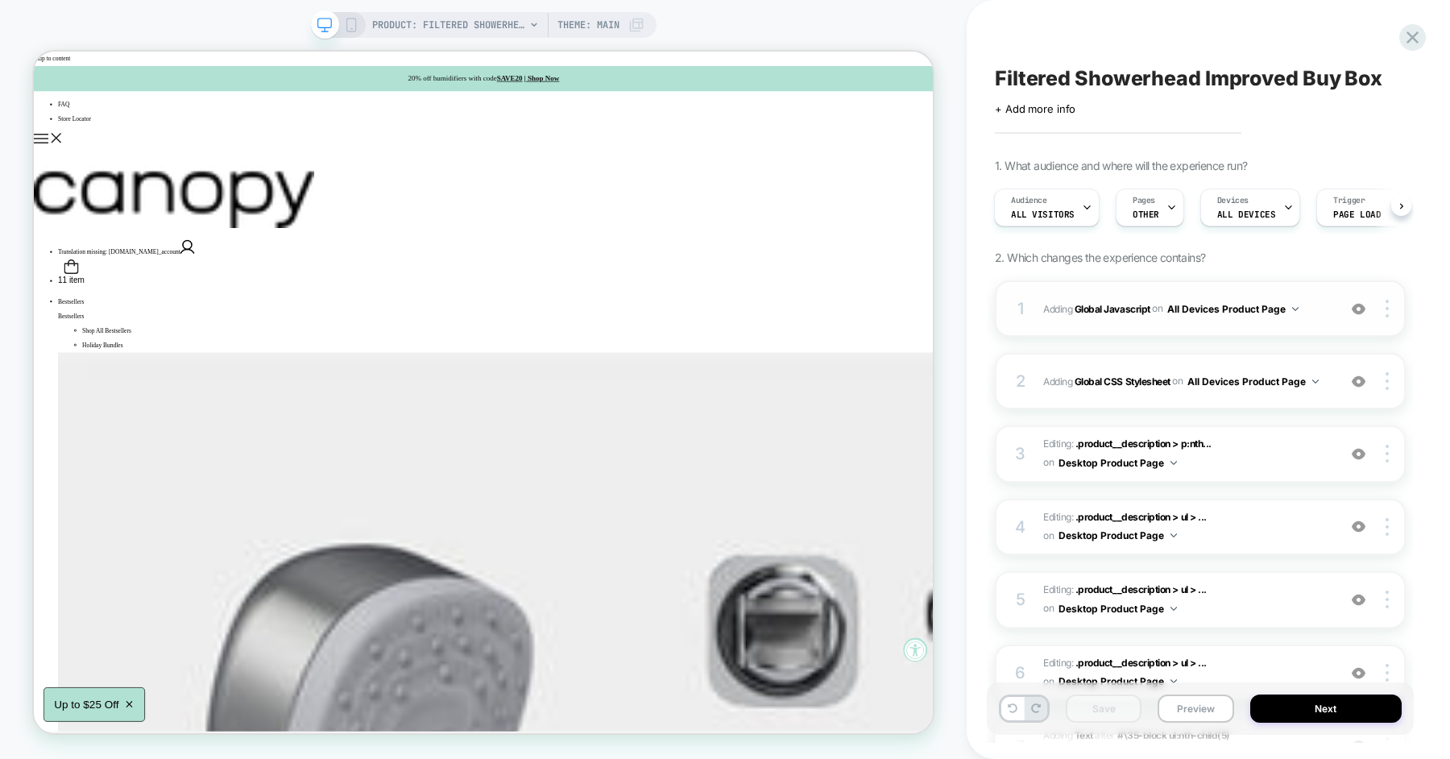
click at [1022, 297] on div "1" at bounding box center [1021, 308] width 16 height 29
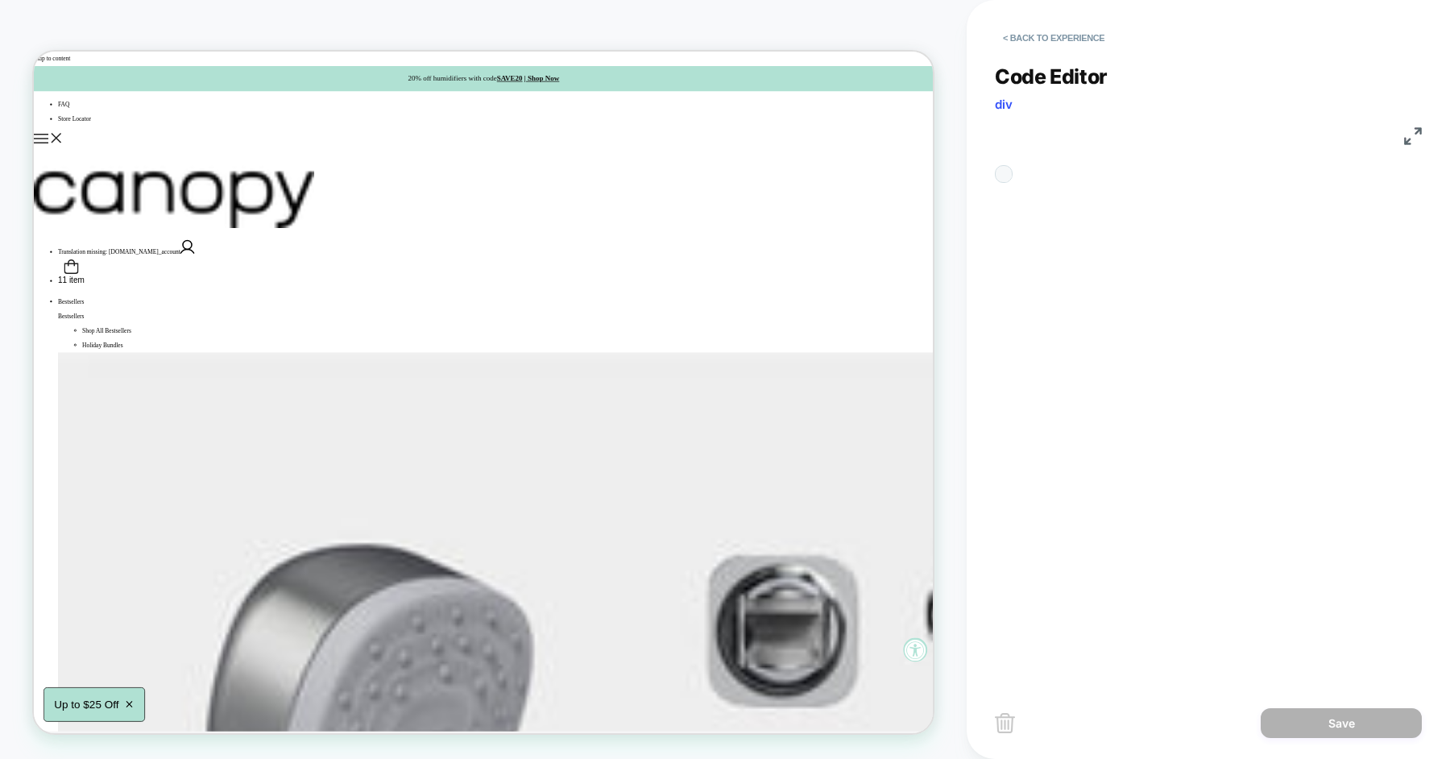
scroll to position [218, 0]
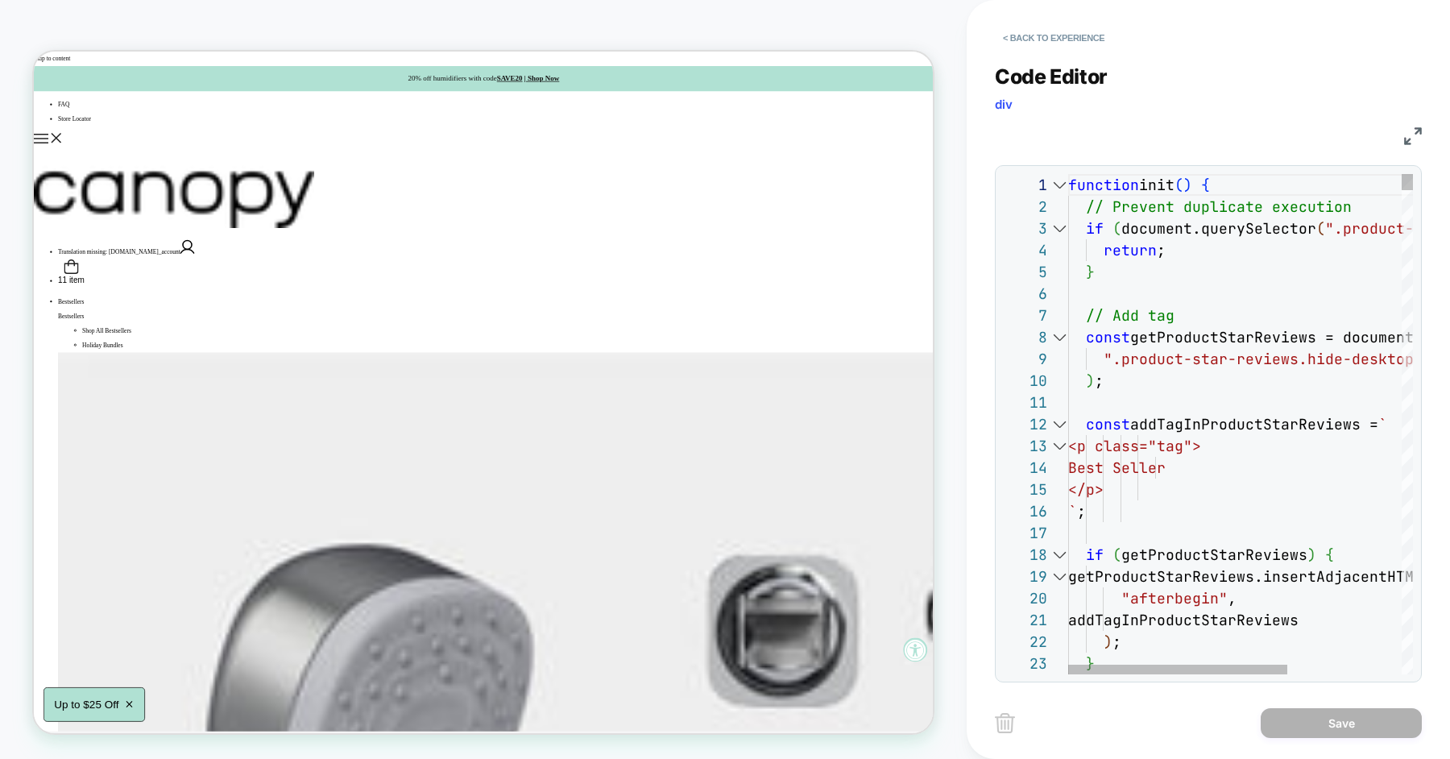
click at [1061, 268] on div "5" at bounding box center [1036, 272] width 64 height 22
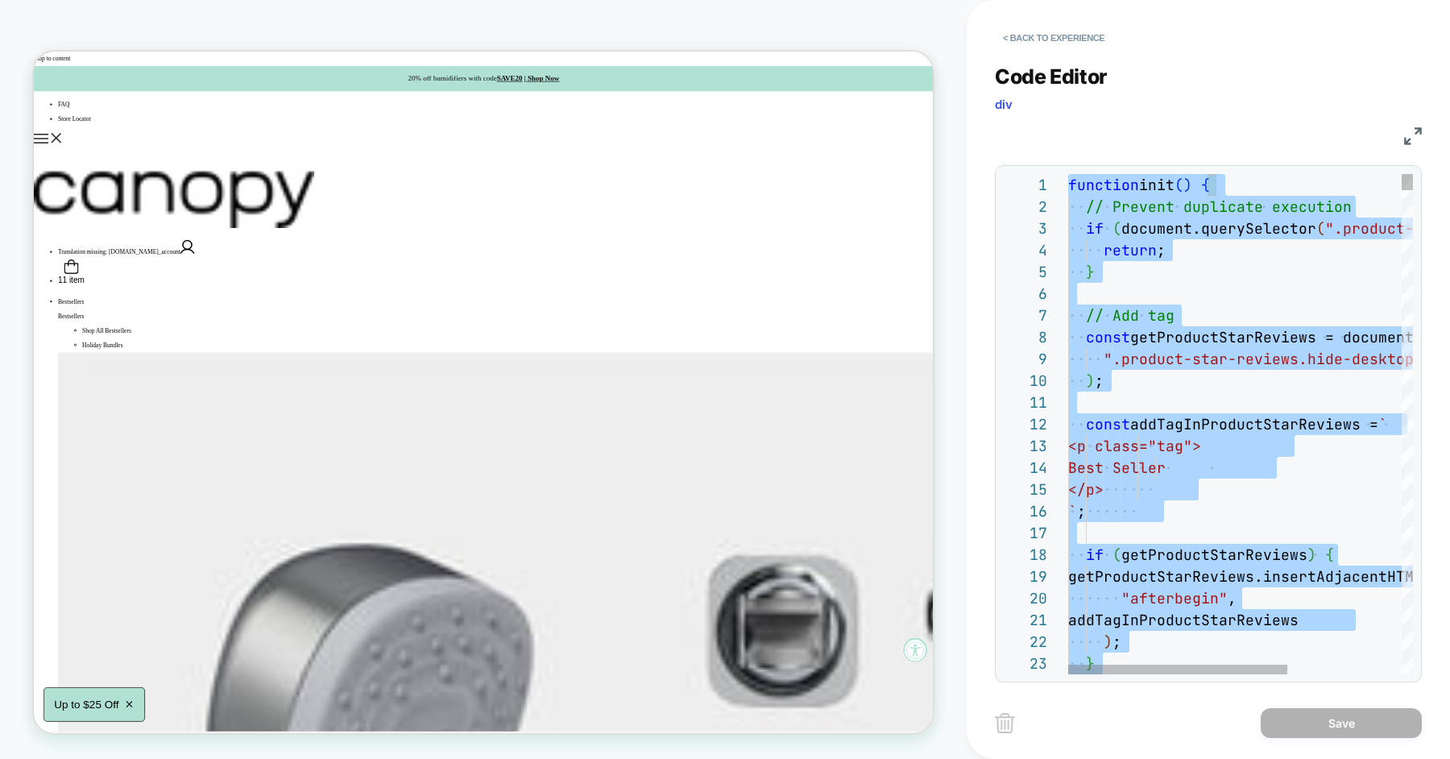
scroll to position [151, 139]
type textarea "**********"
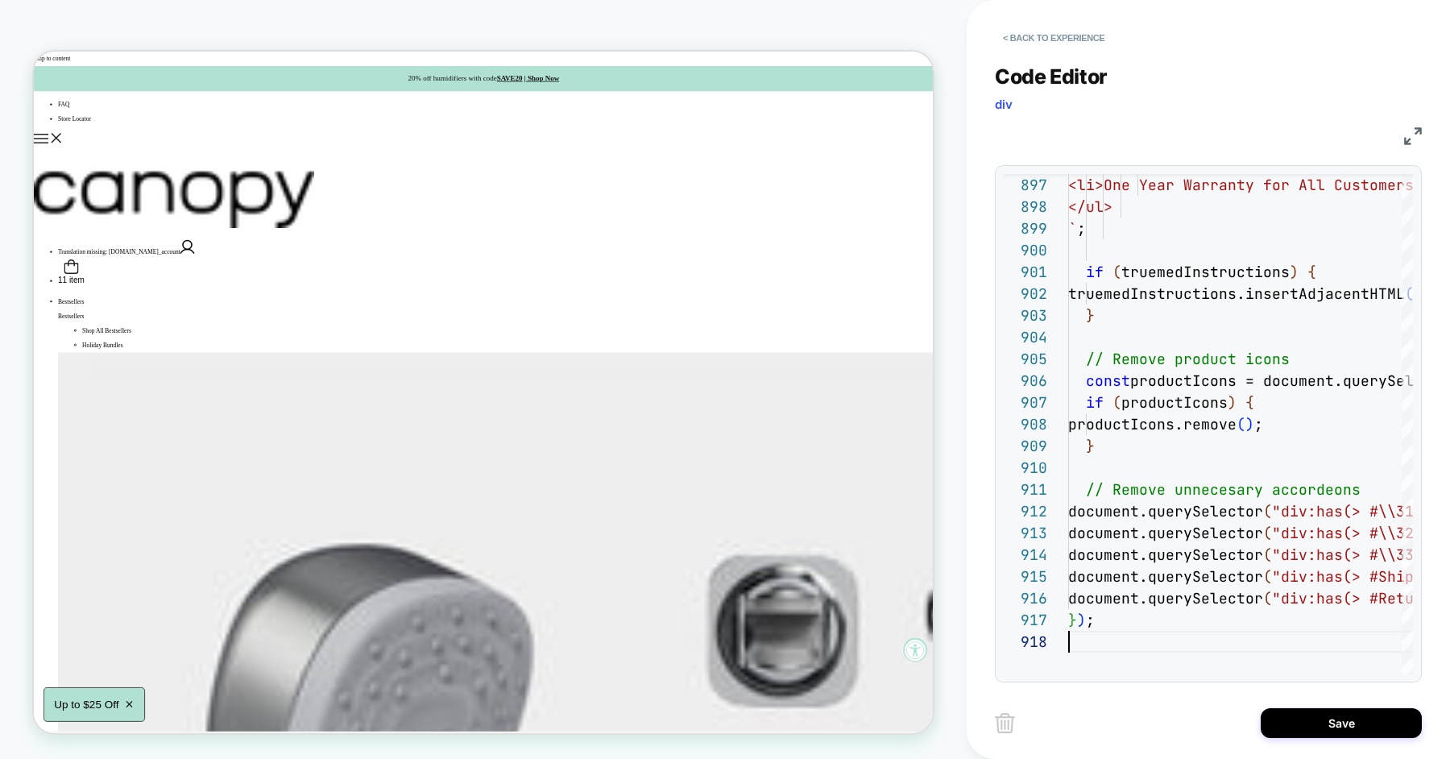
scroll to position [151, 0]
click at [1304, 722] on button "Save" at bounding box center [1341, 723] width 161 height 30
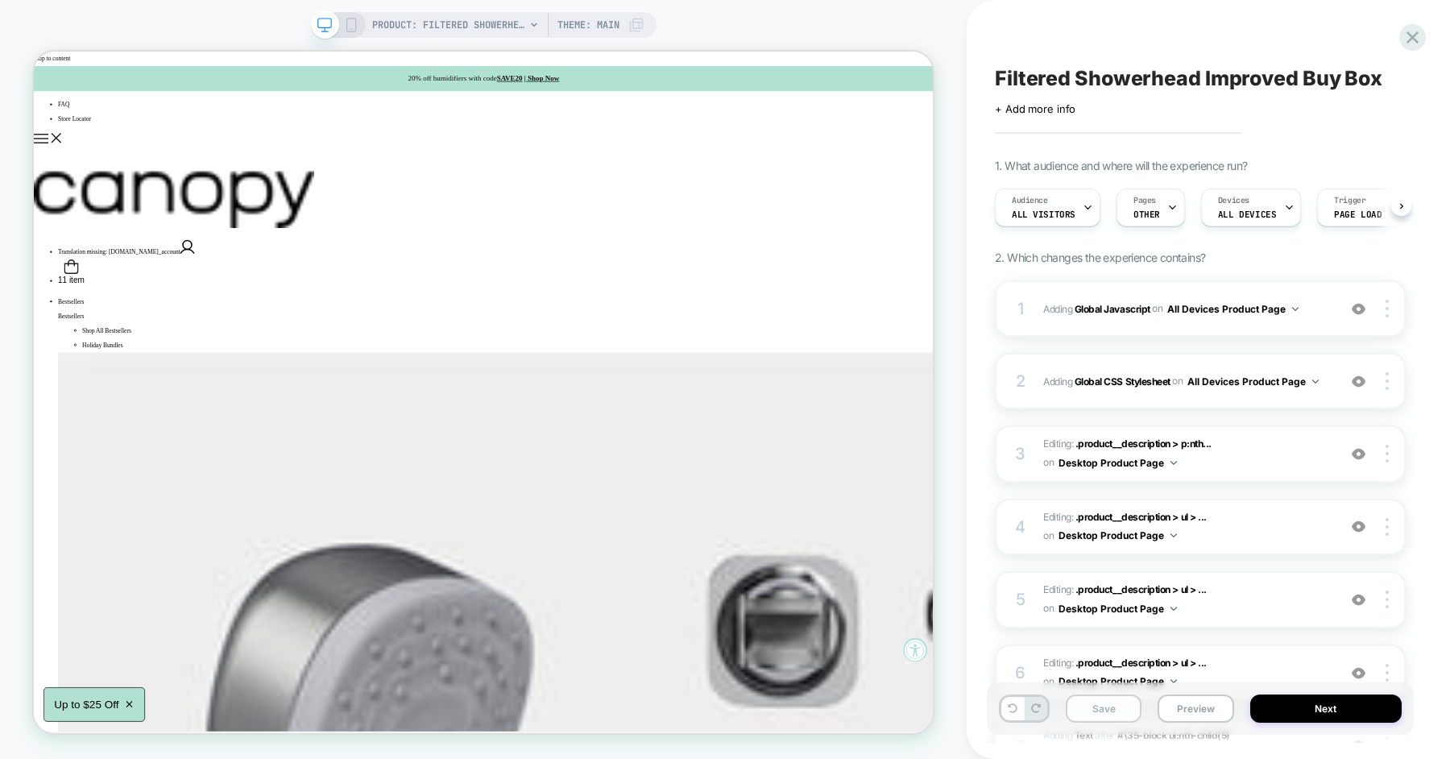
scroll to position [0, 1]
click at [1081, 710] on button "Save" at bounding box center [1104, 709] width 76 height 28
click at [1197, 705] on button "Preview" at bounding box center [1196, 709] width 76 height 28
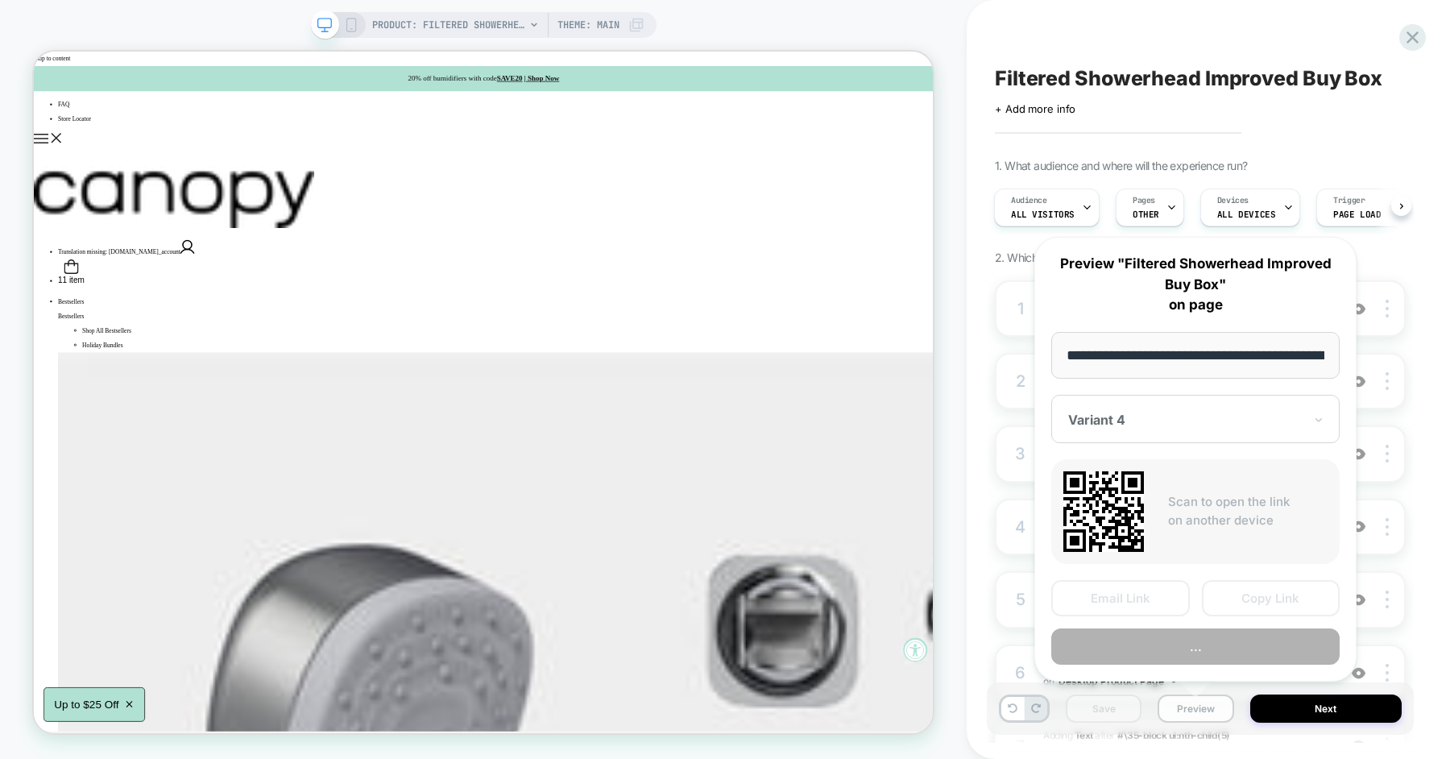
scroll to position [0, 276]
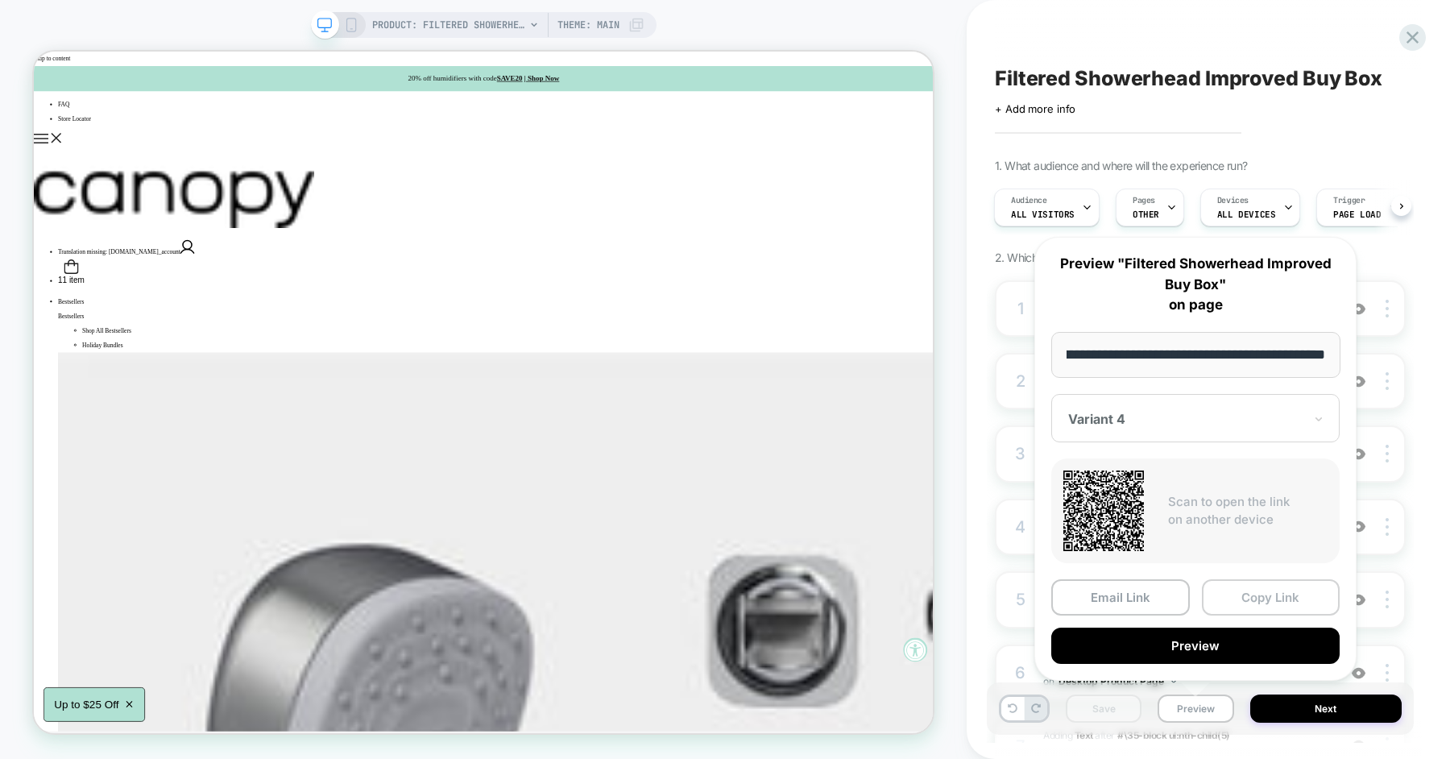
click at [1237, 600] on button "Copy Link" at bounding box center [1271, 597] width 139 height 36
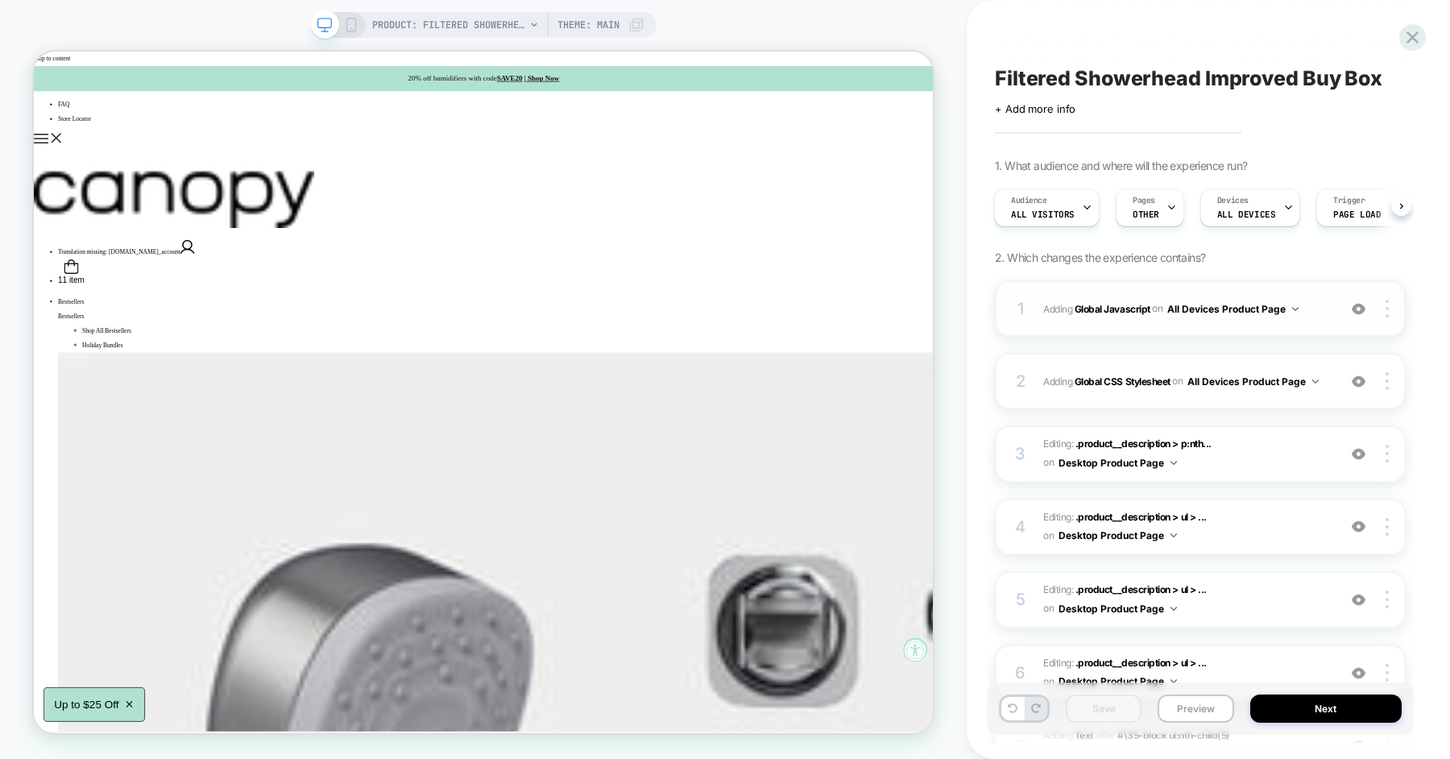
click at [1035, 309] on div "1 Adding Global Javascript on All Devices Product Page Add Before Add After Tar…" at bounding box center [1200, 308] width 411 height 56
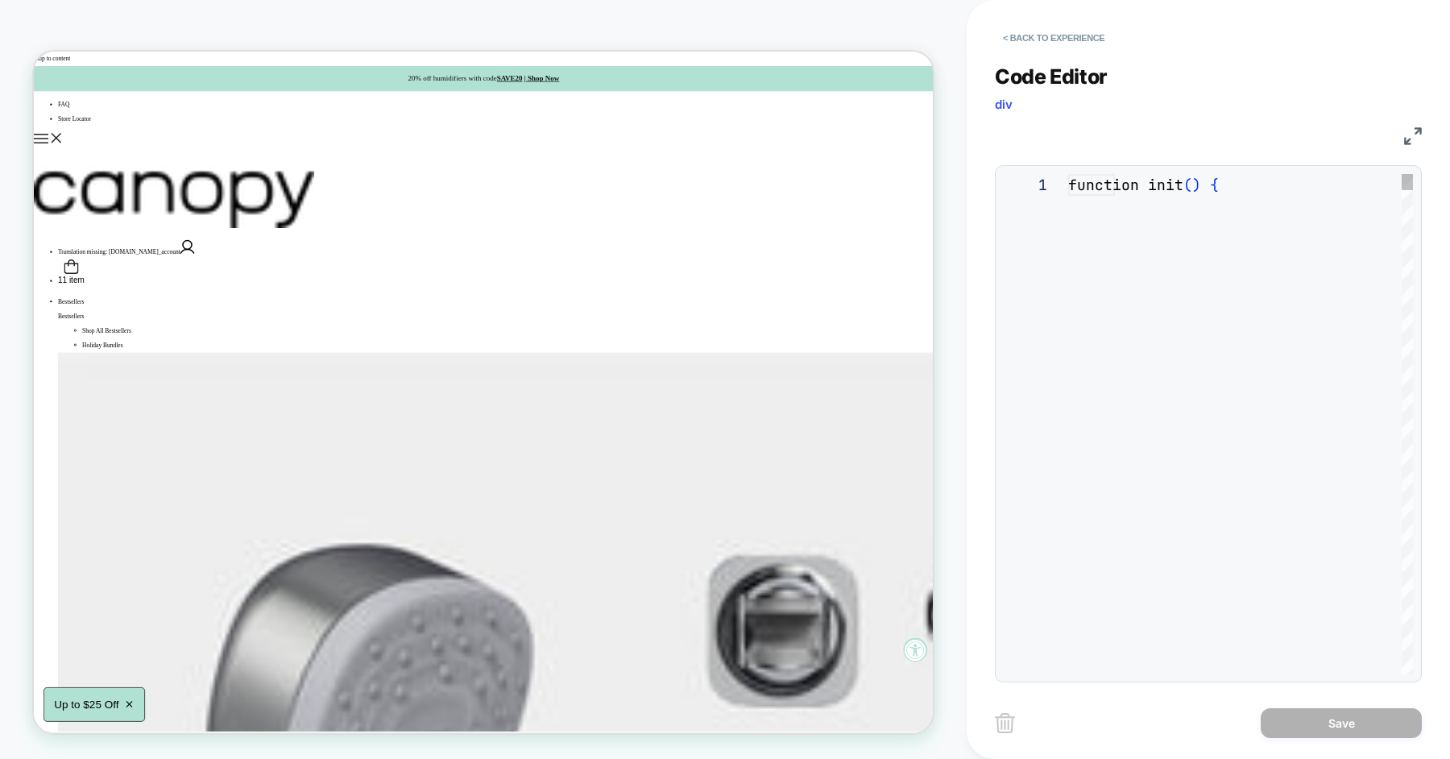
scroll to position [218, 0]
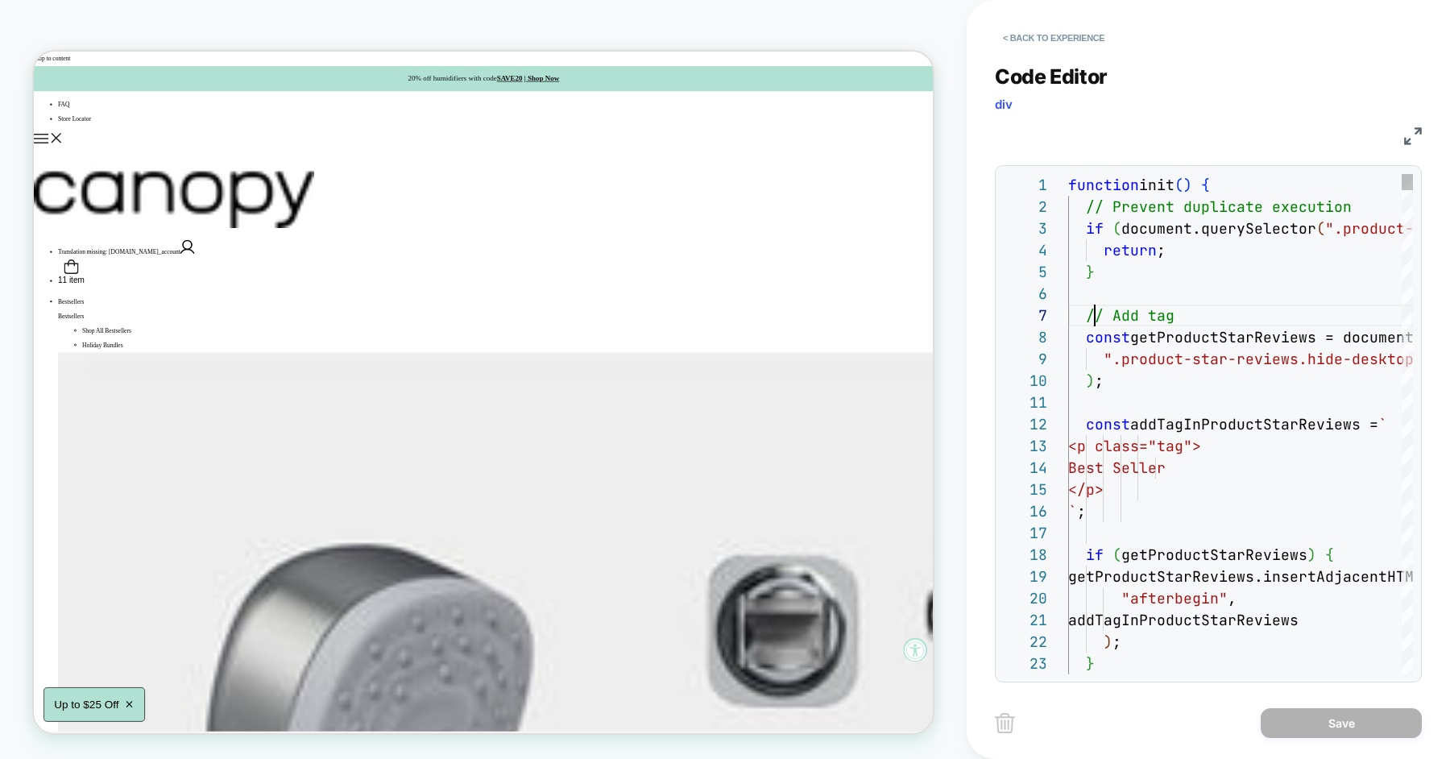
scroll to position [130, 25]
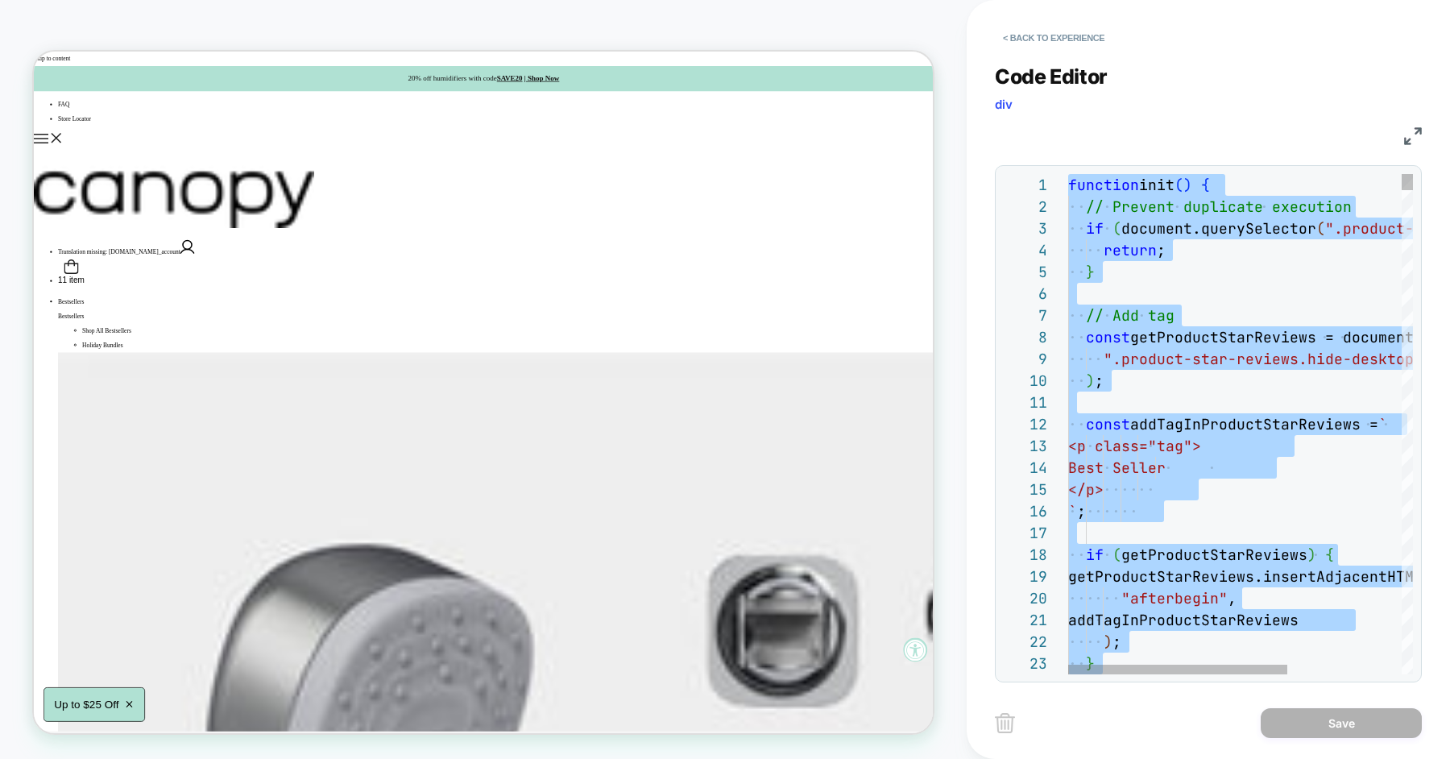
type textarea "**********"
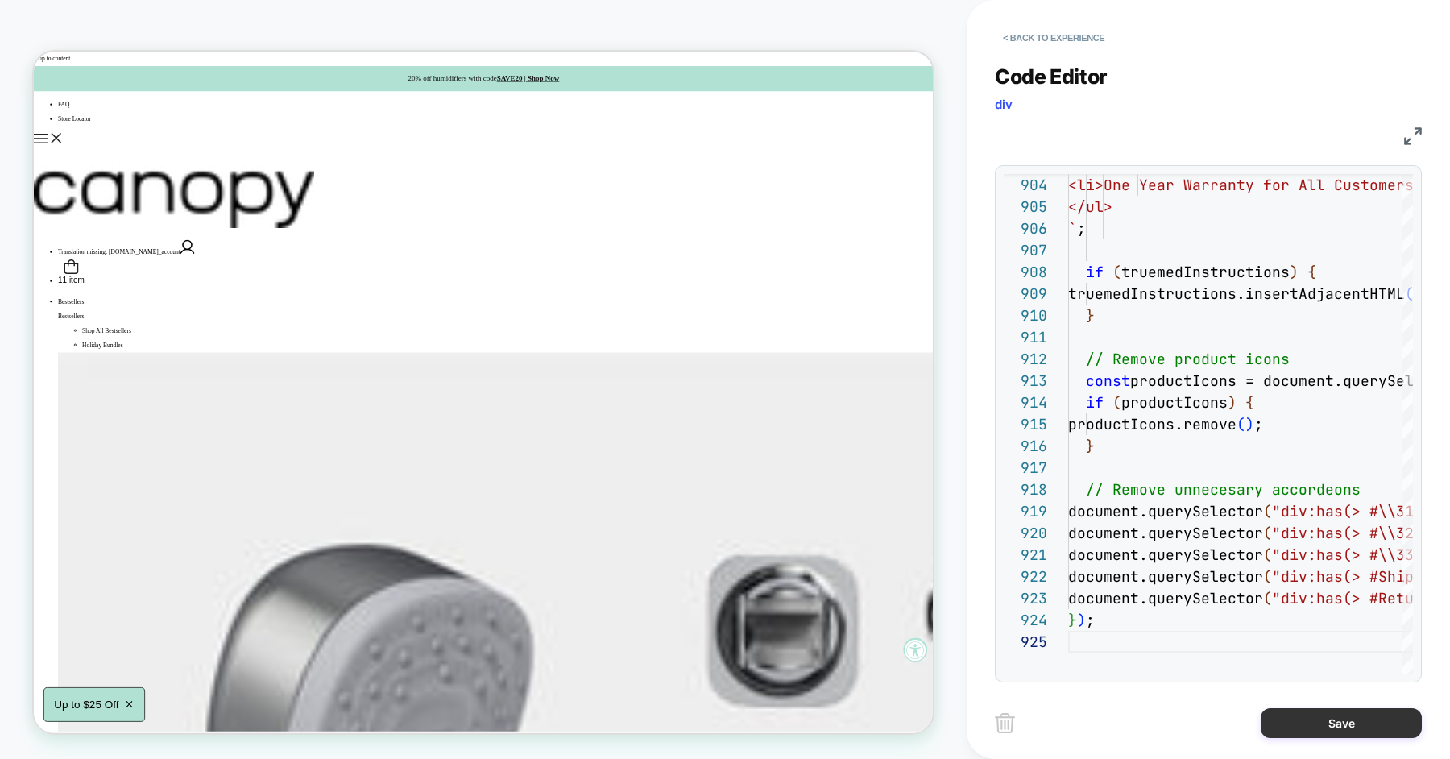
click at [1311, 729] on button "Save" at bounding box center [1341, 723] width 161 height 30
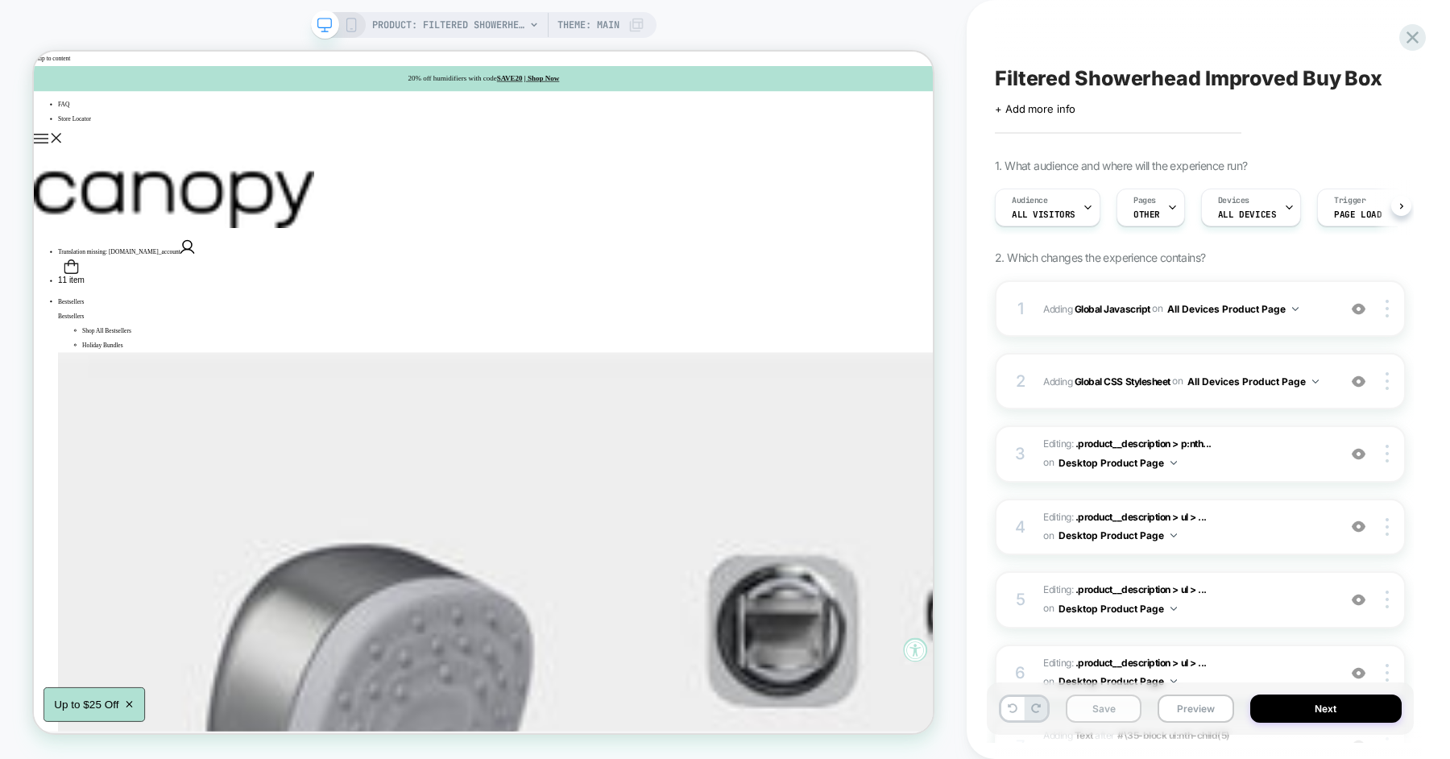
click at [1094, 709] on button "Save" at bounding box center [1104, 709] width 76 height 28
click at [1197, 716] on button "Preview" at bounding box center [1196, 709] width 76 height 28
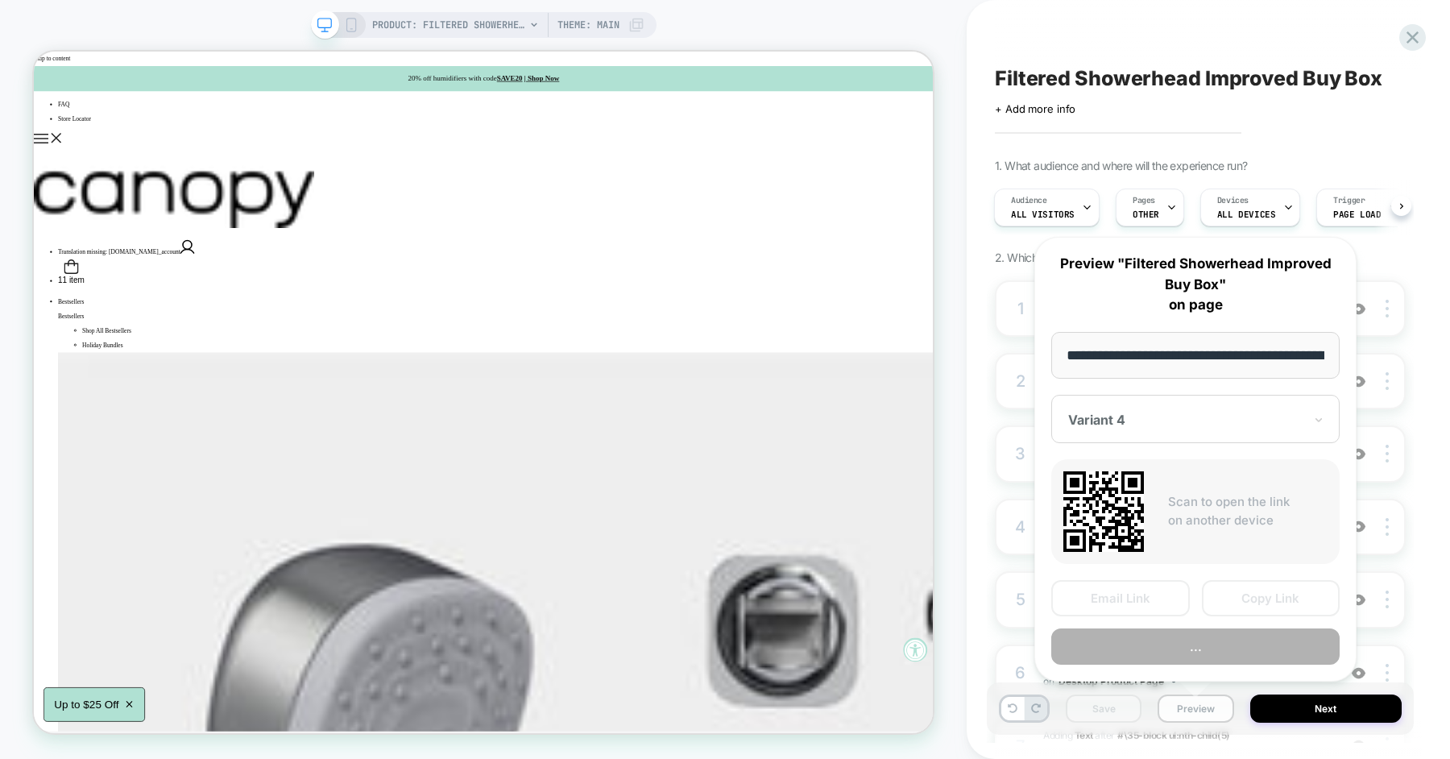
scroll to position [0, 276]
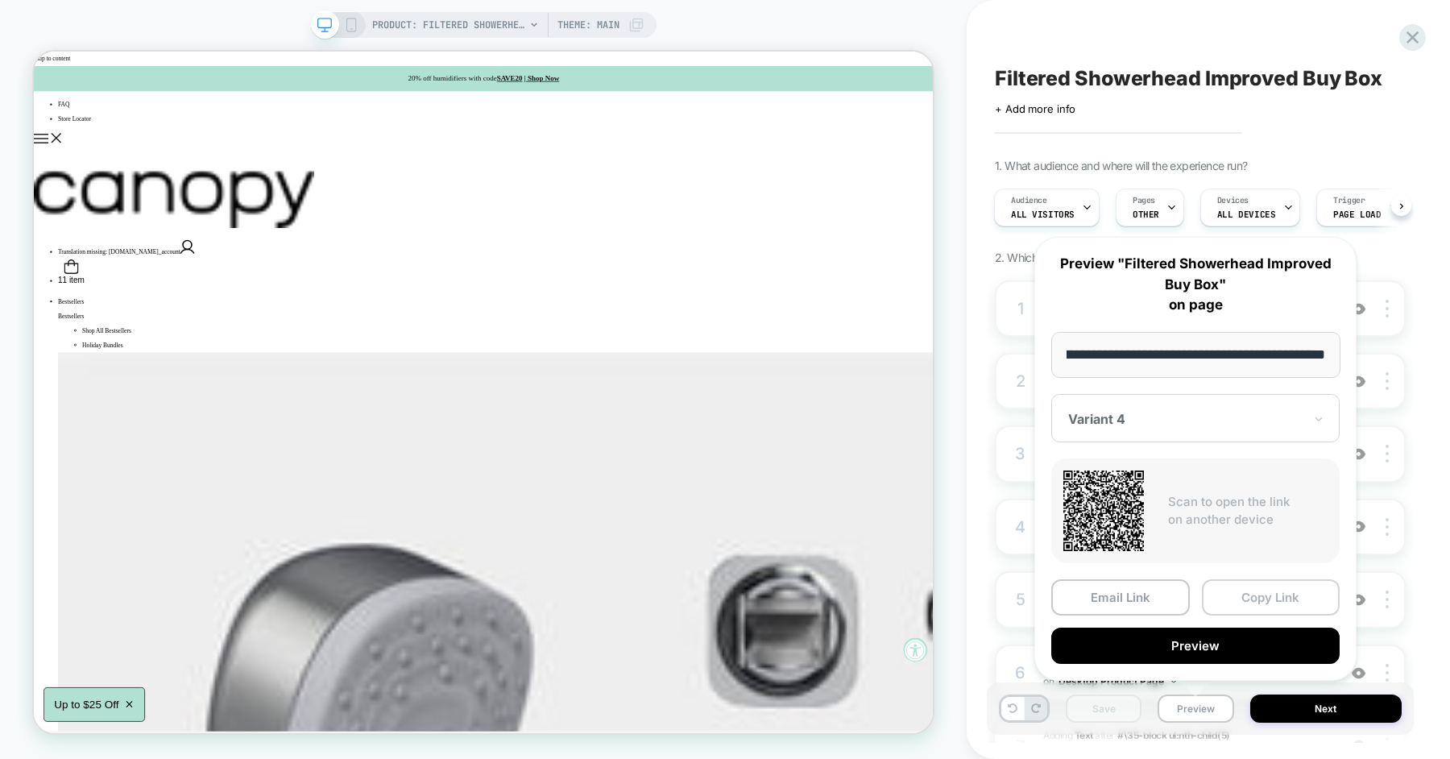
click at [1247, 600] on button "Copy Link" at bounding box center [1271, 597] width 139 height 36
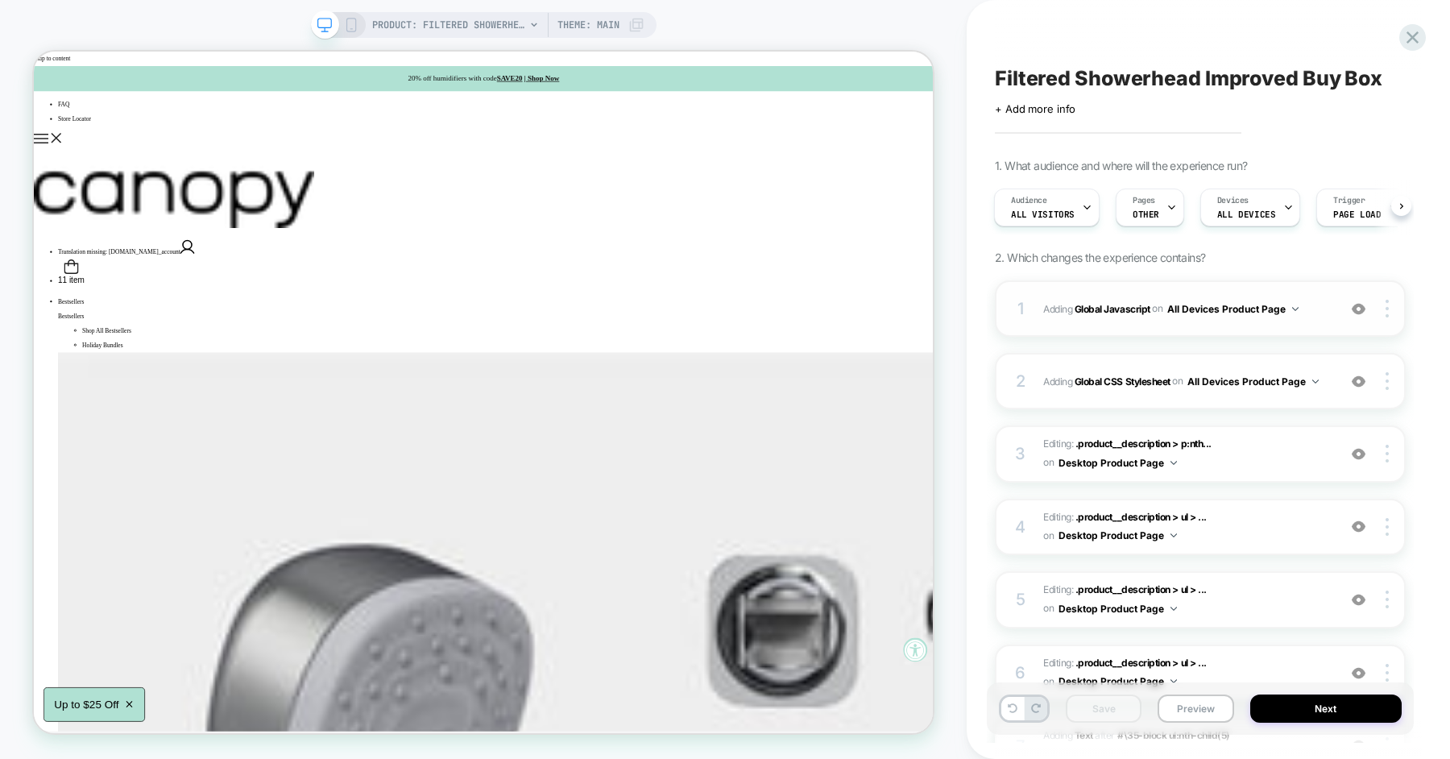
click at [1044, 315] on span "Adding Global Javascript on All Devices Product Page" at bounding box center [1187, 309] width 286 height 20
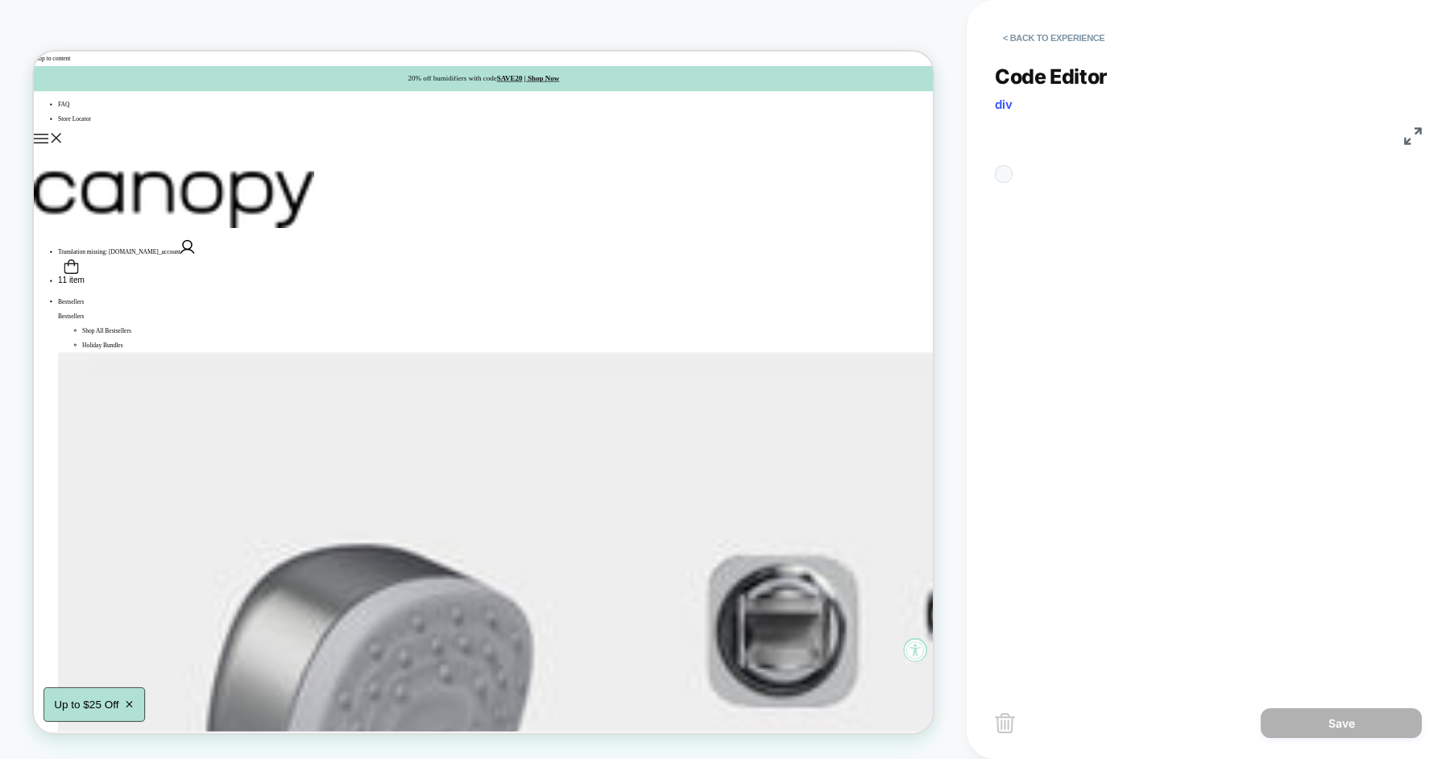
scroll to position [218, 0]
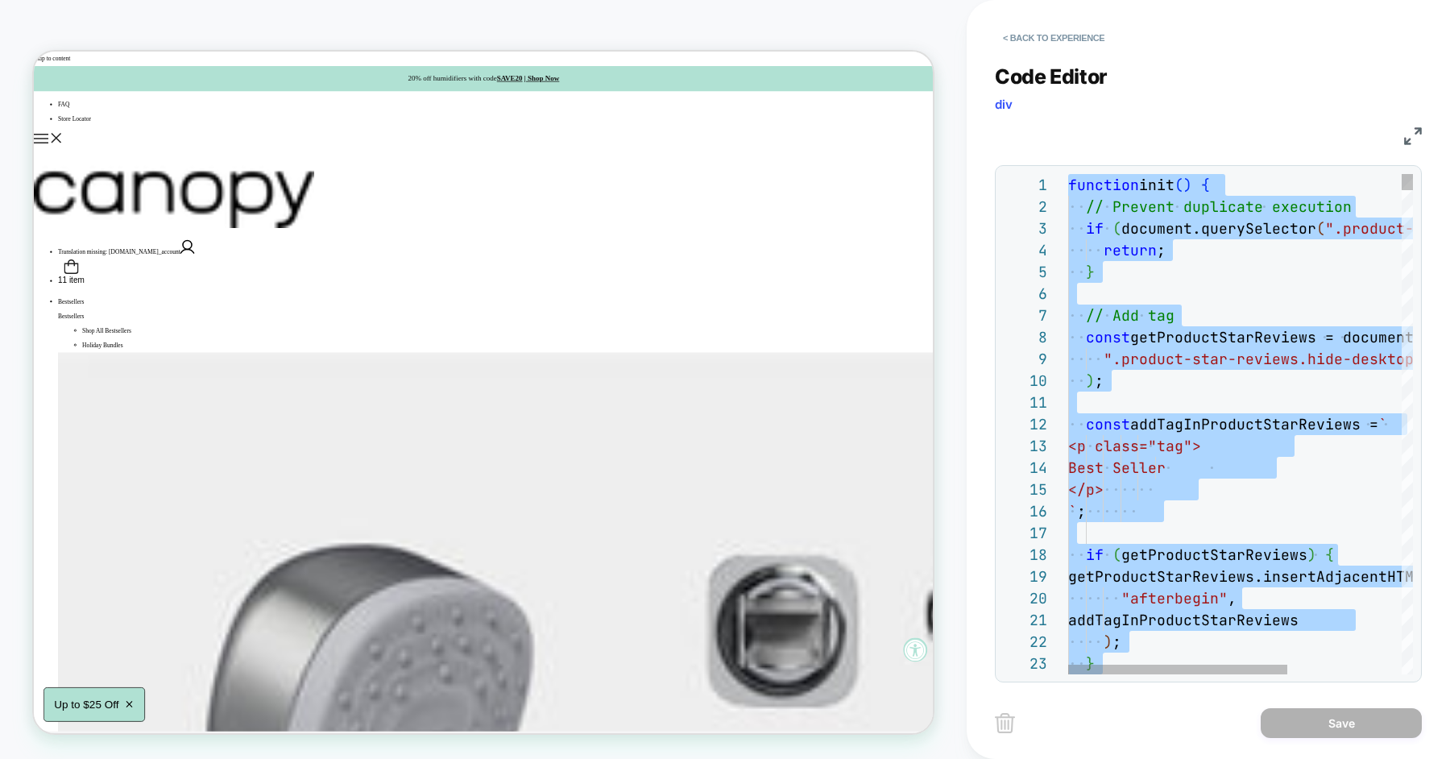
type textarea "**********"
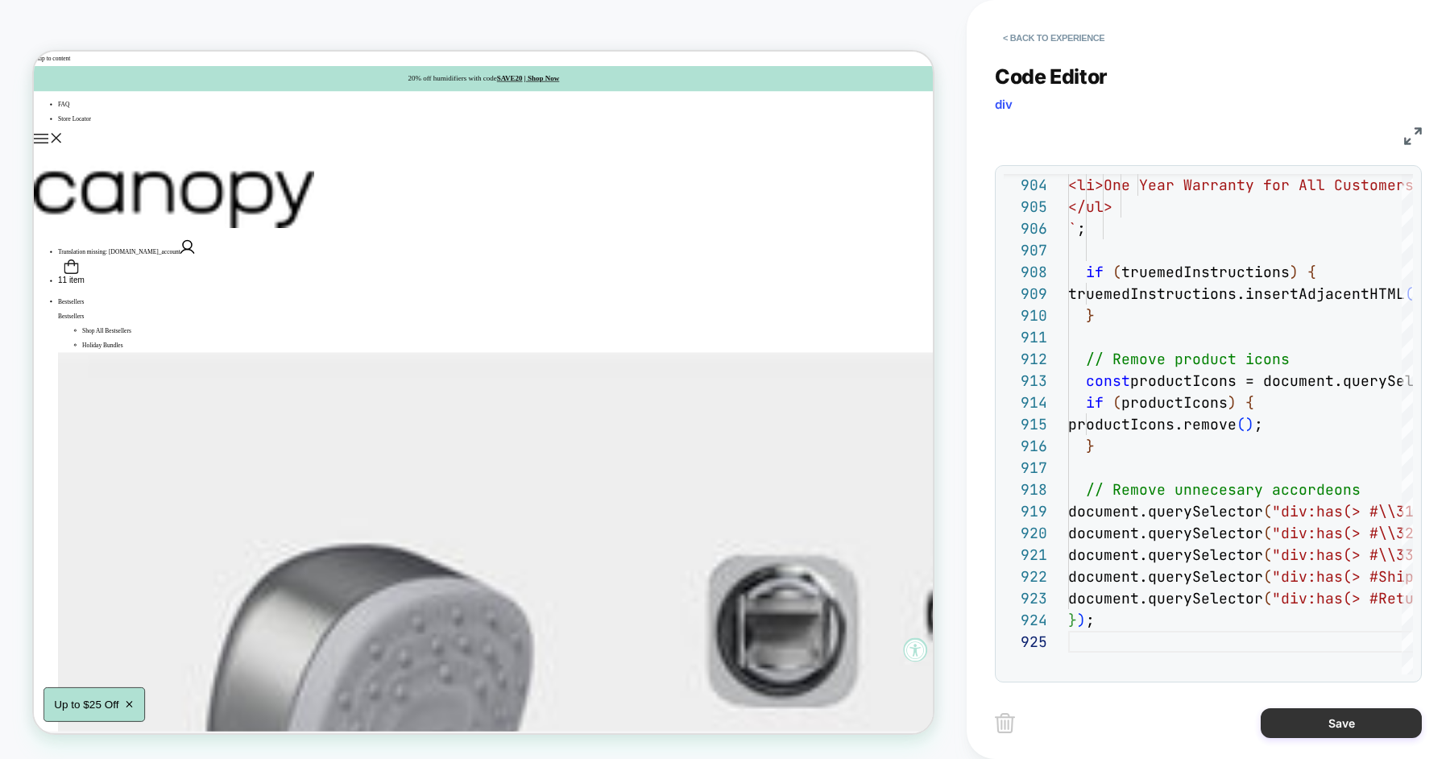
click at [1310, 711] on button "Save" at bounding box center [1341, 723] width 161 height 30
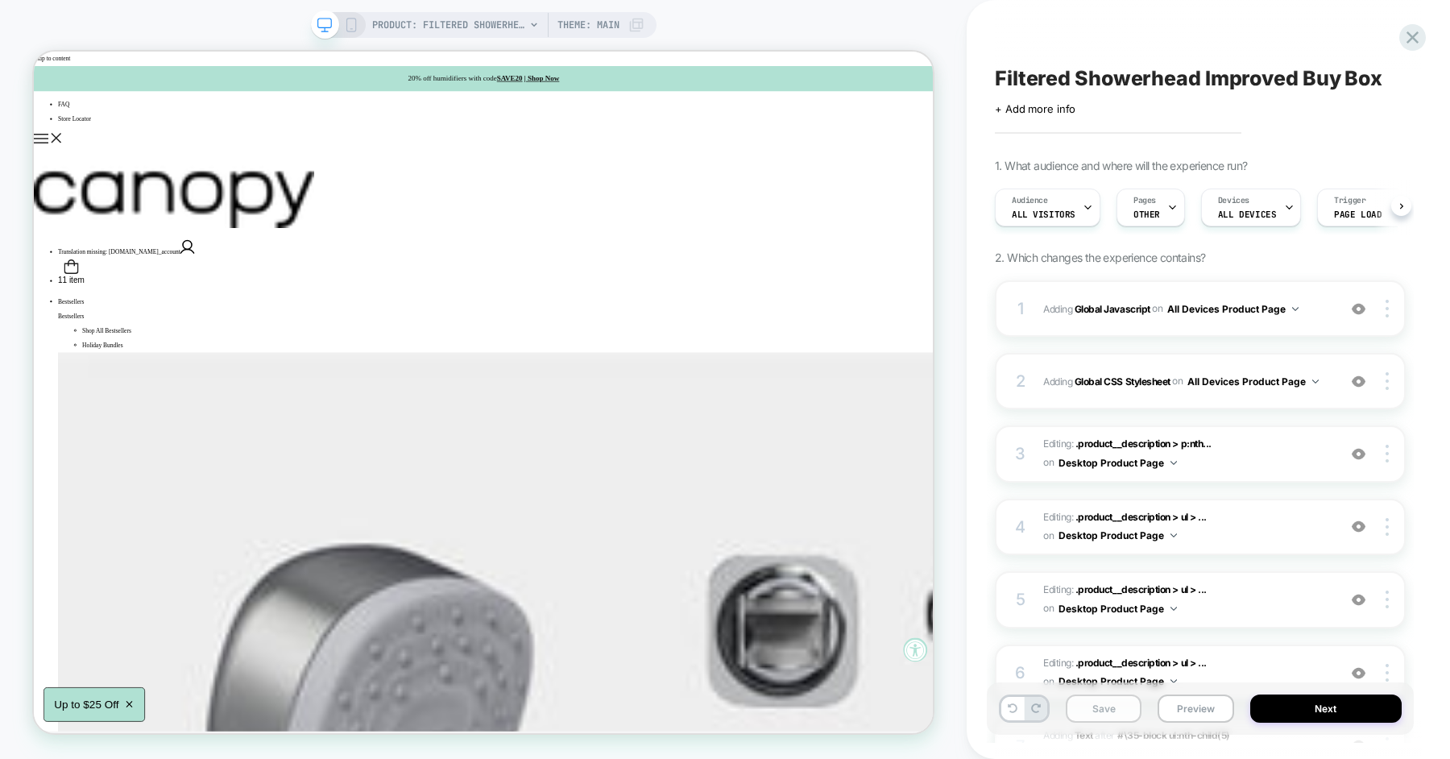
scroll to position [0, 1]
click at [1091, 703] on button "Save" at bounding box center [1104, 709] width 76 height 28
click at [1177, 709] on button "Preview" at bounding box center [1196, 709] width 76 height 28
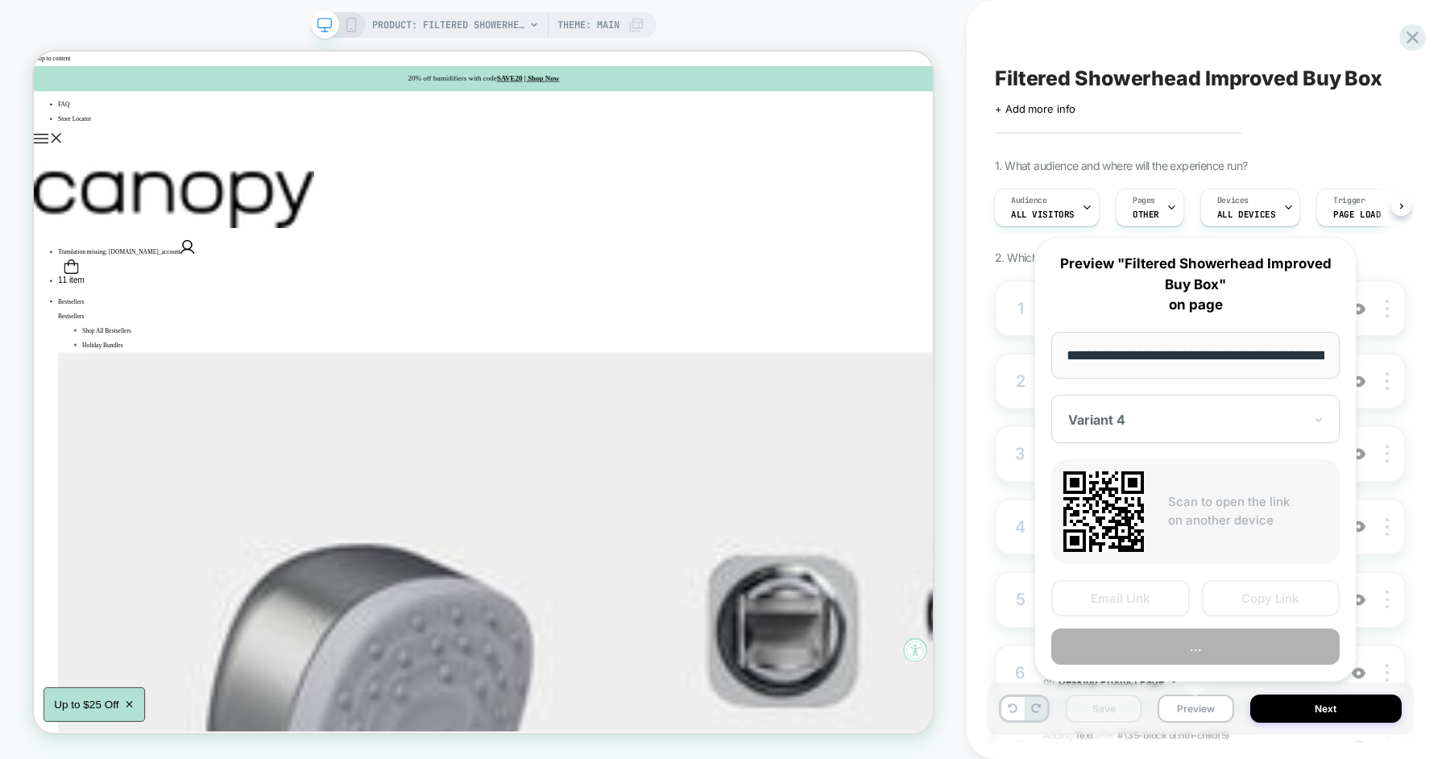
scroll to position [0, 276]
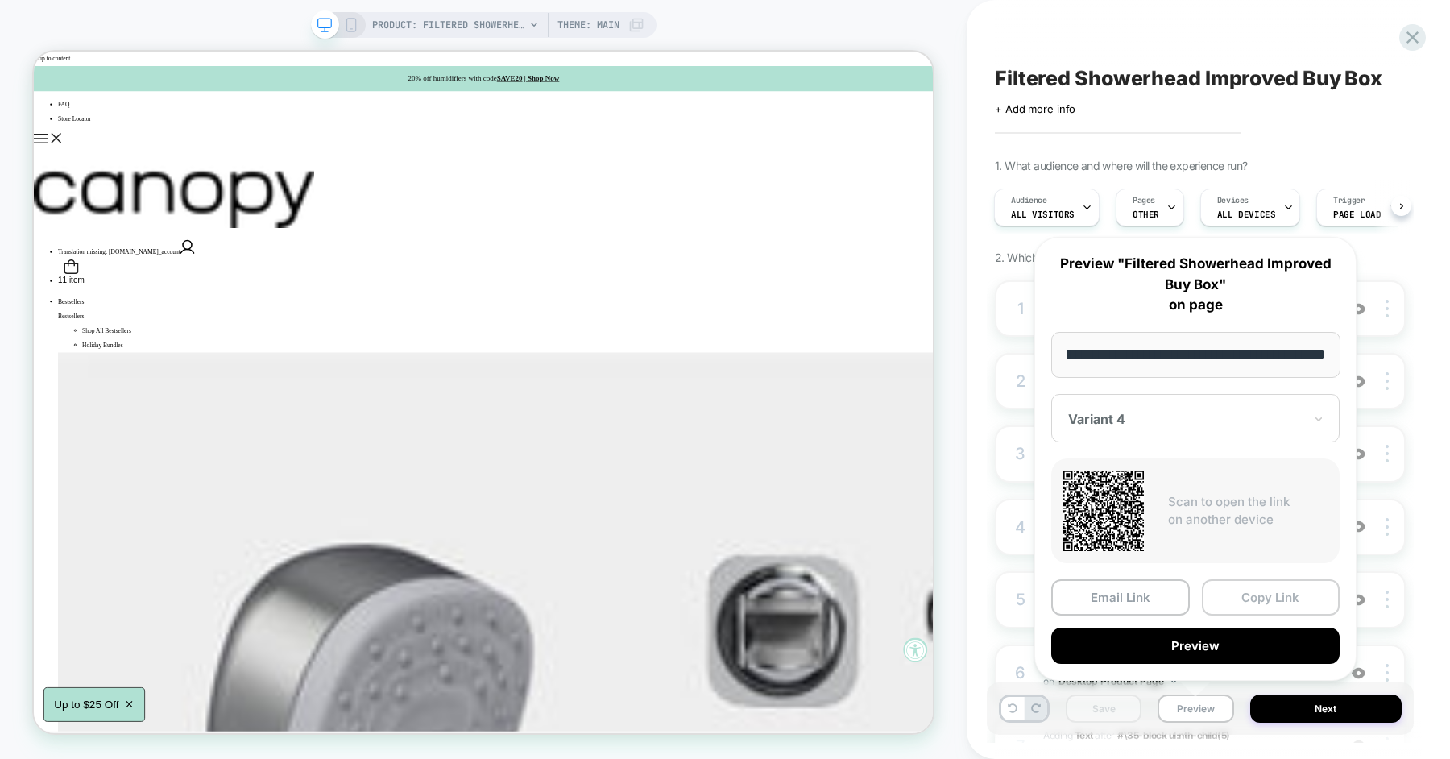
click at [1235, 596] on button "Copy Link" at bounding box center [1271, 597] width 139 height 36
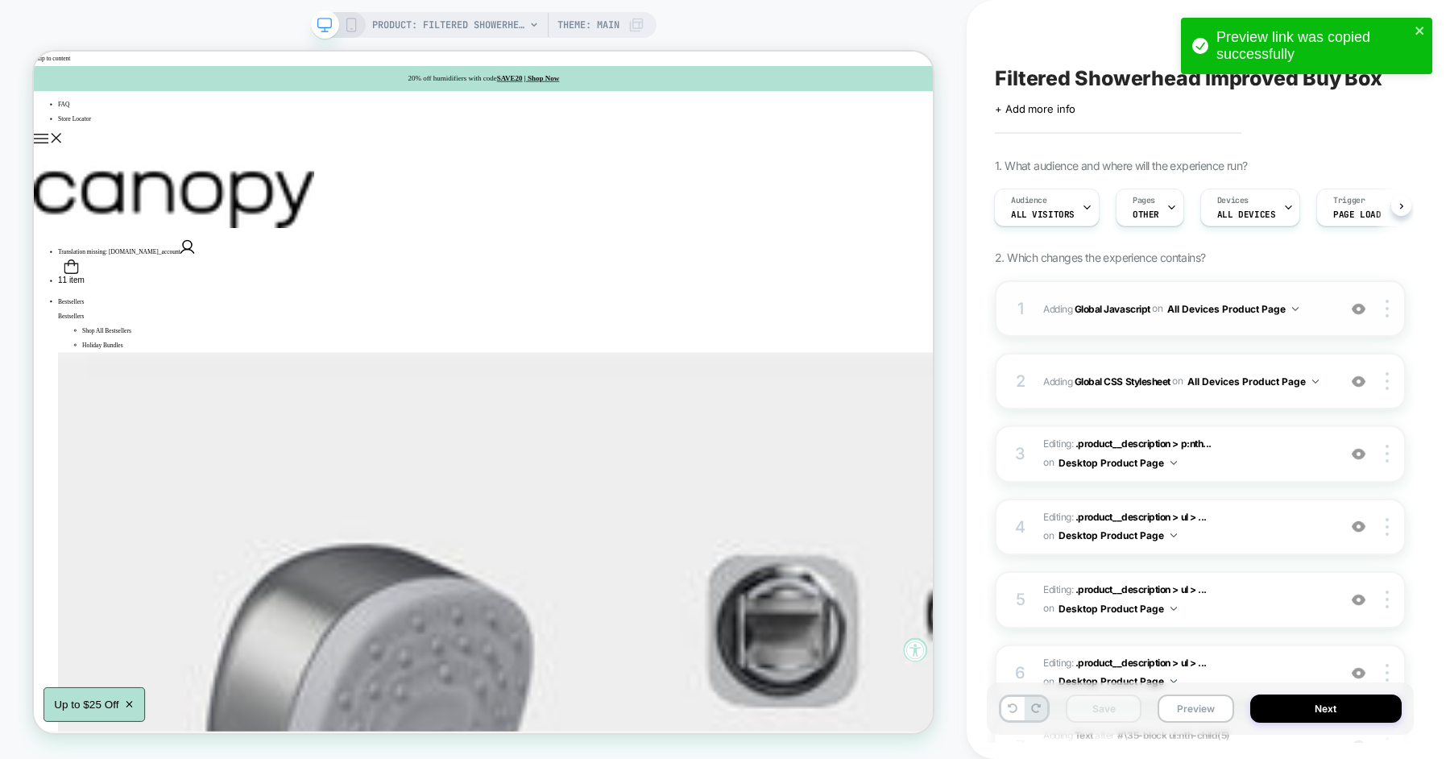
click at [1056, 313] on span "Adding Global Javascript on All Devices Product Page" at bounding box center [1187, 309] width 286 height 20
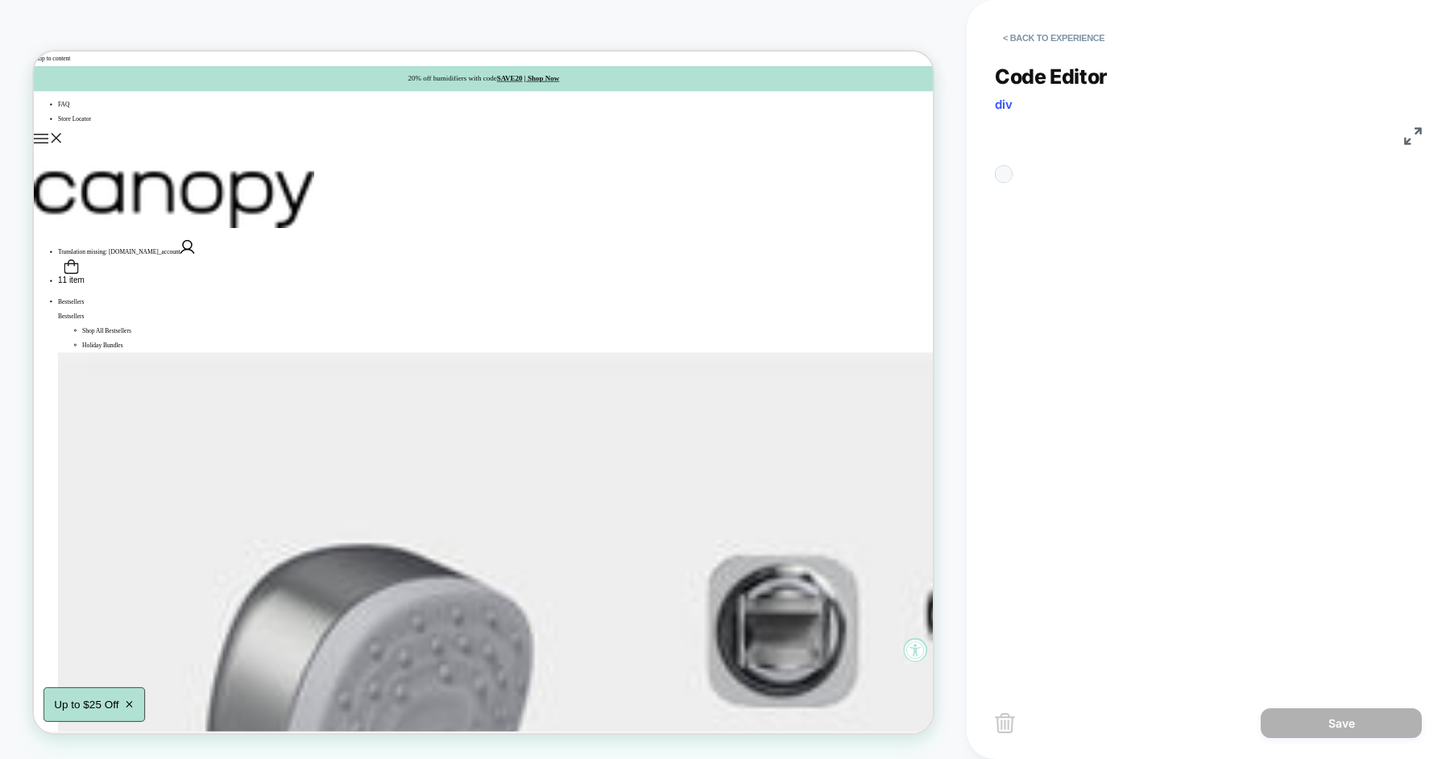
click at [1110, 295] on div "**********" at bounding box center [1208, 363] width 427 height 638
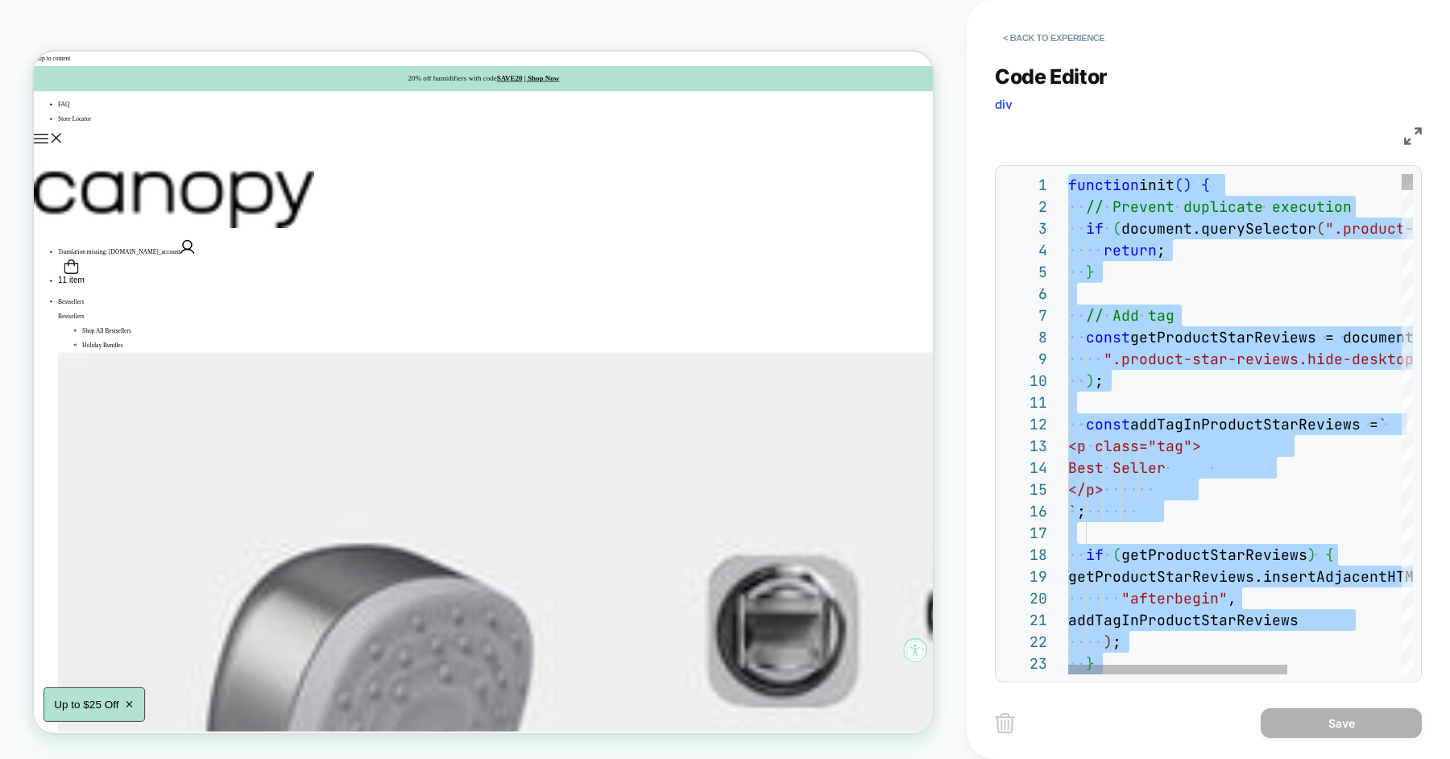
type textarea "**********"
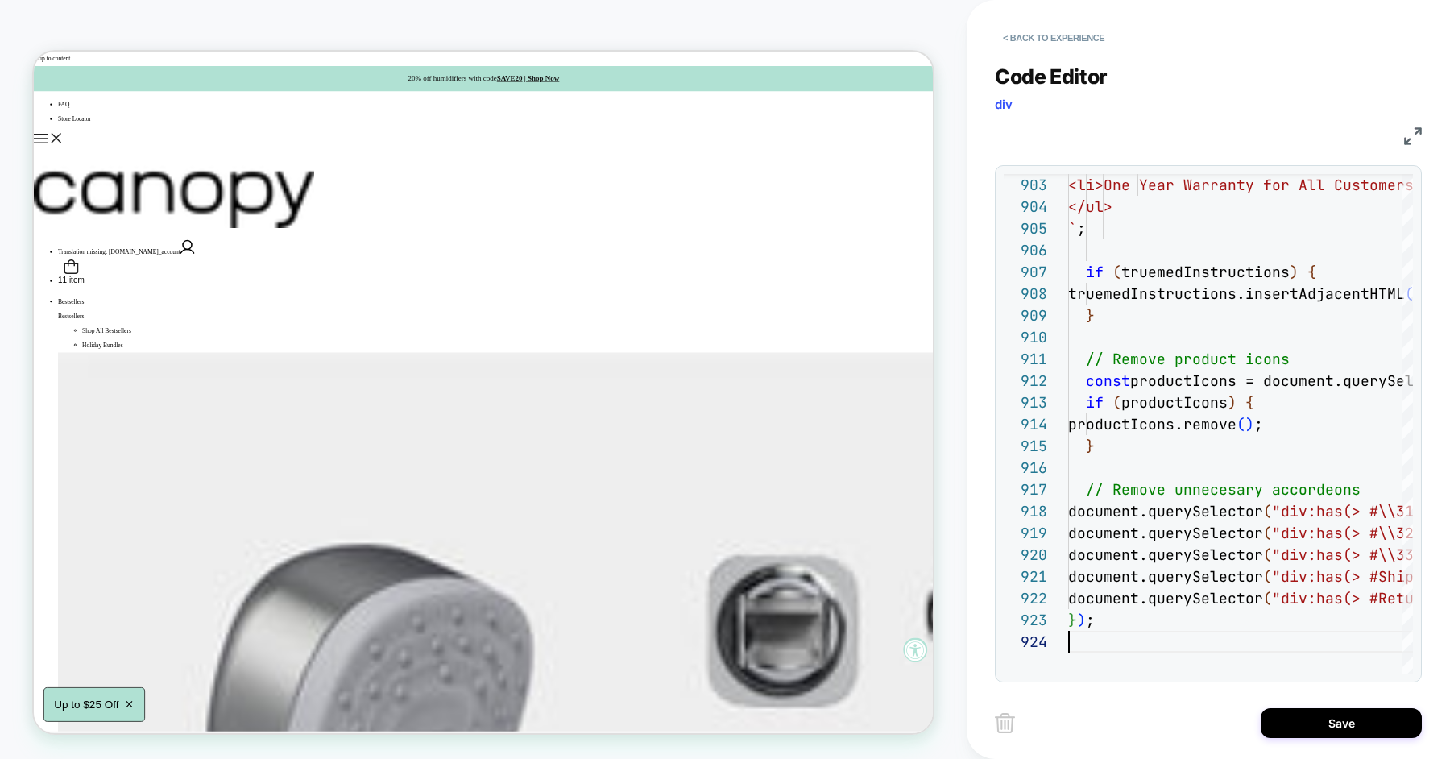
scroll to position [65, 0]
click at [1307, 726] on button "Save" at bounding box center [1341, 723] width 161 height 30
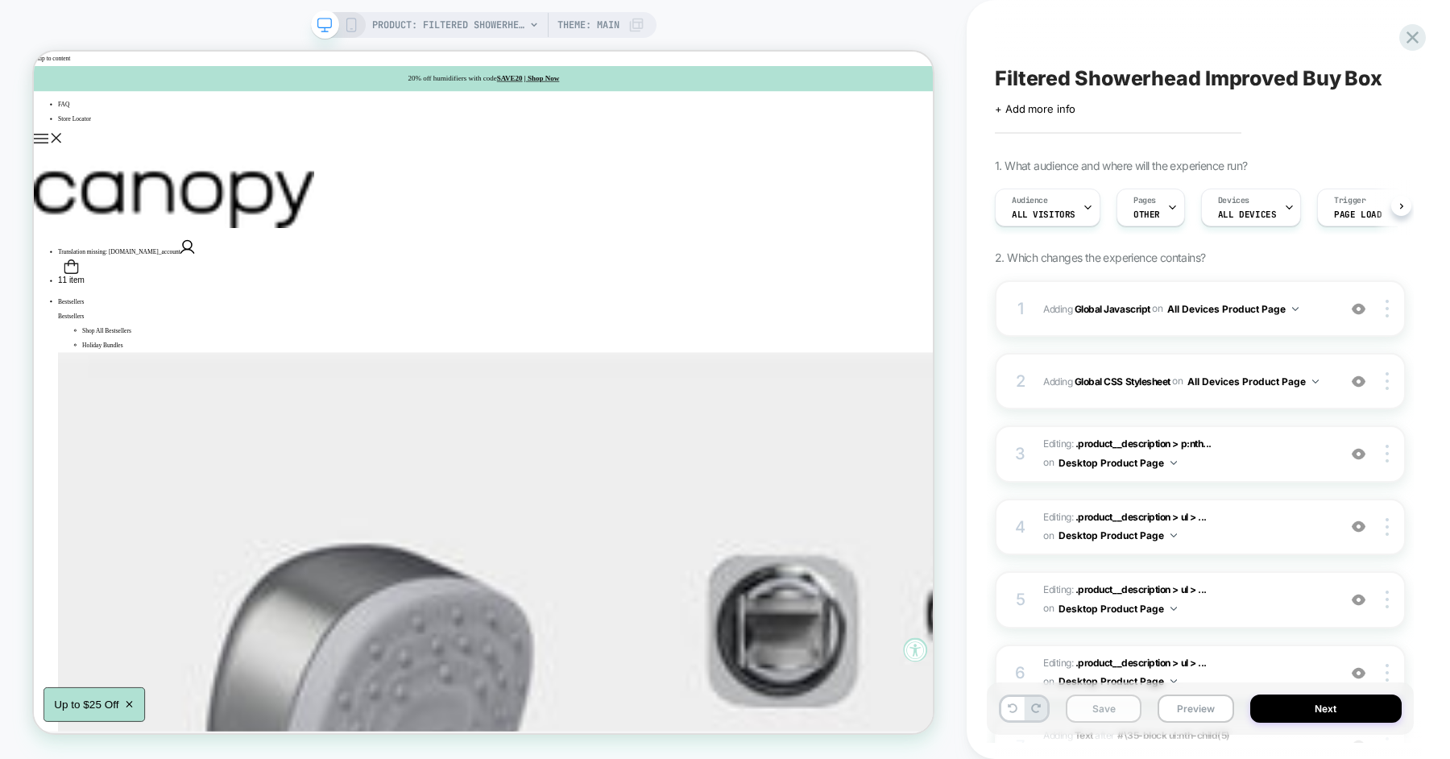
click at [1110, 708] on button "Save" at bounding box center [1104, 709] width 76 height 28
click at [1187, 709] on button "Preview" at bounding box center [1196, 709] width 76 height 28
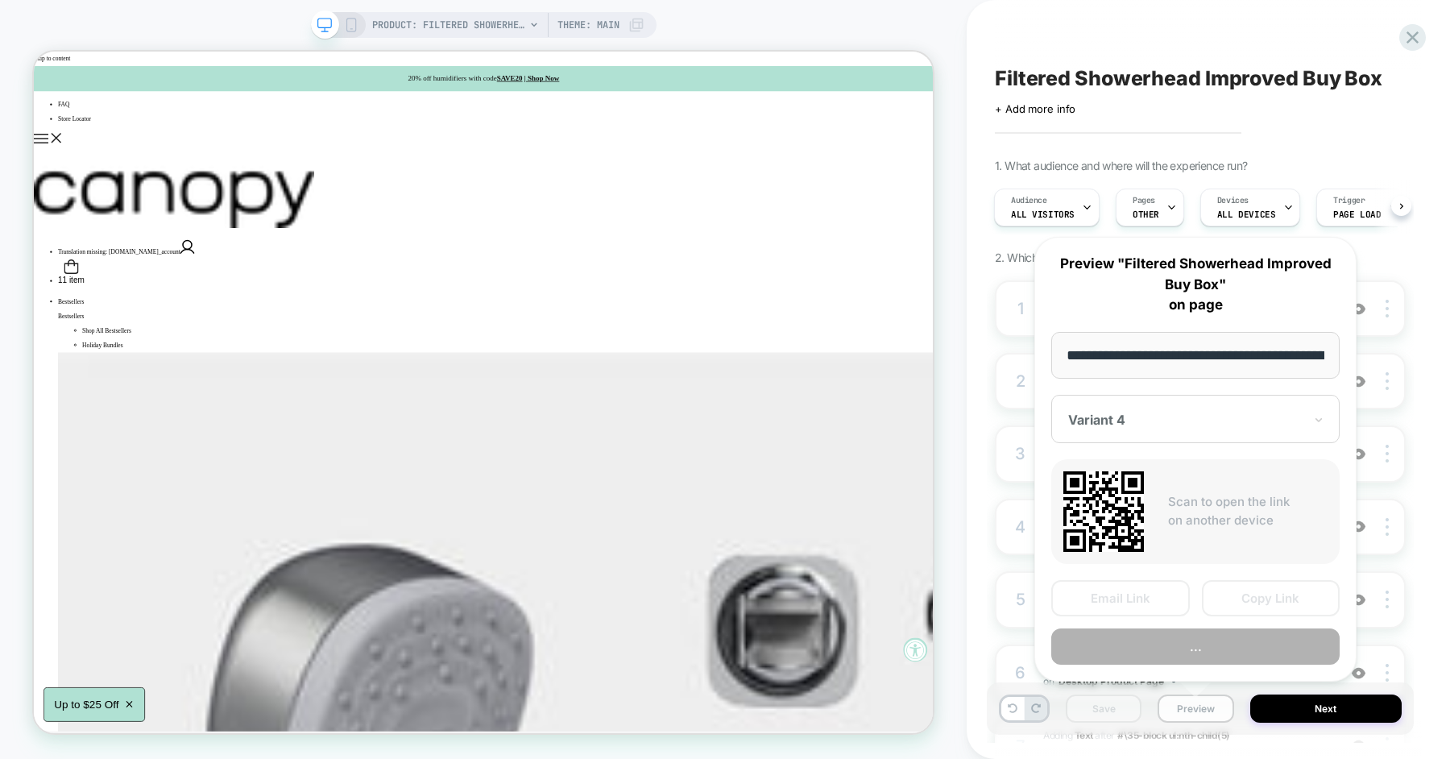
scroll to position [0, 276]
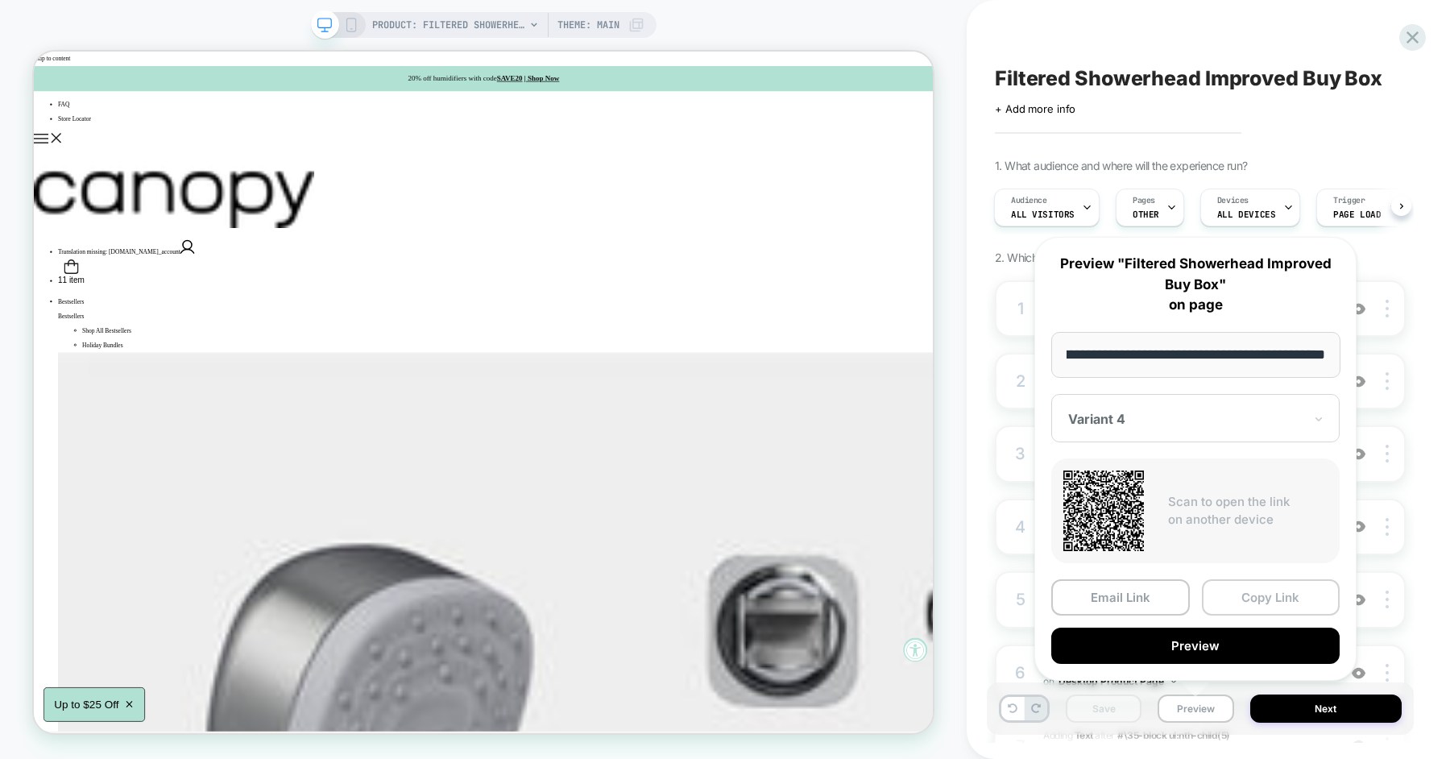
click at [1233, 608] on button "Copy Link" at bounding box center [1271, 597] width 139 height 36
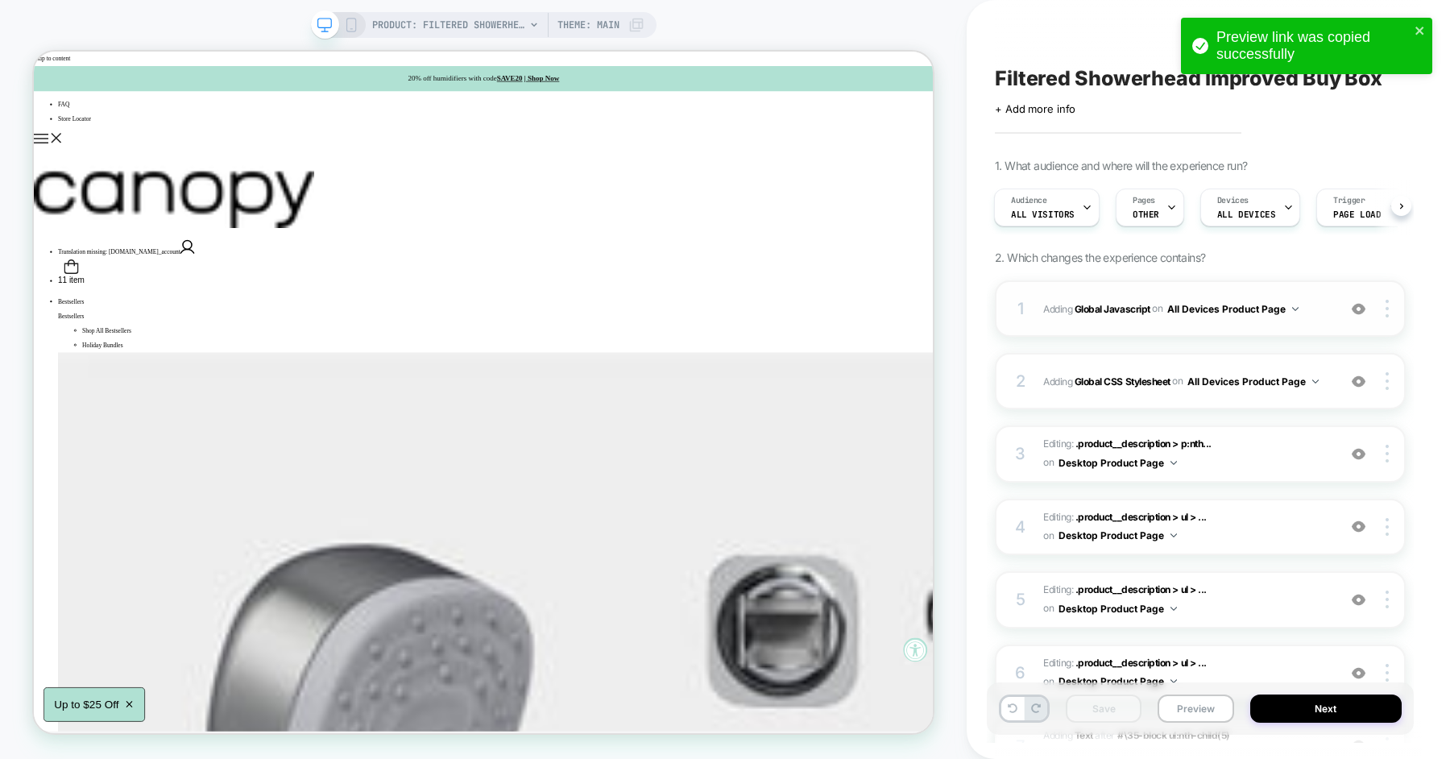
click at [1035, 309] on div "1 Adding Global Javascript on All Devices Product Page Add Before Add After Tar…" at bounding box center [1200, 308] width 411 height 56
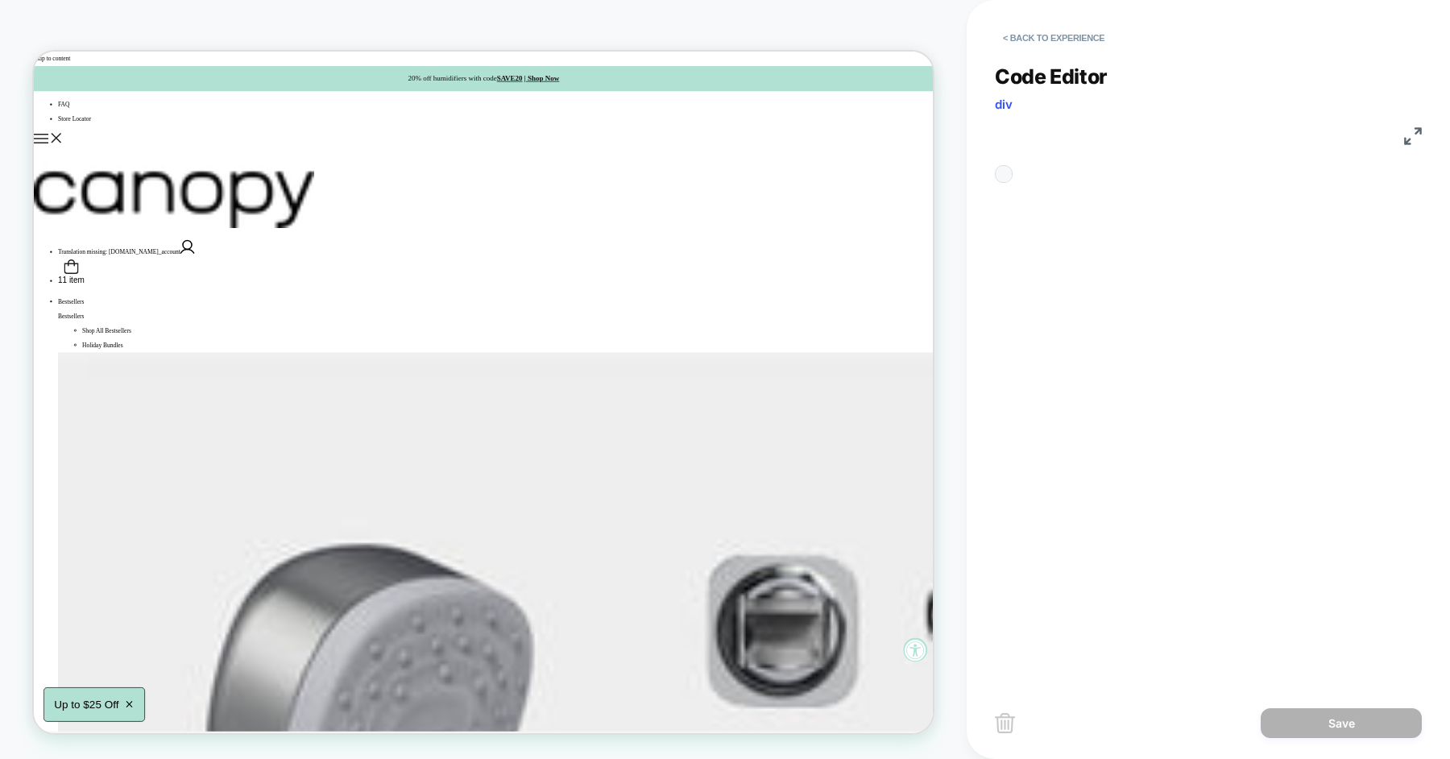
scroll to position [218, 0]
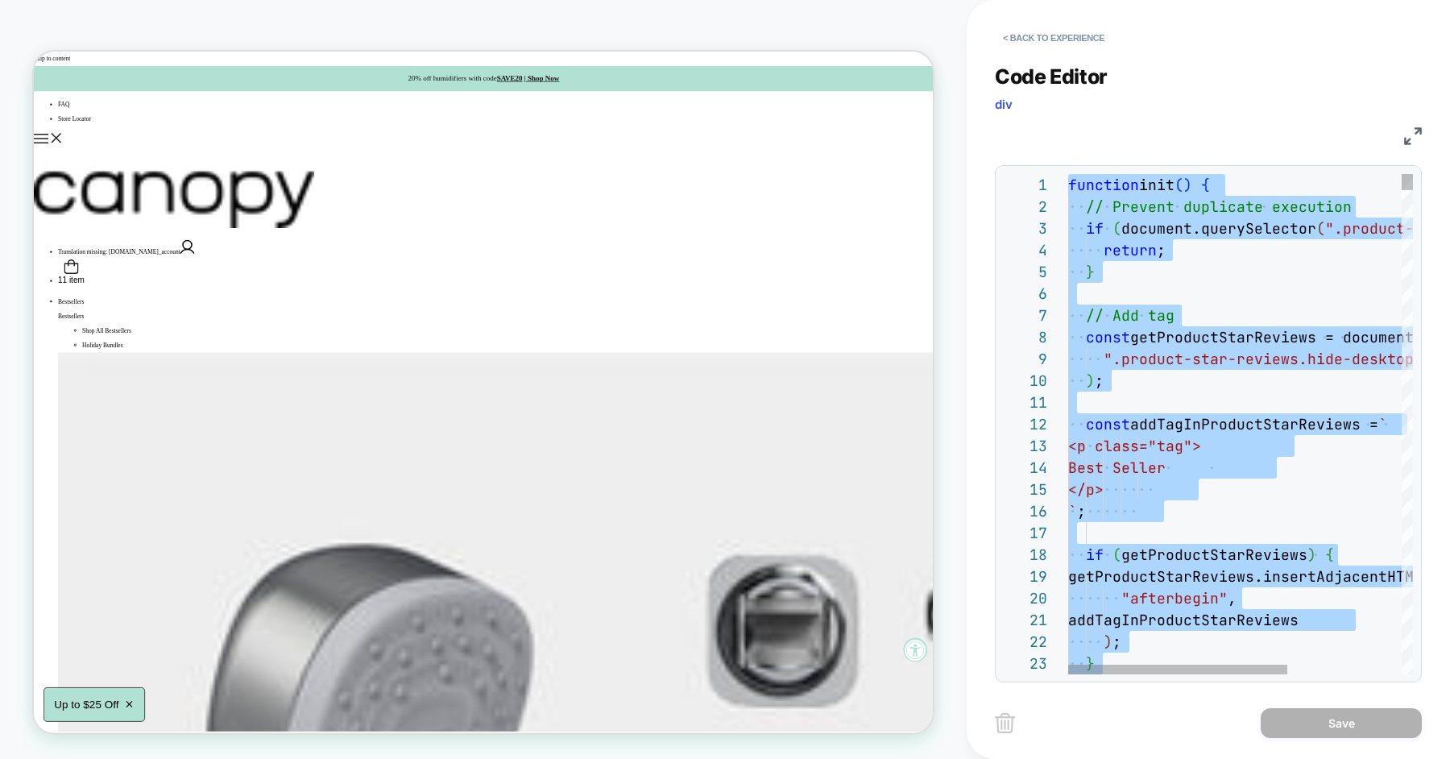
type textarea "**********"
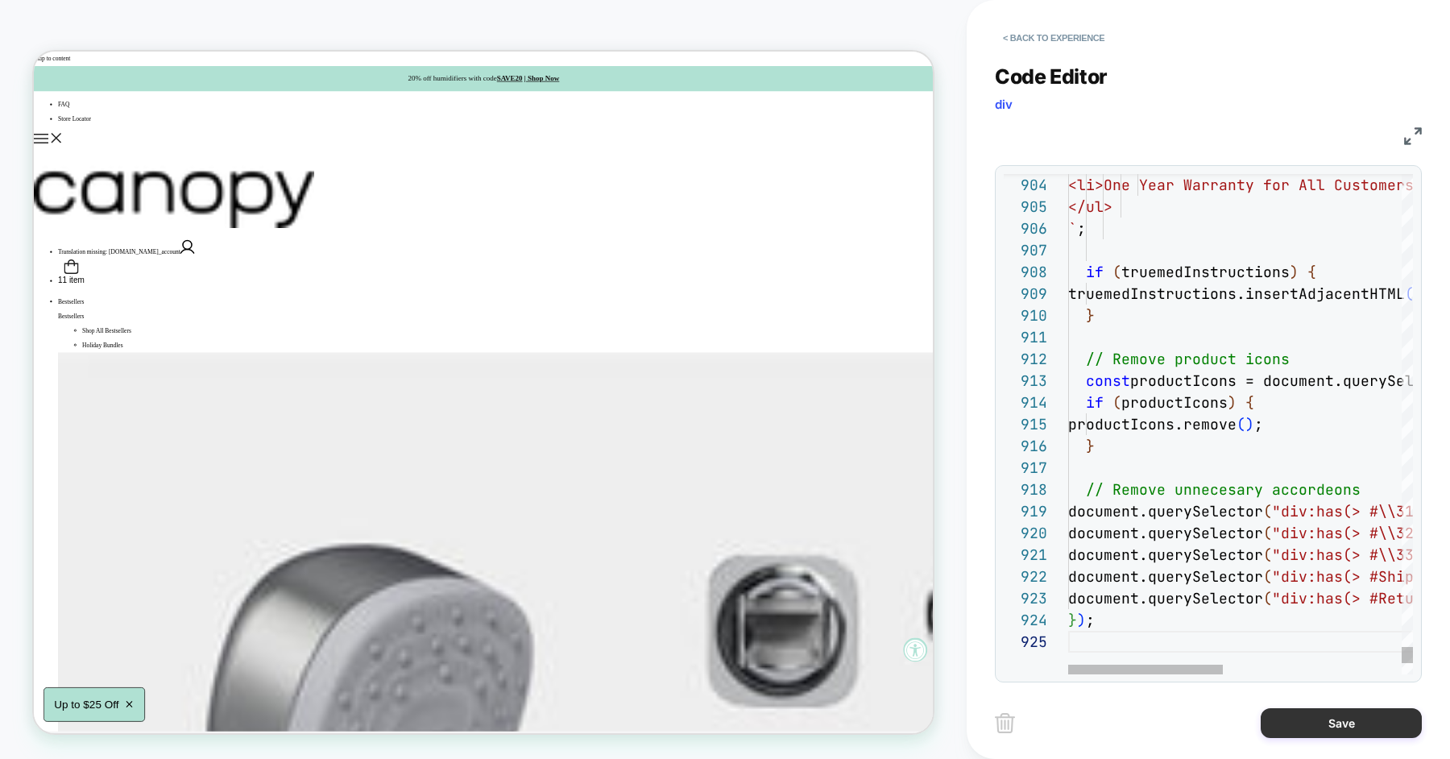
click at [1318, 712] on button "Save" at bounding box center [1341, 723] width 161 height 30
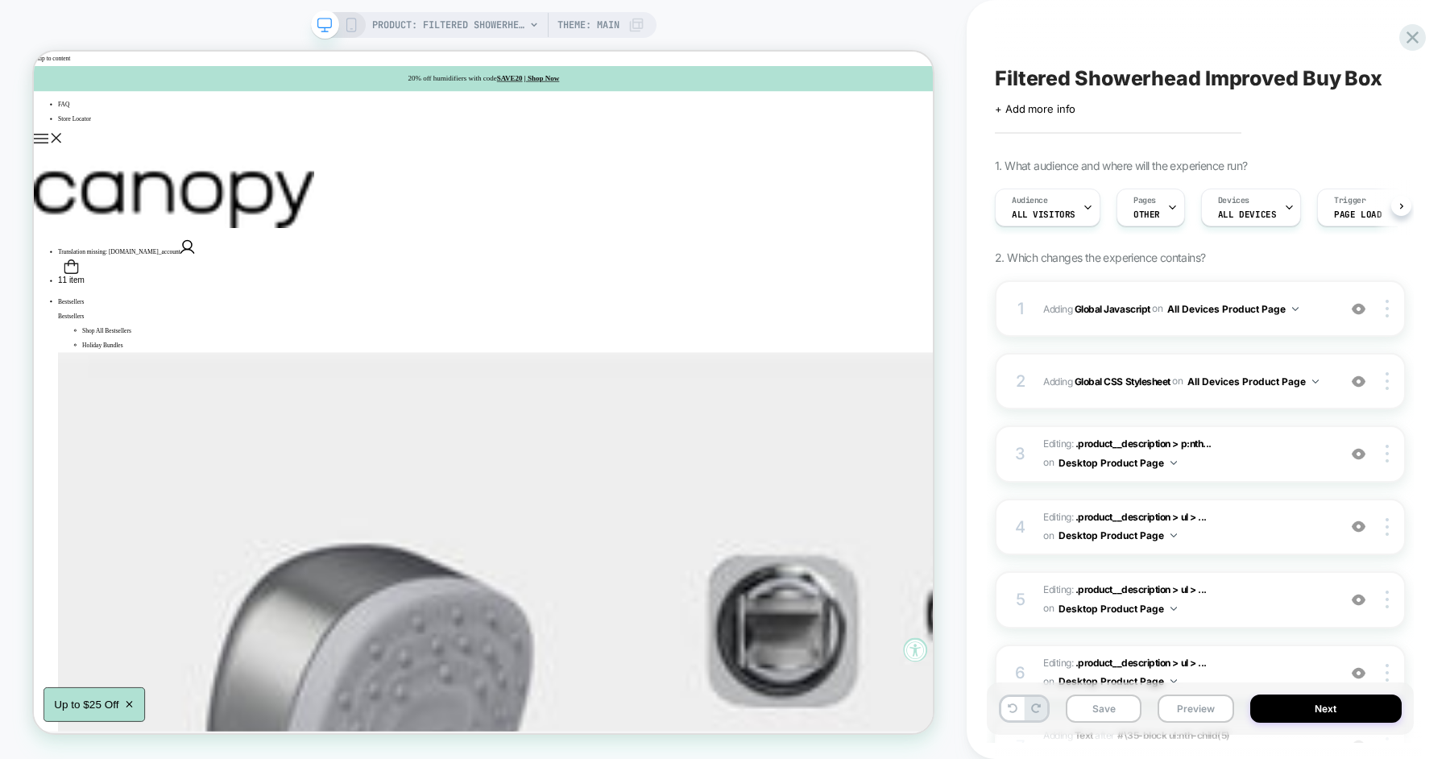
scroll to position [0, 1]
click at [1112, 708] on button "Save" at bounding box center [1104, 709] width 76 height 28
click at [1187, 706] on button "Preview" at bounding box center [1196, 709] width 76 height 28
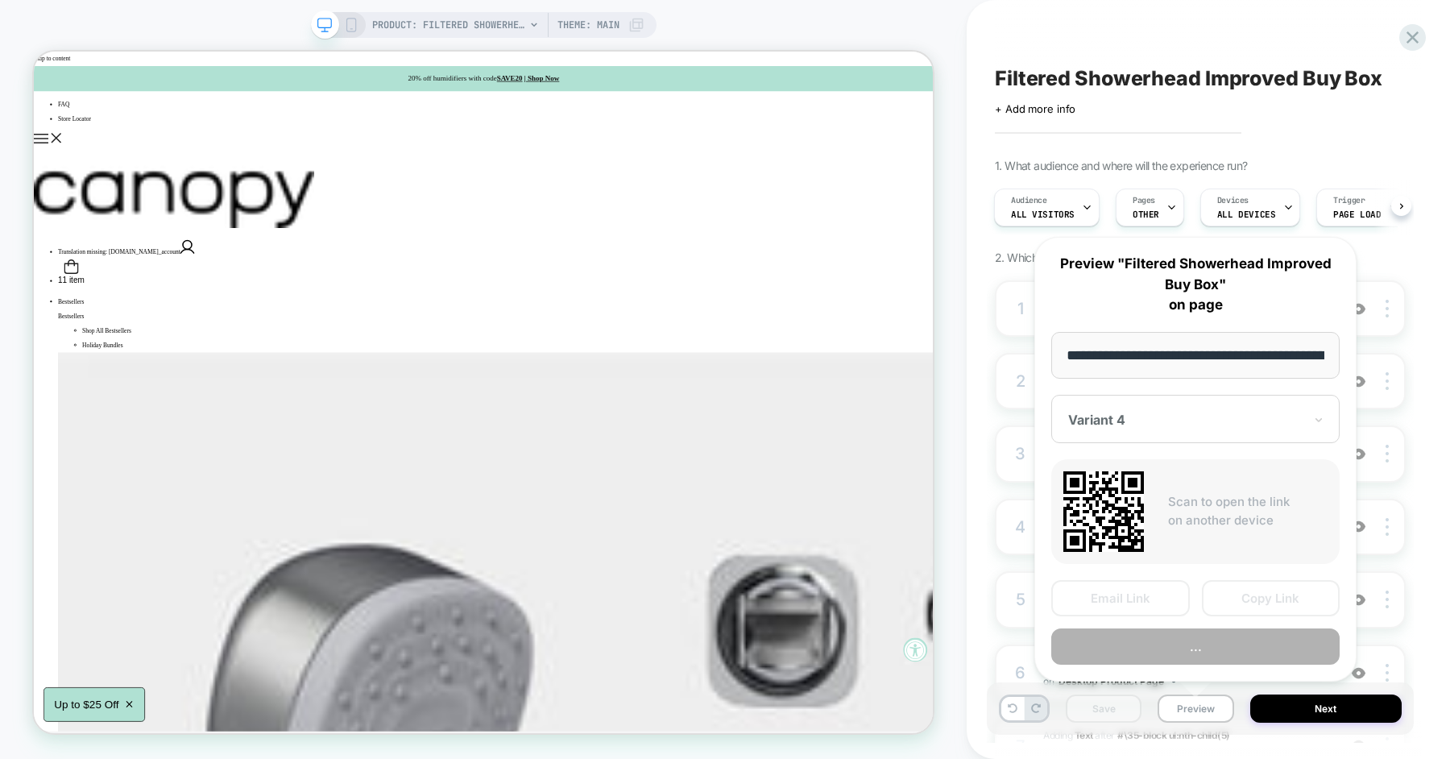
scroll to position [0, 276]
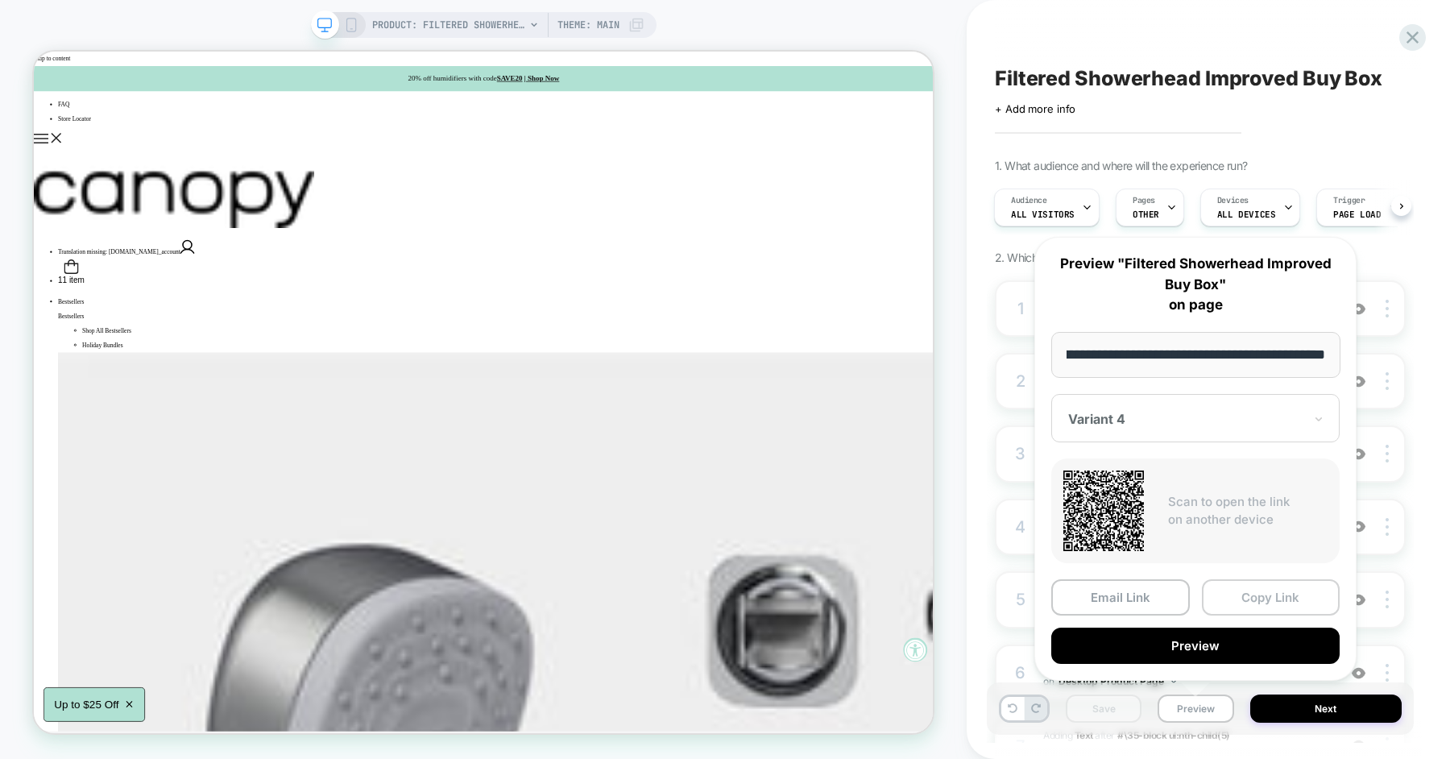
click at [1229, 601] on button "Copy Link" at bounding box center [1271, 597] width 139 height 36
